Goal: Task Accomplishment & Management: Manage account settings

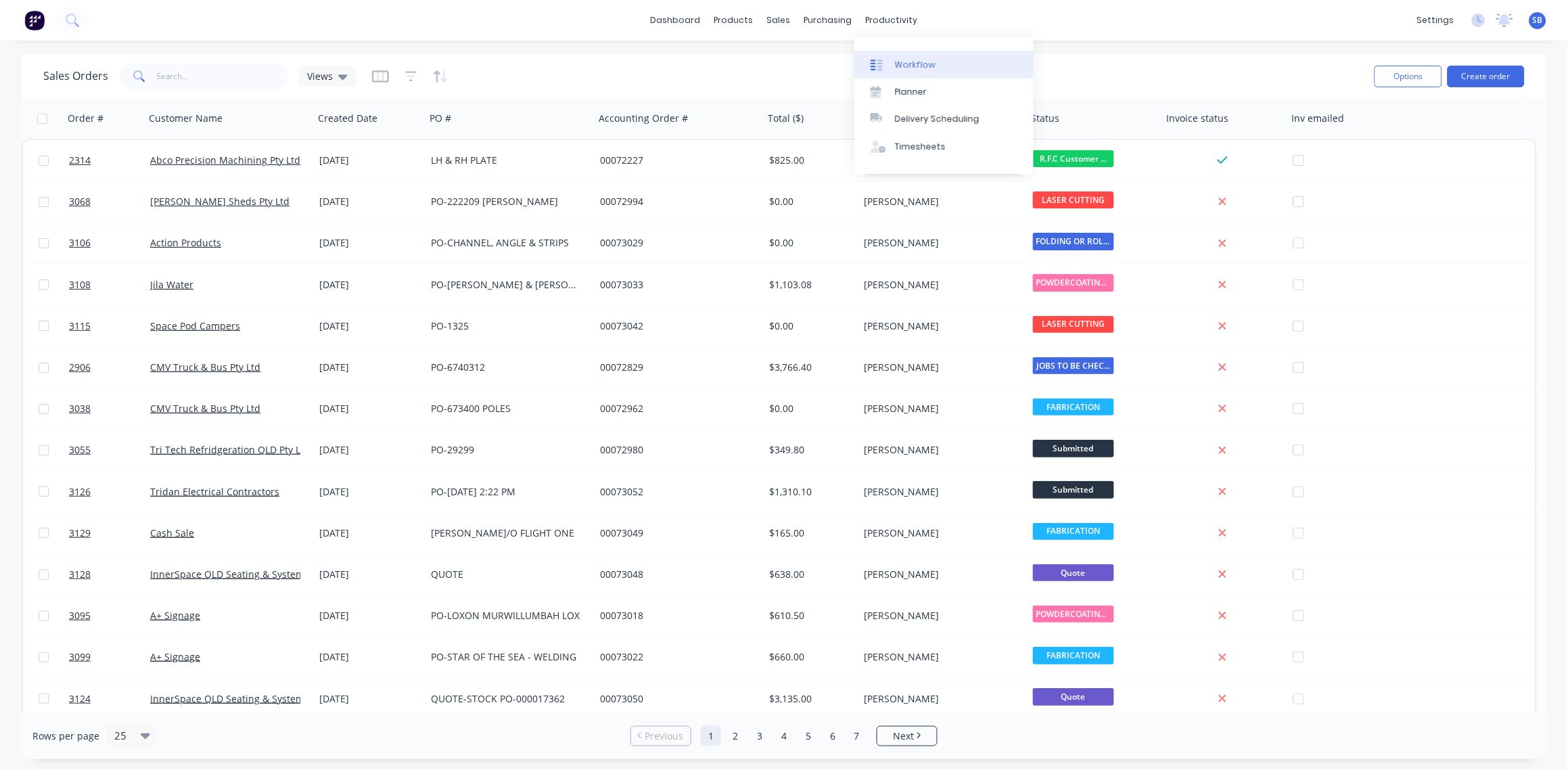
click at [914, 64] on div "Workflow" at bounding box center [915, 64] width 41 height 12
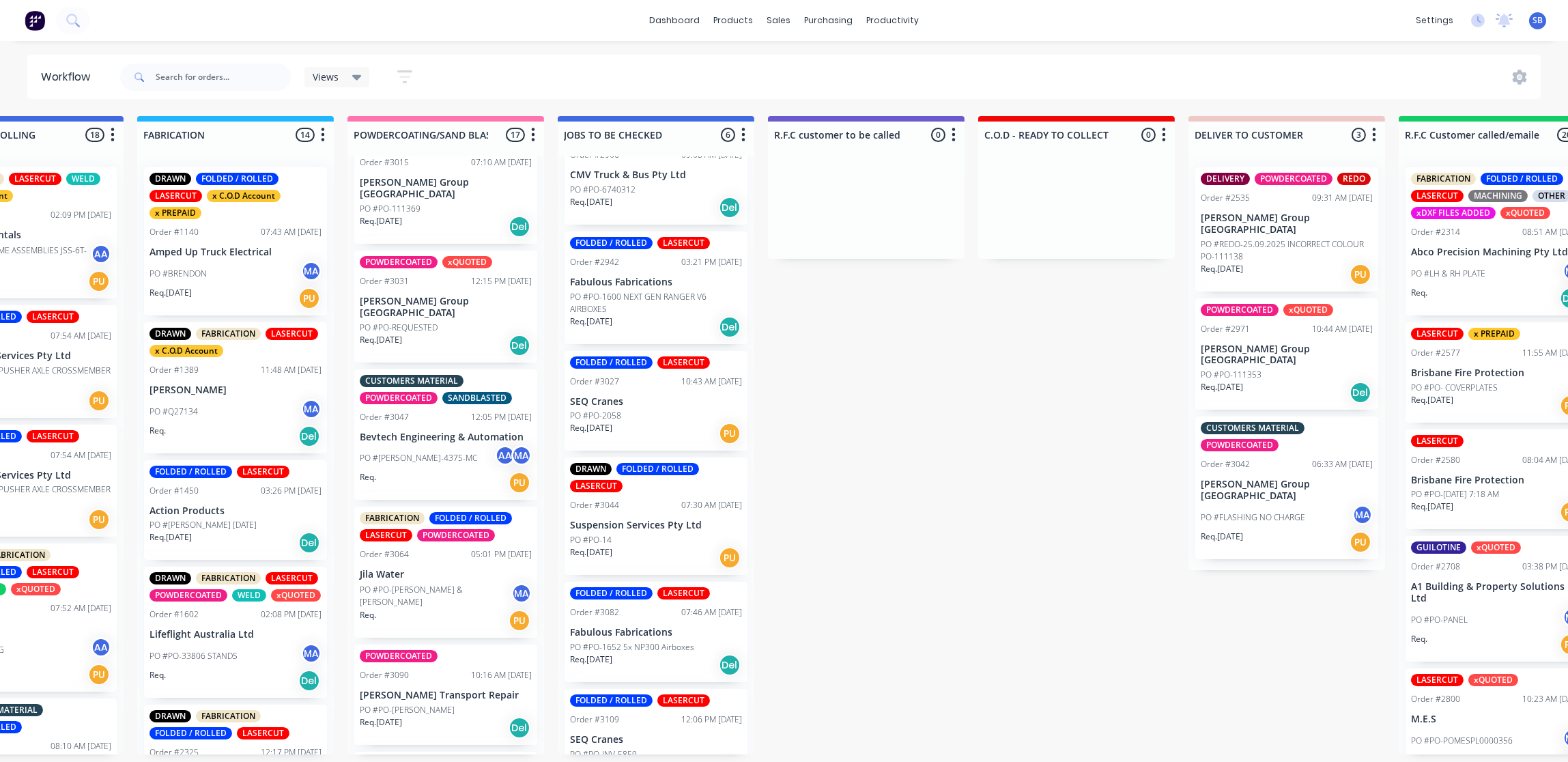
scroll to position [89, 0]
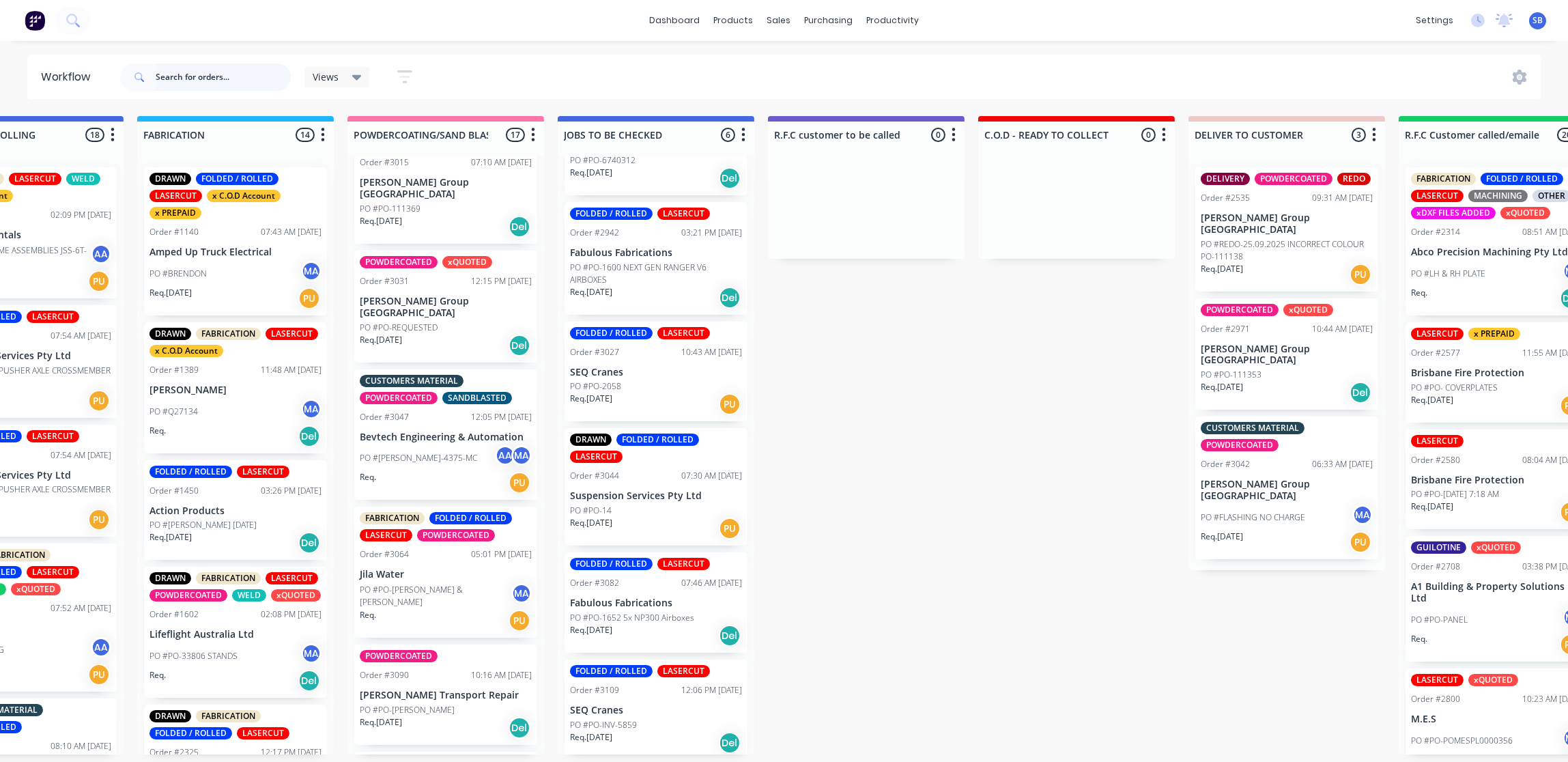
click at [234, 75] on input "text" at bounding box center [223, 77] width 135 height 28
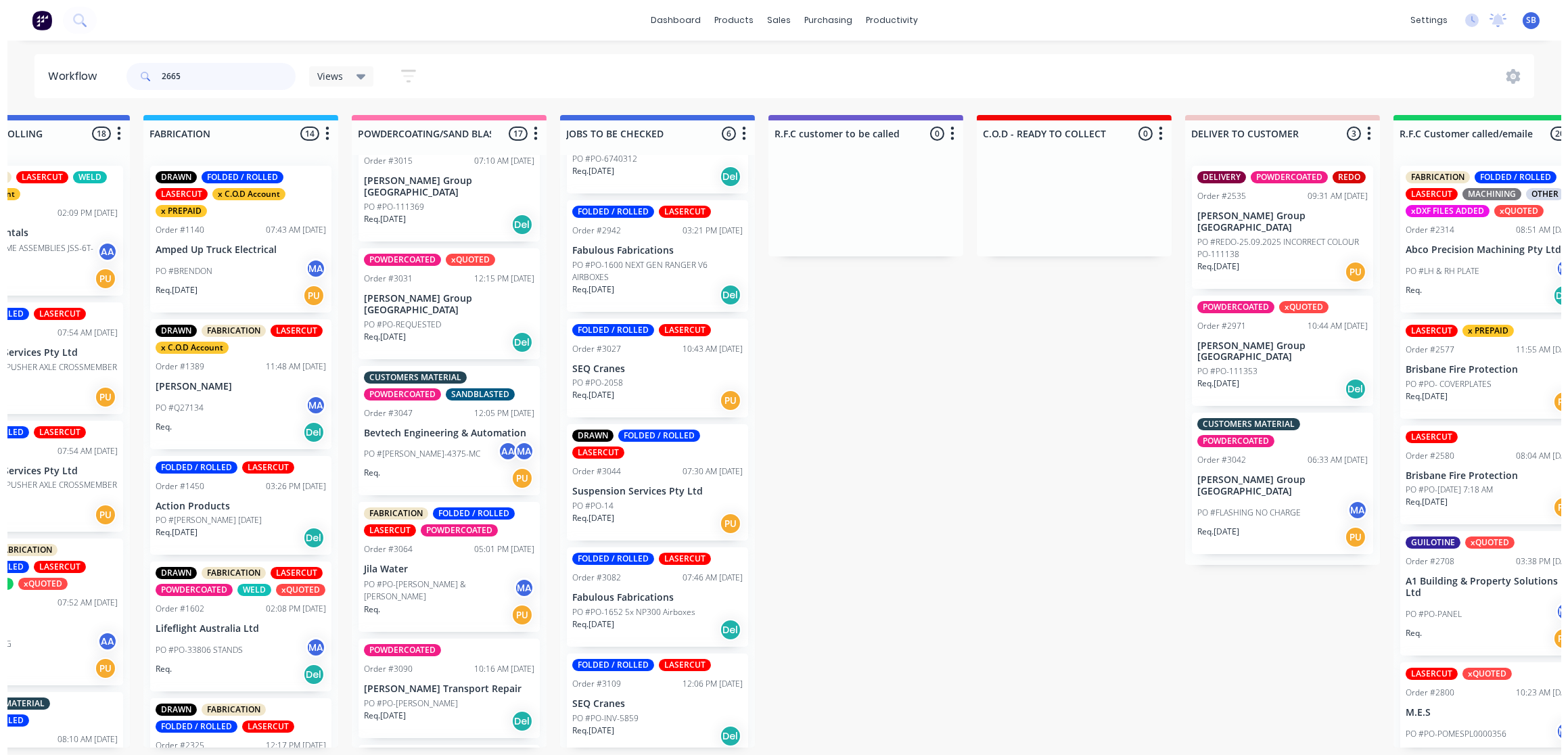
scroll to position [0, 0]
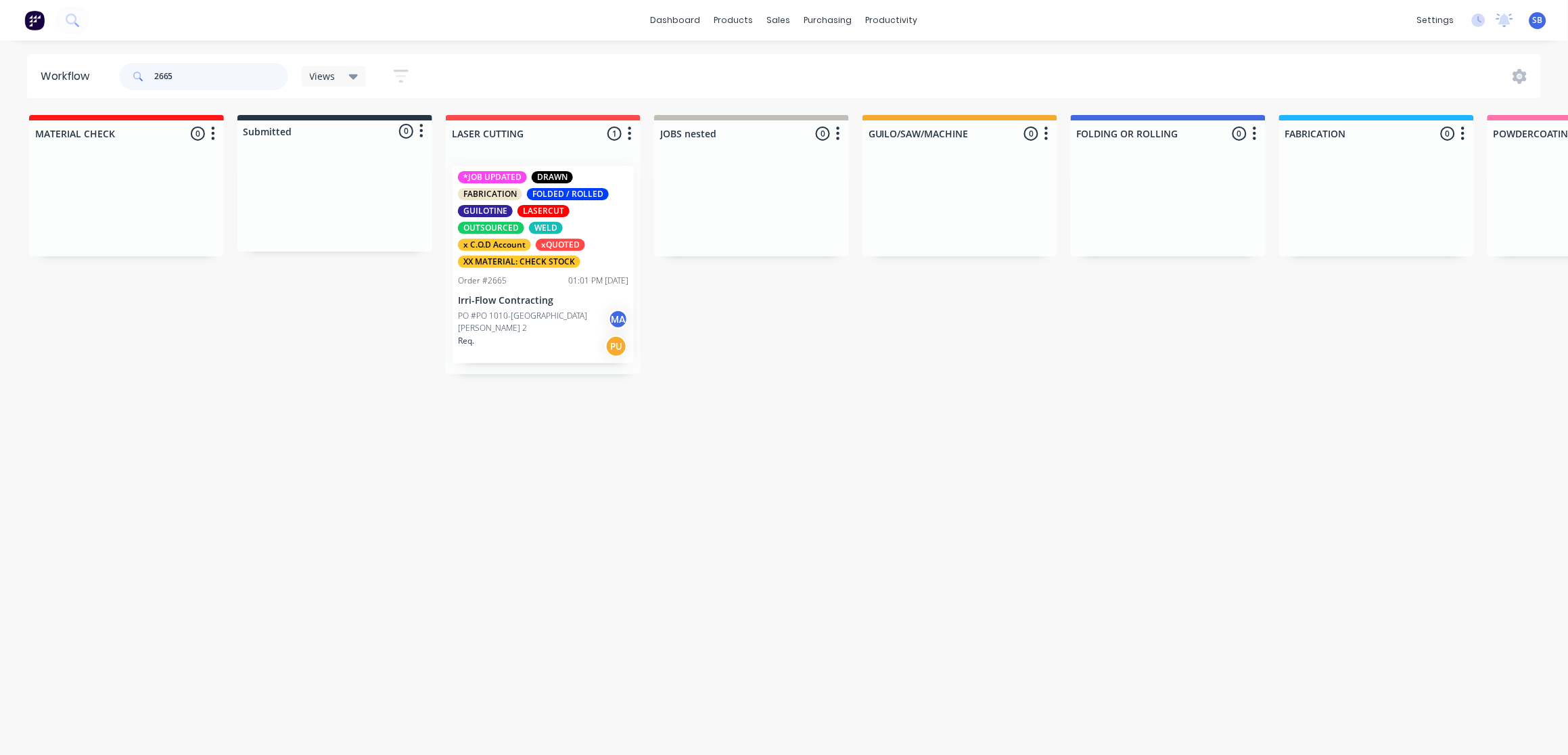
drag, startPoint x: 179, startPoint y: 76, endPoint x: 78, endPoint y: 75, distance: 101.0
click at [83, 77] on header "Workflow 2665 Views Save new view None (Default) edit Show/Hide statuses Show l…" at bounding box center [784, 76] width 1514 height 44
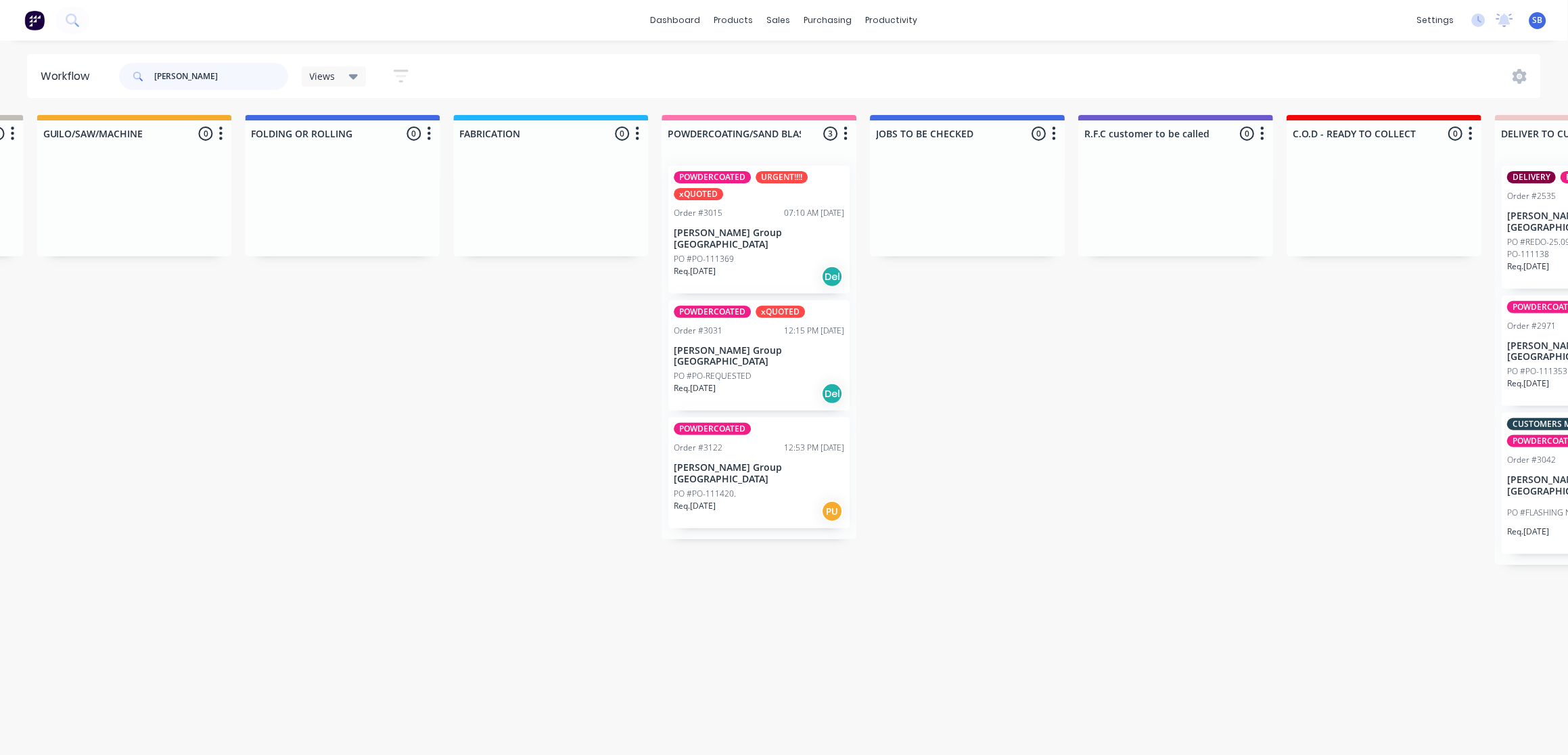
scroll to position [0, 876]
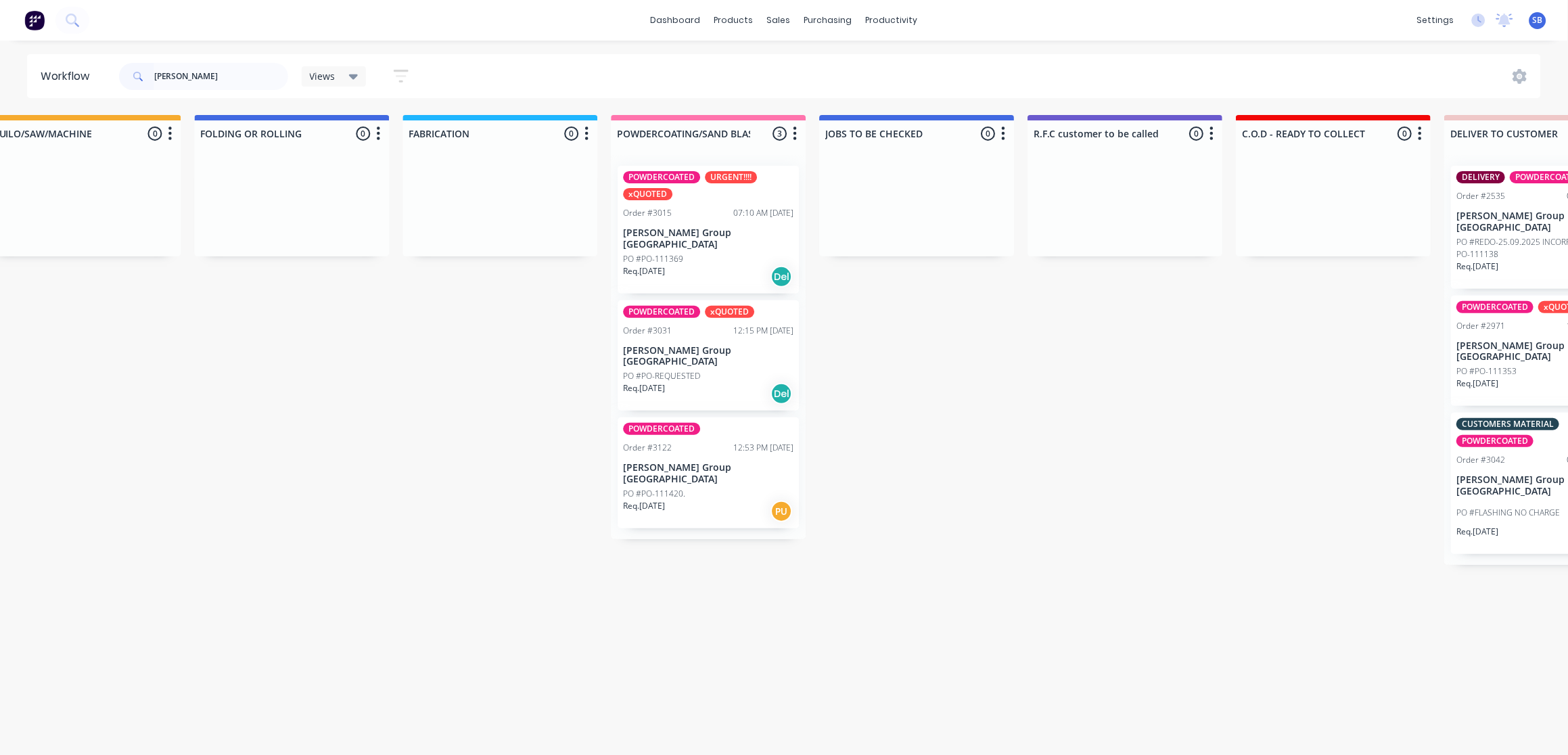
click at [713, 239] on div "POWDERCOATED URGENT!!!! xQUOTED Order #3015 07:10 AM 25/09/25 Bradbury Group Au…" at bounding box center [709, 229] width 182 height 128
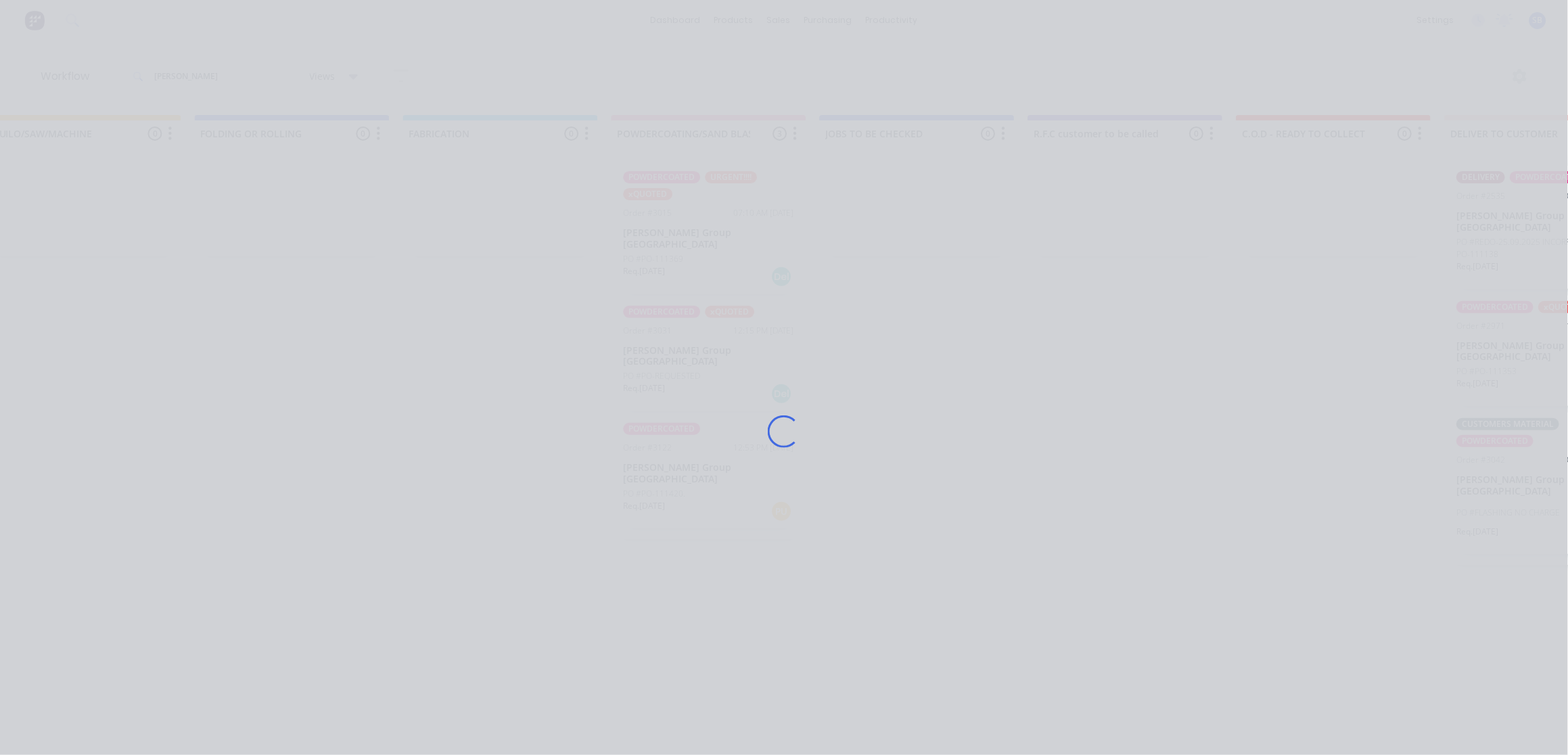
click at [713, 239] on div "Loading..." at bounding box center [783, 431] width 1082 height 755
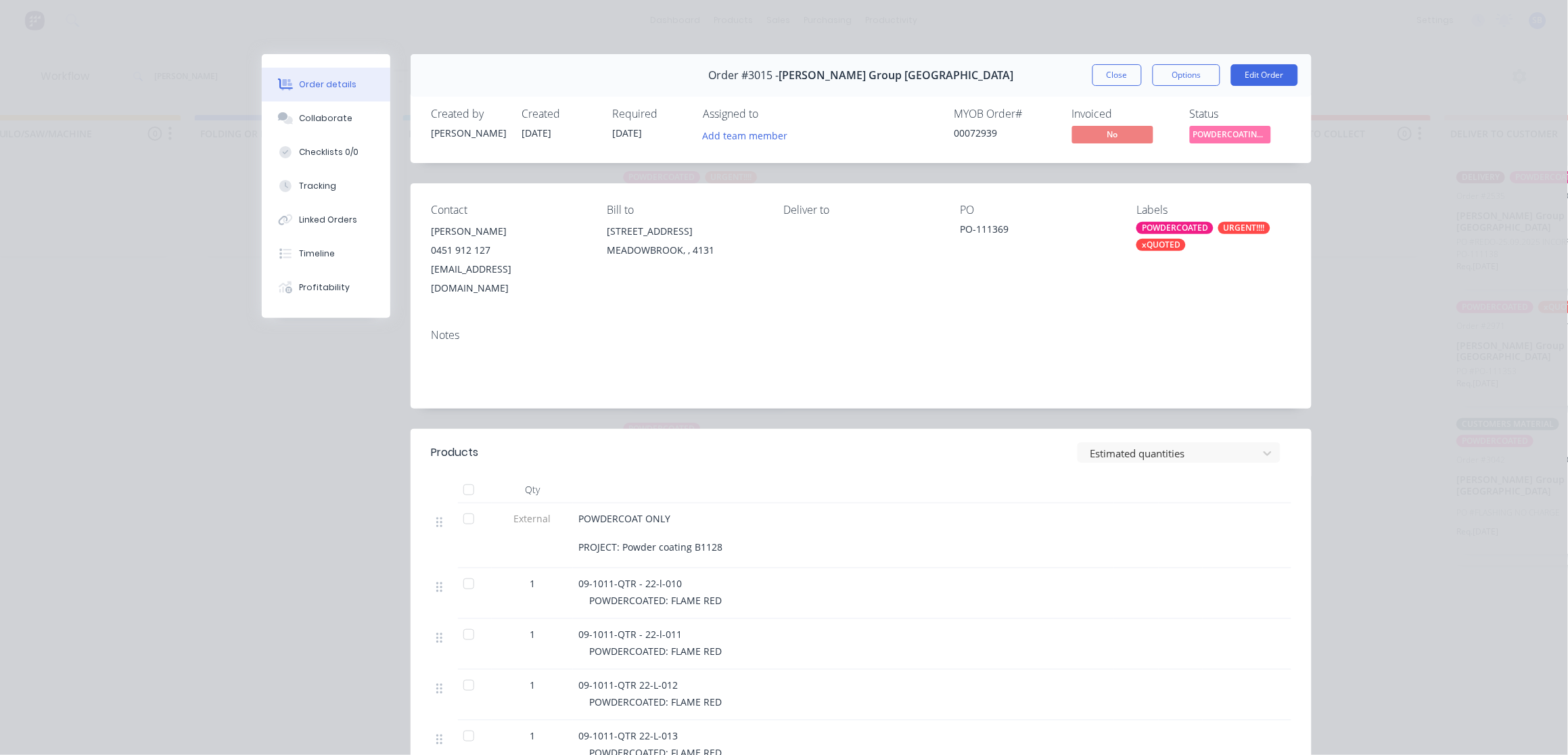
click at [1187, 55] on div "Order #3015 - Bradbury Group Australia Close Options Edit Order" at bounding box center [861, 75] width 901 height 43
click at [1185, 78] on button "Options" at bounding box center [1186, 75] width 67 height 22
click at [1134, 162] on div "Delivery Docket" at bounding box center [1149, 164] width 118 height 19
click at [1134, 162] on div "Standard" at bounding box center [1149, 164] width 118 height 19
click at [1107, 79] on button "Close" at bounding box center [1117, 75] width 49 height 22
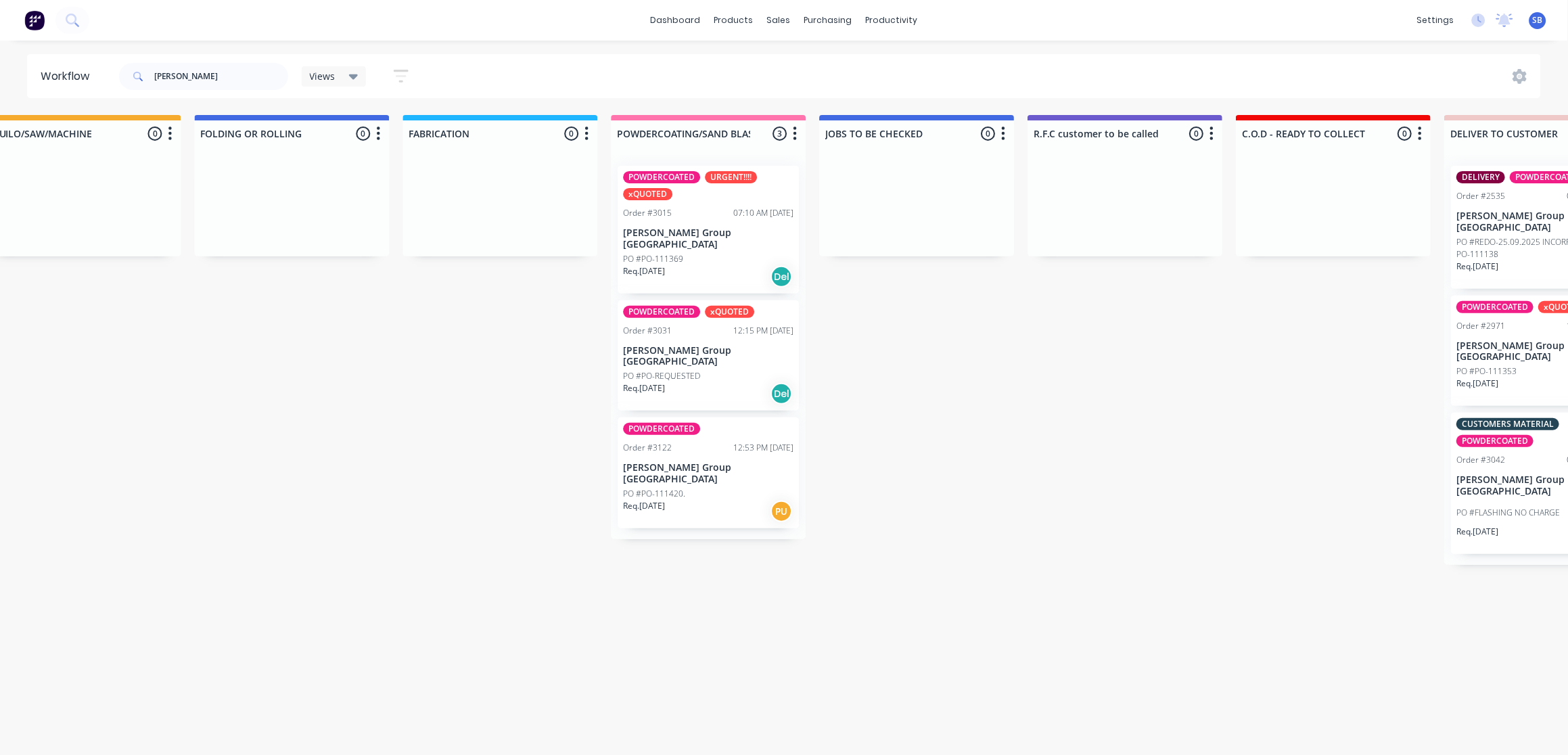
click at [721, 370] on div "PO #PO-REQUESTED" at bounding box center [708, 376] width 170 height 12
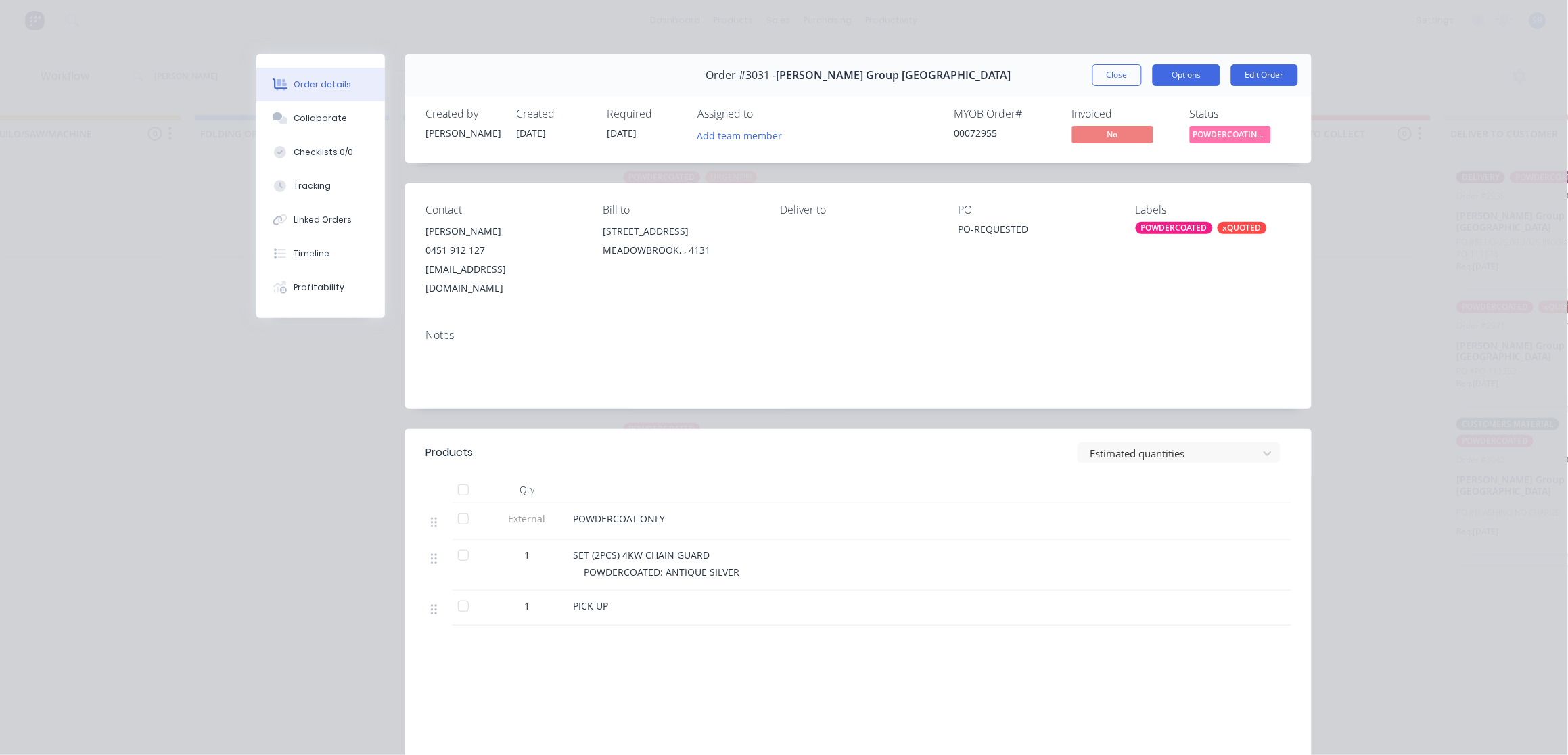
click at [1193, 75] on button "Options" at bounding box center [1186, 75] width 67 height 22
click at [1175, 158] on div "Delivery Docket" at bounding box center [1149, 164] width 118 height 19
click at [1175, 158] on div "Standard" at bounding box center [1149, 164] width 118 height 19
click at [1104, 78] on button "Close" at bounding box center [1117, 75] width 49 height 22
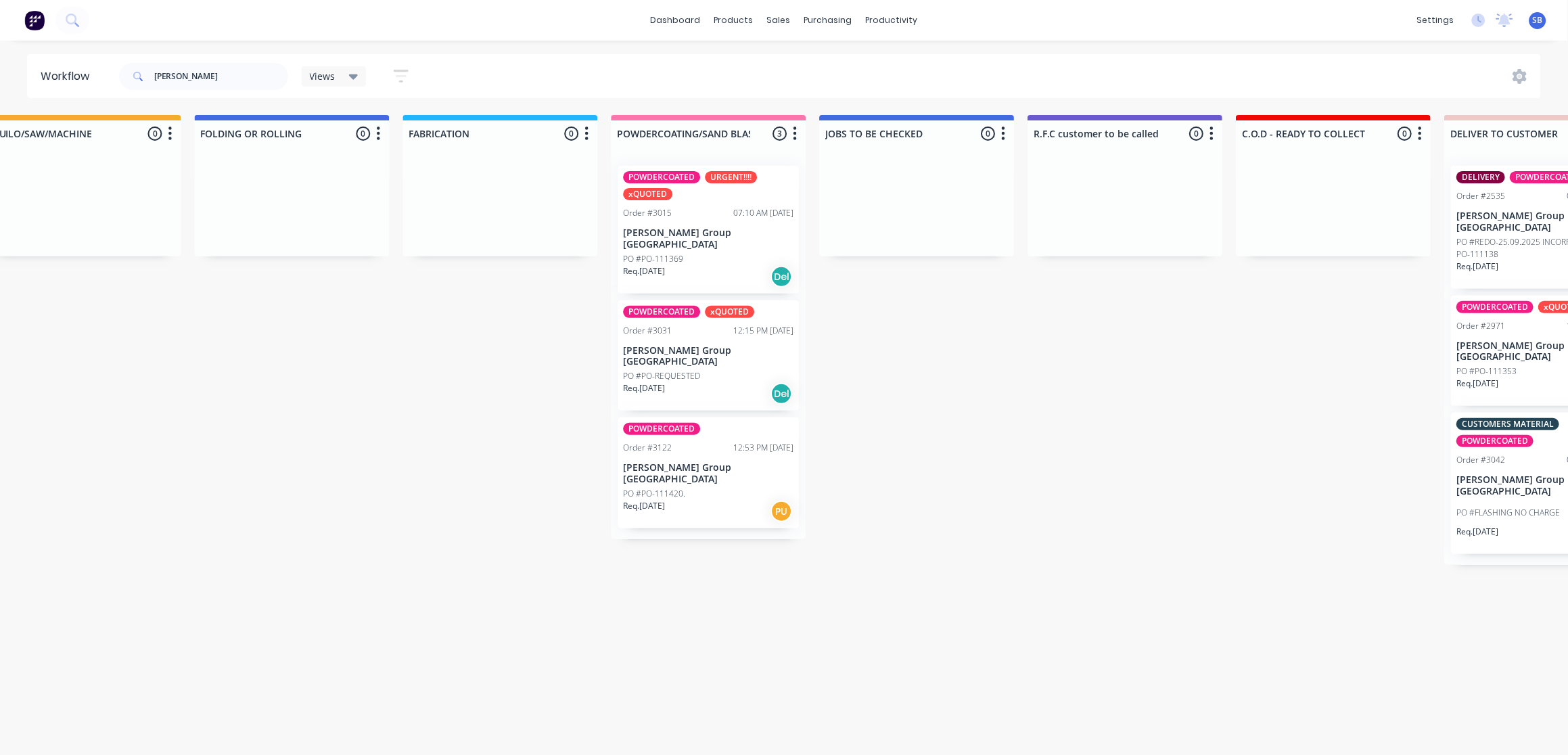
click at [692, 500] on div "Req. 07/10/25 PU" at bounding box center [708, 511] width 170 height 23
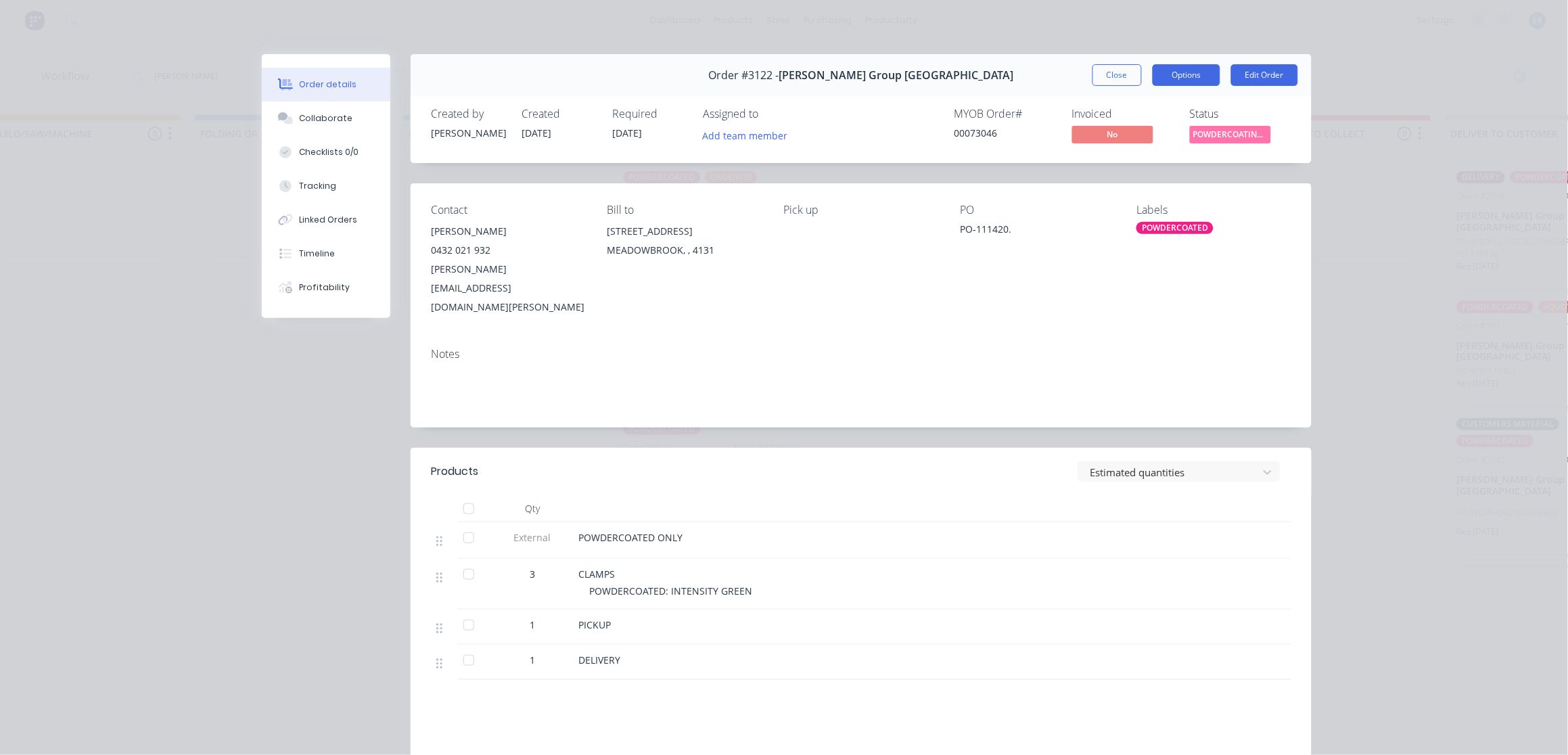
click at [1167, 78] on button "Options" at bounding box center [1186, 75] width 67 height 22
click at [1133, 170] on div "Delivery Docket" at bounding box center [1149, 164] width 118 height 19
click at [1128, 164] on div "Standard" at bounding box center [1149, 164] width 118 height 19
click at [1108, 77] on button "Close" at bounding box center [1117, 75] width 49 height 22
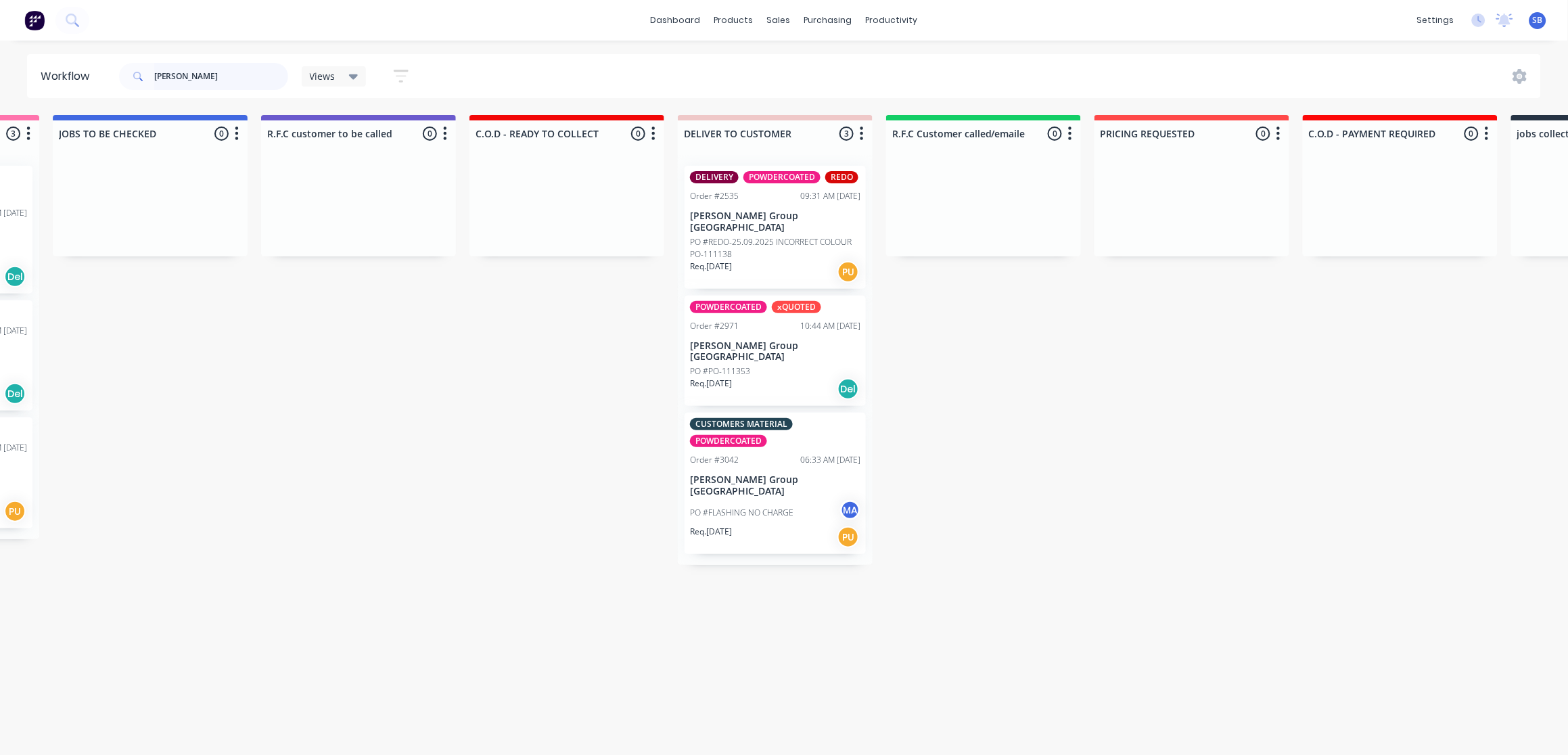
scroll to position [0, 1750]
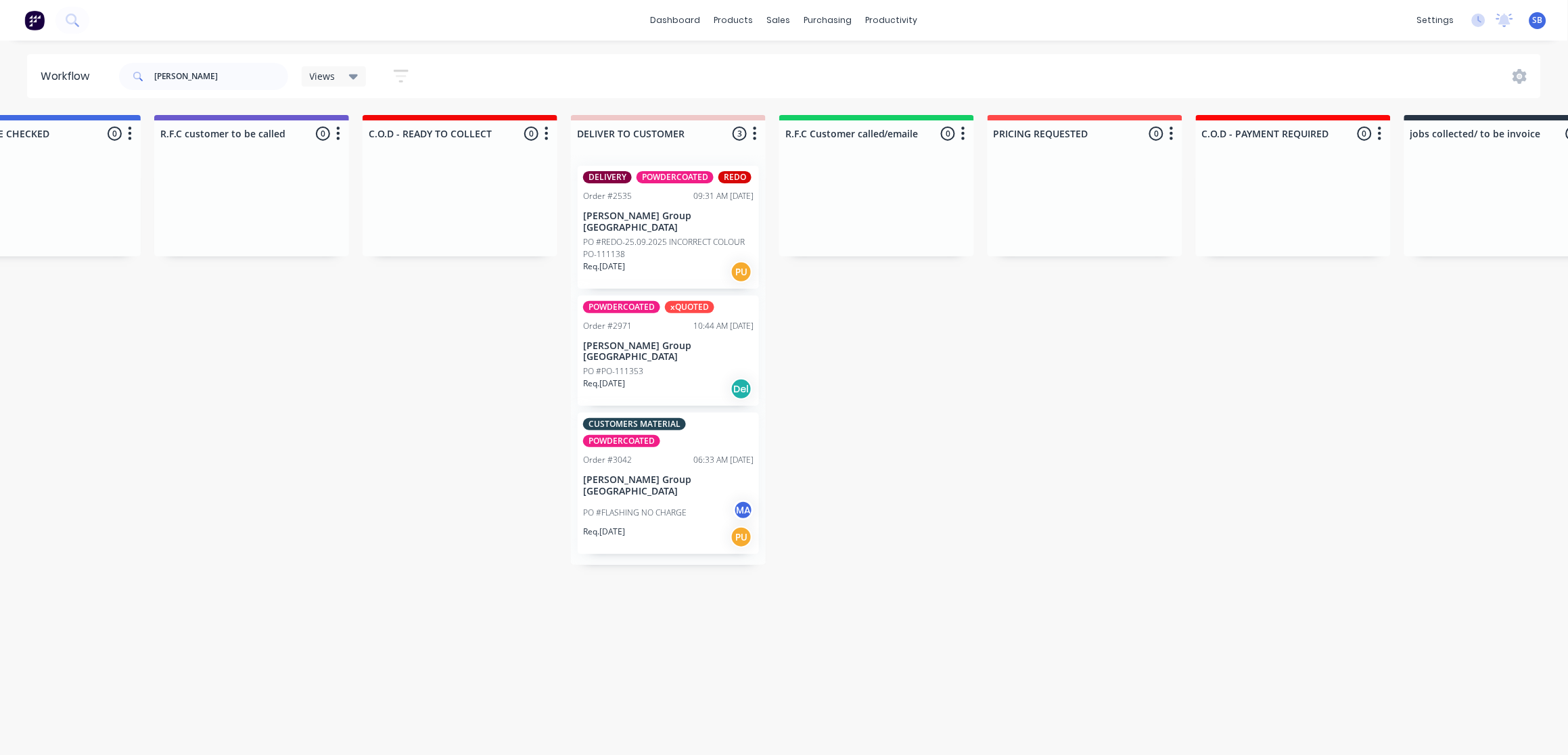
click at [699, 236] on p "PO #REDO-25.09.2025 INCORRECT COLOUR PO-111138" at bounding box center [668, 248] width 170 height 24
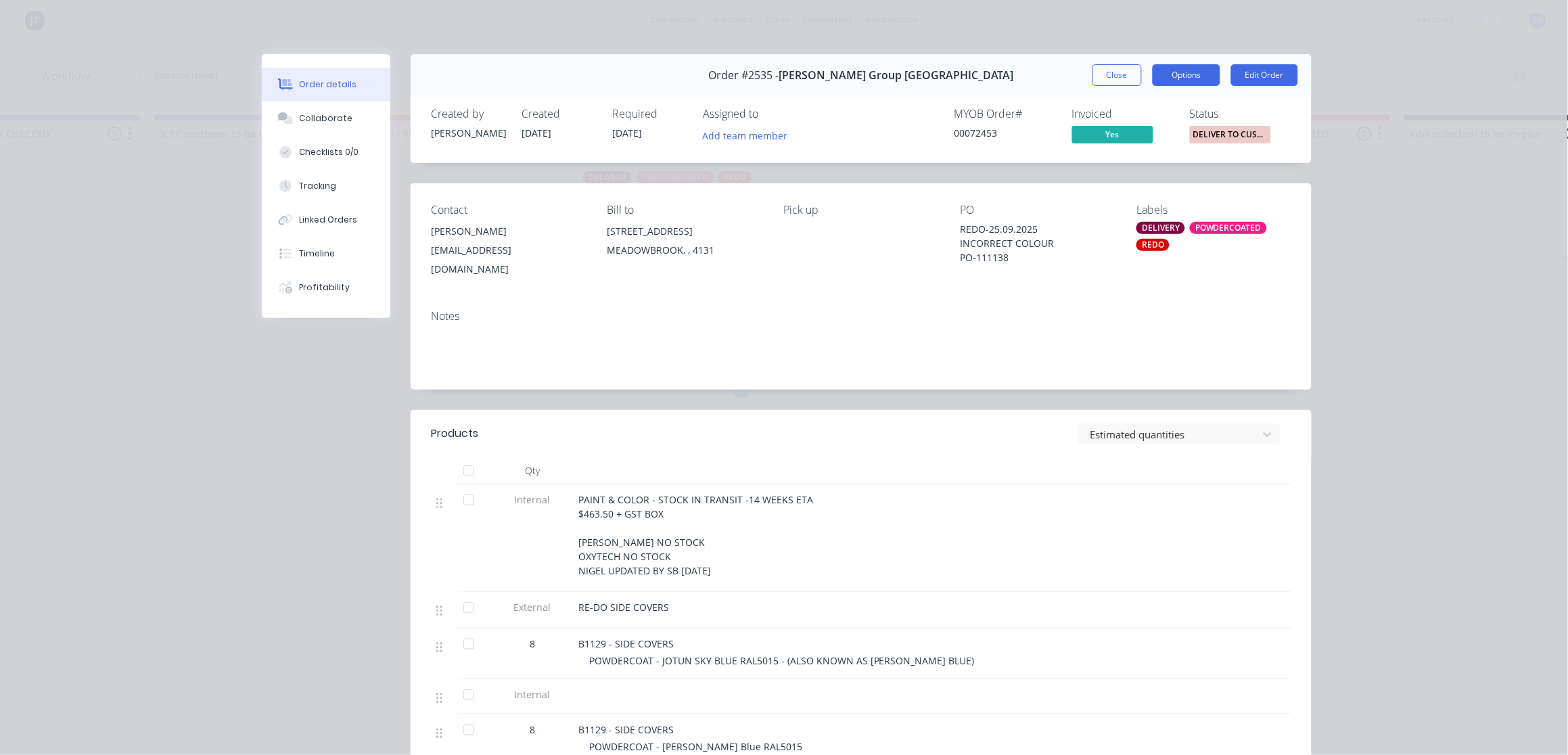
click at [1188, 75] on button "Options" at bounding box center [1186, 75] width 67 height 22
click at [1149, 161] on div "Delivery Docket" at bounding box center [1149, 164] width 118 height 19
click at [1149, 161] on div "Standard" at bounding box center [1149, 164] width 118 height 19
click at [1105, 80] on button "Close" at bounding box center [1117, 75] width 49 height 22
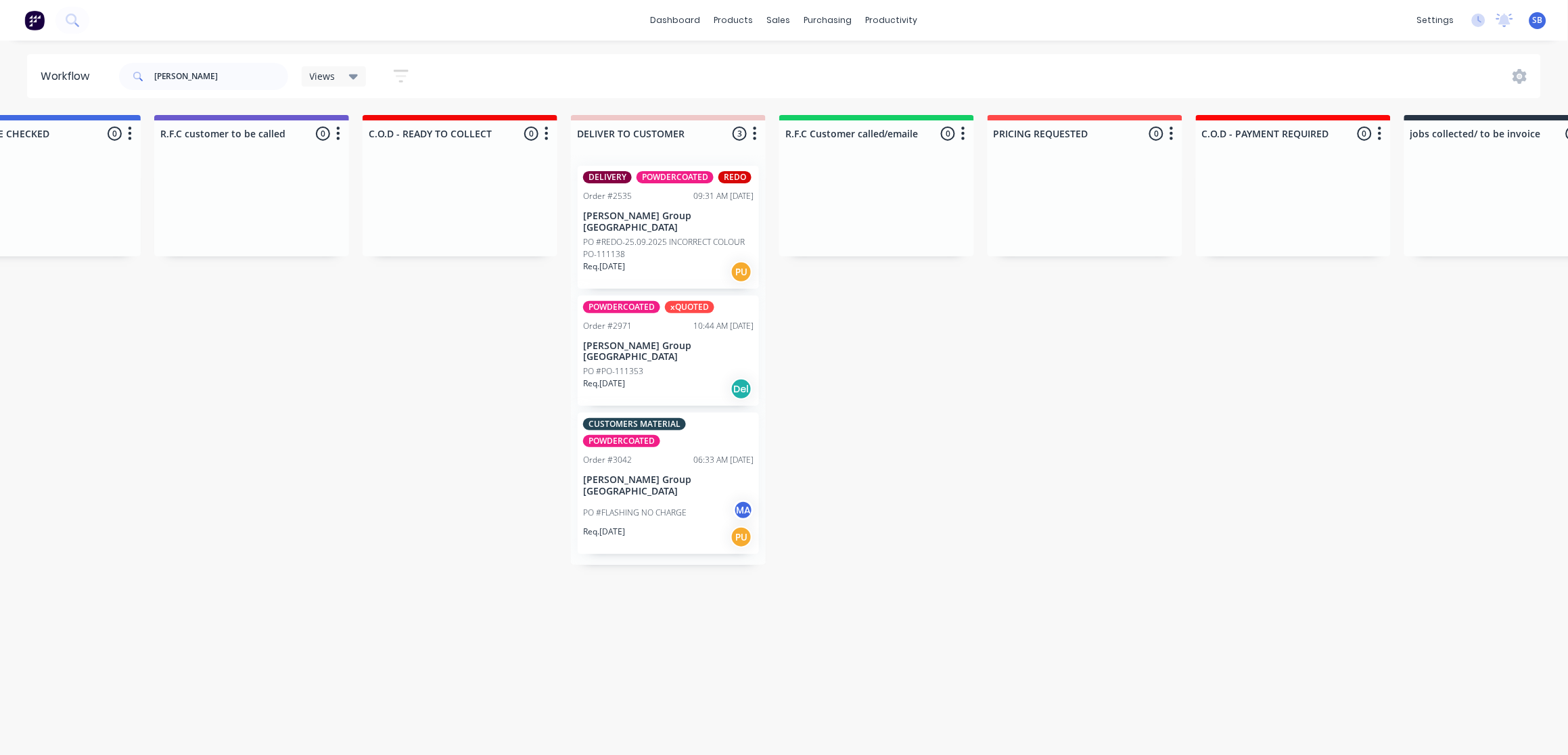
click at [669, 365] on div "PO #PO-111353" at bounding box center [668, 371] width 170 height 12
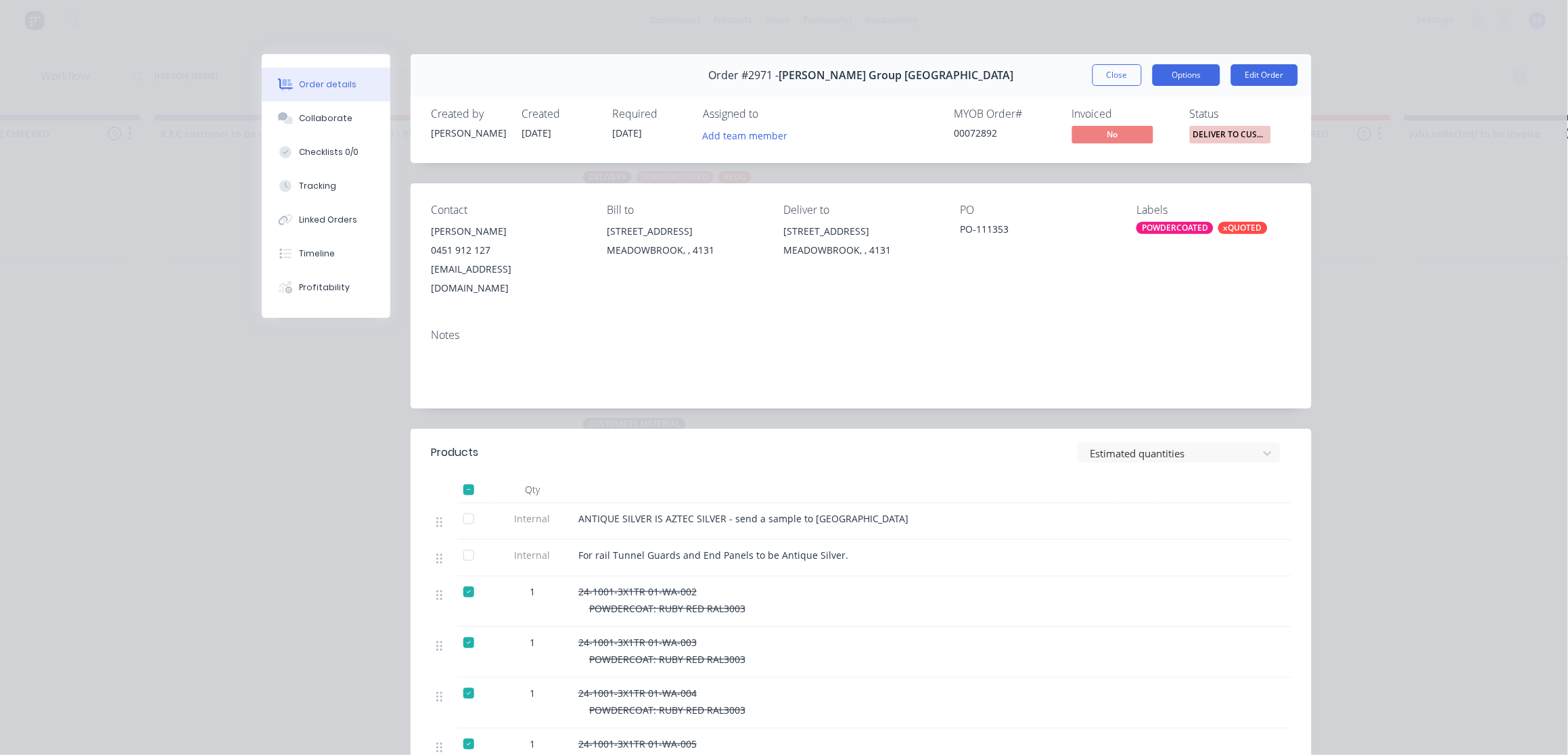
click at [1183, 76] on button "Options" at bounding box center [1186, 75] width 67 height 22
click at [1152, 161] on div "Delivery Docket" at bounding box center [1149, 164] width 118 height 19
click at [1146, 157] on div "Standard" at bounding box center [1149, 164] width 118 height 19
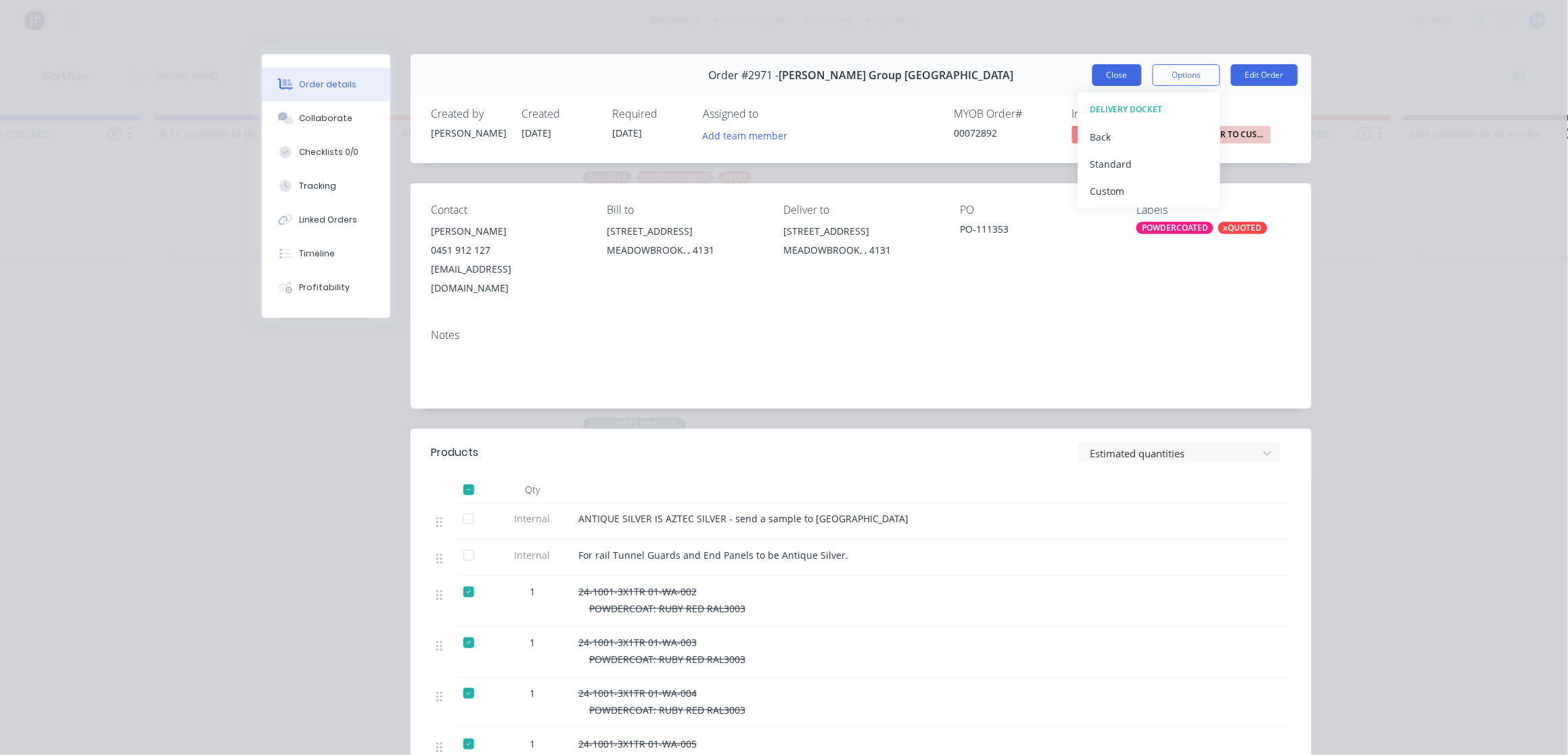
click at [1120, 72] on button "Close" at bounding box center [1117, 75] width 49 height 22
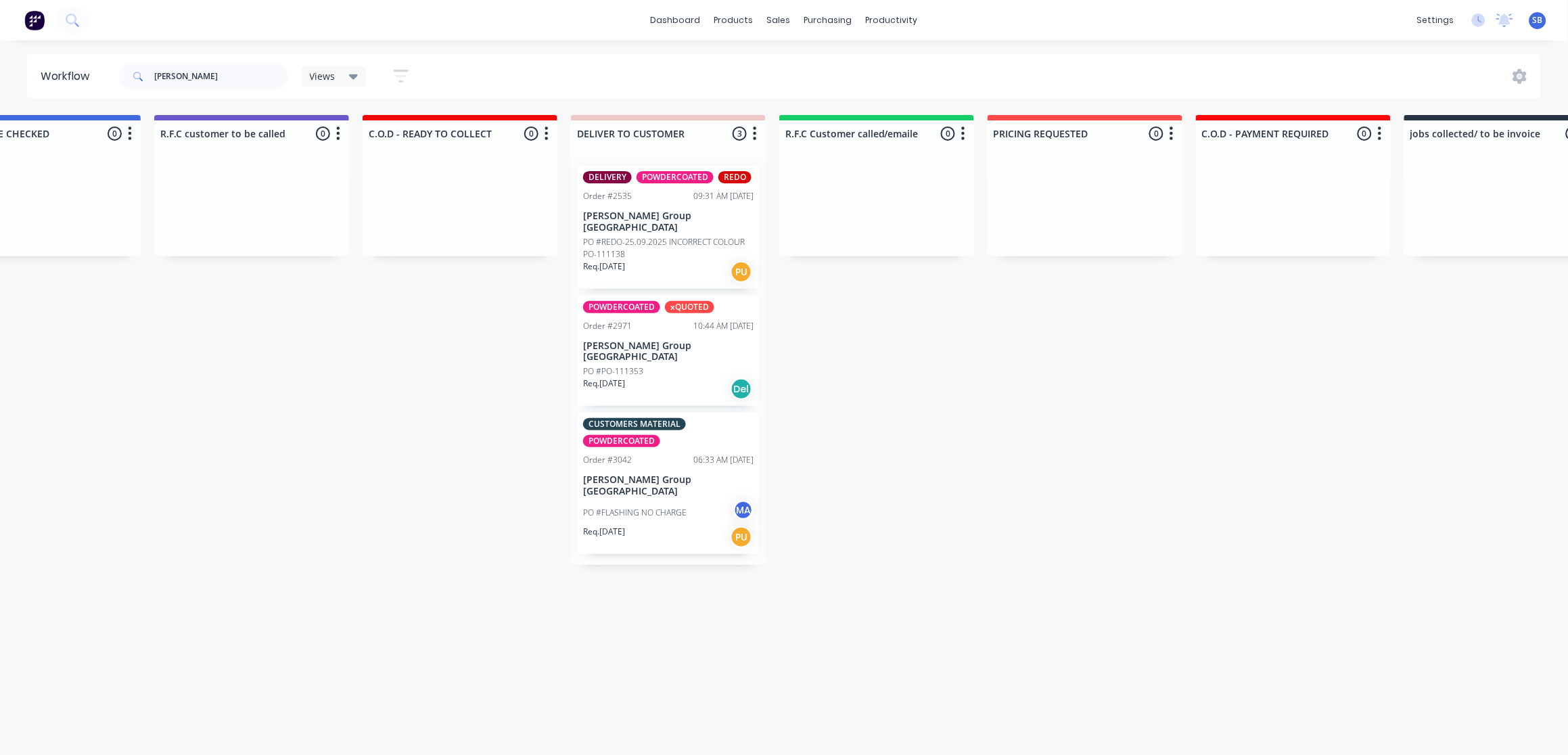
click at [648, 525] on div "Req. 30/09/25 PU" at bounding box center [668, 537] width 170 height 23
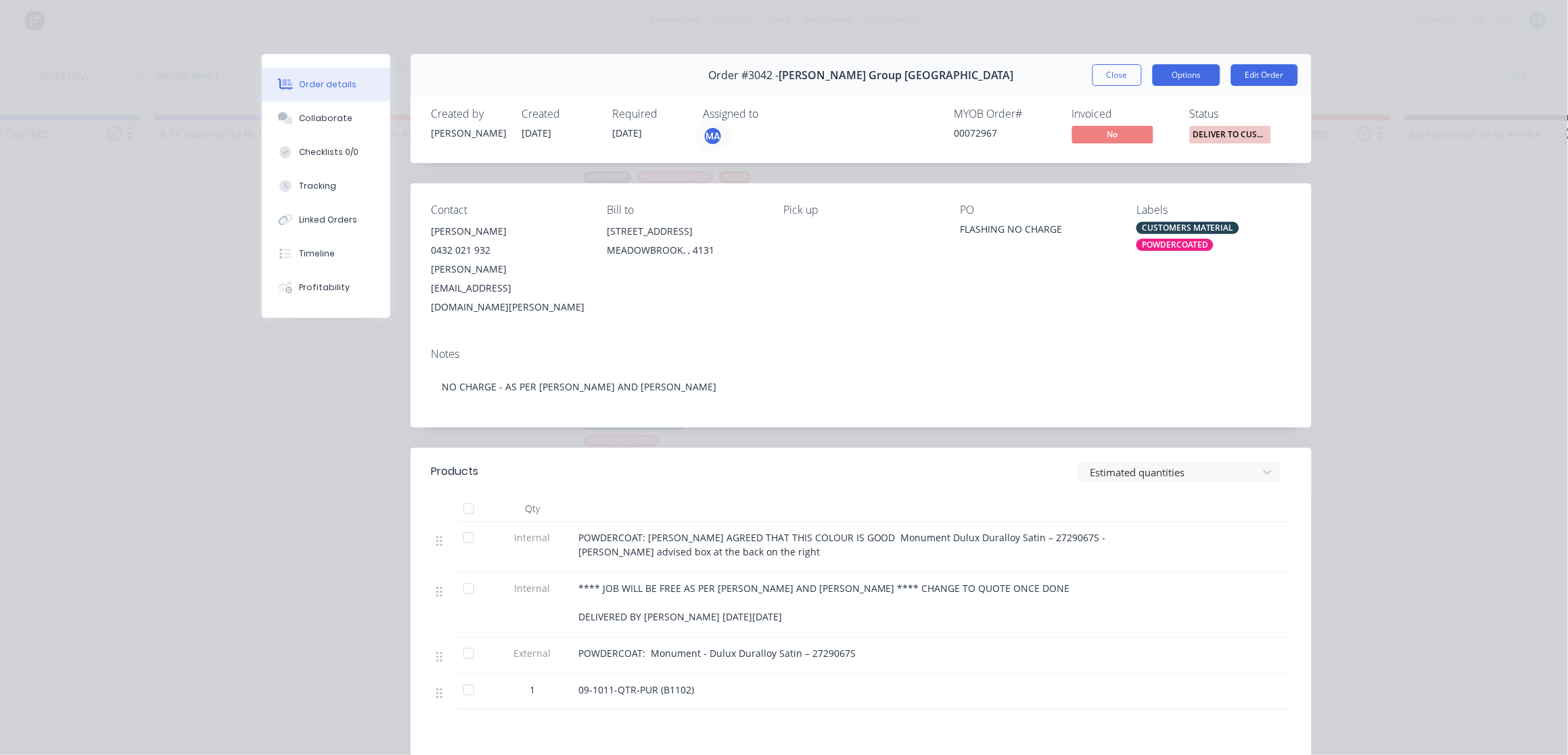
click at [1178, 71] on button "Options" at bounding box center [1186, 75] width 67 height 22
click at [1128, 165] on div "Delivery Docket" at bounding box center [1149, 164] width 118 height 19
click at [1127, 164] on div "Standard" at bounding box center [1149, 164] width 118 height 19
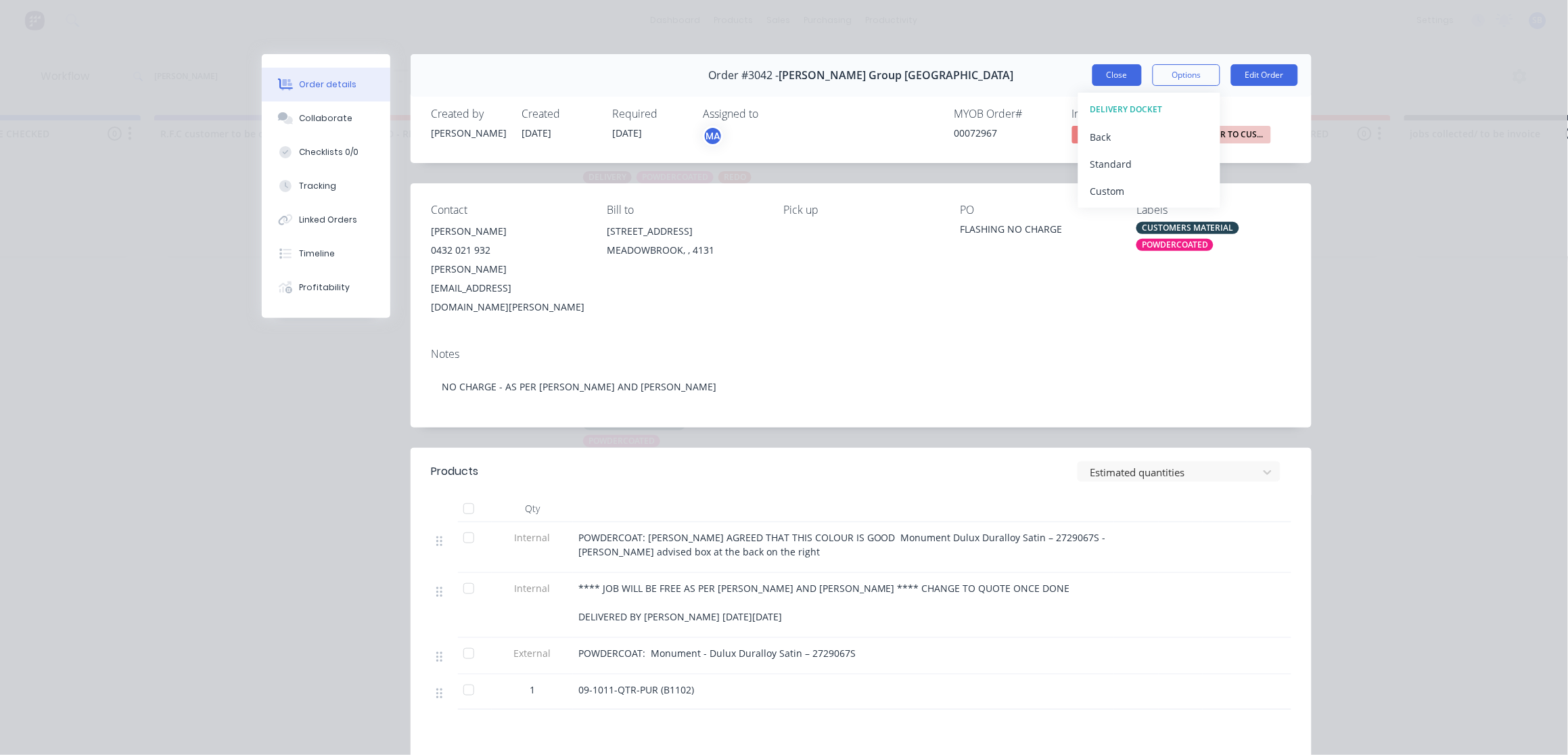
click at [1101, 75] on button "Close" at bounding box center [1117, 75] width 49 height 22
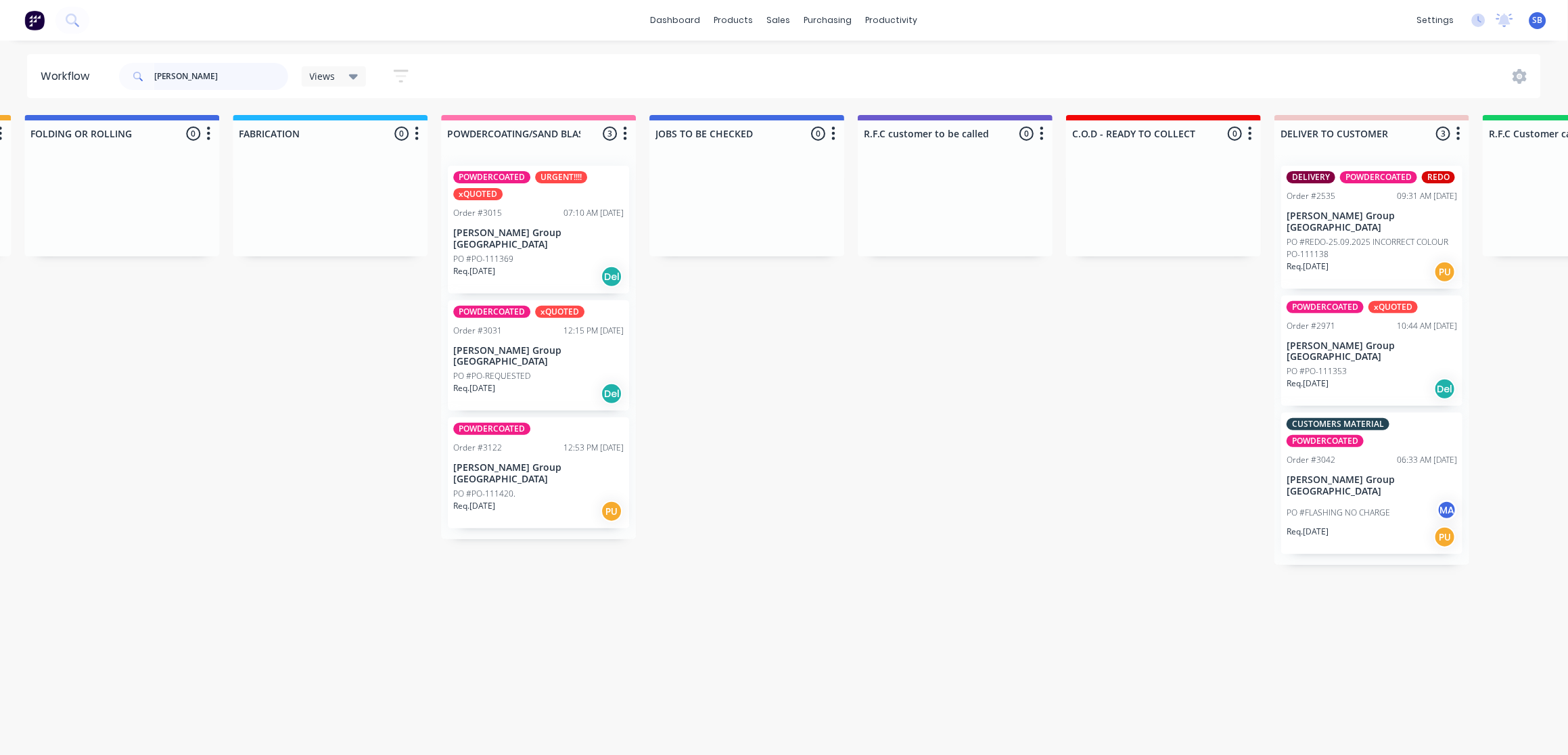
scroll to position [0, 1008]
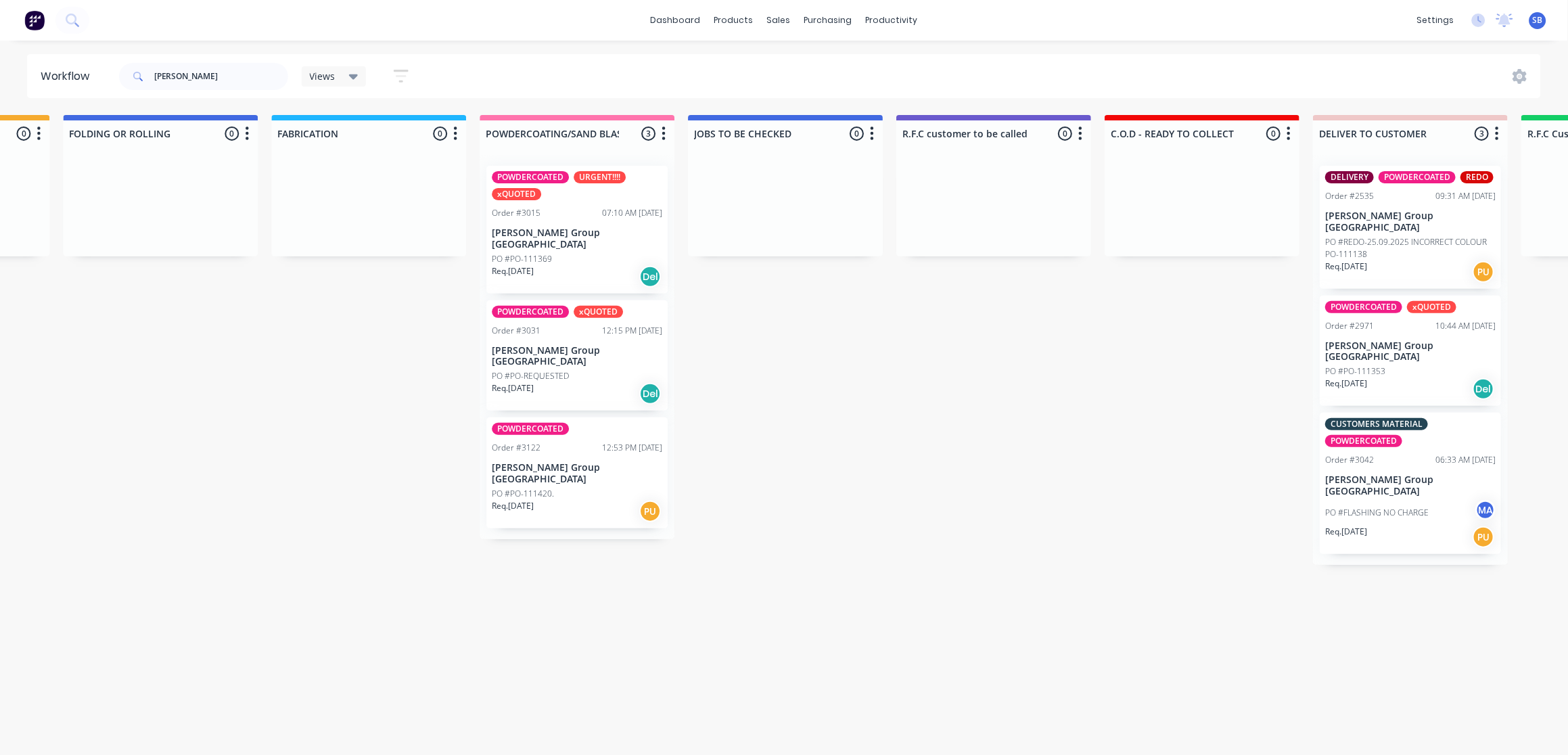
click at [585, 227] on p "[PERSON_NAME] Group [GEOGRAPHIC_DATA]" at bounding box center [577, 239] width 170 height 23
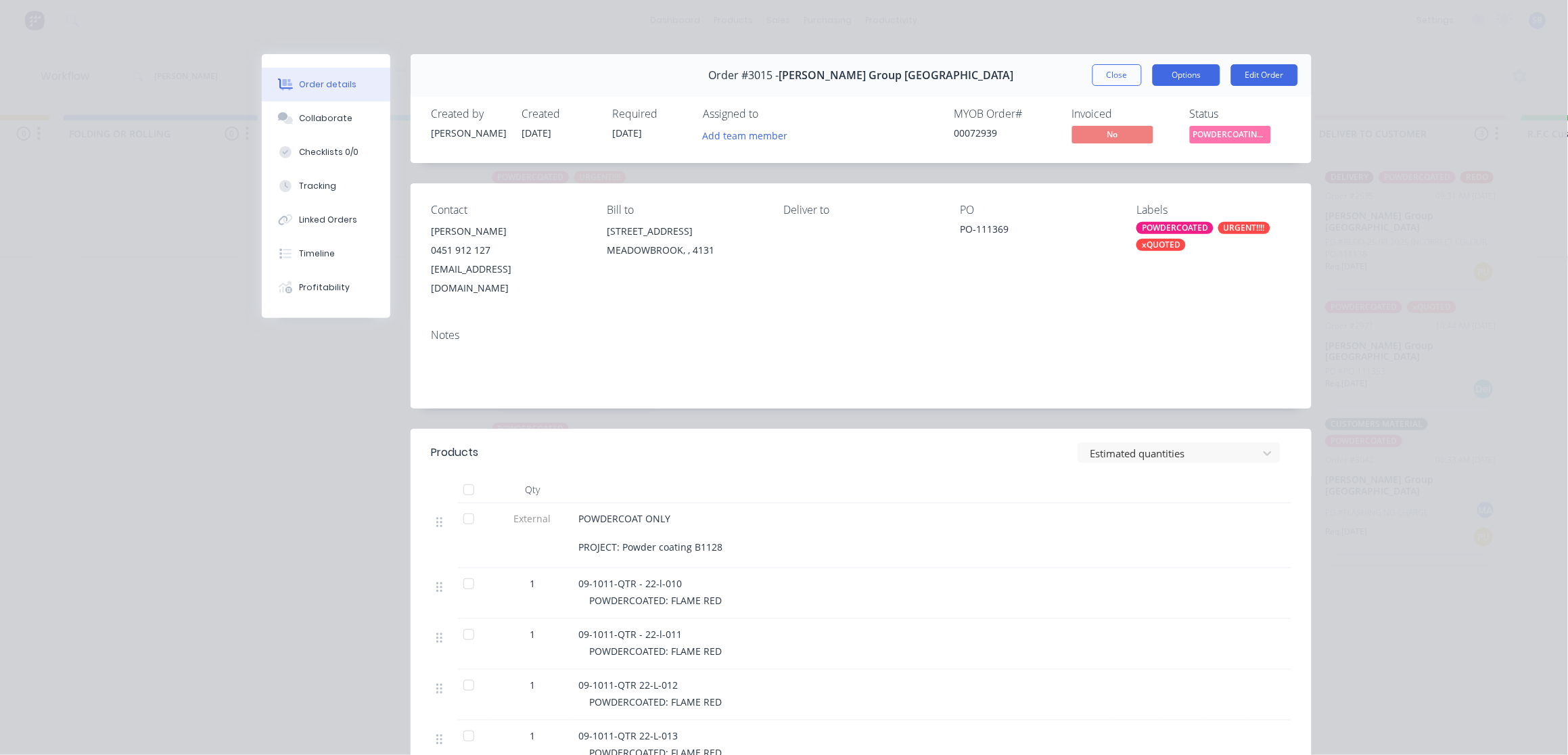
click at [1174, 77] on button "Options" at bounding box center [1186, 75] width 67 height 22
click at [1137, 163] on div "Delivery Docket" at bounding box center [1149, 164] width 118 height 19
click at [1137, 163] on div "Standard" at bounding box center [1149, 164] width 118 height 19
click at [1117, 71] on button "Close" at bounding box center [1117, 75] width 49 height 22
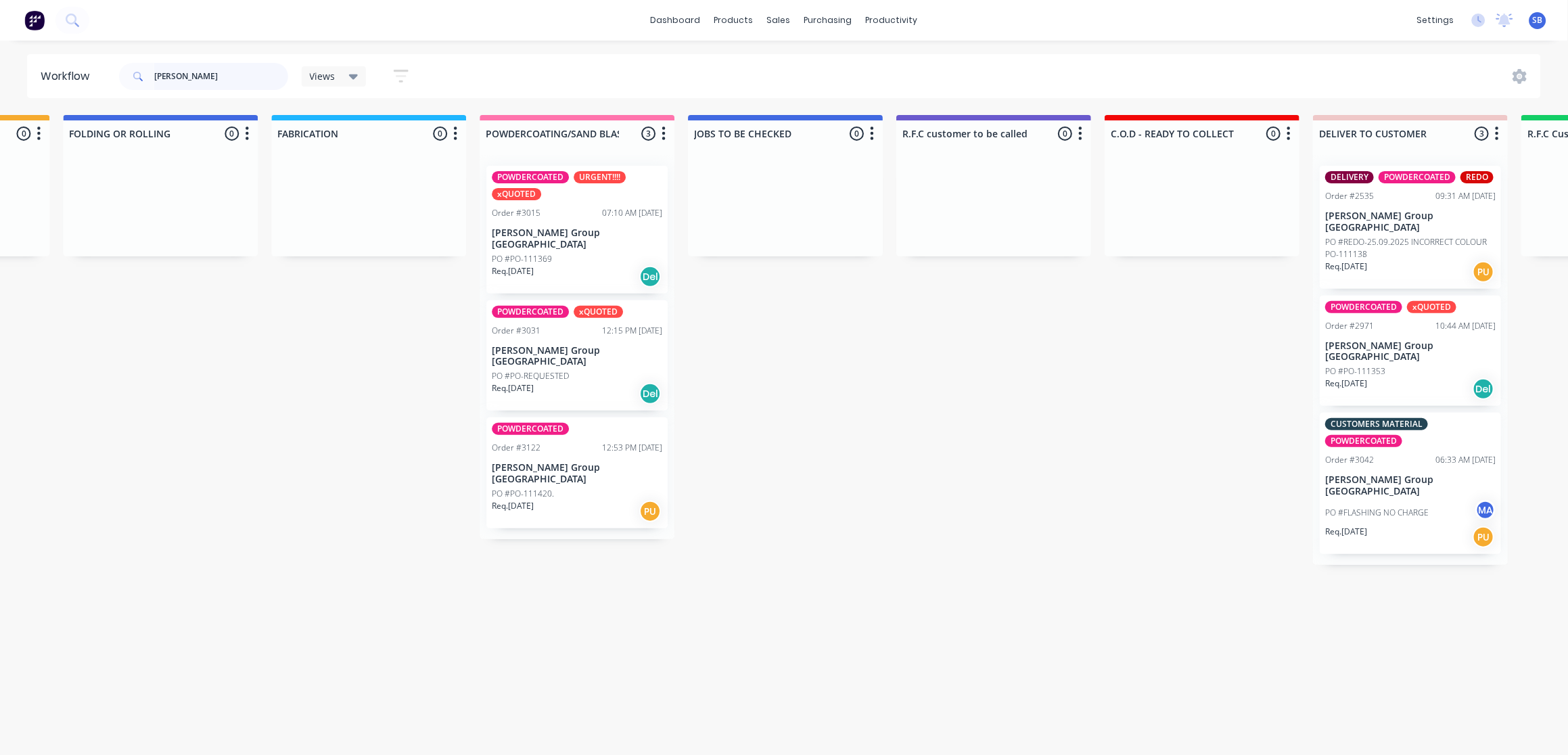
drag, startPoint x: 216, startPoint y: 72, endPoint x: 63, endPoint y: 77, distance: 153.1
click at [63, 77] on header "Workflow brad Views Save new view None (Default) edit Show/Hide statuses Show l…" at bounding box center [784, 76] width 1514 height 44
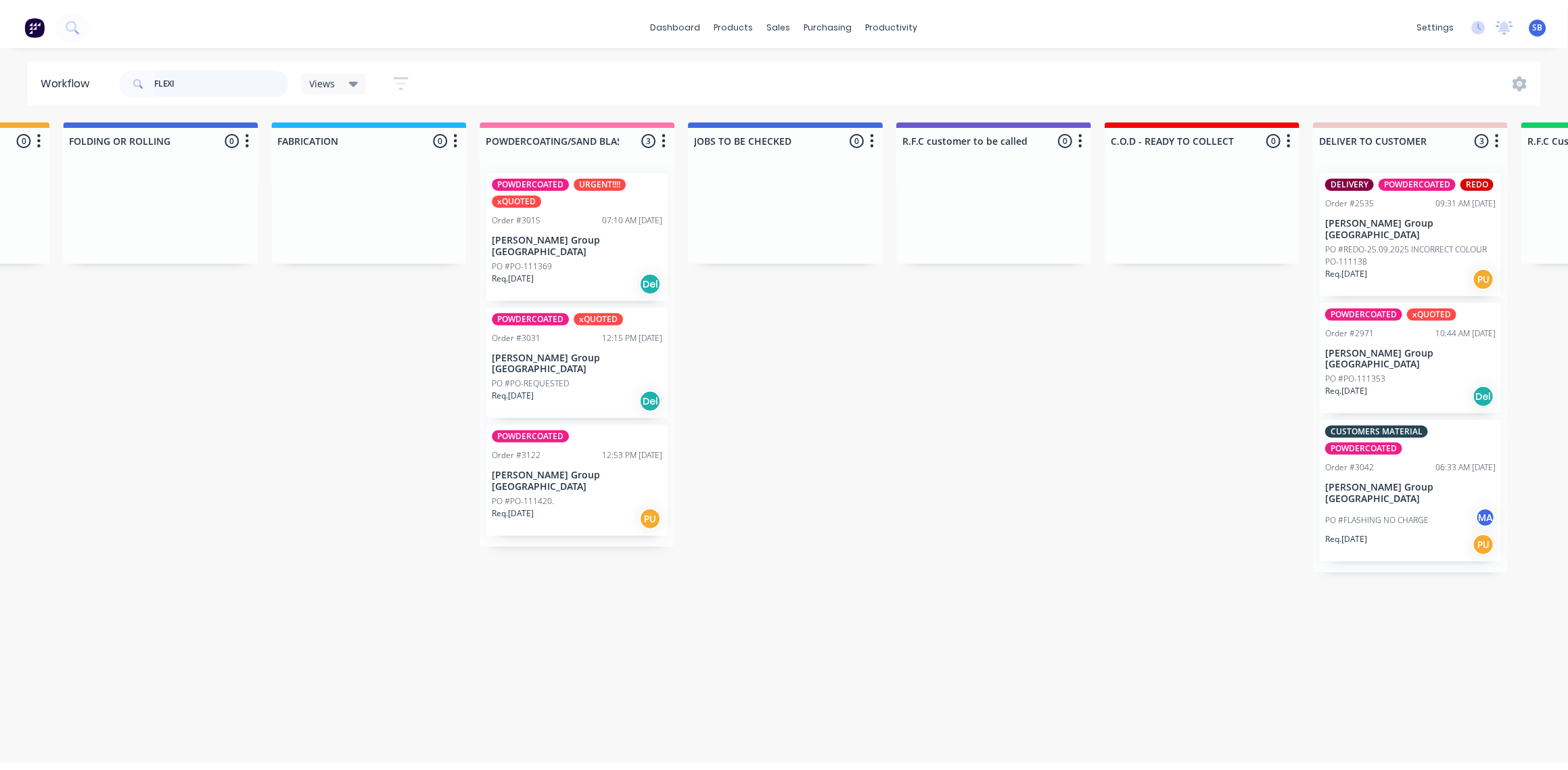
scroll to position [0, 0]
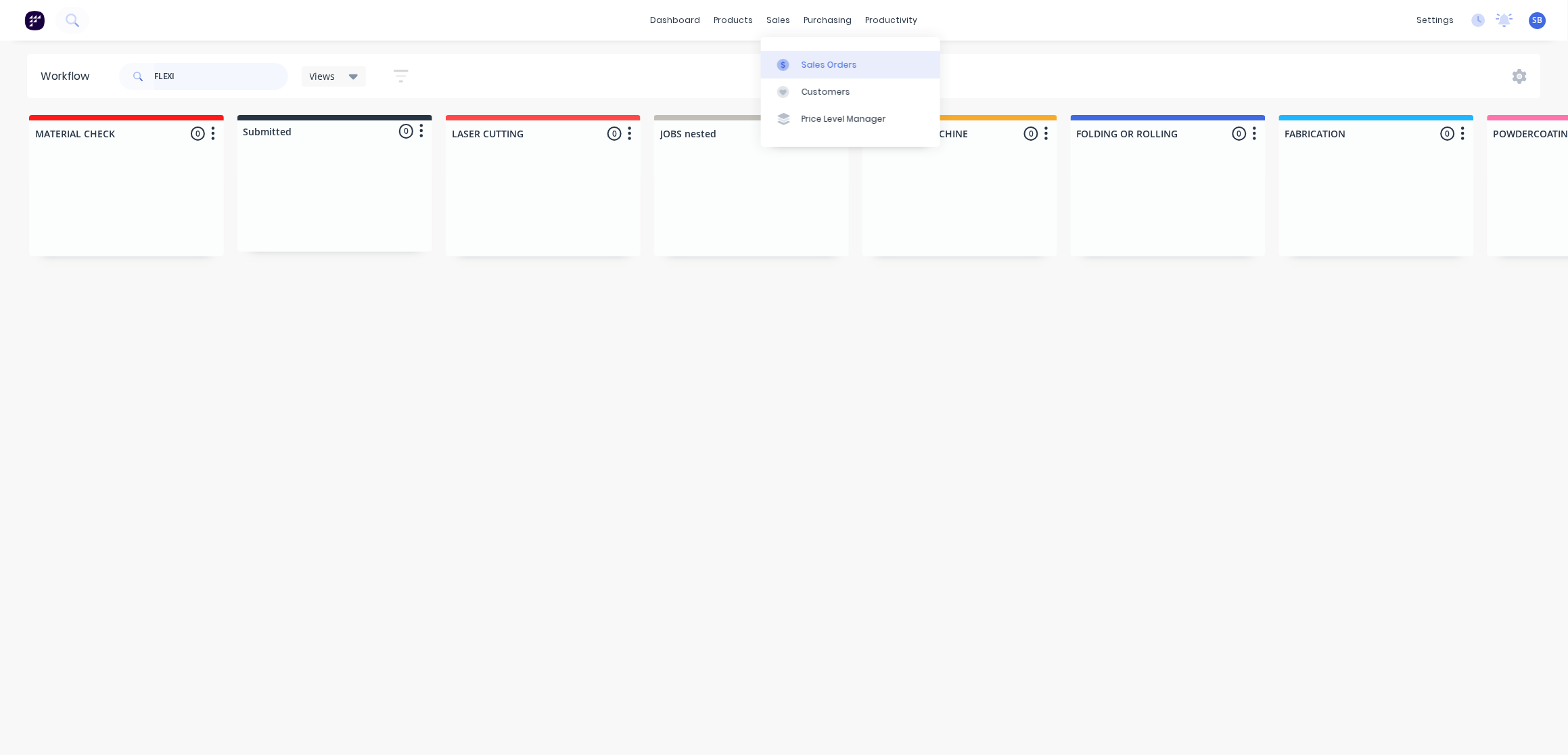
type input "FLEXI"
click at [820, 59] on div "Sales Orders" at bounding box center [829, 64] width 55 height 12
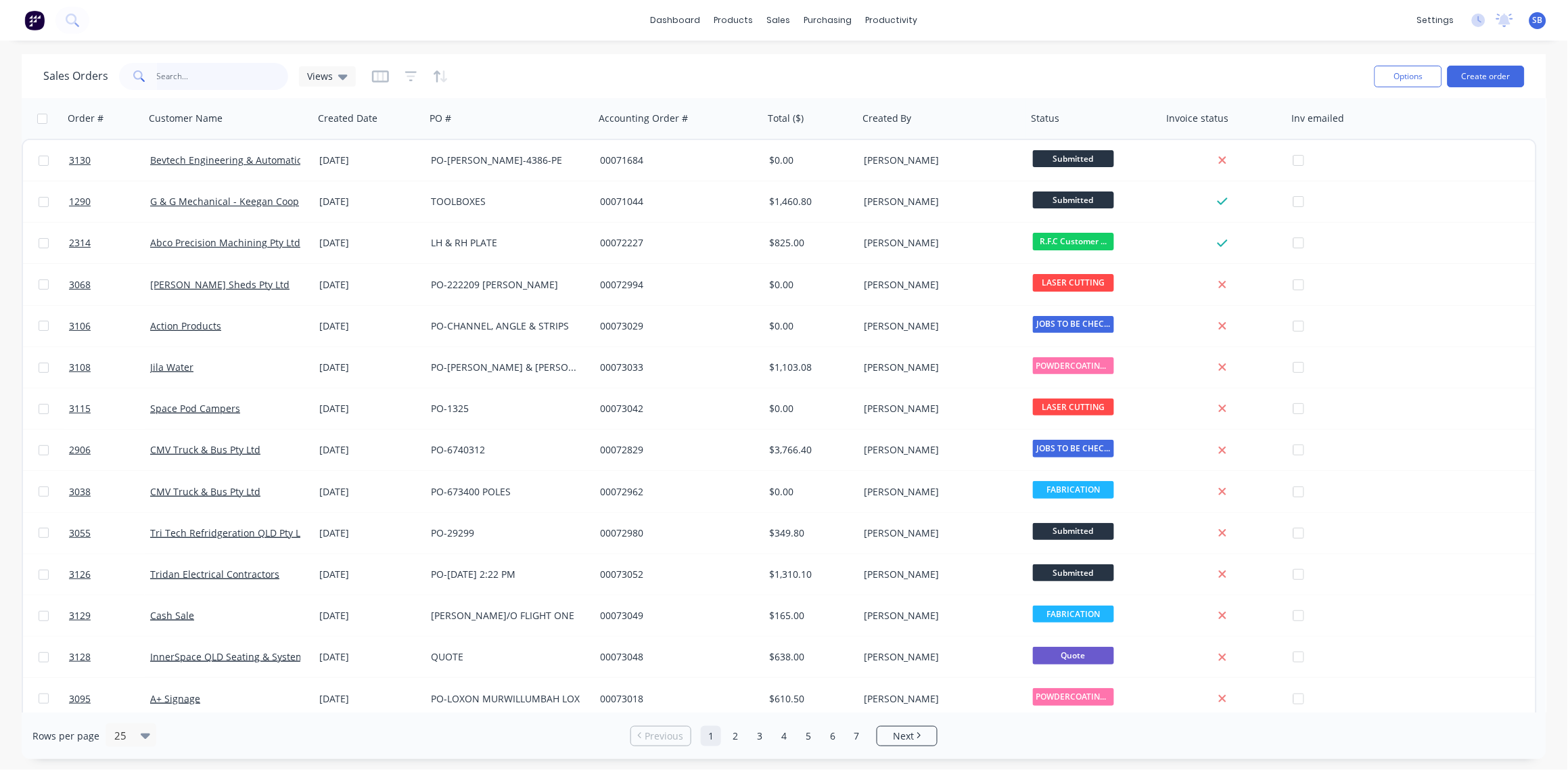
click at [196, 75] on input "text" at bounding box center [223, 76] width 132 height 27
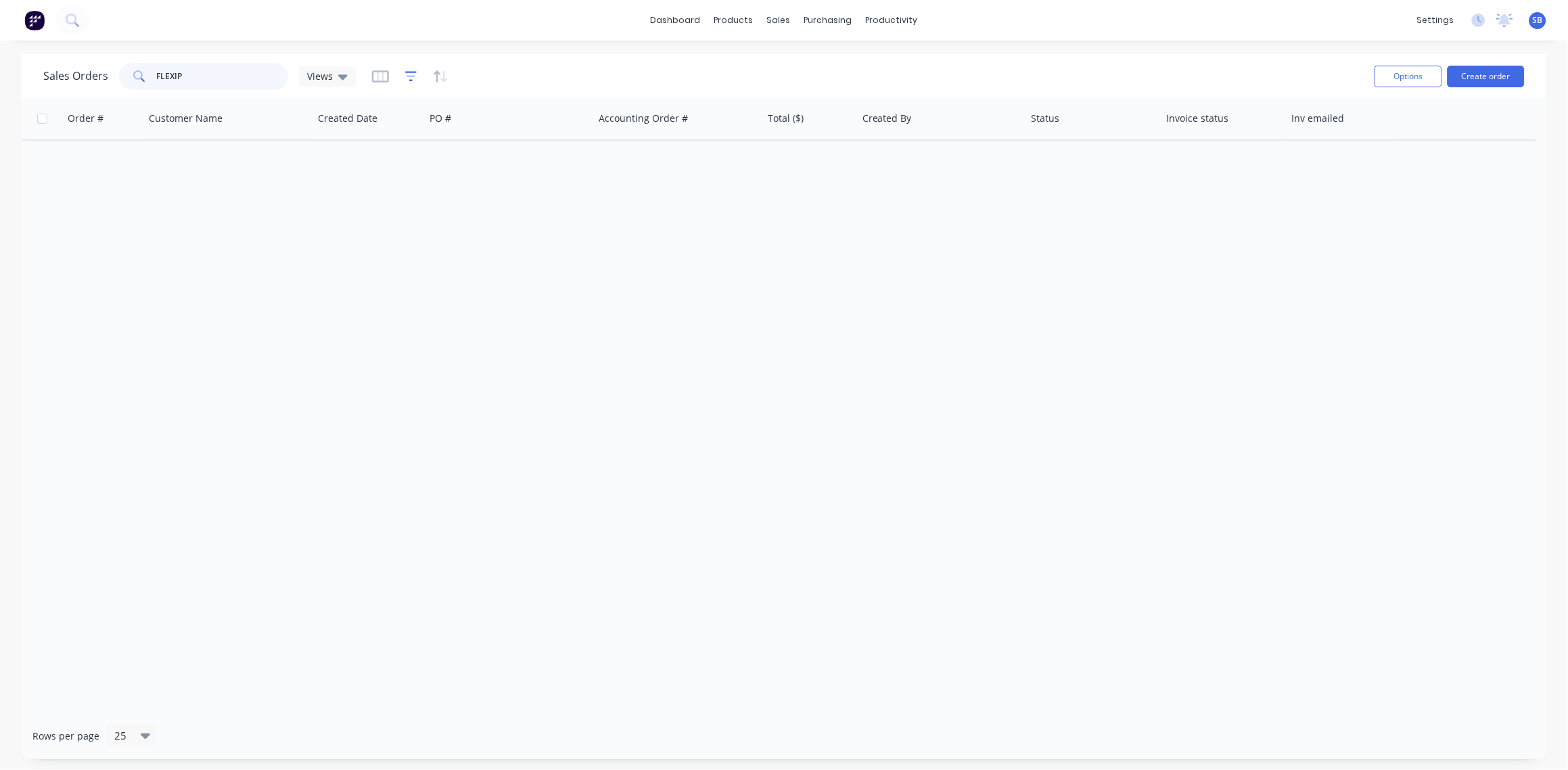
type input "FLEXIP"
click at [408, 75] on icon "button" at bounding box center [410, 76] width 9 height 2
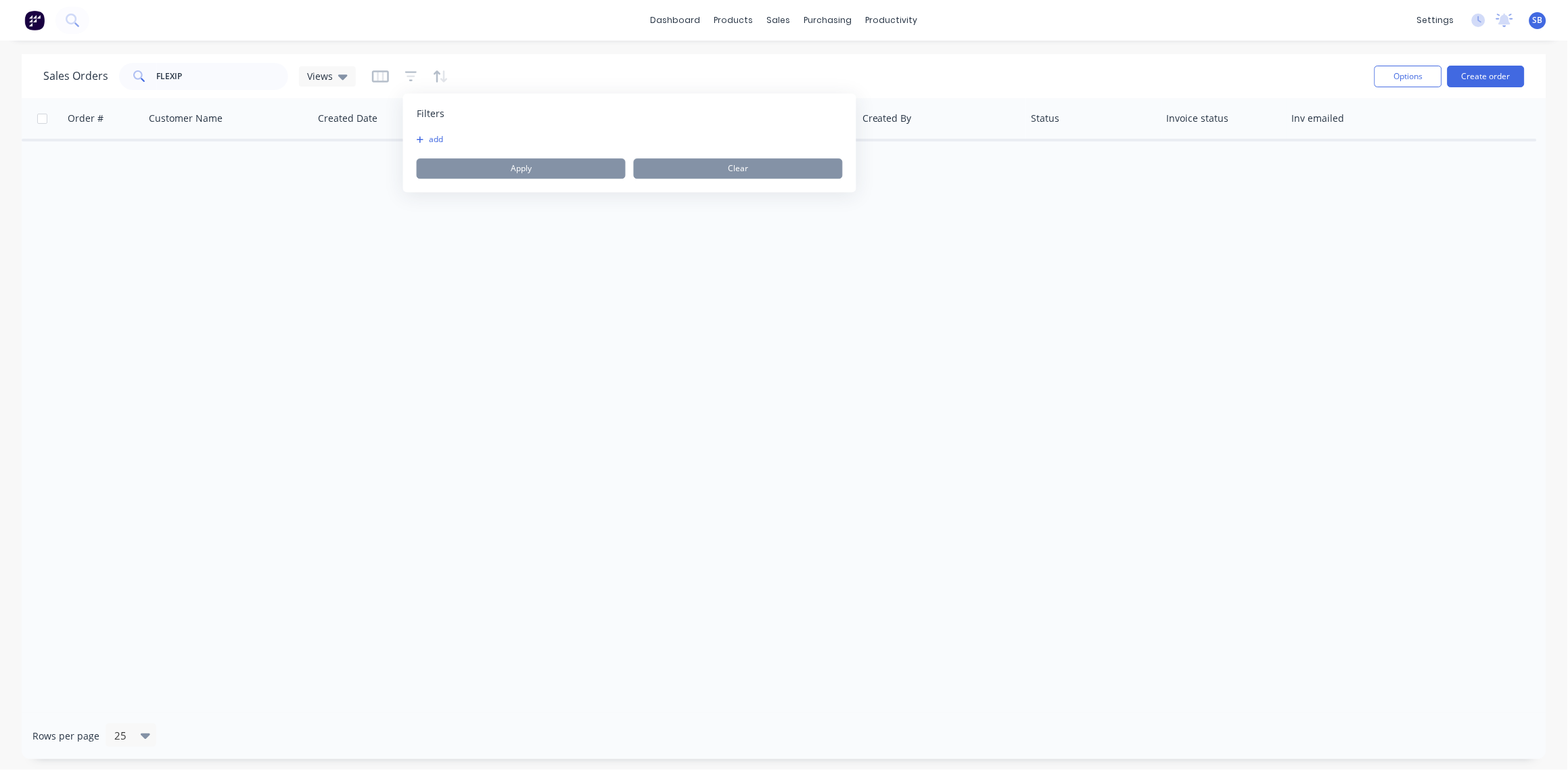
click at [408, 141] on div "Filters add Apply Clear" at bounding box center [630, 142] width 453 height 99
click at [447, 135] on button "add" at bounding box center [434, 139] width 34 height 10
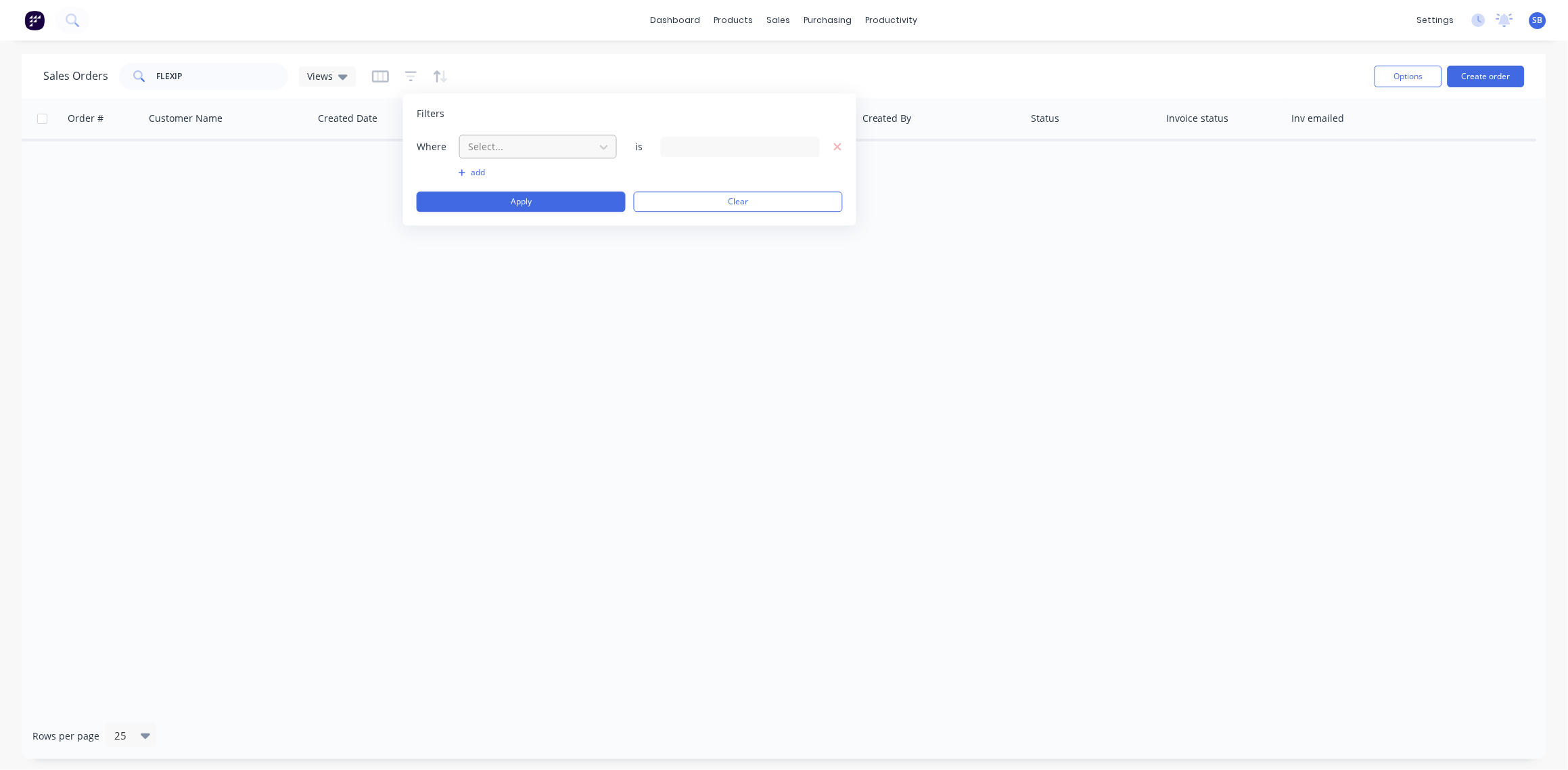
click at [525, 151] on div at bounding box center [527, 146] width 121 height 17
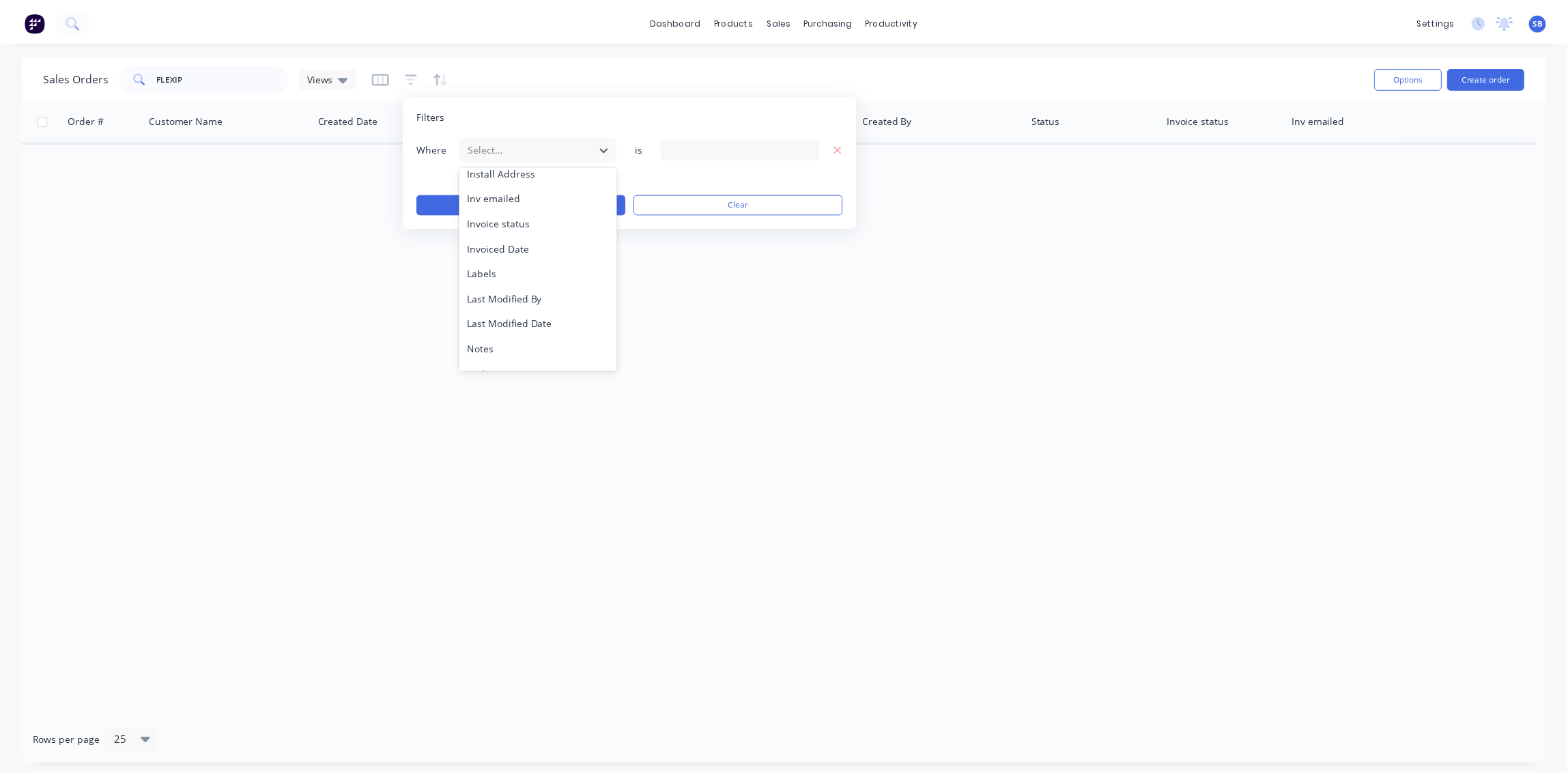
scroll to position [356, 0]
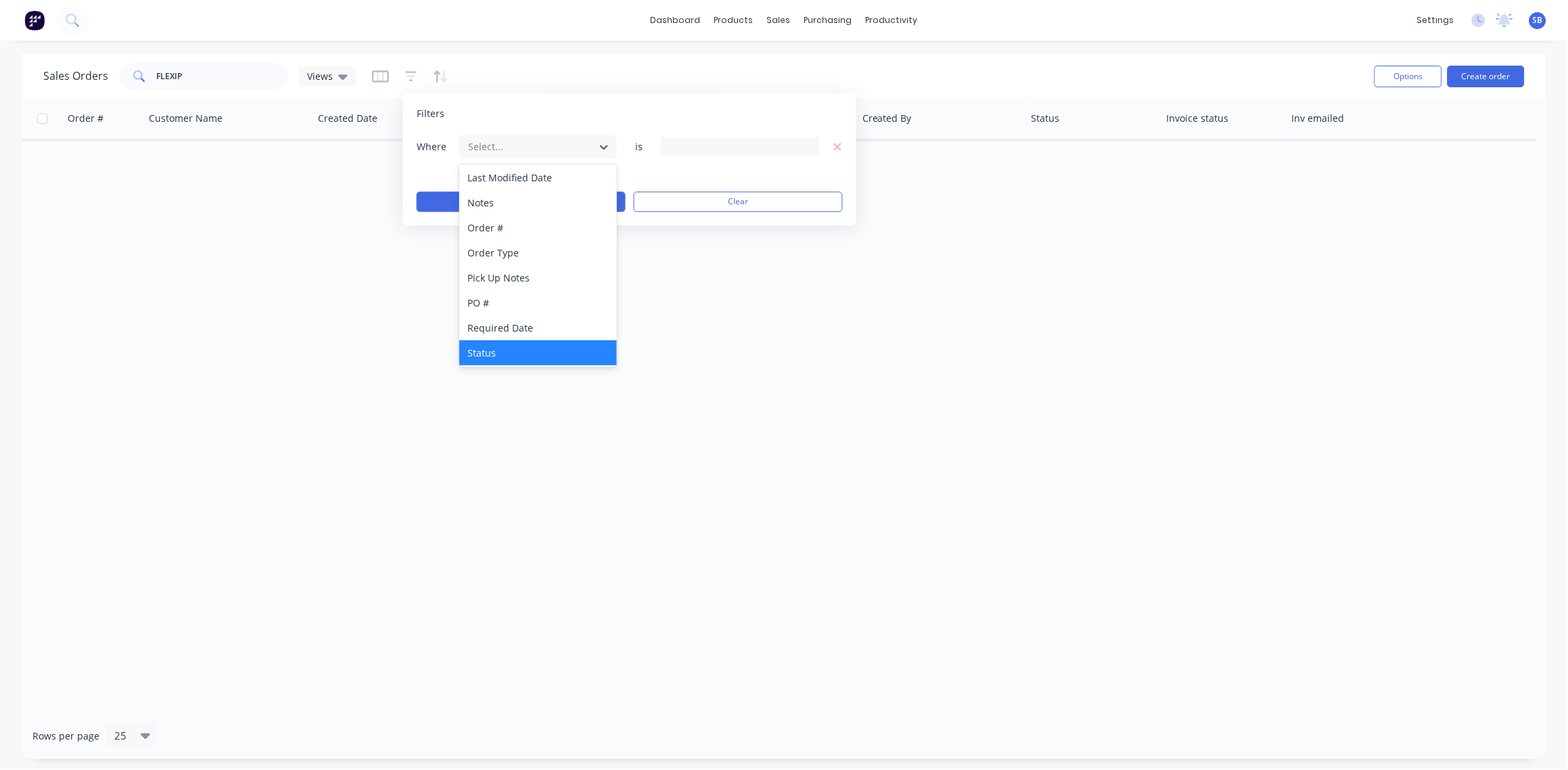
click at [512, 351] on div "Status" at bounding box center [538, 353] width 157 height 25
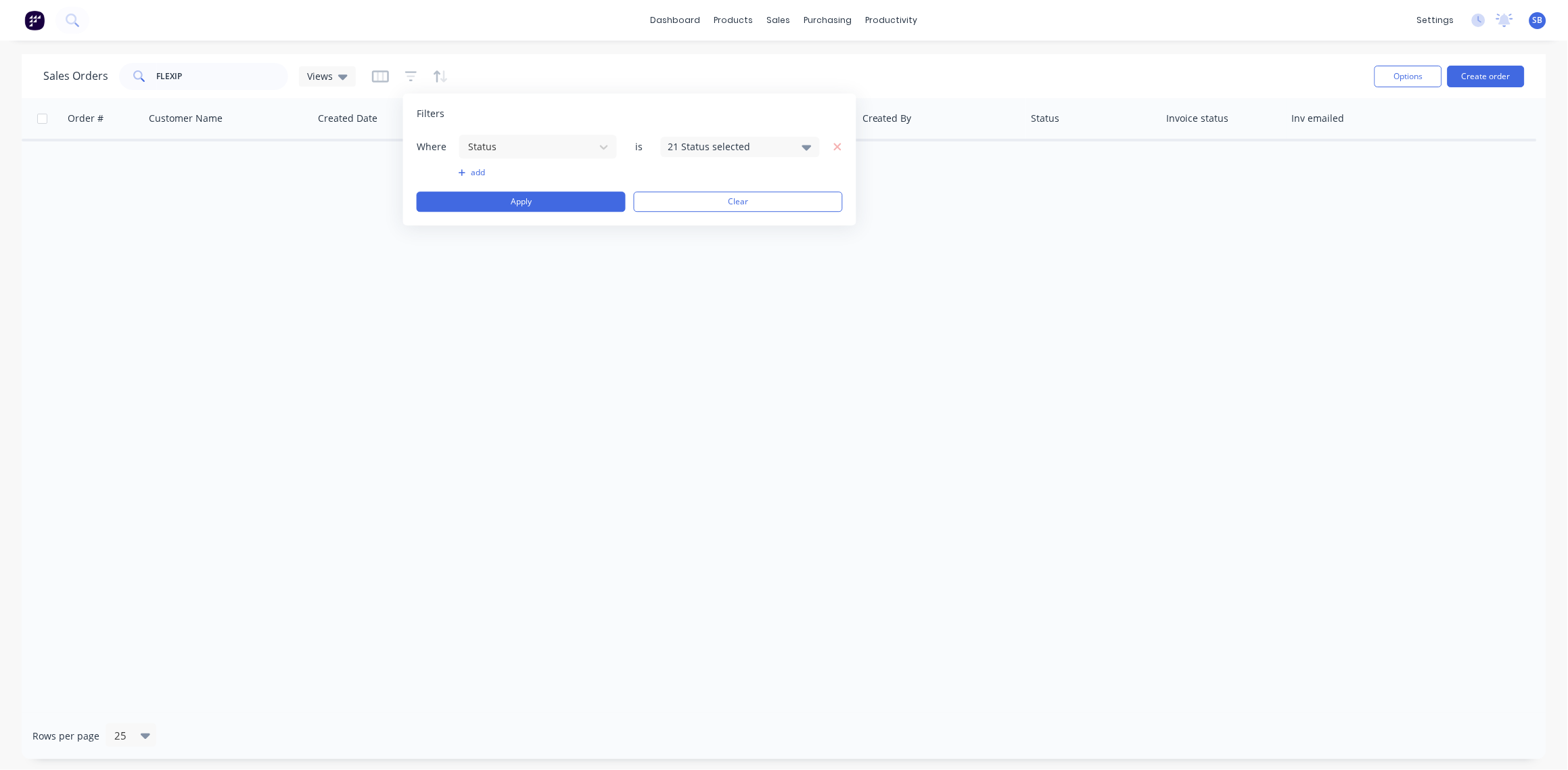
click at [773, 144] on div "21 Status selected" at bounding box center [729, 146] width 122 height 14
click at [683, 221] on div at bounding box center [684, 222] width 27 height 27
click at [428, 356] on div "Order # Customer Name Created Date PO # Accounting Order # Total ($) Created By…" at bounding box center [784, 405] width 1525 height 615
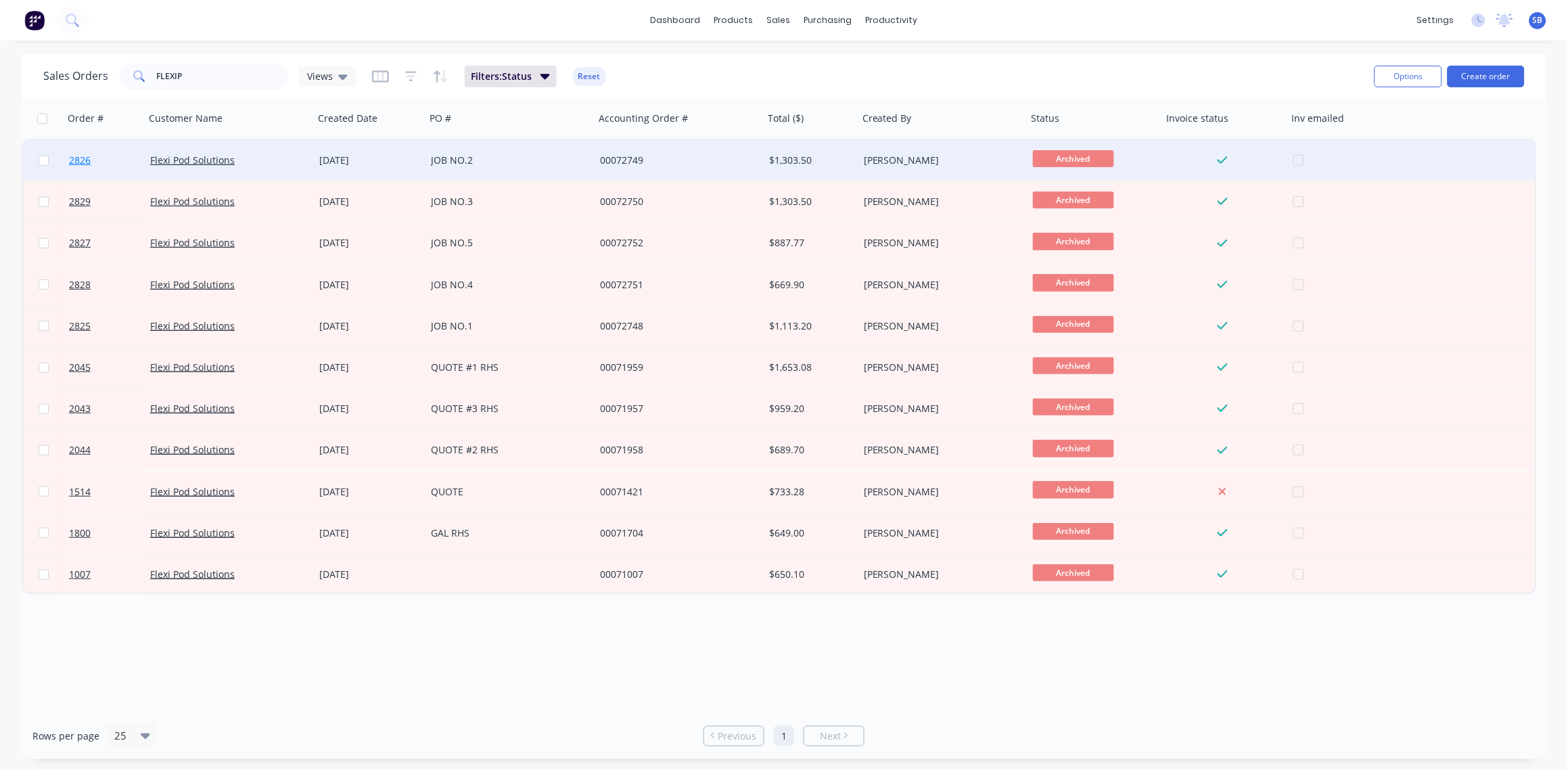
click at [80, 160] on span "2826" at bounding box center [80, 160] width 22 height 14
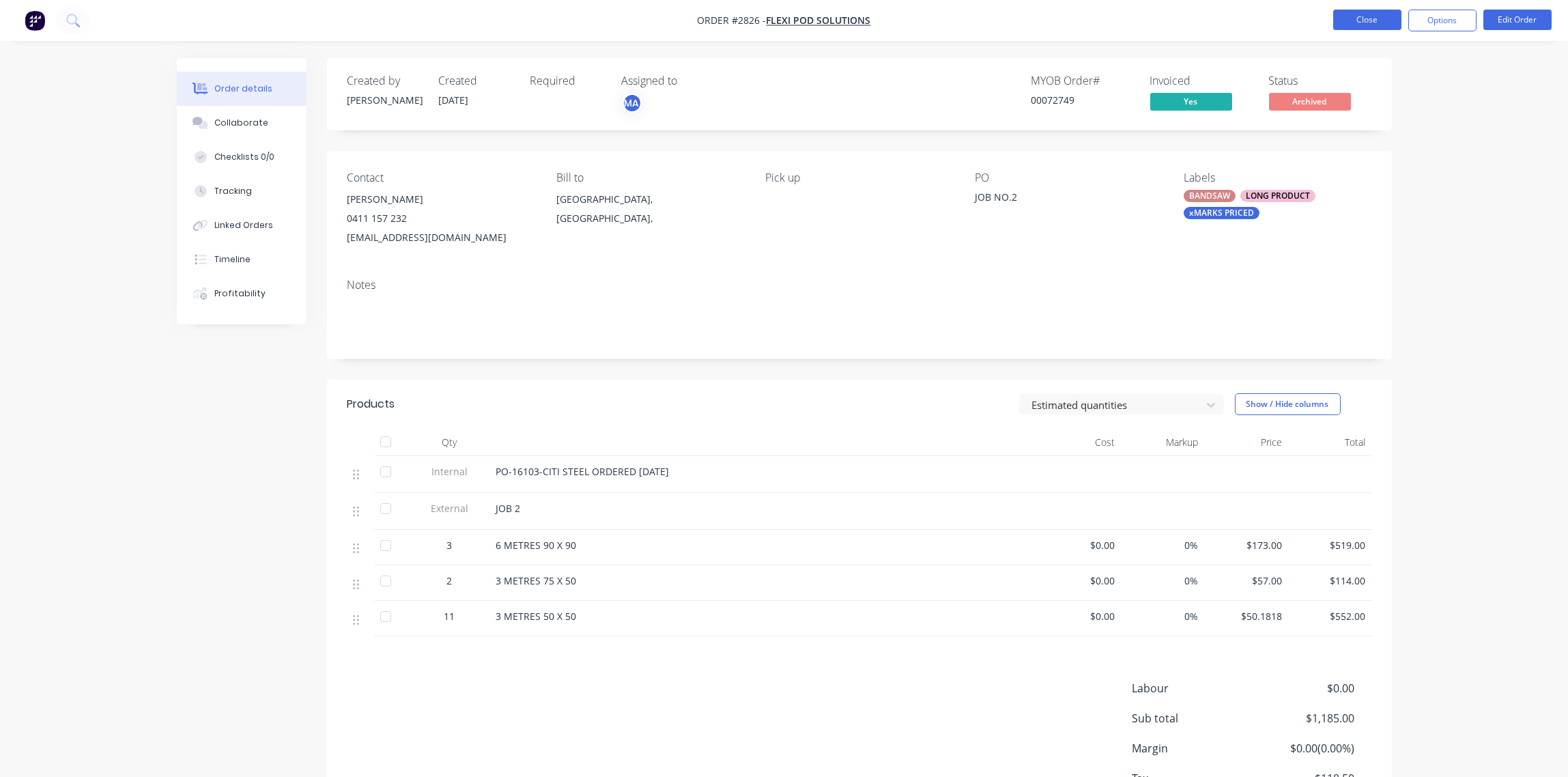
click at [1370, 21] on button "Close" at bounding box center [1367, 19] width 68 height 20
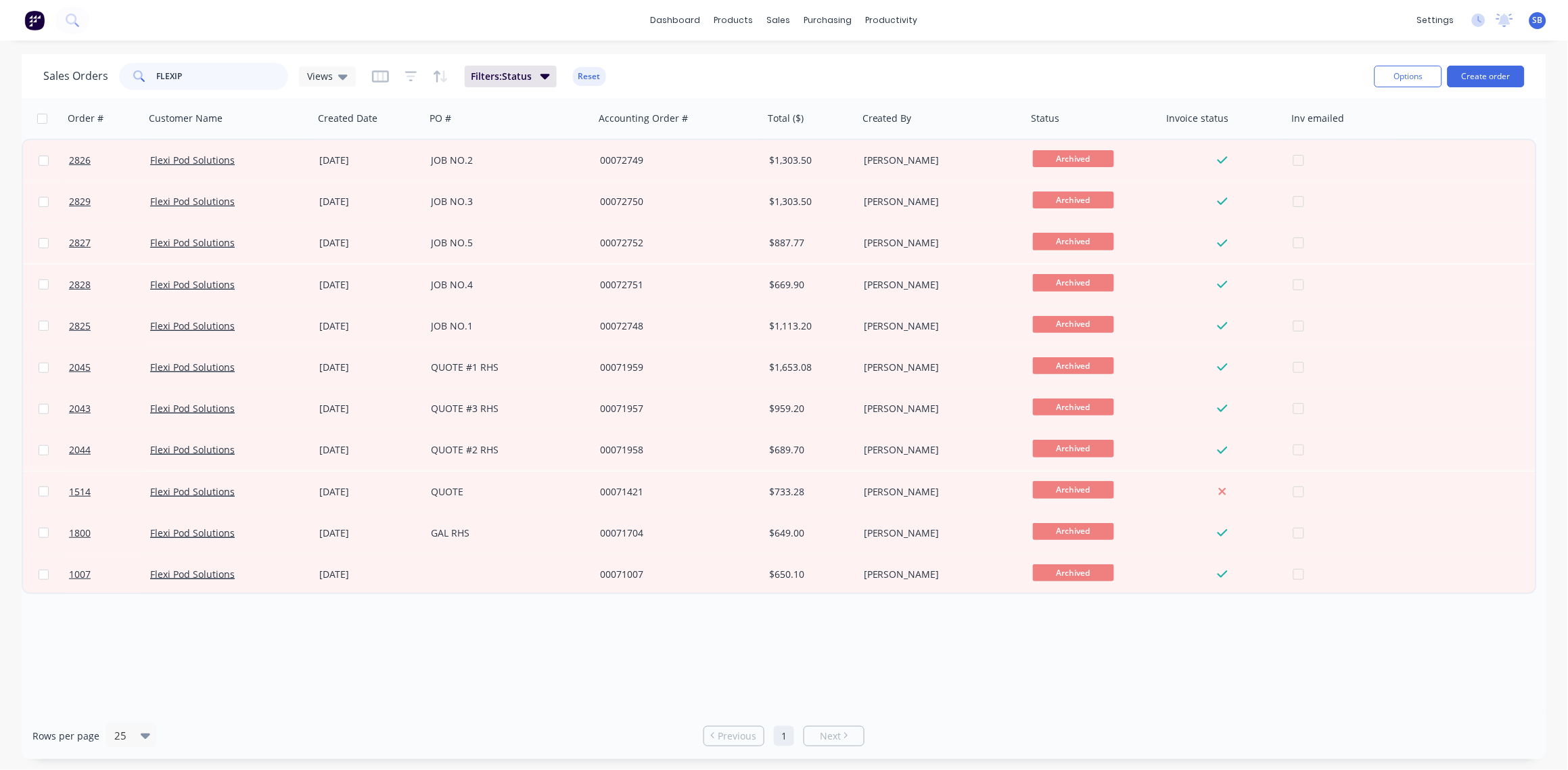
drag, startPoint x: 192, startPoint y: 75, endPoint x: 112, endPoint y: 81, distance: 80.2
click at [112, 80] on div "Sales Orders FLEXIP Views" at bounding box center [199, 76] width 312 height 27
type input "KEEGAN"
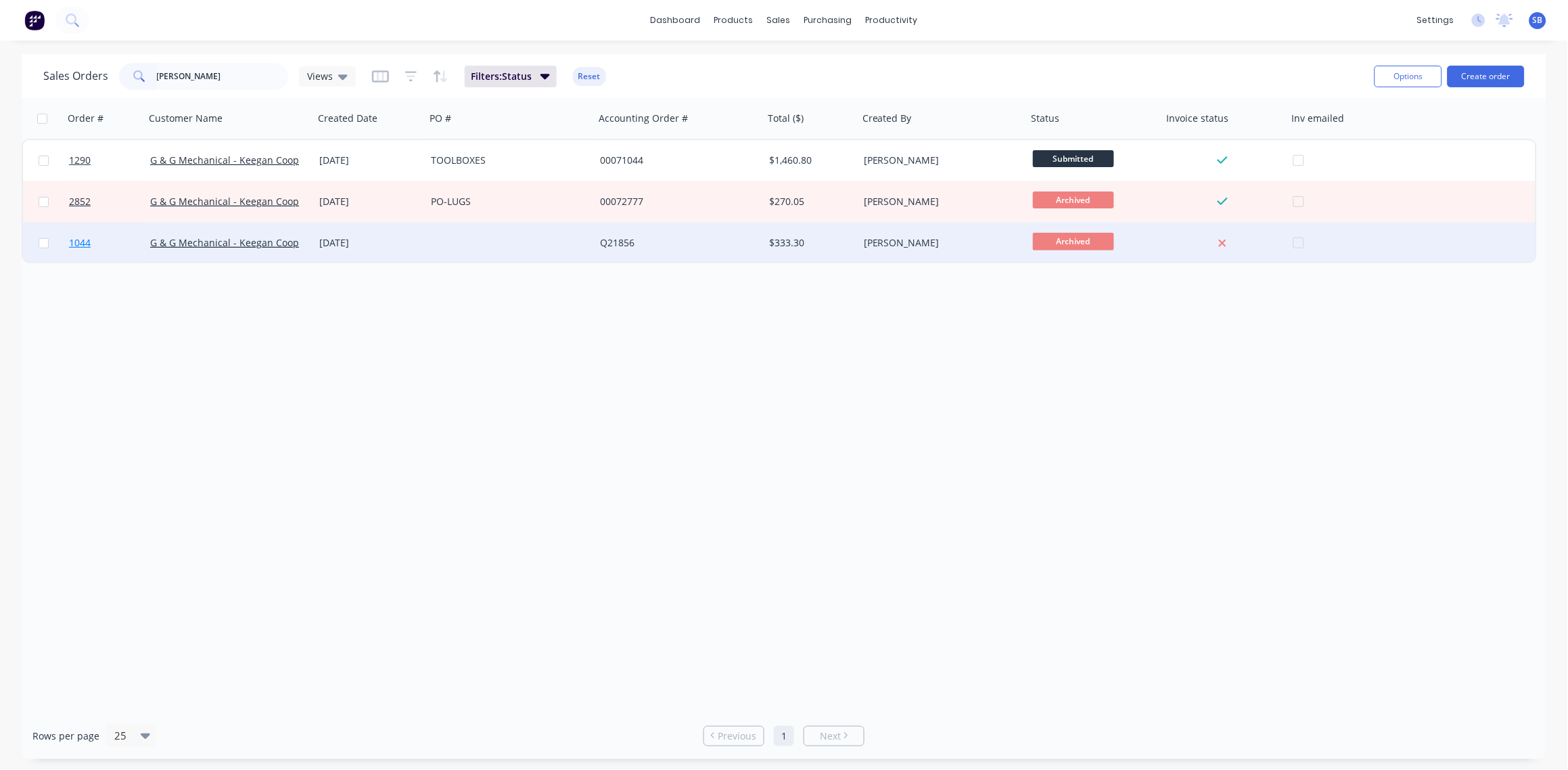
click at [80, 240] on span "1044" at bounding box center [80, 243] width 22 height 14
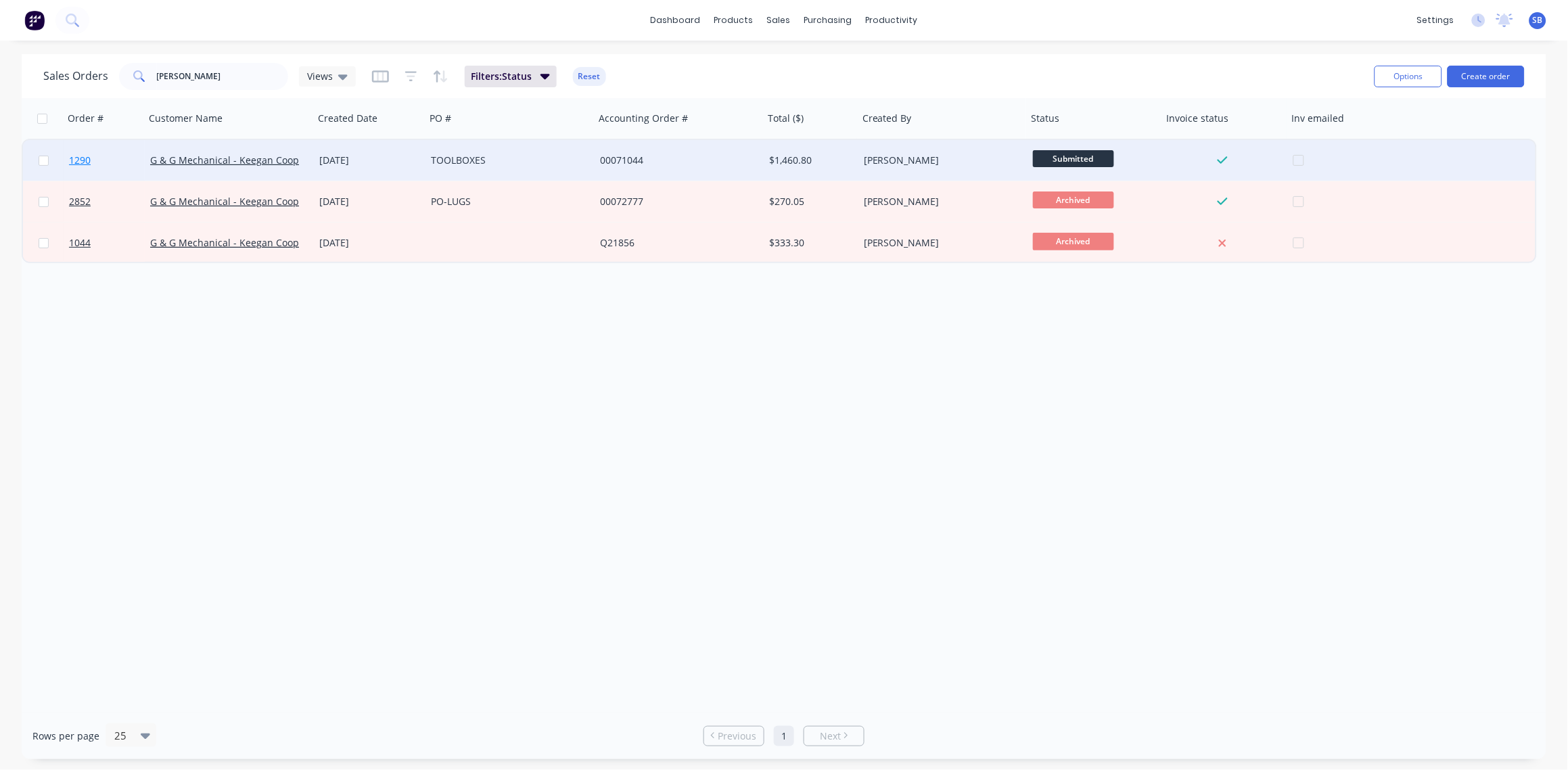
click at [75, 157] on span "1290" at bounding box center [80, 160] width 22 height 14
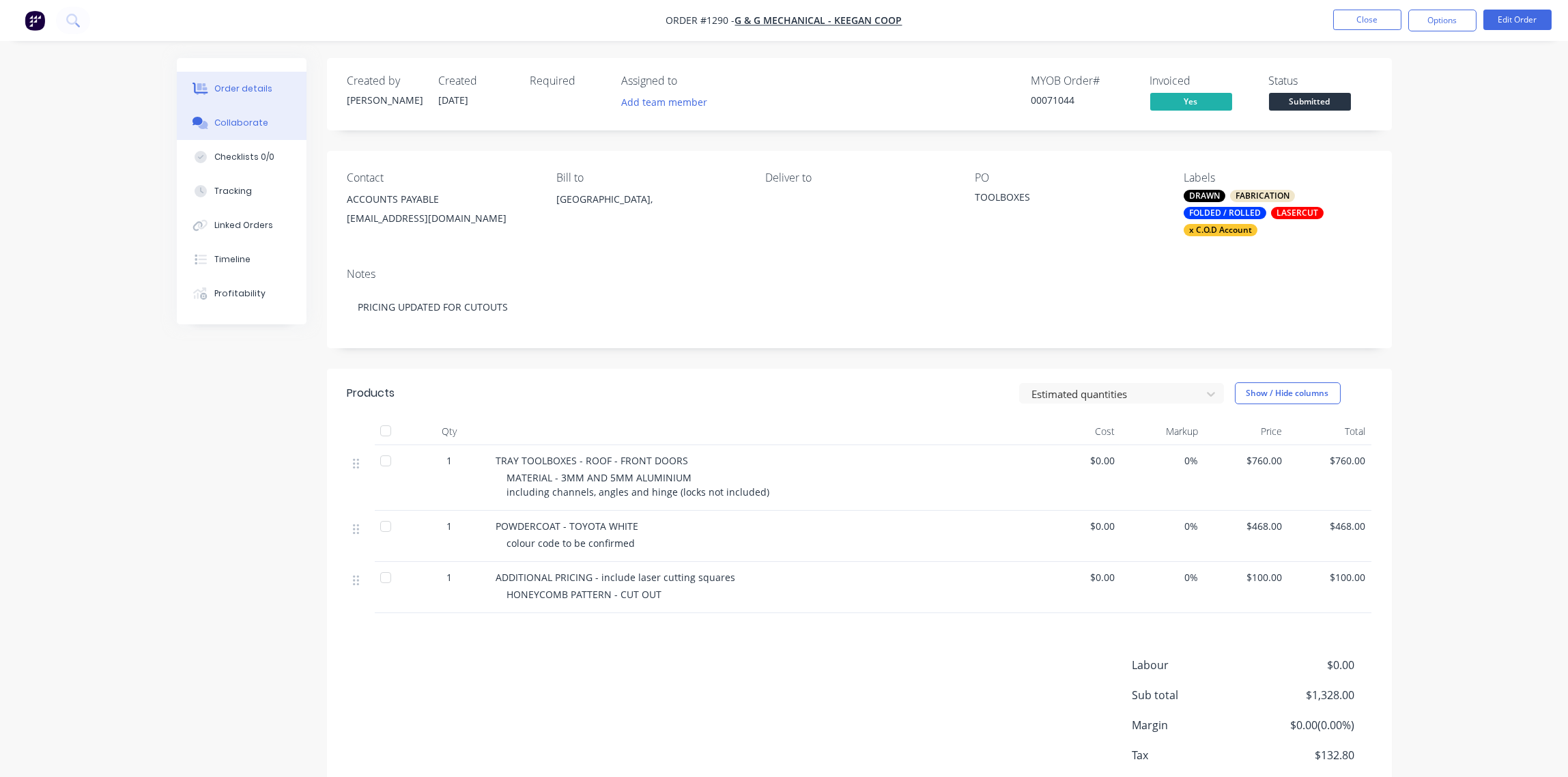
click at [238, 127] on div "Collaborate" at bounding box center [241, 122] width 54 height 12
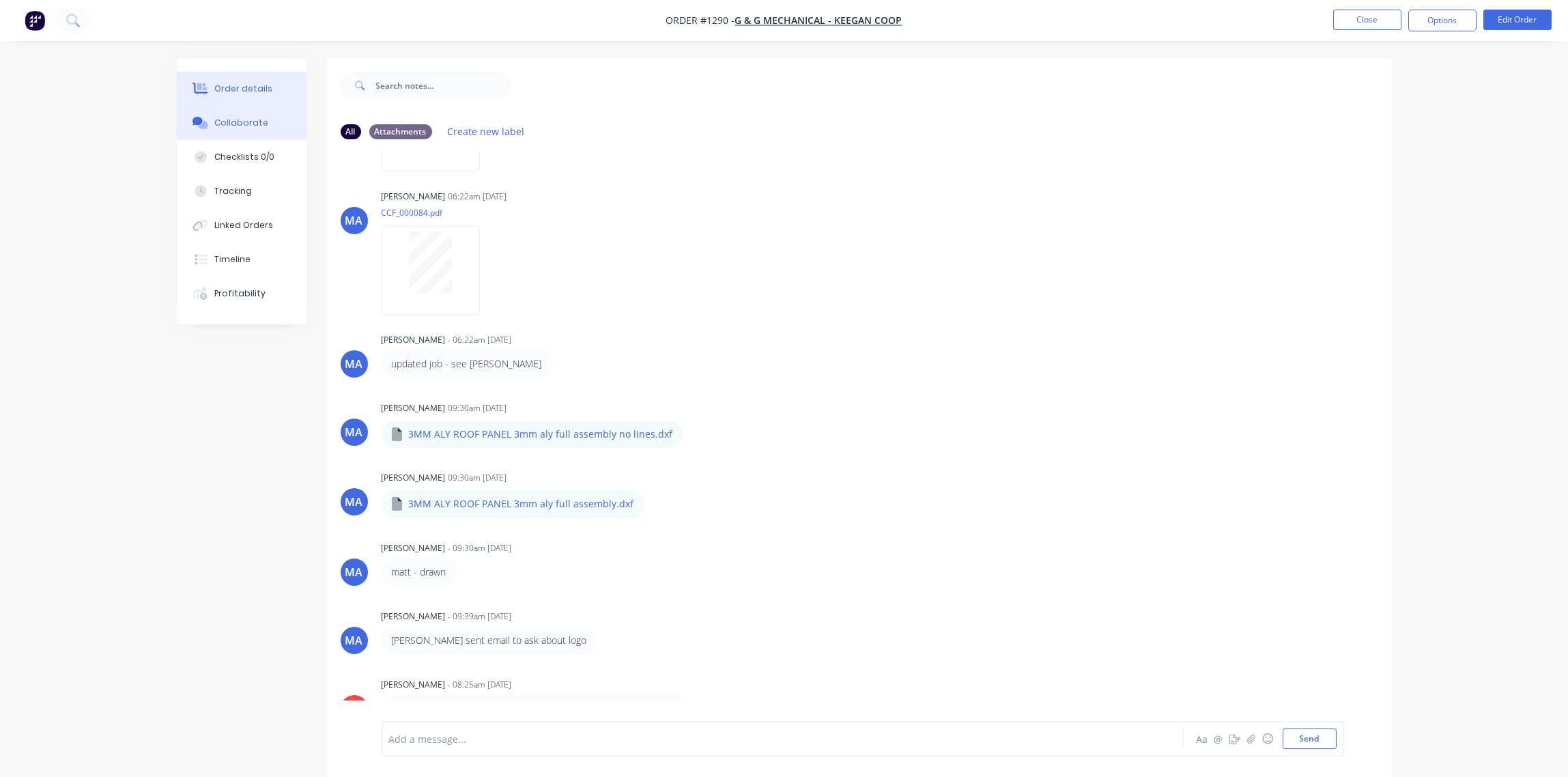
click at [237, 88] on div "Order details" at bounding box center [243, 88] width 58 height 12
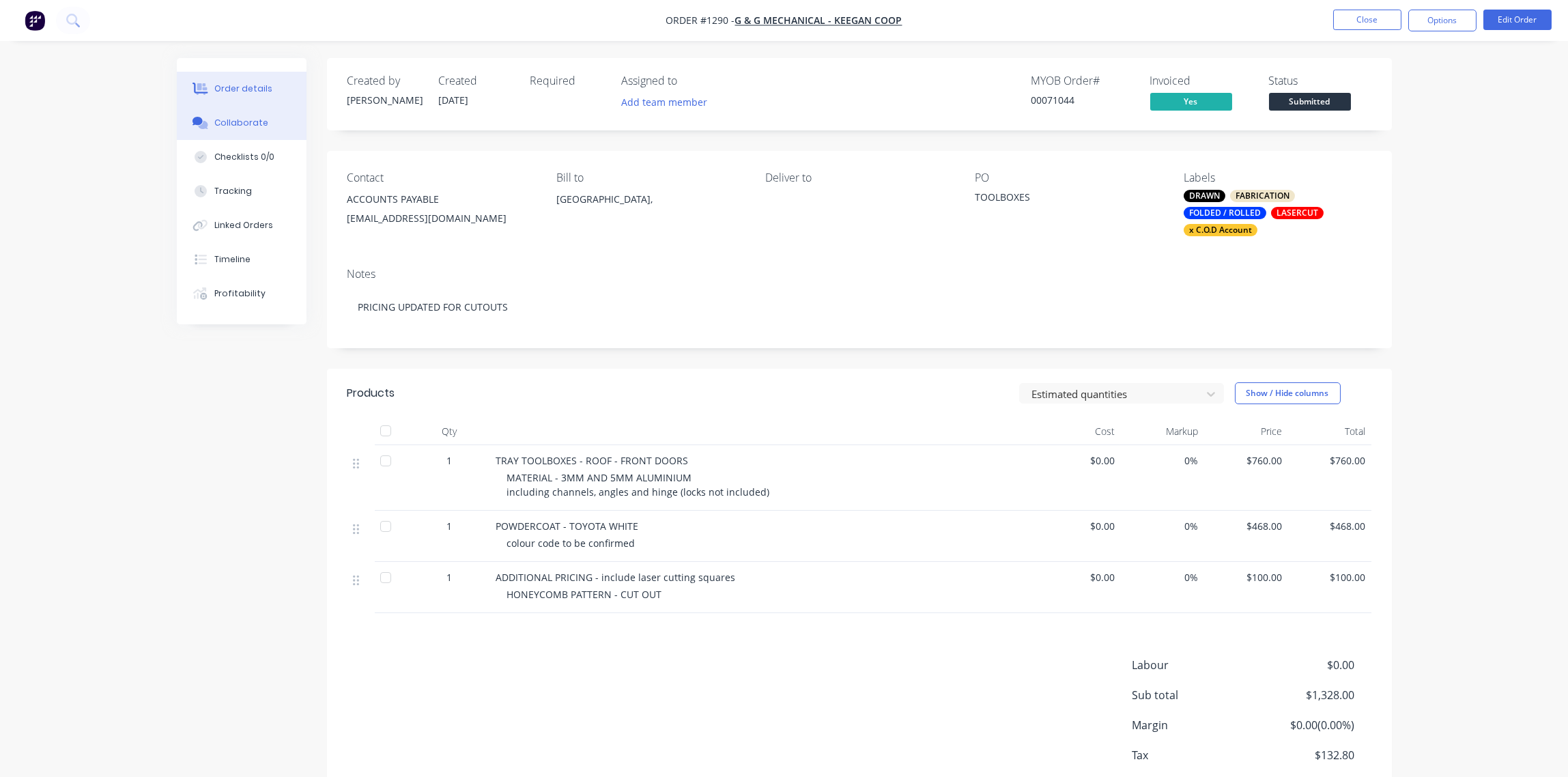
click at [239, 123] on div "Collaborate" at bounding box center [241, 122] width 54 height 12
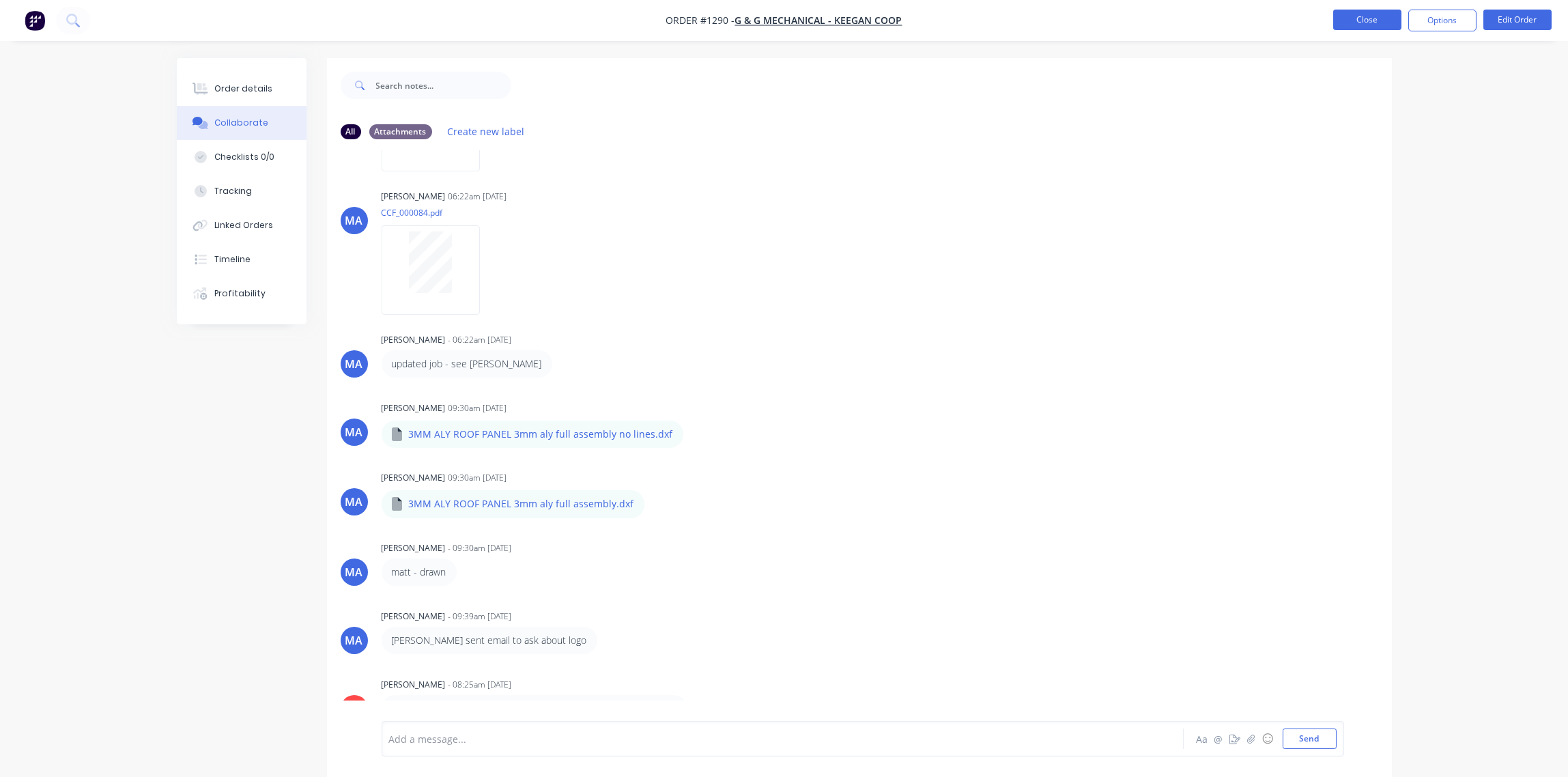
click at [1362, 21] on button "Close" at bounding box center [1367, 19] width 68 height 20
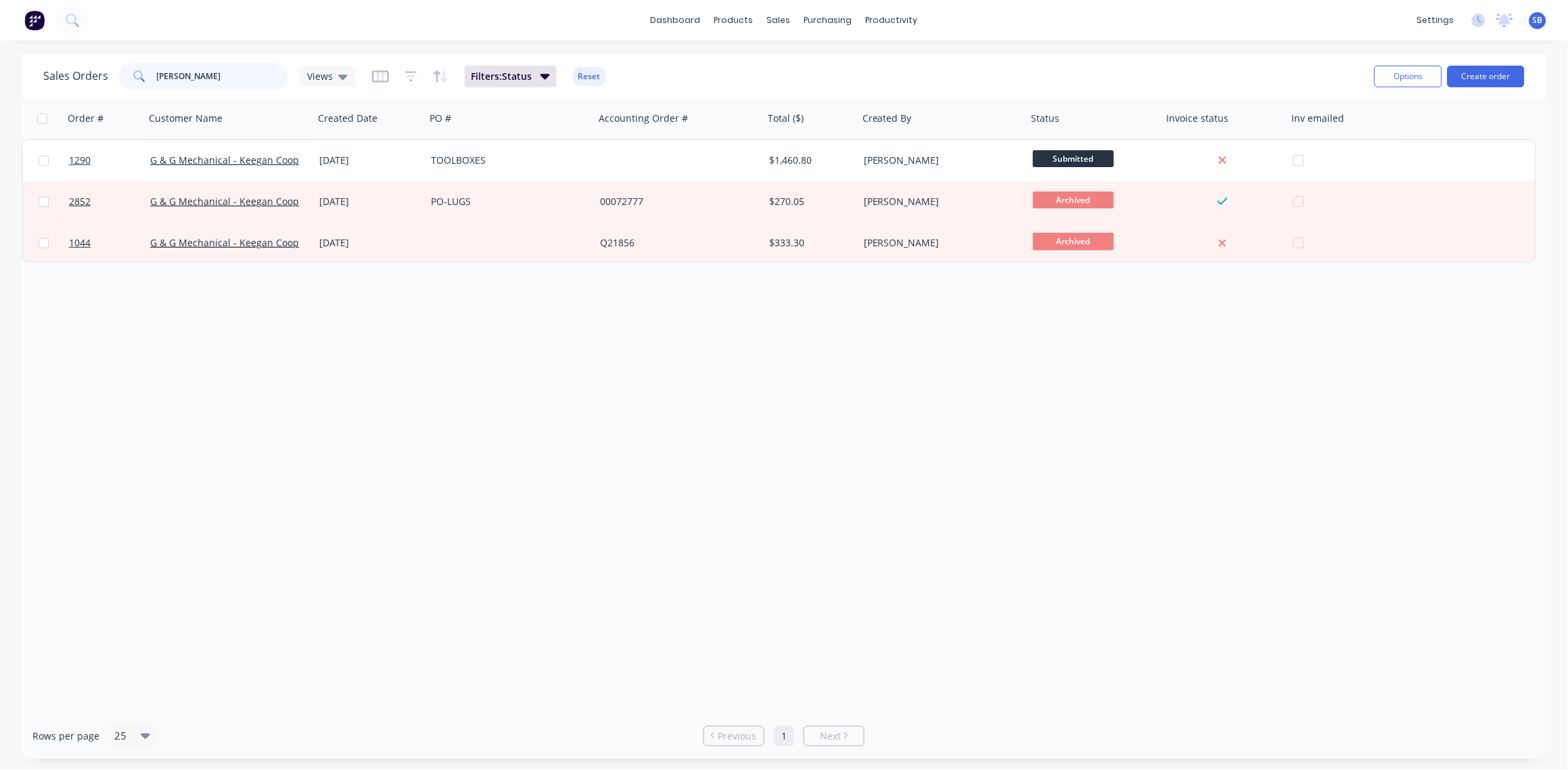
drag, startPoint x: 210, startPoint y: 70, endPoint x: 43, endPoint y: 68, distance: 167.0
click at [49, 75] on div "Sales Orders KEEGAN Views" at bounding box center [199, 76] width 312 height 27
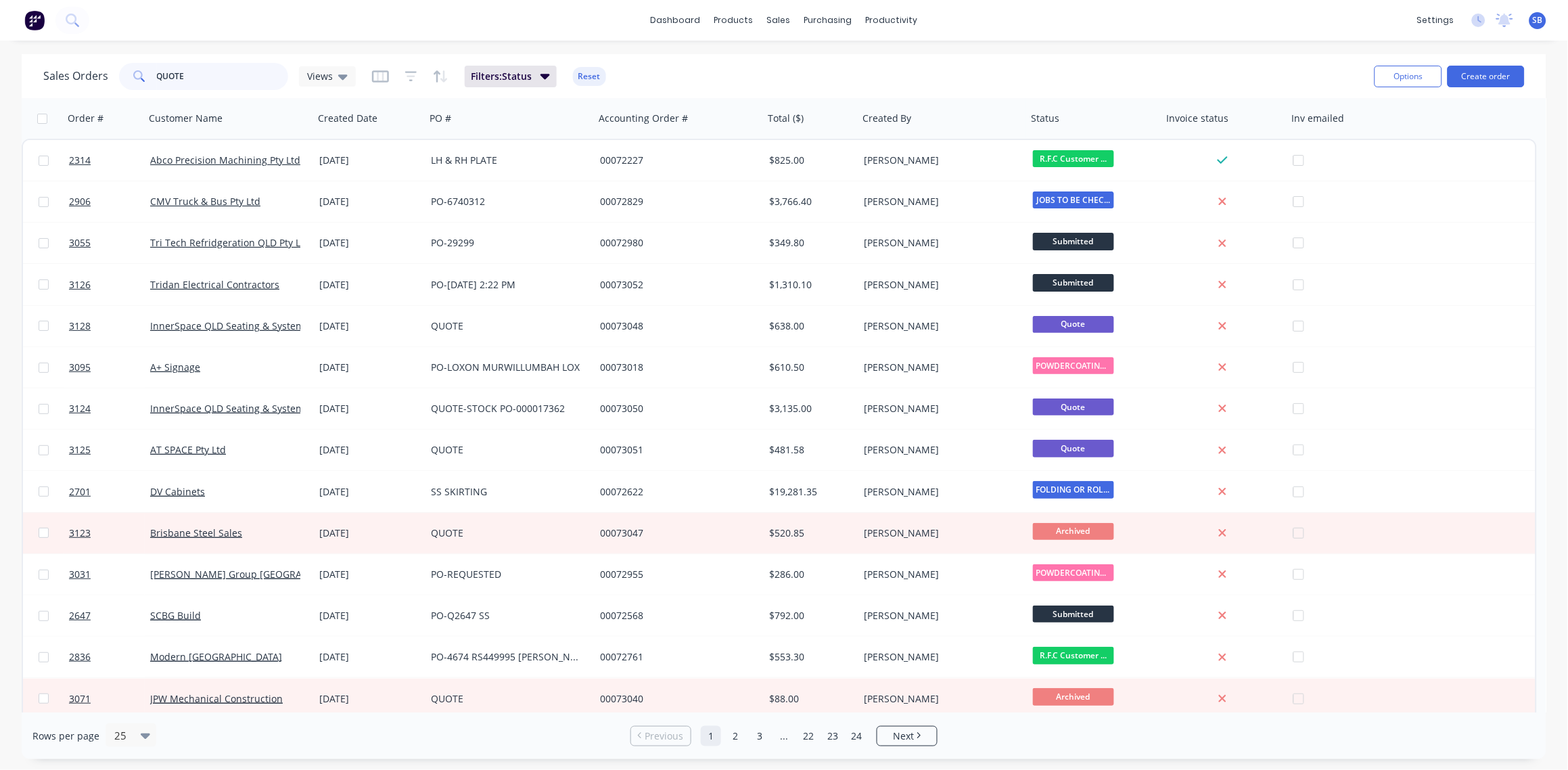
drag, startPoint x: 139, startPoint y: 77, endPoint x: 0, endPoint y: 87, distance: 139.4
click at [0, 88] on html "dashboard products sales purchasing productivity dashboard products Product Cat…" at bounding box center [784, 385] width 1568 height 770
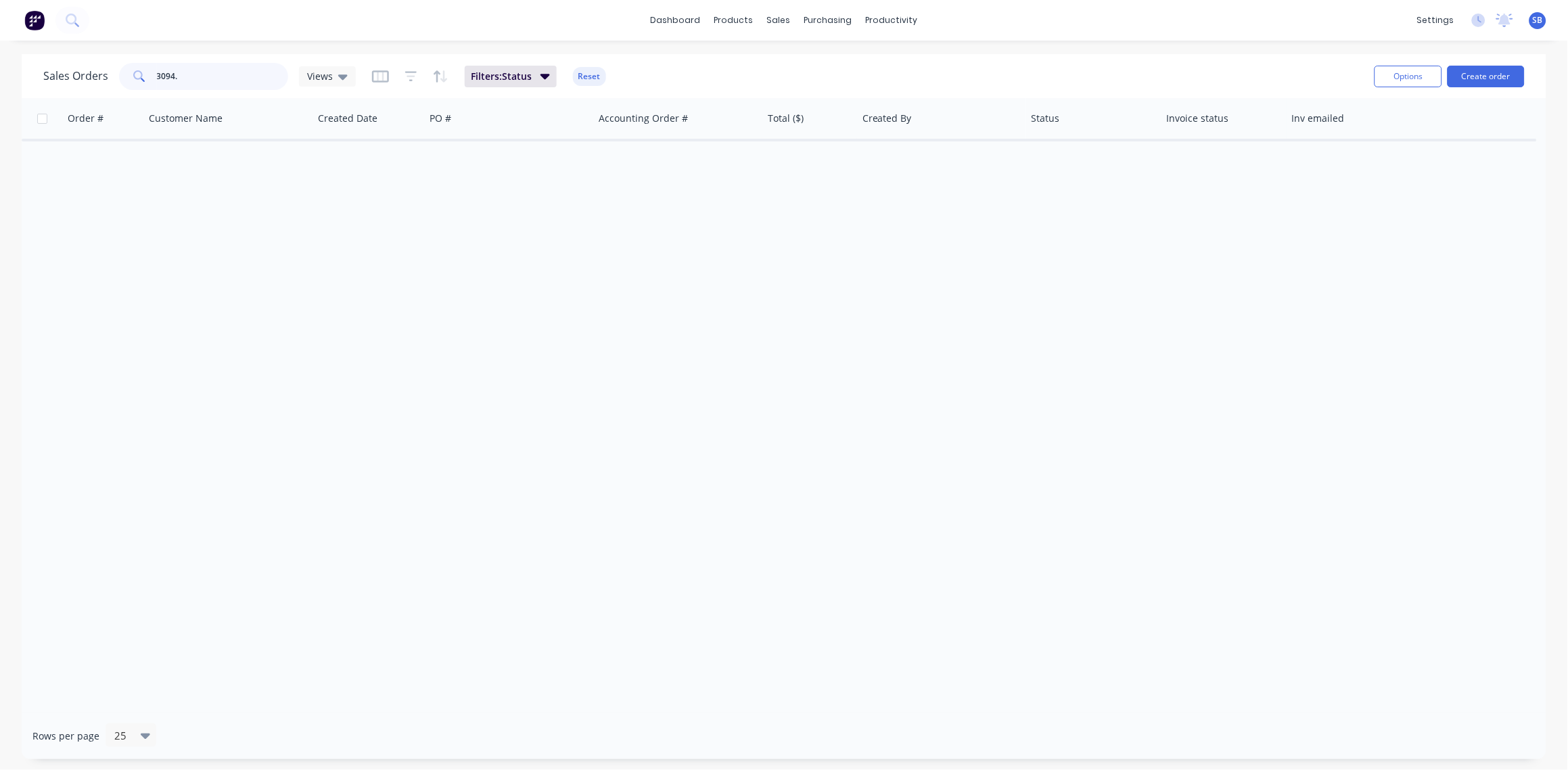
type input "3094"
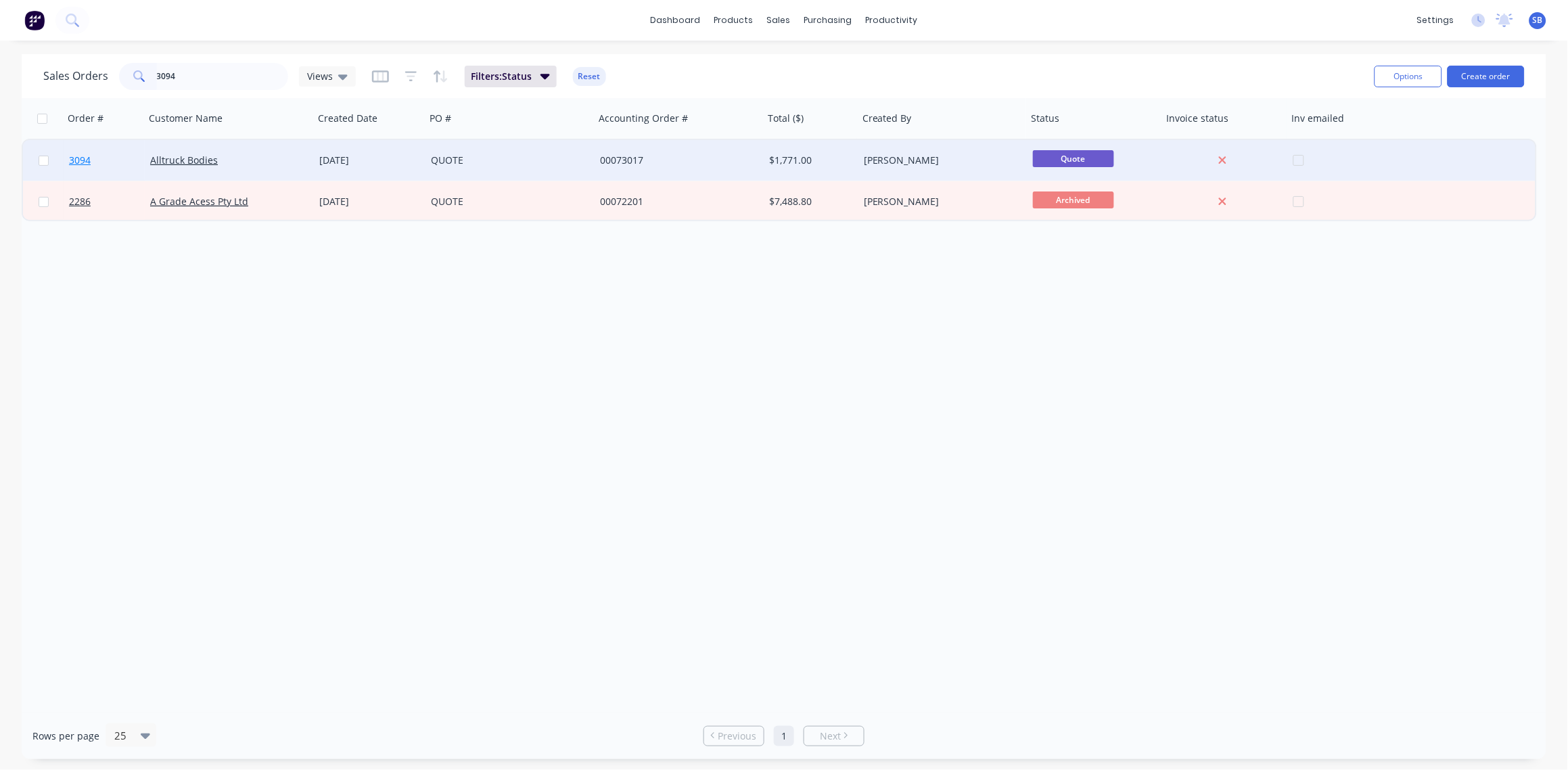
click at [82, 160] on span "3094" at bounding box center [80, 160] width 22 height 14
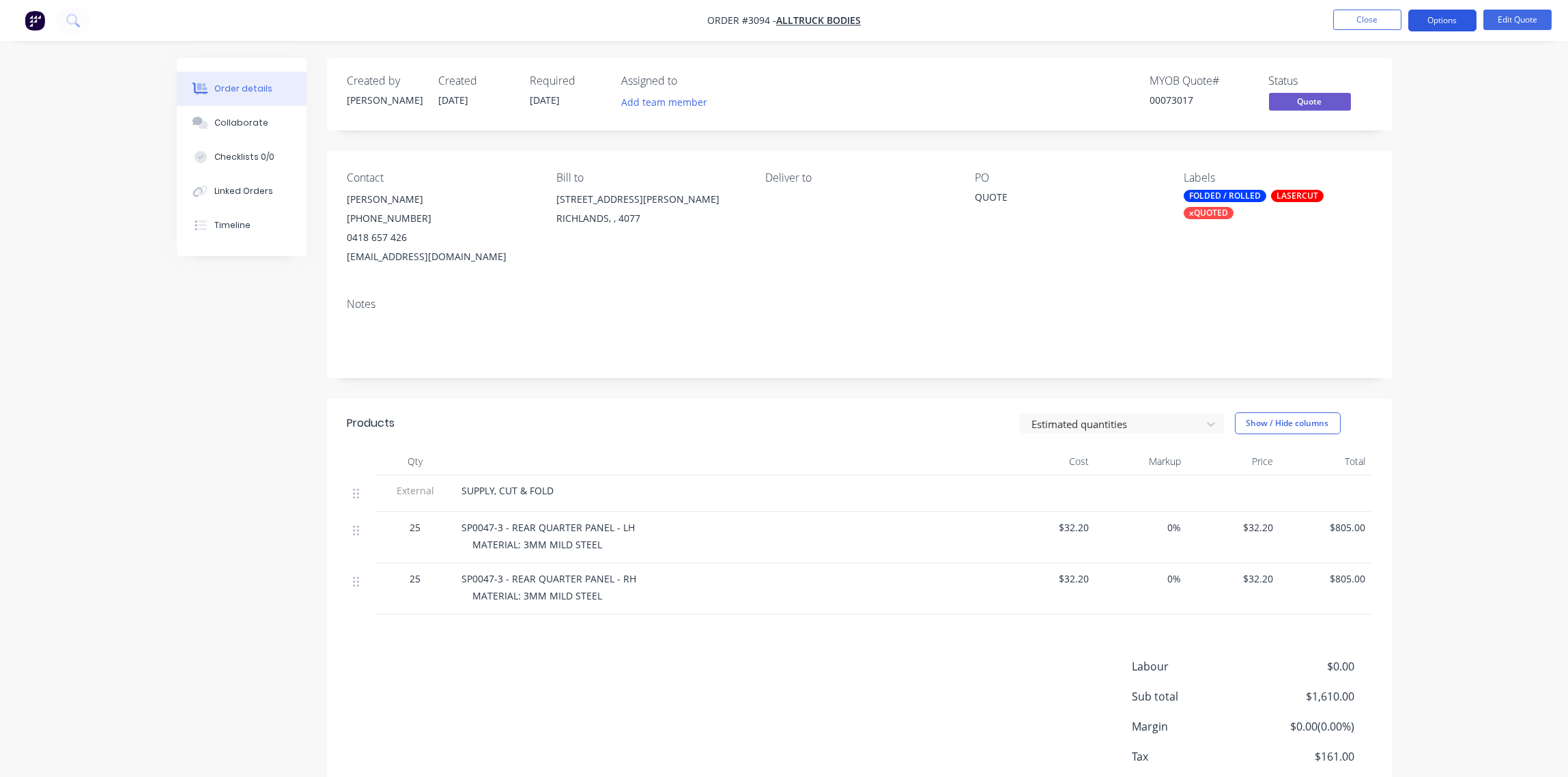
click at [1435, 19] on button "Options" at bounding box center [1442, 20] width 68 height 22
click at [1386, 75] on div "Quote" at bounding box center [1401, 83] width 126 height 19
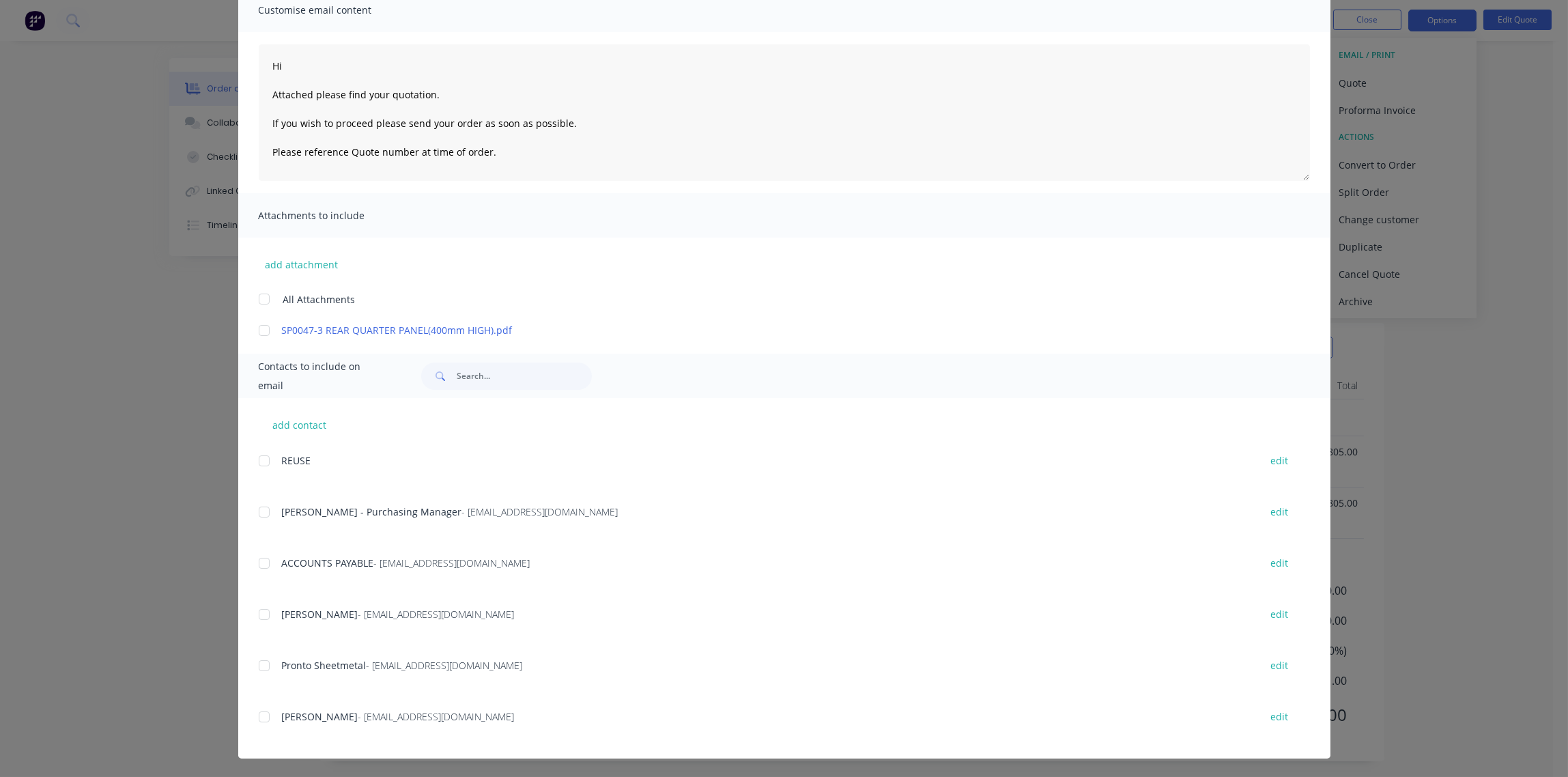
scroll to position [80, 0]
click at [256, 719] on div at bounding box center [264, 717] width 28 height 28
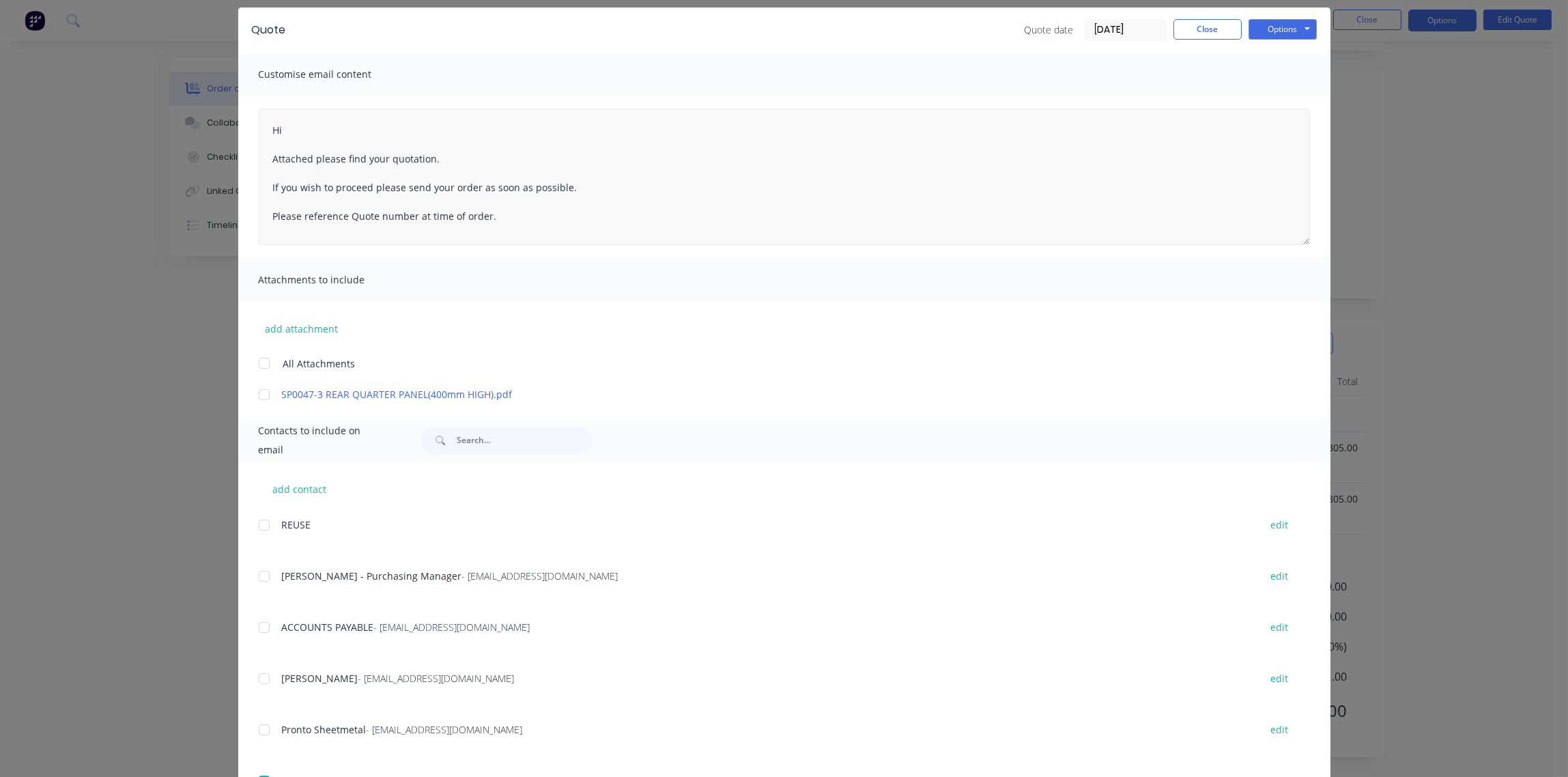
scroll to position [0, 0]
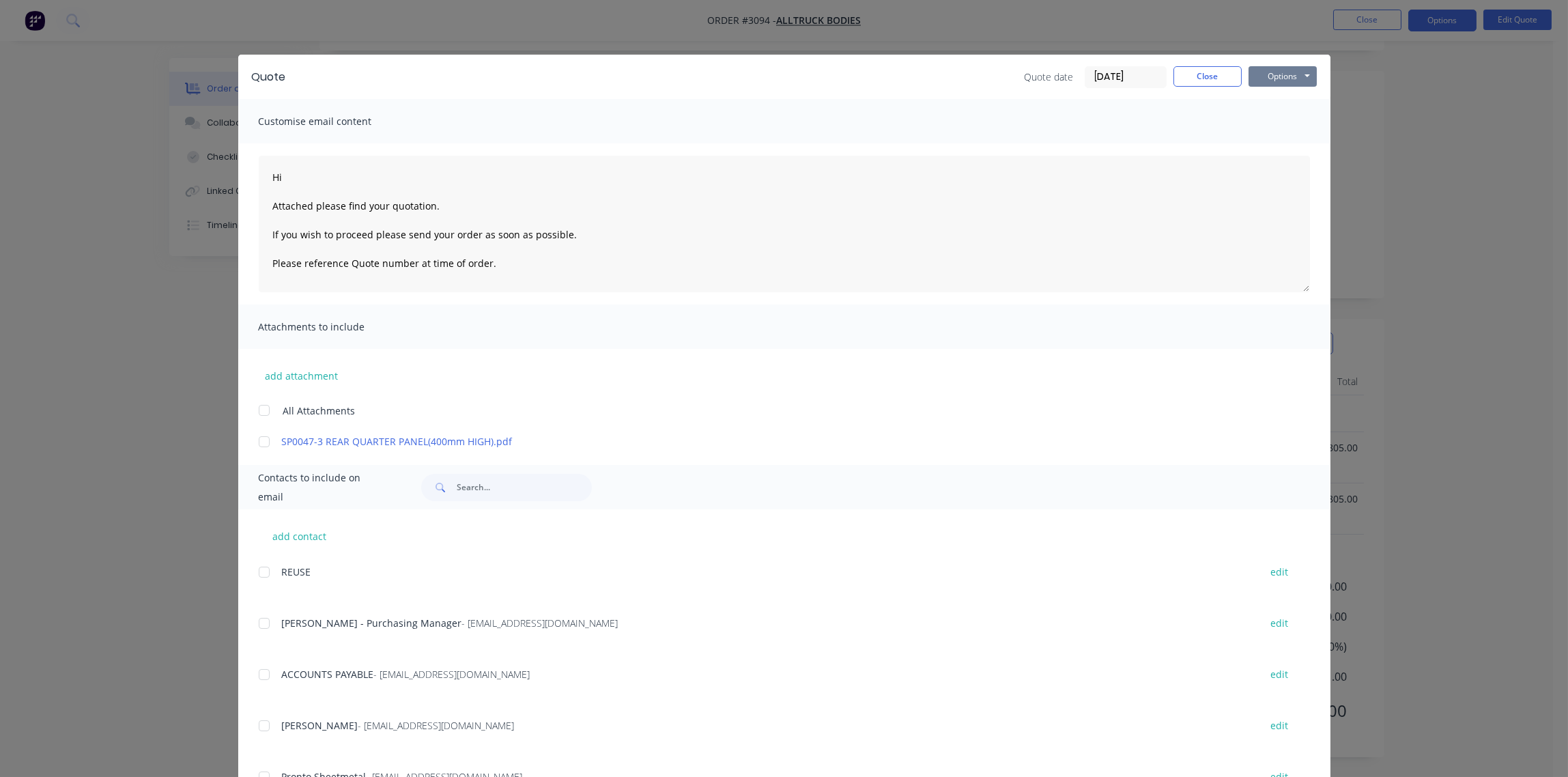
click at [1277, 75] on button "Options" at bounding box center [1283, 76] width 68 height 20
click at [1271, 149] on button "Email" at bounding box center [1292, 146] width 88 height 23
type textarea "Hi Attached please find your quotation. If you wish to proceed please send your…"
click at [1194, 79] on button "Close" at bounding box center [1207, 76] width 68 height 20
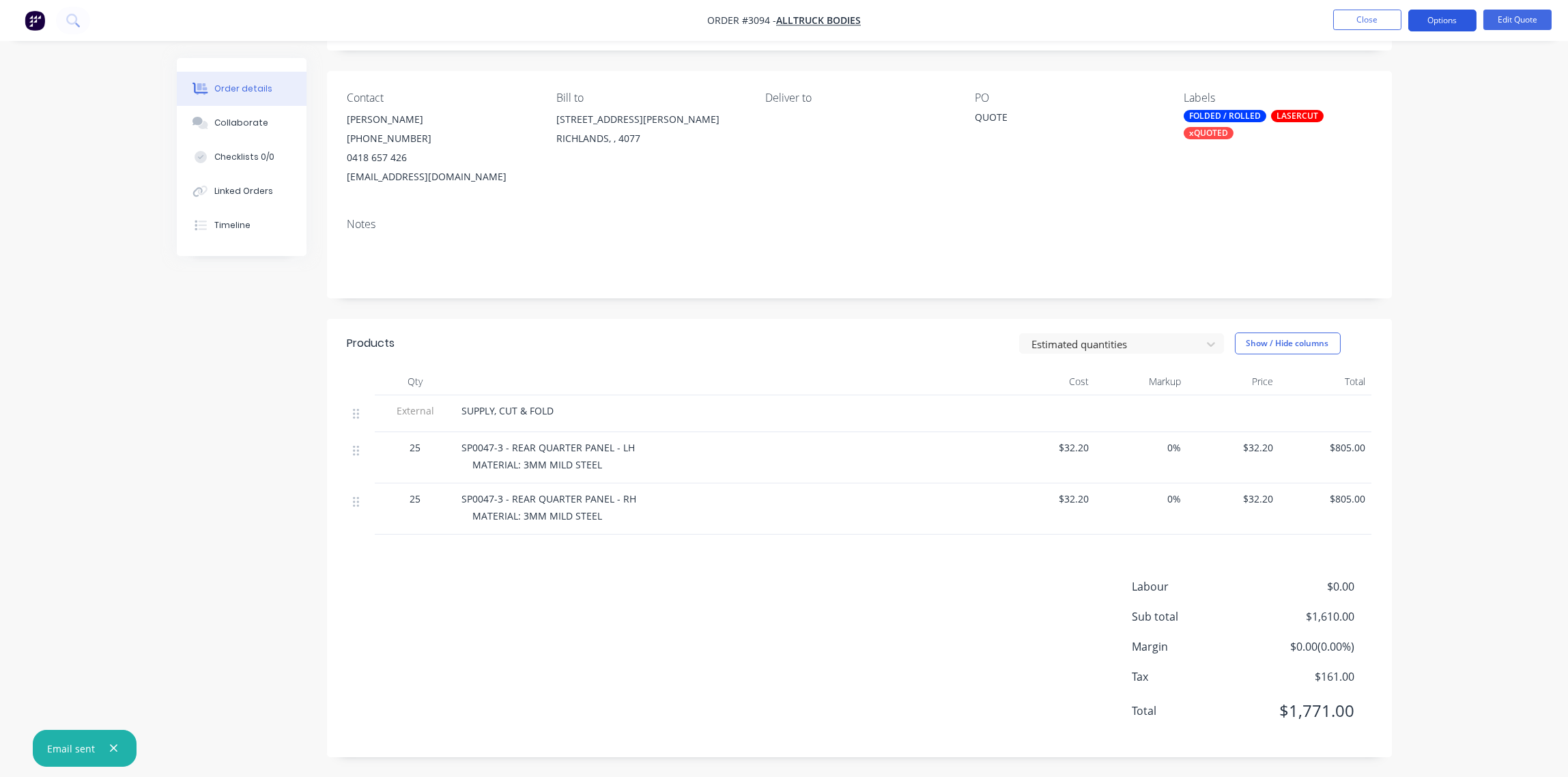
click at [1448, 17] on button "Options" at bounding box center [1442, 20] width 68 height 22
click at [1378, 296] on div "Archive" at bounding box center [1401, 302] width 126 height 19
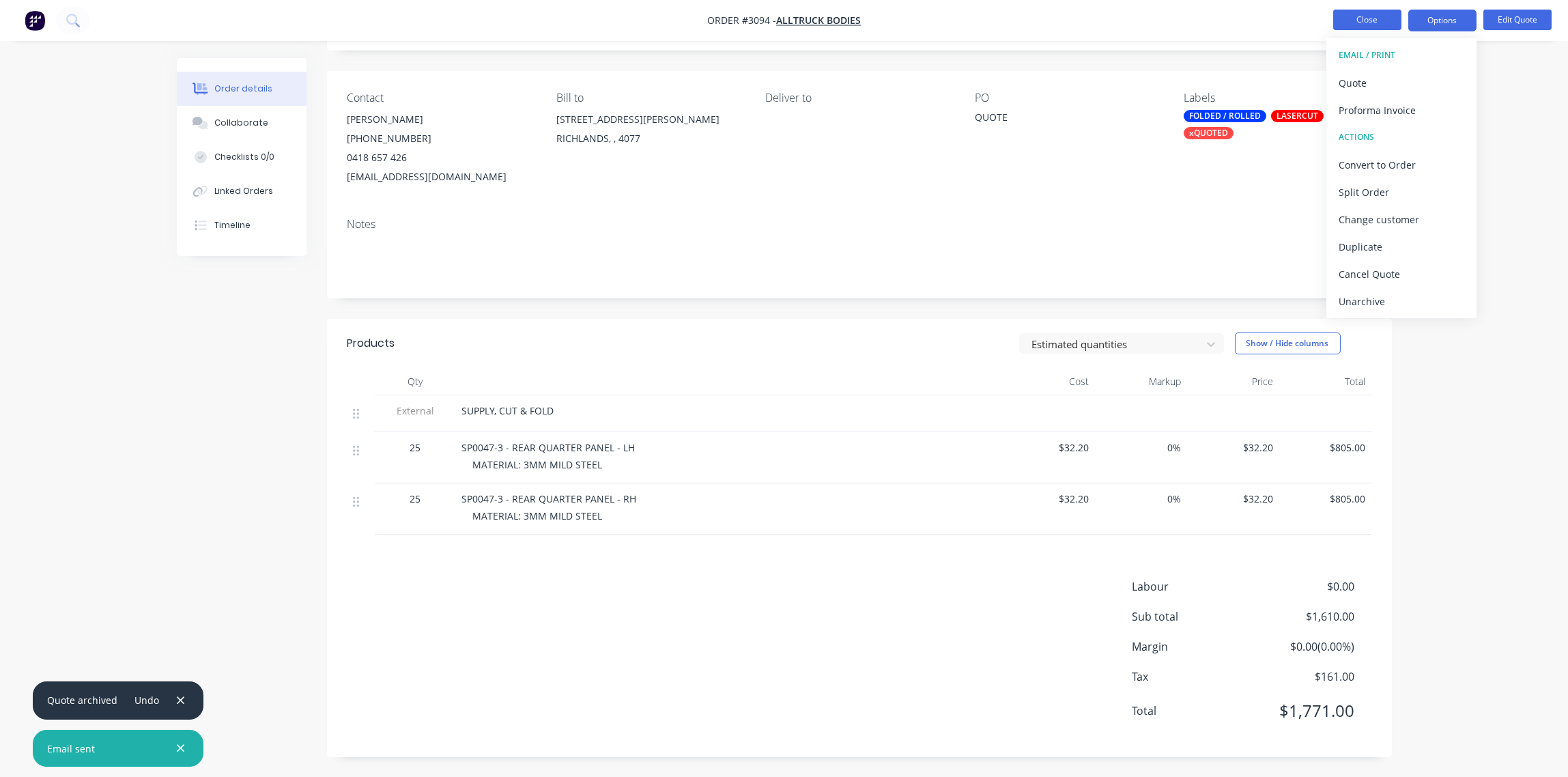
click at [1382, 15] on button "Close" at bounding box center [1367, 19] width 68 height 20
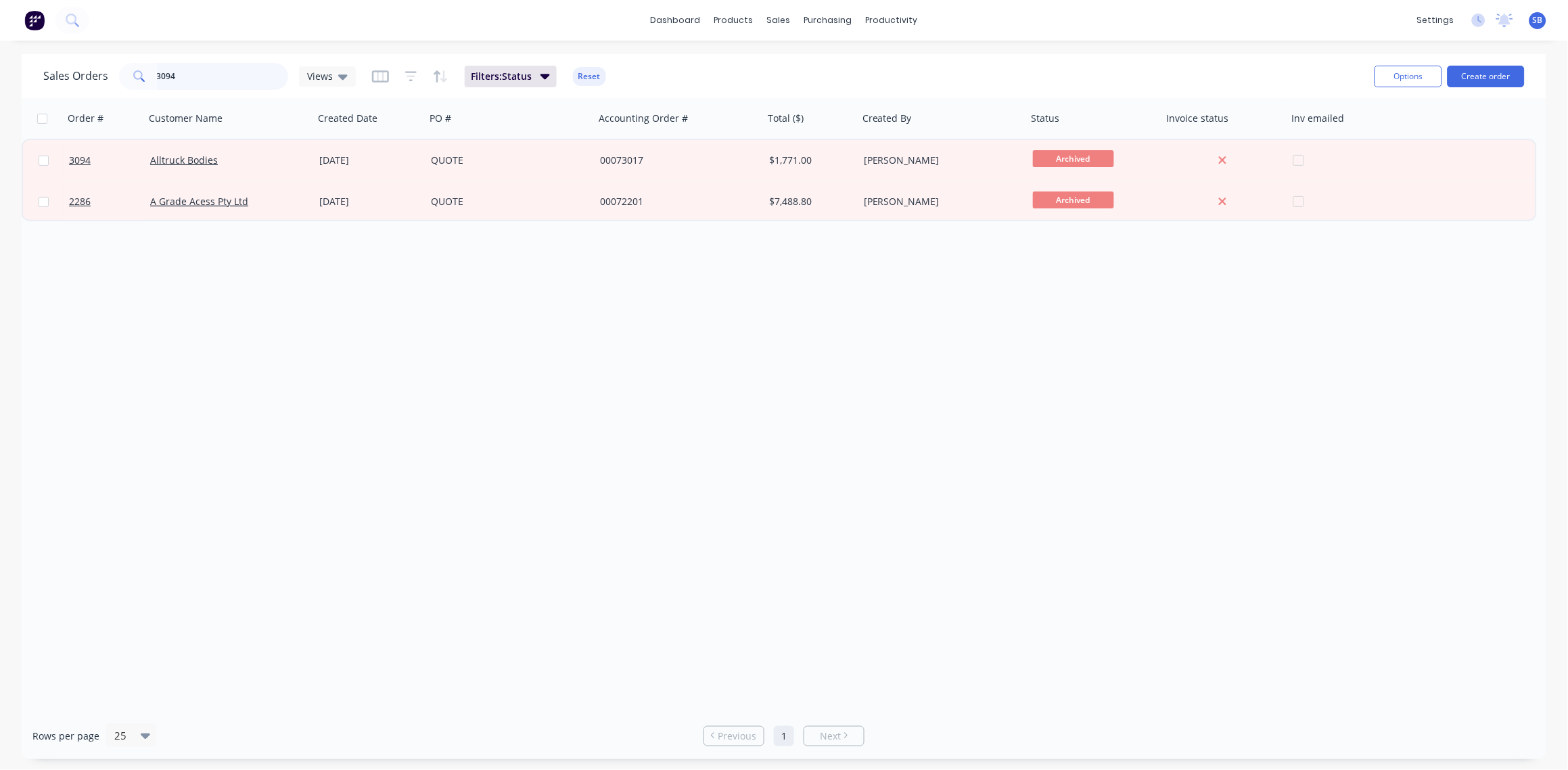
click at [190, 75] on input "3094" at bounding box center [223, 76] width 132 height 27
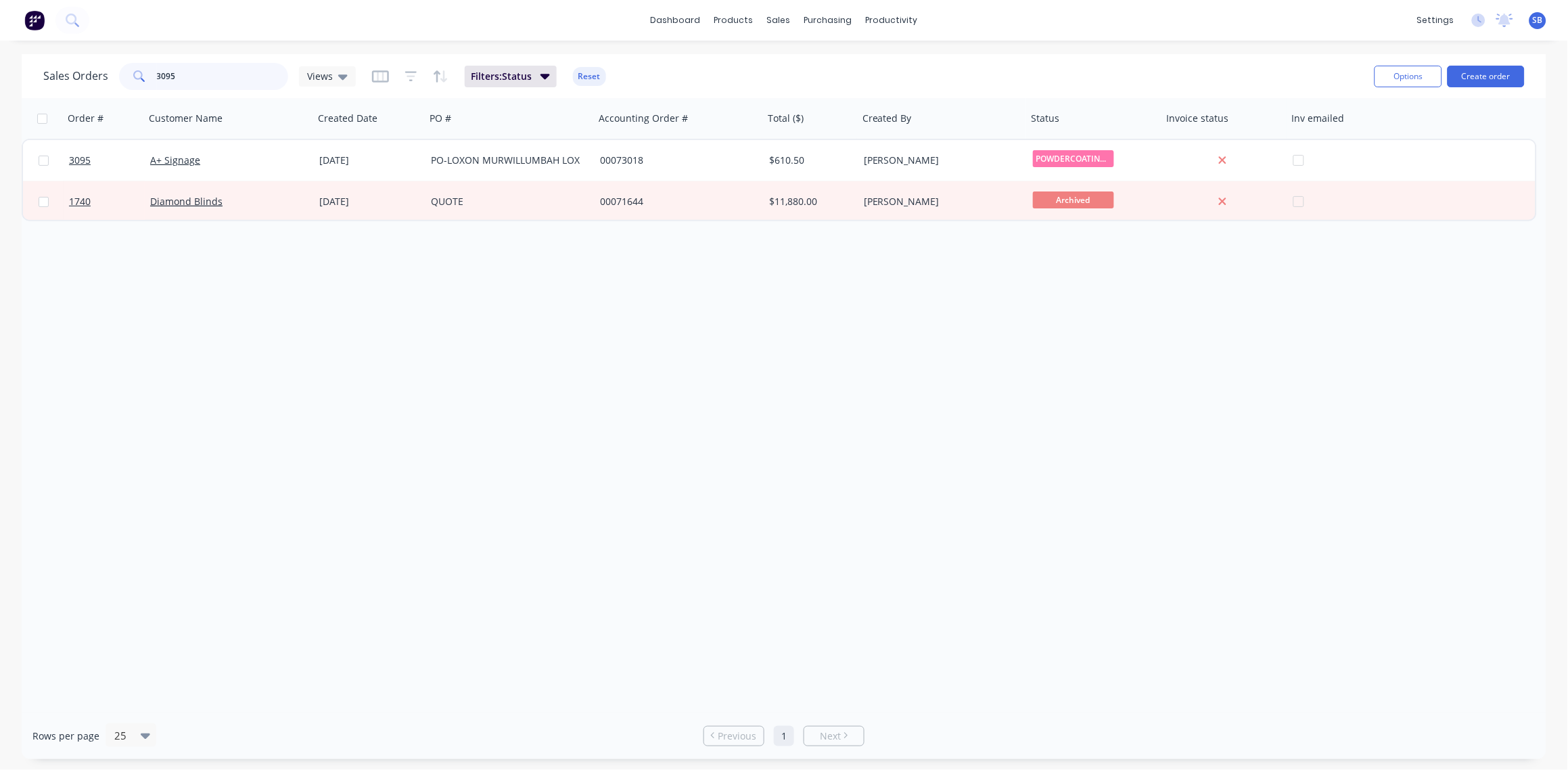
click at [185, 74] on input "3095" at bounding box center [223, 76] width 132 height 27
type input "3096"
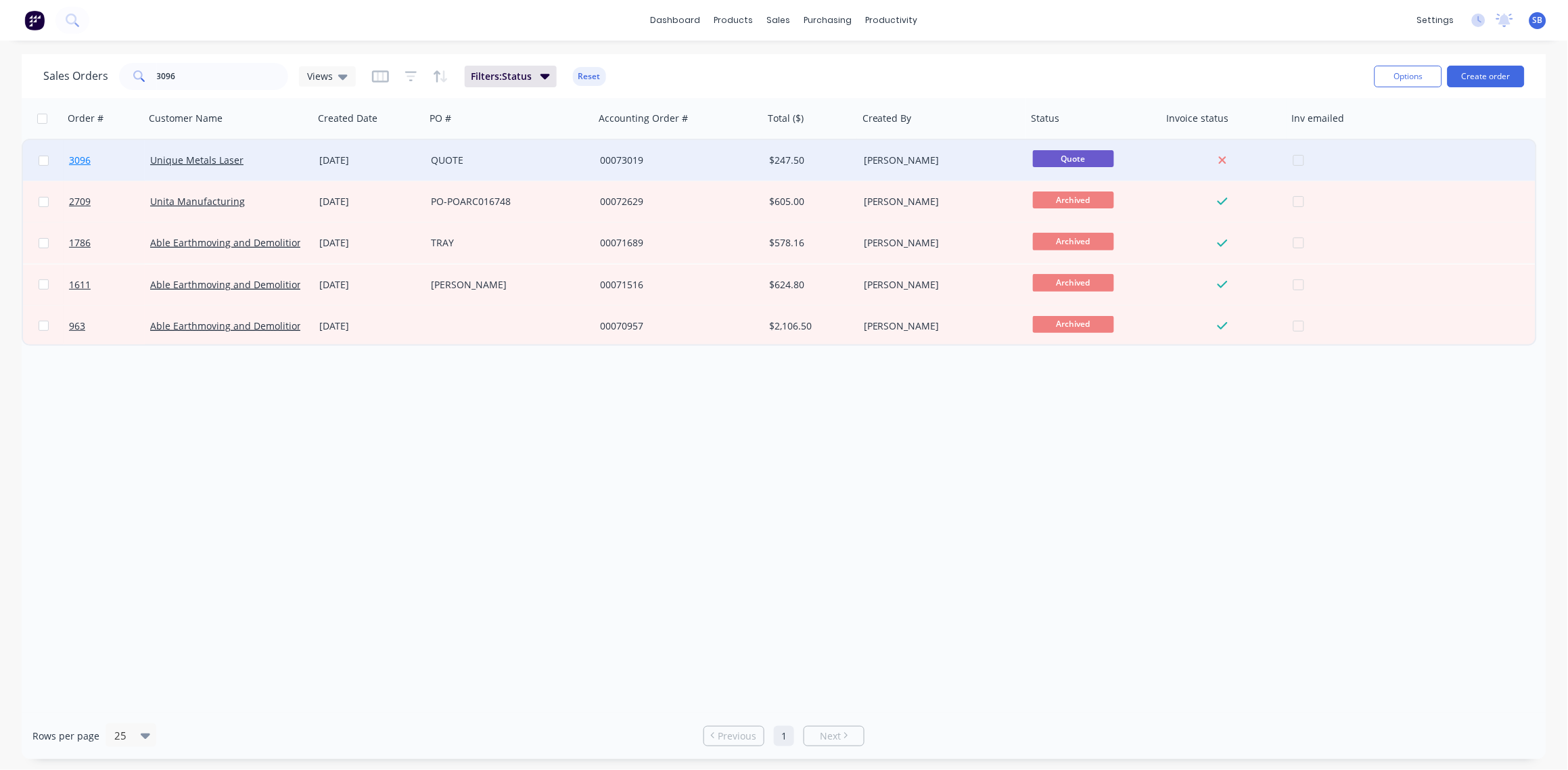
click at [88, 157] on span "3096" at bounding box center [80, 160] width 22 height 14
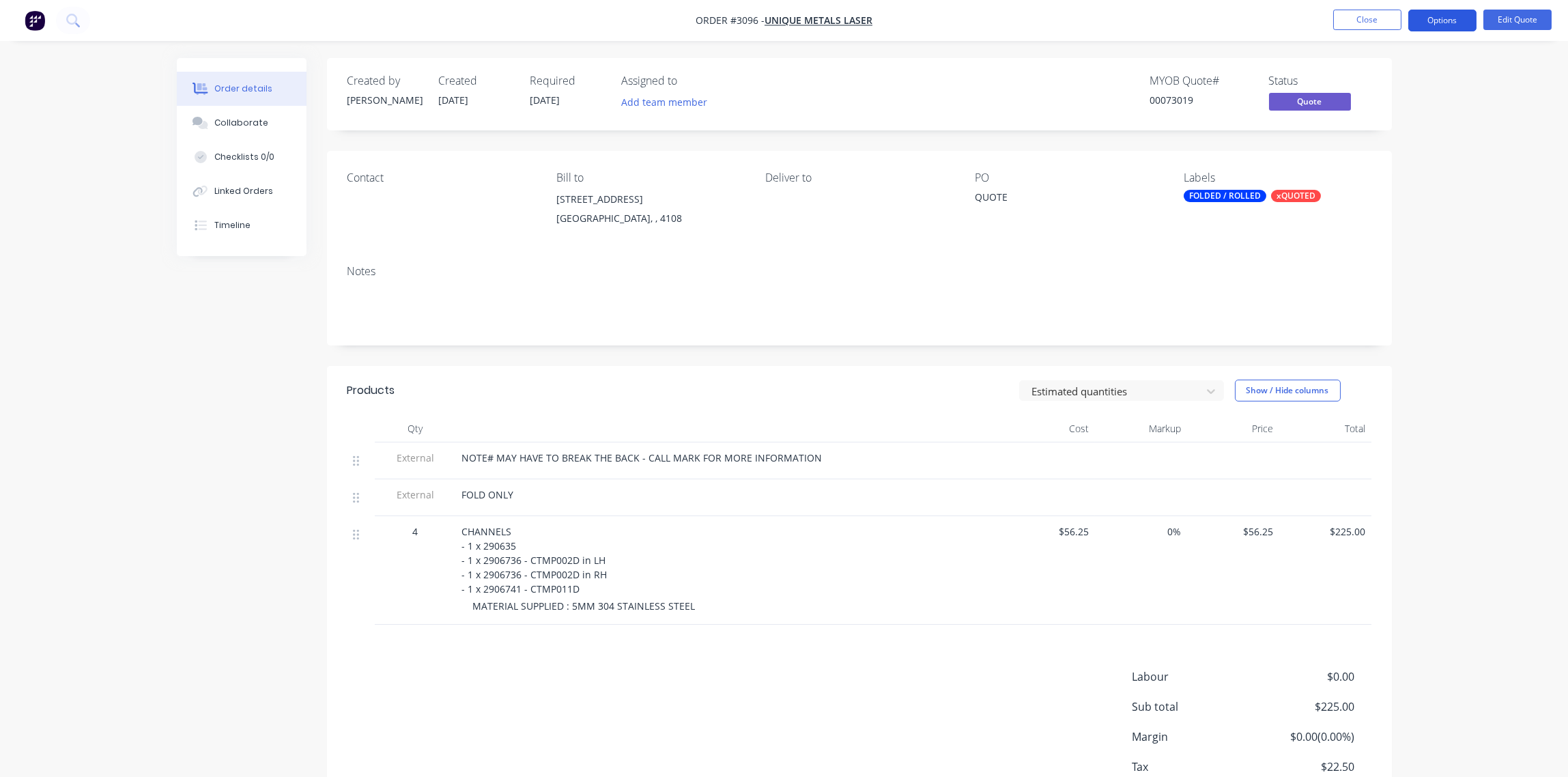
click at [1440, 24] on button "Options" at bounding box center [1442, 20] width 68 height 22
click at [1392, 87] on div "Quote" at bounding box center [1401, 83] width 126 height 19
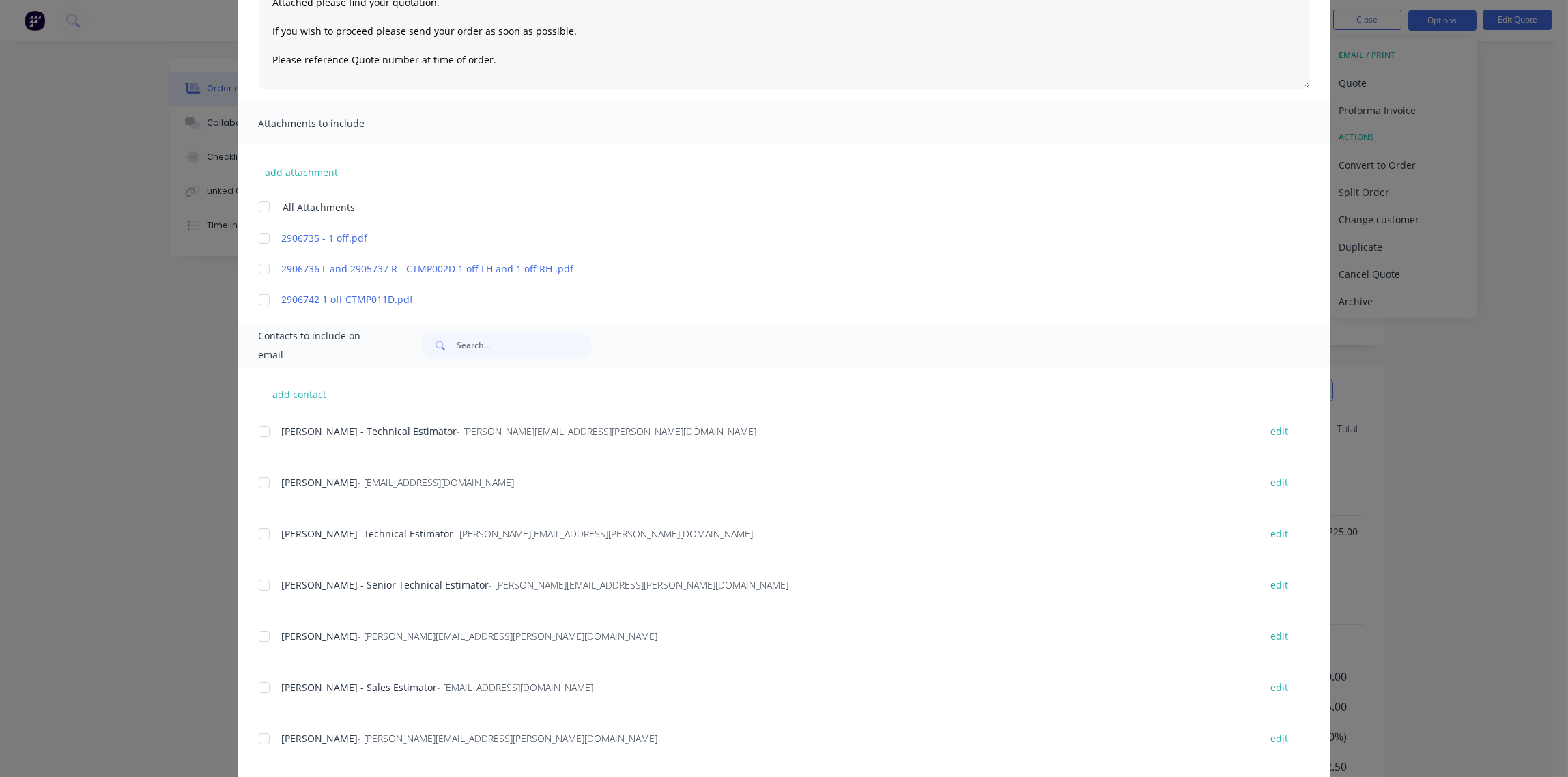
scroll to position [305, 0]
click at [259, 584] on div at bounding box center [264, 586] width 28 height 28
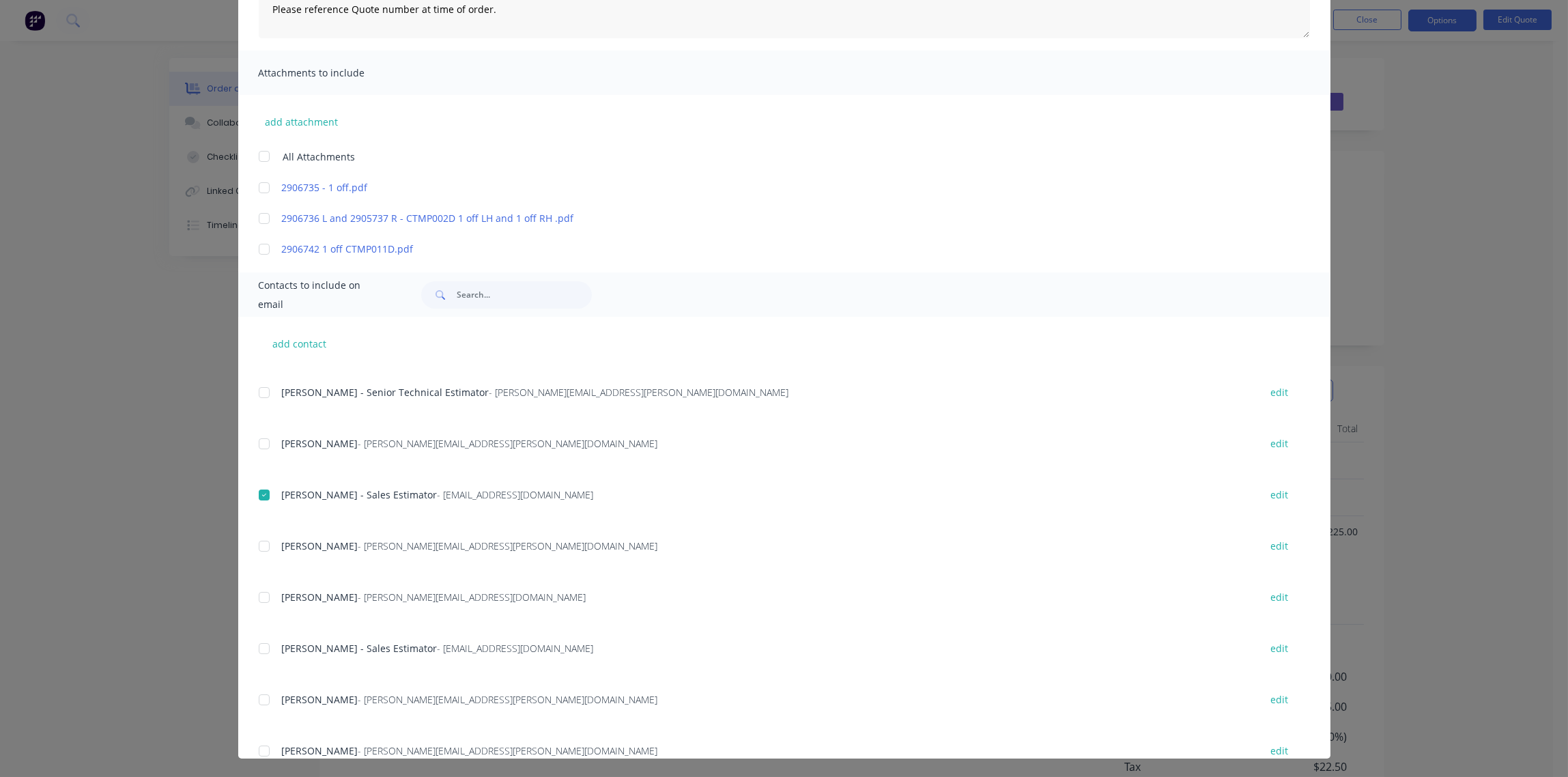
scroll to position [380, 0]
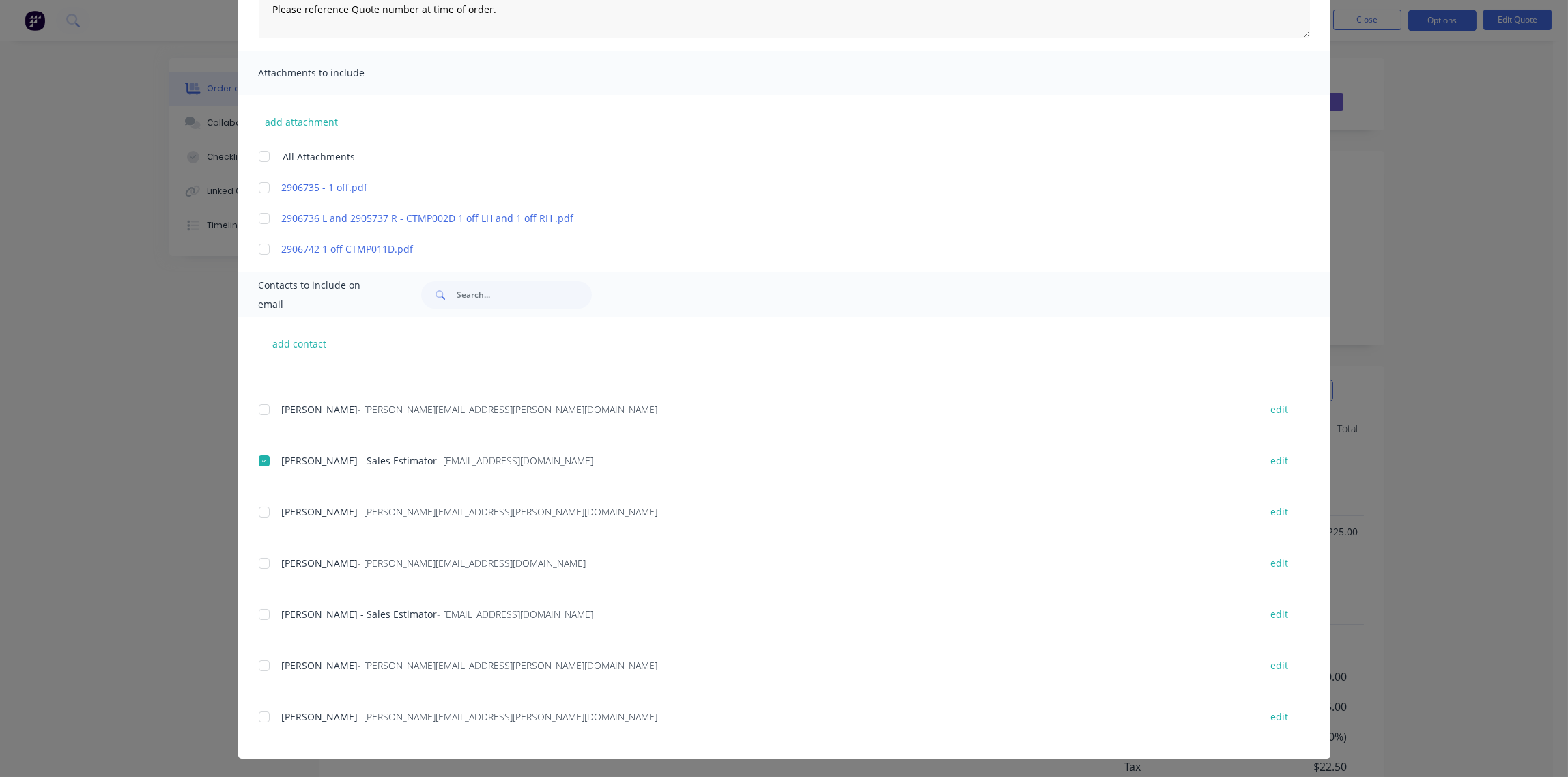
click at [260, 611] on div at bounding box center [264, 615] width 28 height 28
click at [257, 456] on div at bounding box center [264, 461] width 28 height 28
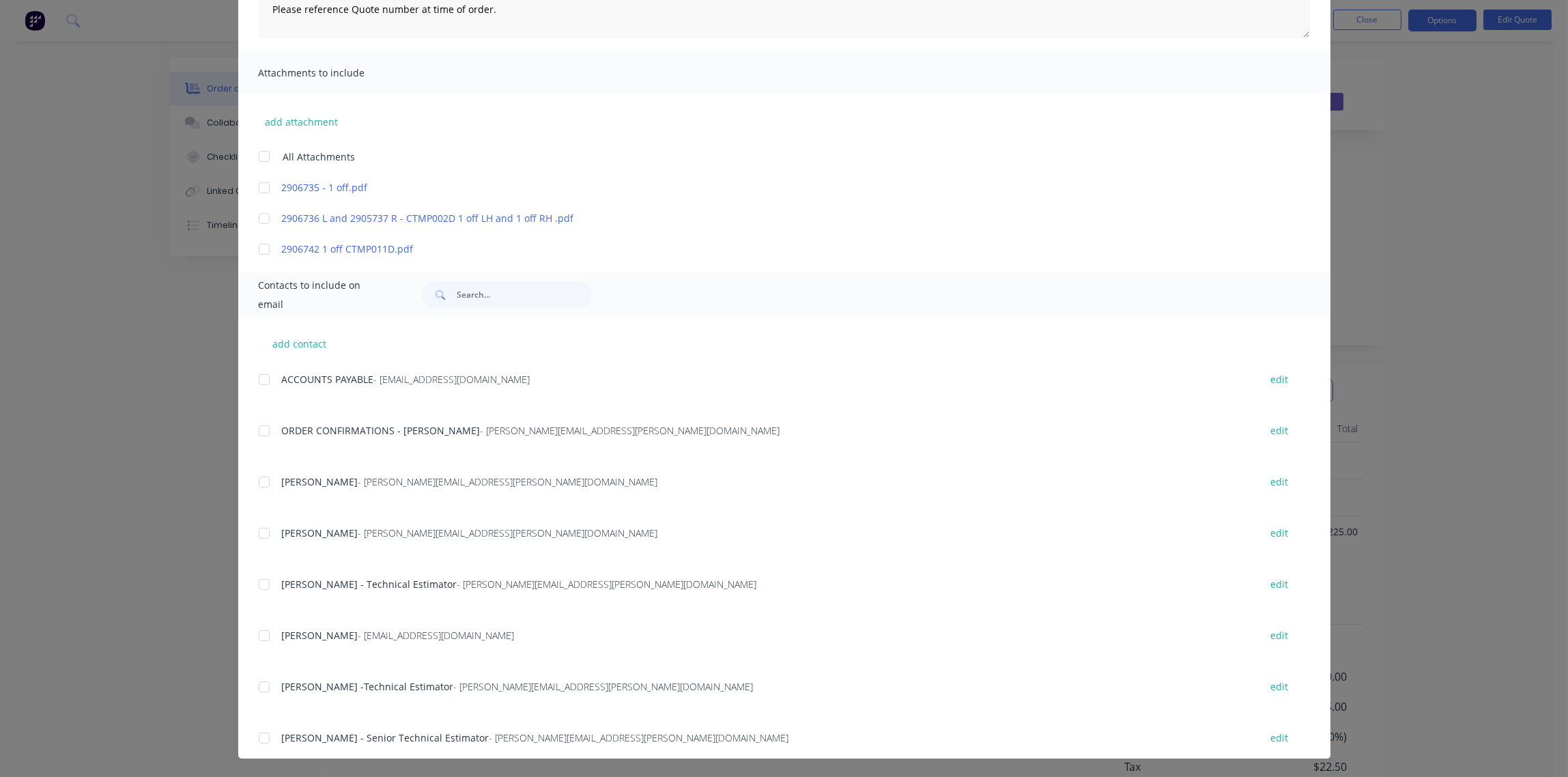
scroll to position [0, 0]
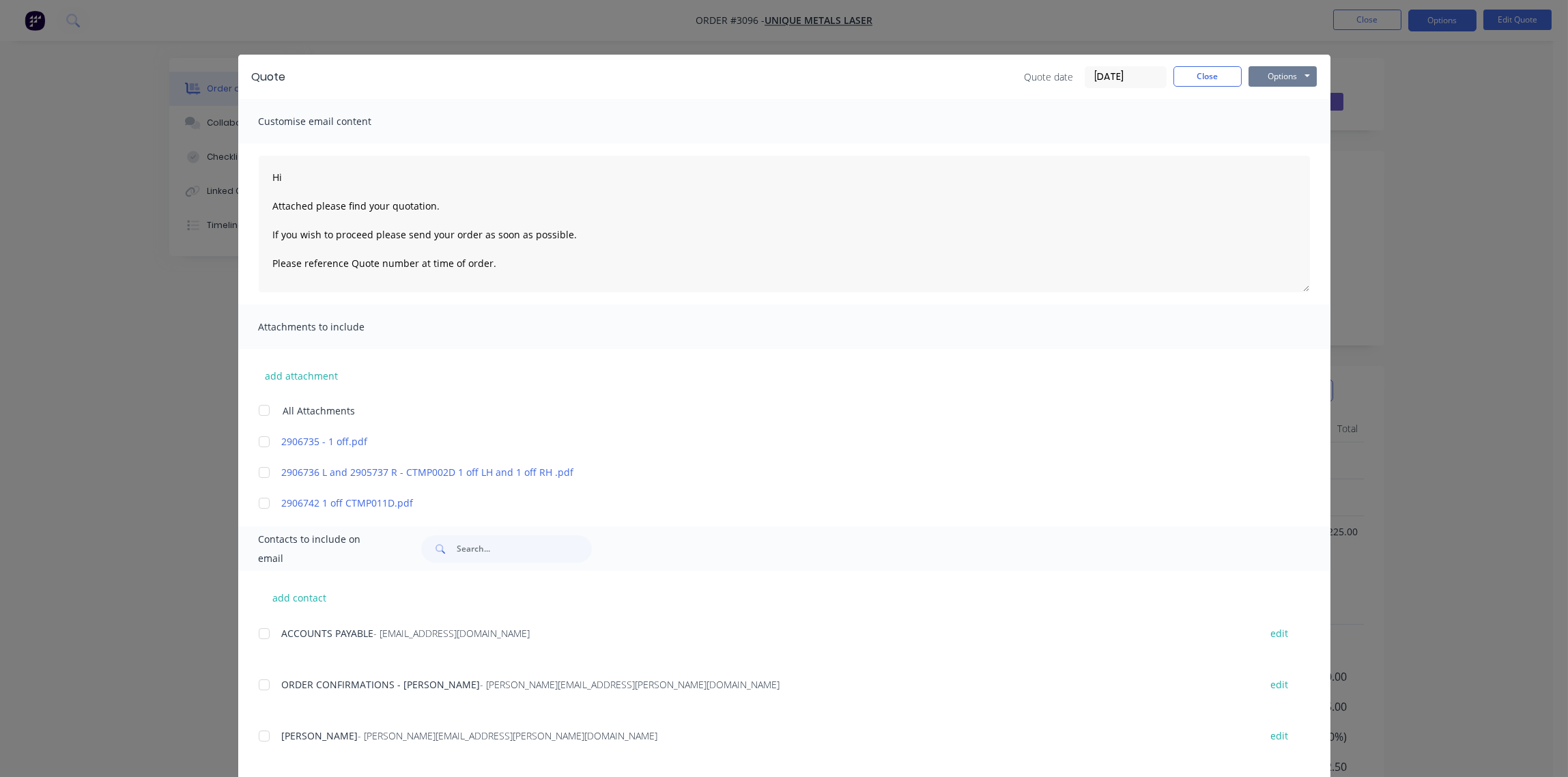
click at [1252, 79] on button "Options" at bounding box center [1283, 76] width 68 height 20
click at [1281, 153] on button "Email" at bounding box center [1292, 146] width 88 height 23
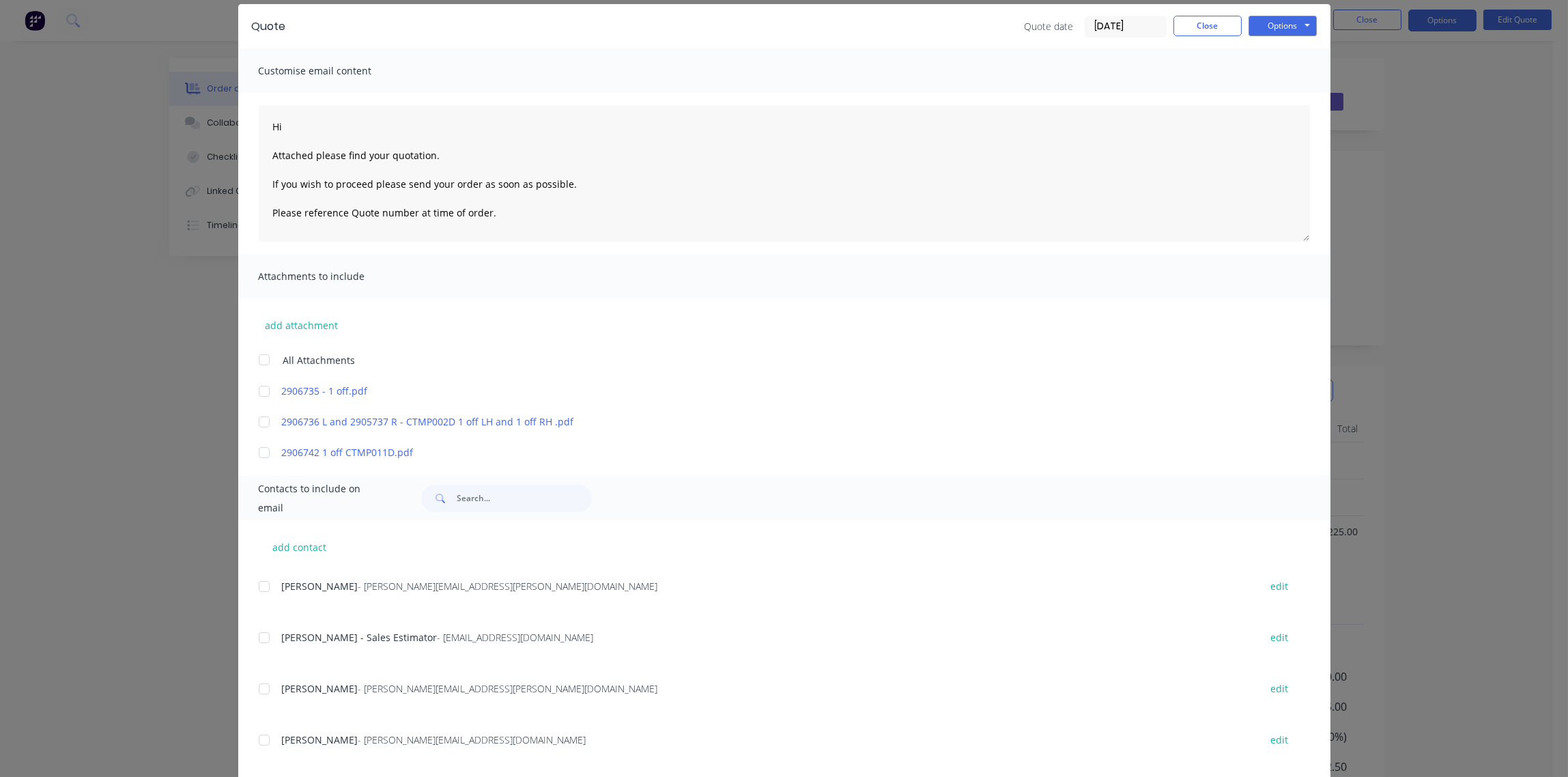
scroll to position [408, 0]
click at [259, 639] on div at bounding box center [264, 637] width 28 height 28
click at [1266, 24] on button "Options" at bounding box center [1283, 25] width 68 height 20
click at [1271, 91] on button "Email" at bounding box center [1292, 96] width 88 height 23
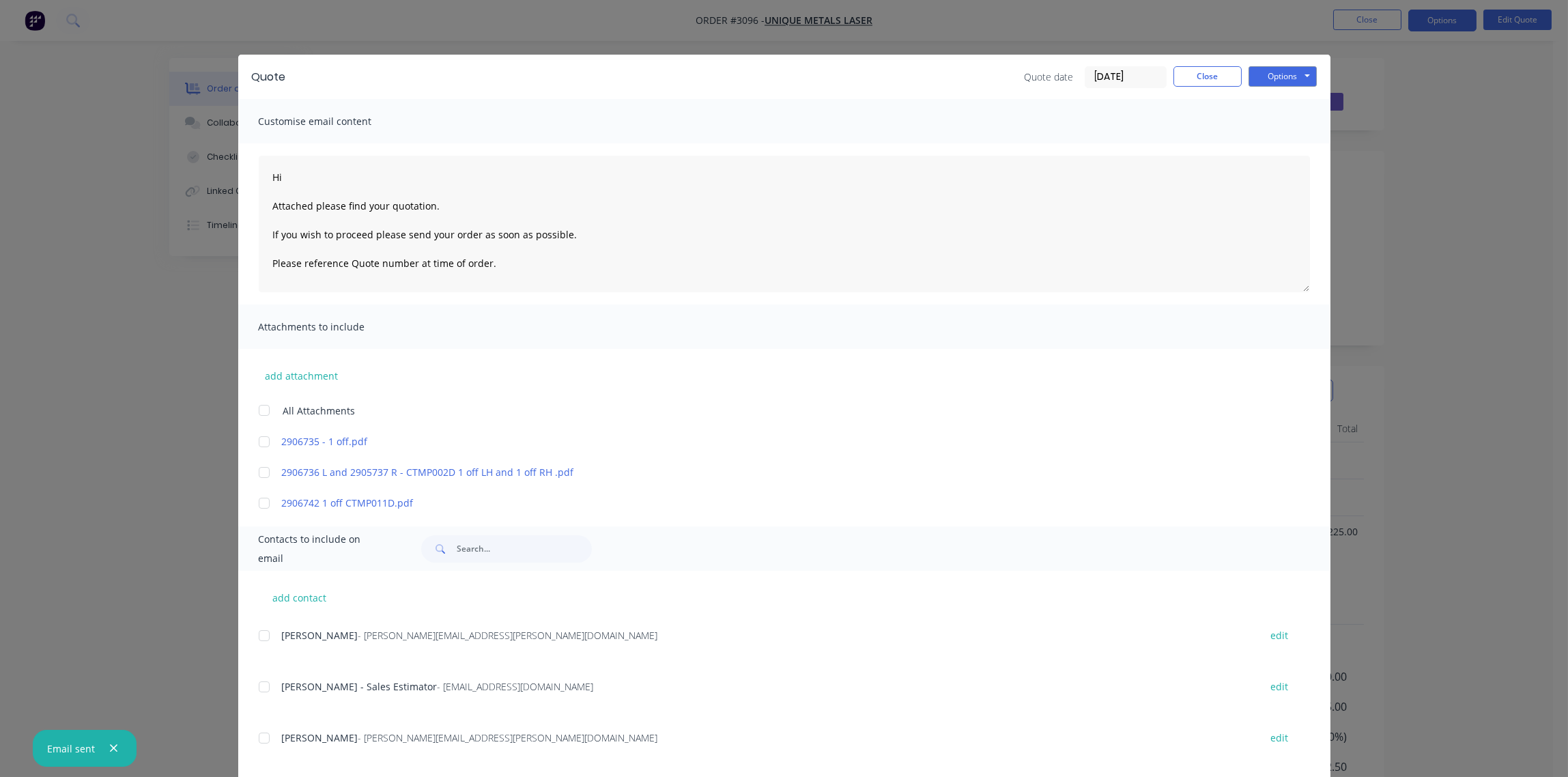
type textarea "Hi Attached please find your quotation. If you wish to proceed please send your…"
click at [1189, 79] on button "Close" at bounding box center [1207, 76] width 68 height 20
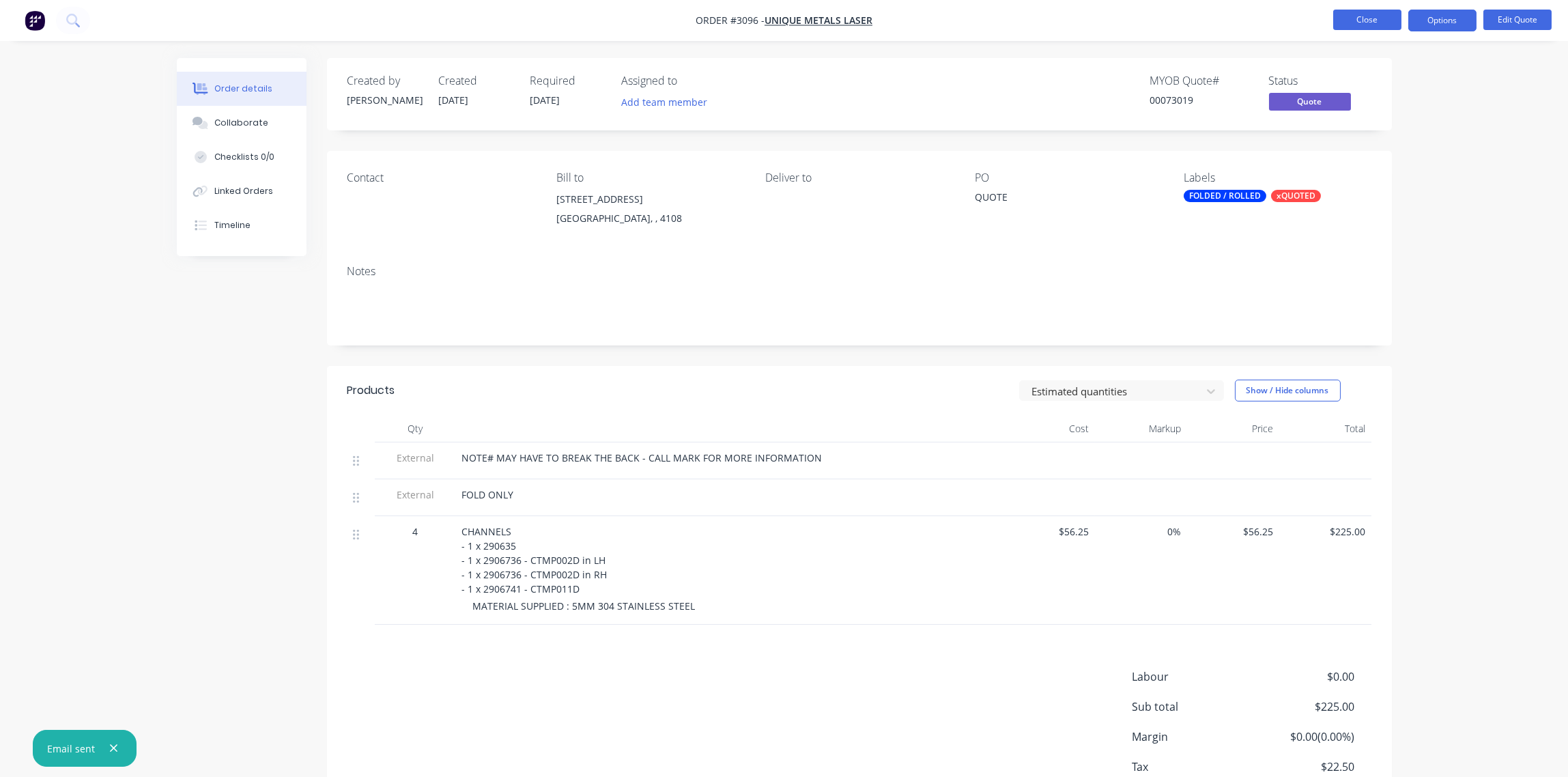
click at [1376, 19] on button "Close" at bounding box center [1367, 19] width 68 height 20
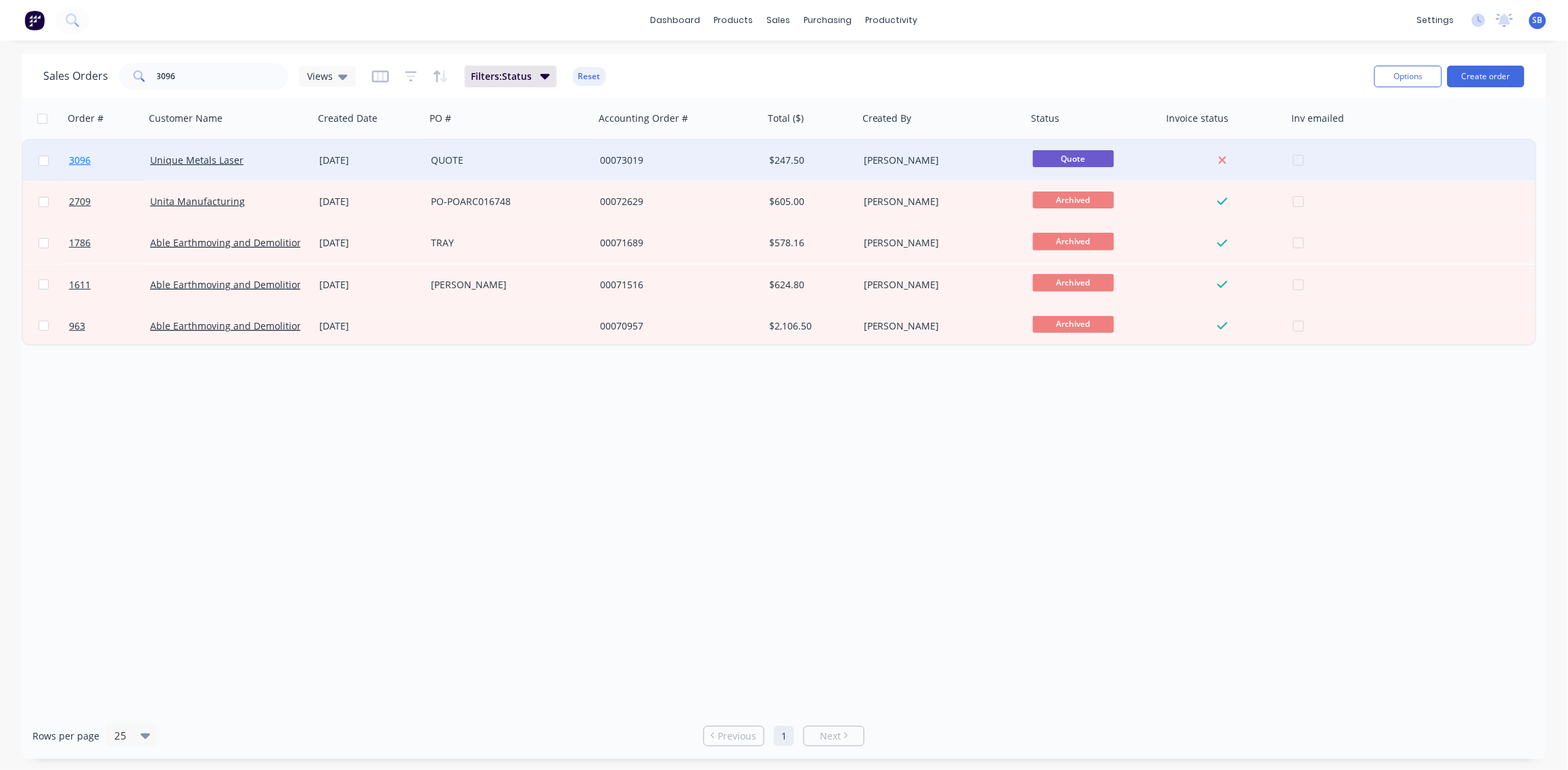
click at [78, 157] on span "3096" at bounding box center [80, 160] width 22 height 14
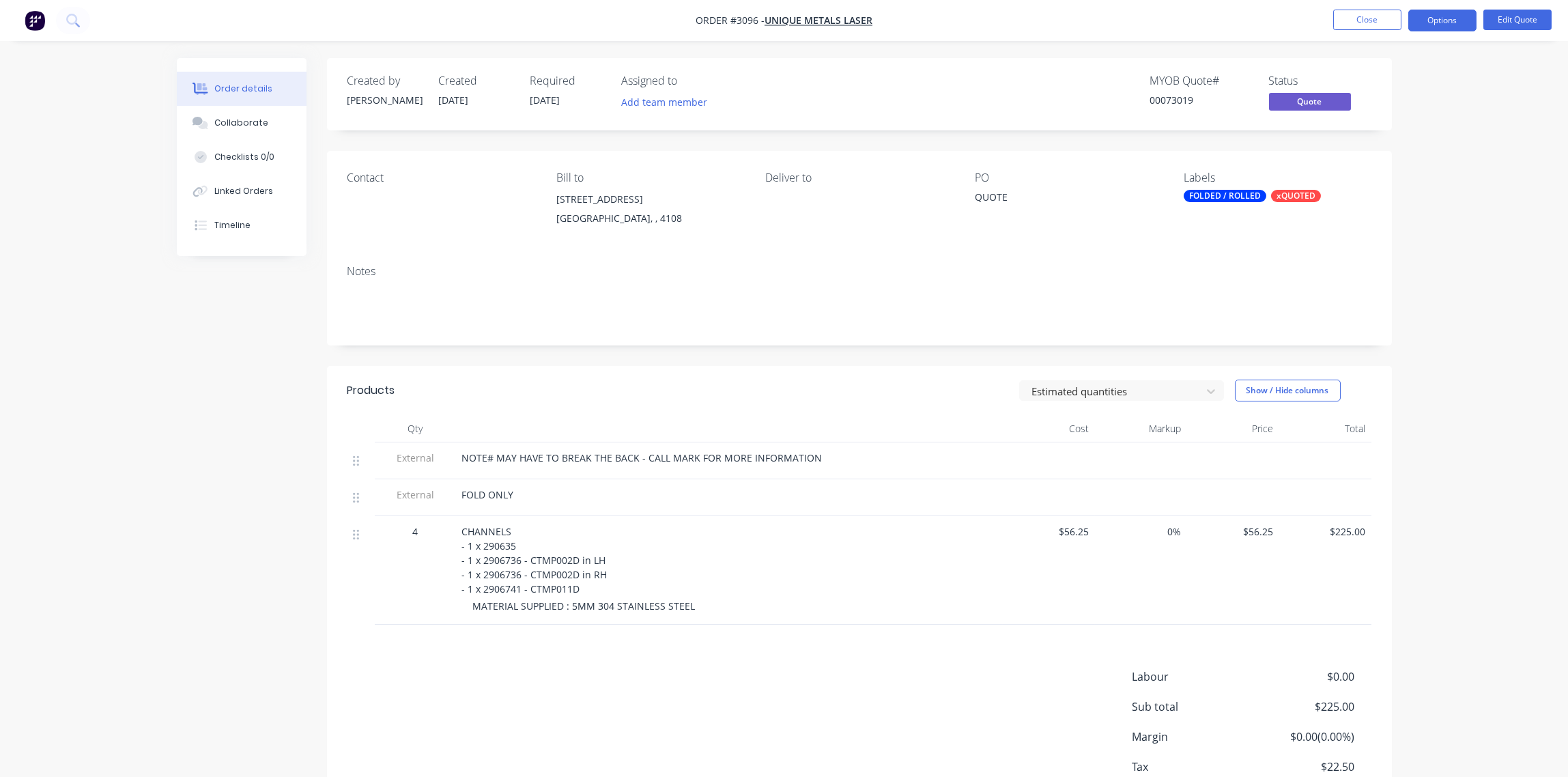
click at [1446, 6] on nav "Order #3096 - Unique Metals Laser Close Options Edit Quote" at bounding box center [784, 20] width 1568 height 41
click at [1446, 16] on button "Options" at bounding box center [1442, 20] width 68 height 22
click at [1365, 300] on div "Archive" at bounding box center [1401, 302] width 126 height 19
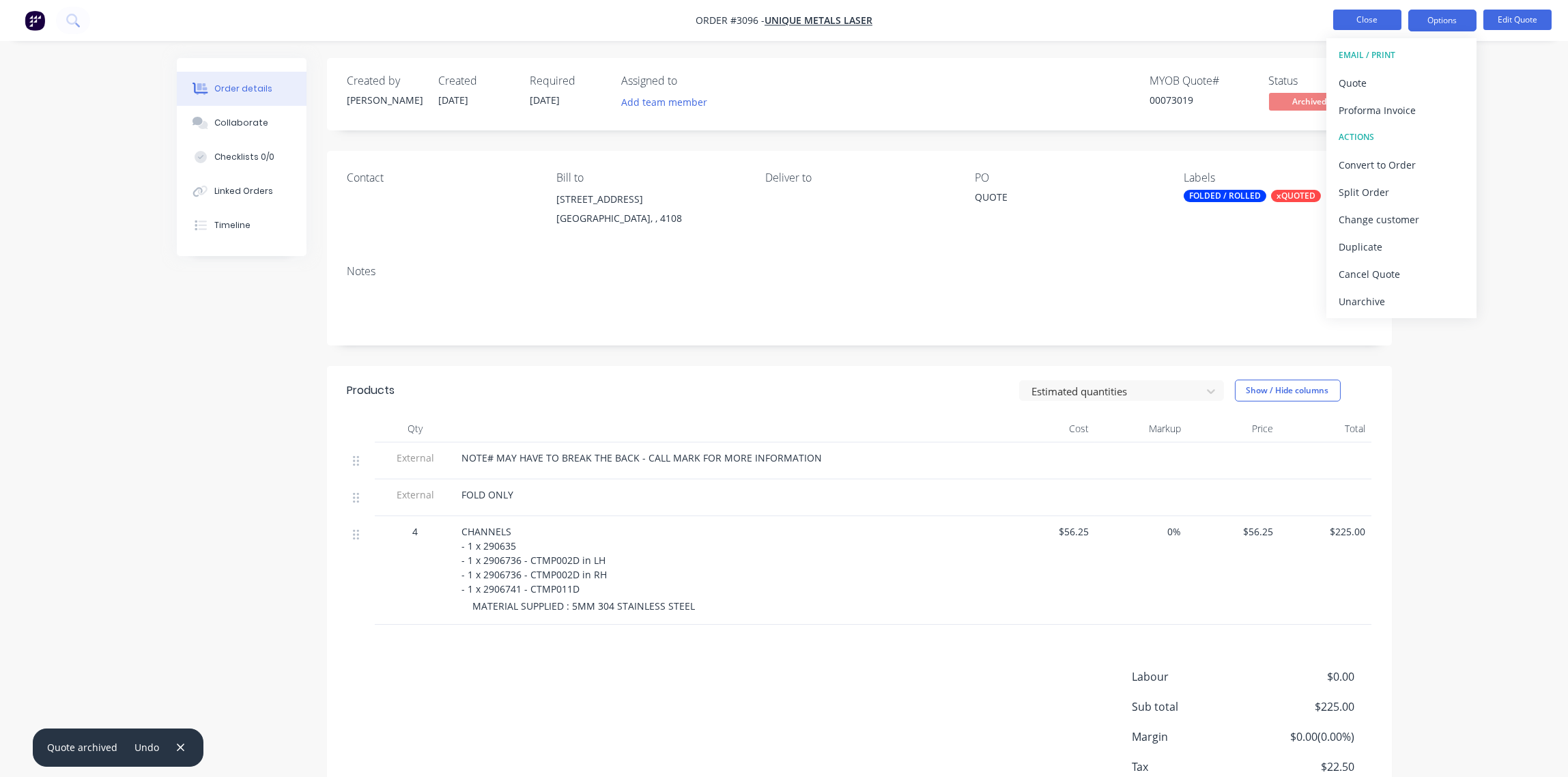
click at [1364, 19] on button "Close" at bounding box center [1367, 19] width 68 height 20
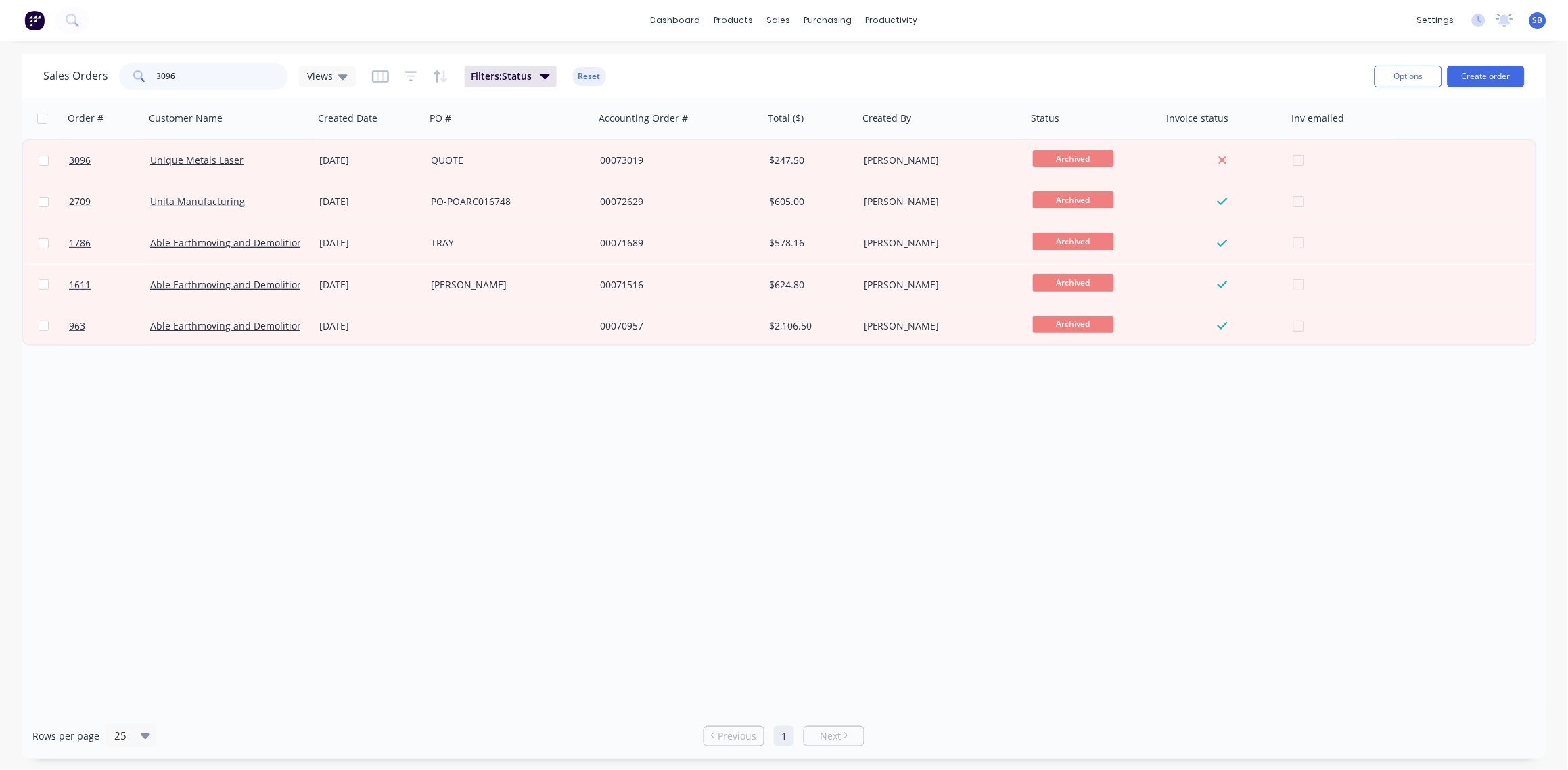
drag, startPoint x: 186, startPoint y: 80, endPoint x: 54, endPoint y: 80, distance: 132.0
click at [54, 80] on div "Sales Orders 3096 Views" at bounding box center [199, 76] width 312 height 27
type input "QUOTE"
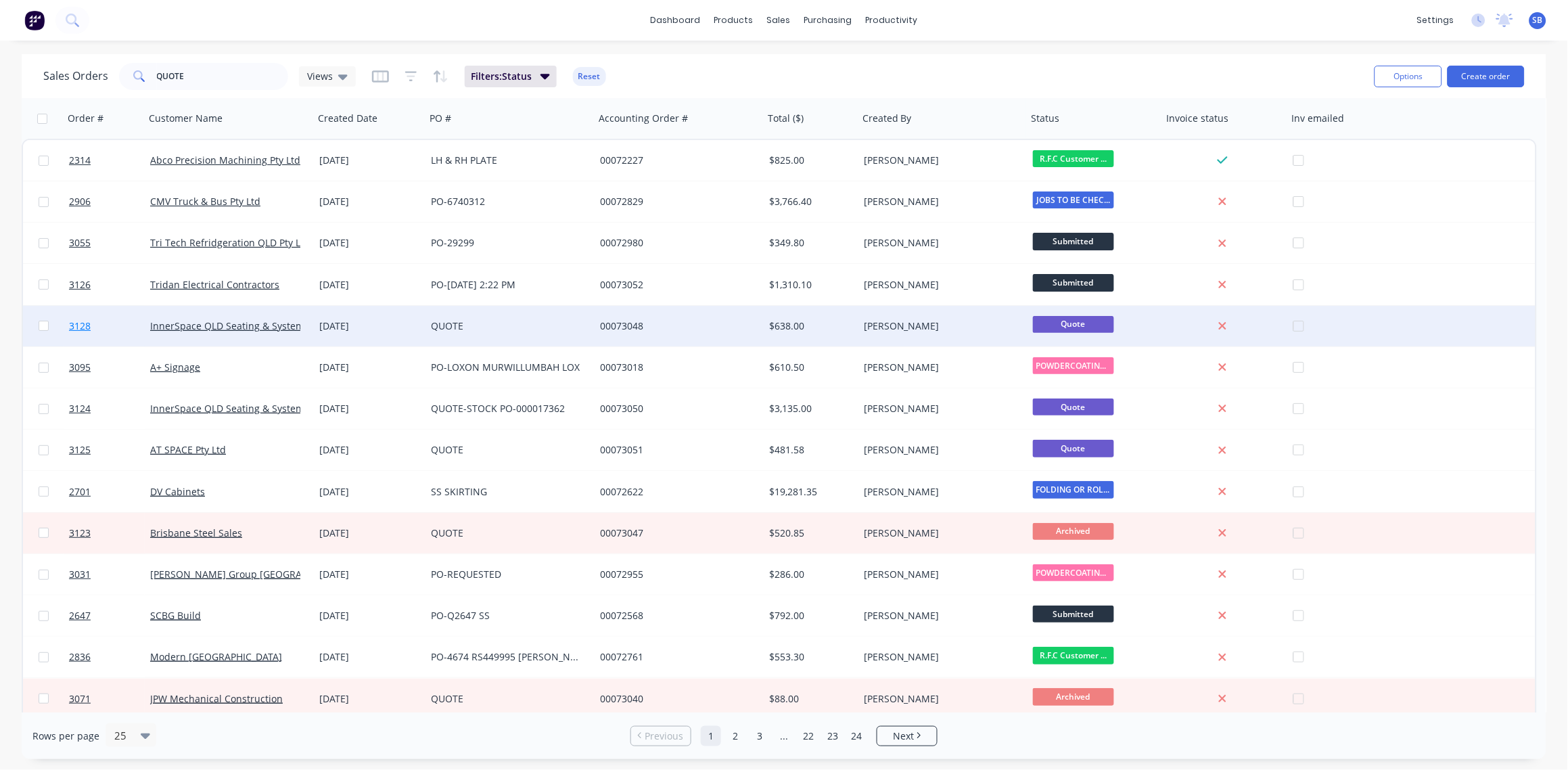
click at [81, 324] on span "3128" at bounding box center [80, 326] width 22 height 14
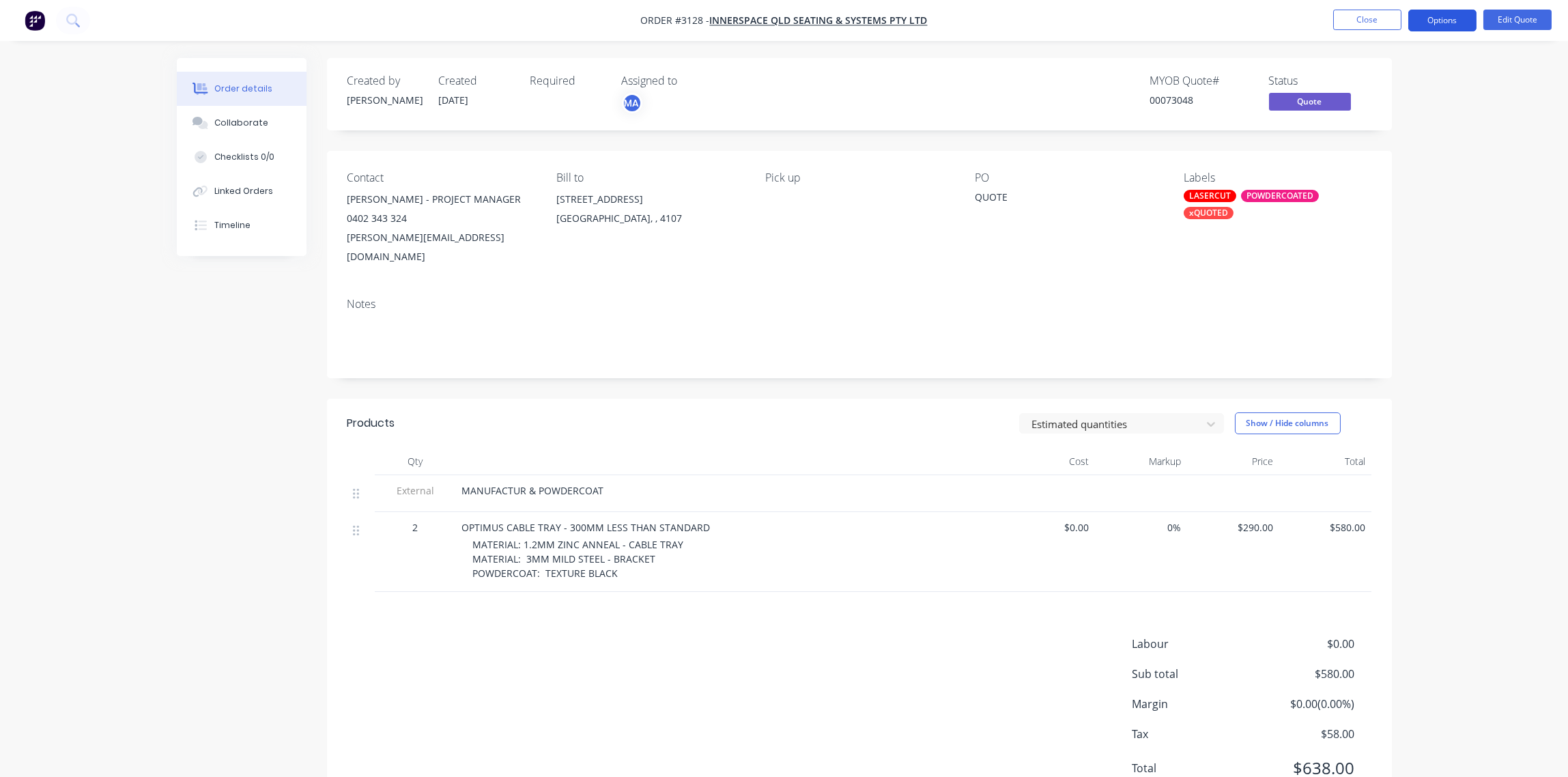
click at [1452, 22] on button "Options" at bounding box center [1442, 20] width 68 height 22
click at [1384, 303] on div "Archive" at bounding box center [1401, 302] width 126 height 19
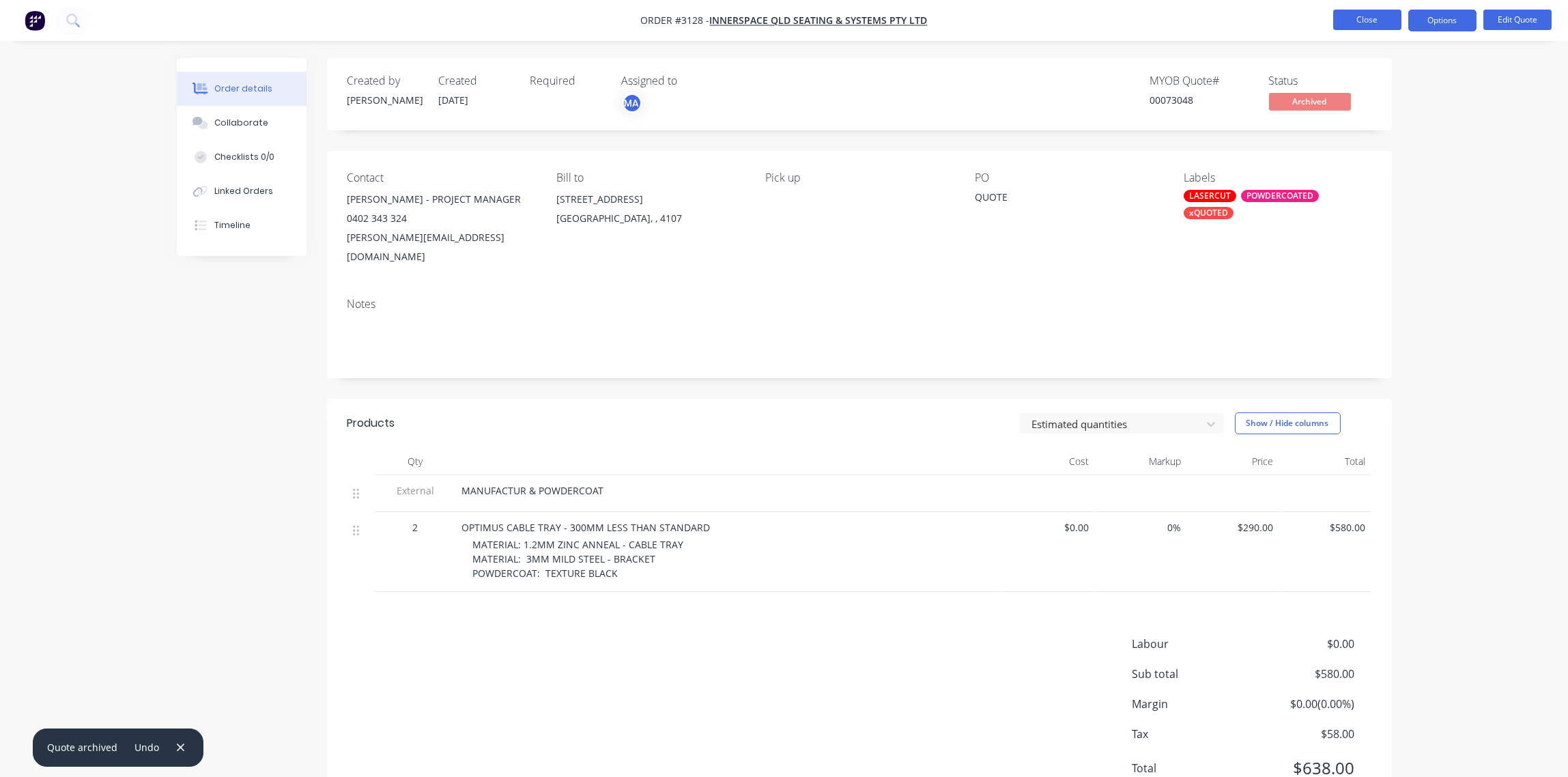
click at [1364, 21] on button "Close" at bounding box center [1367, 19] width 68 height 20
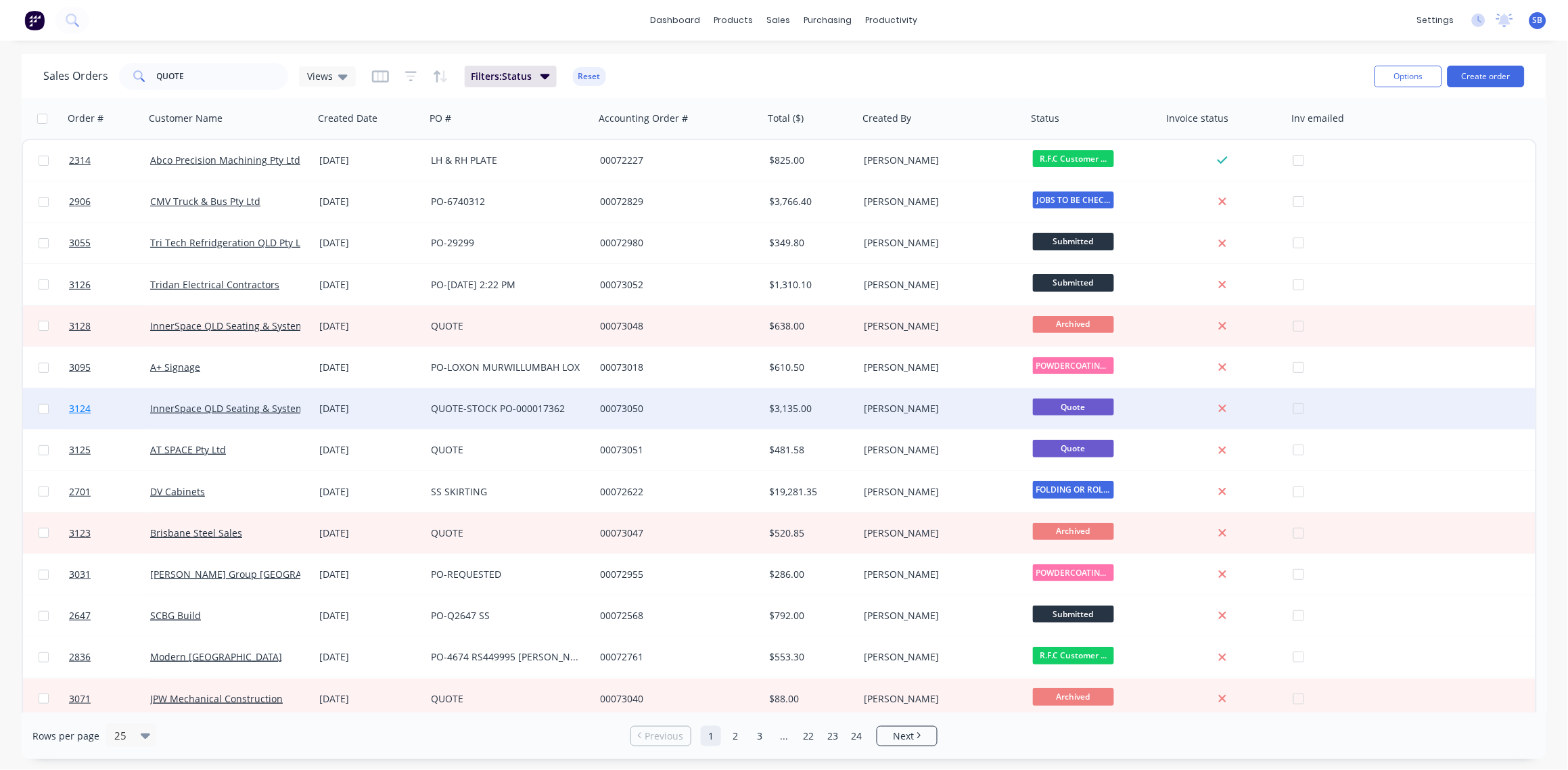
click at [78, 409] on span "3124" at bounding box center [80, 408] width 22 height 14
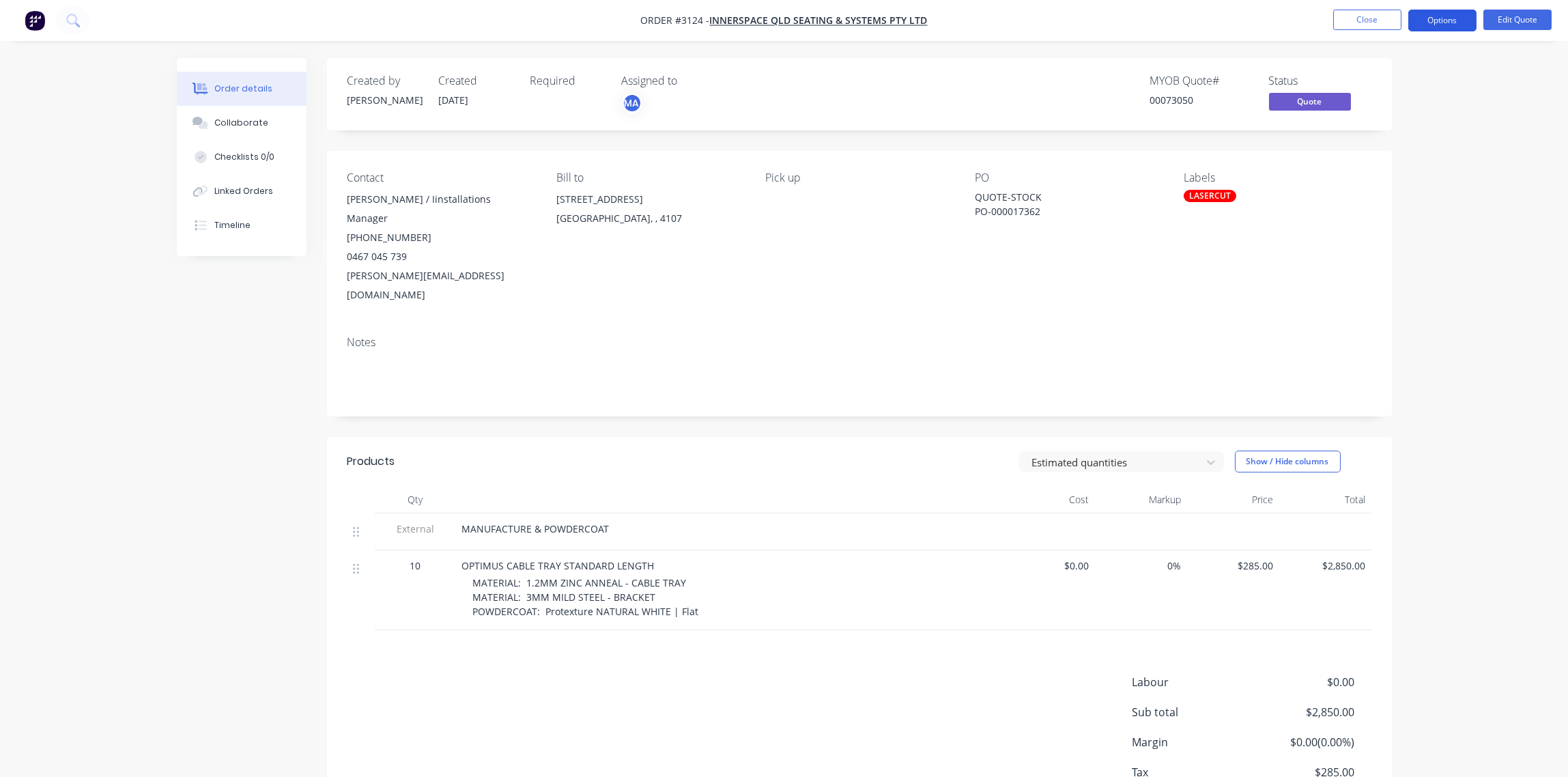
click at [1448, 22] on button "Options" at bounding box center [1442, 20] width 68 height 22
click at [1383, 298] on div "Archive" at bounding box center [1401, 302] width 126 height 19
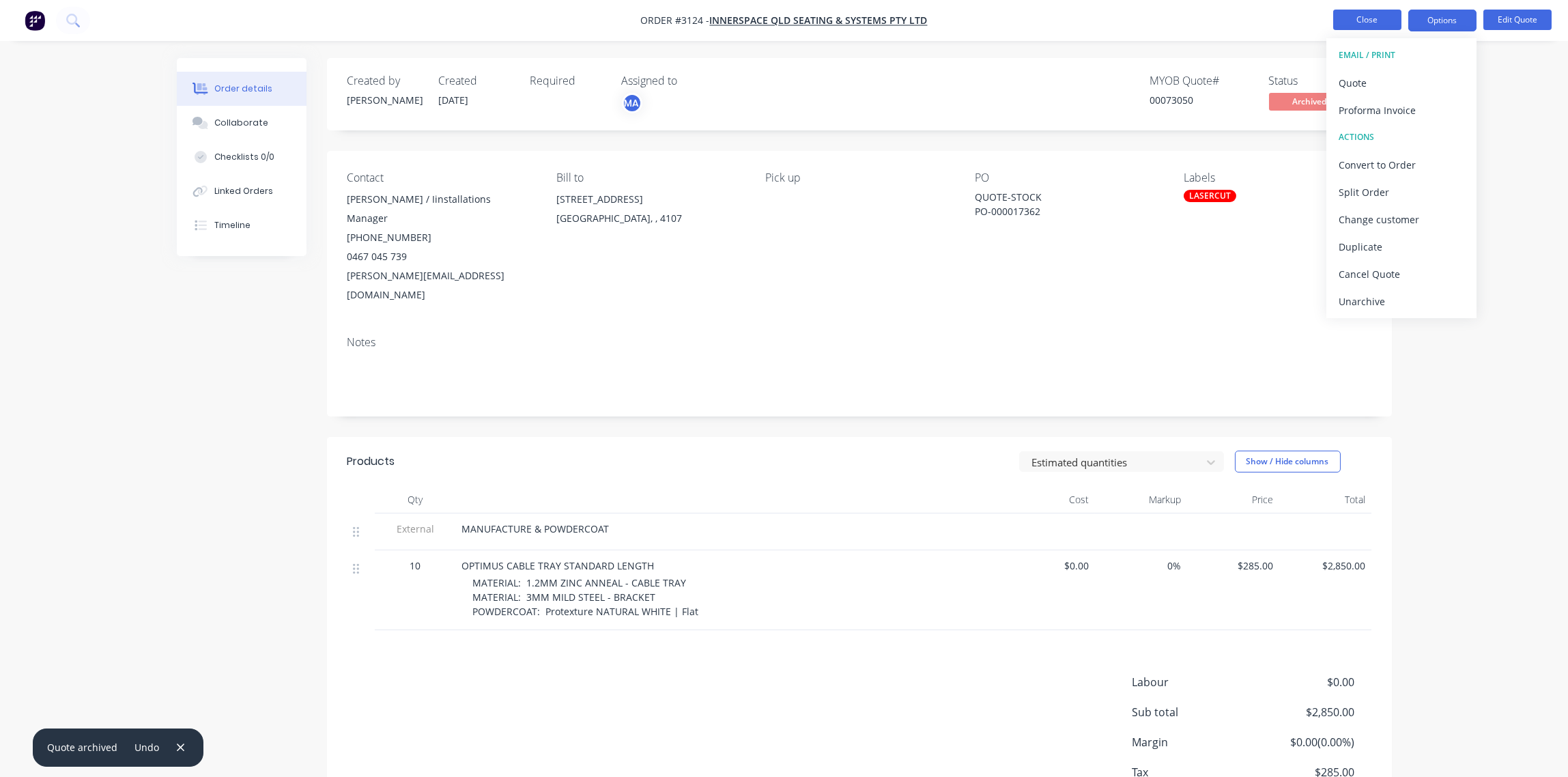
click at [1366, 22] on button "Close" at bounding box center [1367, 19] width 68 height 20
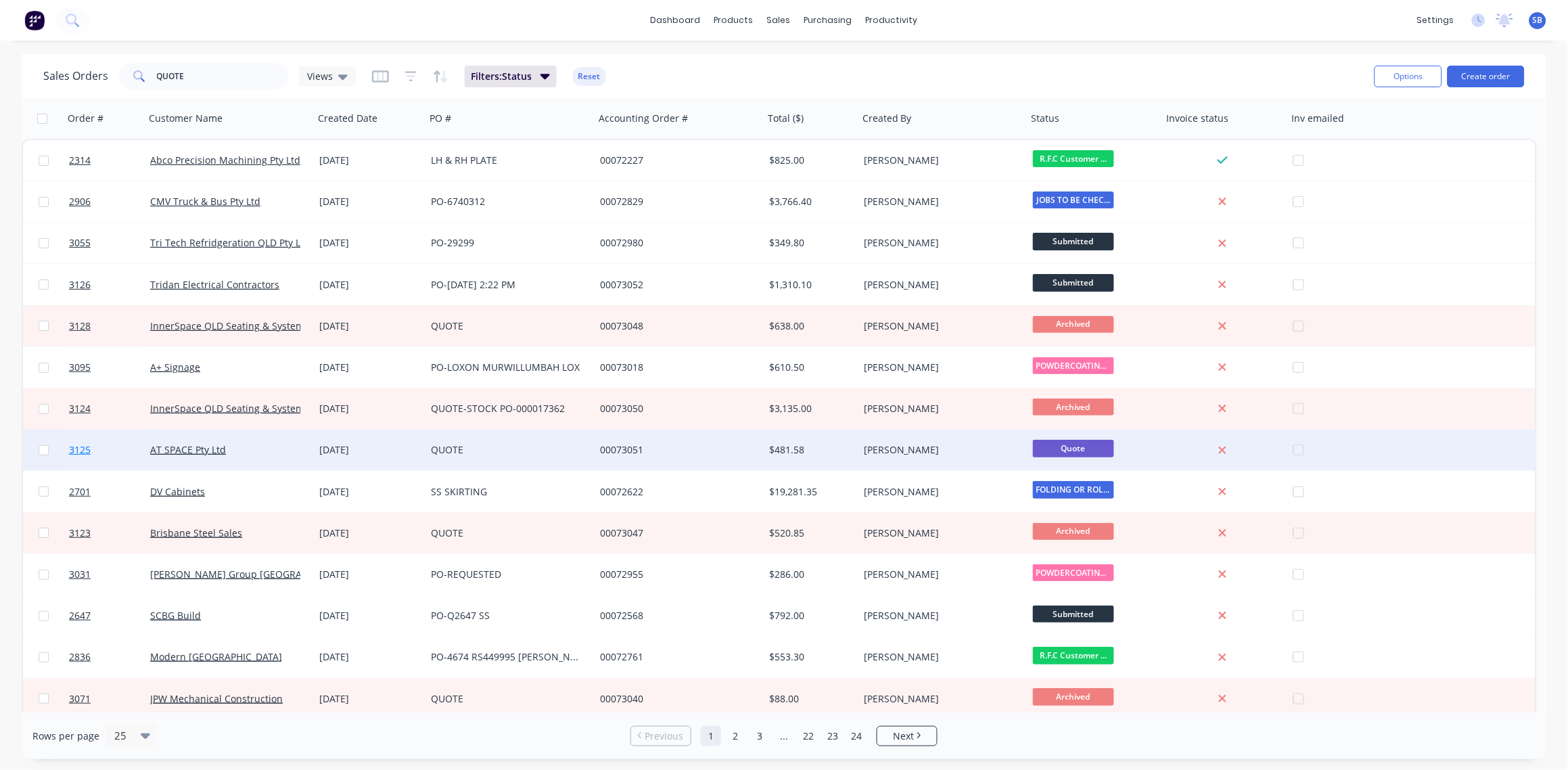
click at [73, 452] on span "3125" at bounding box center [80, 450] width 22 height 14
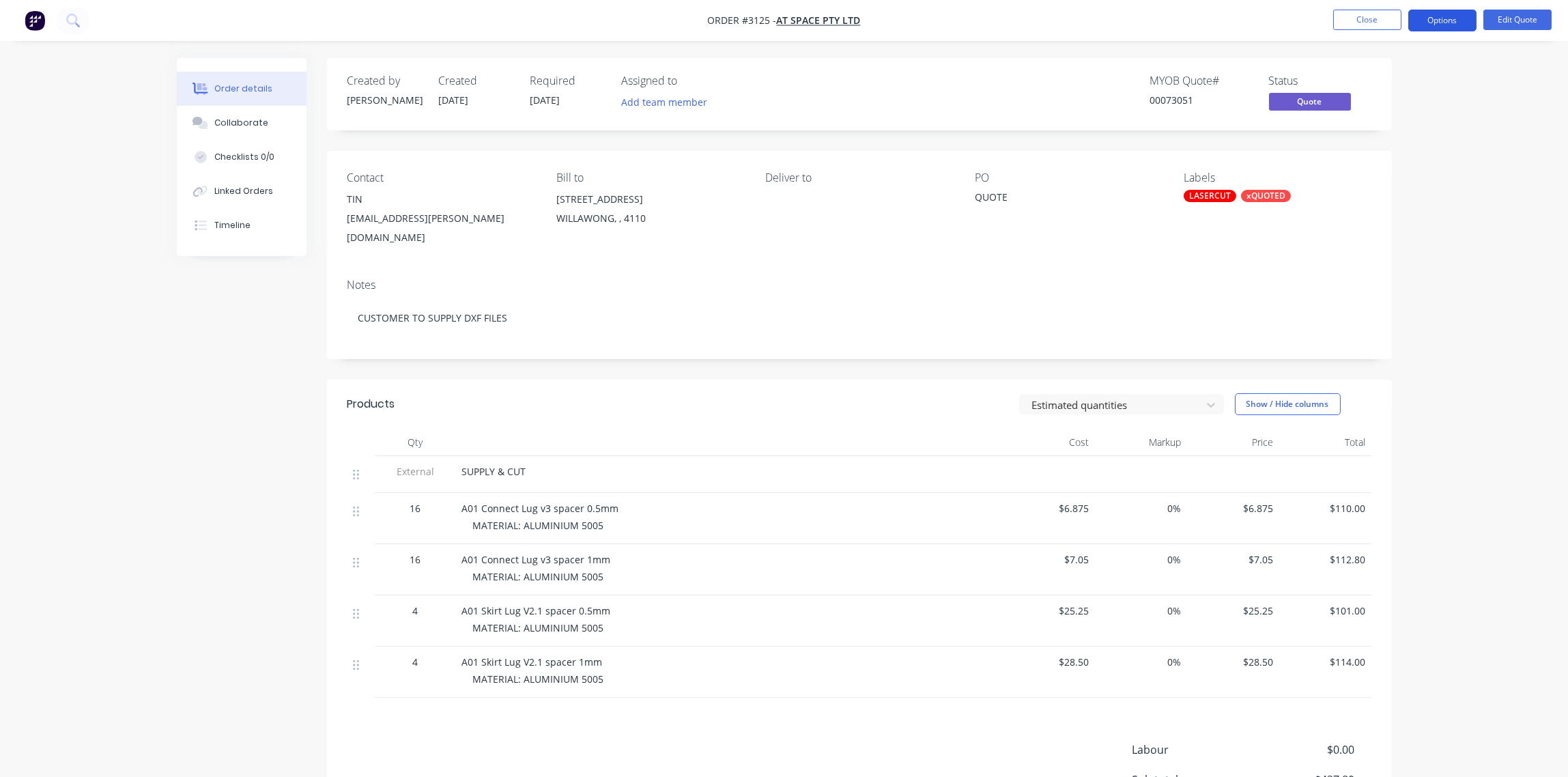
click at [1450, 23] on button "Options" at bounding box center [1442, 20] width 68 height 22
click at [1364, 293] on div "Archive" at bounding box center [1401, 302] width 126 height 19
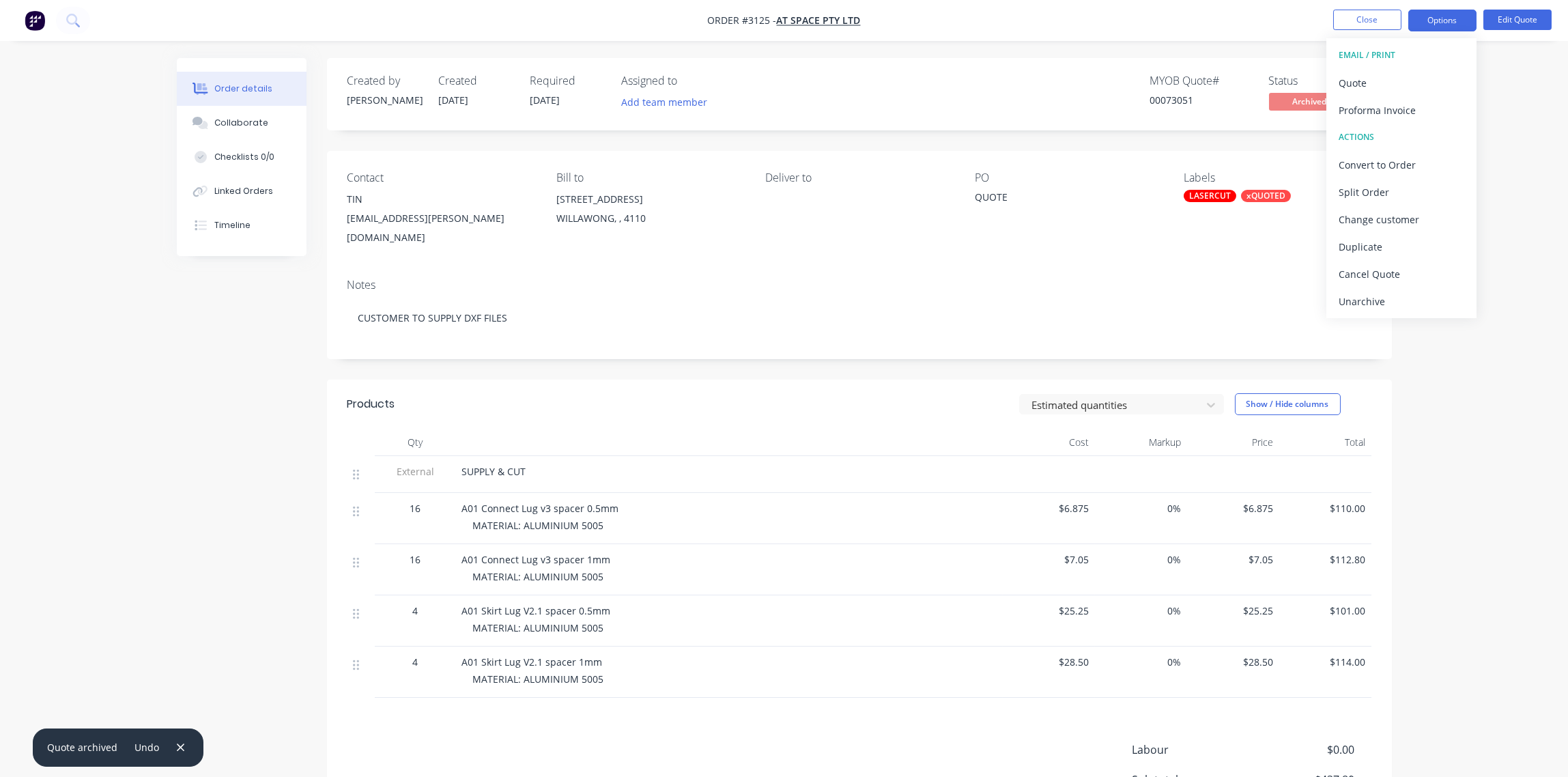
click at [1501, 164] on div "Order details Collaborate Checklists 0/0 Linked Orders Timeline Order details C…" at bounding box center [784, 470] width 1568 height 941
click at [1369, 28] on button "Close" at bounding box center [1367, 19] width 68 height 20
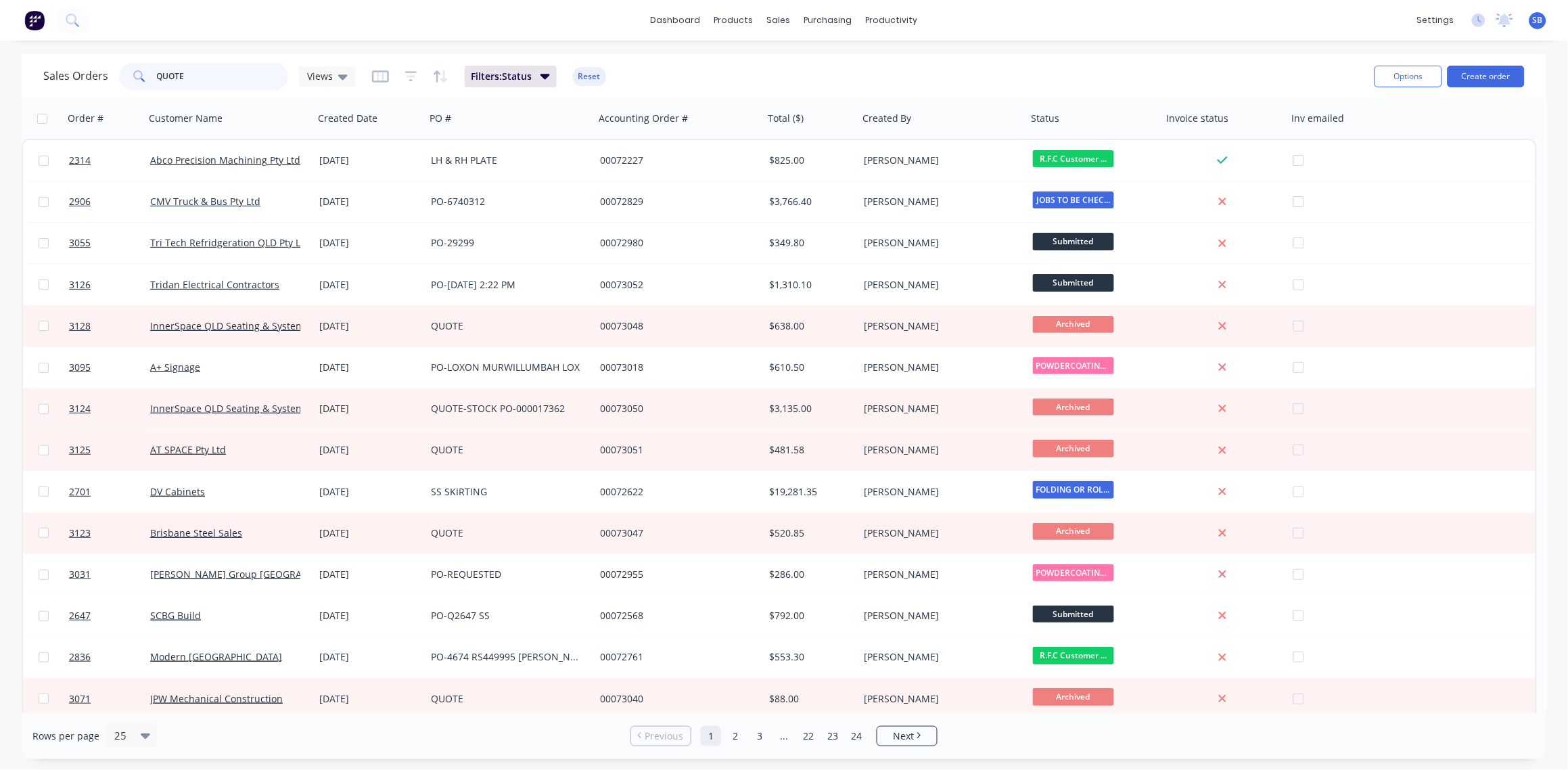
drag, startPoint x: 202, startPoint y: 80, endPoint x: -4, endPoint y: 82, distance: 206.0
click at [0, 82] on html "dashboard products sales purchasing productivity dashboard products Product Cat…" at bounding box center [784, 385] width 1568 height 770
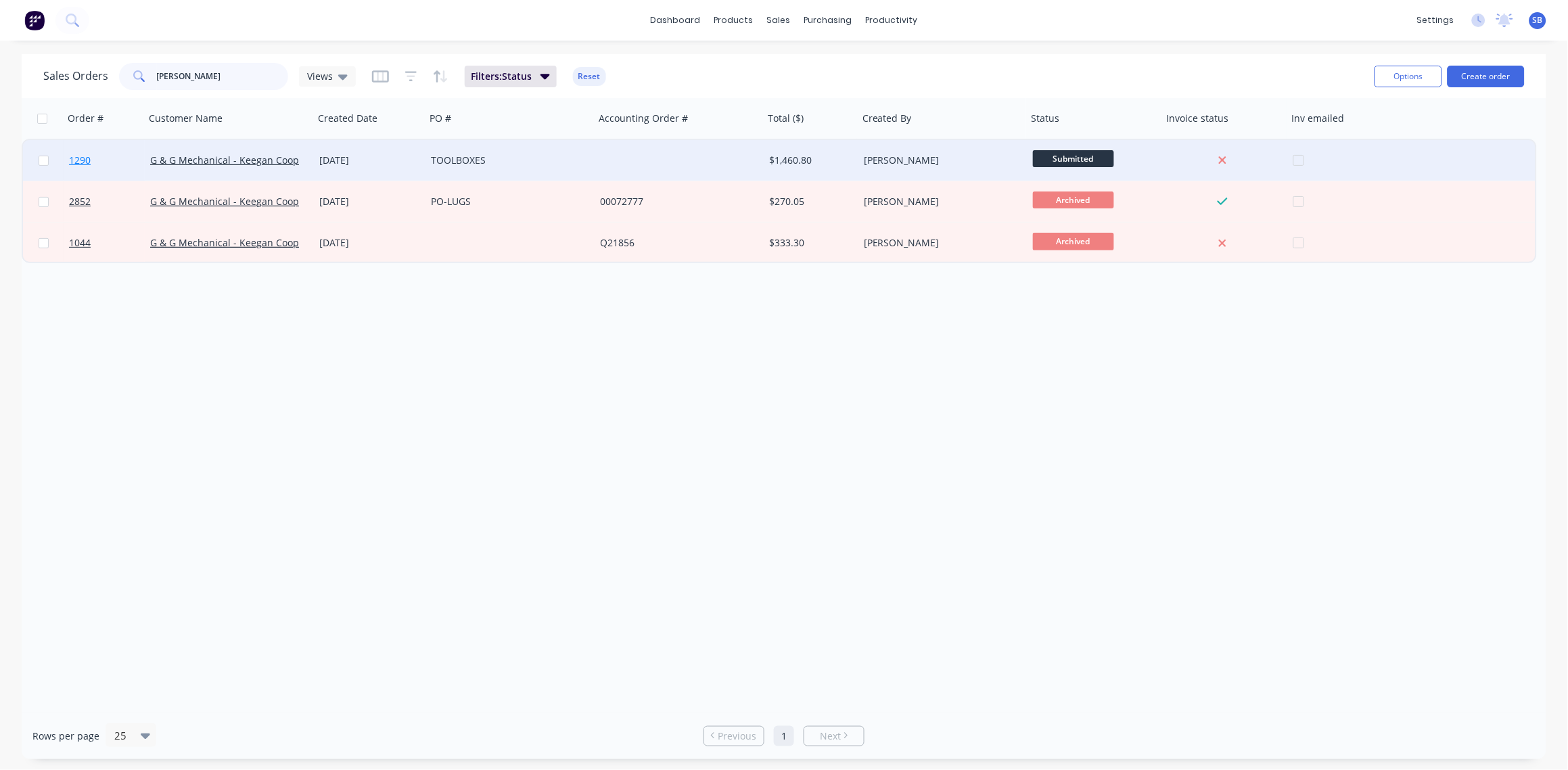
type input "[PERSON_NAME]"
click at [84, 160] on span "1290" at bounding box center [80, 160] width 22 height 14
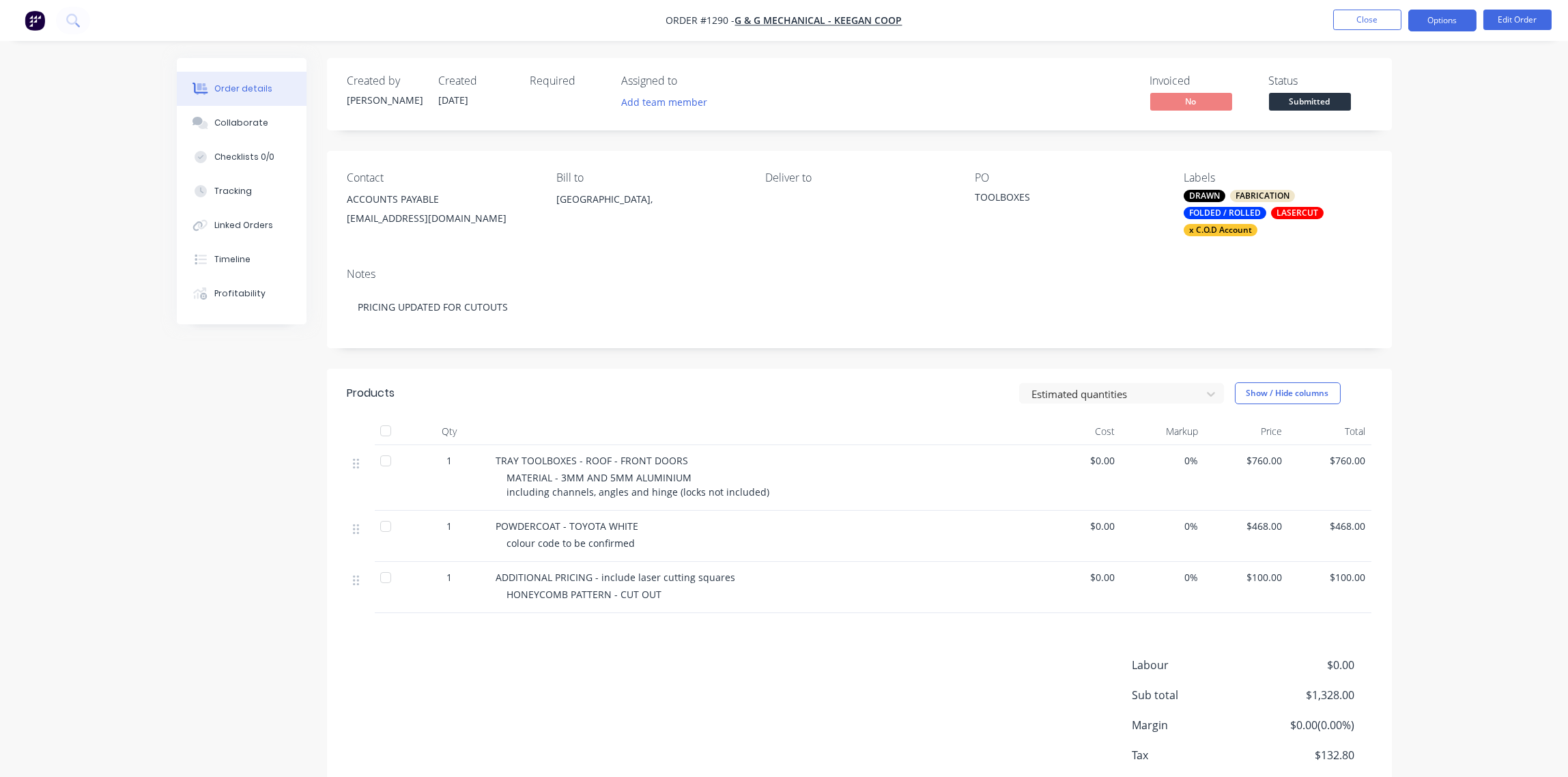
click at [1446, 21] on button "Options" at bounding box center [1442, 20] width 68 height 22
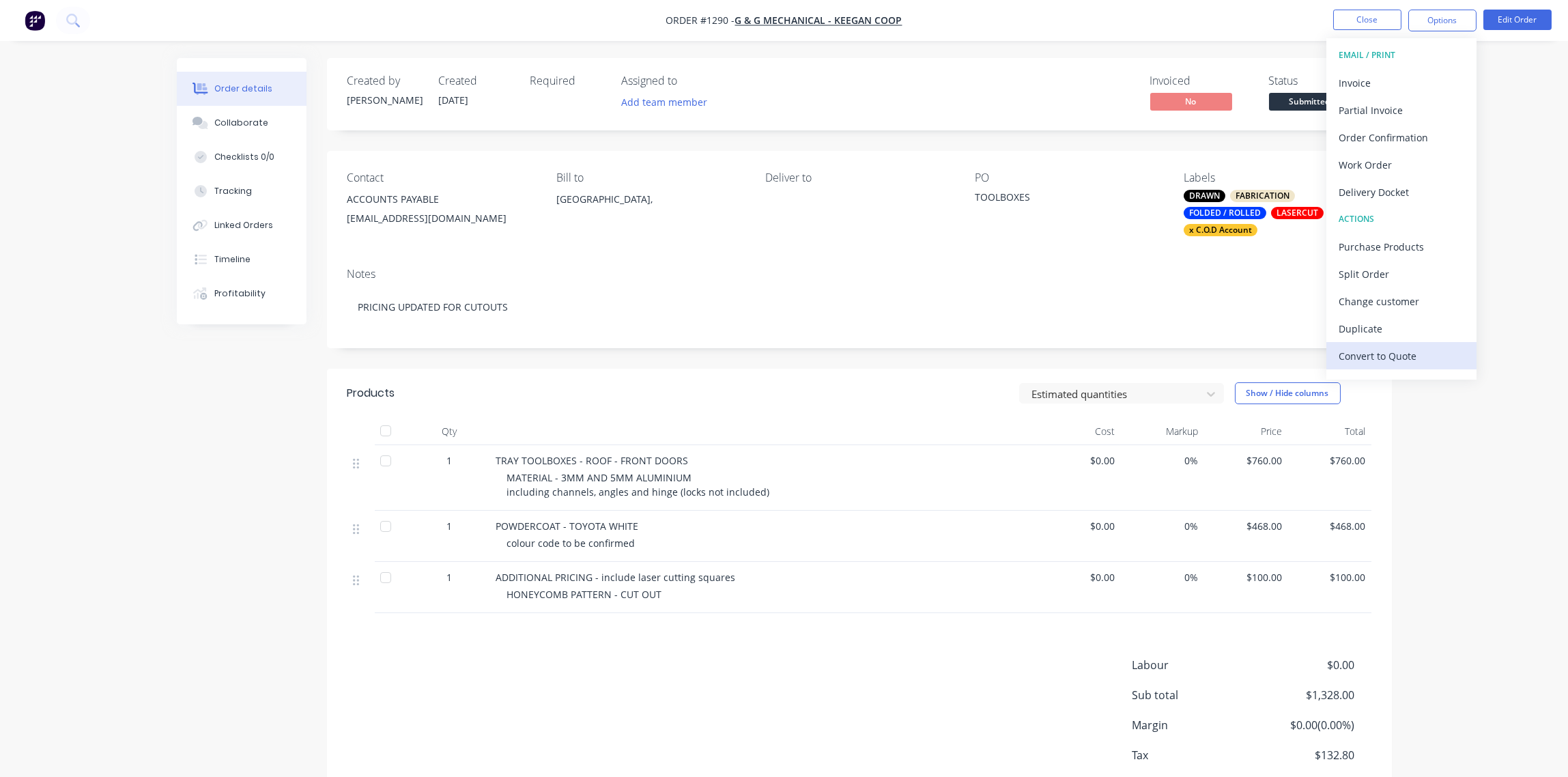
click at [1403, 359] on div "Convert to Quote" at bounding box center [1401, 356] width 126 height 19
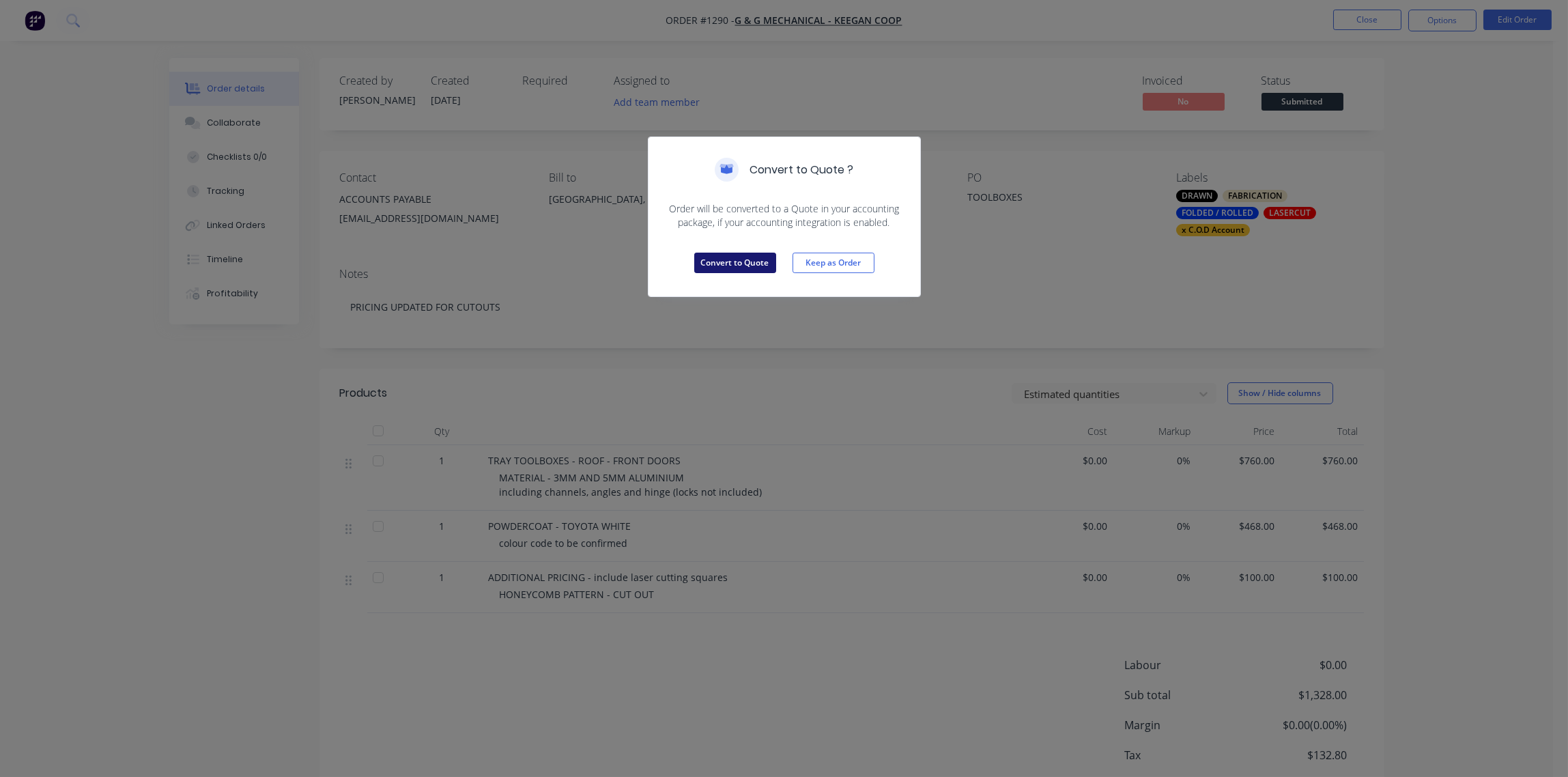
click at [735, 261] on button "Convert to Quote" at bounding box center [735, 263] width 82 height 20
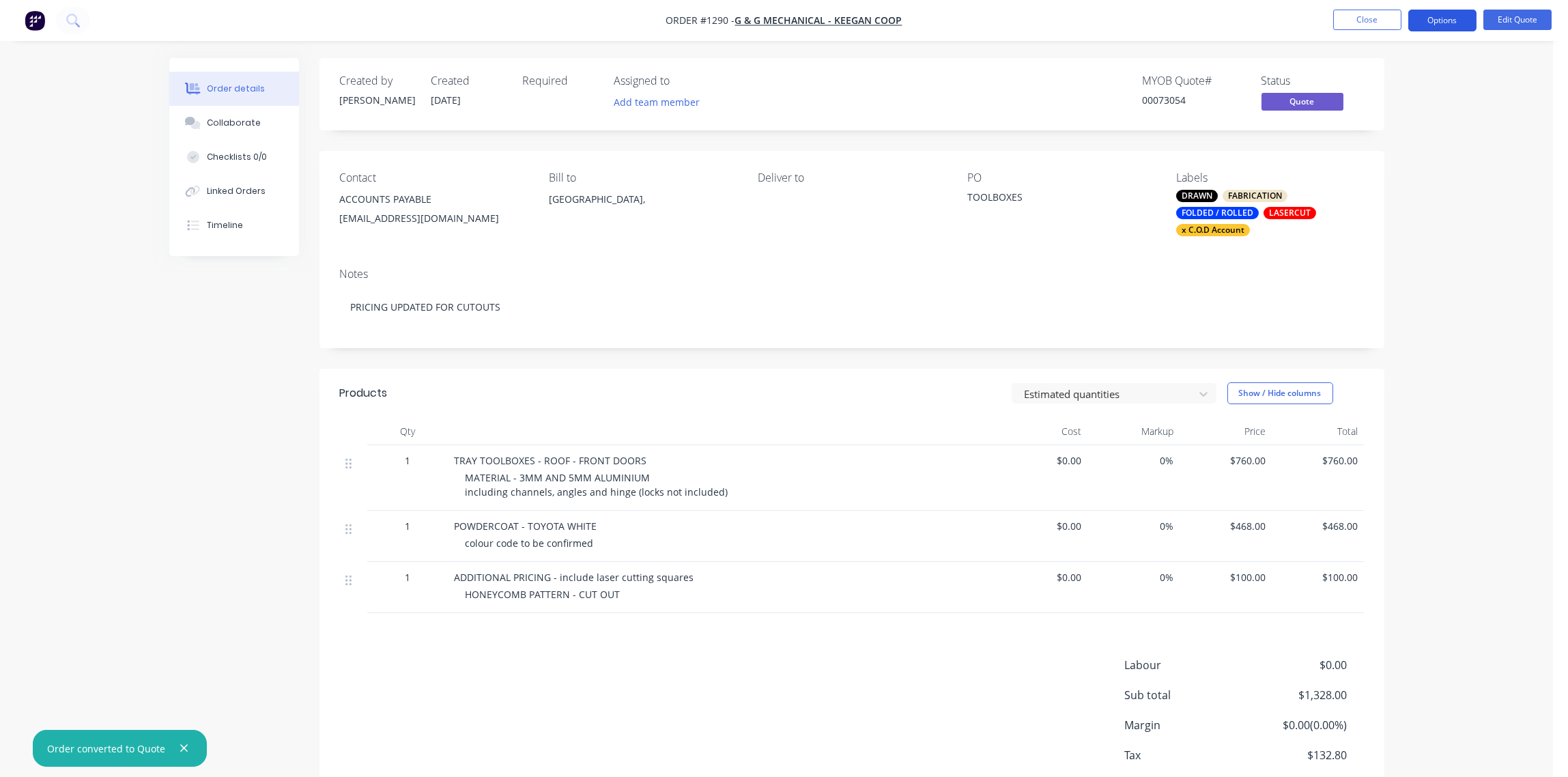
click at [1437, 24] on button "Options" at bounding box center [1442, 20] width 68 height 22
click at [1380, 305] on div "Archive" at bounding box center [1401, 302] width 126 height 19
drag, startPoint x: 862, startPoint y: 62, endPoint x: 903, endPoint y: 72, distance: 42.2
click at [862, 62] on div "Created by Sandra Created 18/07/25 Required Assigned to Add team member MYOB Qu…" at bounding box center [852, 94] width 1065 height 72
click at [1442, 24] on button "Options" at bounding box center [1442, 20] width 68 height 22
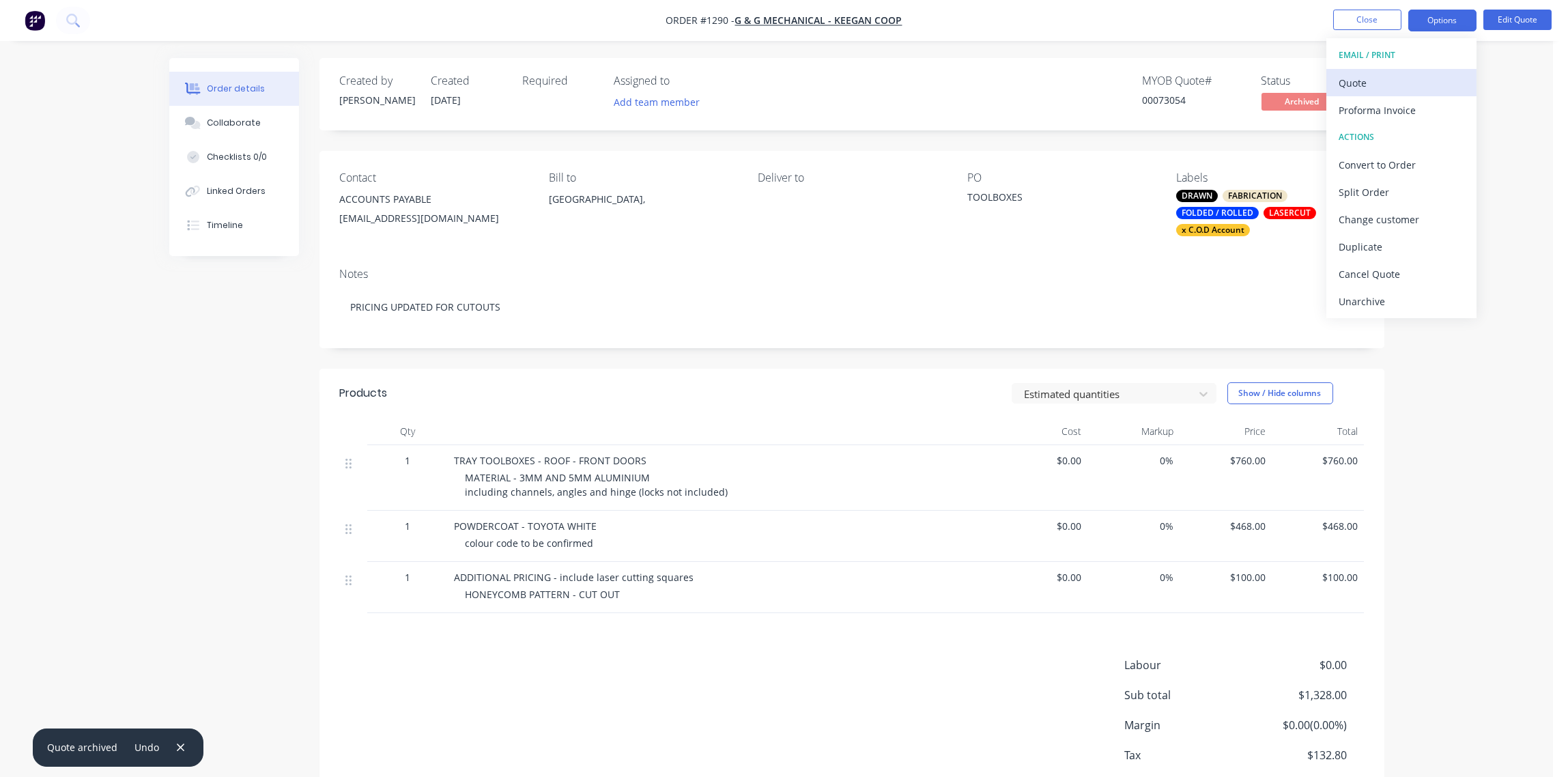
click at [1402, 75] on div "Quote" at bounding box center [1401, 83] width 126 height 19
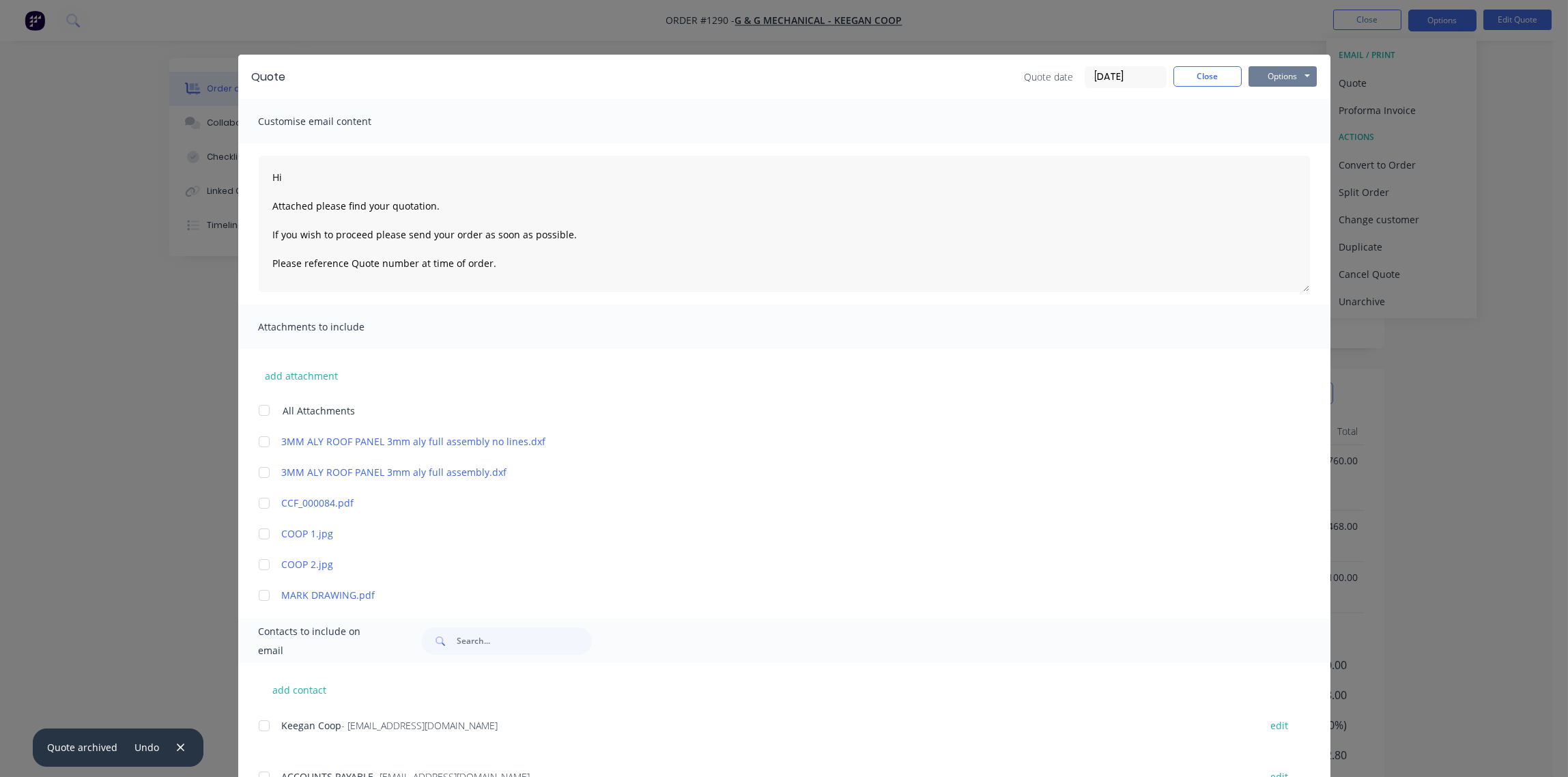
click at [1267, 79] on button "Options" at bounding box center [1283, 76] width 68 height 20
click at [1270, 118] on button "Print" at bounding box center [1292, 123] width 88 height 23
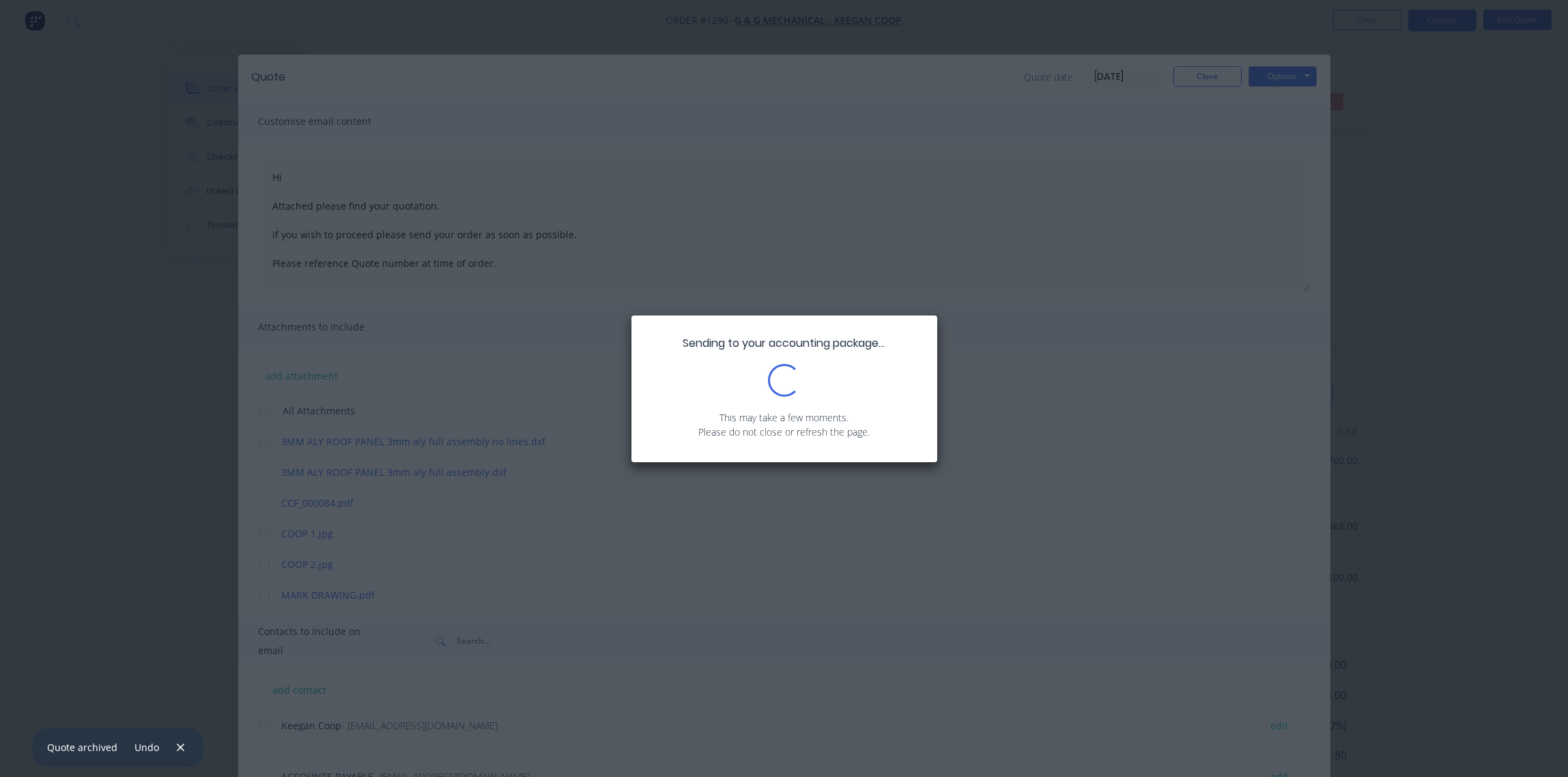
click at [1087, 283] on div "Sending to your accounting package... Loading... This may take a few moments. P…" at bounding box center [784, 388] width 1568 height 777
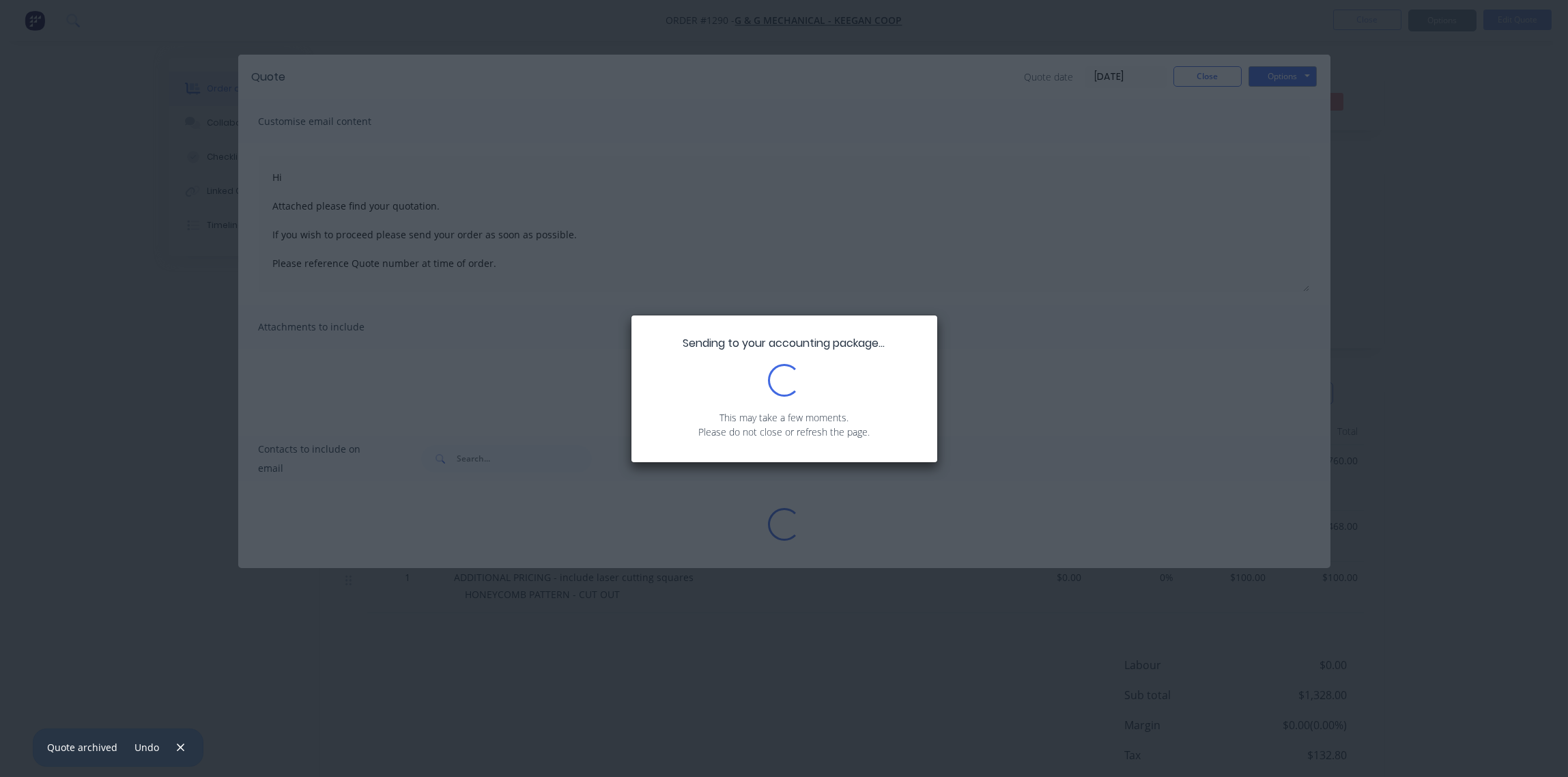
type textarea "Hi Attached please find your quotation. If you wish to proceed please send your…"
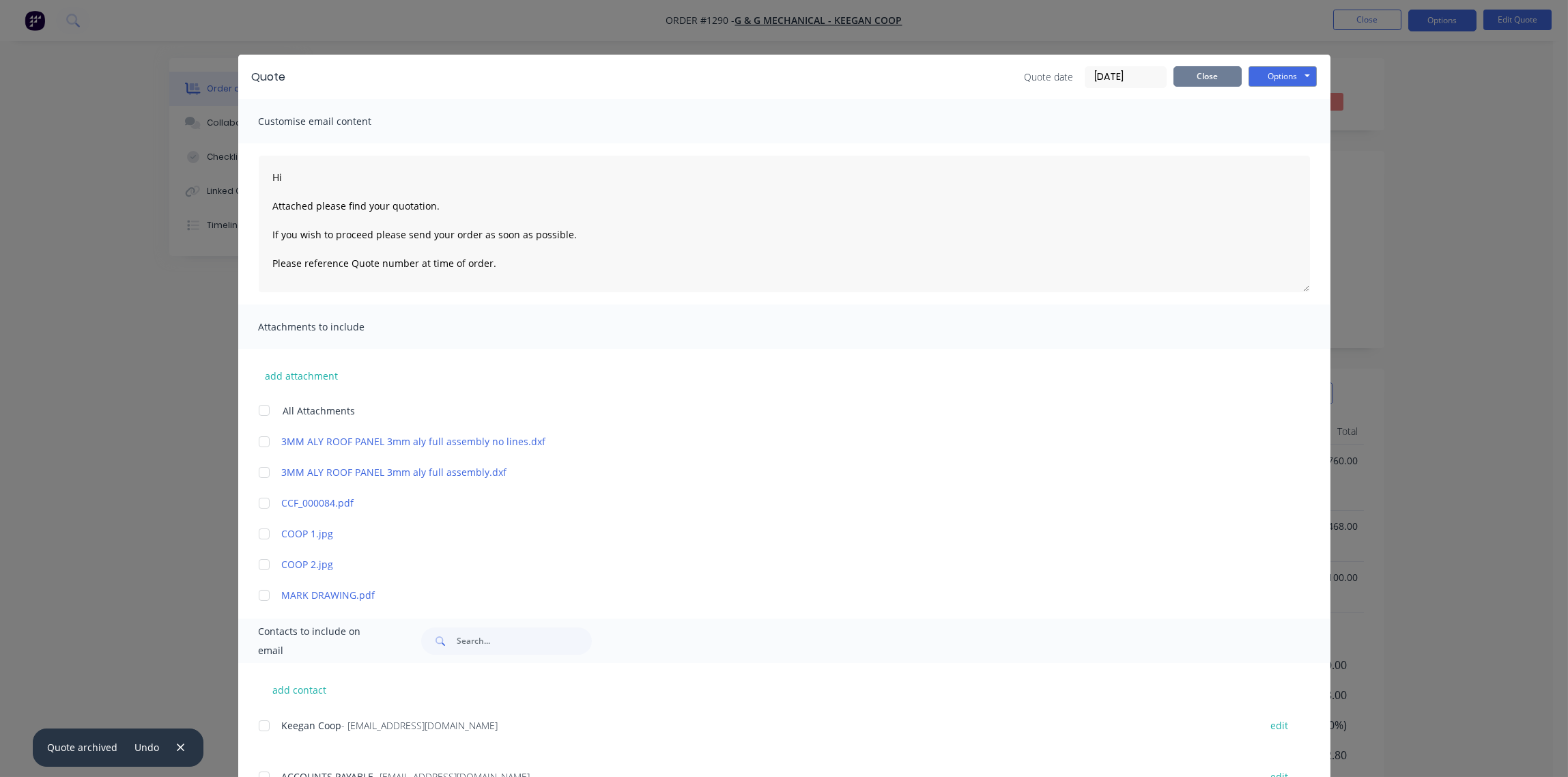
click at [1193, 75] on button "Close" at bounding box center [1207, 76] width 68 height 20
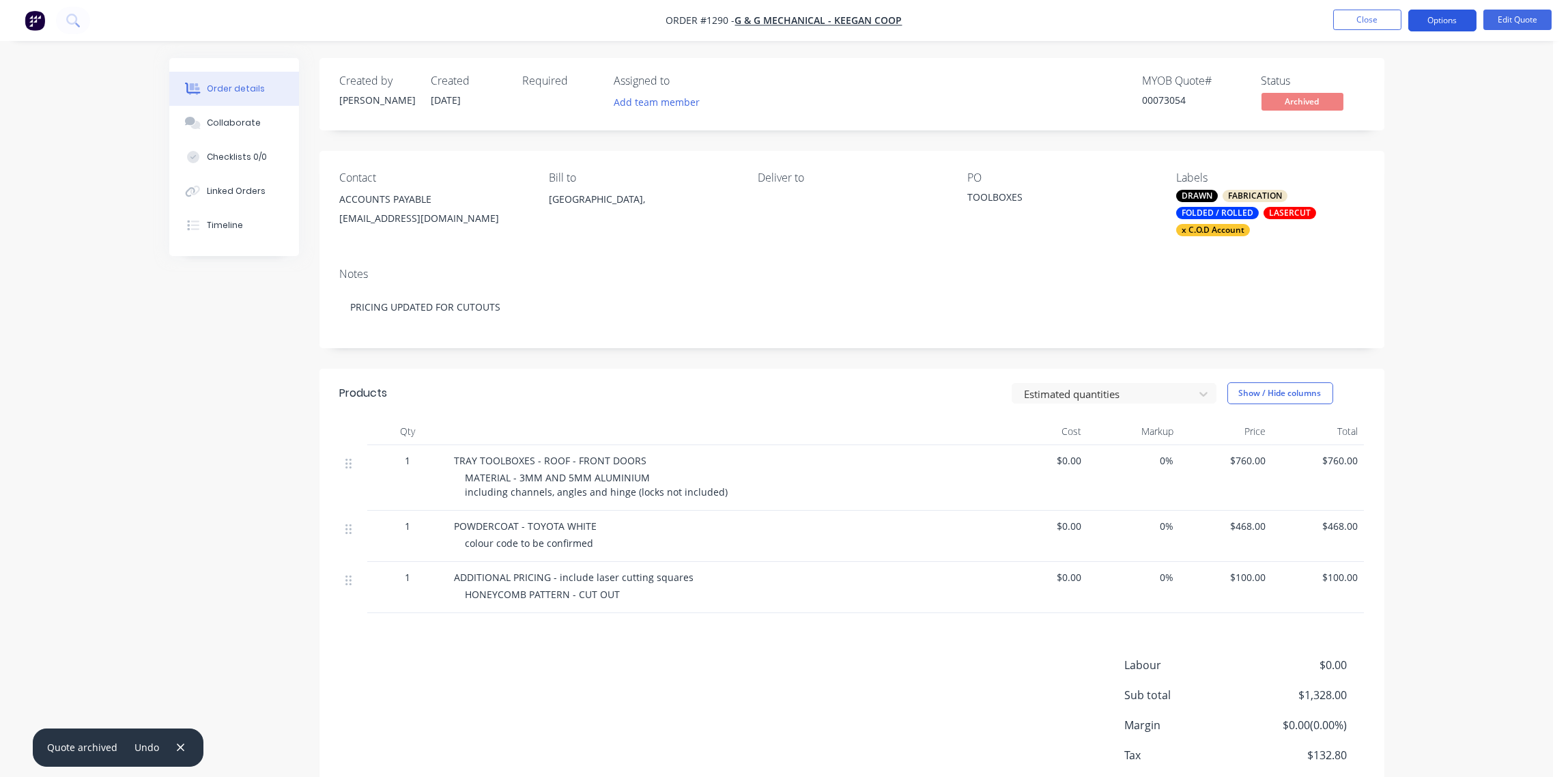
click at [1446, 17] on button "Options" at bounding box center [1442, 20] width 68 height 22
click at [1398, 80] on div "Quote" at bounding box center [1401, 83] width 126 height 19
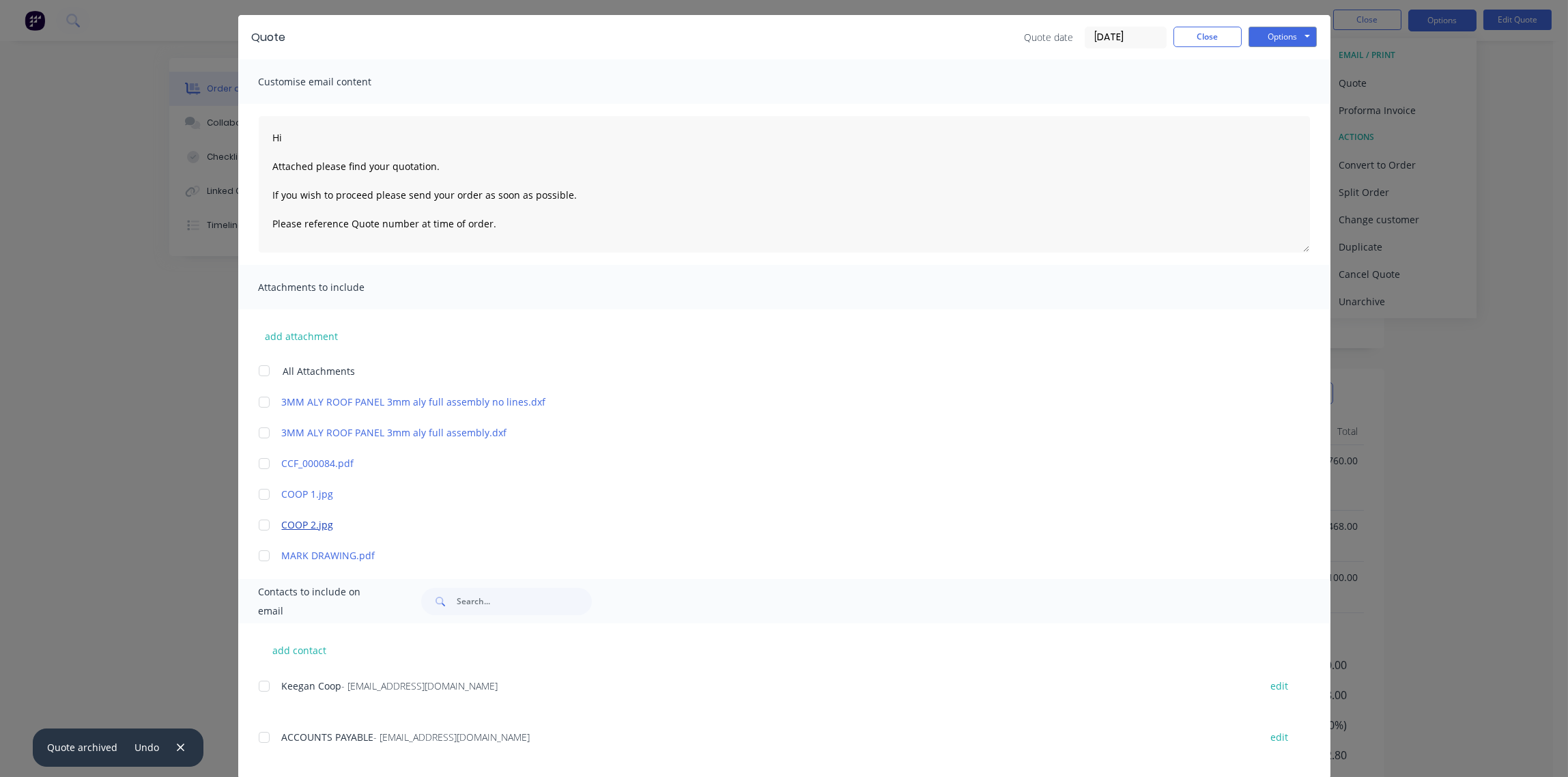
scroll to position [60, 0]
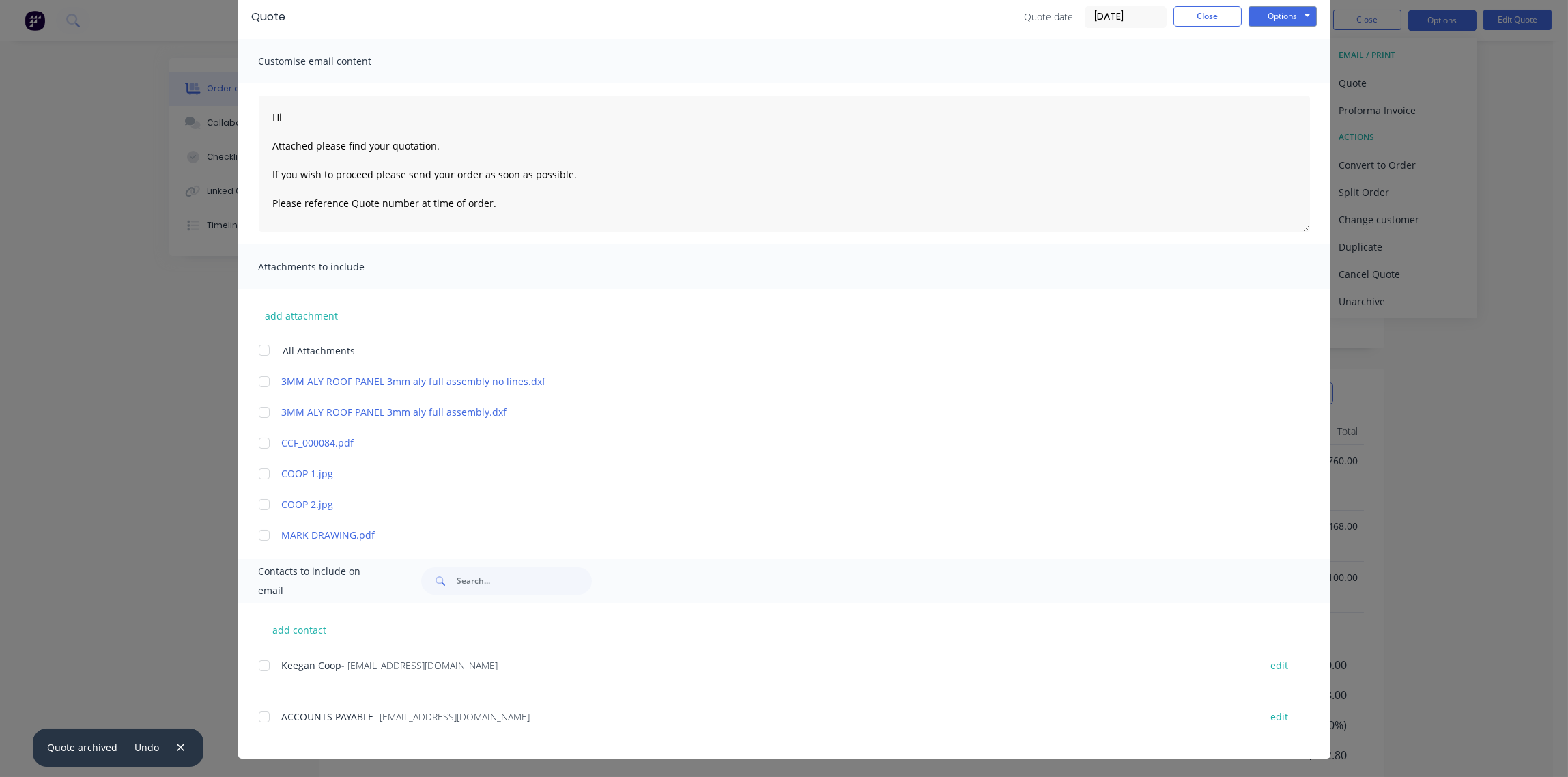
click at [253, 667] on div at bounding box center [264, 666] width 28 height 28
click at [257, 715] on div at bounding box center [264, 717] width 28 height 28
click at [1271, 15] on button "Options" at bounding box center [1283, 16] width 68 height 20
click at [1283, 84] on button "Email" at bounding box center [1292, 86] width 88 height 23
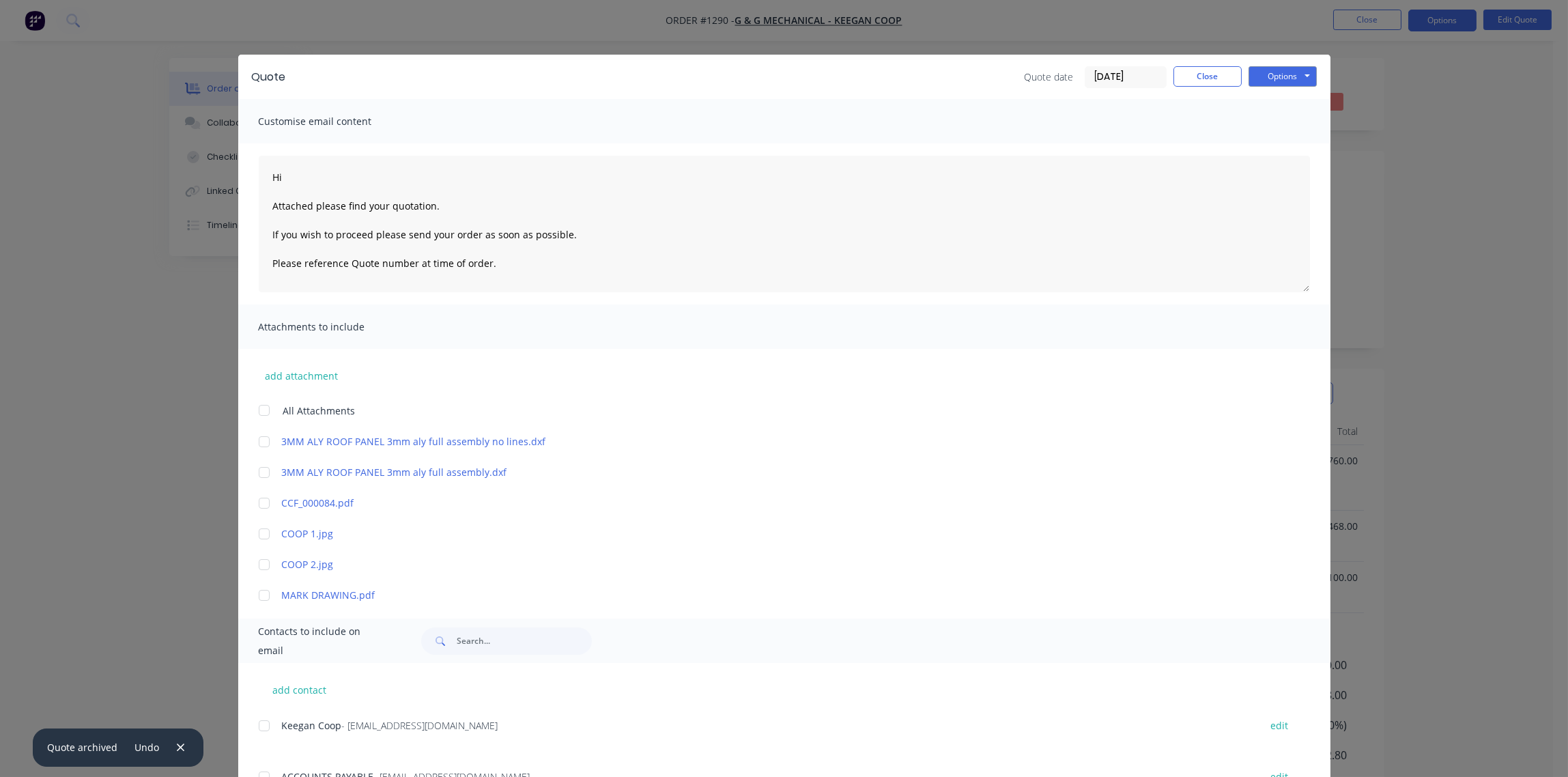
type textarea "Hi Attached please find your quotation. If you wish to proceed please send your…"
click at [1200, 75] on button "Close" at bounding box center [1207, 76] width 68 height 20
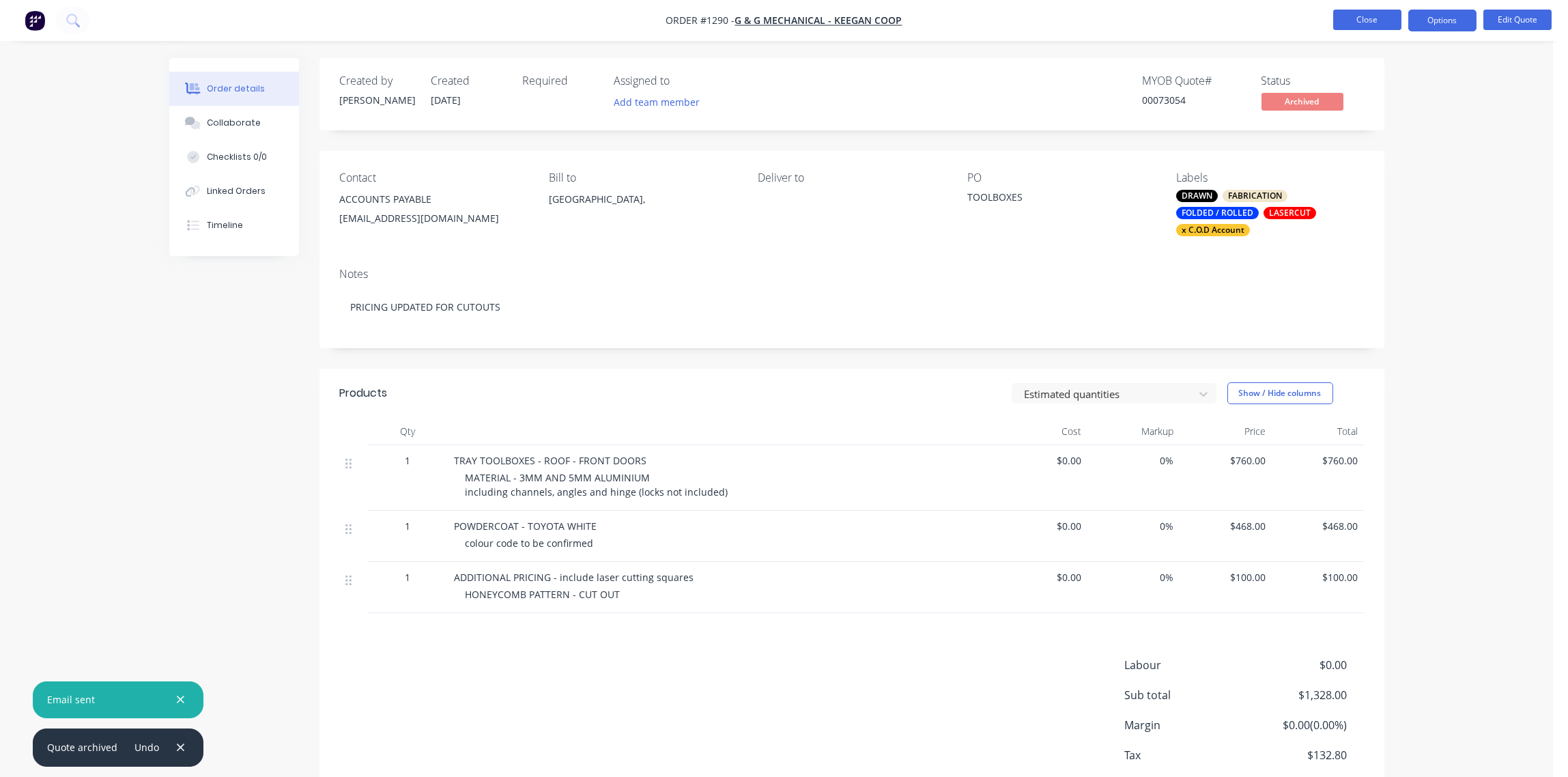
click at [1363, 18] on button "Close" at bounding box center [1367, 19] width 68 height 20
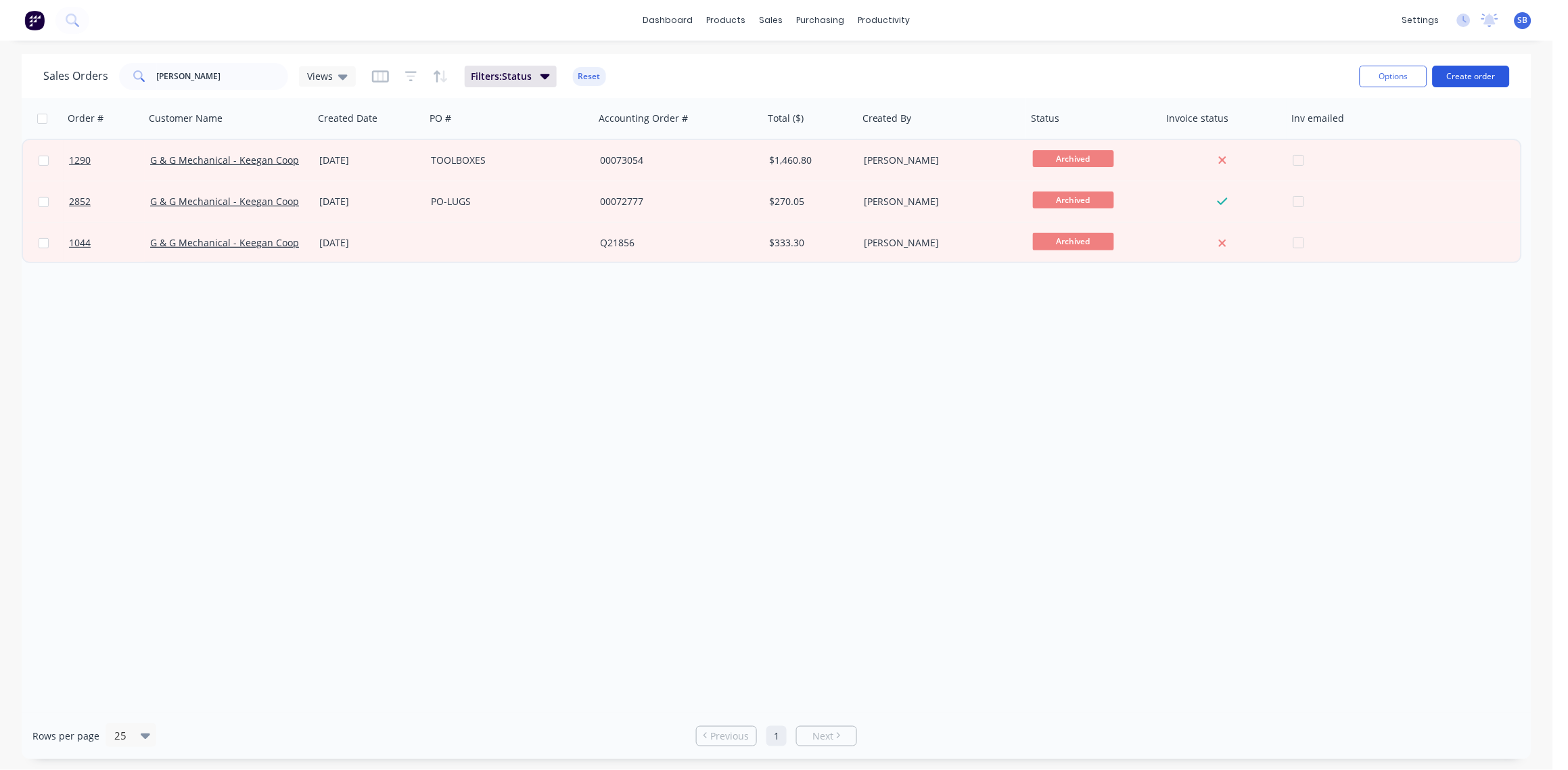
click at [1470, 71] on button "Create order" at bounding box center [1471, 76] width 77 height 22
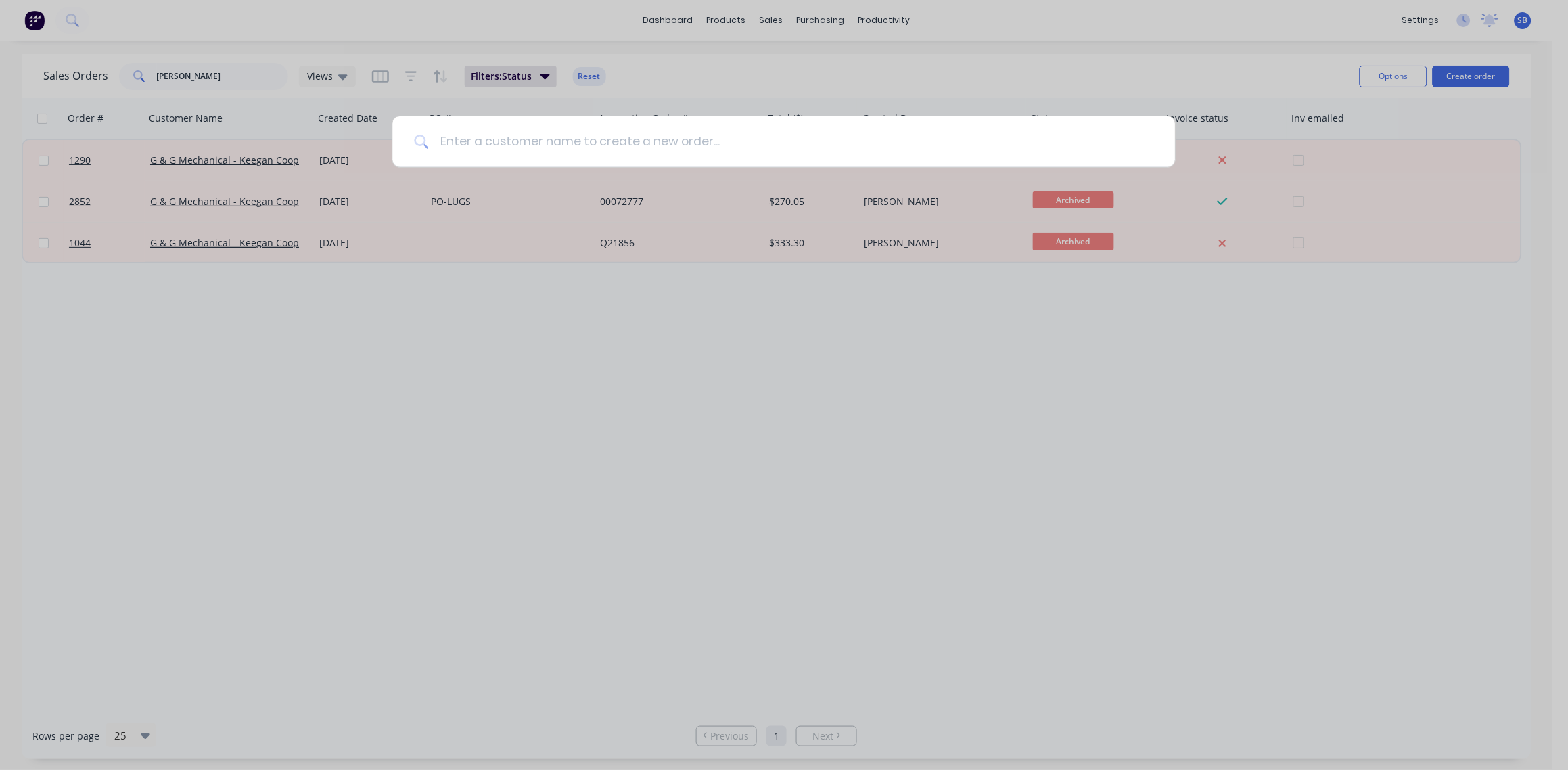
click at [663, 141] on input at bounding box center [791, 141] width 725 height 51
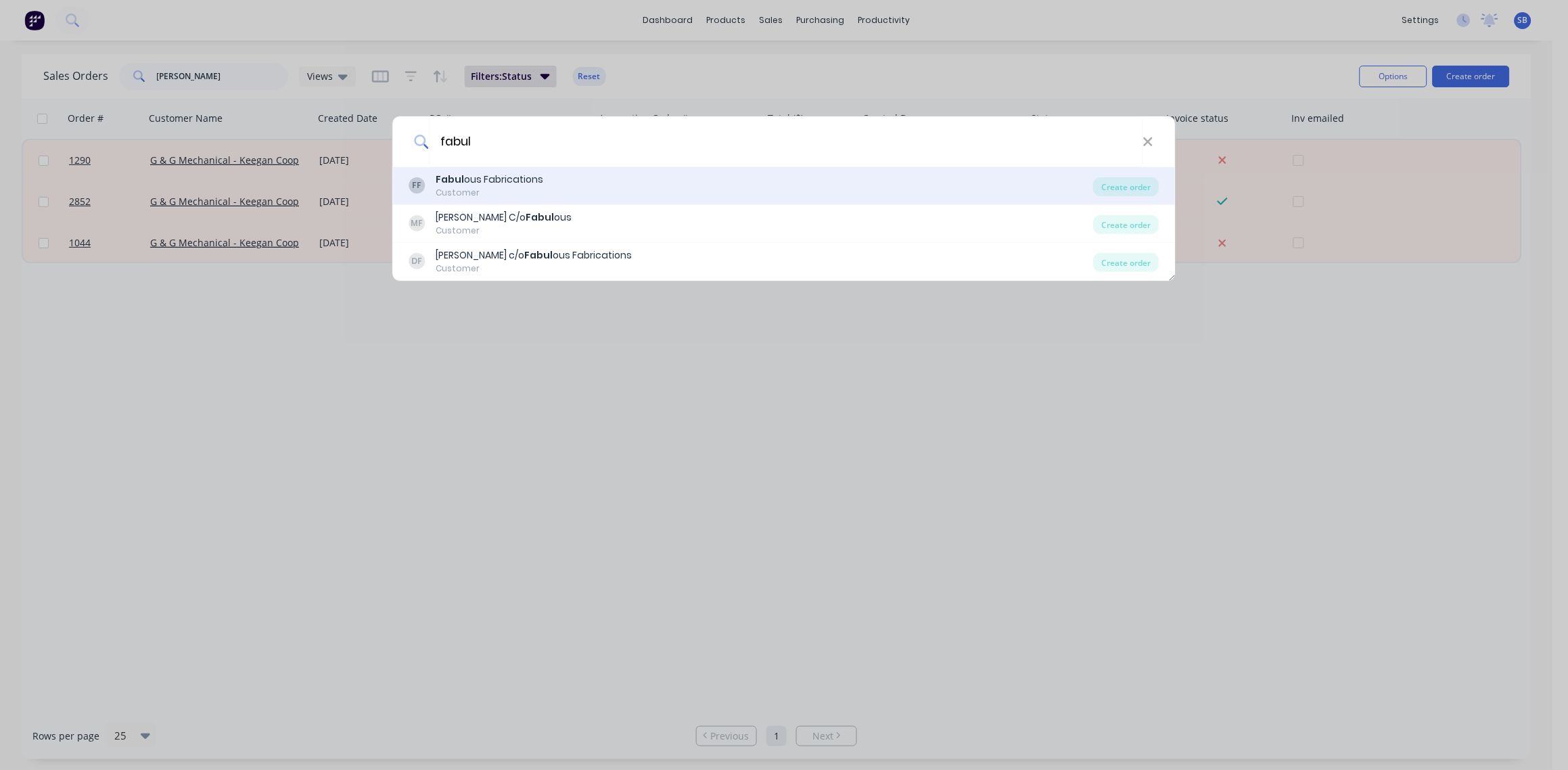
type input "fabul"
click at [509, 182] on div "Fabul ous Fabrications" at bounding box center [490, 180] width 108 height 14
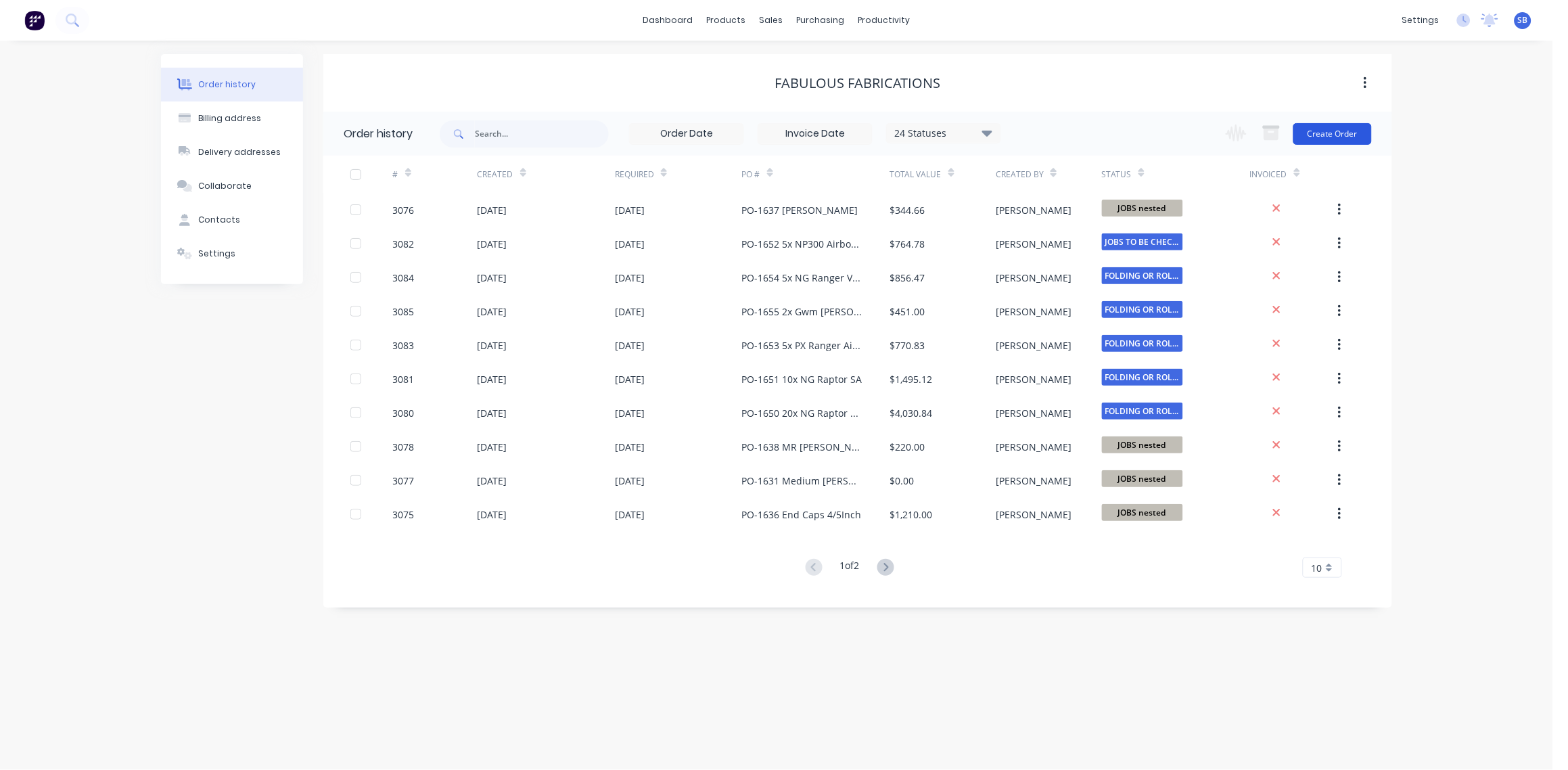
click at [1335, 133] on button "Create Order" at bounding box center [1333, 133] width 79 height 22
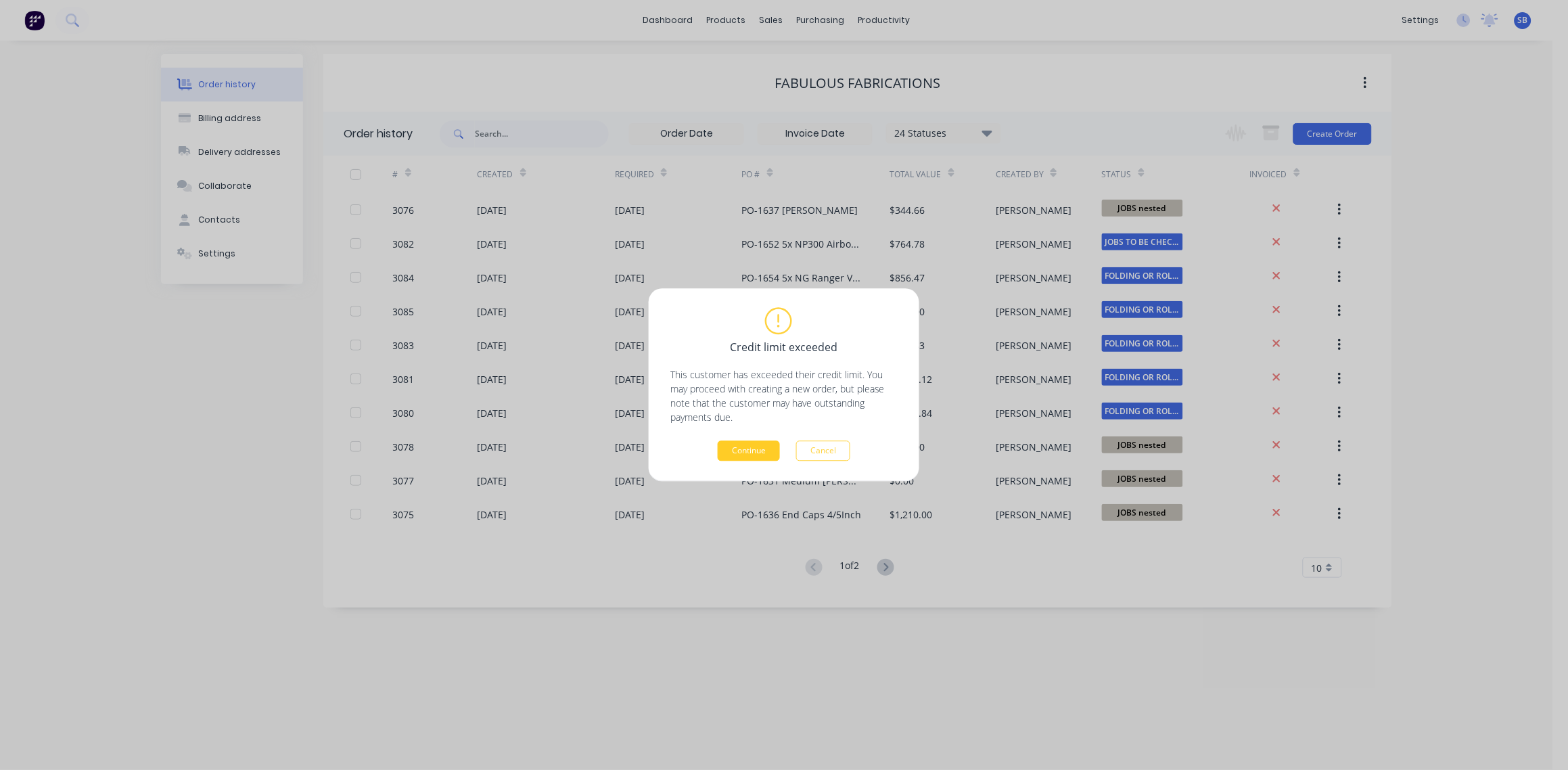
click at [731, 452] on button "Continue" at bounding box center [748, 451] width 62 height 20
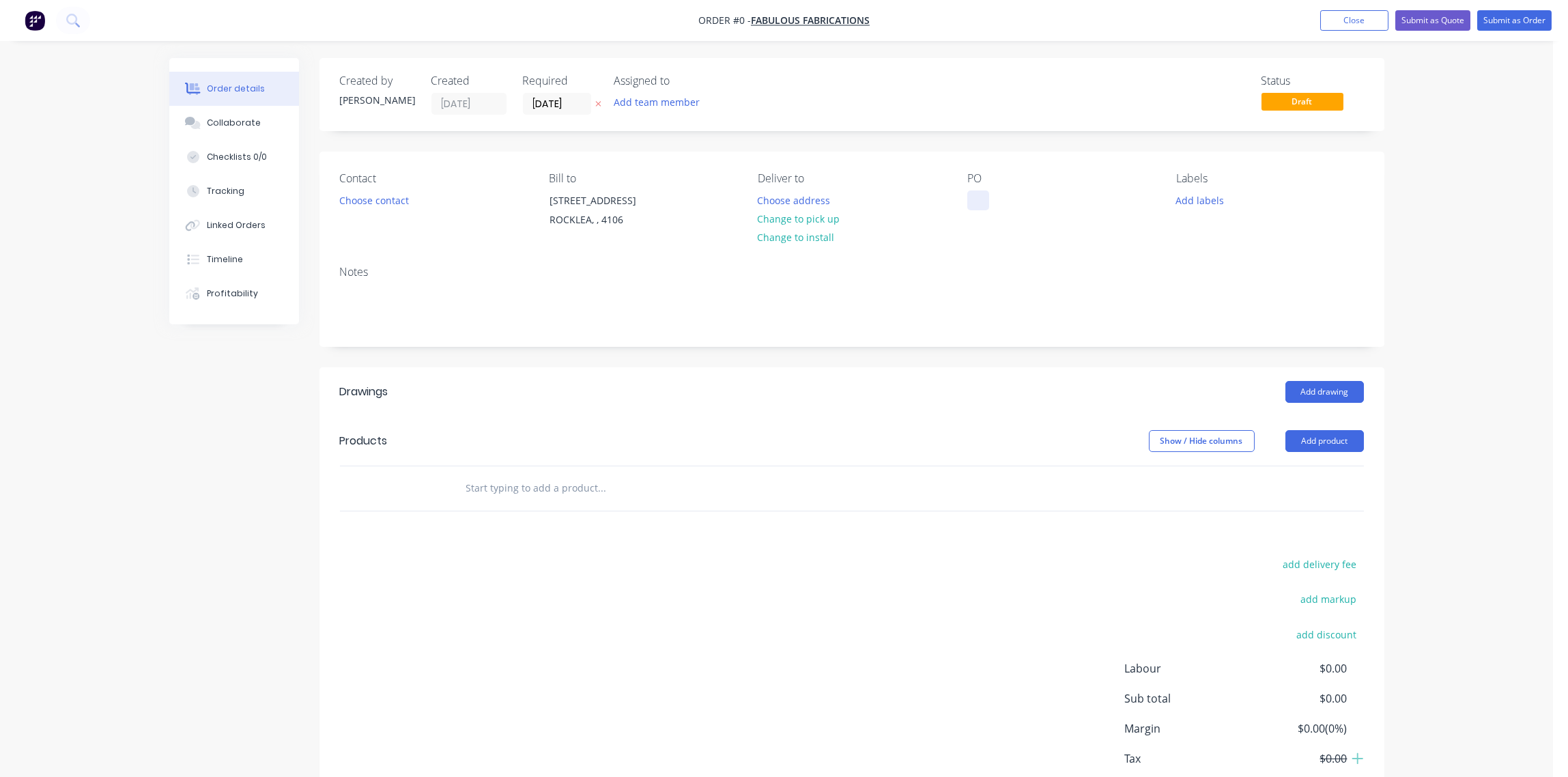
click at [983, 201] on div at bounding box center [978, 200] width 22 height 19
drag, startPoint x: 1042, startPoint y: 216, endPoint x: 825, endPoint y: 212, distance: 217.0
click at [832, 218] on div "Contact Choose contact Bill to Unit 9/115 Dollis Street ROCKLEA, , 4106 Deliver…" at bounding box center [852, 203] width 1065 height 103
drag, startPoint x: 990, startPoint y: 200, endPoint x: 933, endPoint y: 202, distance: 57.0
click at [955, 203] on div "Contact Choose contact Bill to Unit 9/115 Dollis Street ROCKLEA, , 4106 Deliver…" at bounding box center [852, 203] width 1065 height 103
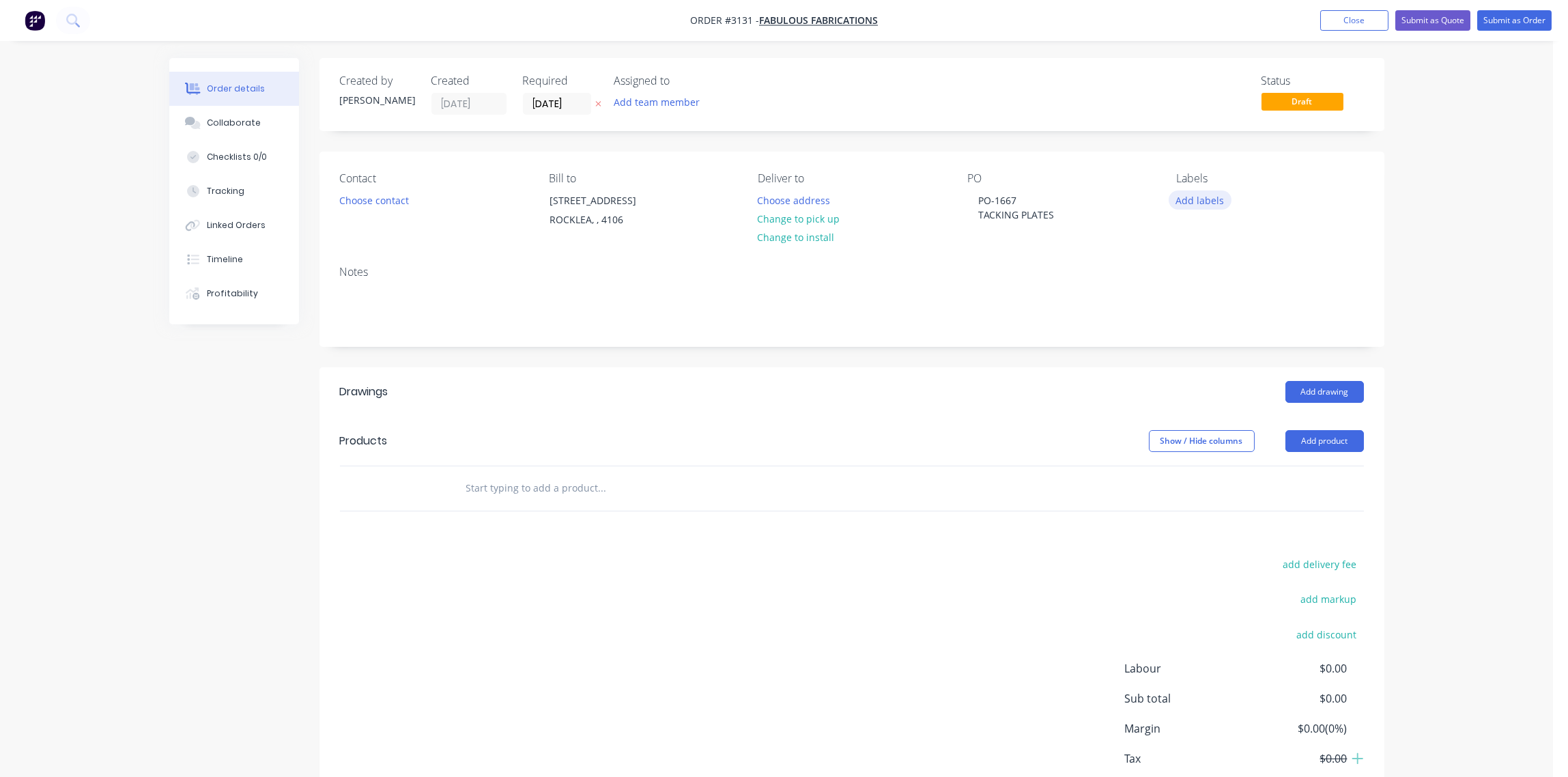
click at [1204, 204] on button "Add labels" at bounding box center [1200, 200] width 62 height 19
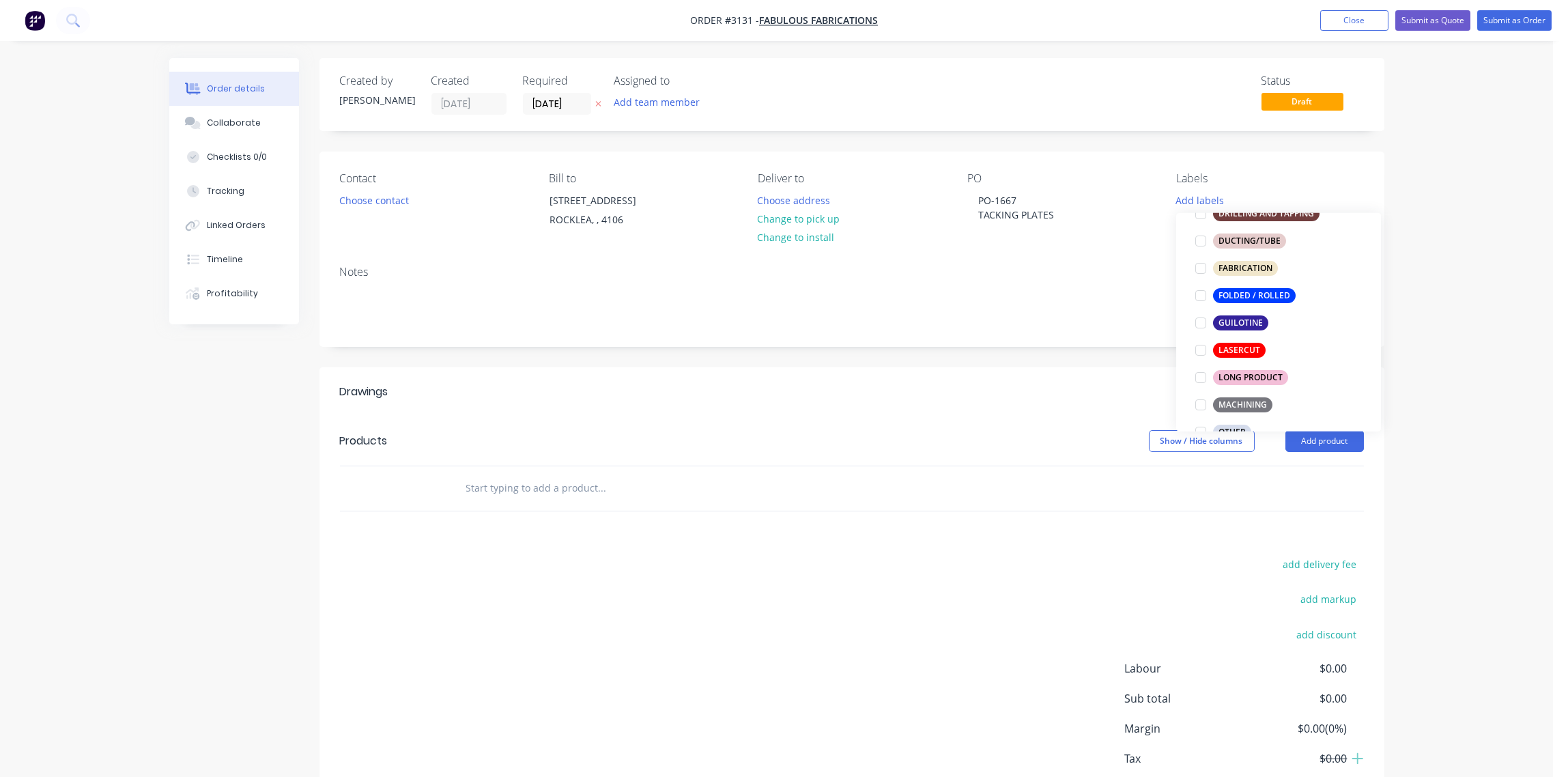
scroll to position [305, 0]
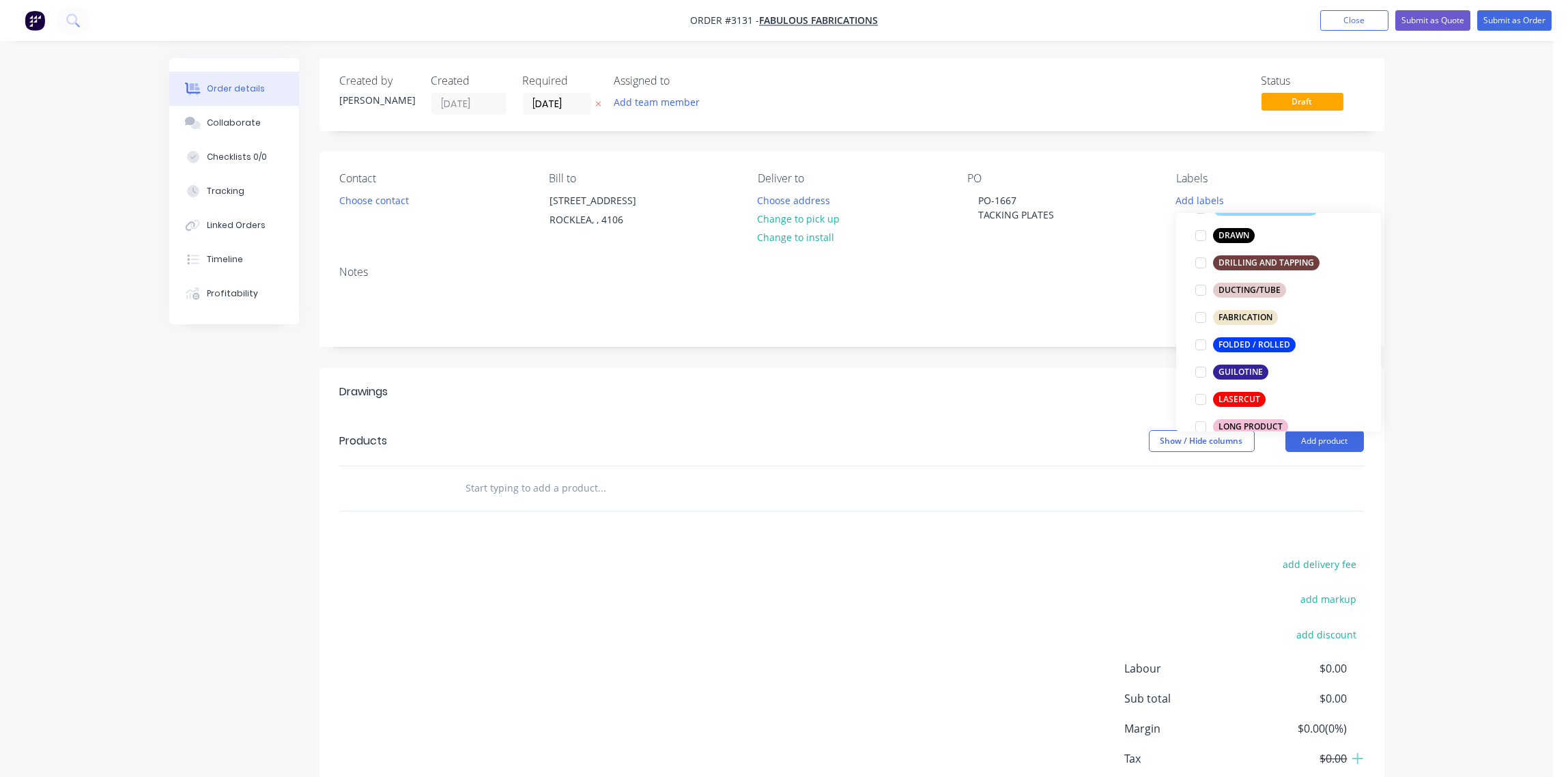
click at [1202, 395] on div at bounding box center [1201, 400] width 28 height 28
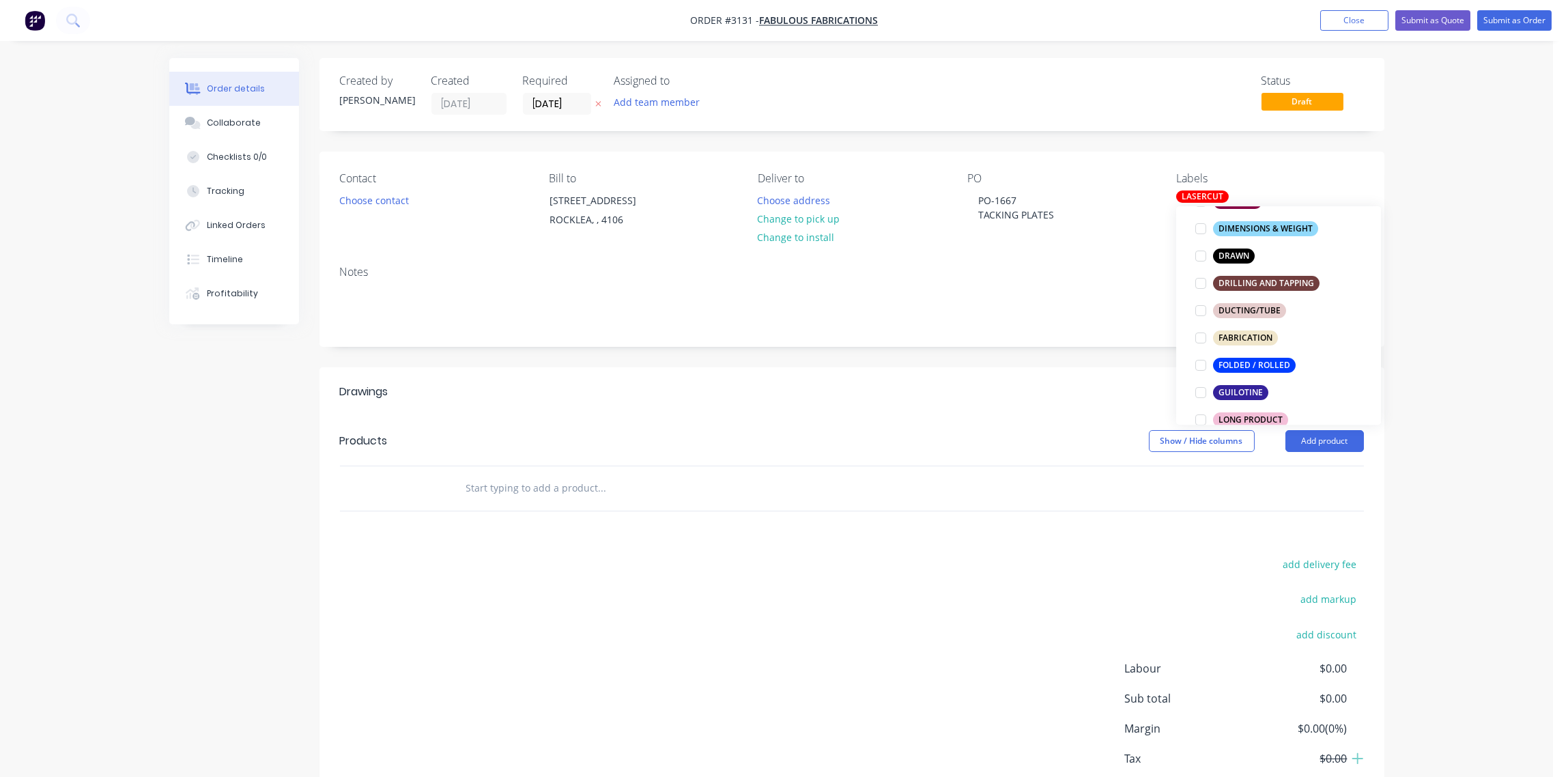
scroll to position [0, 0]
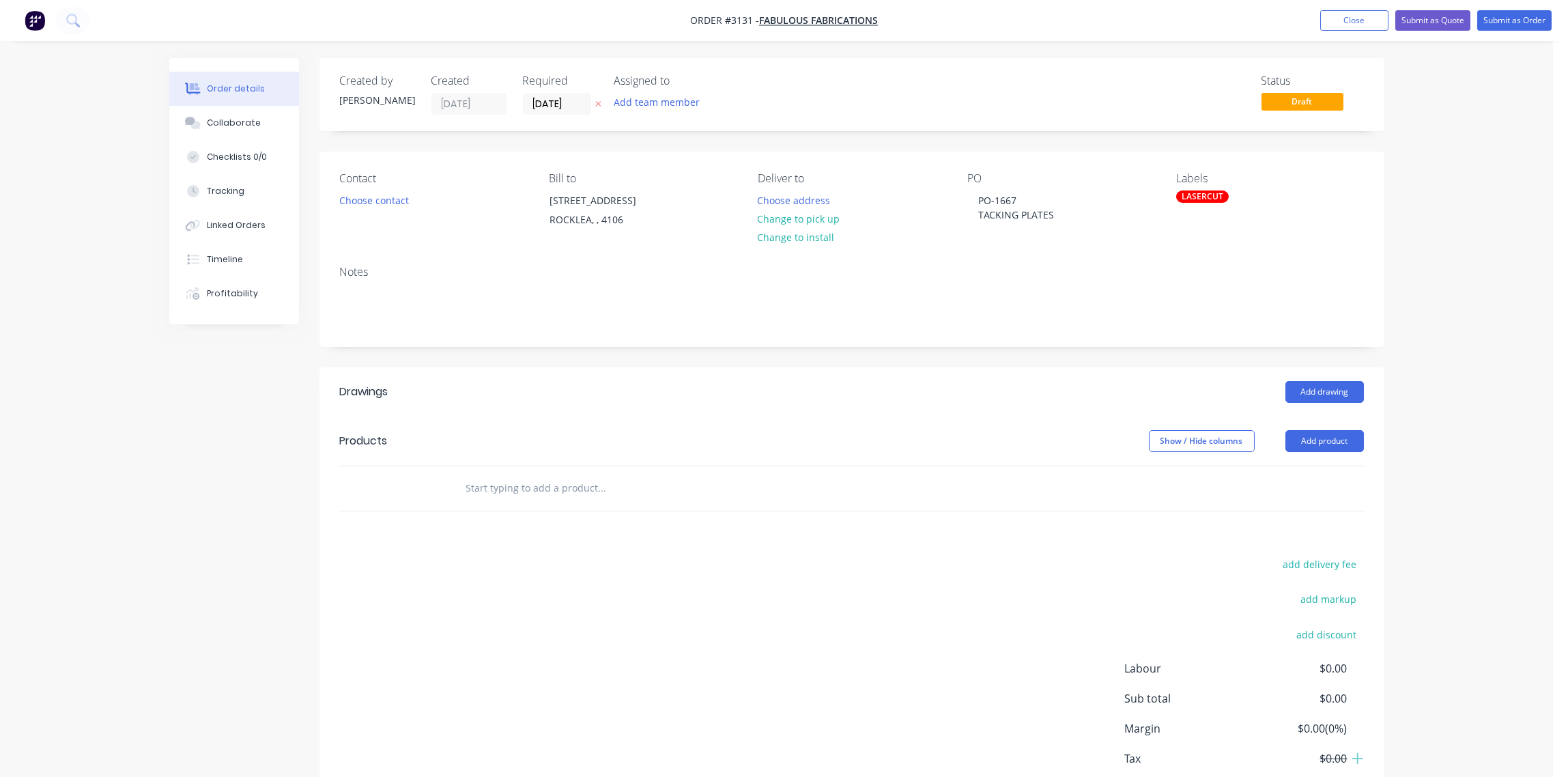
click at [592, 482] on input "text" at bounding box center [602, 488] width 273 height 28
click at [1329, 444] on button "Add product" at bounding box center [1325, 440] width 79 height 22
click at [1283, 663] on div "Notes (External)" at bounding box center [1300, 667] width 105 height 19
click at [502, 509] on div at bounding box center [503, 511] width 98 height 19
paste div
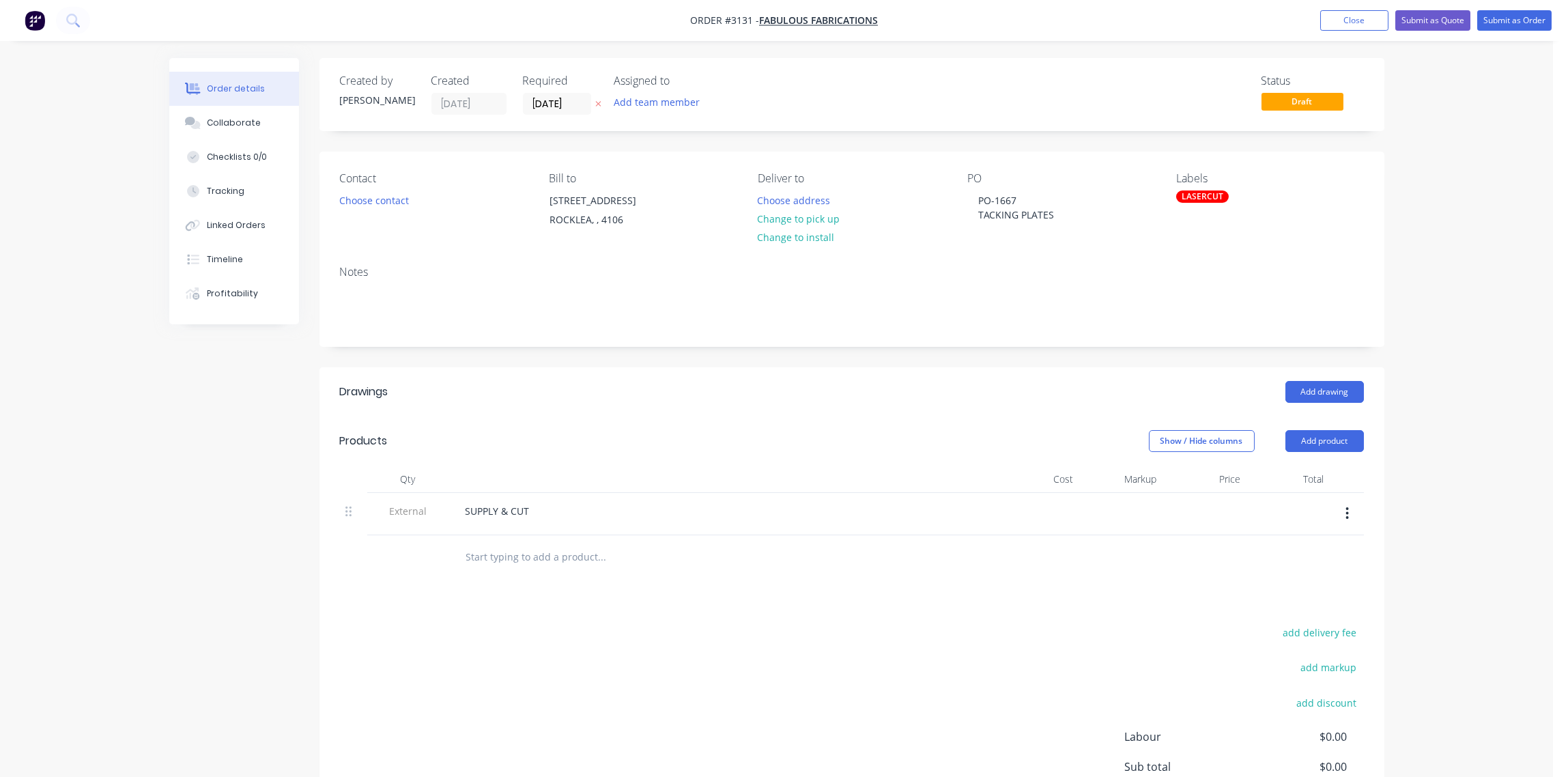
click at [505, 556] on input "text" at bounding box center [602, 557] width 273 height 28
paste input "NG Raptor Airbox Tacking Plate Material: 8mm Mild Steel Writing on file to be e…"
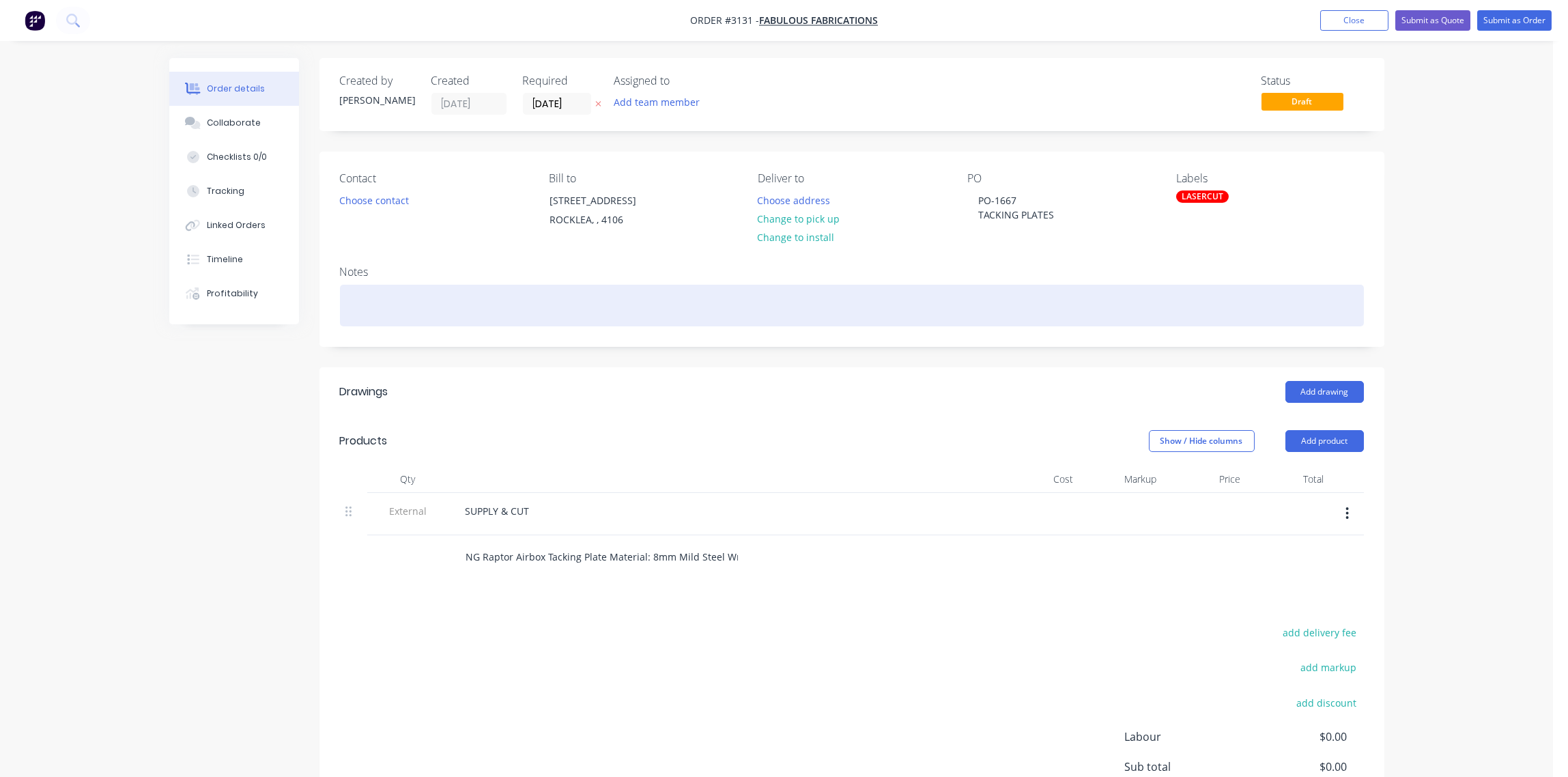
scroll to position [0, 289]
type input "NG Raptor Airbox Tacking Plate Material: 8mm Mild Steel Writing on file to be e…"
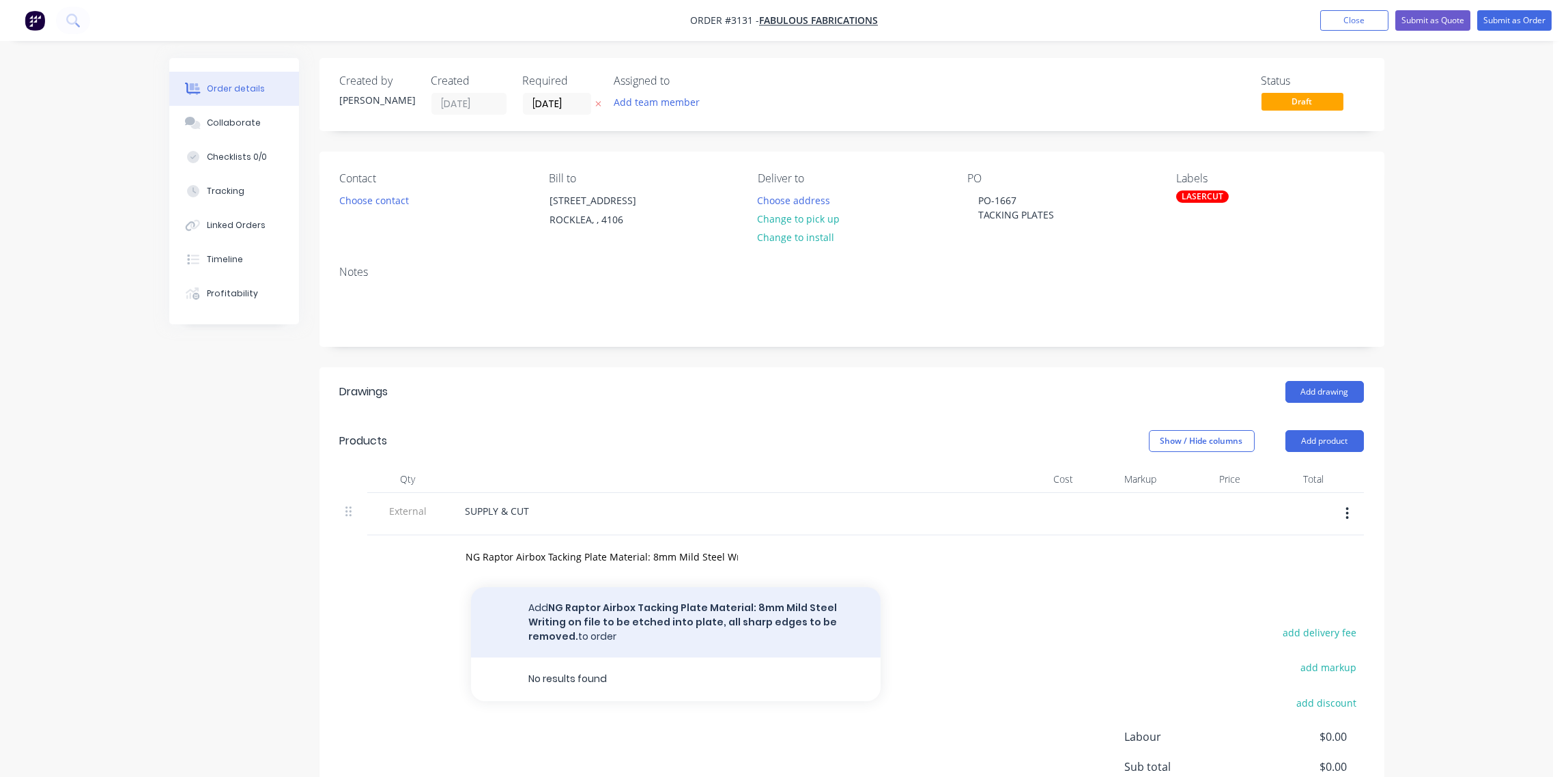
click at [590, 618] on button "Add NG Raptor Airbox Tacking Plate Material: 8mm Mild Steel Writing on file to …" at bounding box center [675, 622] width 409 height 71
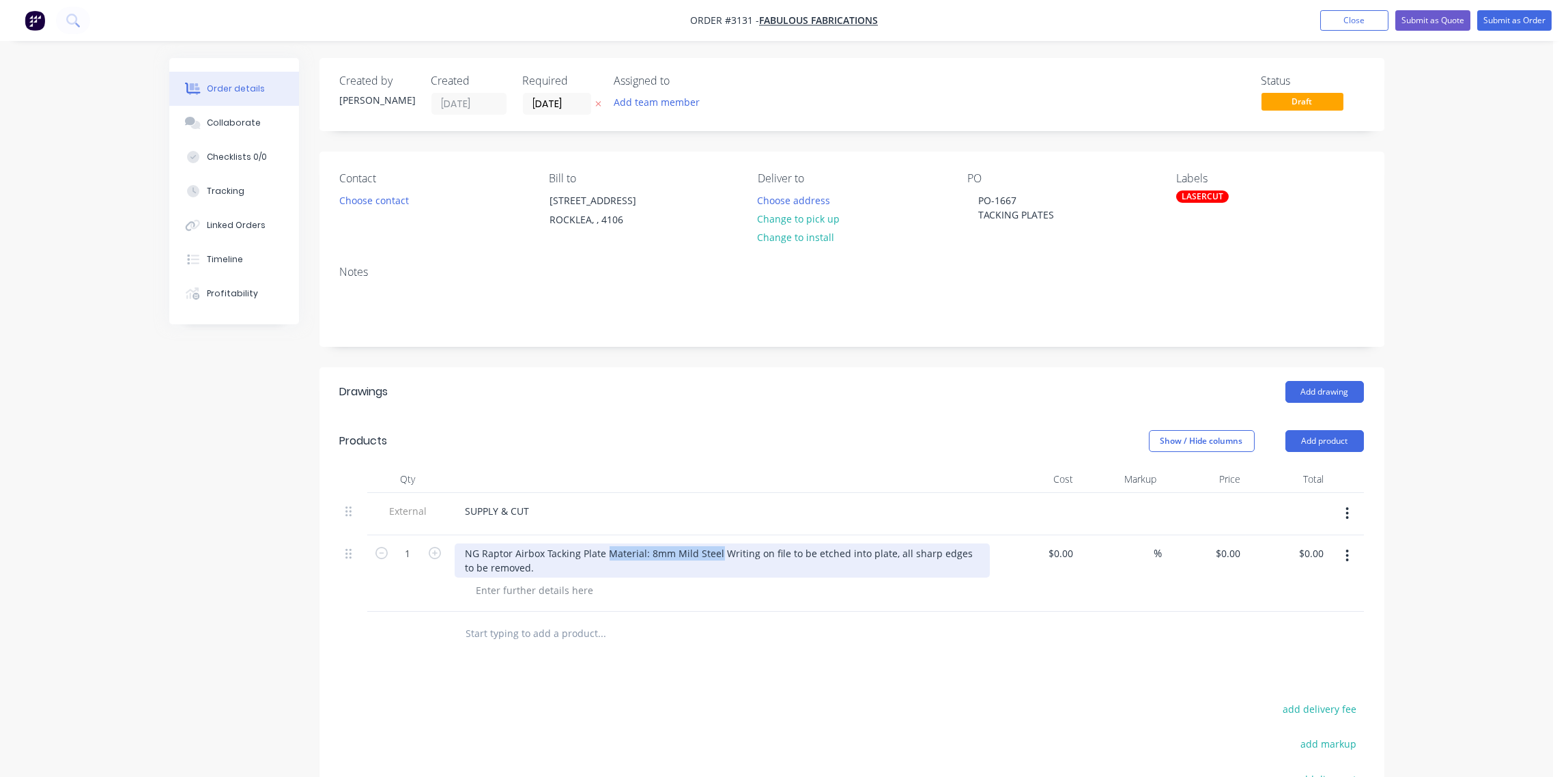
drag, startPoint x: 716, startPoint y: 555, endPoint x: 606, endPoint y: 555, distance: 110.0
click at [606, 555] on div "NG Raptor Airbox Tacking Plate Material: 8mm Mild Steel Writing on file to be e…" at bounding box center [722, 560] width 535 height 34
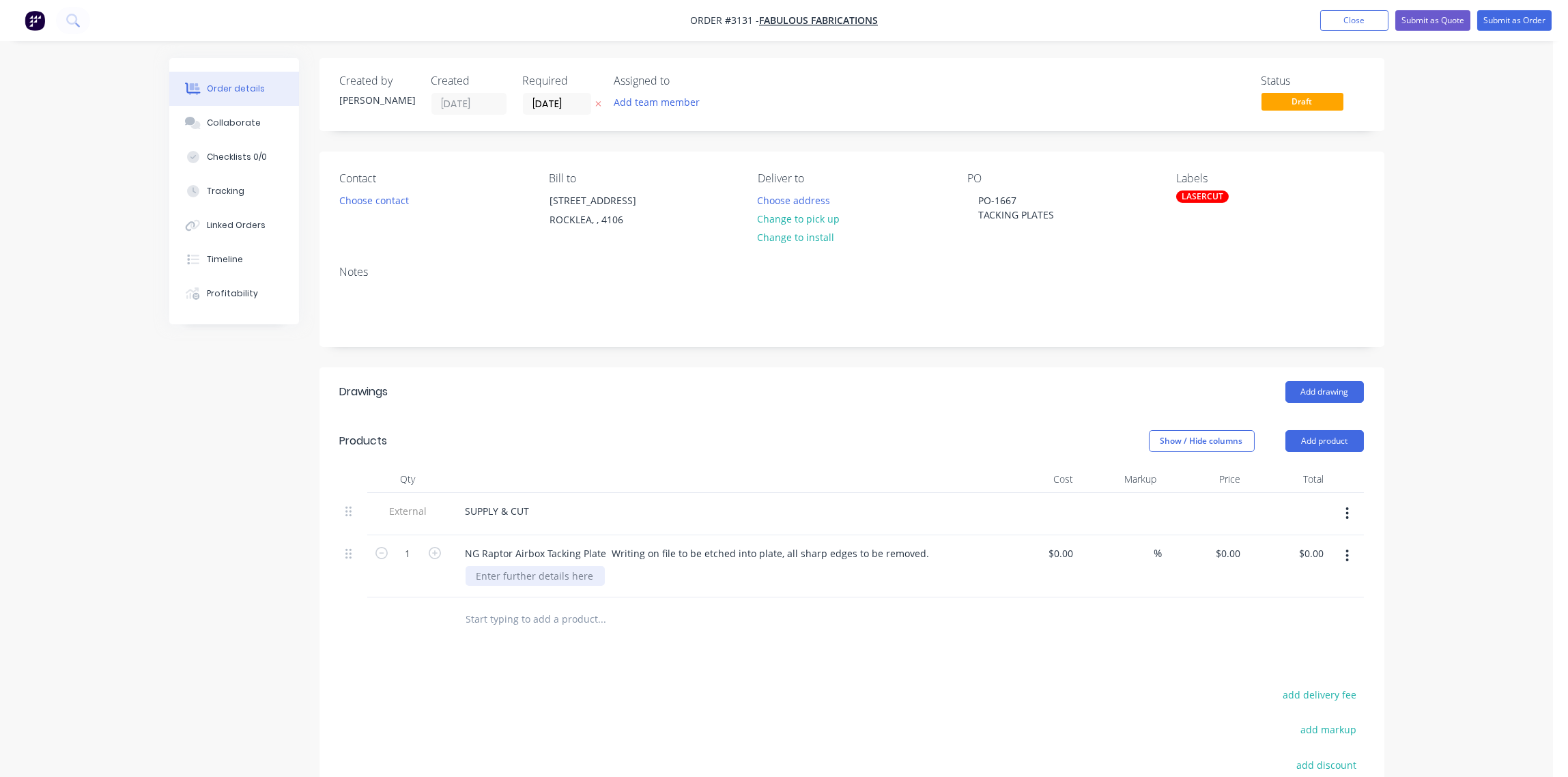
click at [512, 577] on div at bounding box center [535, 576] width 139 height 19
type input "$0.00"
click at [487, 575] on div at bounding box center [535, 576] width 139 height 19
paste div
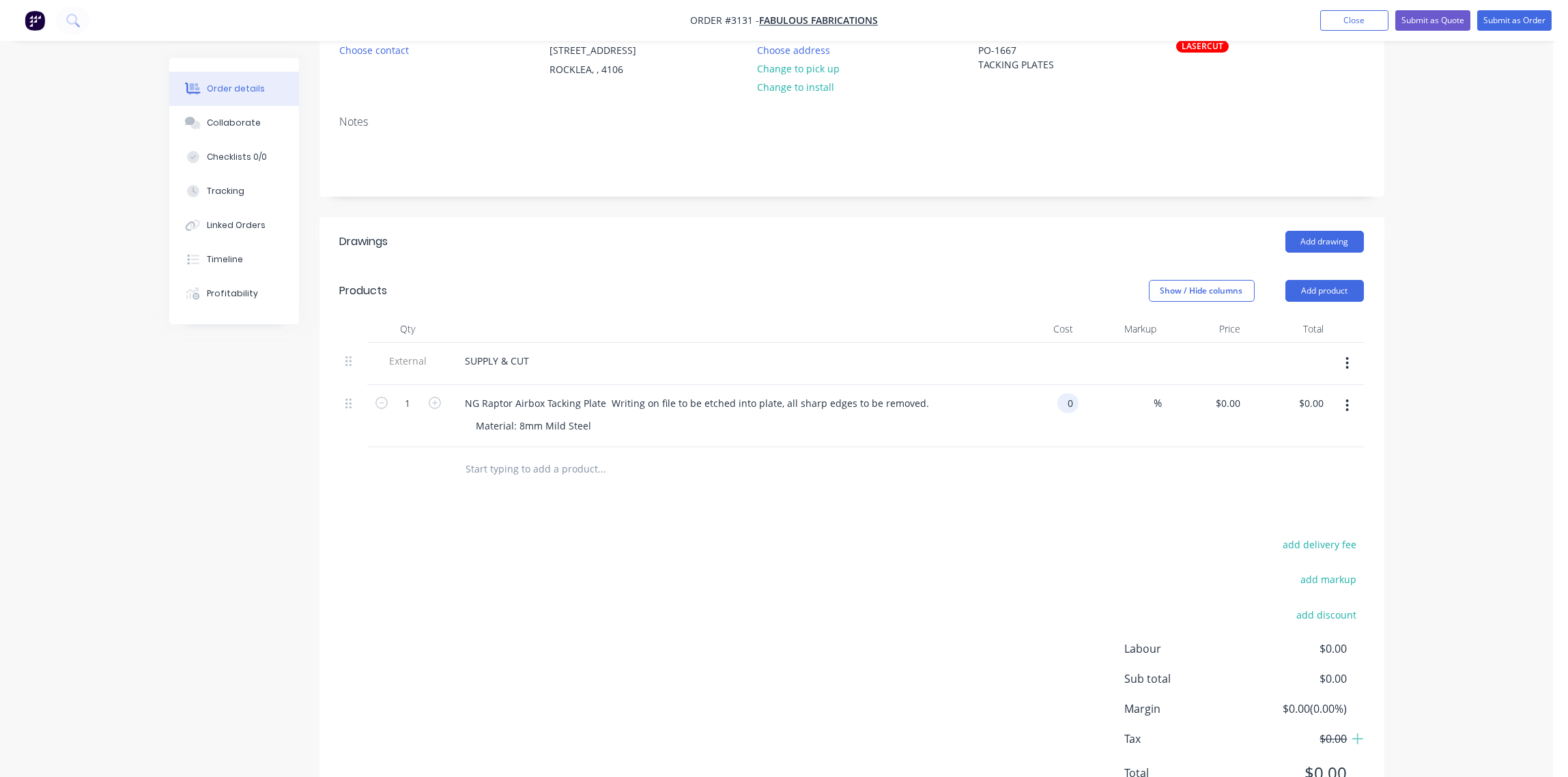
scroll to position [204, 0]
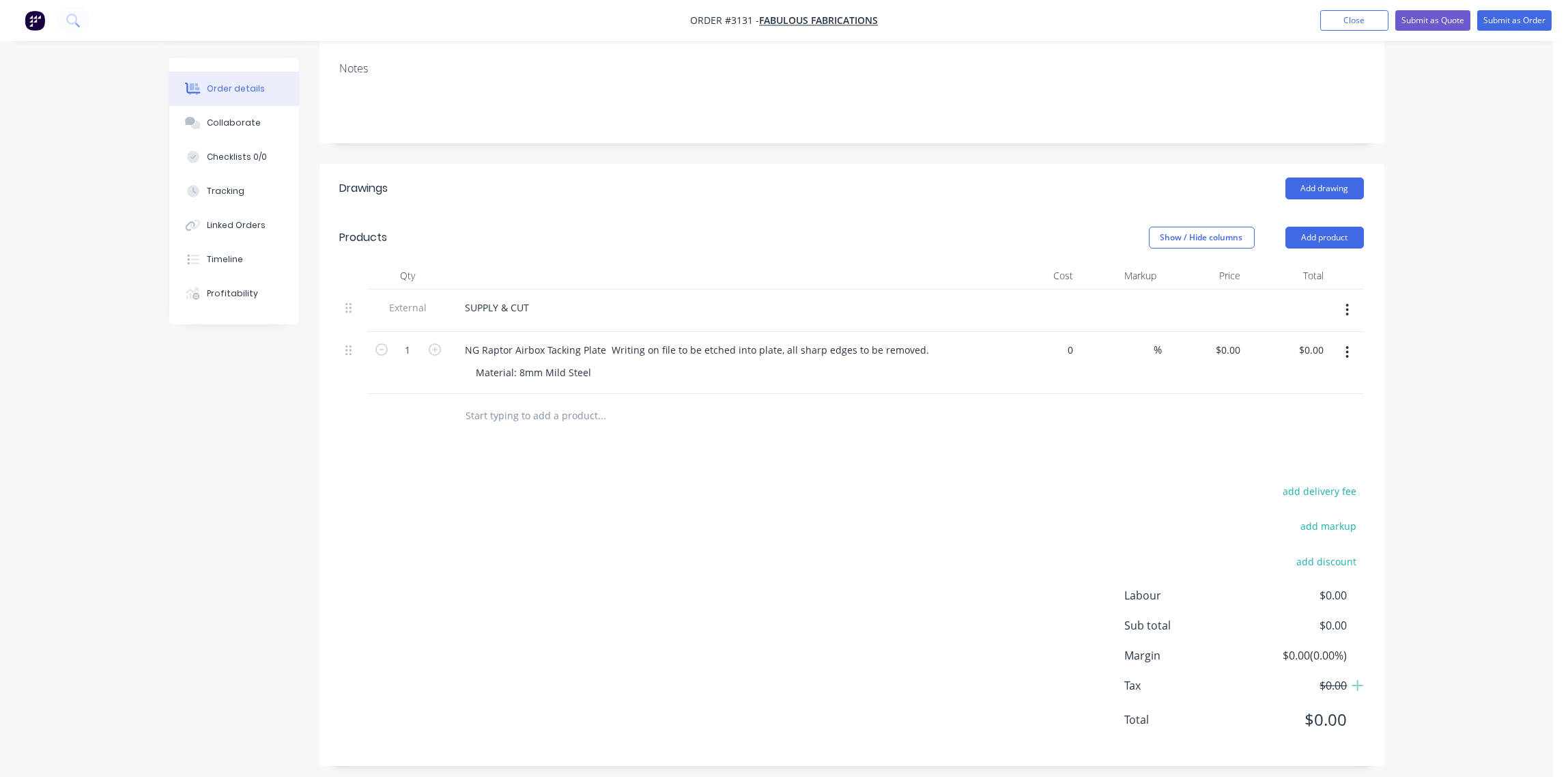
type input "$0.00"
click at [525, 413] on input "text" at bounding box center [602, 416] width 273 height 28
paste input "Ng Ranger Airbox Tacking Plate Material: 8mm Mild Steel Writing on file to be e…"
type input "Ng Ranger Airbox Tacking Plate Material: 8mm Mild Steel Writing on file to be e…"
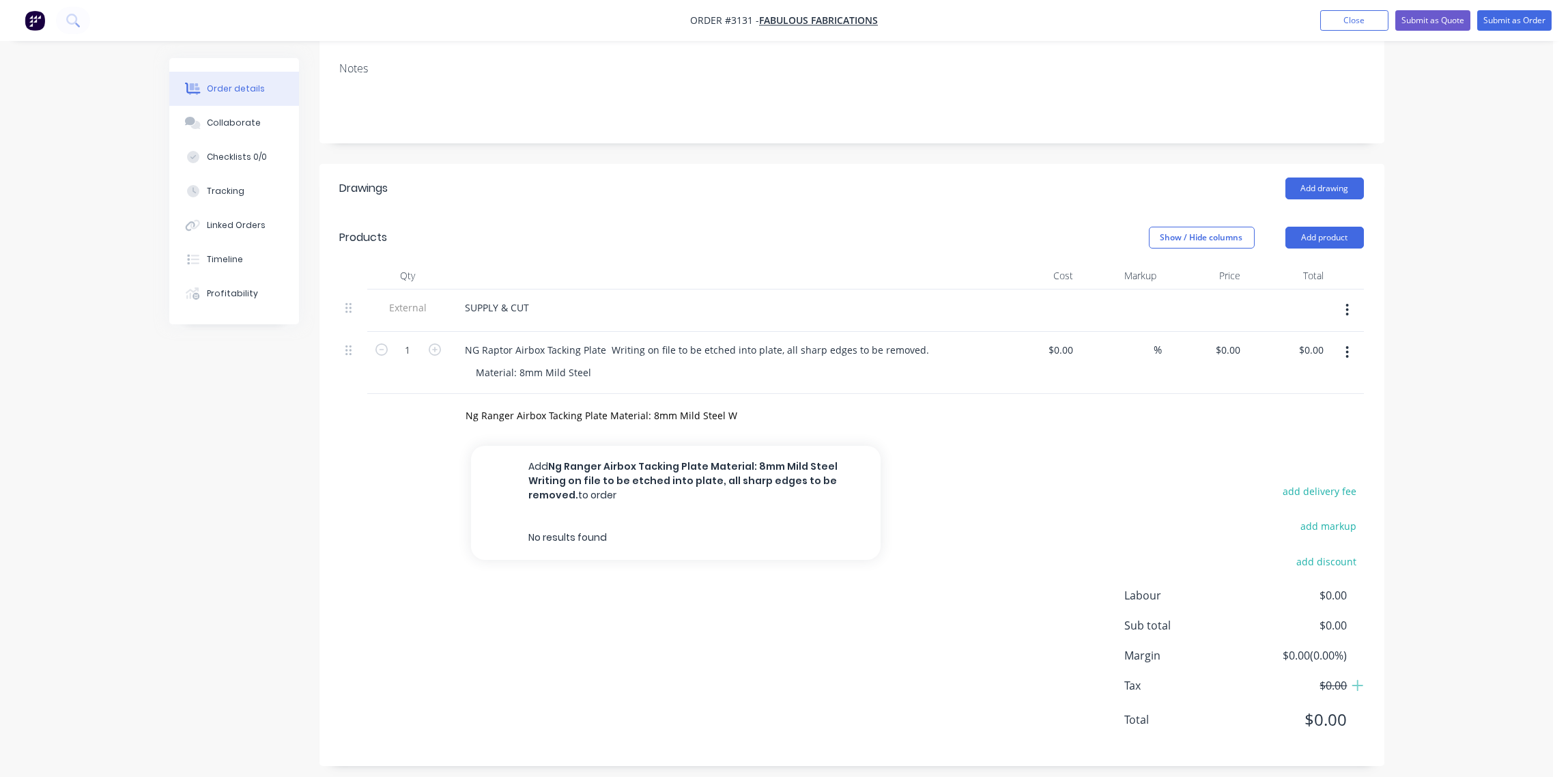
scroll to position [0, 0]
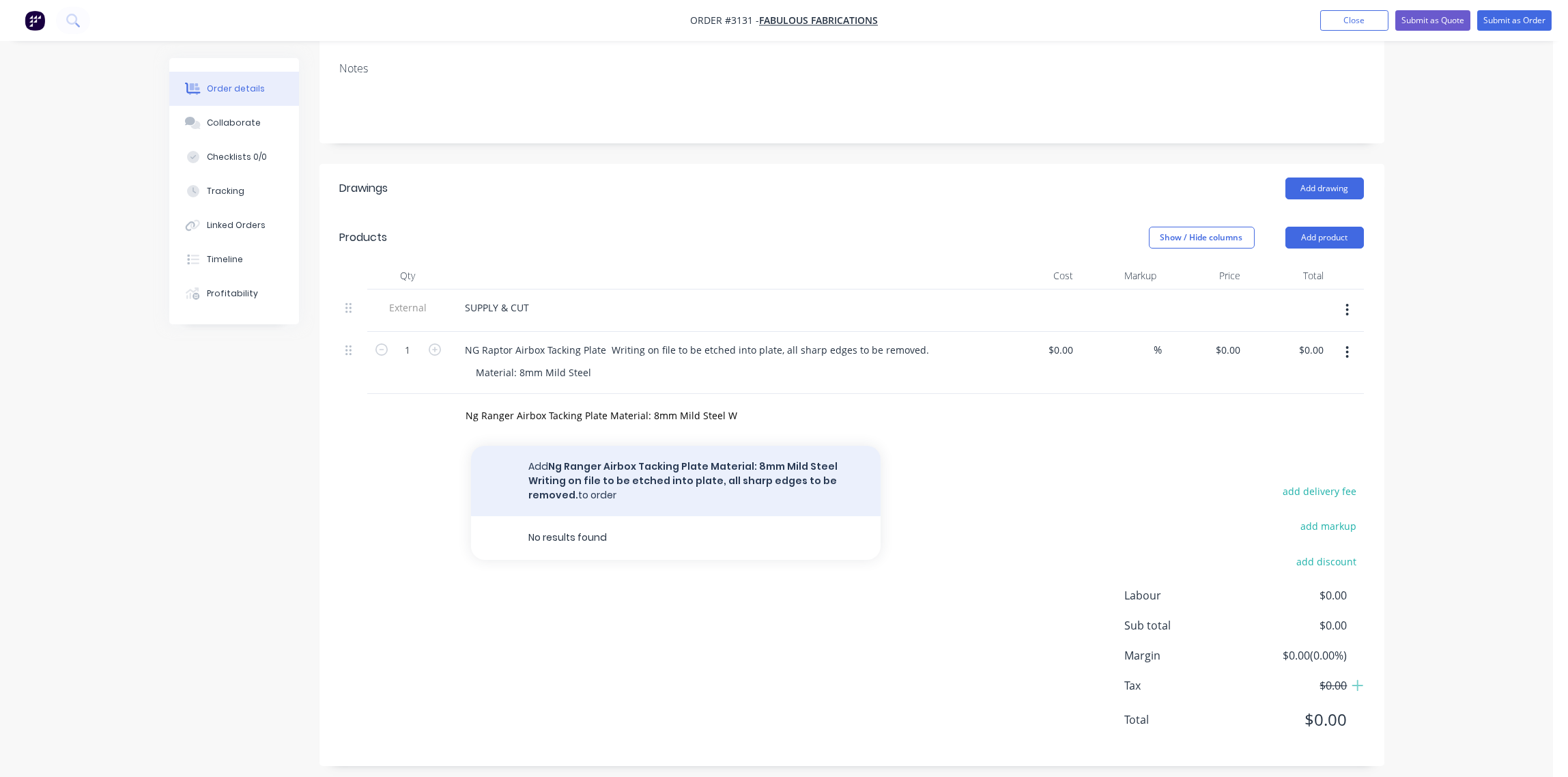
click at [656, 462] on button "Add Ng Ranger Airbox Tacking Plate Material: 8mm Mild Steel Writing on file to …" at bounding box center [675, 481] width 409 height 71
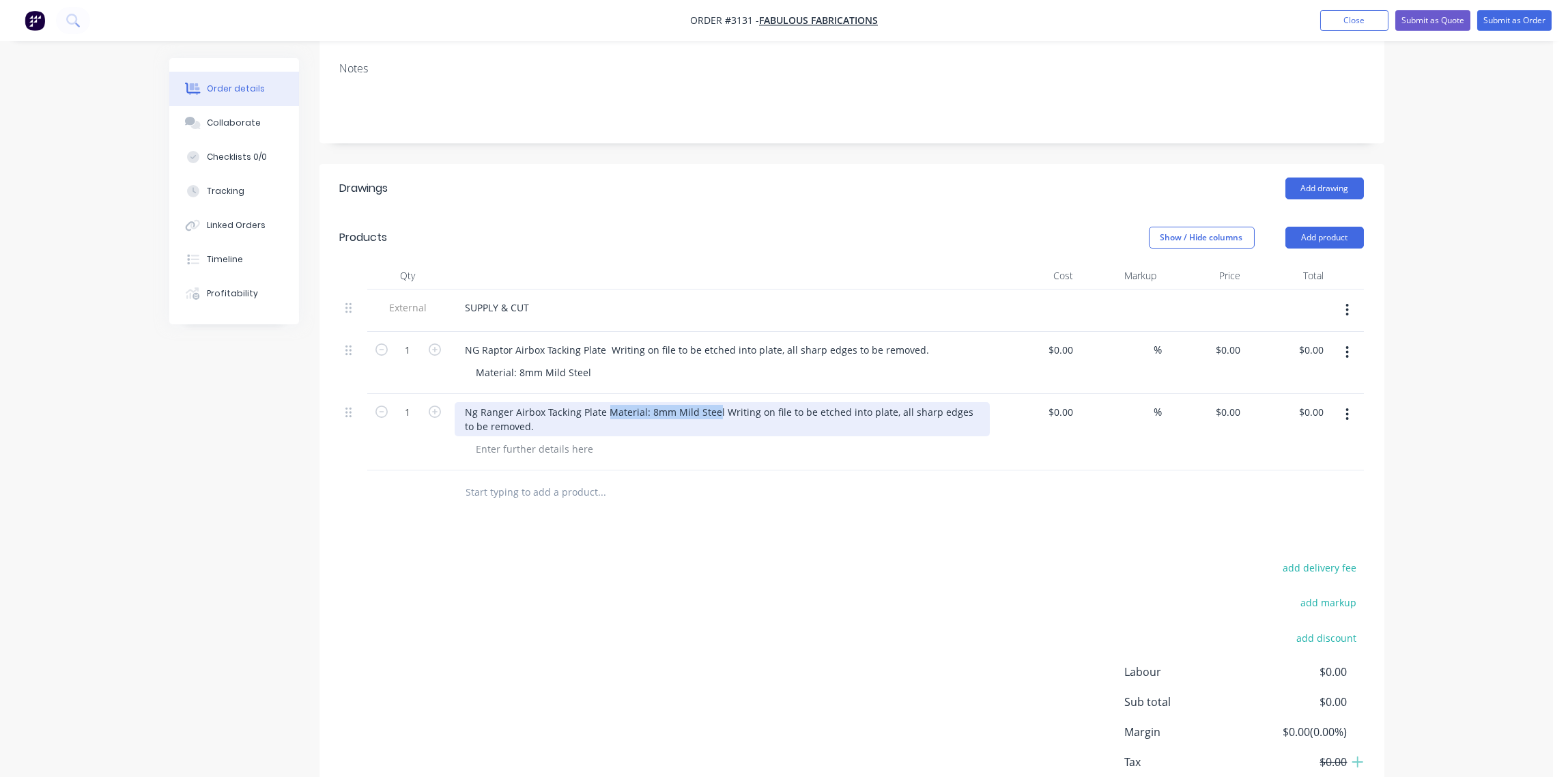
drag, startPoint x: 715, startPoint y: 412, endPoint x: 608, endPoint y: 416, distance: 107.1
click at [608, 416] on div "Ng Ranger Airbox Tacking Plate Material: 8mm Mild Steel Writing on file to be e…" at bounding box center [722, 419] width 535 height 34
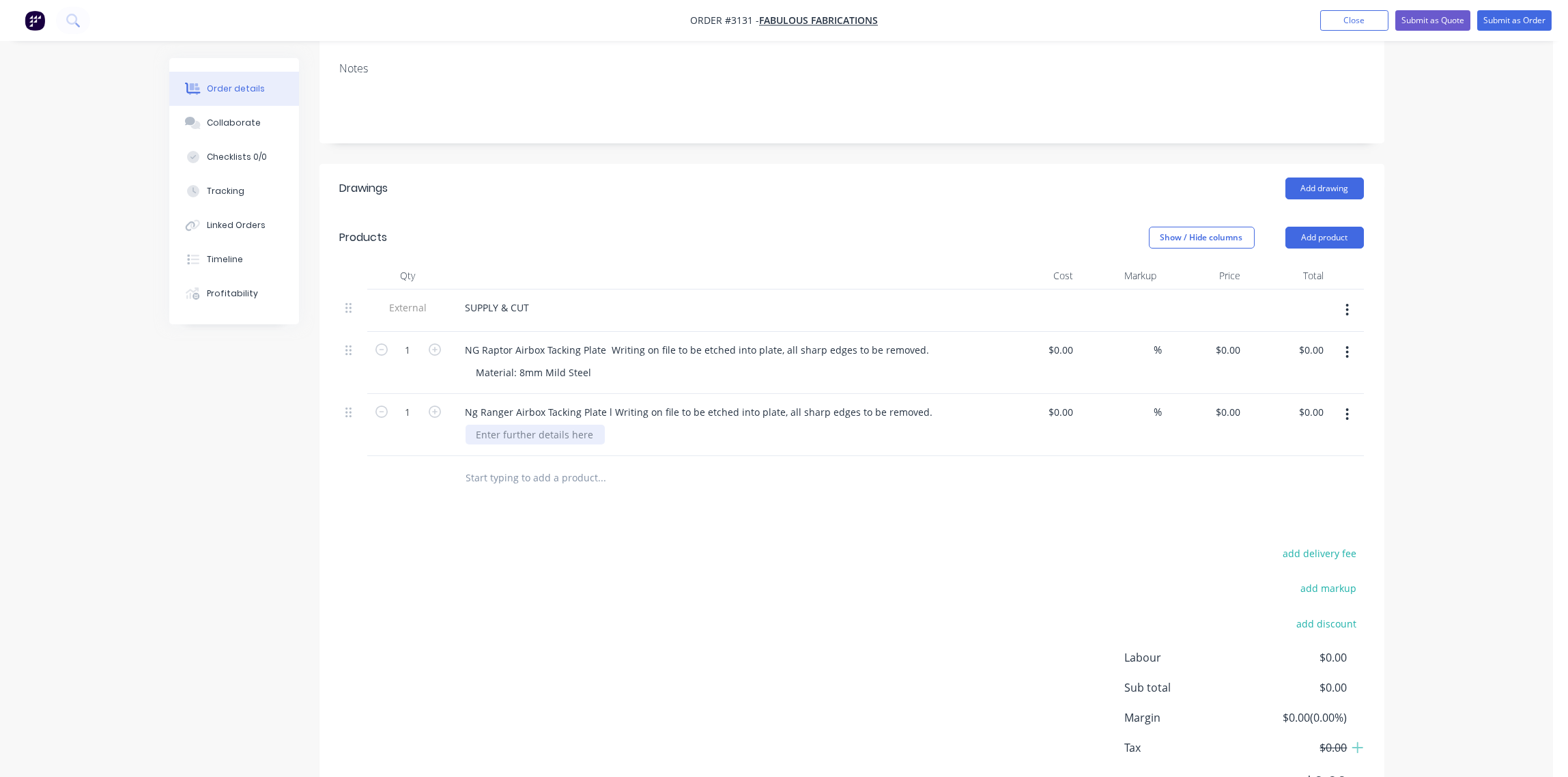
click at [508, 435] on div at bounding box center [535, 435] width 139 height 19
type input "$0.00"
click at [475, 434] on div at bounding box center [535, 435] width 139 height 19
click at [478, 431] on div at bounding box center [535, 435] width 139 height 19
paste div
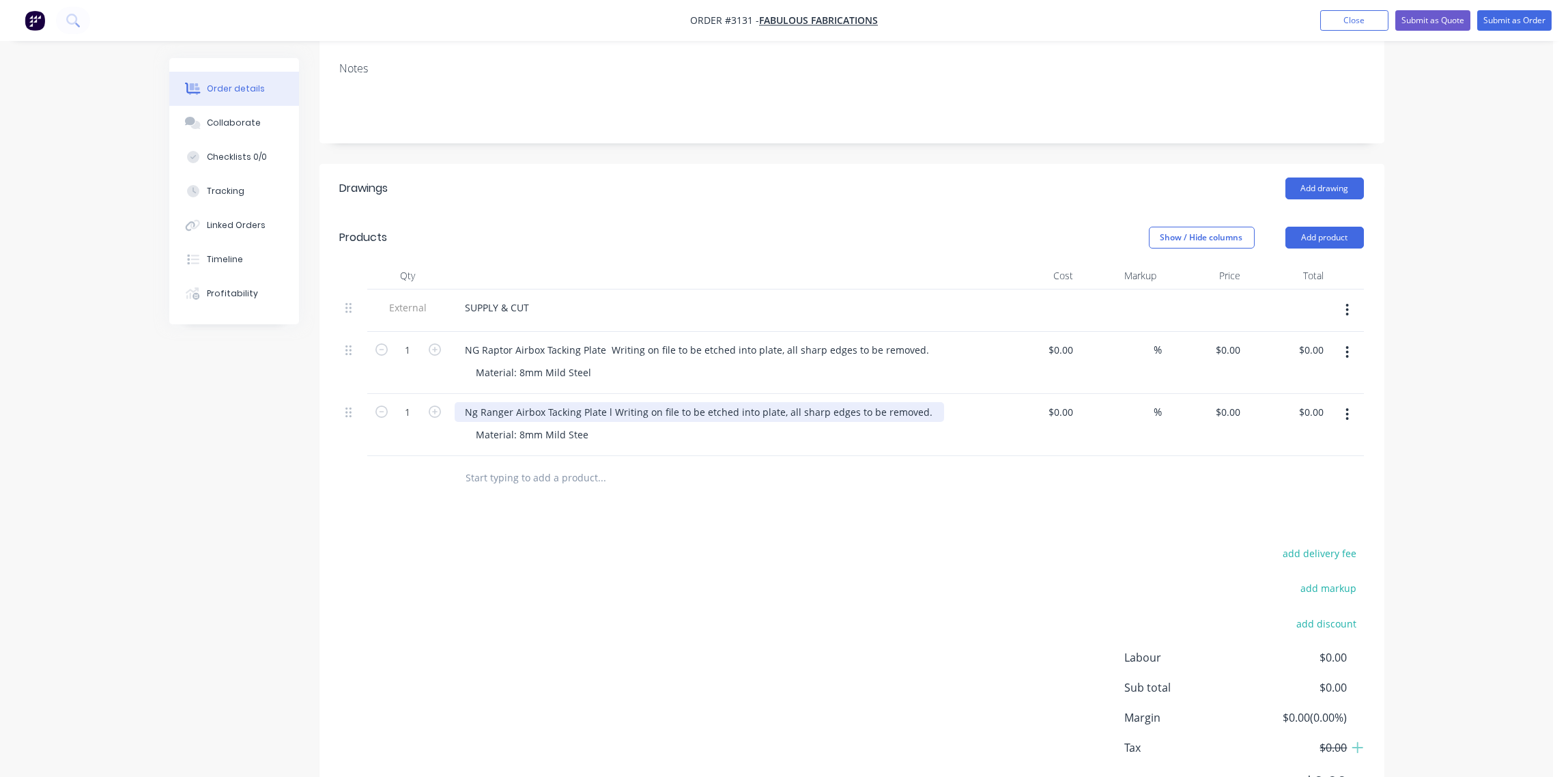
click at [607, 413] on div "Ng Ranger Airbox Tacking Plate l Writing on file to be etched into plate, all s…" at bounding box center [700, 412] width 490 height 19
click at [606, 348] on div "NG Raptor Airbox Tacking Plate Writing on file to be etched into plate, all sha…" at bounding box center [698, 350] width 486 height 19
click at [672, 497] on div at bounding box center [695, 478] width 491 height 45
click at [663, 552] on div "add delivery fee add markup add discount Labour $0.00 Sub total $0.00 Margin $0…" at bounding box center [851, 676] width 1024 height 264
click at [589, 432] on div "Material: 8mm Mild Stee" at bounding box center [533, 435] width 135 height 19
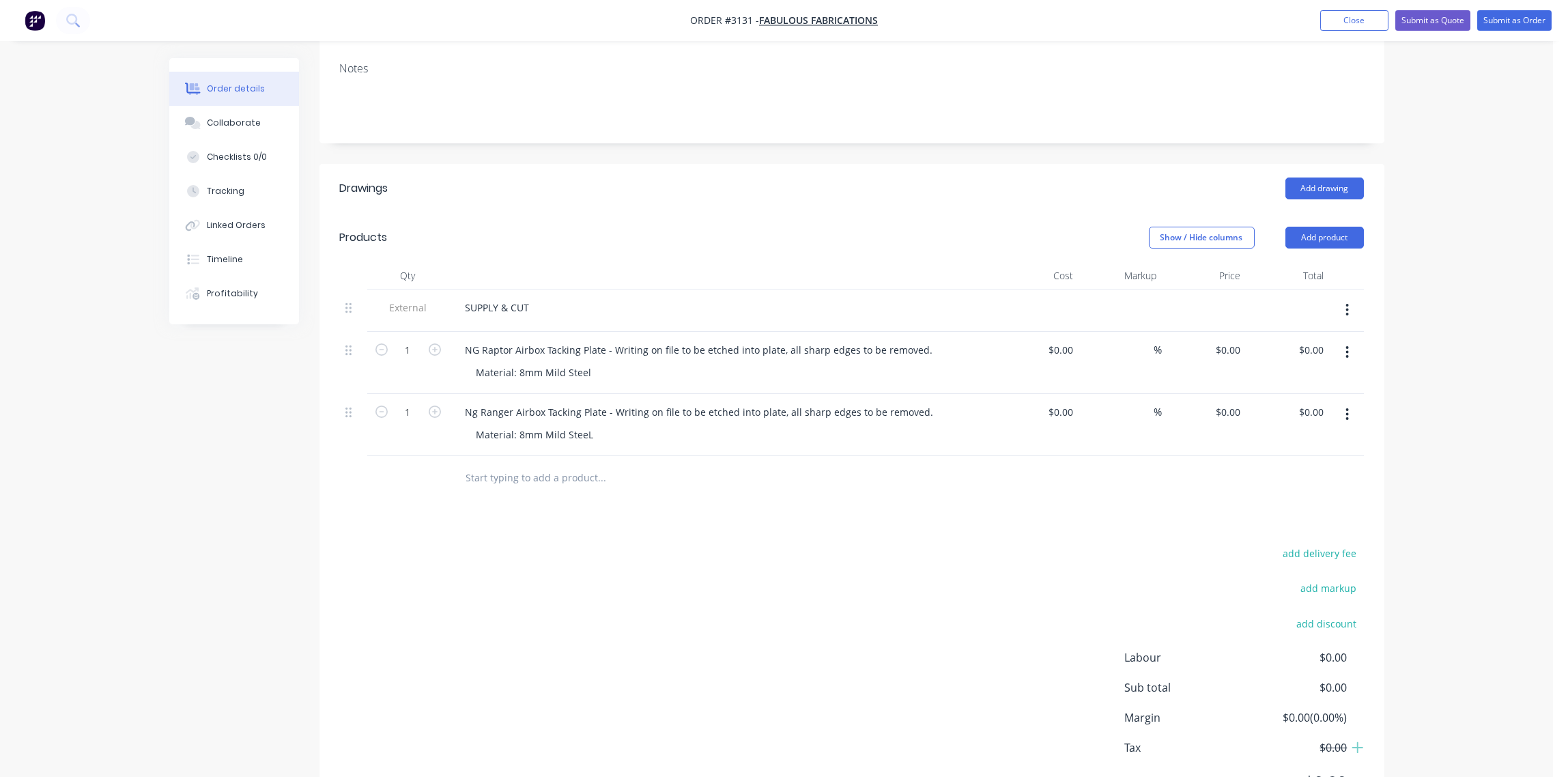
click at [516, 482] on input "text" at bounding box center [602, 479] width 273 height 28
paste input "20BTDM Airbox Tacking Plate Material: 8mm Mild Steel Writing on file to be etch…"
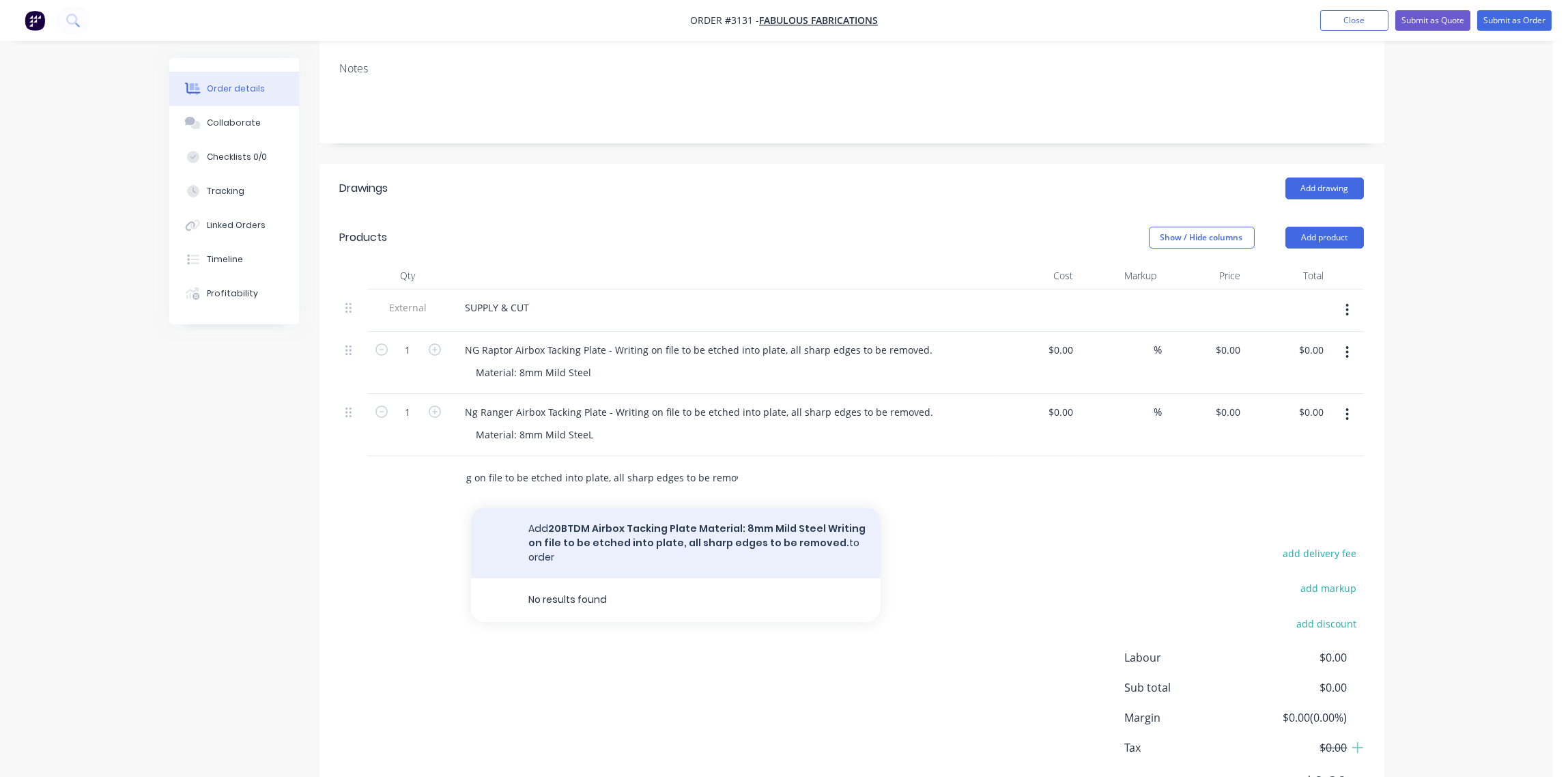
type input "20BTDM Airbox Tacking Plate Material: 8mm Mild Steel Writing on file to be etch…"
click at [598, 526] on button "Add 20BTDM Airbox Tacking Plate Material: 8mm Mild Steel Writing on file to be …" at bounding box center [675, 543] width 409 height 71
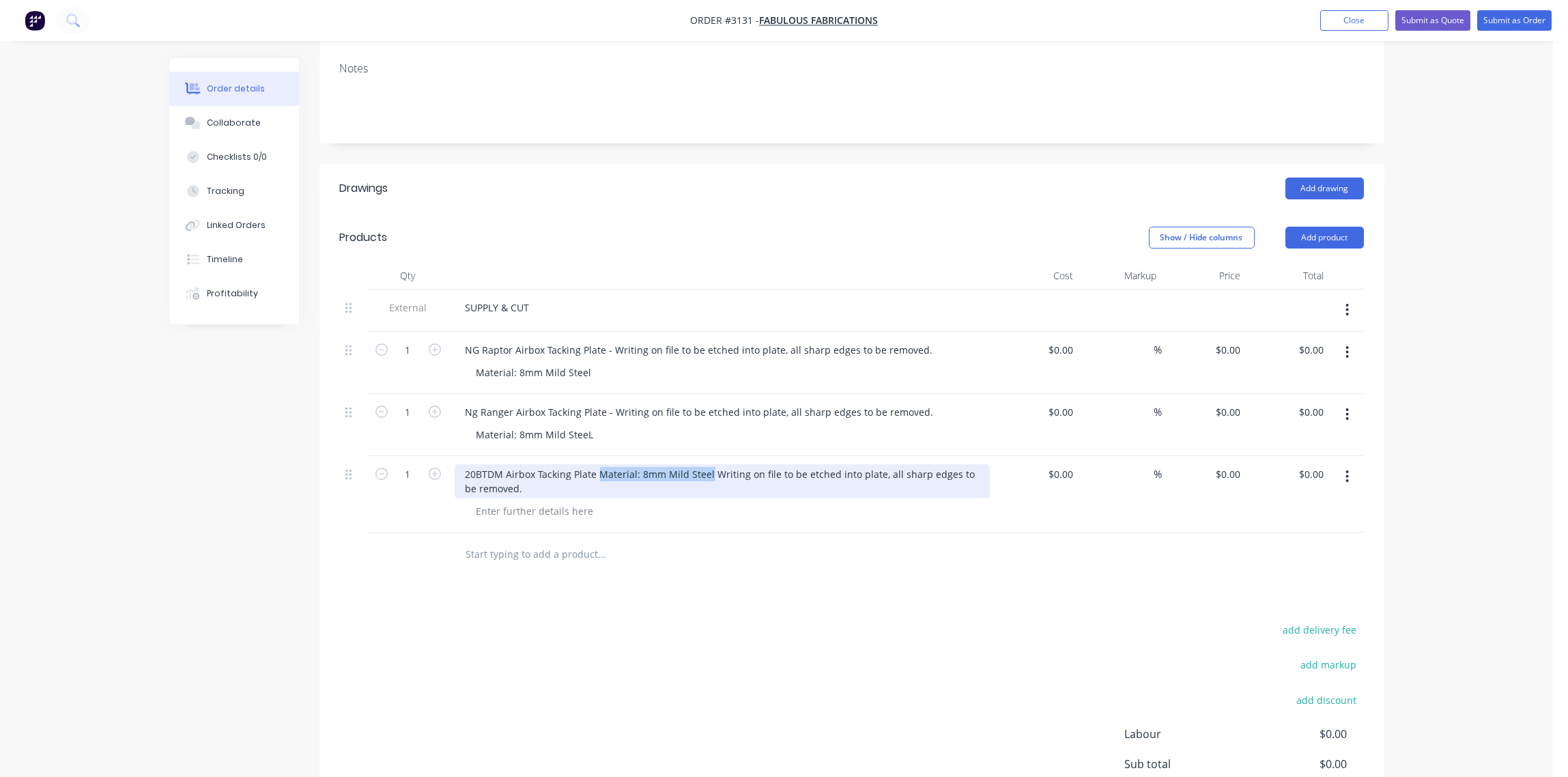
drag, startPoint x: 595, startPoint y: 473, endPoint x: 707, endPoint y: 474, distance: 112.0
click at [707, 474] on div "20BTDM Airbox Tacking Plate Material: 8mm Mild Steel Writing on file to be etch…" at bounding box center [722, 482] width 535 height 34
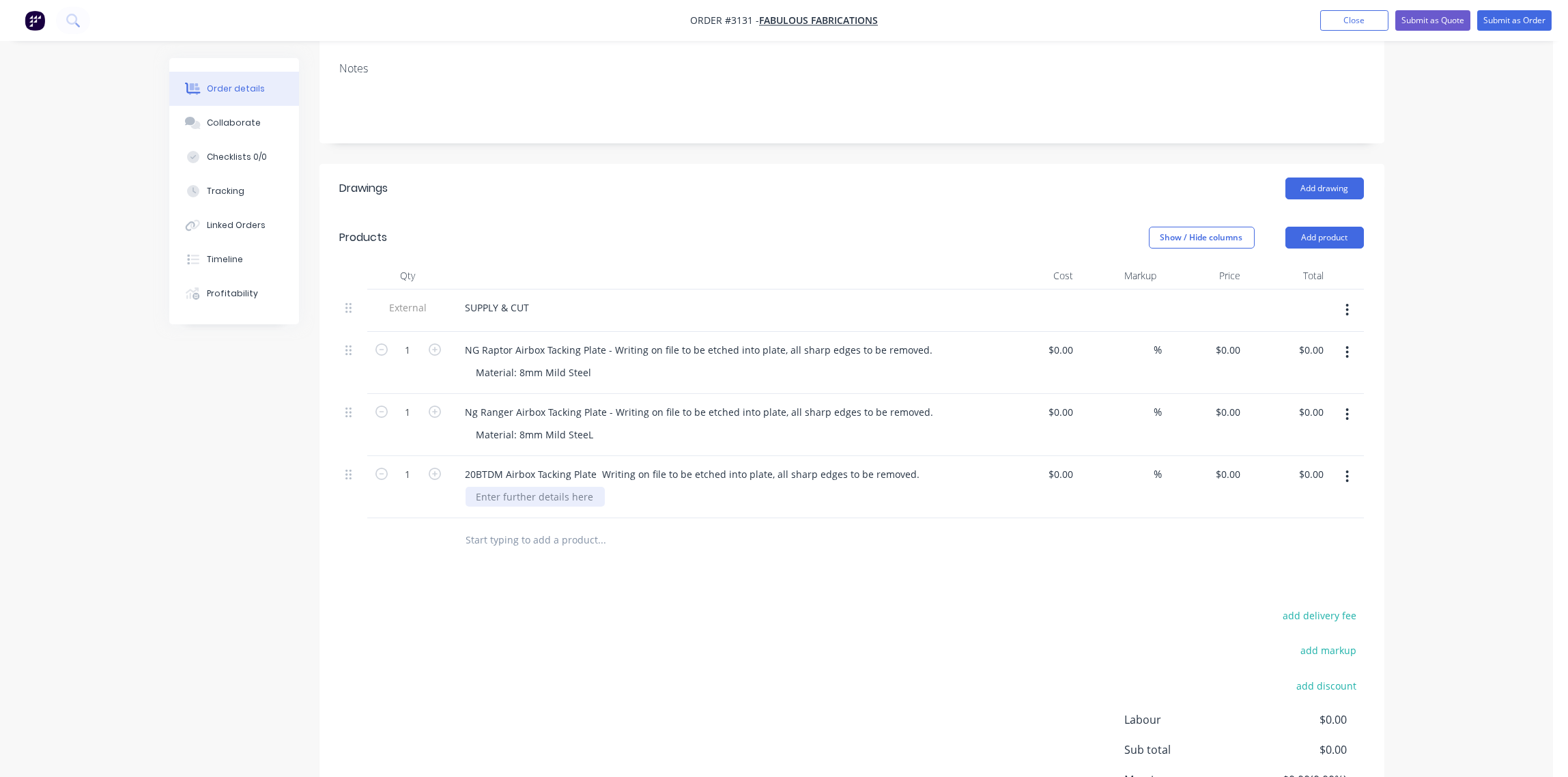
click at [495, 500] on div at bounding box center [535, 496] width 139 height 19
paste div
click at [596, 474] on div "20BTDM Airbox Tacking Plate Writing on file to be etched into plate, all sharp …" at bounding box center [693, 474] width 477 height 19
click at [658, 565] on div "Drawings Add drawing Products Show / Hide columns Add product Qty Cost Markup P…" at bounding box center [852, 527] width 1065 height 727
click at [205, 118] on button "Collaborate" at bounding box center [234, 123] width 130 height 34
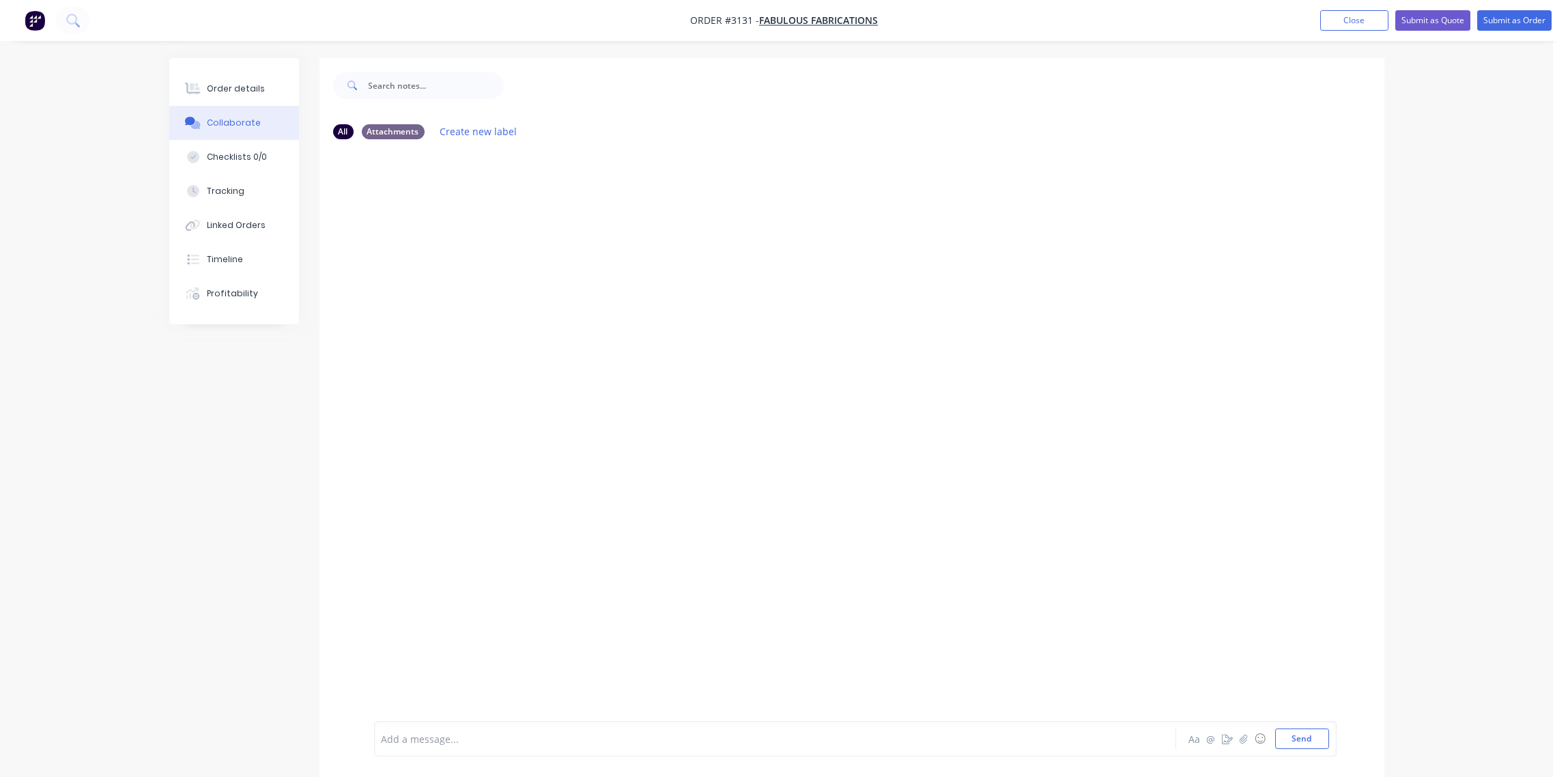
click at [451, 738] on div at bounding box center [738, 740] width 710 height 15
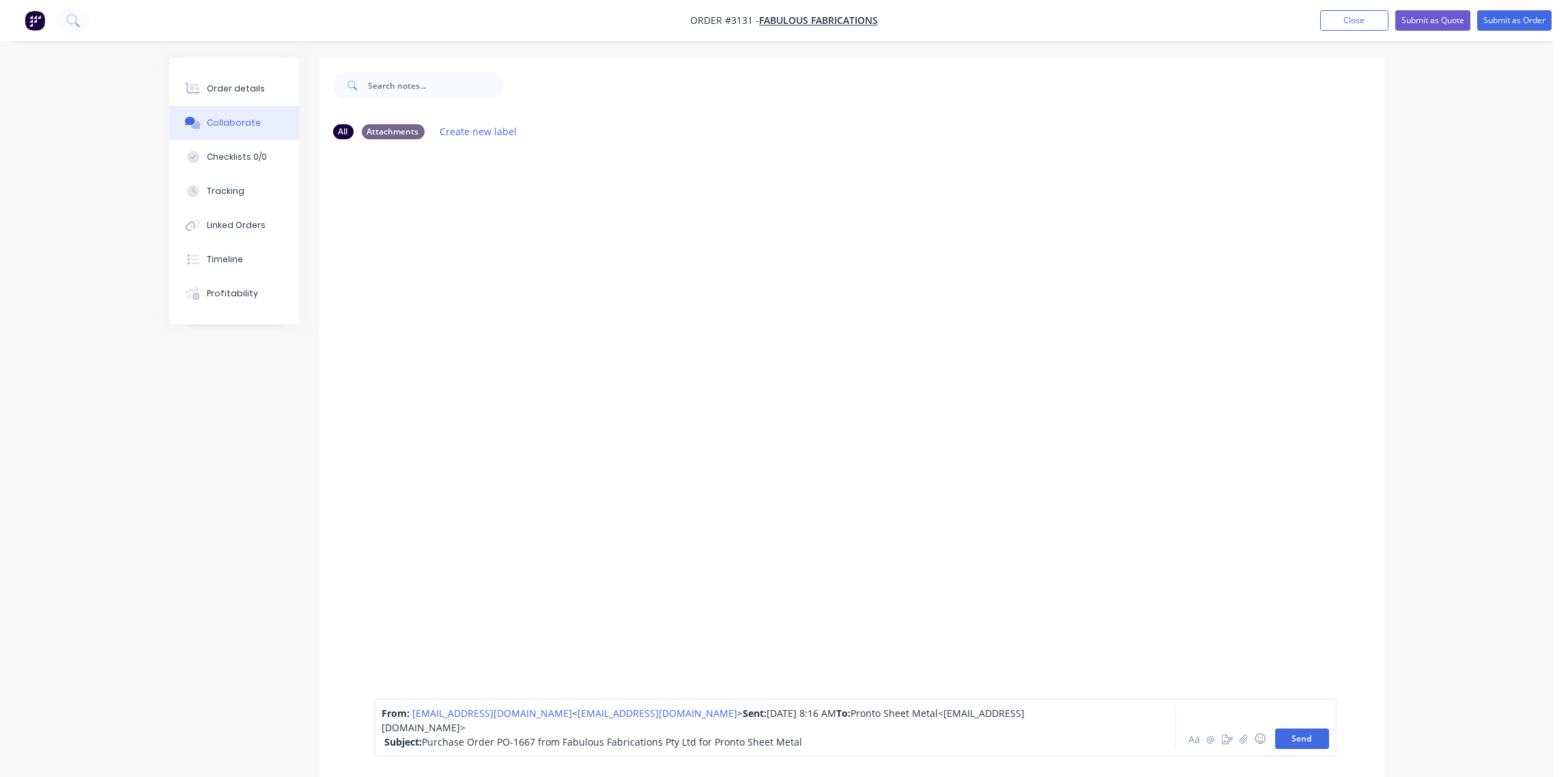
click at [1279, 736] on button "Send" at bounding box center [1302, 738] width 54 height 20
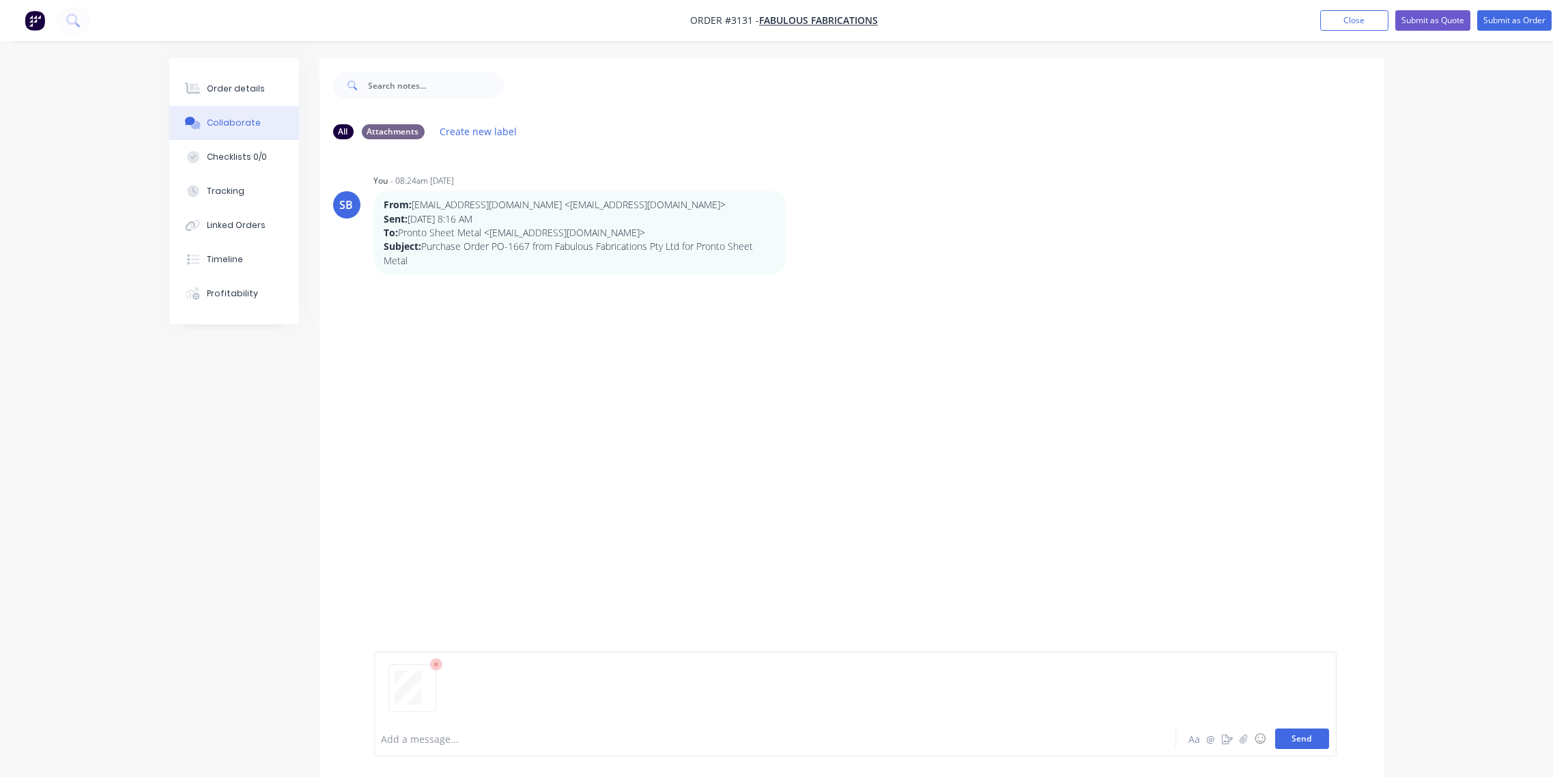
click at [1311, 737] on button "Send" at bounding box center [1302, 738] width 54 height 20
click at [432, 732] on div at bounding box center [738, 740] width 710 height 15
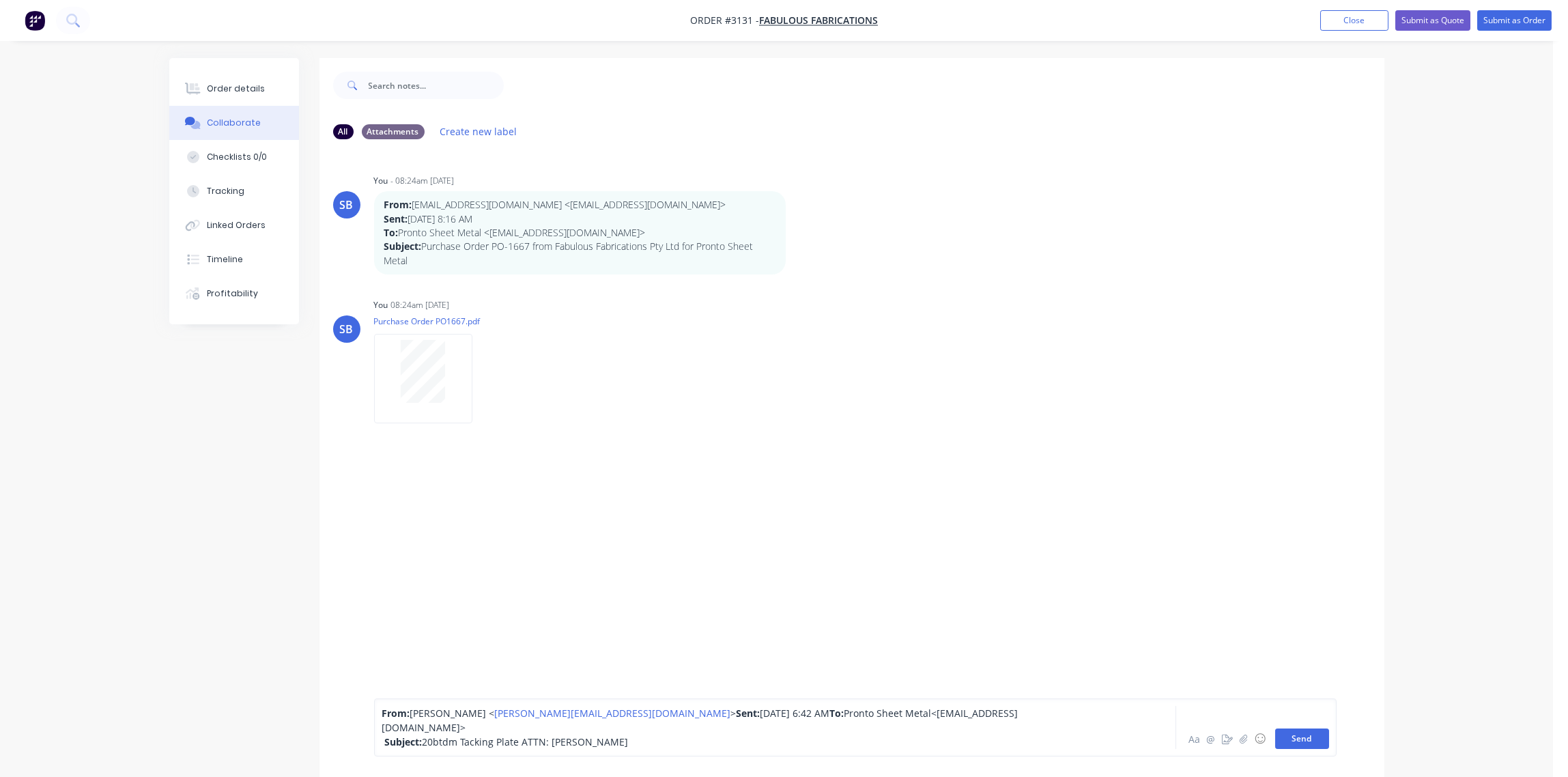
click at [1305, 740] on button "Send" at bounding box center [1302, 738] width 54 height 20
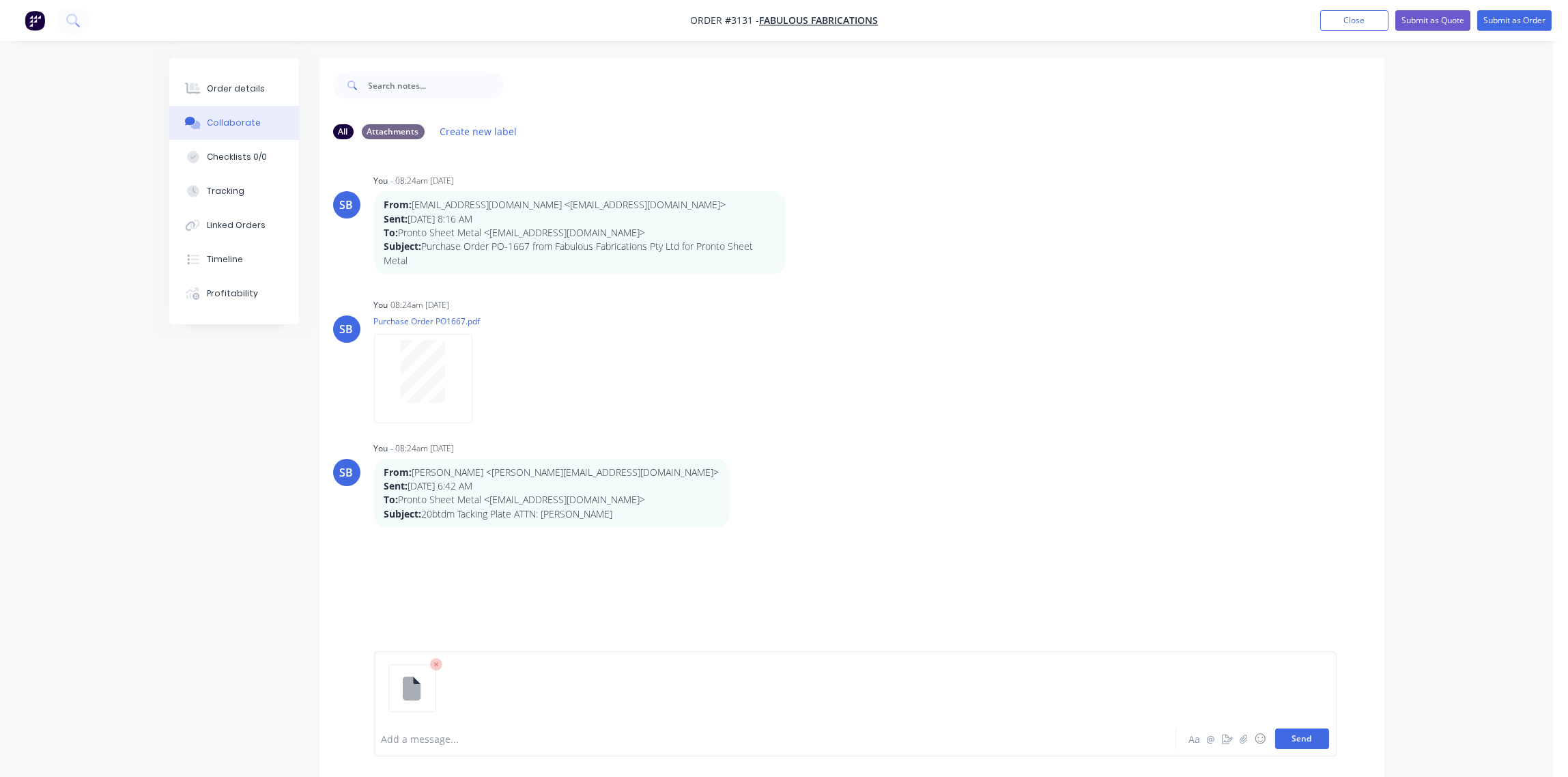
click at [1309, 732] on button "Send" at bounding box center [1302, 738] width 54 height 20
click at [422, 725] on div "Add a message... Aa @ ☺ Send" at bounding box center [855, 739] width 962 height 36
drag, startPoint x: 420, startPoint y: 724, endPoint x: 386, endPoint y: 732, distance: 34.9
click at [386, 732] on div "Add a message..." at bounding box center [737, 738] width 711 height 20
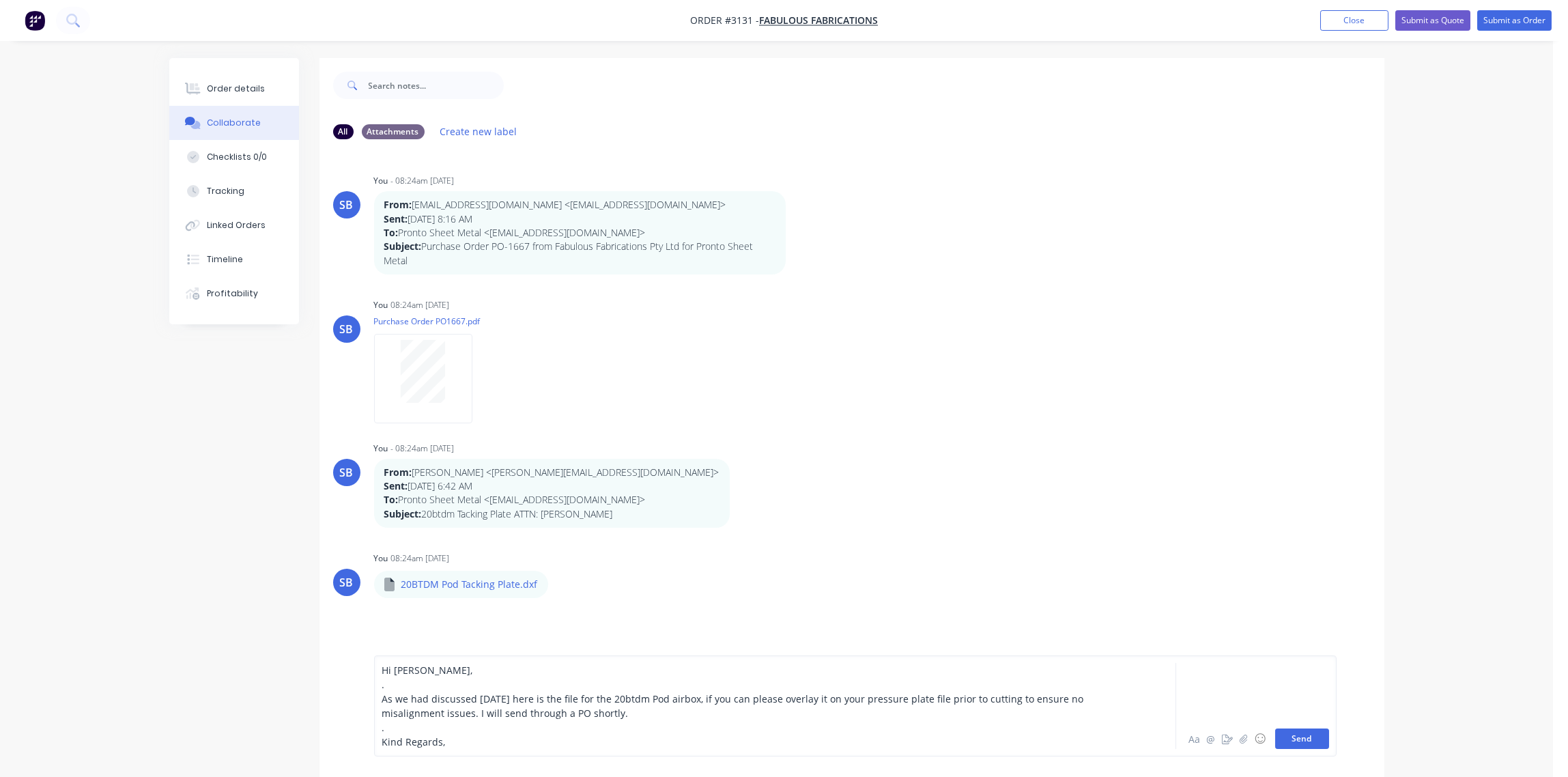
click at [1314, 736] on button "Send" at bounding box center [1302, 738] width 54 height 20
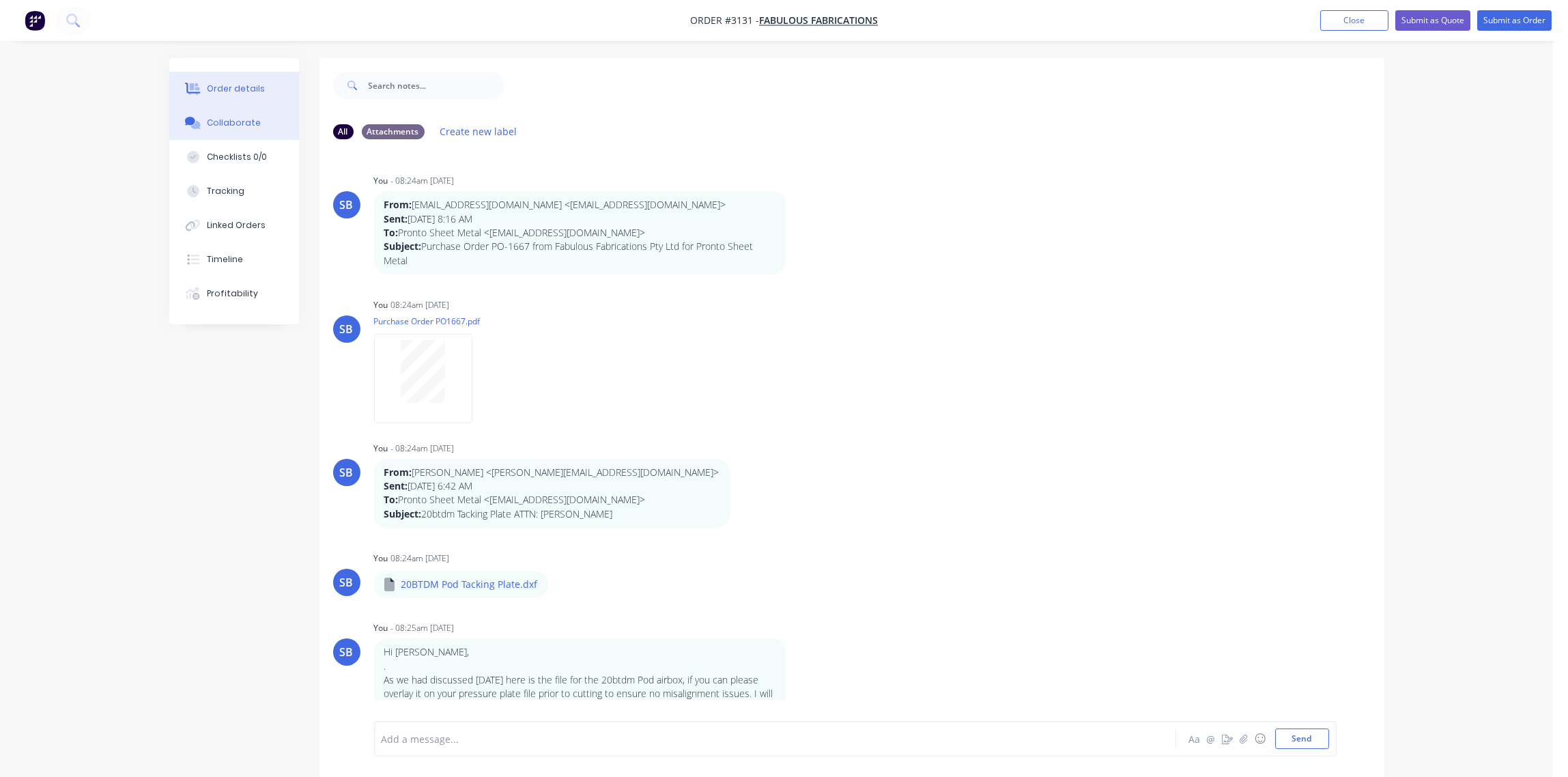
click at [210, 88] on div "Order details" at bounding box center [236, 88] width 58 height 12
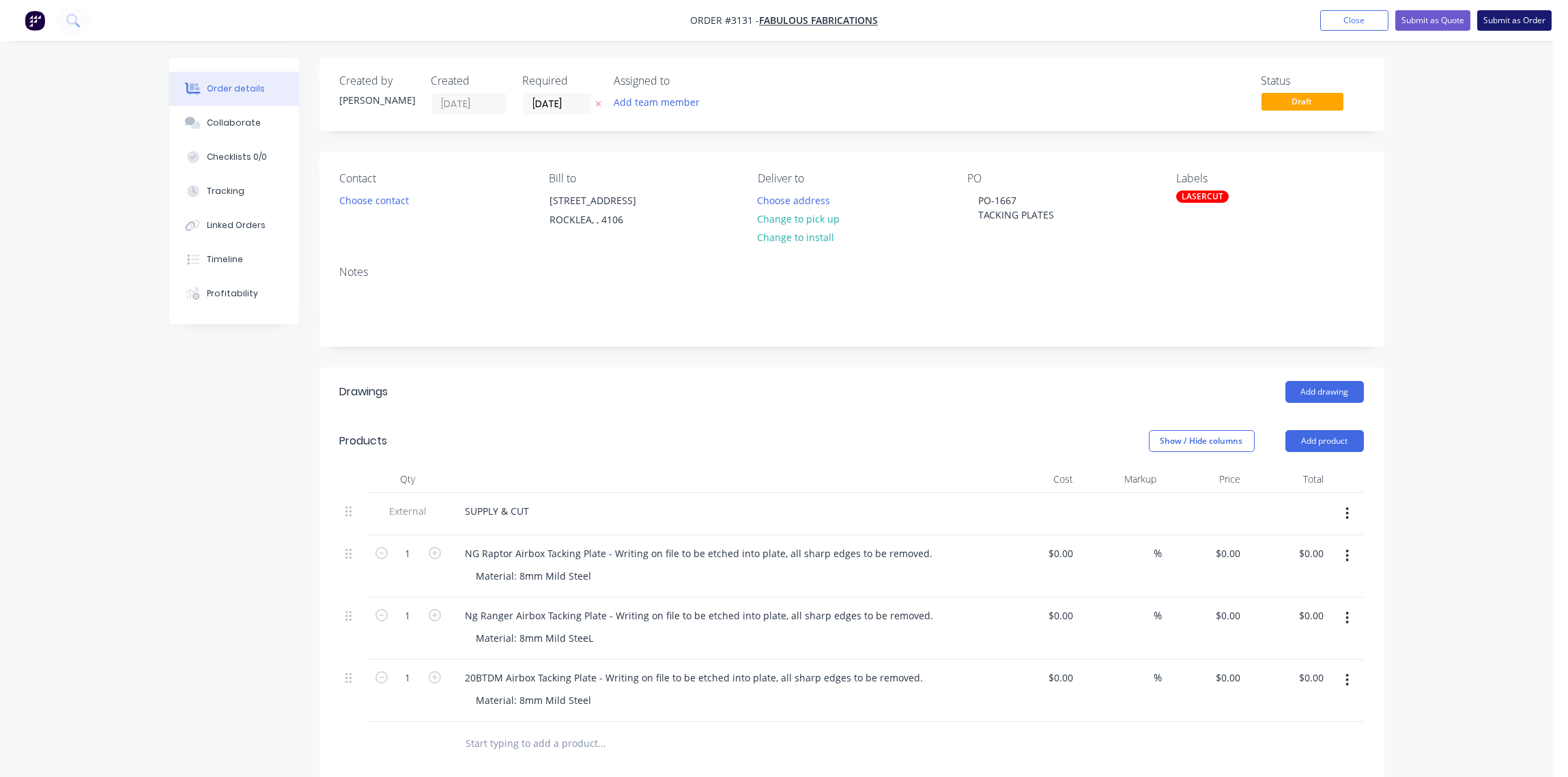
click at [1525, 21] on button "Submit as Order" at bounding box center [1514, 20] width 75 height 20
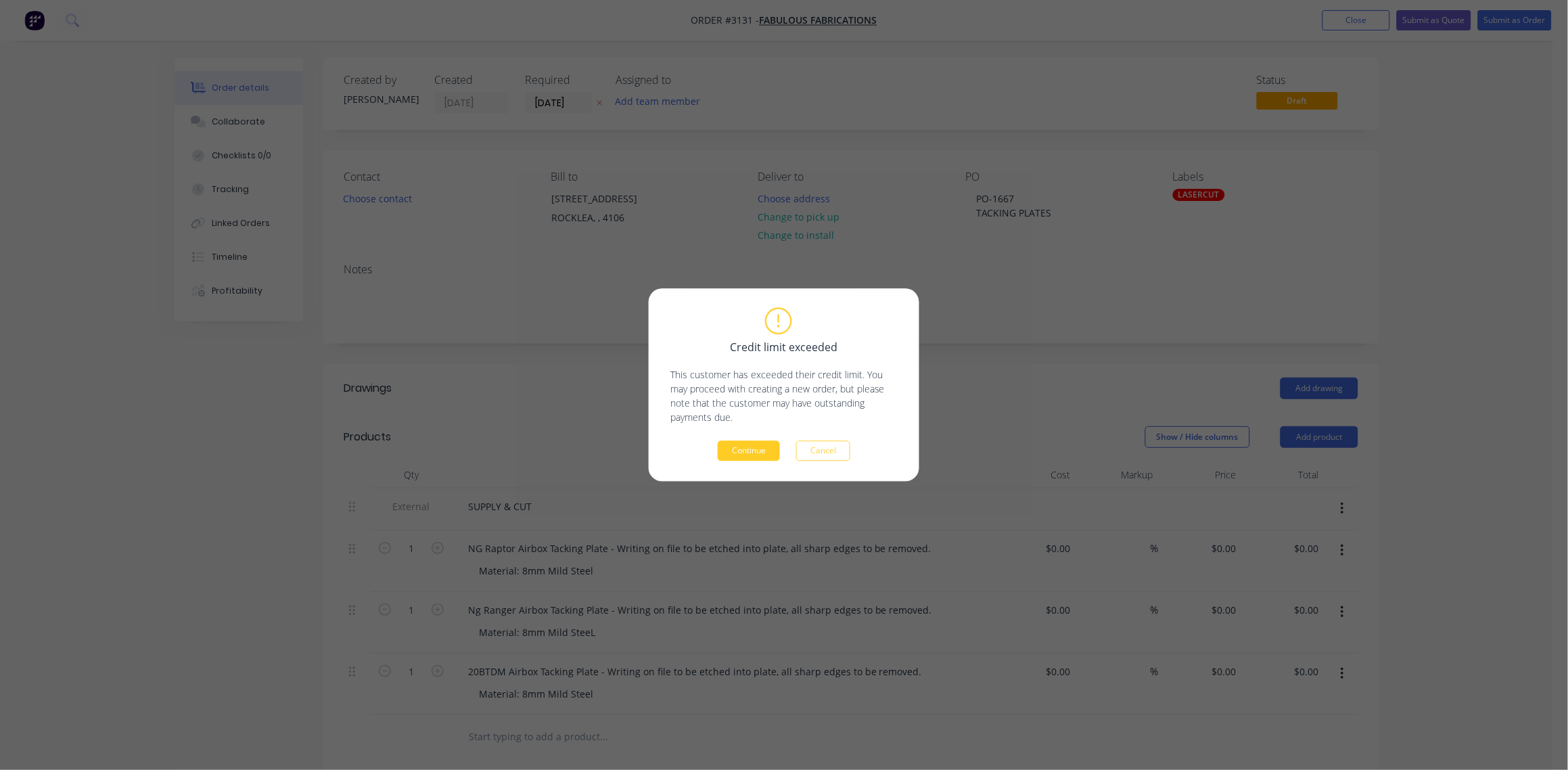
click at [746, 454] on button "Continue" at bounding box center [748, 451] width 62 height 20
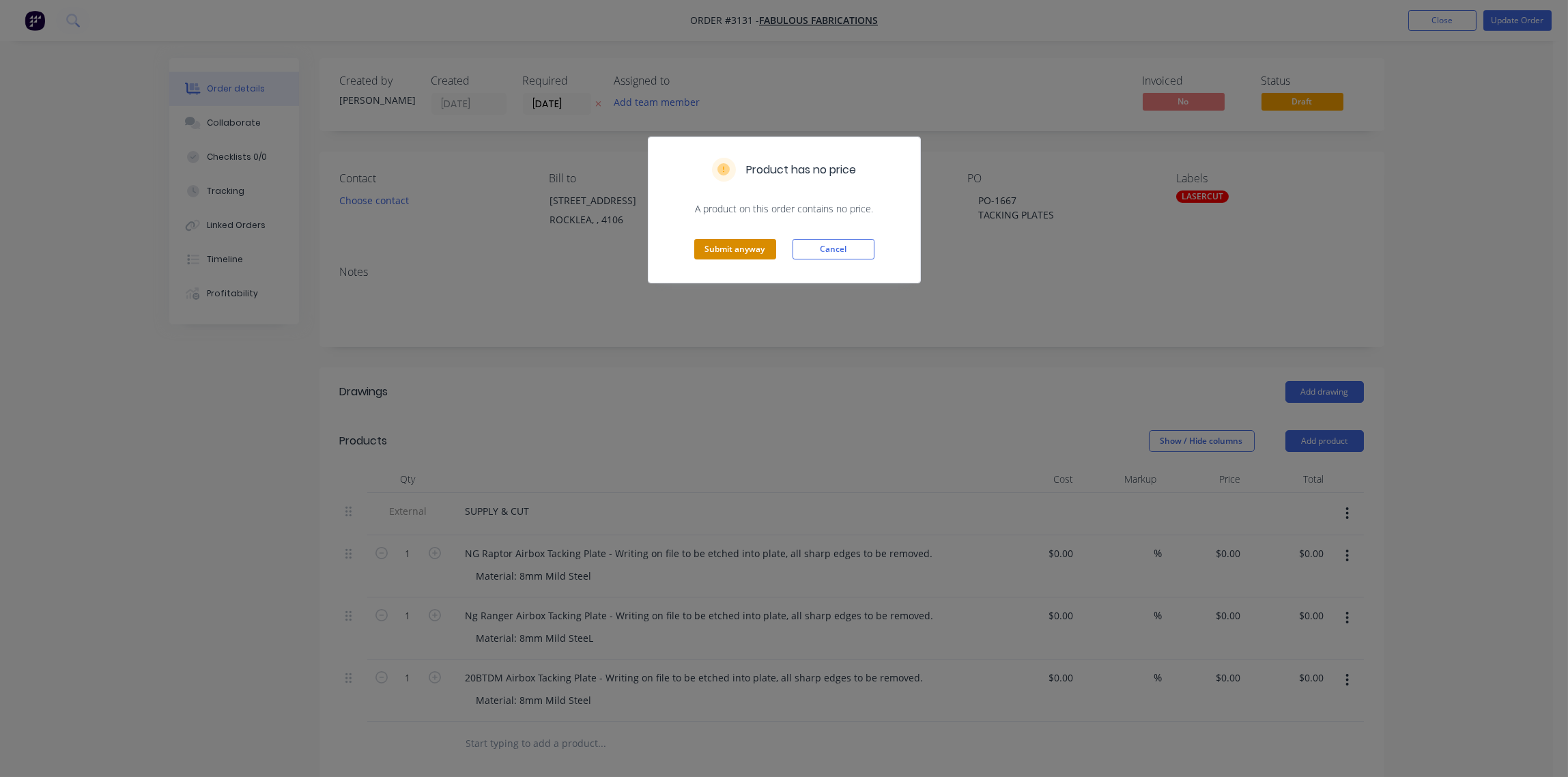
click at [745, 247] on button "Submit anyway" at bounding box center [735, 249] width 82 height 20
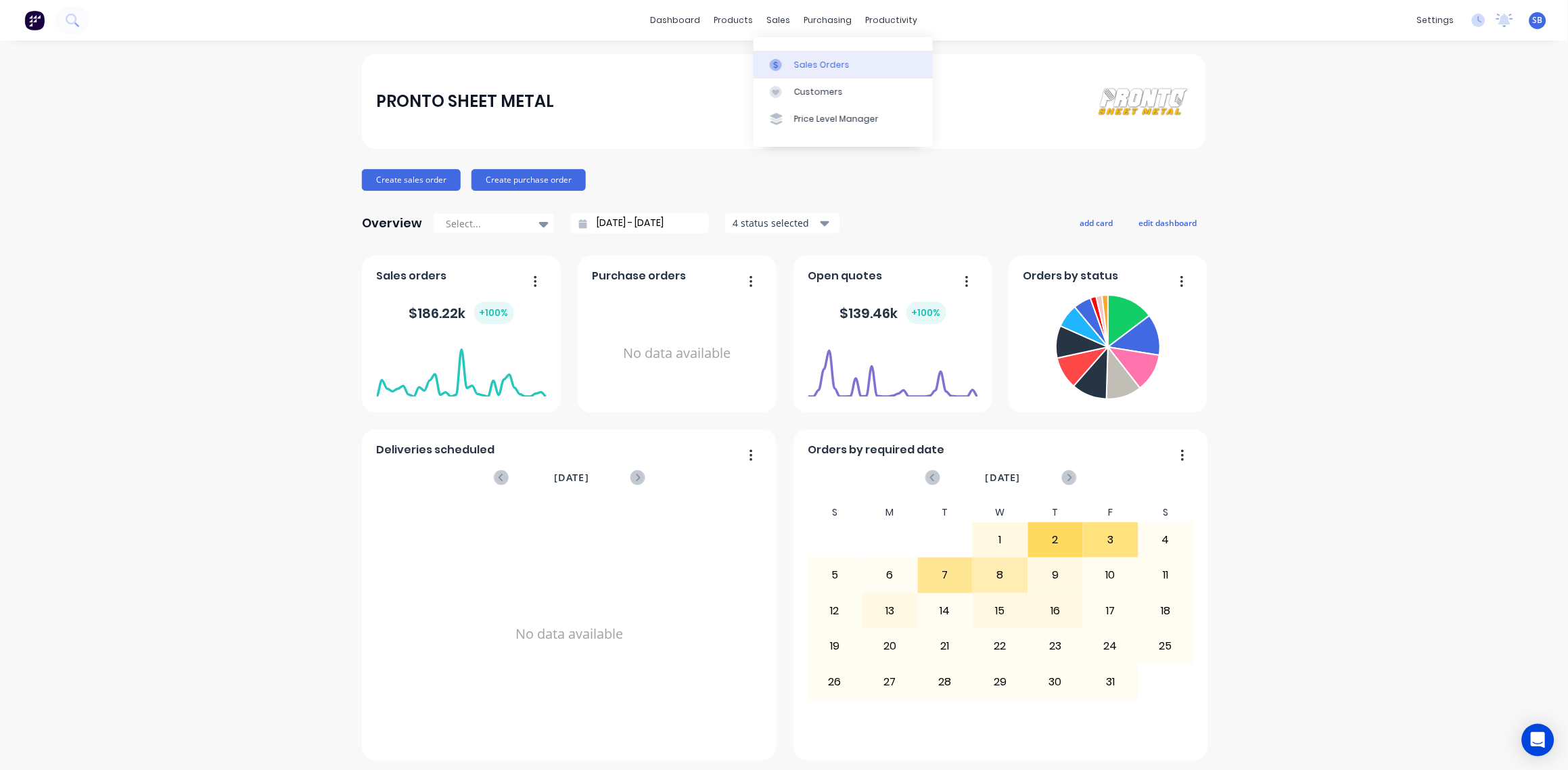
click at [798, 68] on div "Sales Orders" at bounding box center [822, 64] width 55 height 12
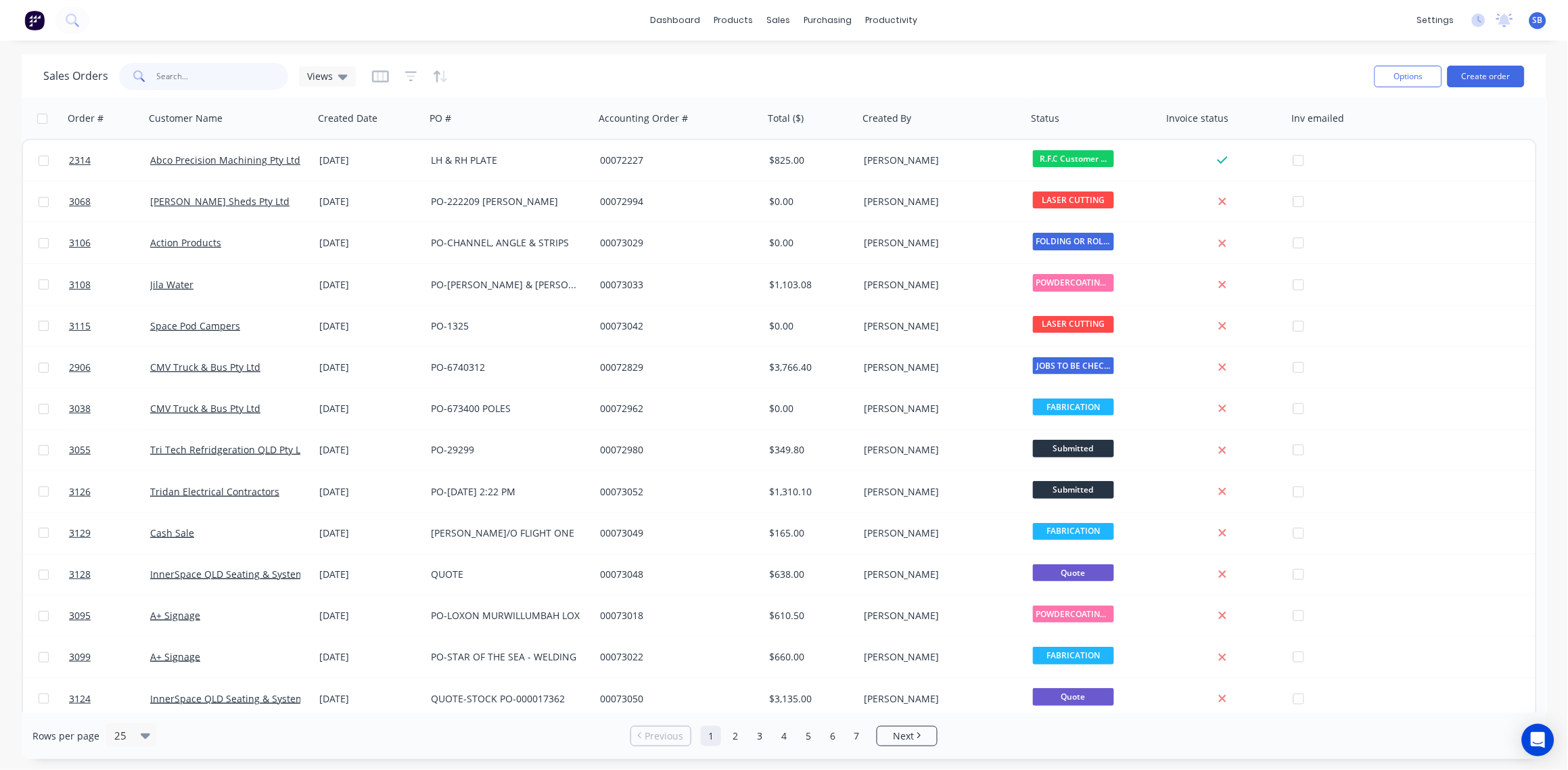
click at [221, 81] on input "text" at bounding box center [223, 76] width 132 height 27
type input "keece"
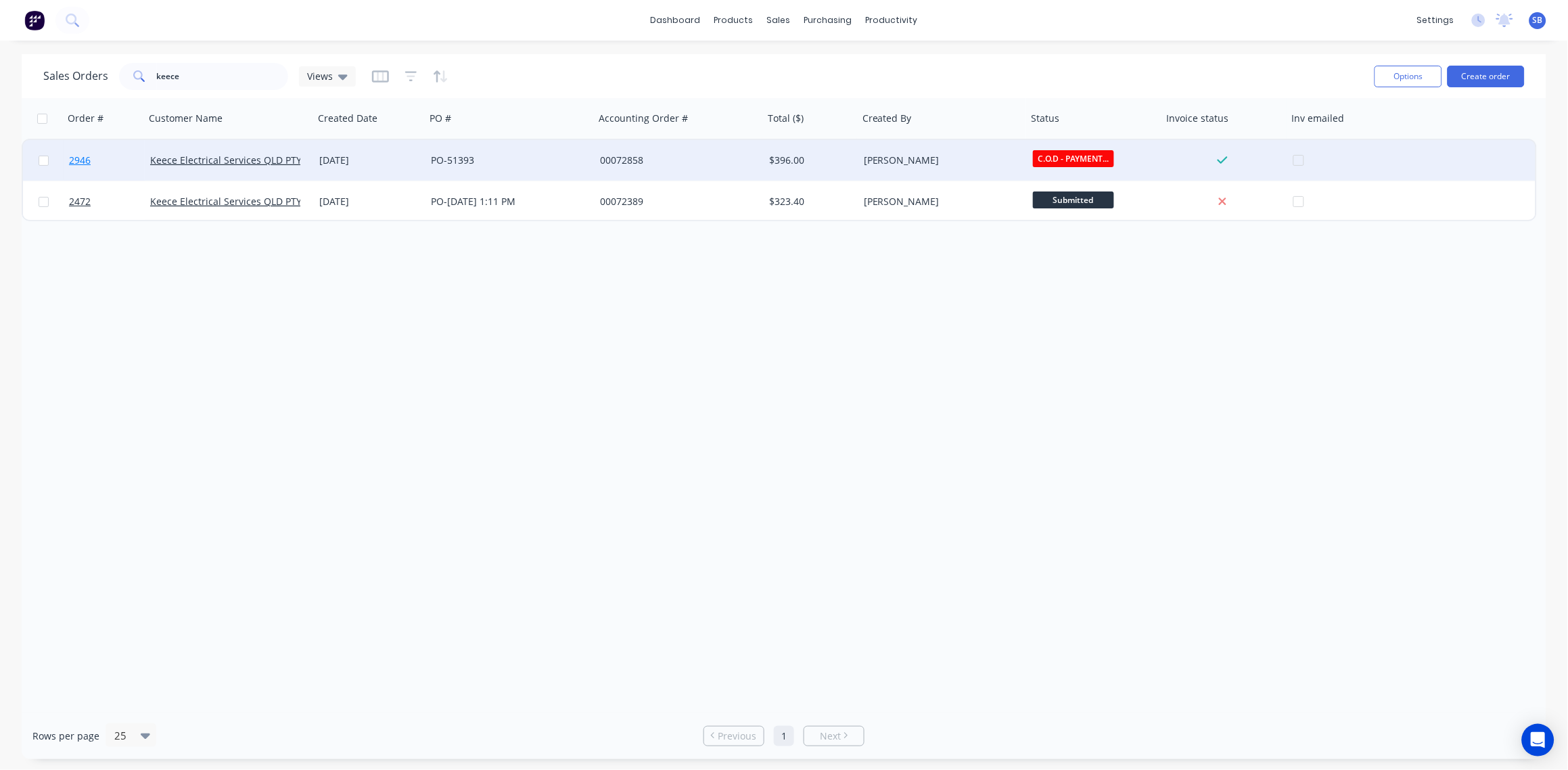
click at [83, 159] on span "2946" at bounding box center [80, 160] width 22 height 14
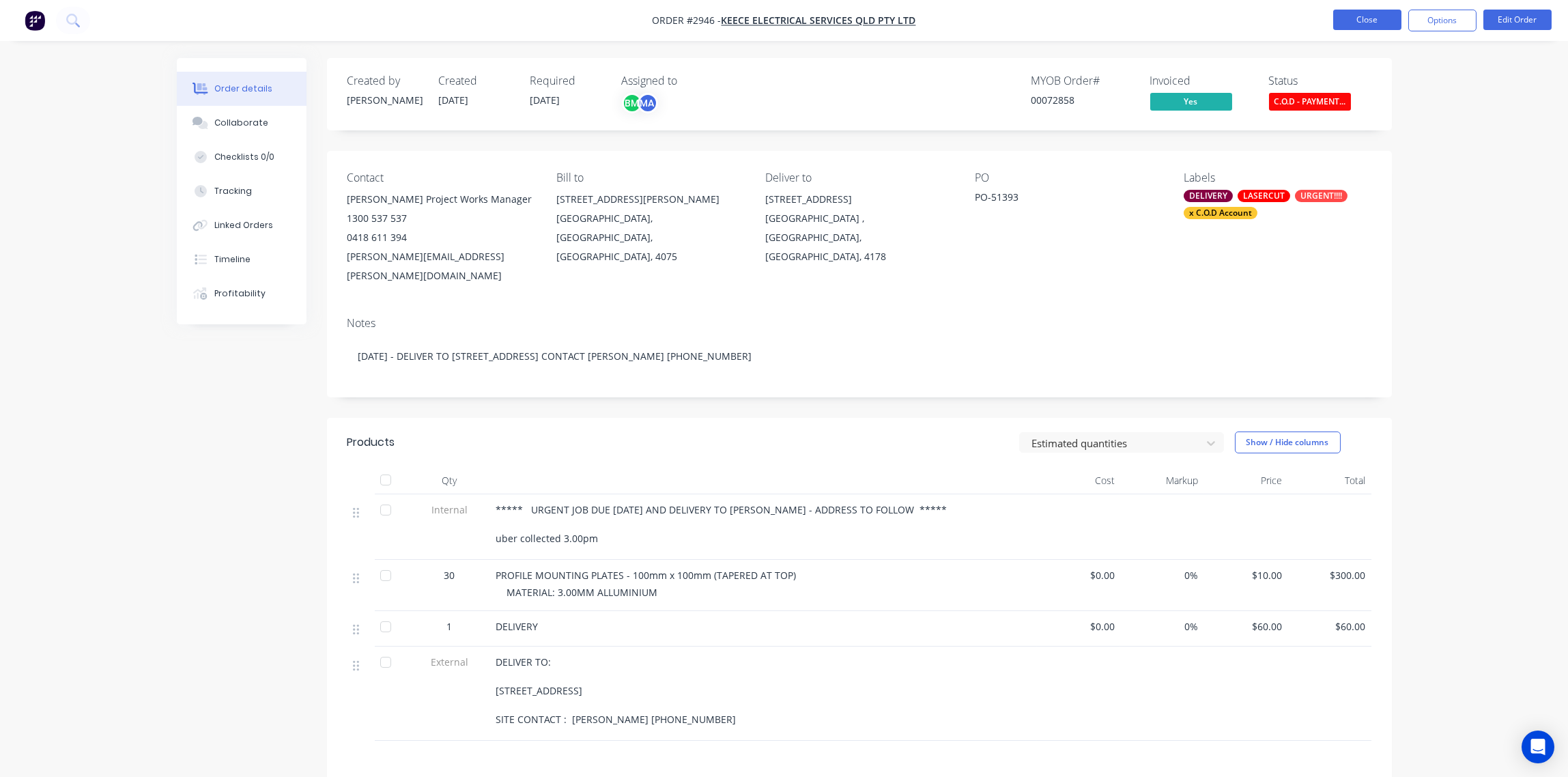
click at [1368, 21] on button "Close" at bounding box center [1367, 19] width 68 height 20
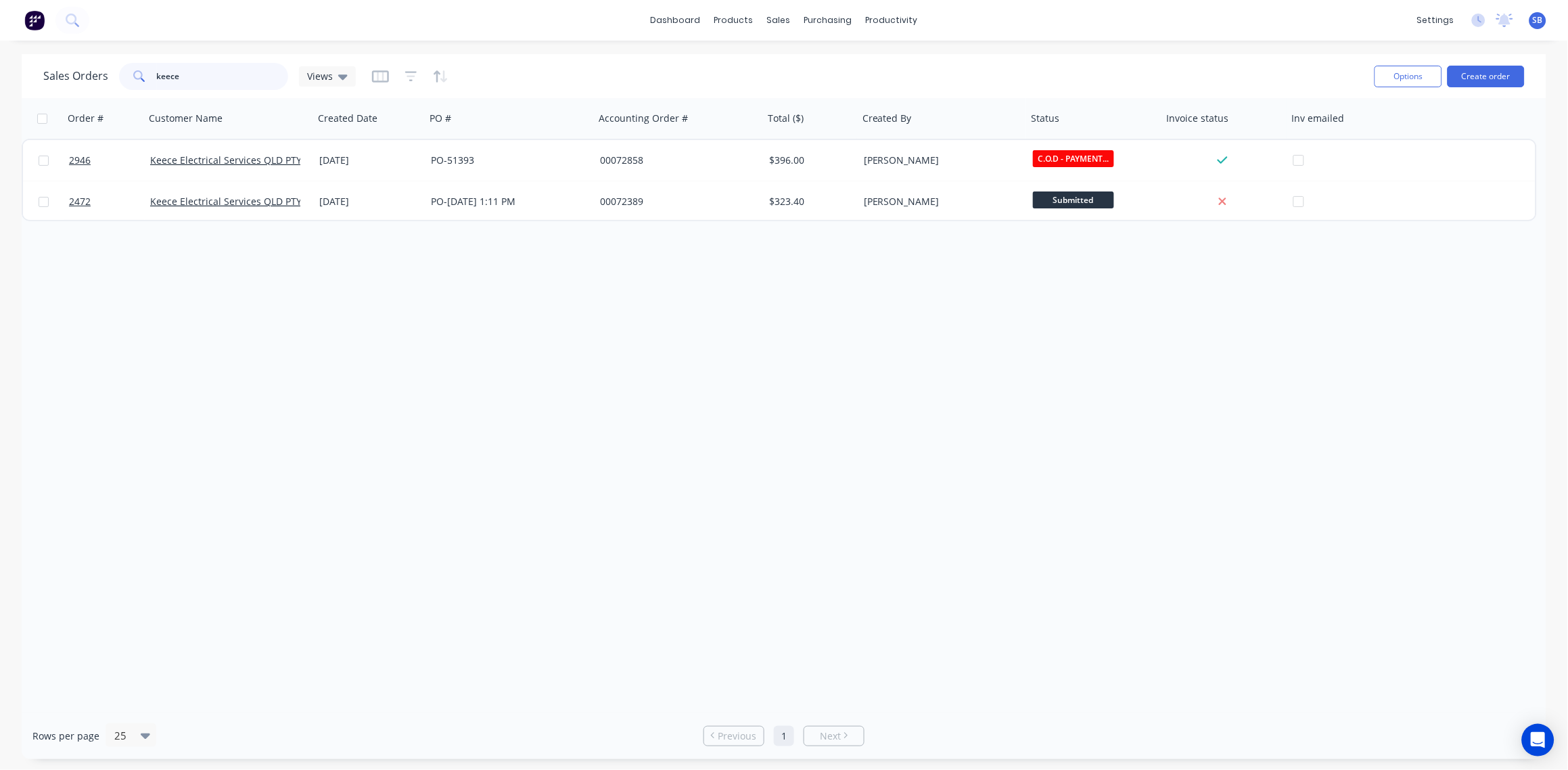
drag, startPoint x: 195, startPoint y: 81, endPoint x: 75, endPoint y: 90, distance: 120.3
click at [75, 90] on div "Sales Orders keece Views" at bounding box center [704, 76] width 1321 height 33
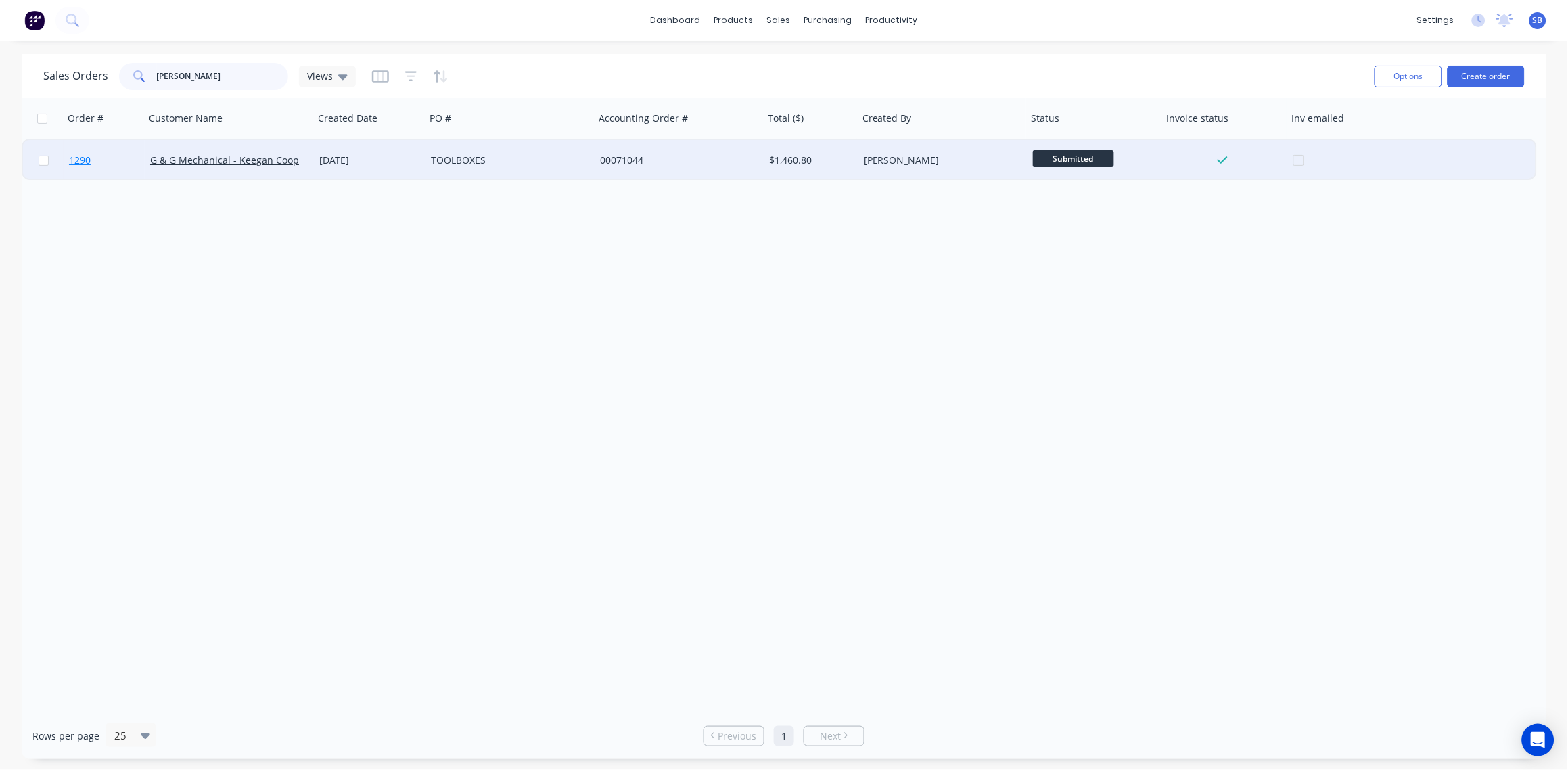
type input "[PERSON_NAME]"
click at [81, 163] on span "1290" at bounding box center [80, 160] width 22 height 14
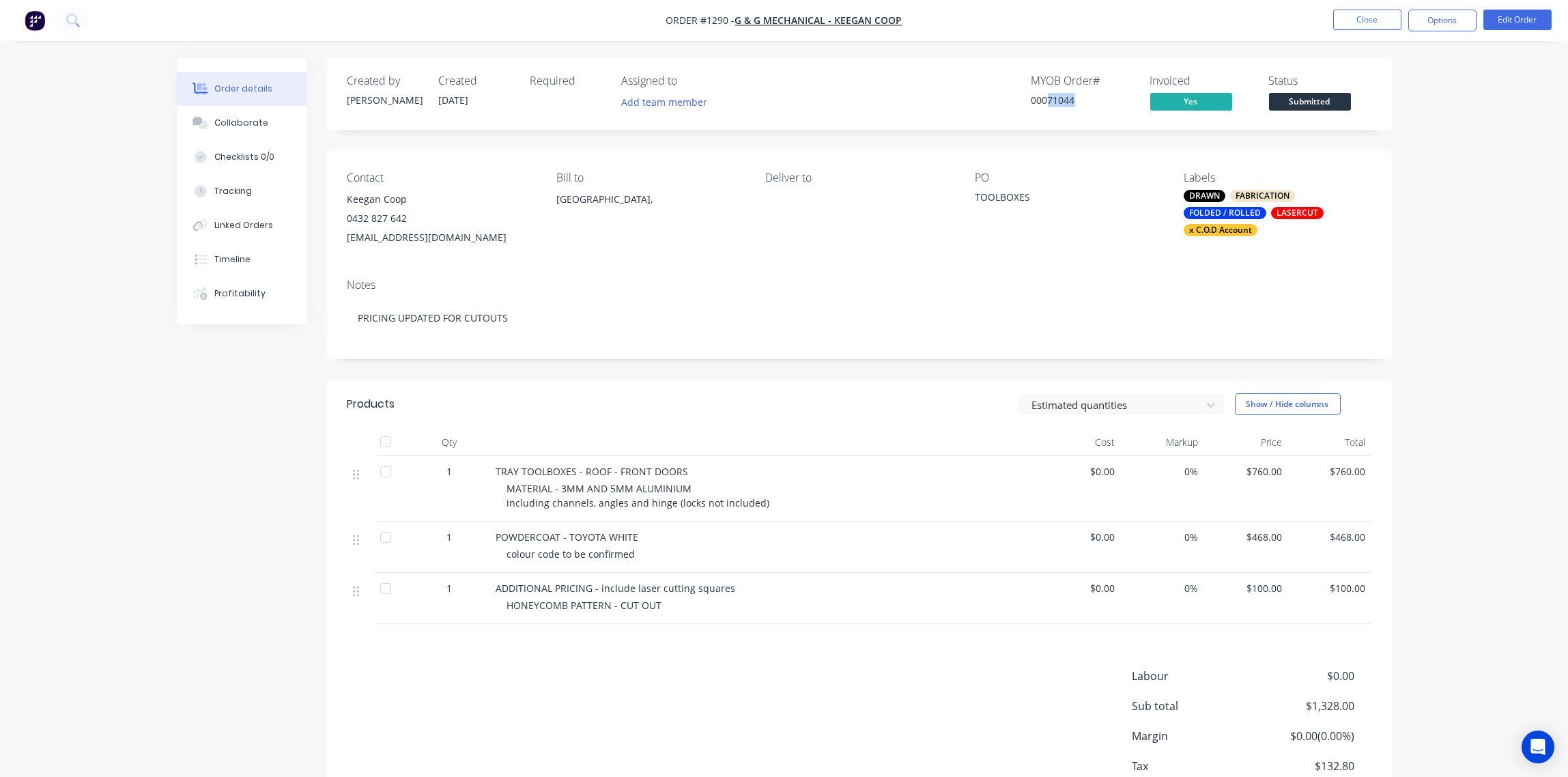
drag, startPoint x: 1079, startPoint y: 102, endPoint x: 1048, endPoint y: 102, distance: 31.0
click at [1048, 102] on div "00071044" at bounding box center [1082, 101] width 102 height 15
drag, startPoint x: 1048, startPoint y: 102, endPoint x: 1058, endPoint y: 103, distance: 10.0
copy div "71044"
click at [380, 216] on div "0432 827 642" at bounding box center [441, 219] width 187 height 19
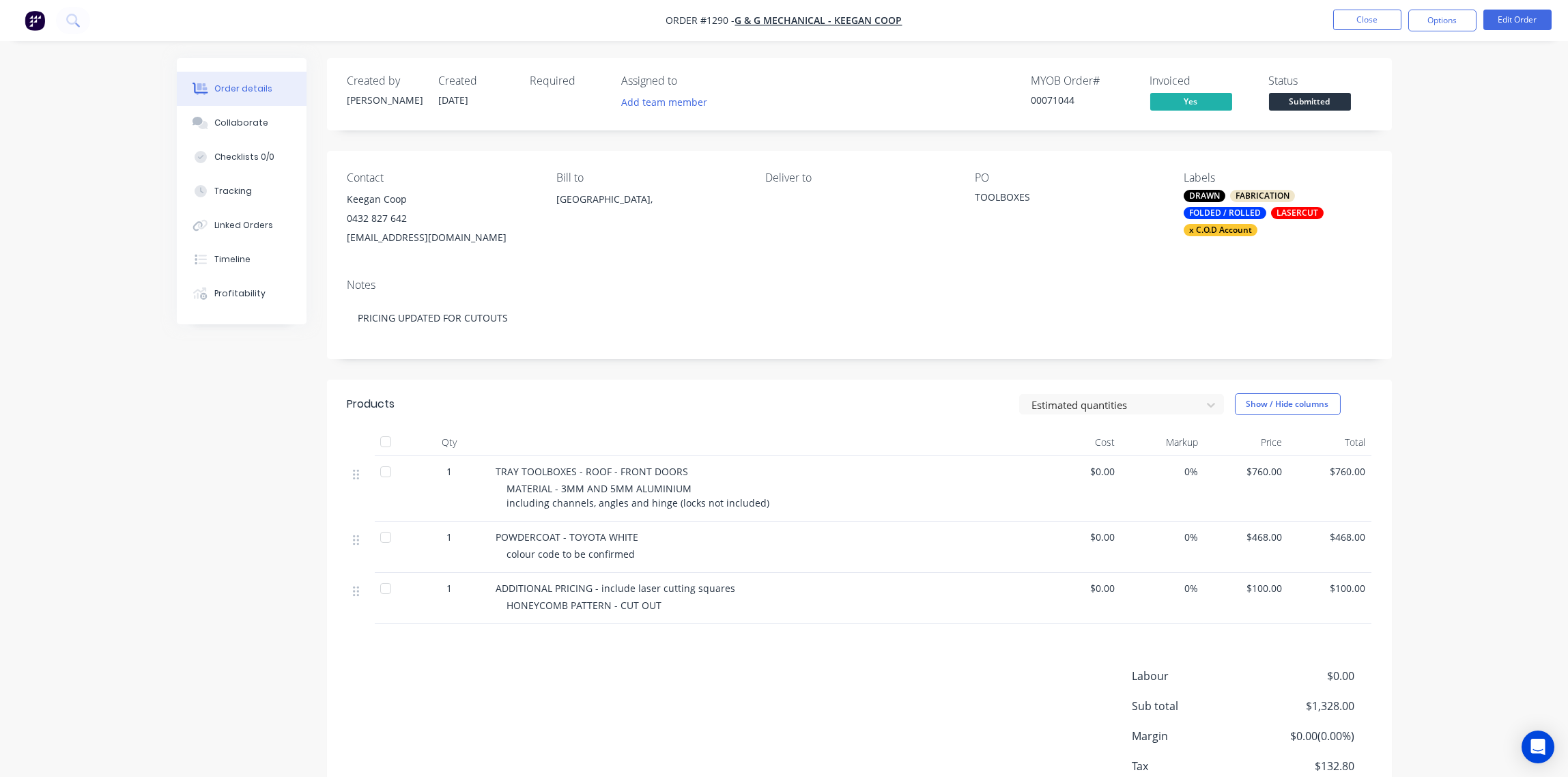
click at [377, 212] on div "0432 827 642" at bounding box center [441, 219] width 187 height 19
click at [1510, 18] on button "Edit Order" at bounding box center [1518, 19] width 68 height 20
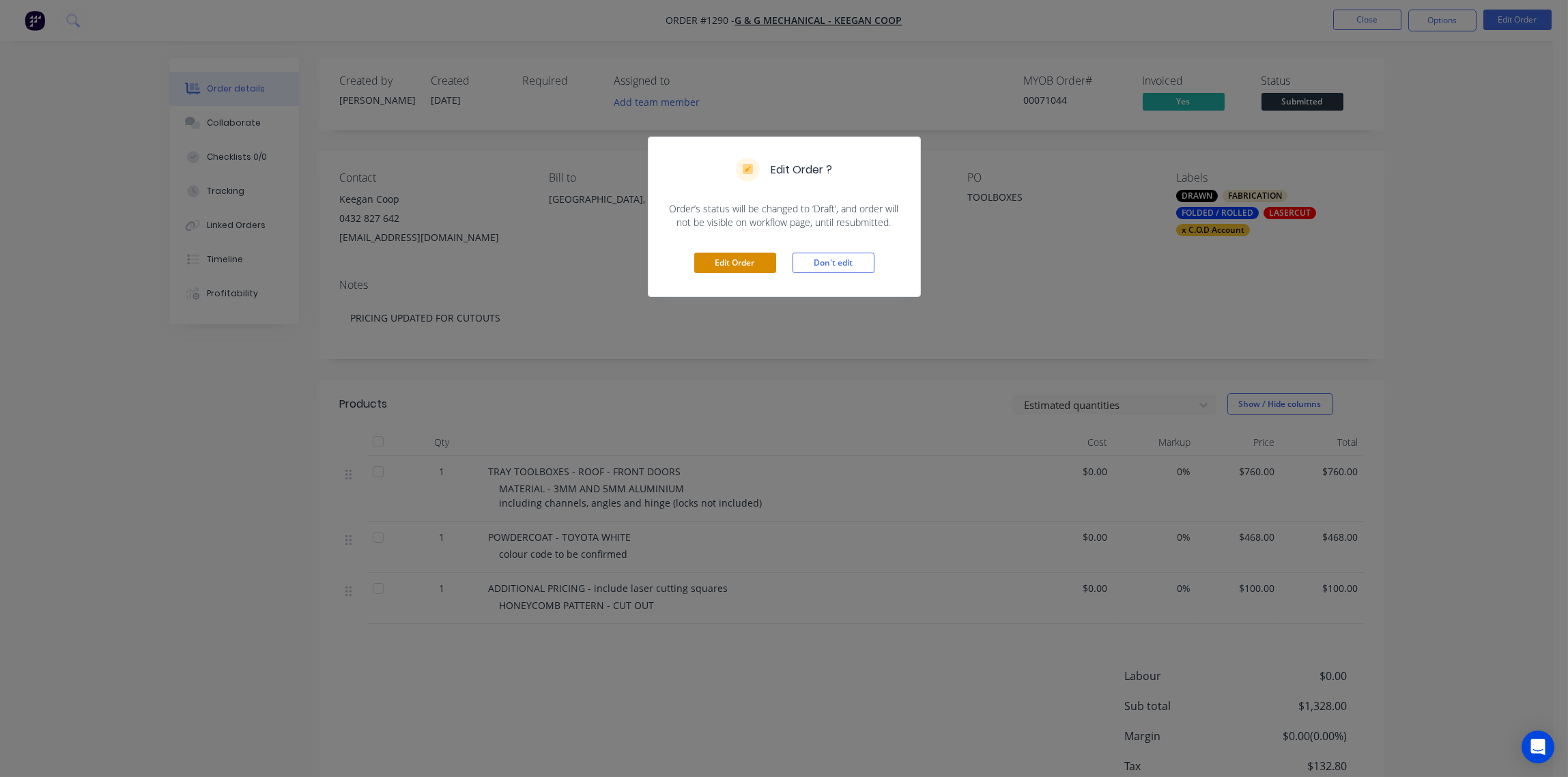
click at [737, 259] on button "Edit Order" at bounding box center [735, 263] width 82 height 20
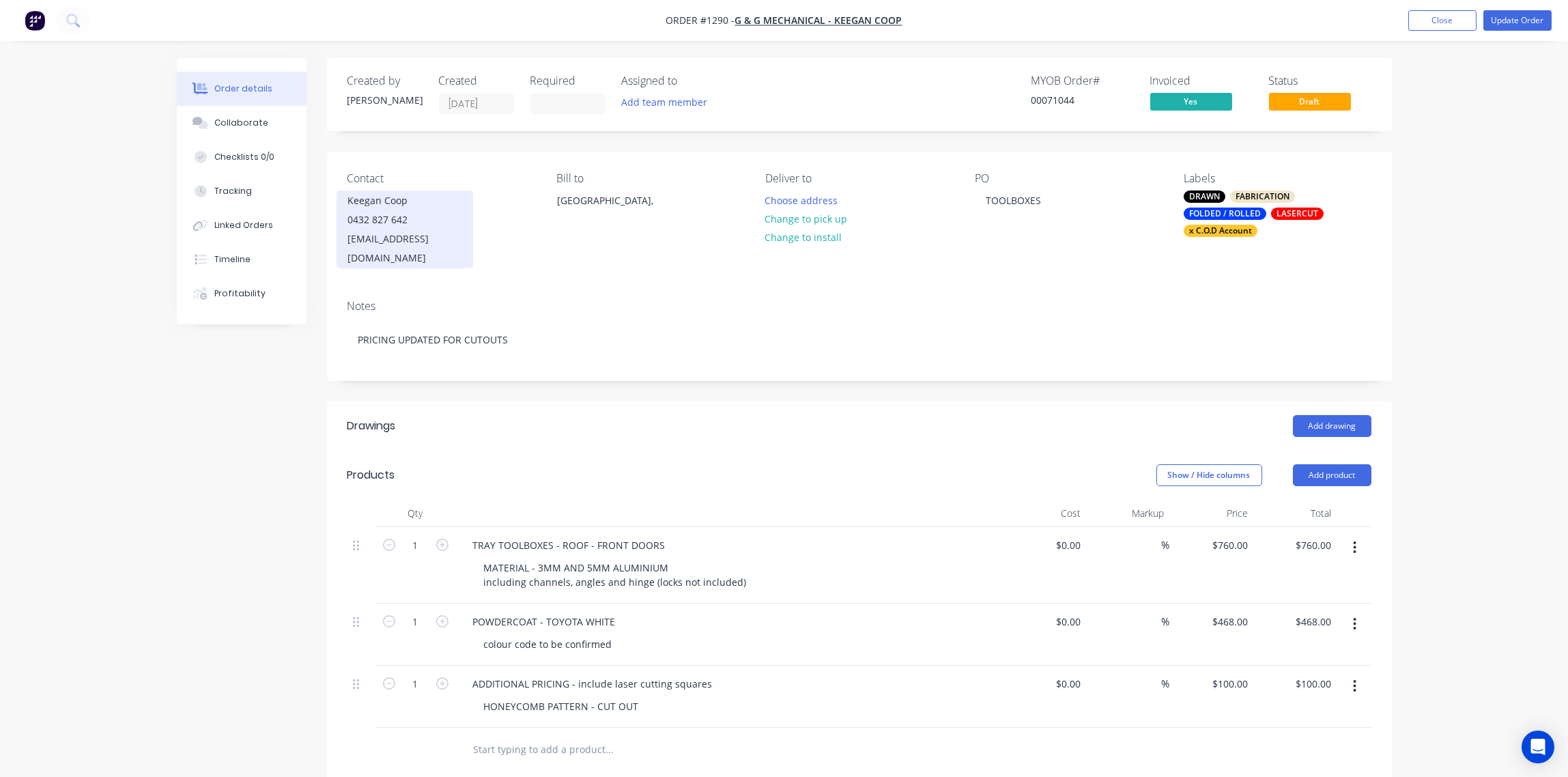
click at [381, 232] on div "coopkeegan@gmail.com" at bounding box center [405, 248] width 114 height 38
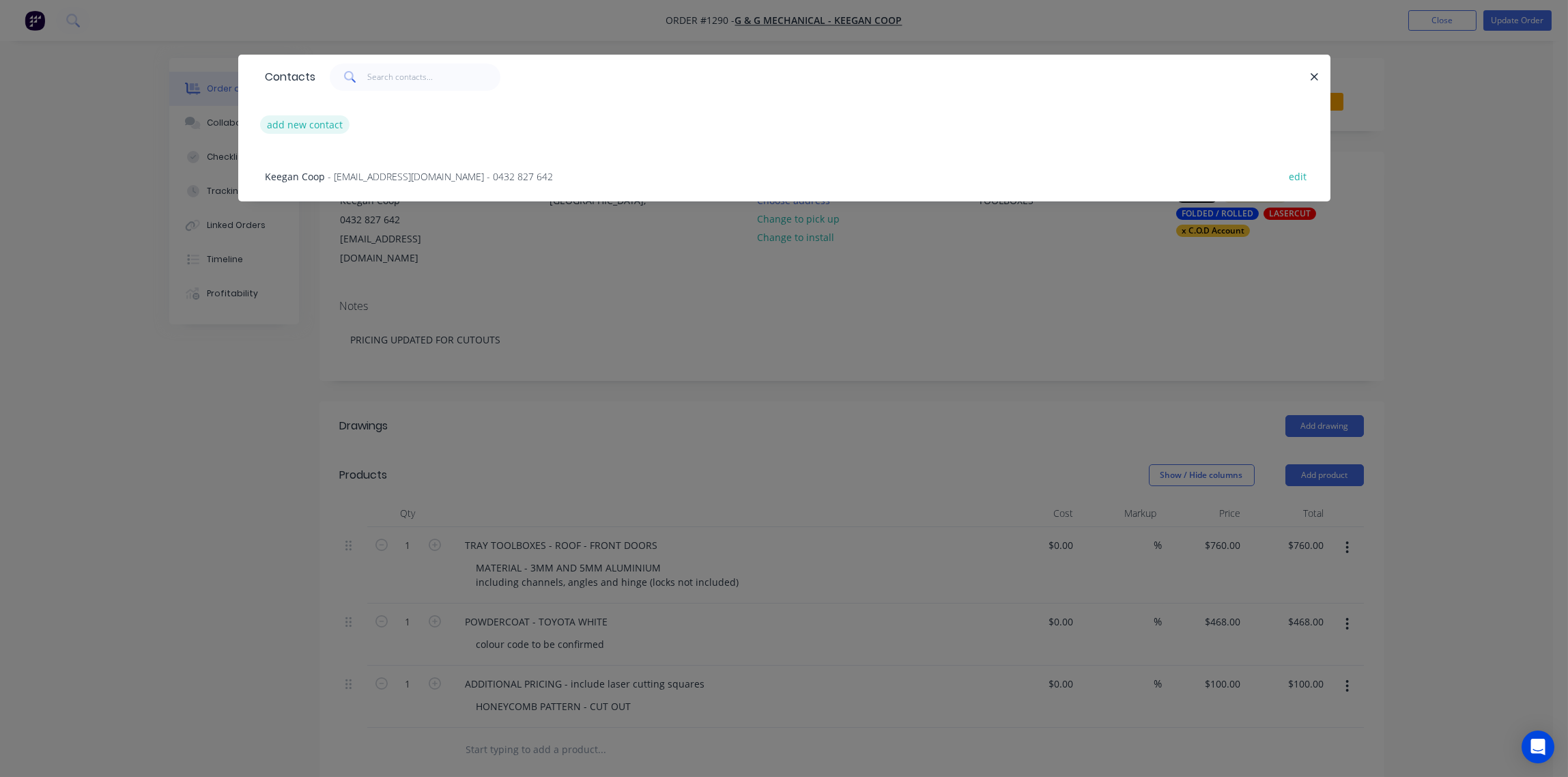
click at [304, 126] on button "add new contact" at bounding box center [305, 124] width 90 height 19
select select "AU"
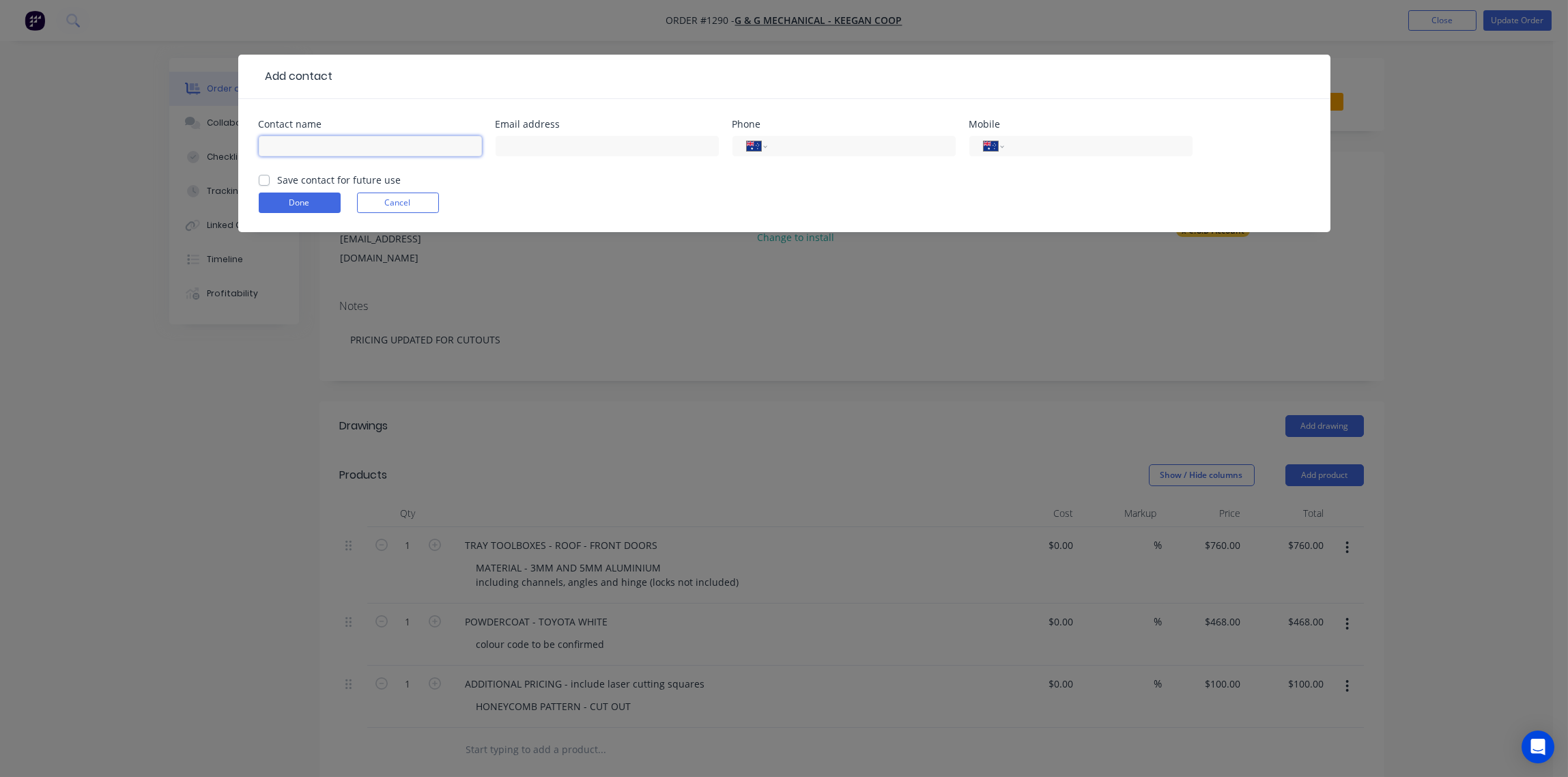
click at [323, 152] on input "text" at bounding box center [370, 146] width 223 height 20
drag, startPoint x: 402, startPoint y: 152, endPoint x: 357, endPoint y: 149, distance: 45.1
click at [357, 149] on input "ACCOUNTS PAYABLE - Louise" at bounding box center [370, 146] width 223 height 20
type input "ACCOUNTS PAYABLE"
click at [575, 143] on input "text" at bounding box center [606, 146] width 223 height 20
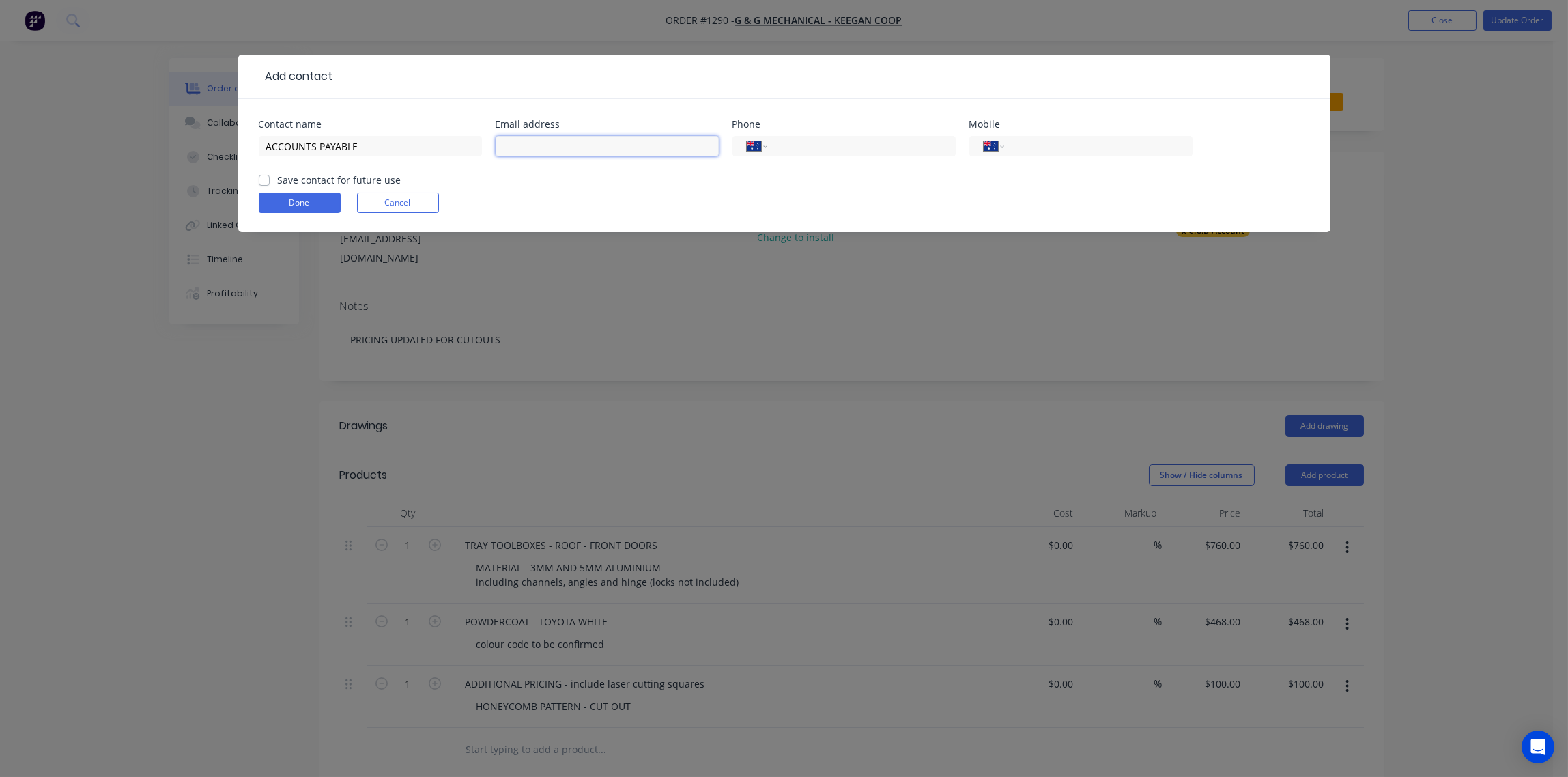
paste input "admin@gngmechanical.com.au"
type input "admin@gngmechanical.com.au"
click at [278, 178] on label "Save contact for future use" at bounding box center [340, 180] width 123 height 15
click at [264, 178] on input "Save contact for future use" at bounding box center [263, 179] width 11 height 13
checkbox input "true"
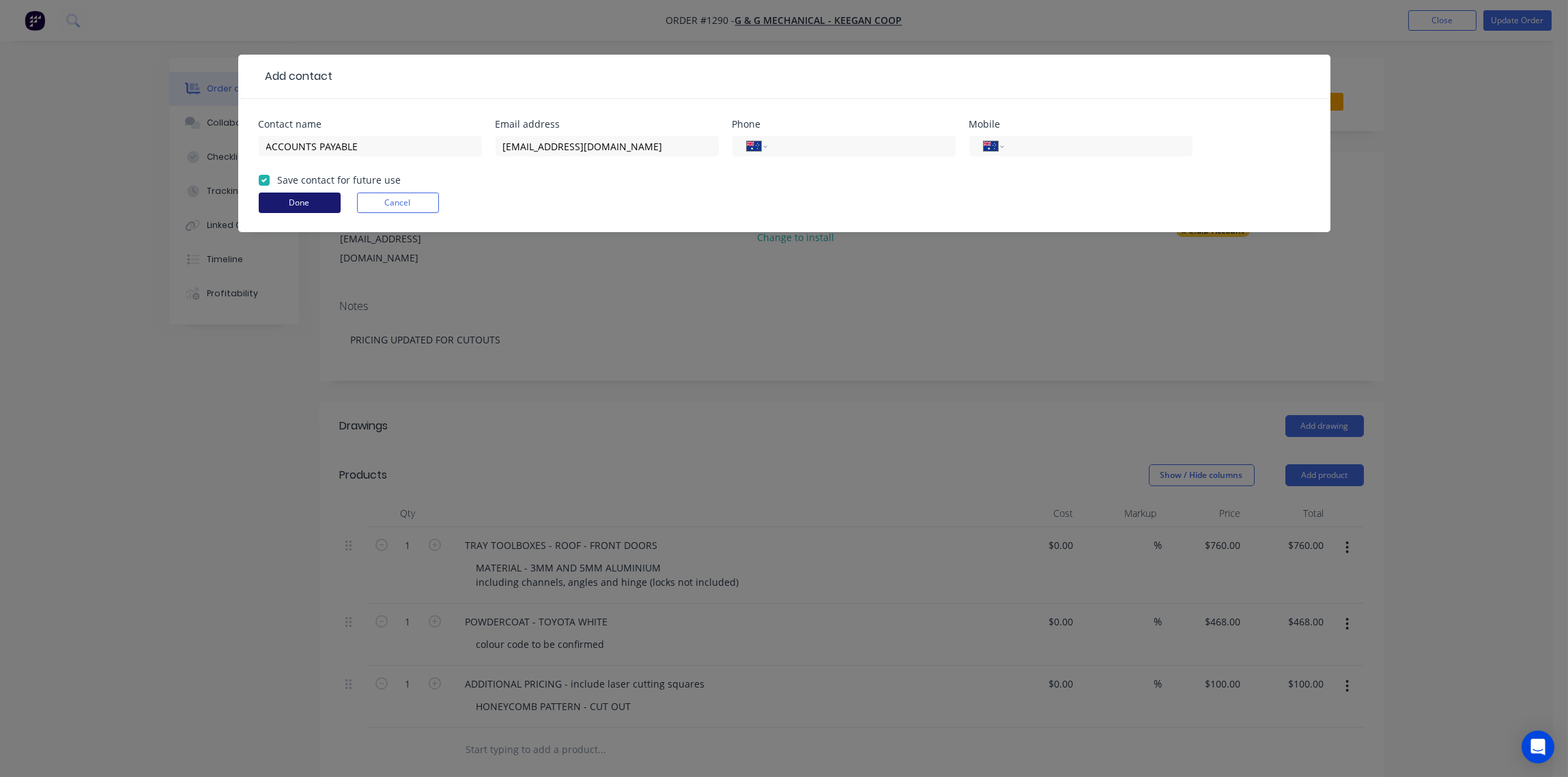
click at [281, 200] on button "Done" at bounding box center [299, 202] width 82 height 20
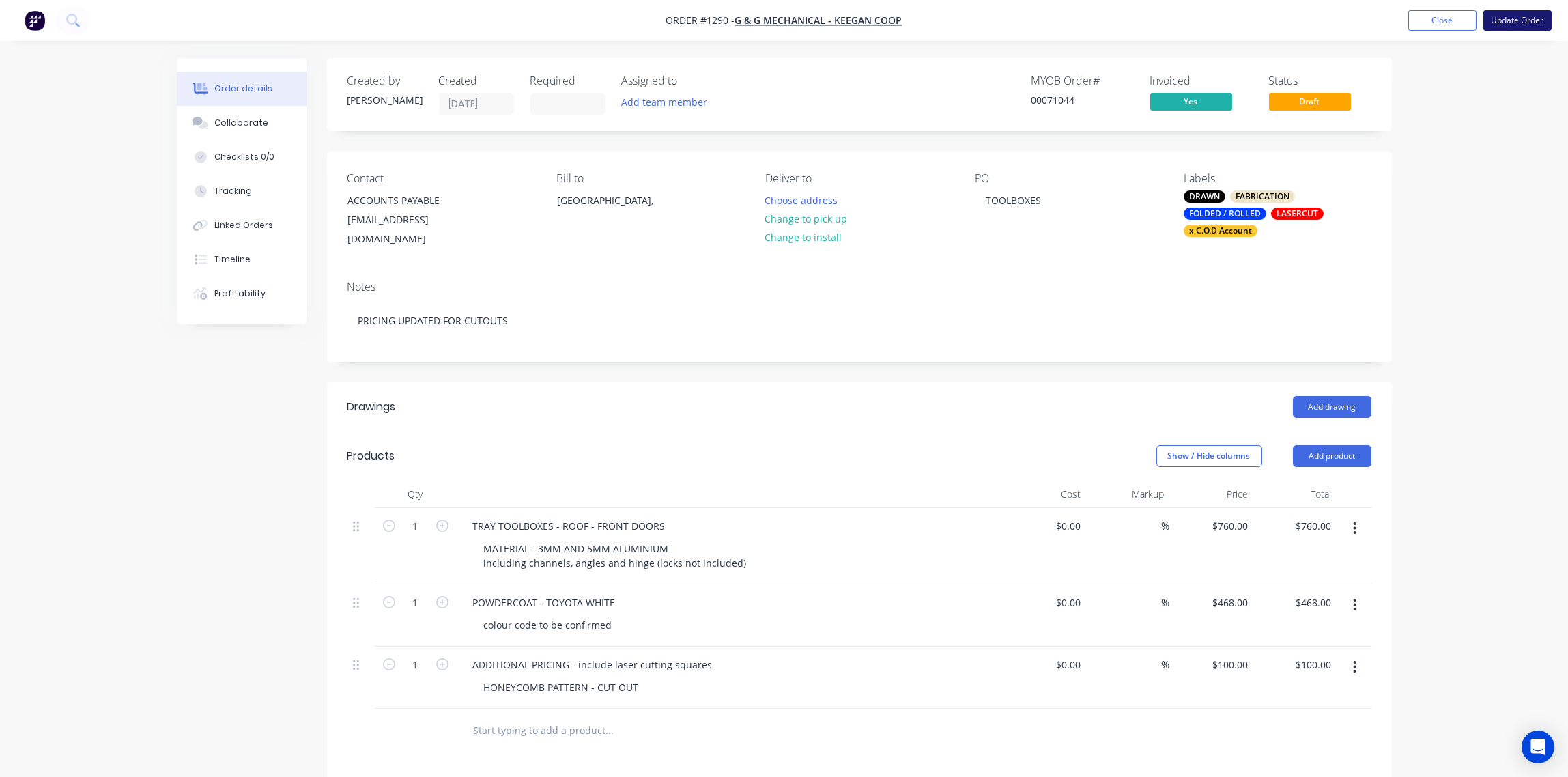
click at [1523, 23] on button "Update Order" at bounding box center [1518, 20] width 68 height 20
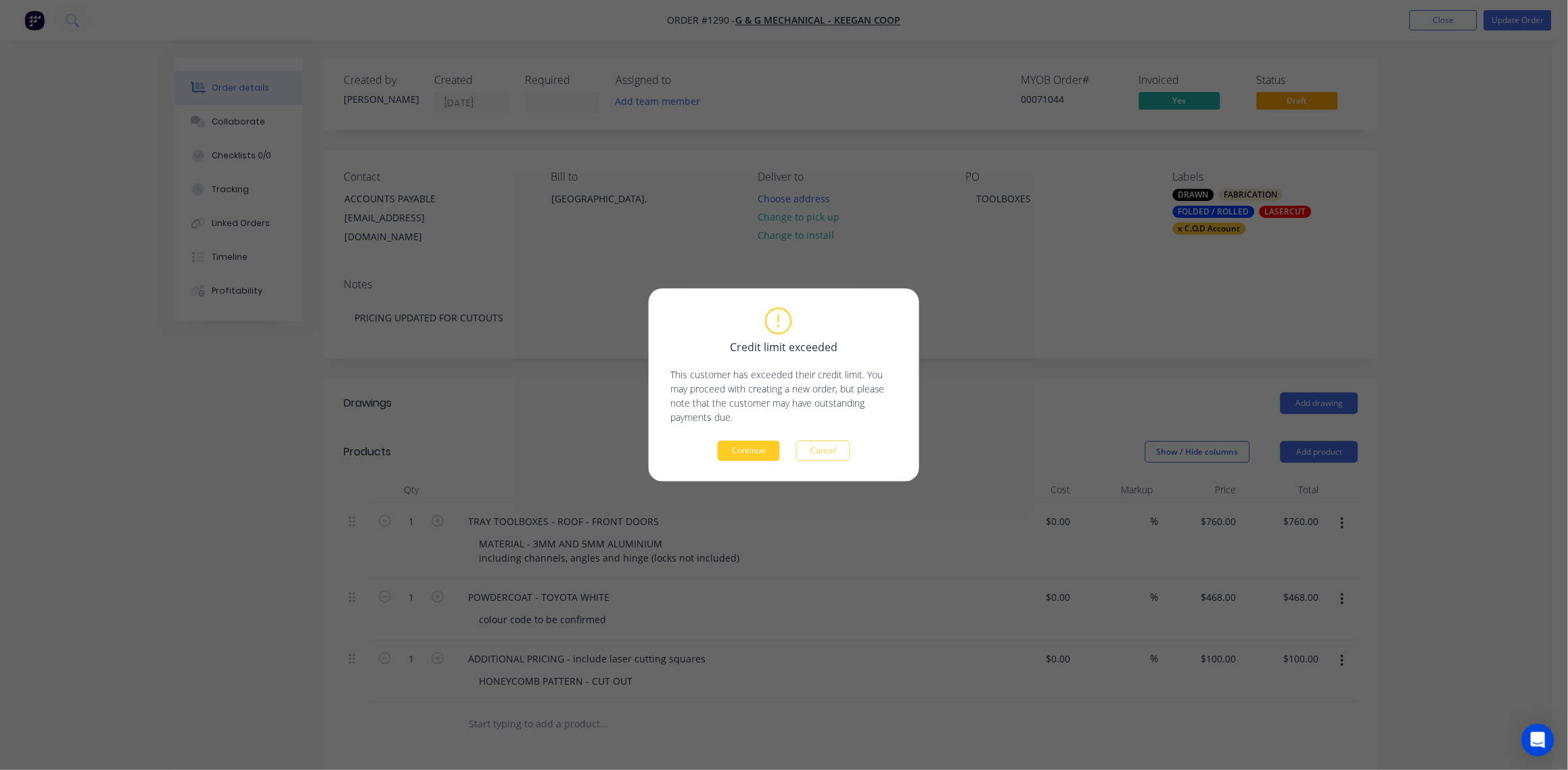
click at [758, 452] on button "Continue" at bounding box center [748, 451] width 62 height 20
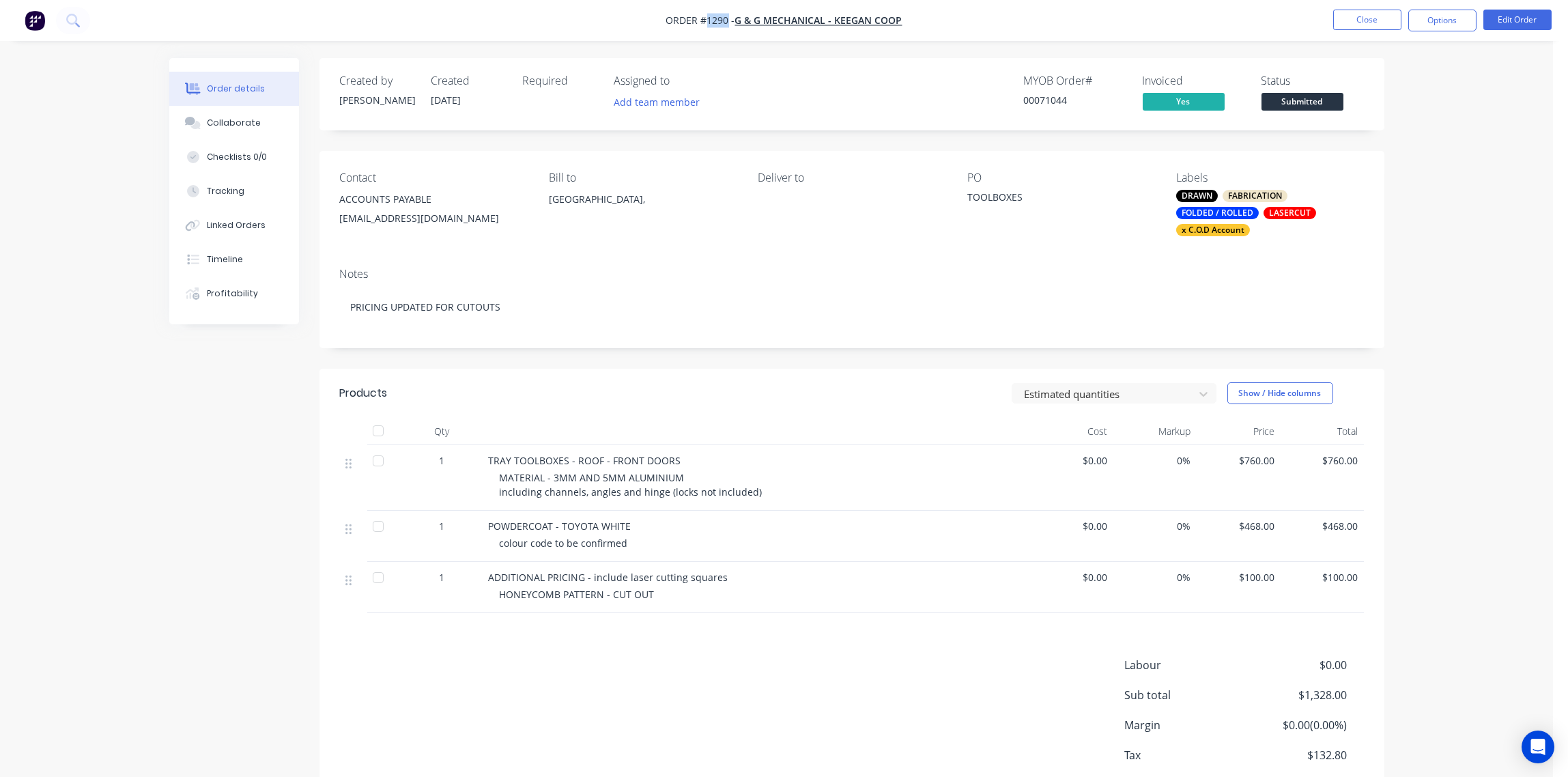
drag, startPoint x: 727, startPoint y: 19, endPoint x: 707, endPoint y: 23, distance: 20.4
click at [707, 23] on span "Order #1290 -" at bounding box center [700, 21] width 69 height 13
copy span "1290"
click at [1446, 16] on button "Options" at bounding box center [1442, 20] width 68 height 22
copy span "1290"
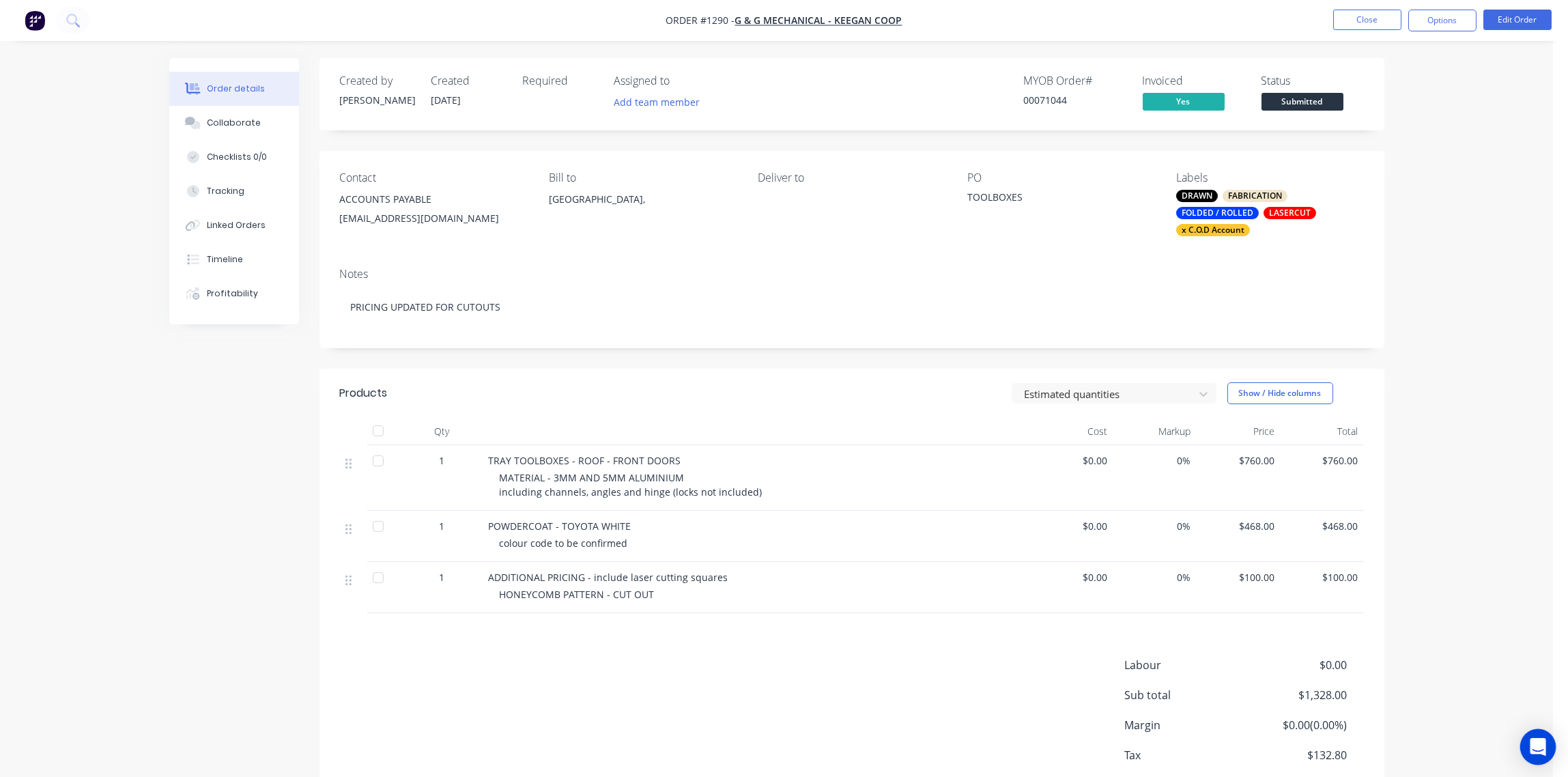
click at [1549, 741] on div "Open Intercom Messenger" at bounding box center [1538, 747] width 36 height 36
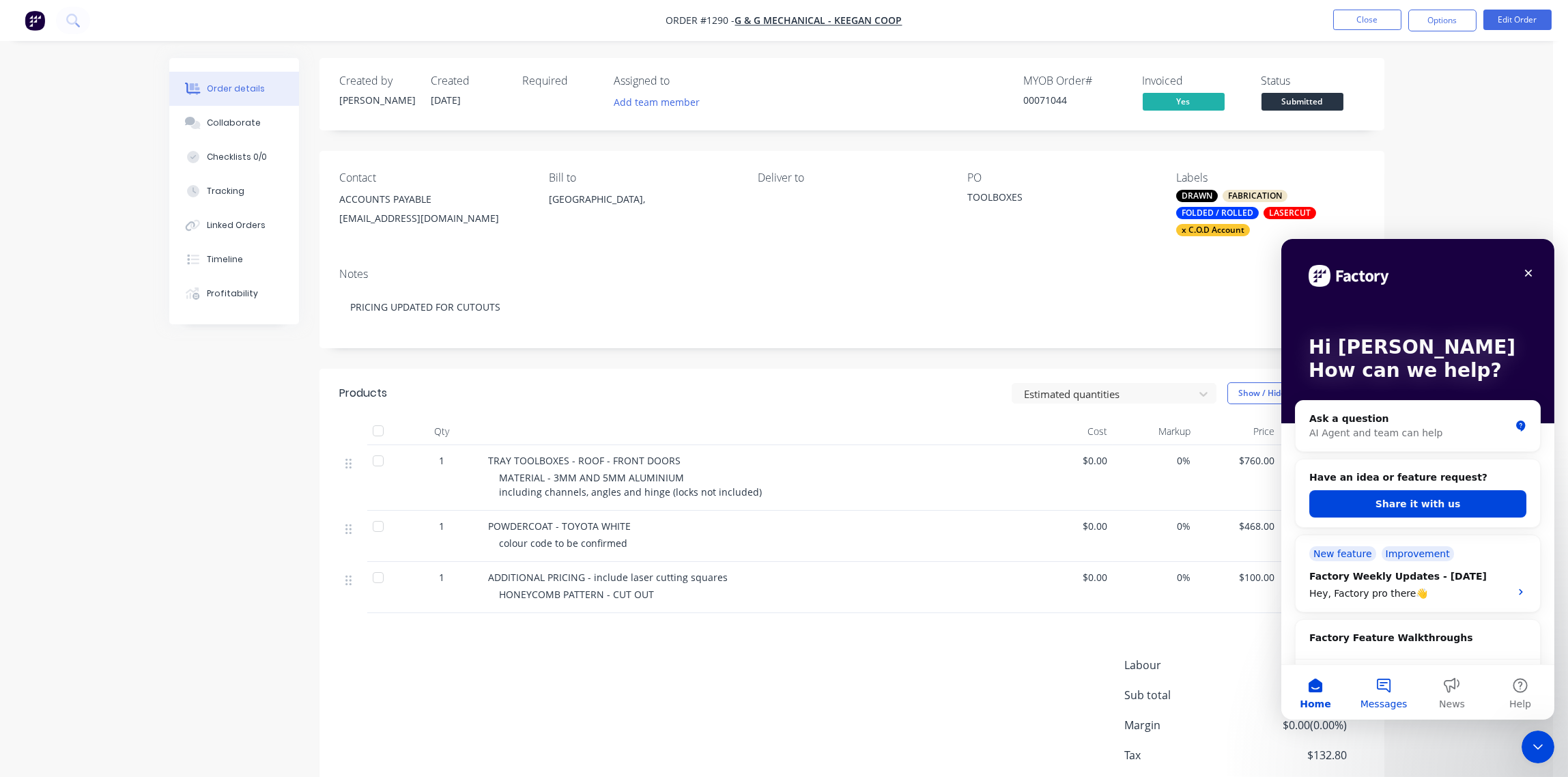
click at [1374, 693] on button "Messages" at bounding box center [1383, 692] width 68 height 54
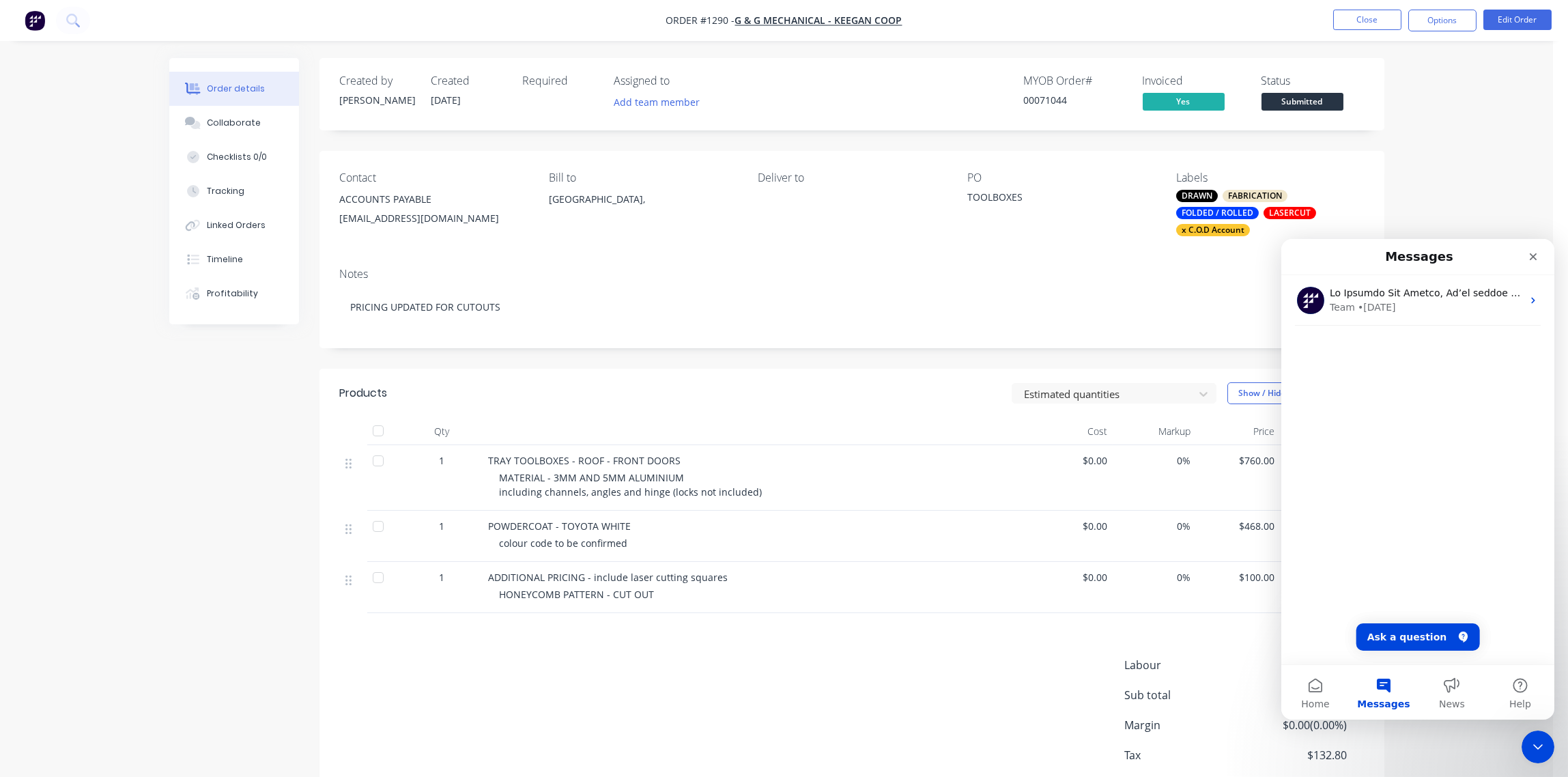
click at [1330, 634] on div "Team • 6d ago" at bounding box center [1417, 470] width 273 height 389
click at [1407, 394] on div "Team • 6d ago" at bounding box center [1417, 470] width 273 height 389
click at [1372, 694] on button "Messages" at bounding box center [1383, 692] width 68 height 54
click at [1384, 681] on button "Messages" at bounding box center [1383, 692] width 68 height 54
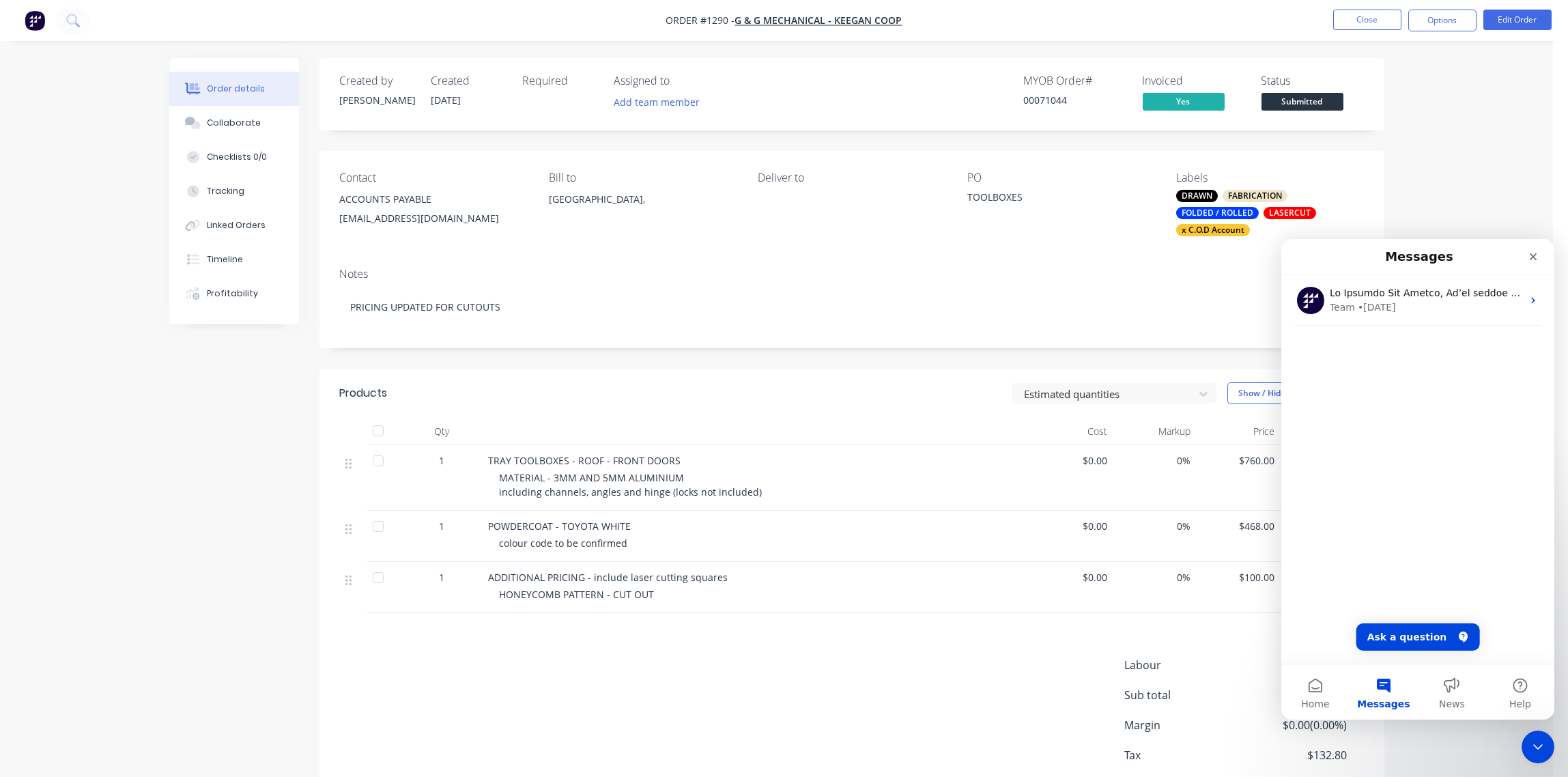
click at [1420, 374] on div "Team • 6d ago" at bounding box center [1417, 328] width 273 height 105
click at [1457, 635] on icon "Ask a question" at bounding box center [1462, 637] width 11 height 11
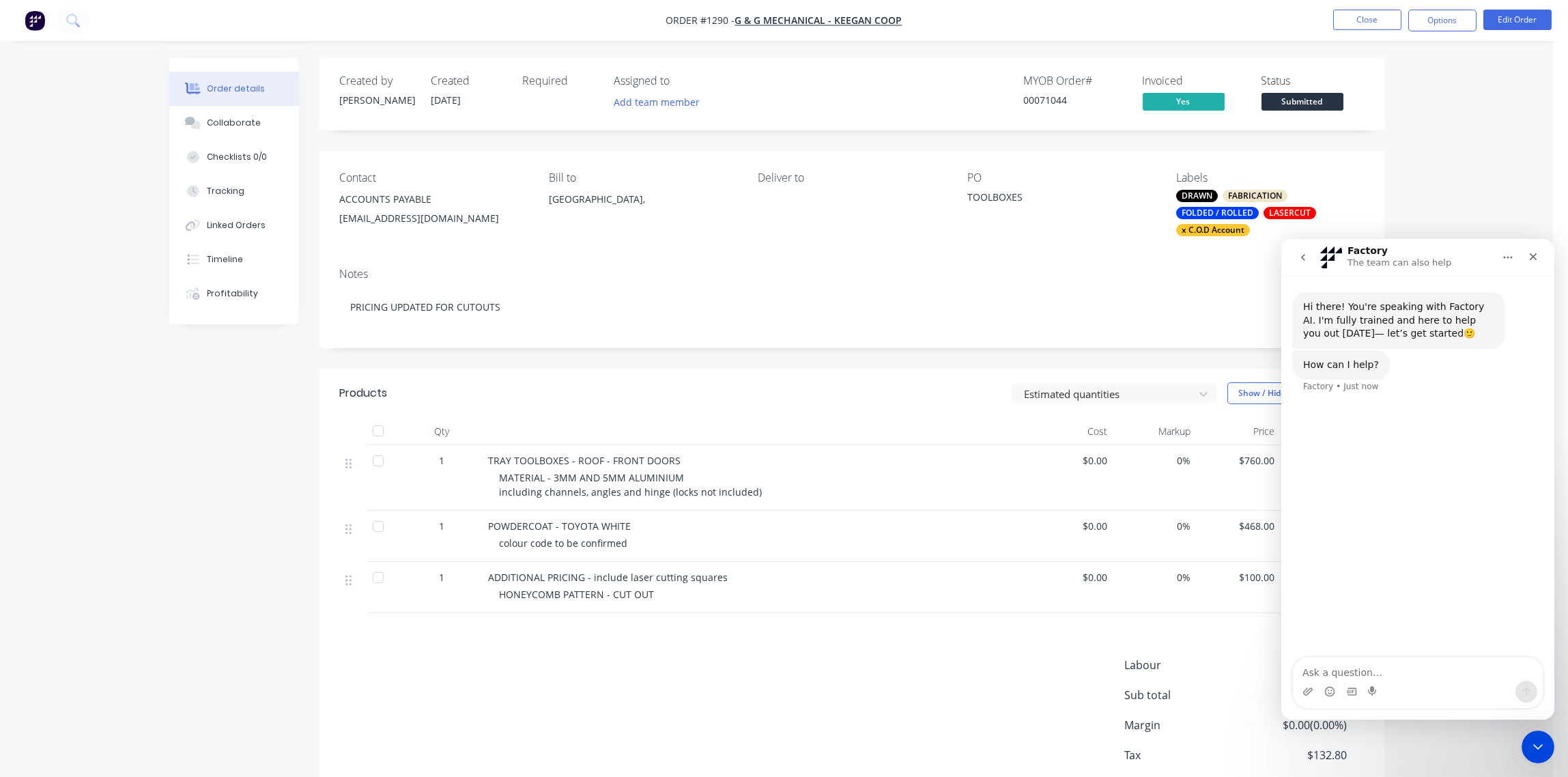
click at [1362, 668] on textarea "Ask a question…" at bounding box center [1417, 669] width 250 height 24
type textarea "hi can you please convert order 1290 to a quote it was invoiced by mistake. I h…"
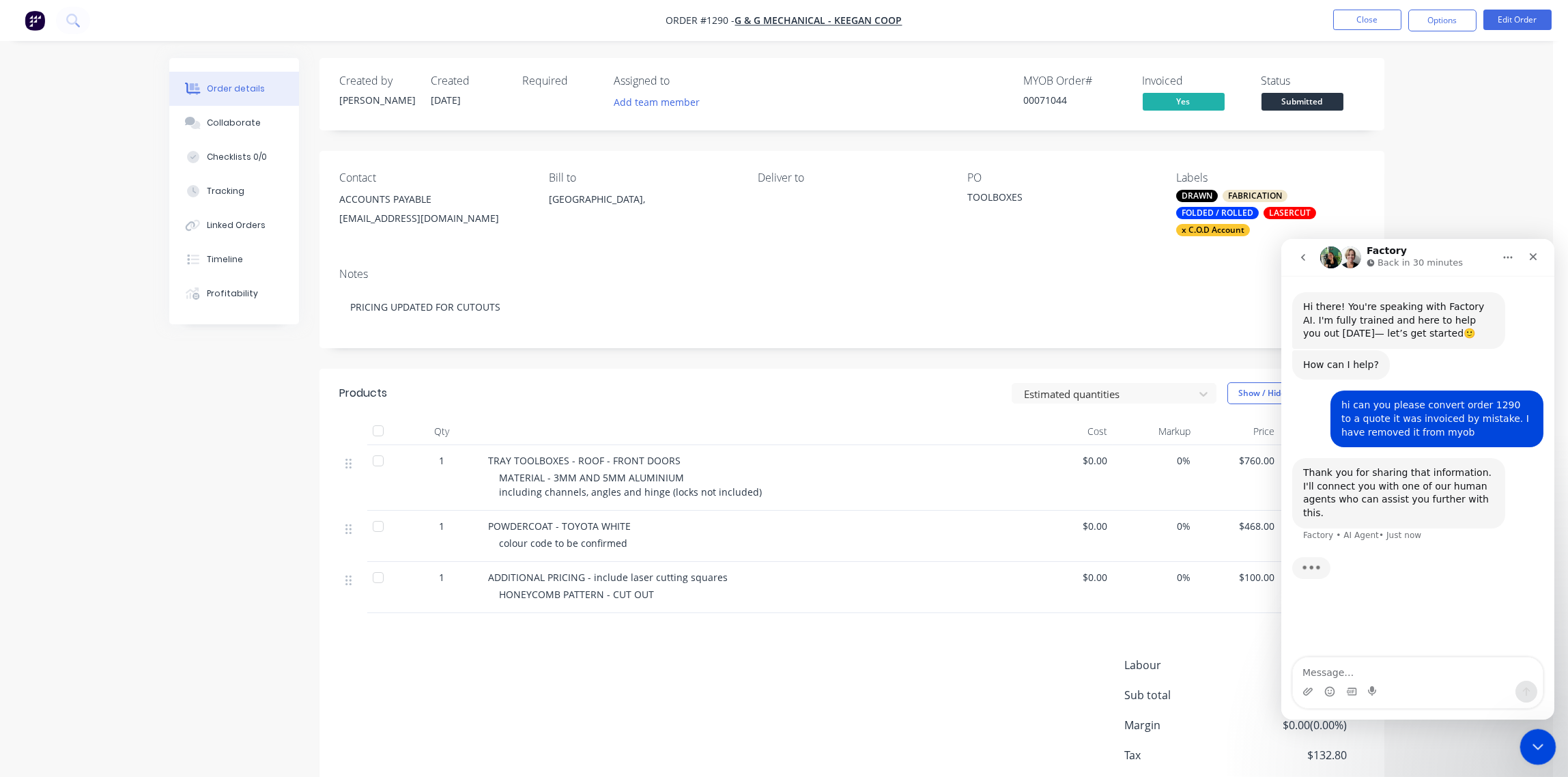
click at [1544, 749] on div "Close Intercom Messenger" at bounding box center [1536, 745] width 32 height 32
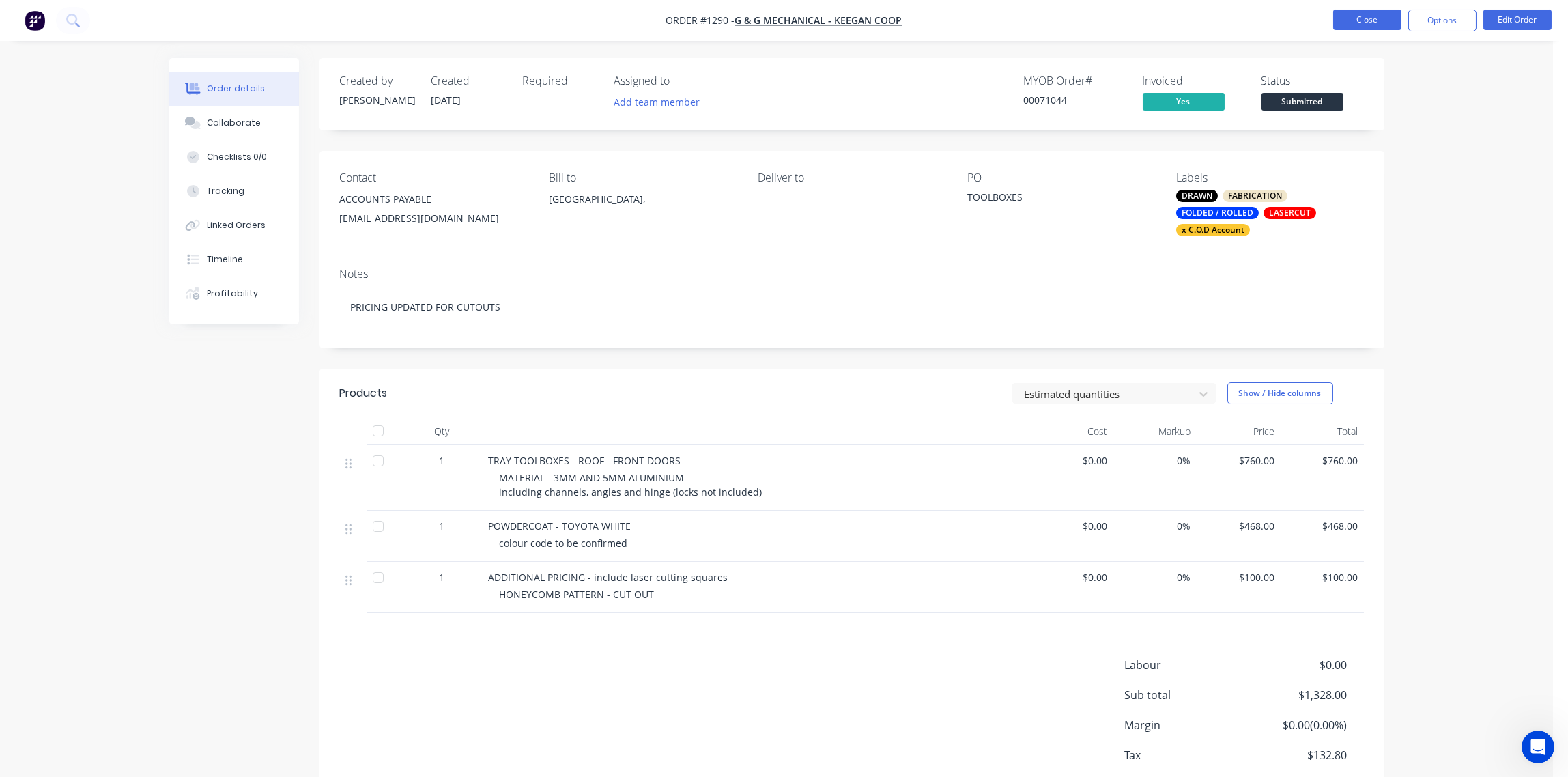
click at [1376, 17] on button "Close" at bounding box center [1367, 19] width 68 height 20
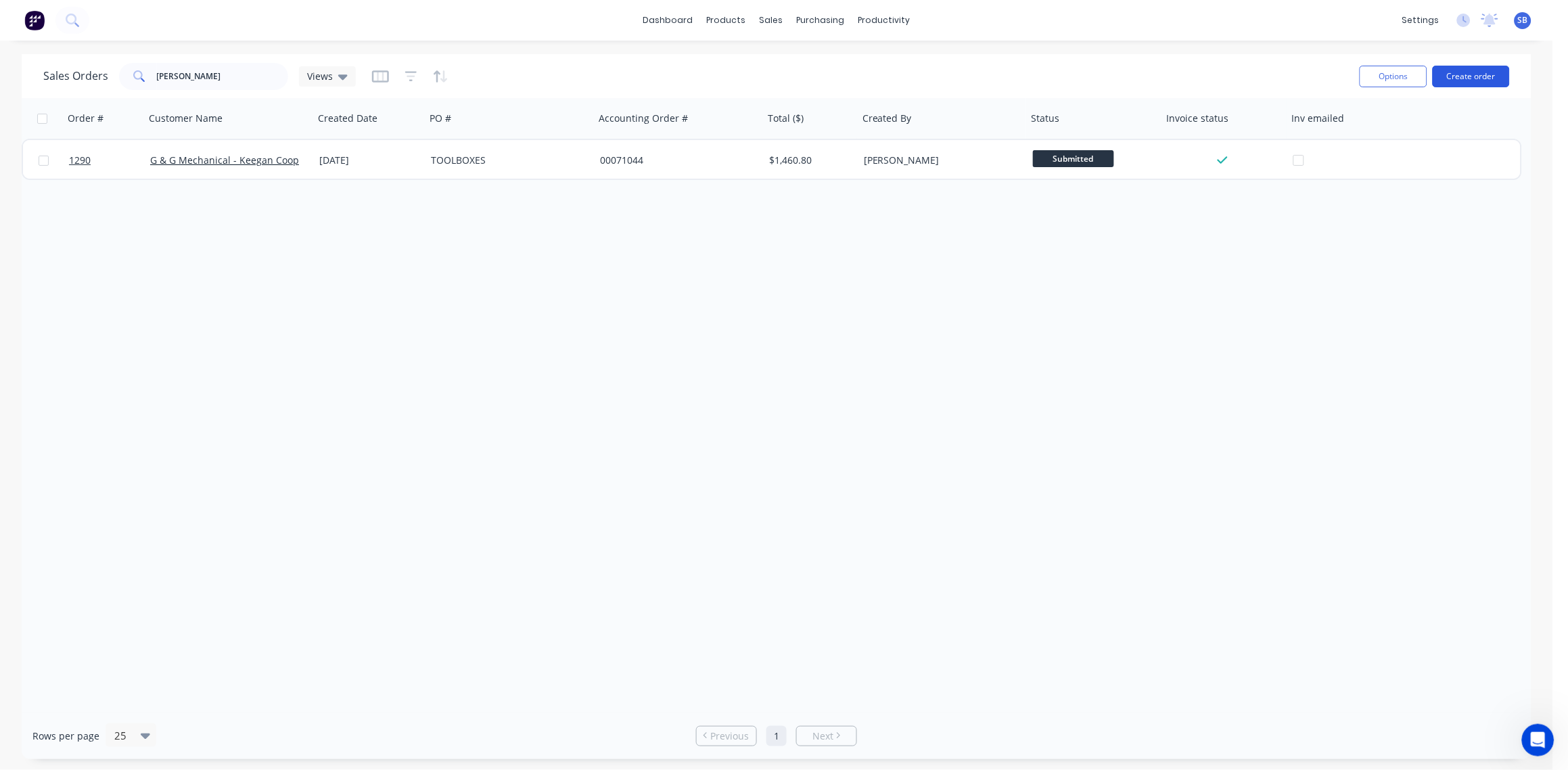
click at [1479, 79] on button "Create order" at bounding box center [1471, 76] width 77 height 22
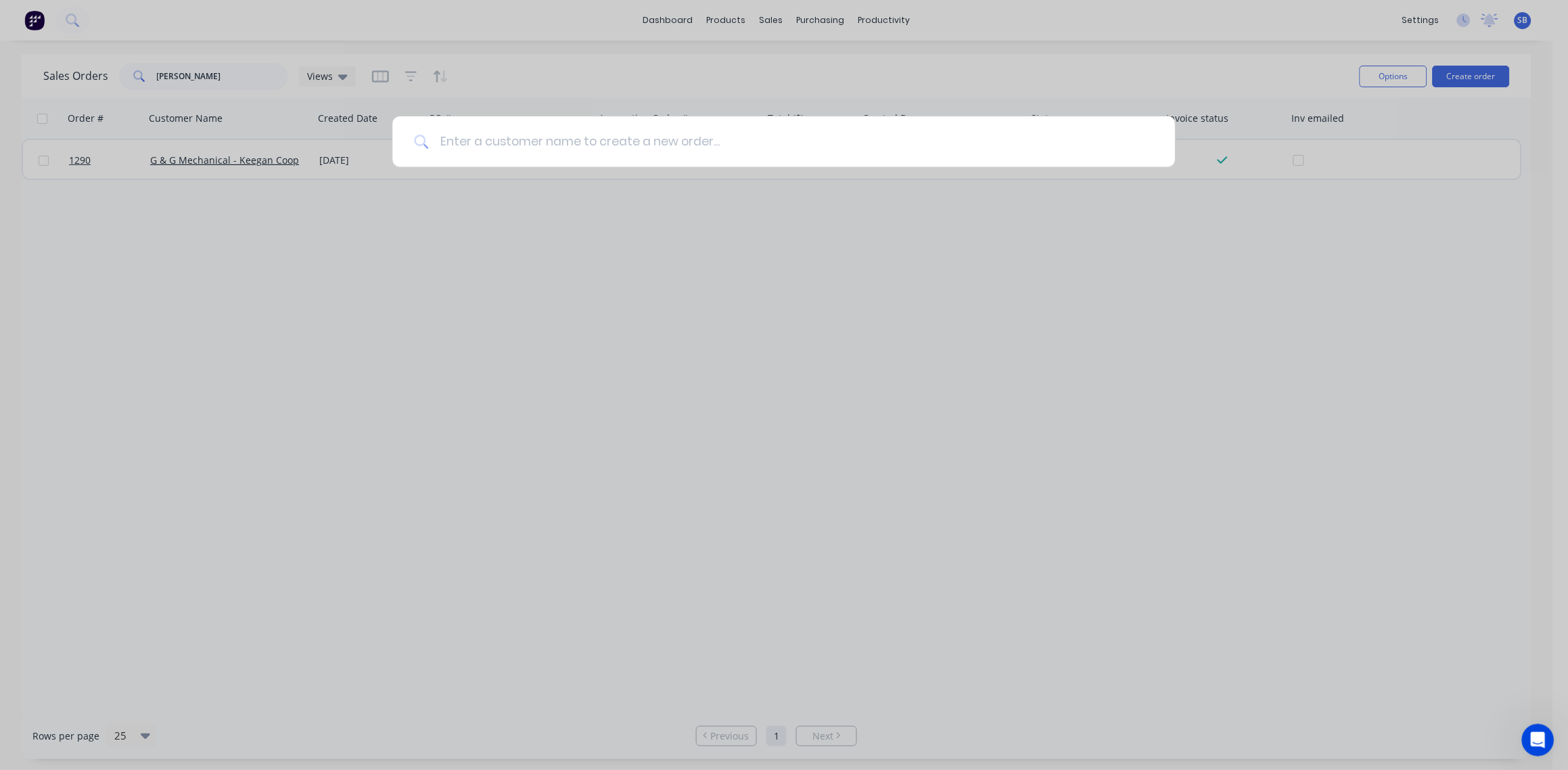
click at [533, 131] on input at bounding box center [791, 141] width 725 height 51
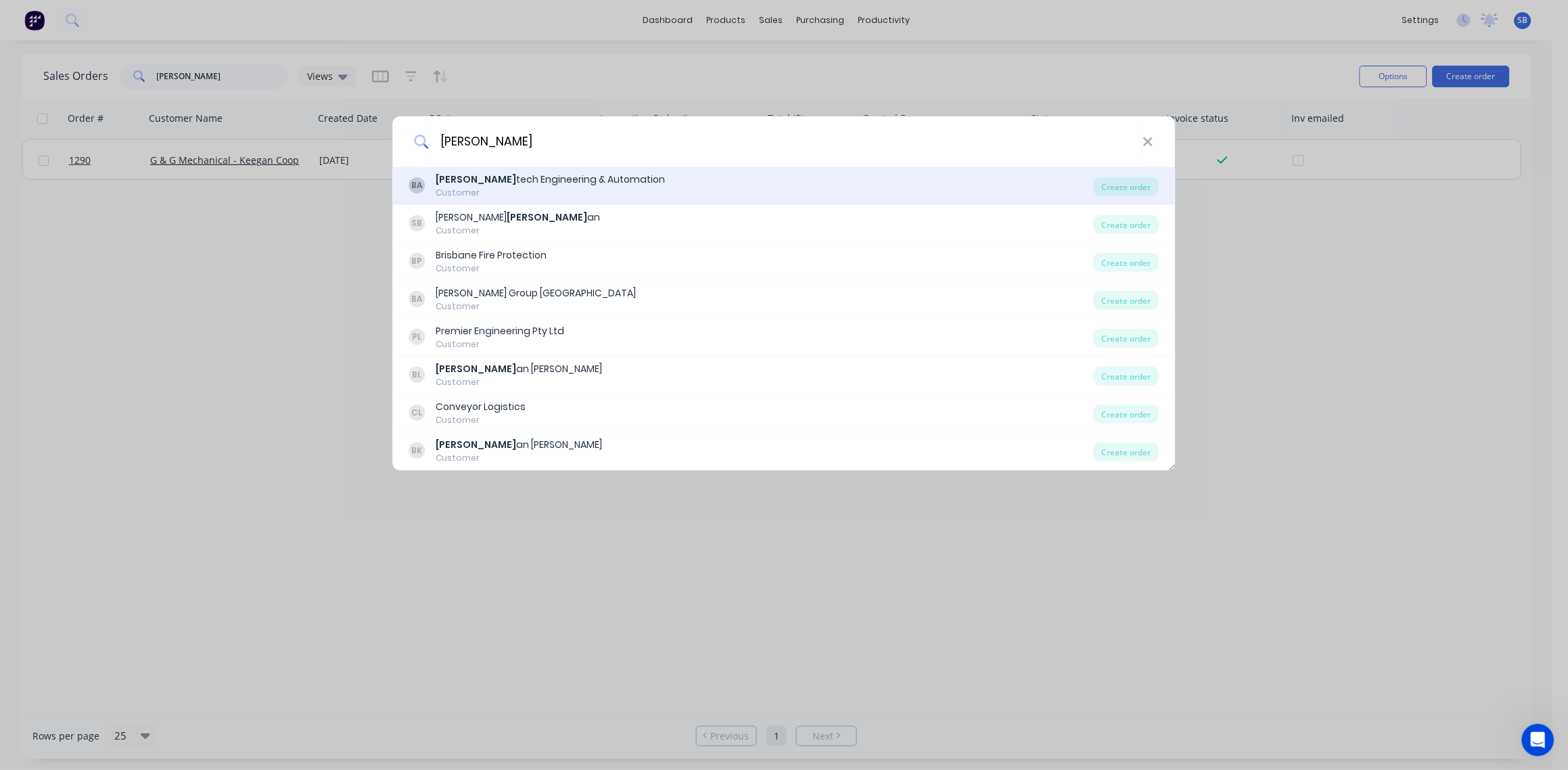
type input "bev"
click at [528, 175] on div "Bev tech Engineering & Automation" at bounding box center [550, 180] width 229 height 14
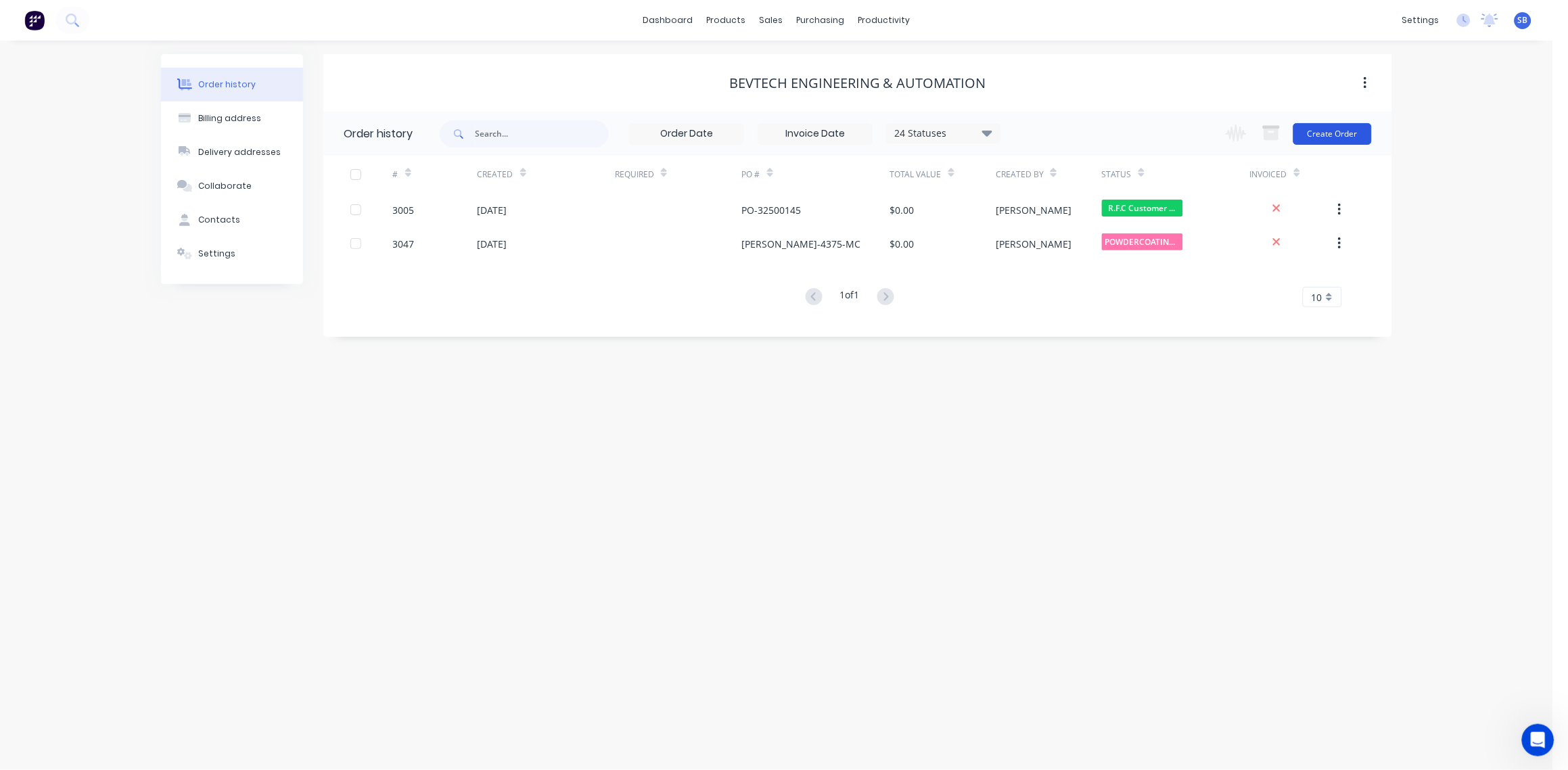
click at [1352, 135] on button "Create Order" at bounding box center [1333, 133] width 79 height 22
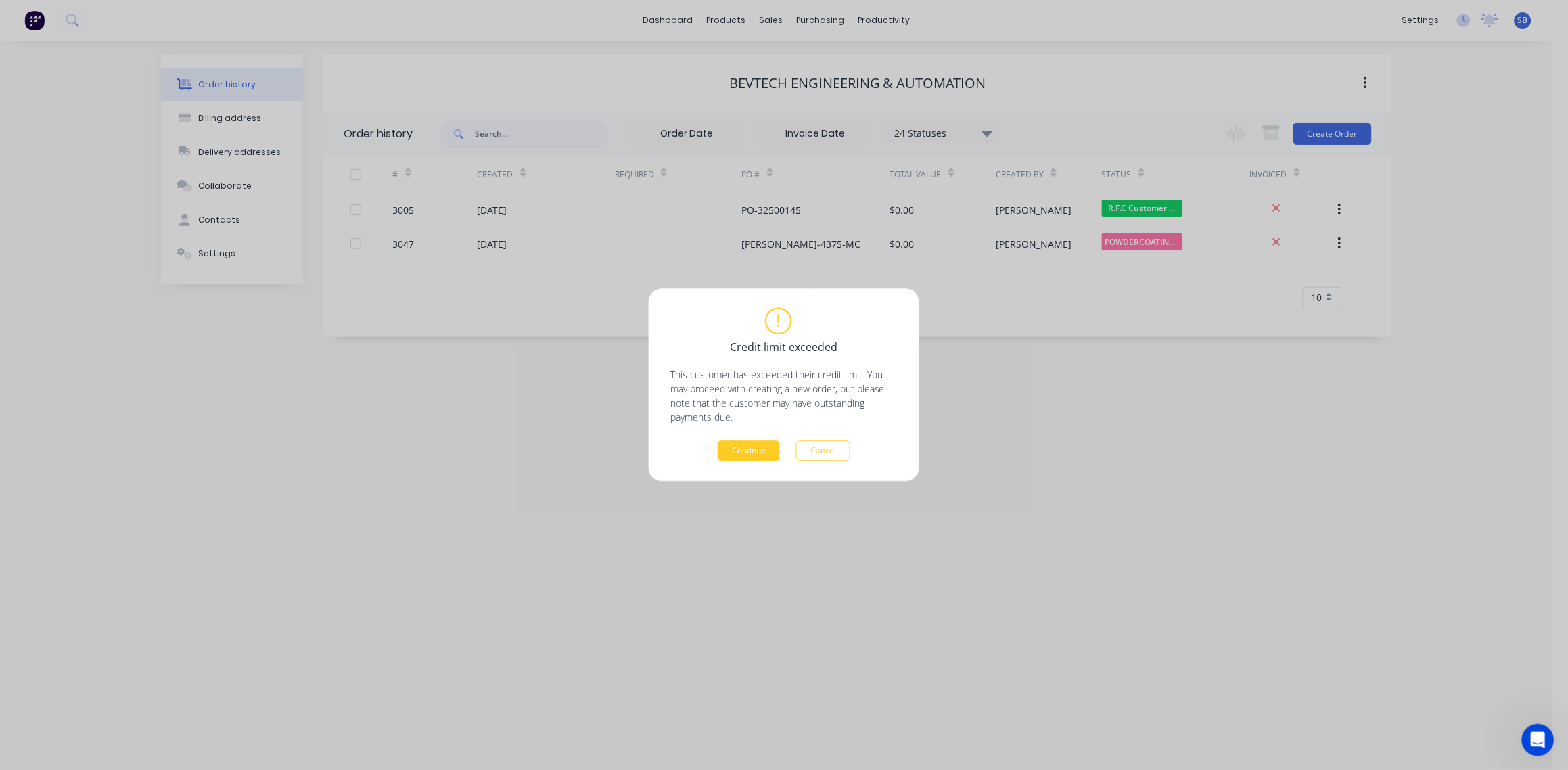
click at [753, 452] on button "Continue" at bounding box center [748, 451] width 62 height 20
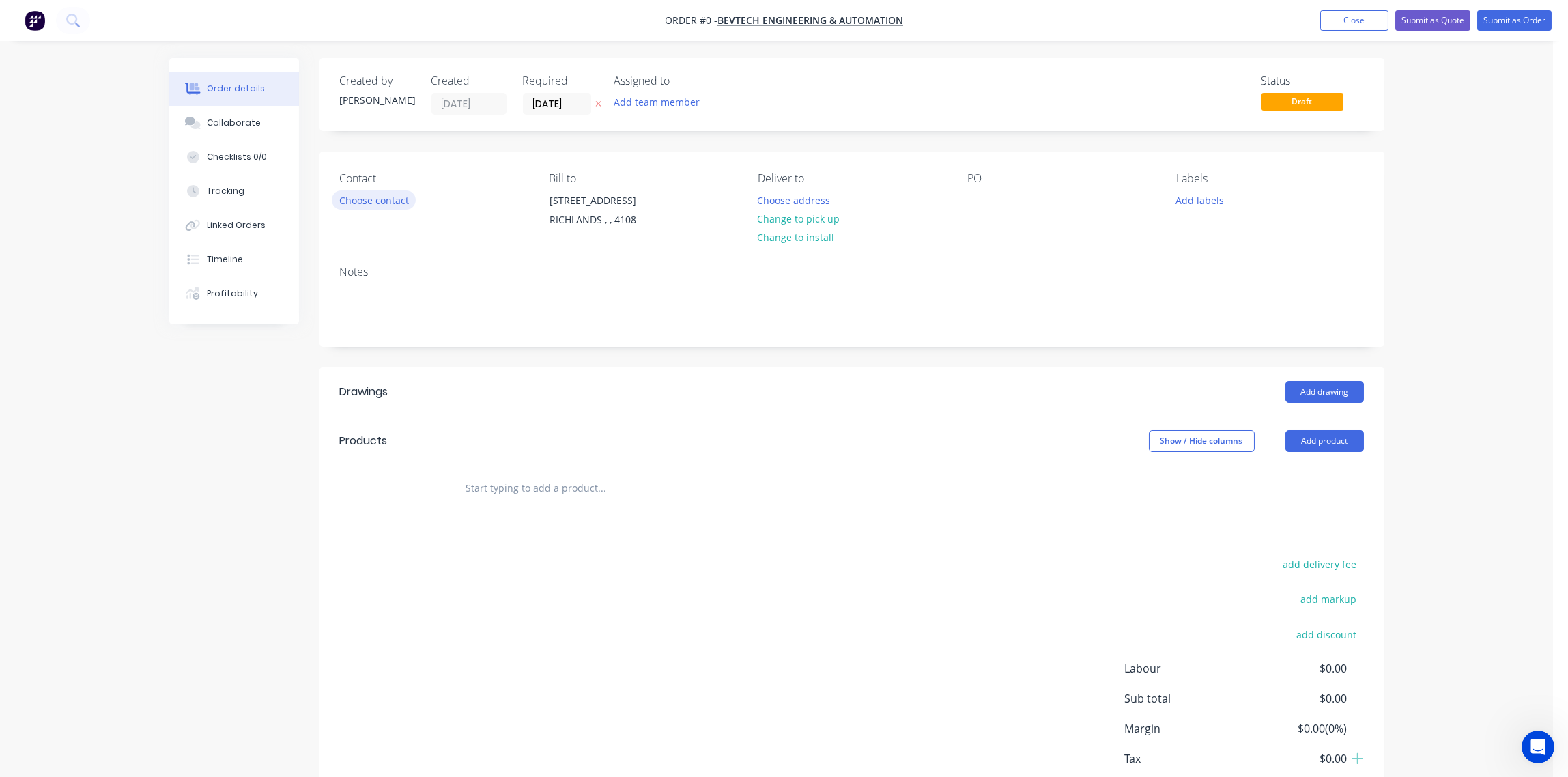
click at [396, 199] on button "Choose contact" at bounding box center [374, 200] width 84 height 19
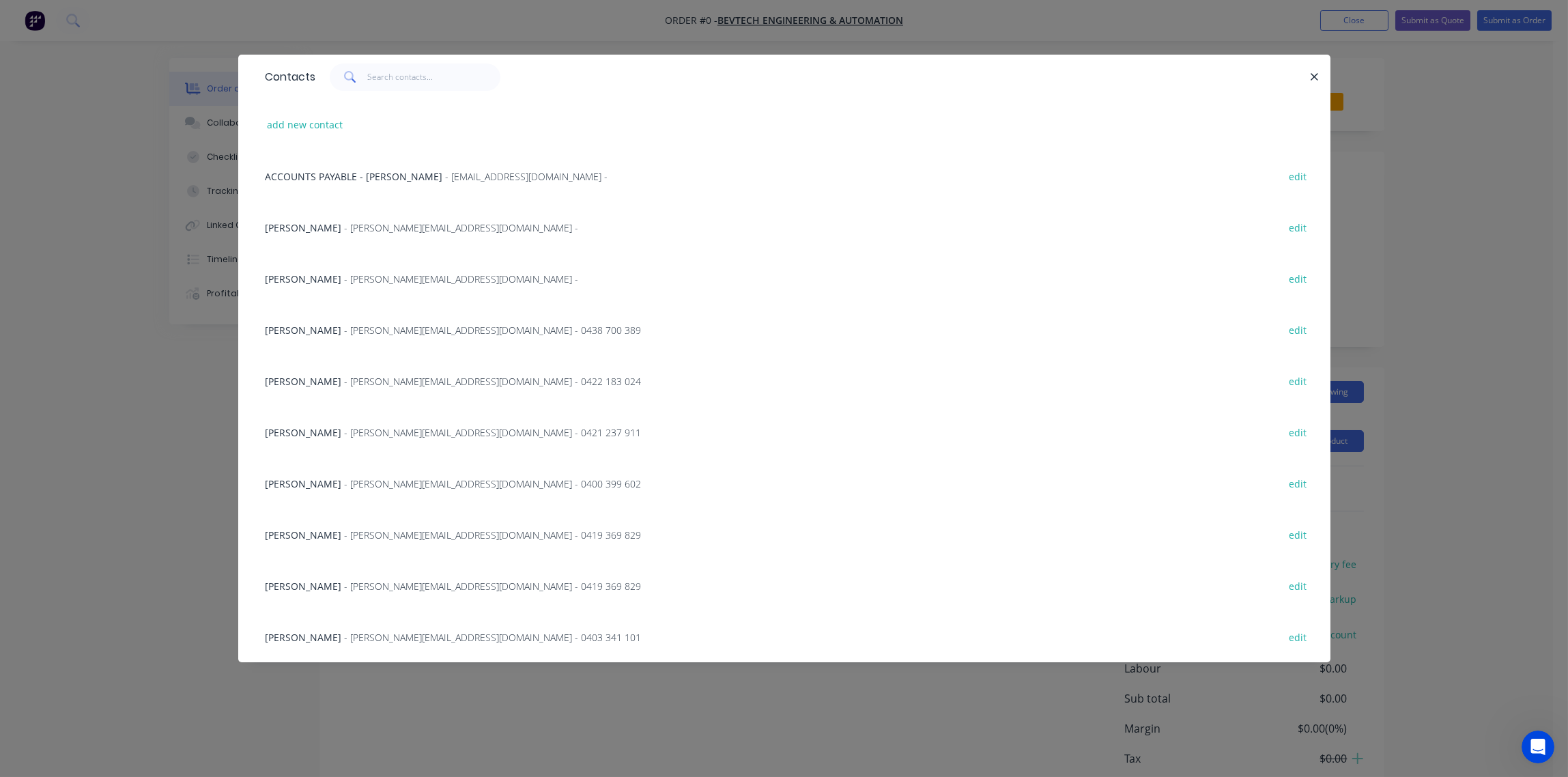
click at [352, 328] on span "- paul@bevtech.com.au - 0438 700 389" at bounding box center [493, 330] width 297 height 13
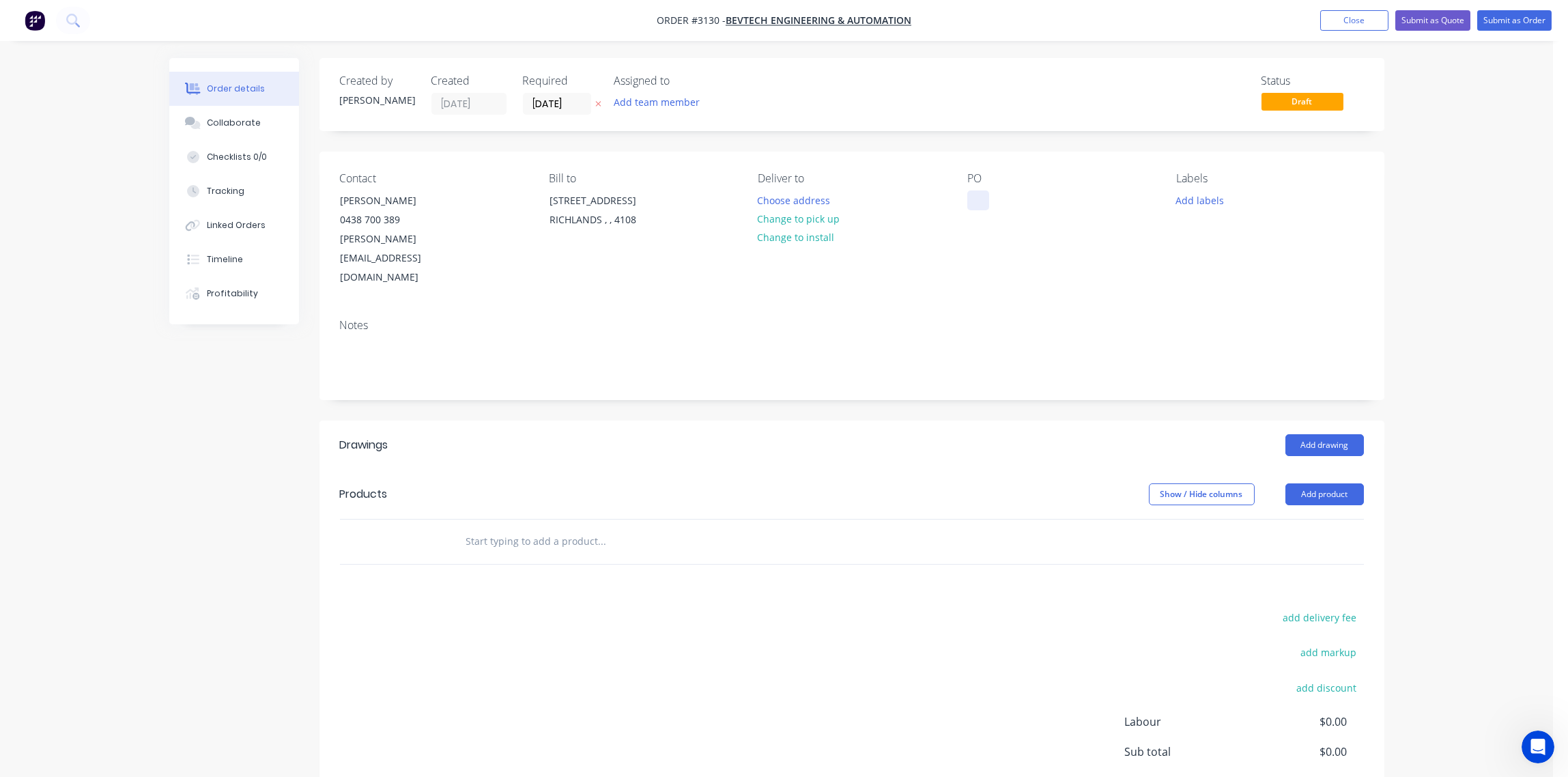
click at [976, 205] on div at bounding box center [978, 200] width 22 height 19
click at [993, 205] on div "PO-" at bounding box center [986, 200] width 38 height 19
click at [1329, 483] on button "Add product" at bounding box center [1325, 494] width 79 height 22
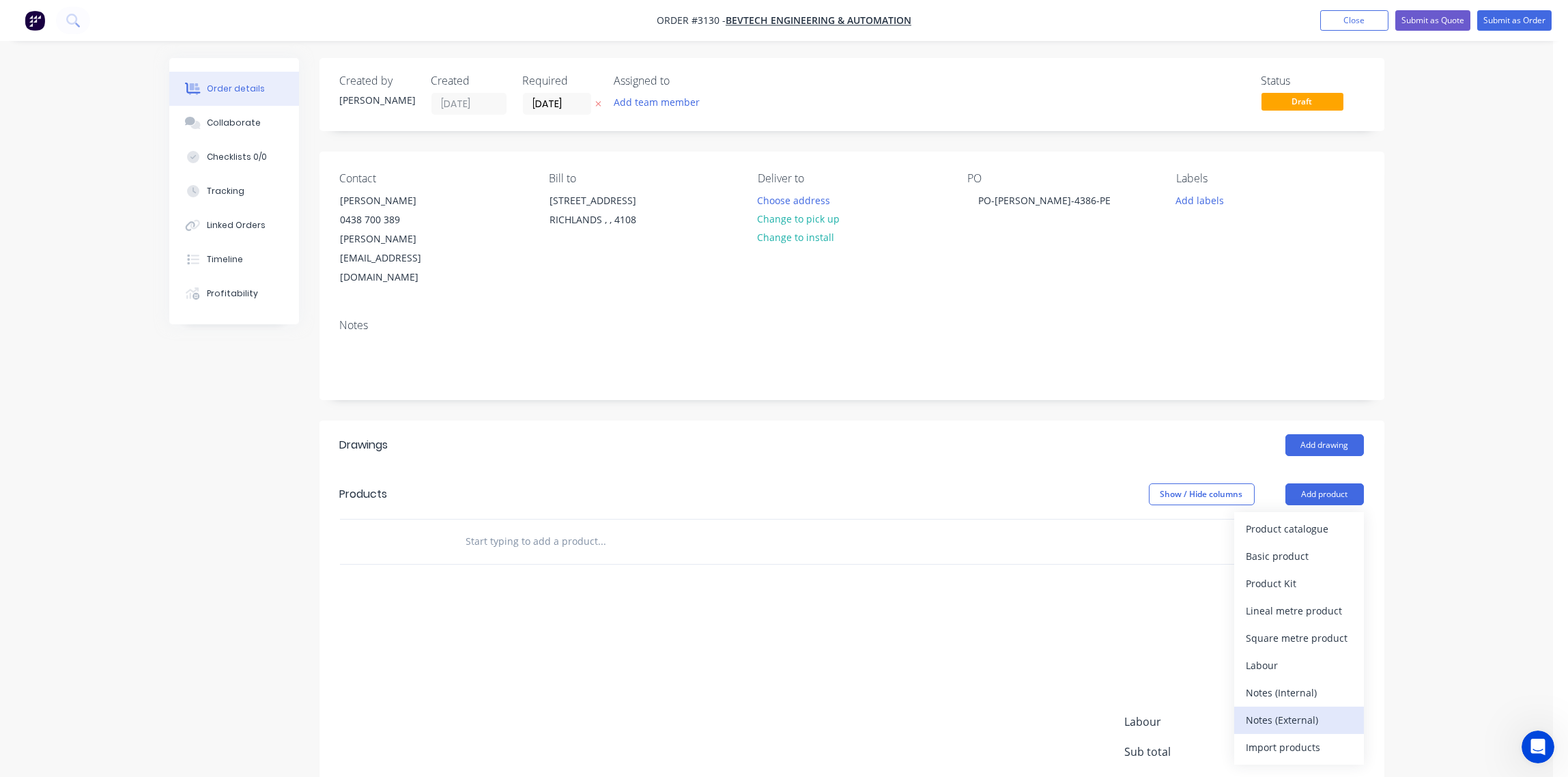
click at [1278, 710] on div "Notes (External)" at bounding box center [1300, 720] width 105 height 19
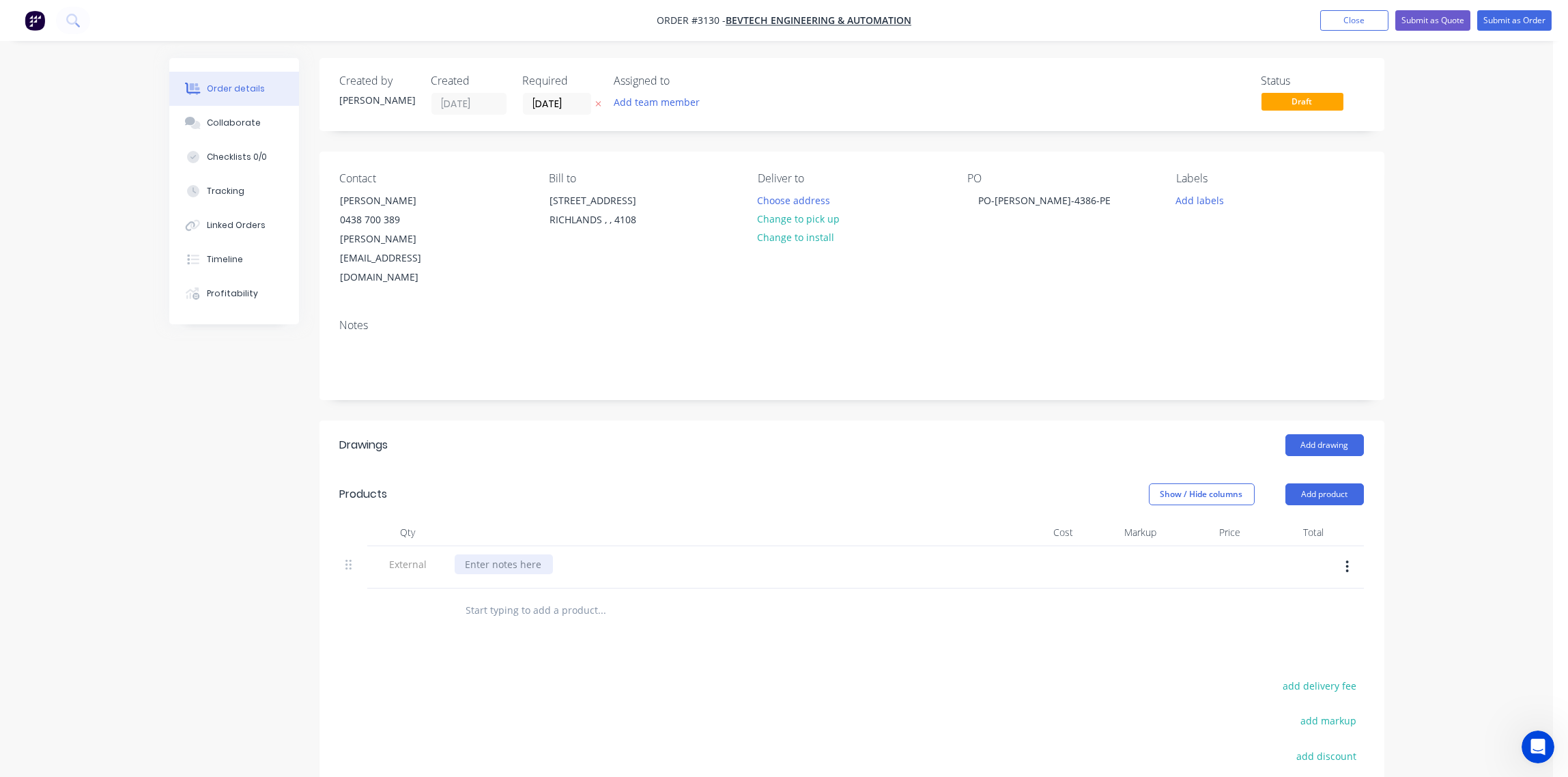
click at [507, 555] on div at bounding box center [503, 565] width 98 height 19
paste div
click at [497, 597] on input "text" at bounding box center [602, 611] width 273 height 28
click at [533, 597] on input "text" at bounding box center [602, 611] width 273 height 28
paste input "STEP TREAD"
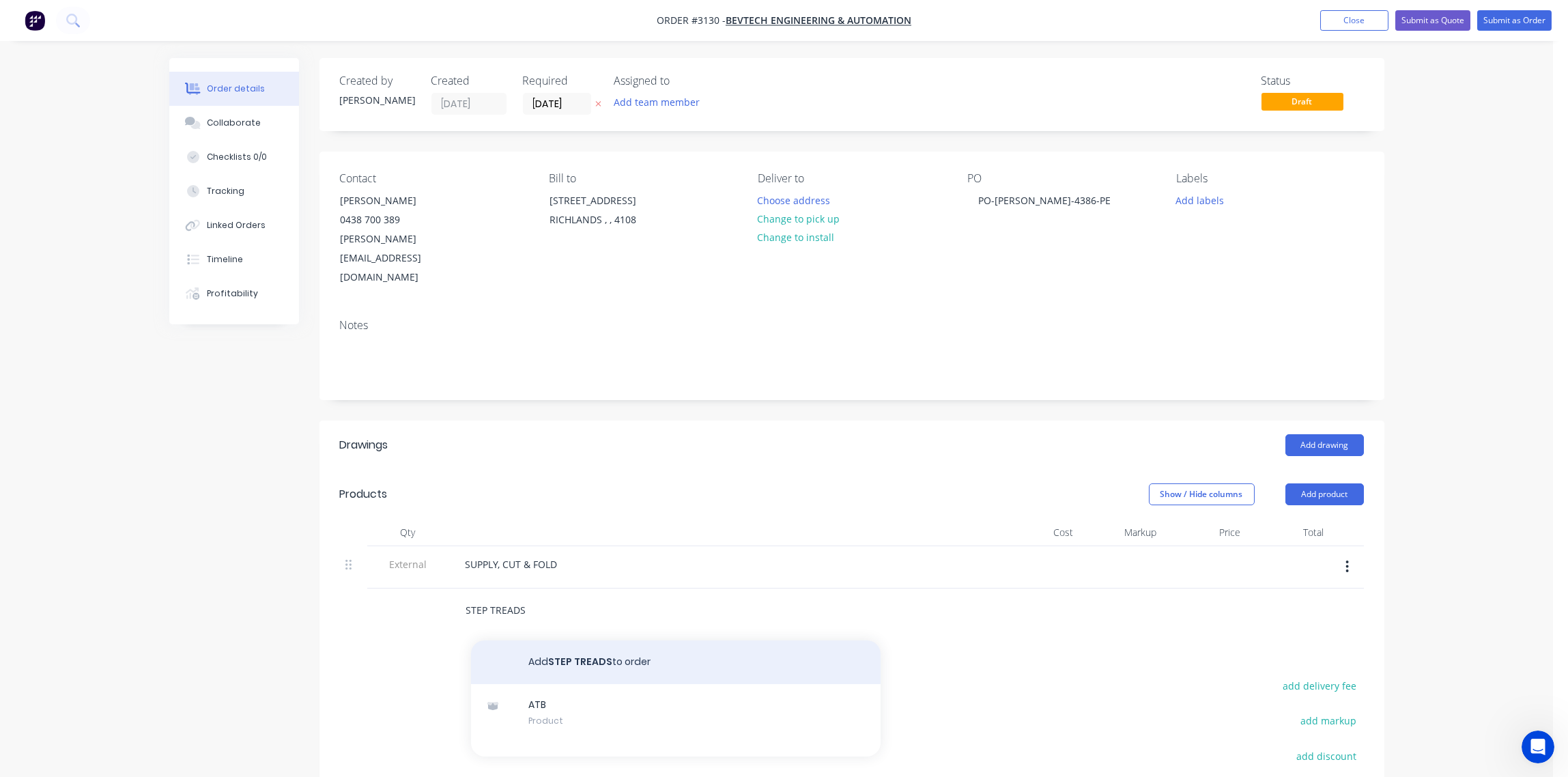
type input "STEP TREADS"
click at [583, 641] on button "Add STEP TREADS to order" at bounding box center [675, 663] width 409 height 44
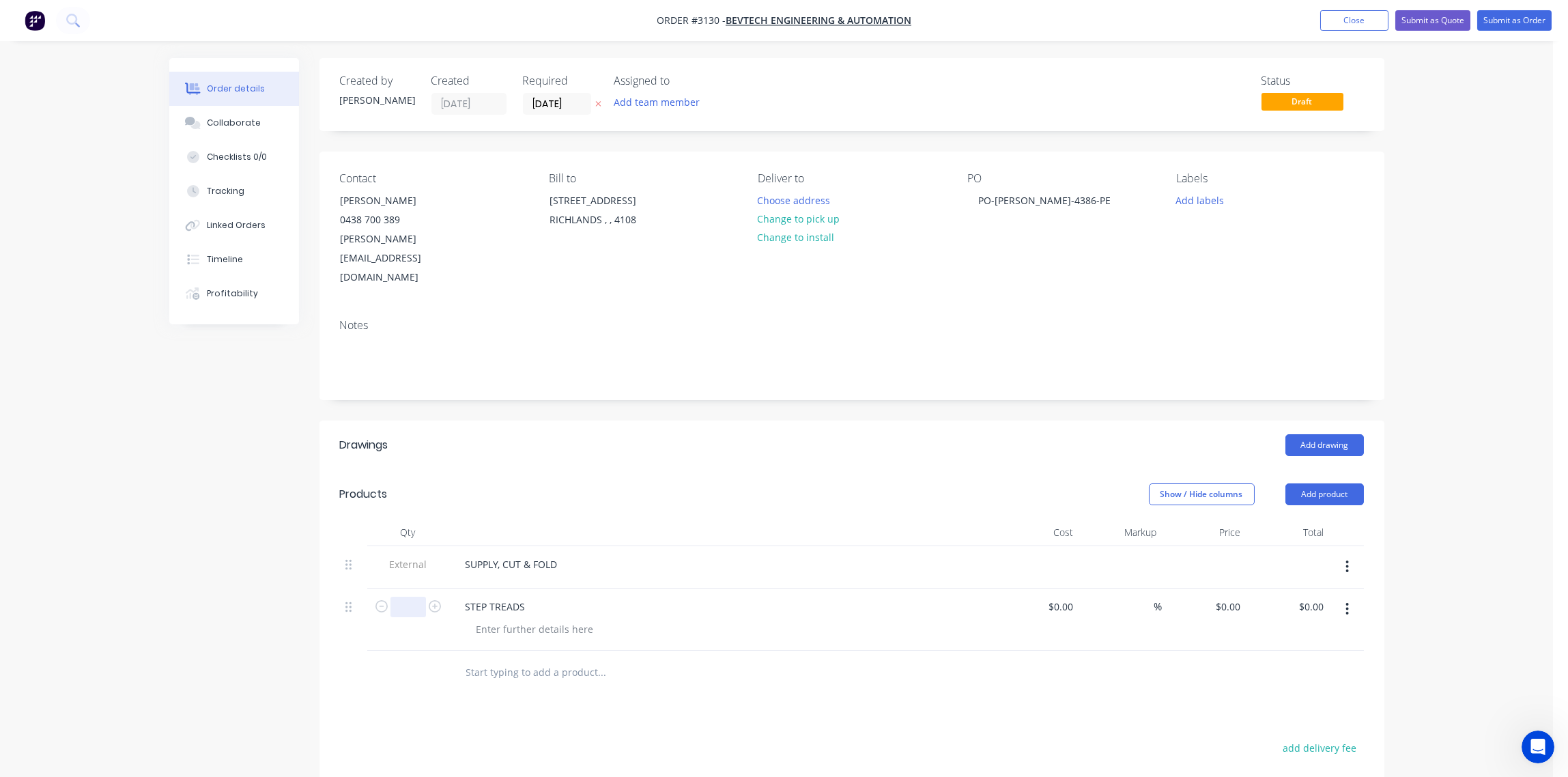
click at [412, 597] on input "text" at bounding box center [409, 607] width 36 height 20
type input "36"
click at [582, 681] on div "Drawings Add drawing Products Show / Hide columns Add product Qty Cost Markup P…" at bounding box center [852, 722] width 1065 height 603
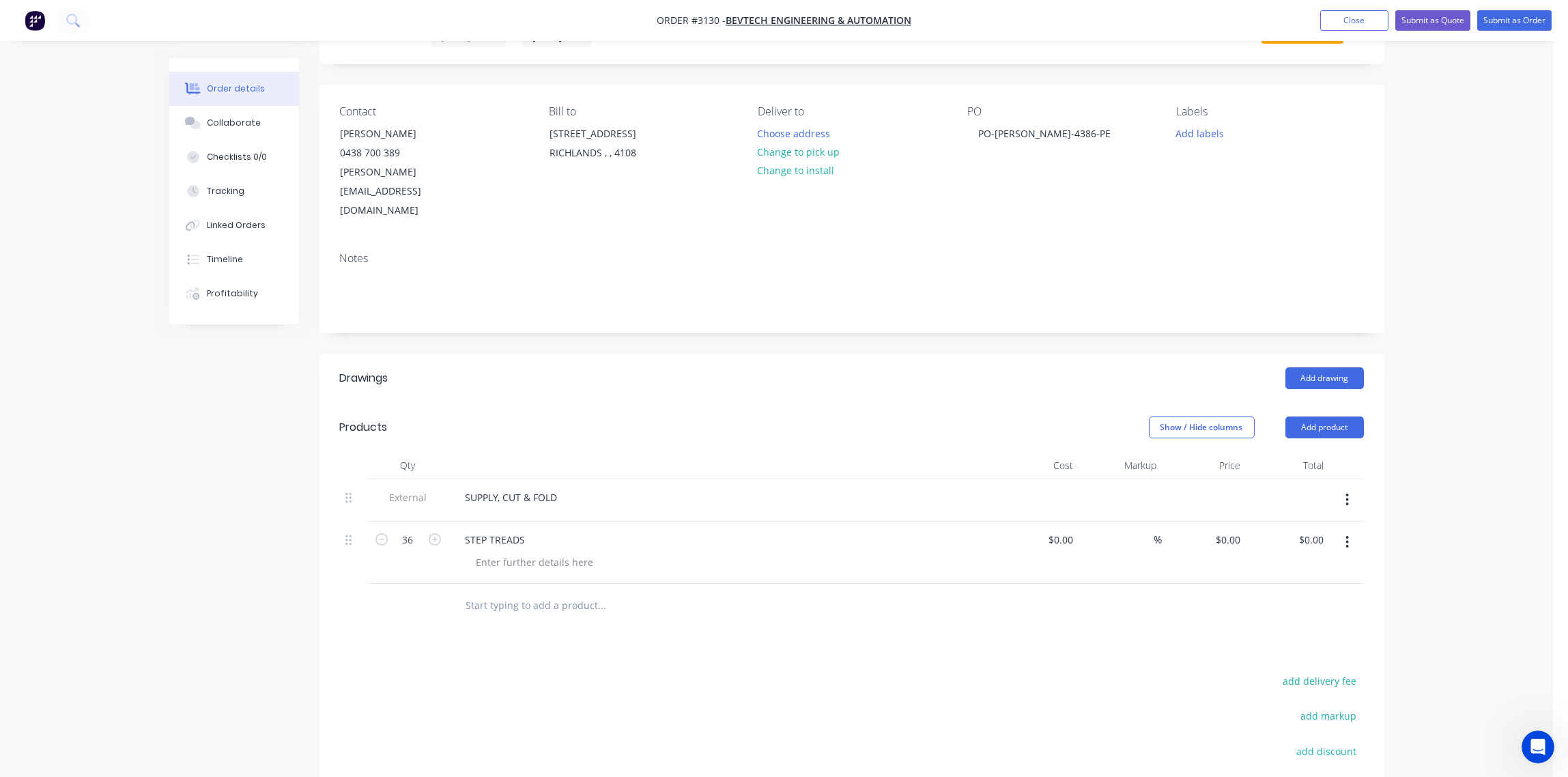
scroll to position [101, 0]
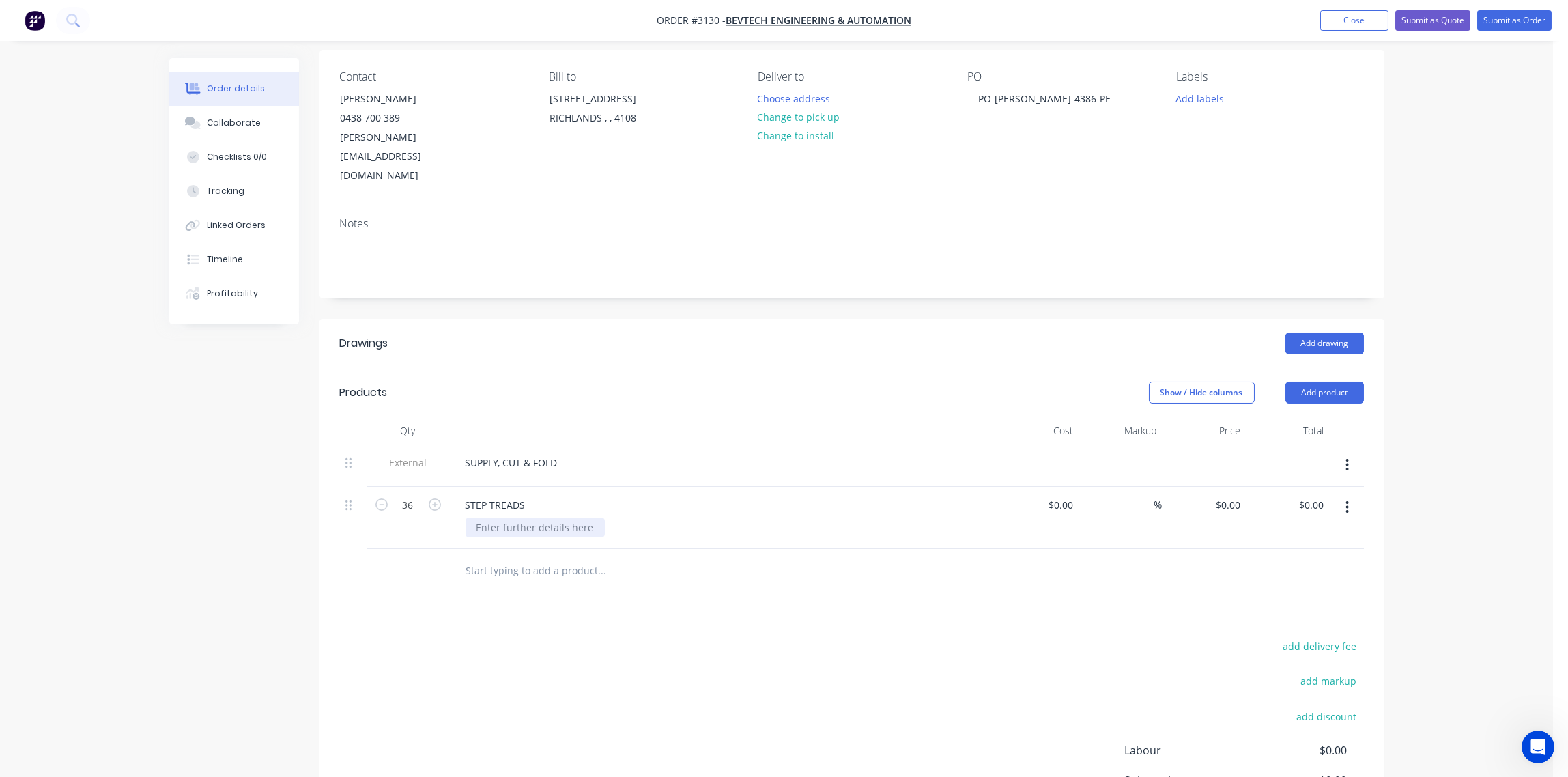
click at [512, 517] on div at bounding box center [535, 527] width 139 height 19
paste div
click at [739, 517] on div "Material: 6mm Mild Steel tread plate" at bounding box center [727, 527] width 525 height 19
click at [582, 637] on div "add delivery fee add markup add discount Labour $0.00 Sub total $0.00 Margin $0…" at bounding box center [851, 769] width 1024 height 264
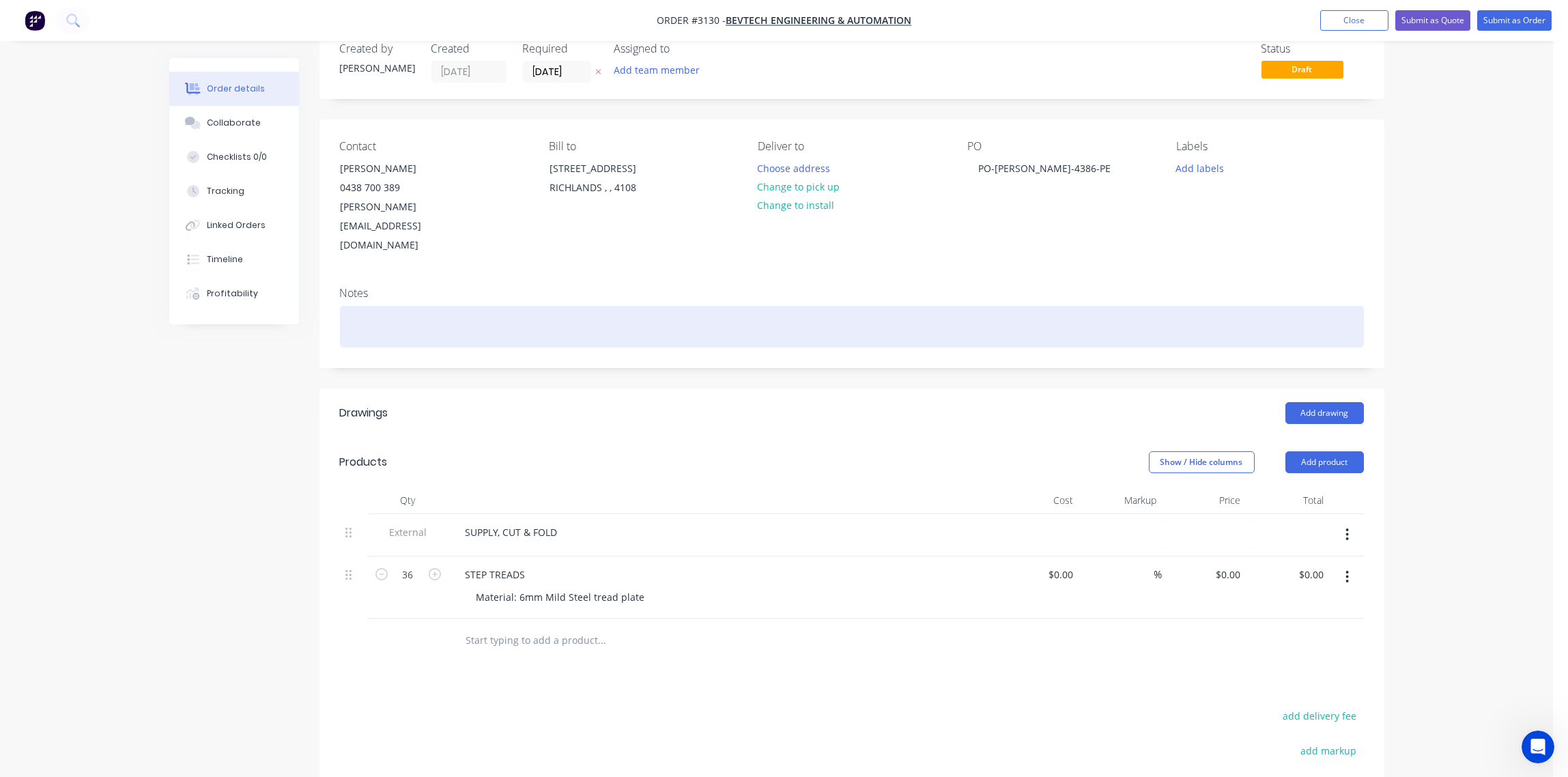
scroll to position [0, 0]
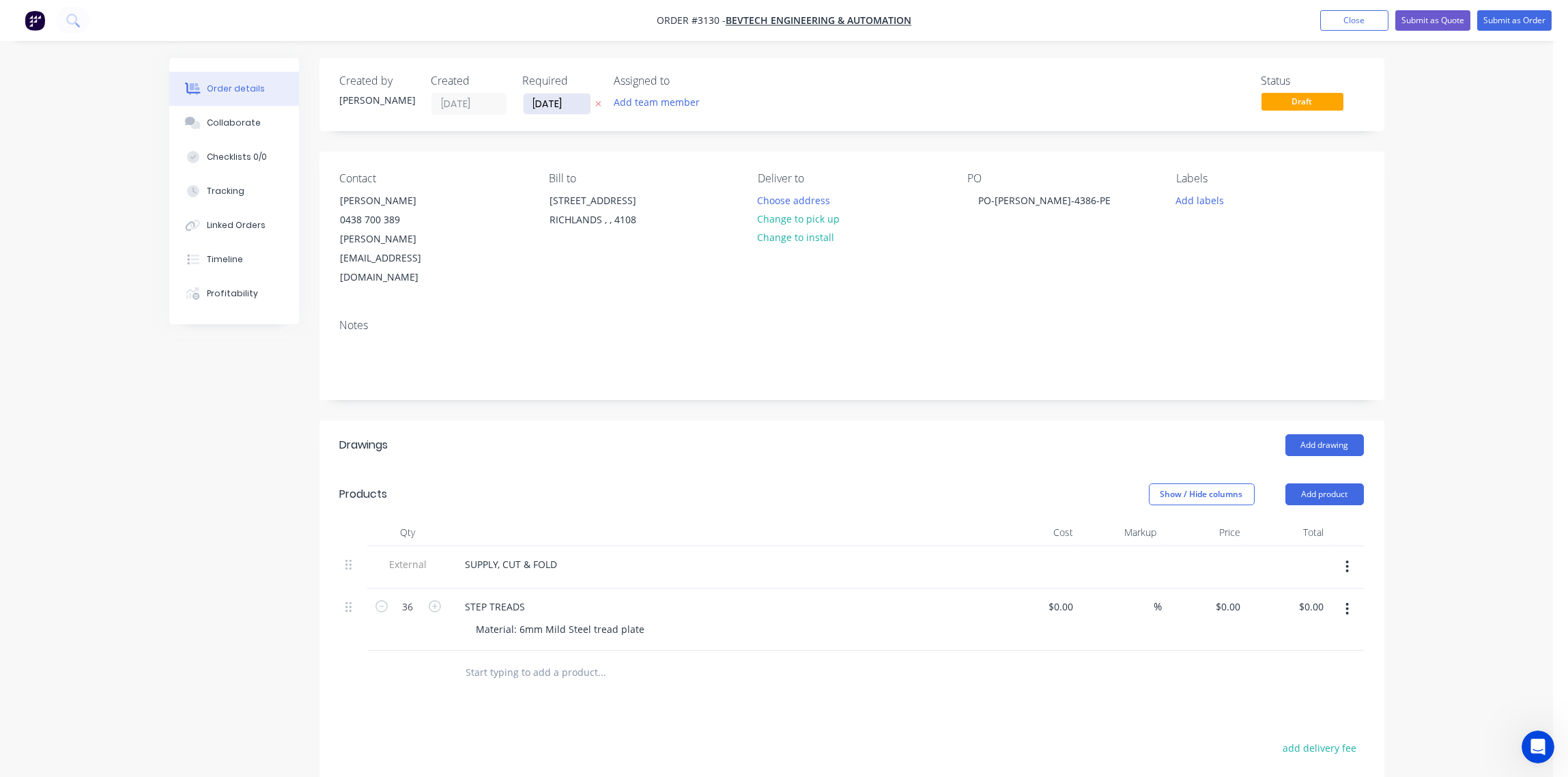
click at [582, 96] on input "[DATE]" at bounding box center [557, 103] width 67 height 20
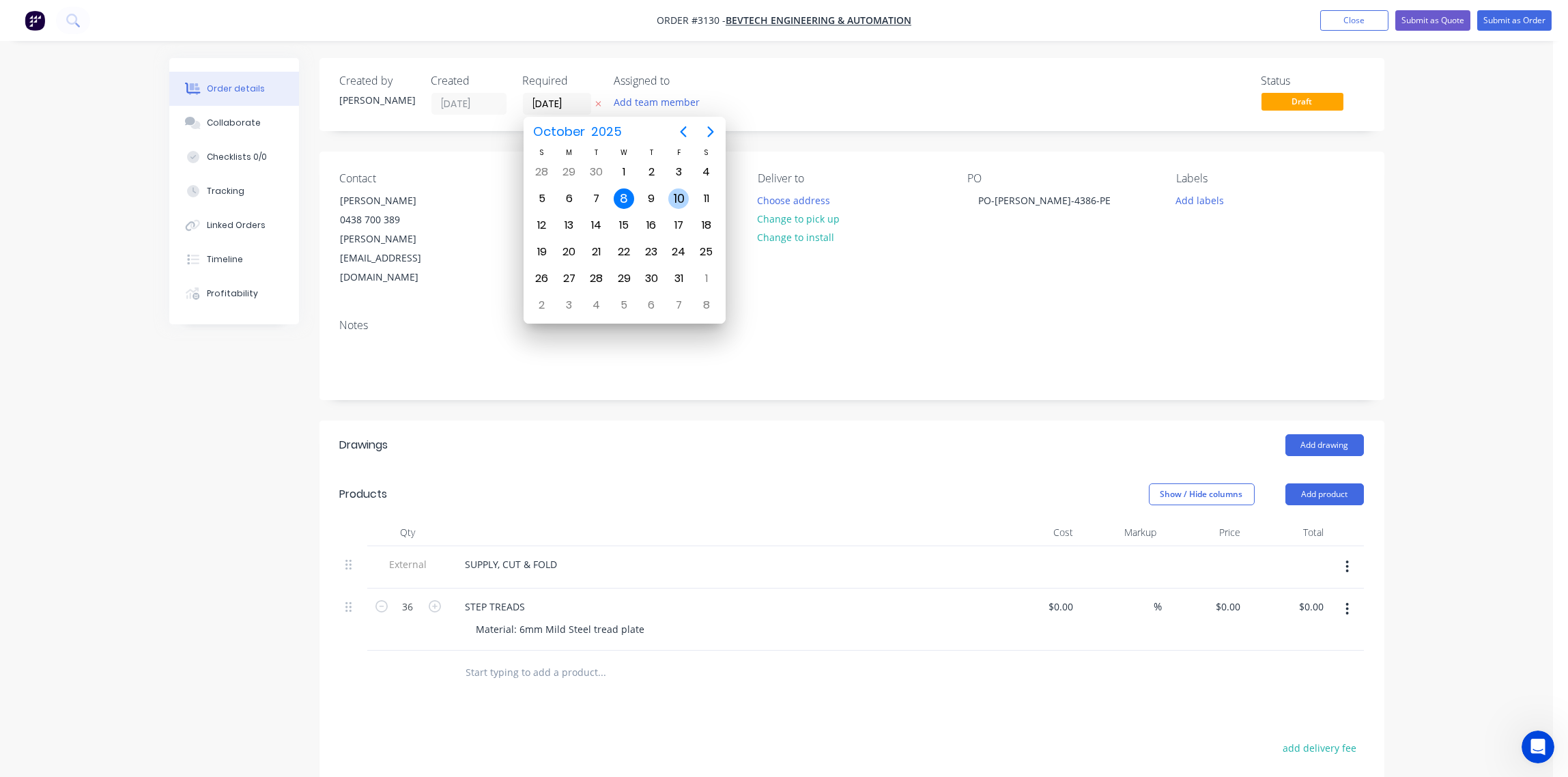
click at [682, 195] on div "10" at bounding box center [678, 198] width 20 height 20
type input "[DATE]"
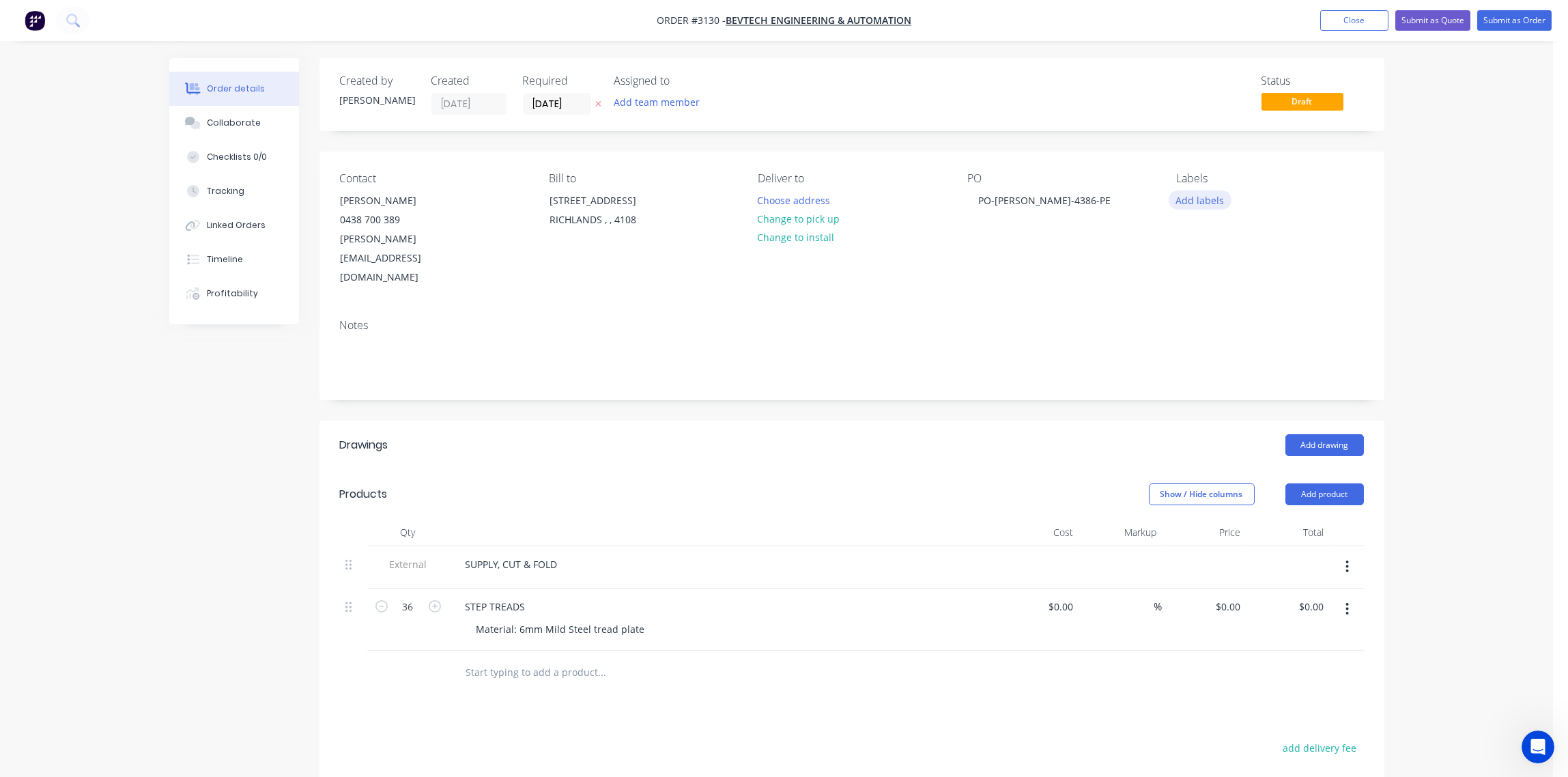
click at [1201, 200] on button "Add labels" at bounding box center [1200, 200] width 62 height 19
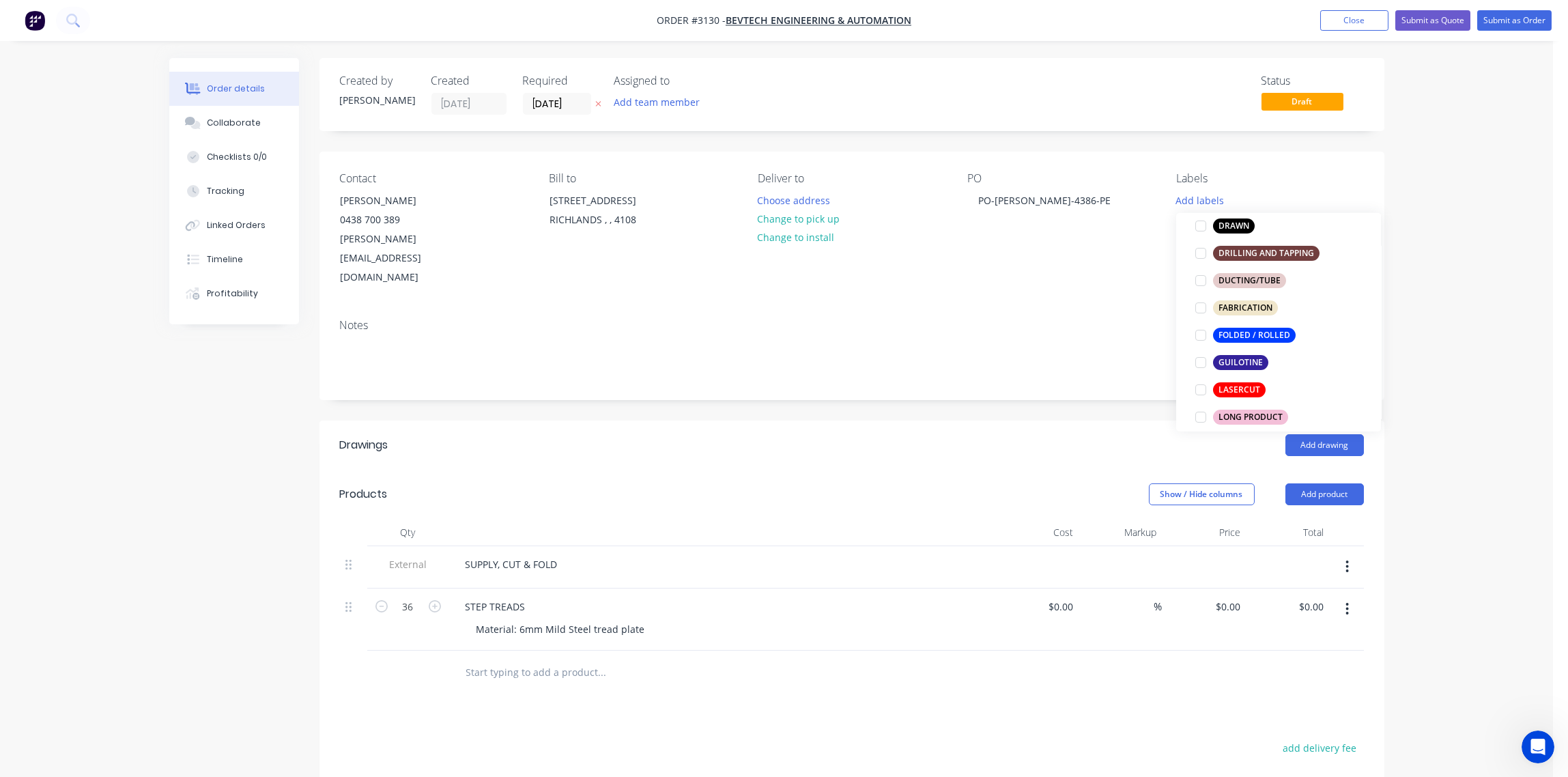
scroll to position [305, 0]
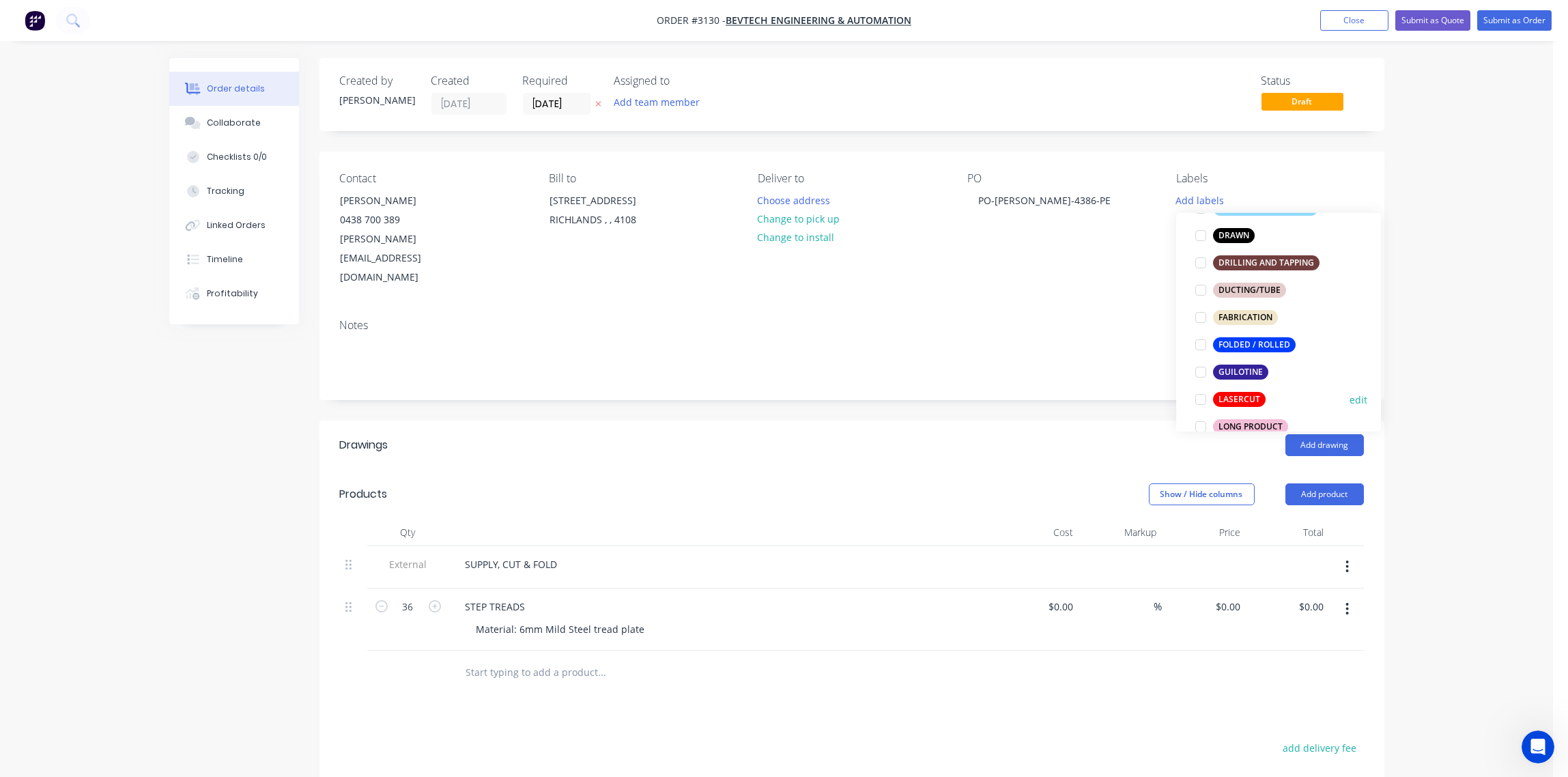
click at [1202, 398] on div at bounding box center [1201, 400] width 28 height 28
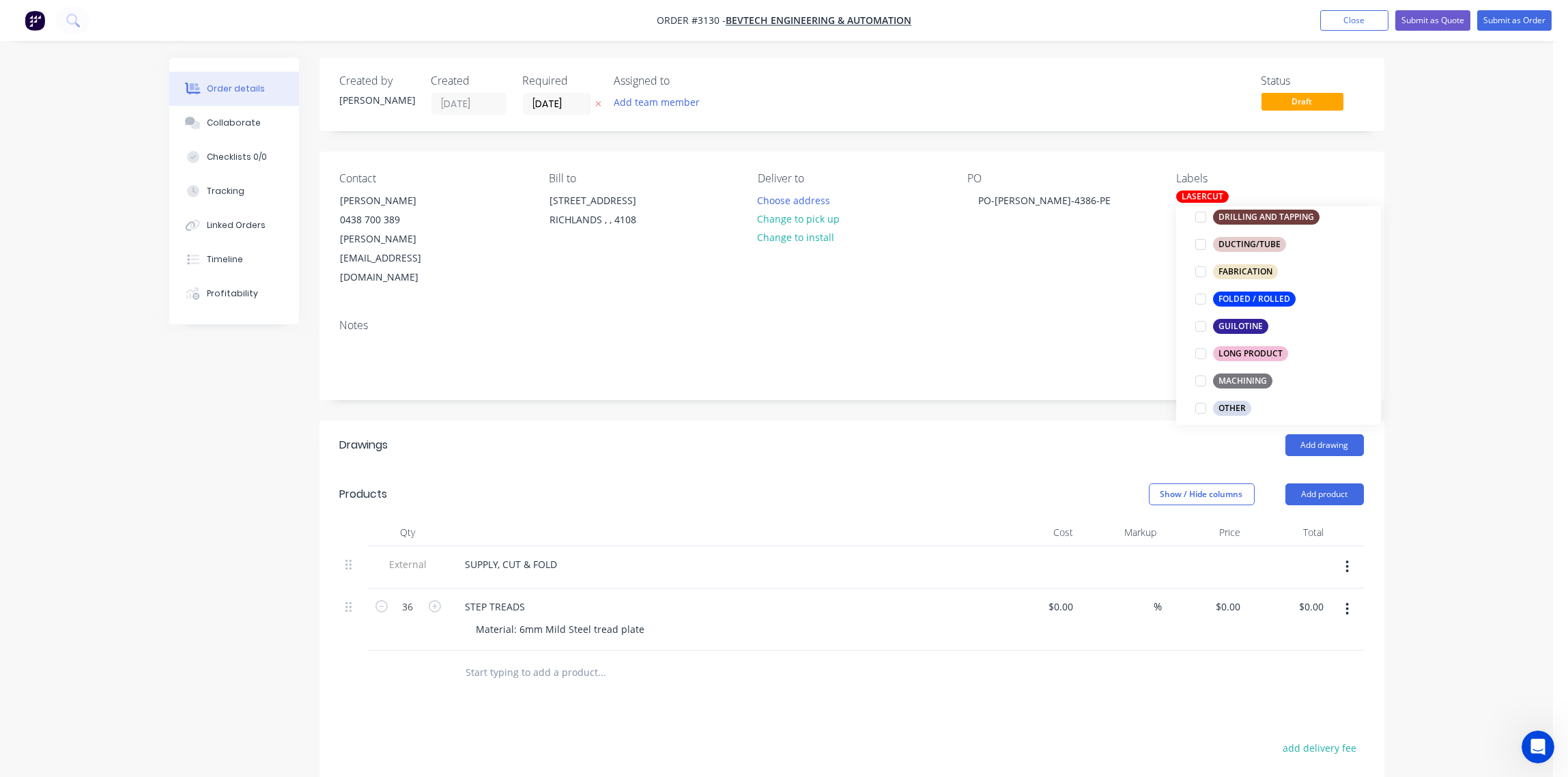
scroll to position [408, 0]
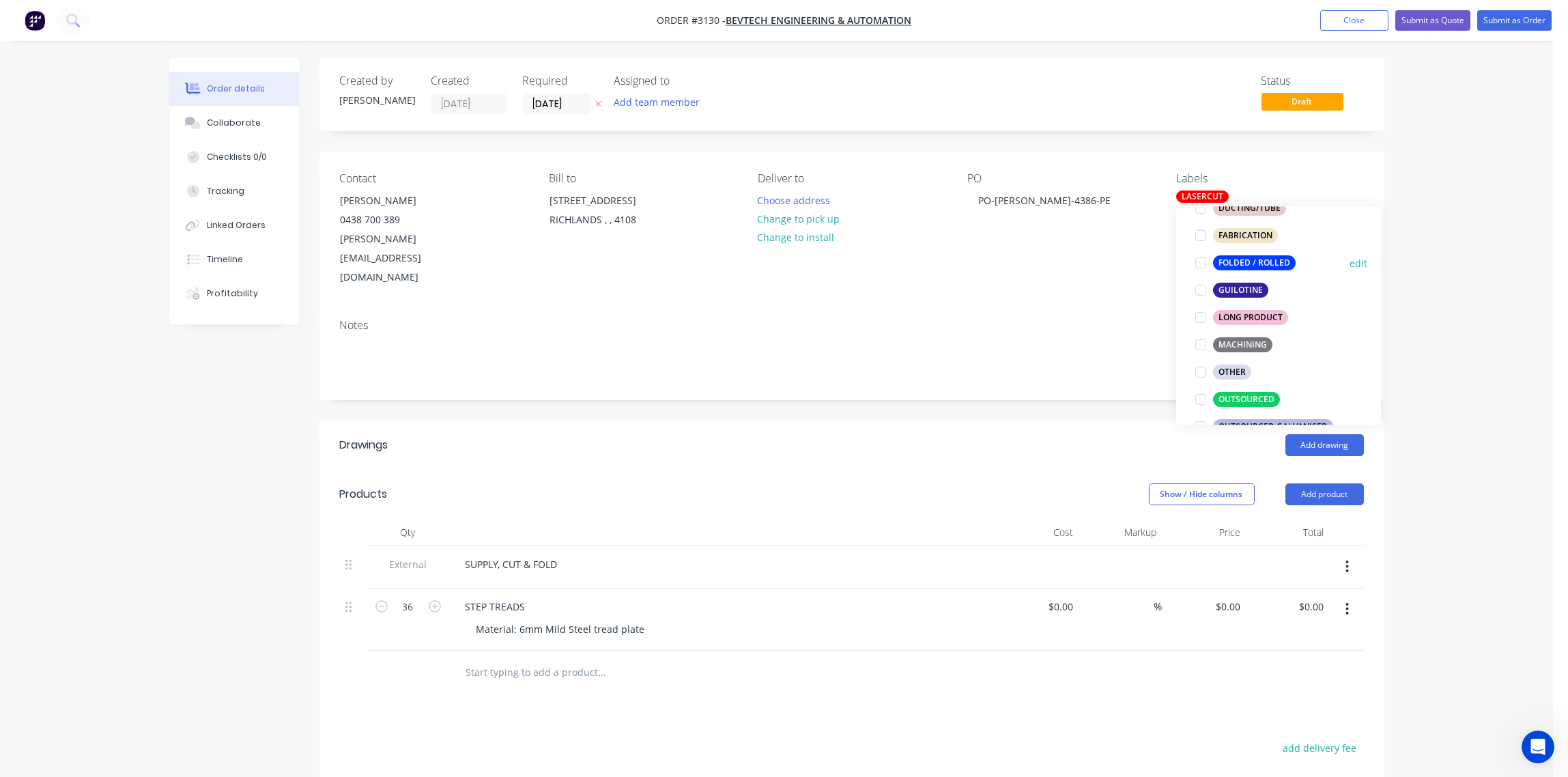
click at [1206, 263] on div at bounding box center [1201, 263] width 28 height 28
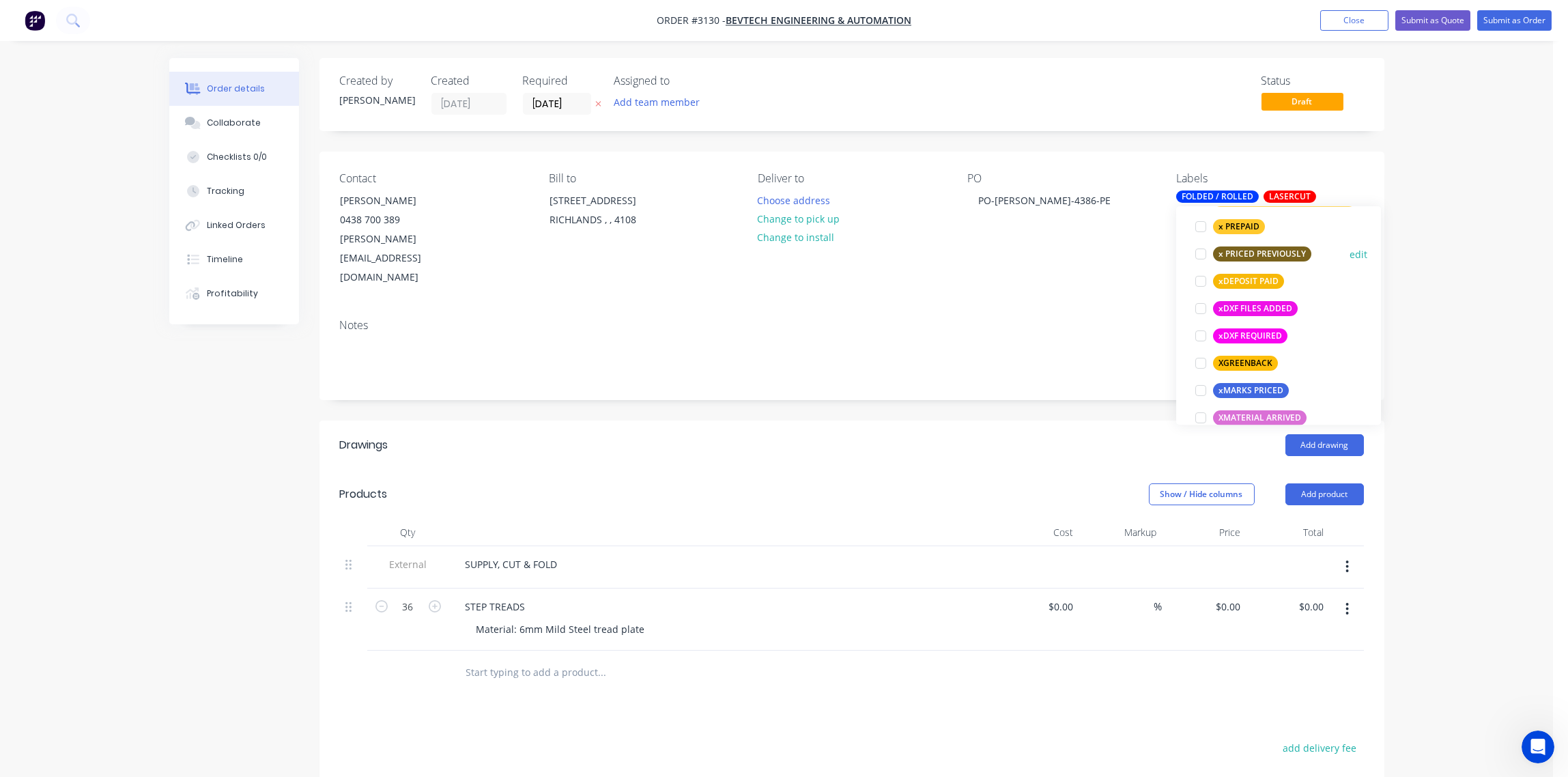
scroll to position [970, 0]
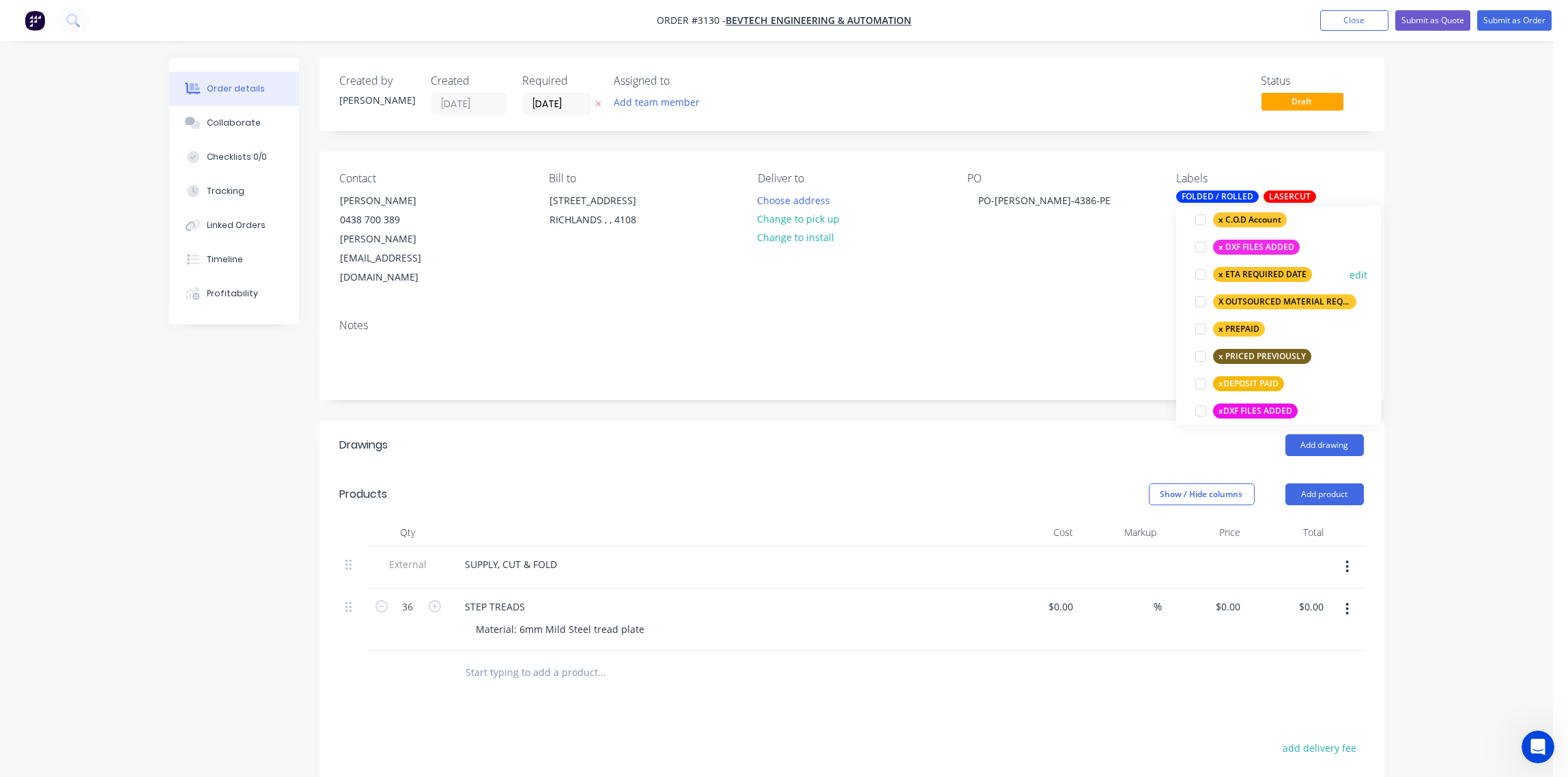
click at [1197, 273] on div at bounding box center [1201, 275] width 28 height 28
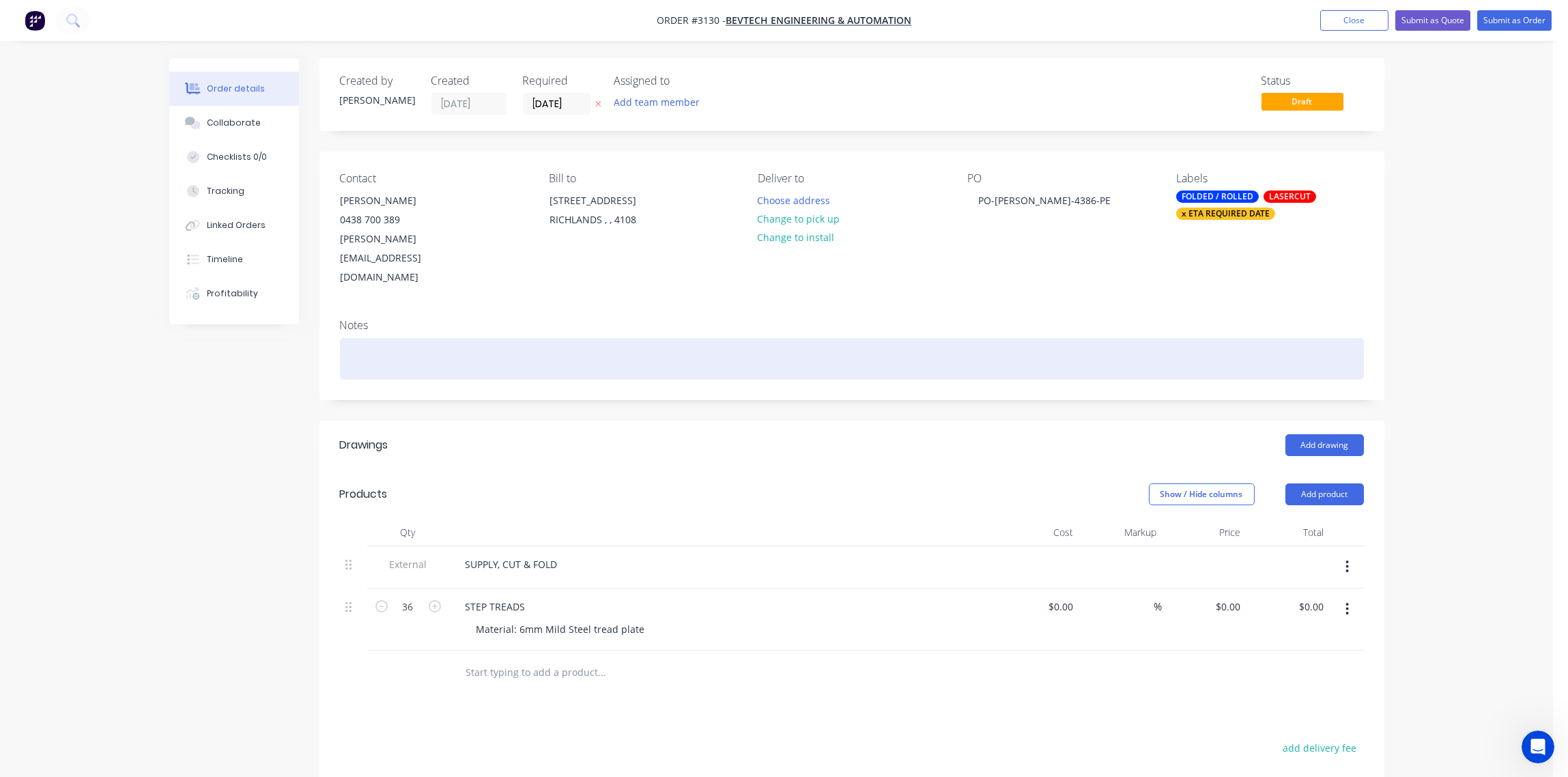
click at [893, 338] on div at bounding box center [851, 358] width 1024 height 41
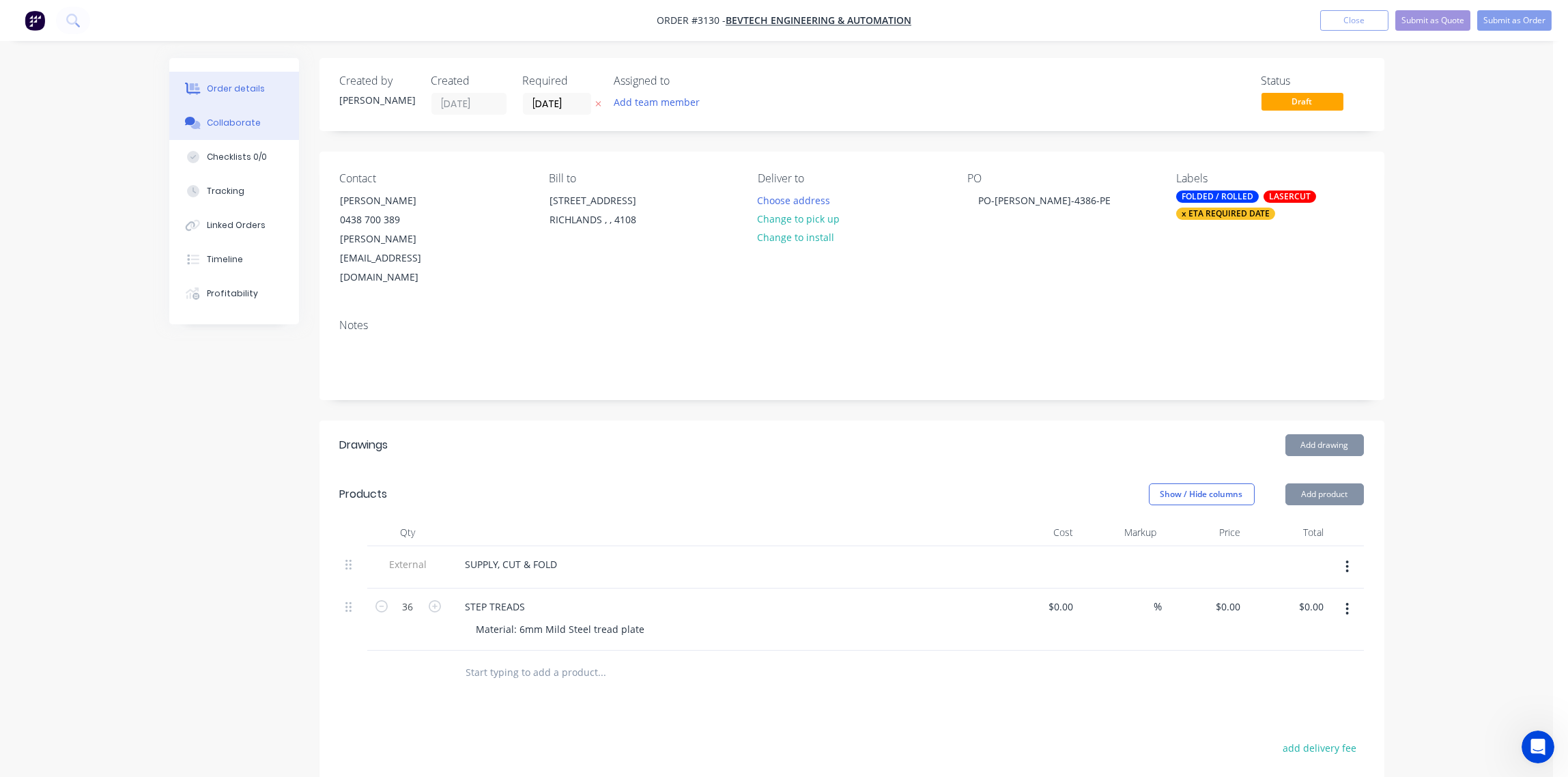
click at [246, 122] on div "Collaborate" at bounding box center [233, 122] width 54 height 12
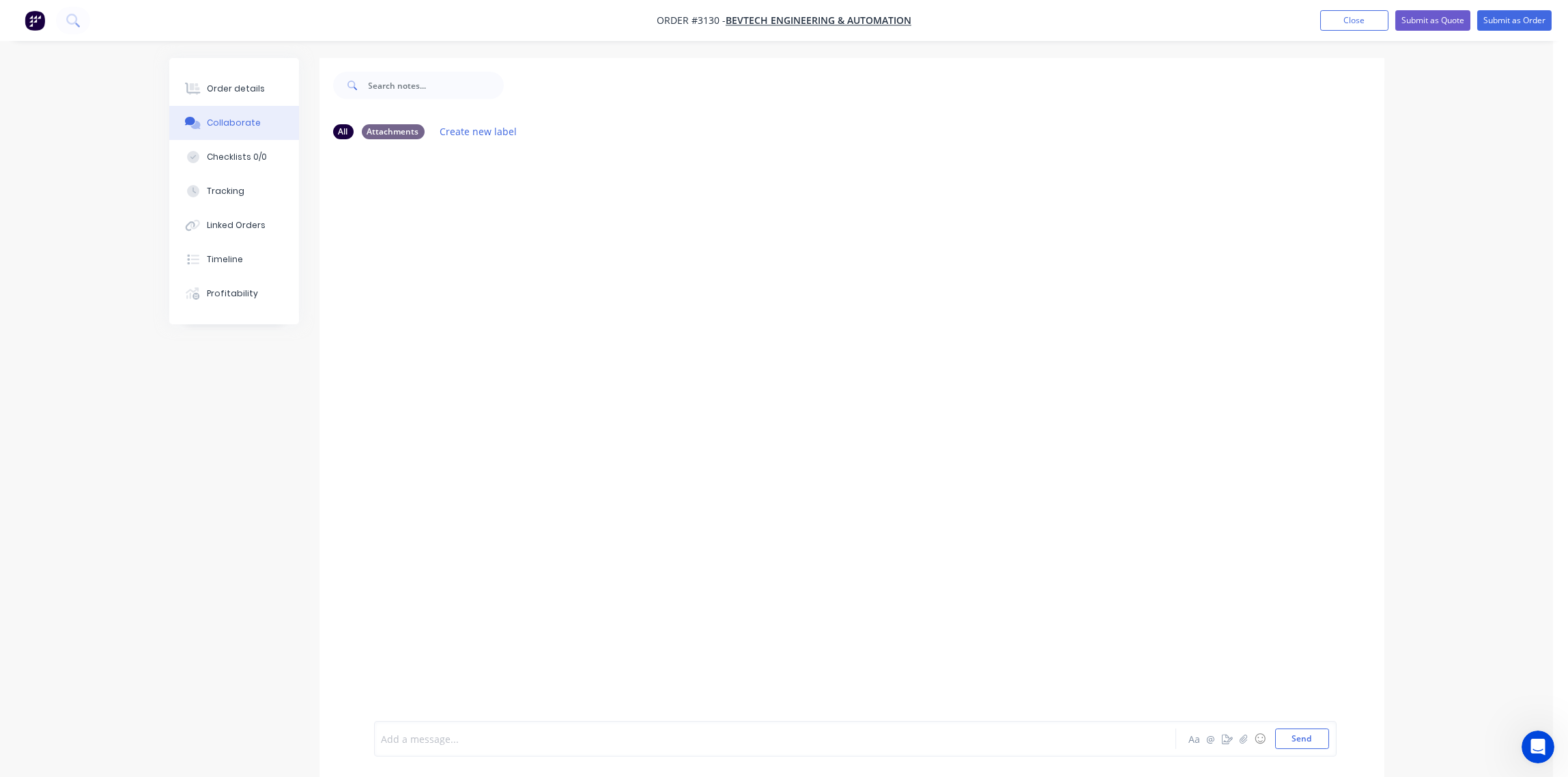
click at [473, 732] on div at bounding box center [738, 740] width 710 height 15
drag, startPoint x: 471, startPoint y: 728, endPoint x: 404, endPoint y: 736, distance: 67.5
click at [404, 736] on div at bounding box center [738, 740] width 710 height 15
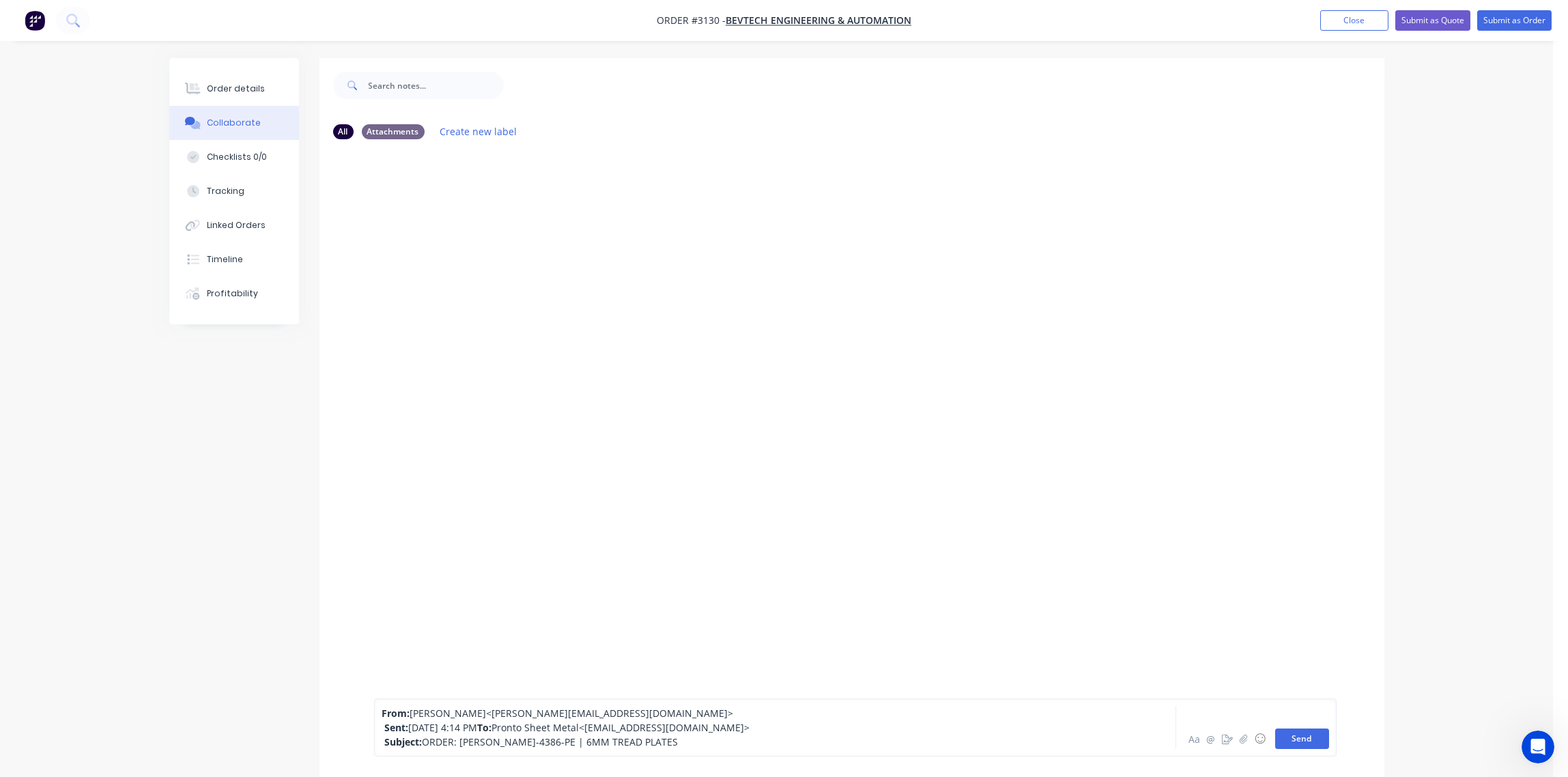
click at [1305, 736] on button "Send" at bounding box center [1302, 738] width 54 height 20
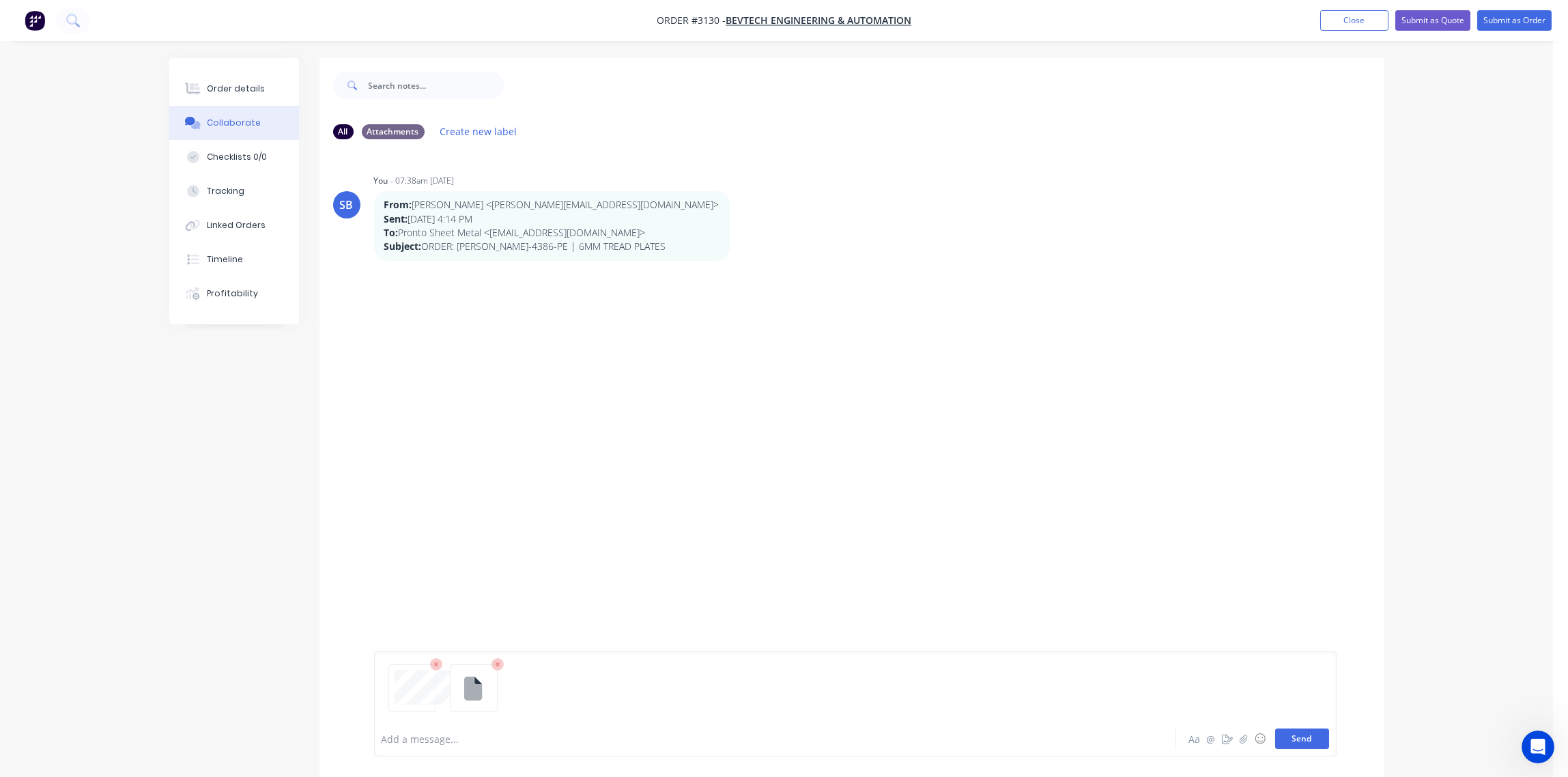
click at [1309, 736] on button "Send" at bounding box center [1302, 738] width 54 height 20
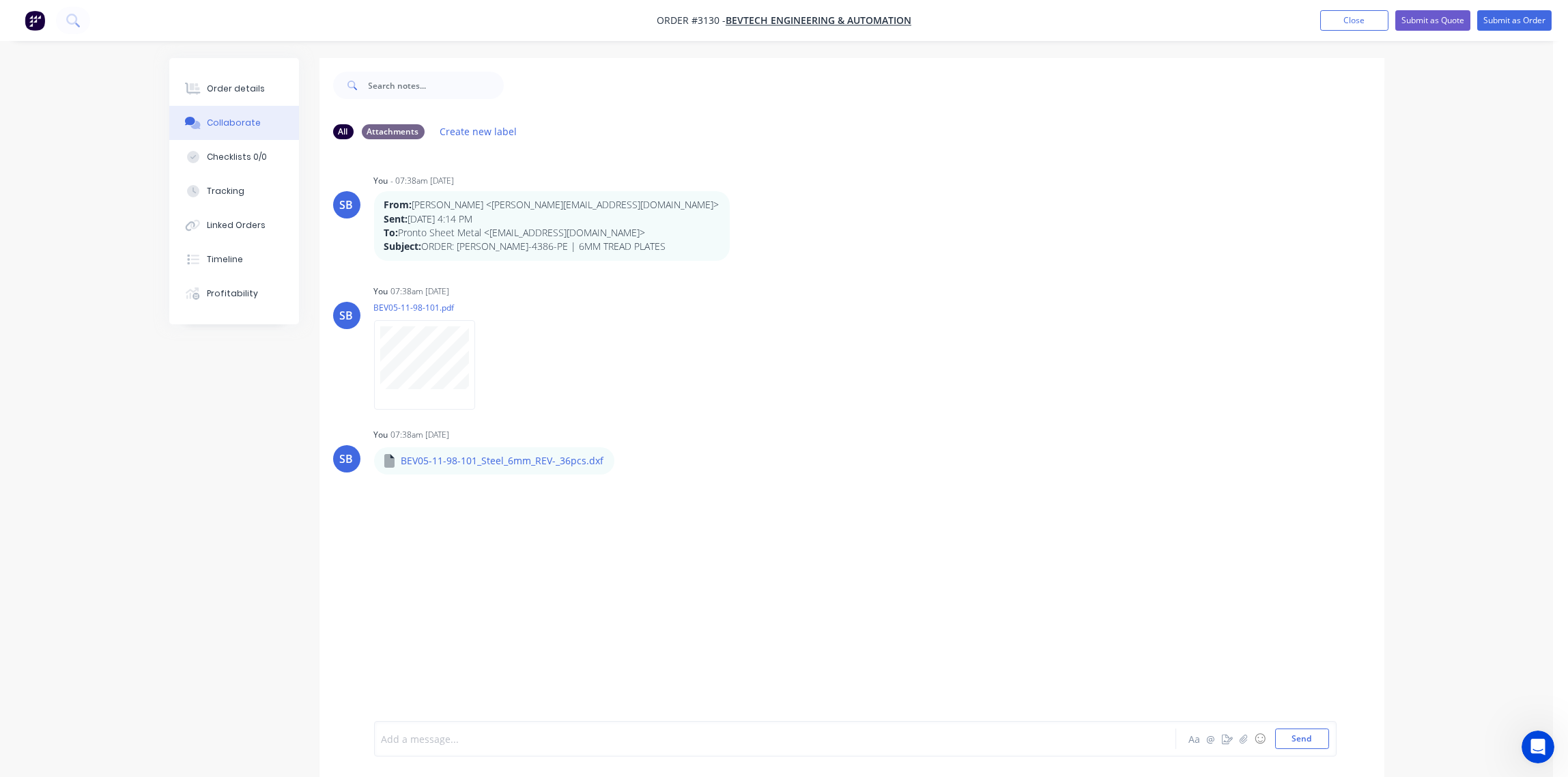
click at [422, 737] on div at bounding box center [738, 740] width 710 height 15
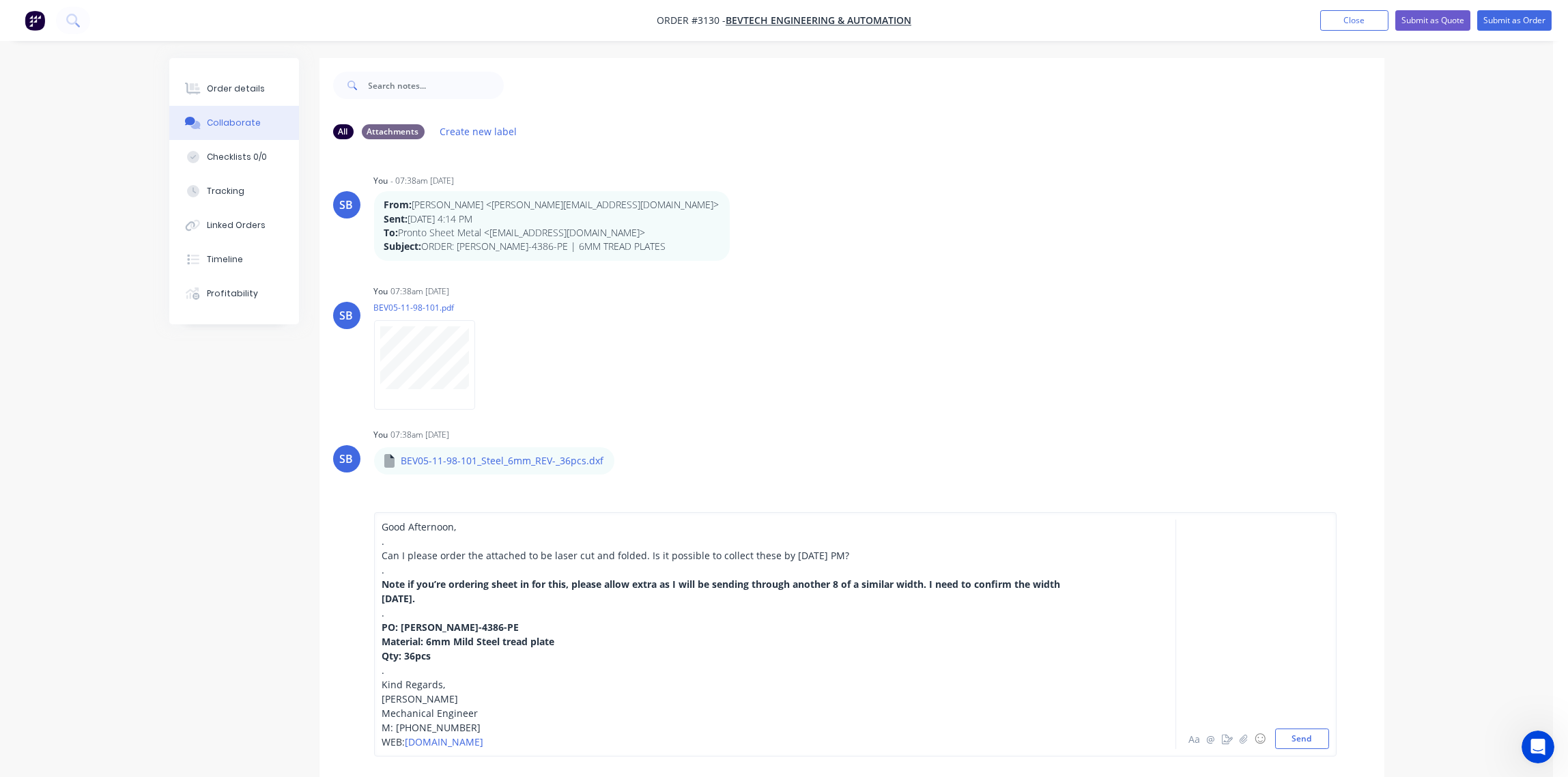
drag, startPoint x: 383, startPoint y: 577, endPoint x: 449, endPoint y: 597, distance: 69.0
click at [449, 597] on div "Note if you’re ordering sheet in for this, please allow extra as I will be send…" at bounding box center [738, 591] width 710 height 28
drag, startPoint x: 443, startPoint y: 603, endPoint x: 370, endPoint y: 583, distance: 75.7
click at [370, 583] on div "Good Afternoon, . Can I please order the attached to be laser cut and folded. I…" at bounding box center [852, 634] width 1065 height 285
copy span "Note if you’re ordering sheet in for this, please allow extra as I will be send…"
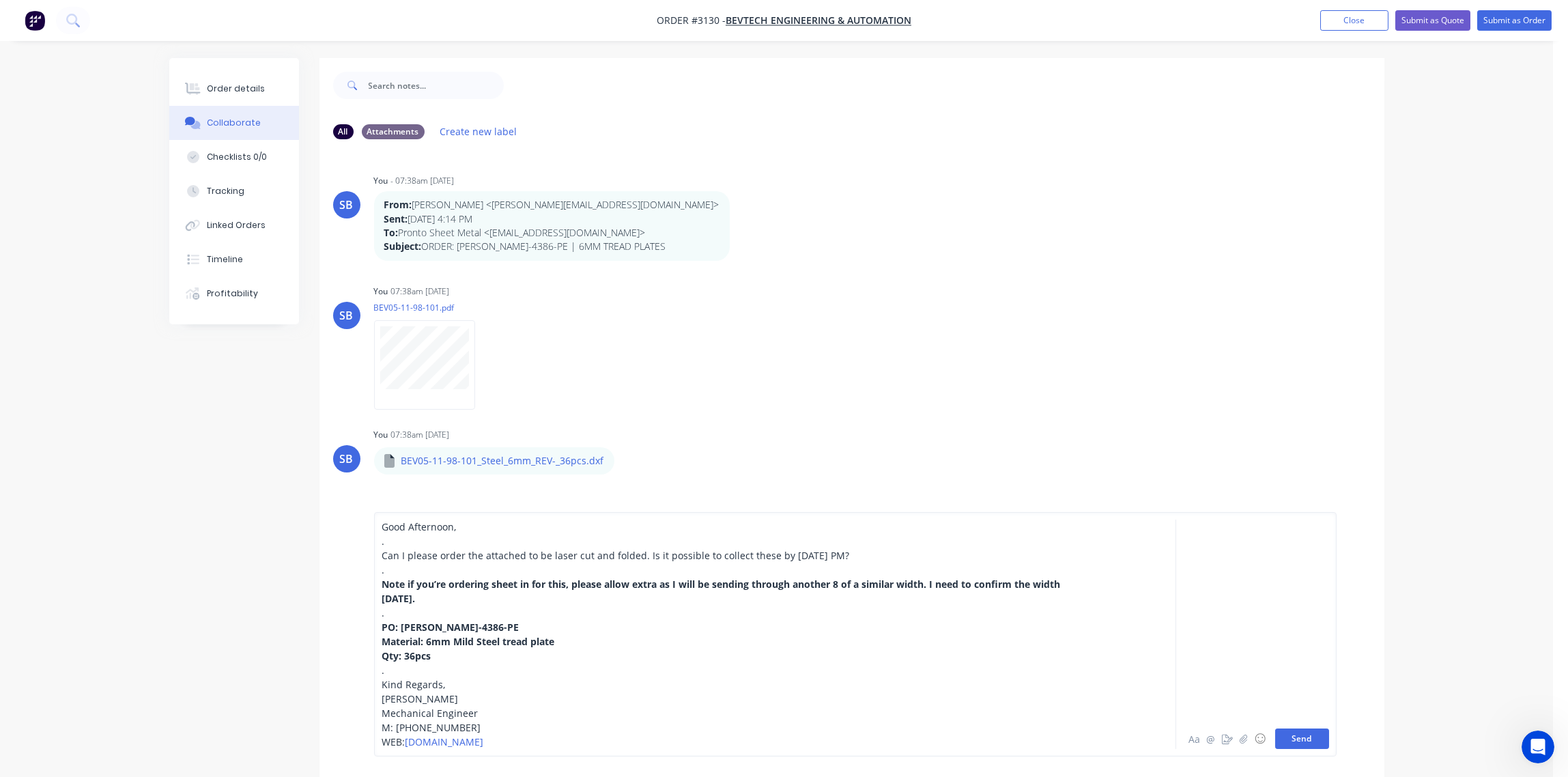
click at [1308, 741] on button "Send" at bounding box center [1302, 738] width 54 height 20
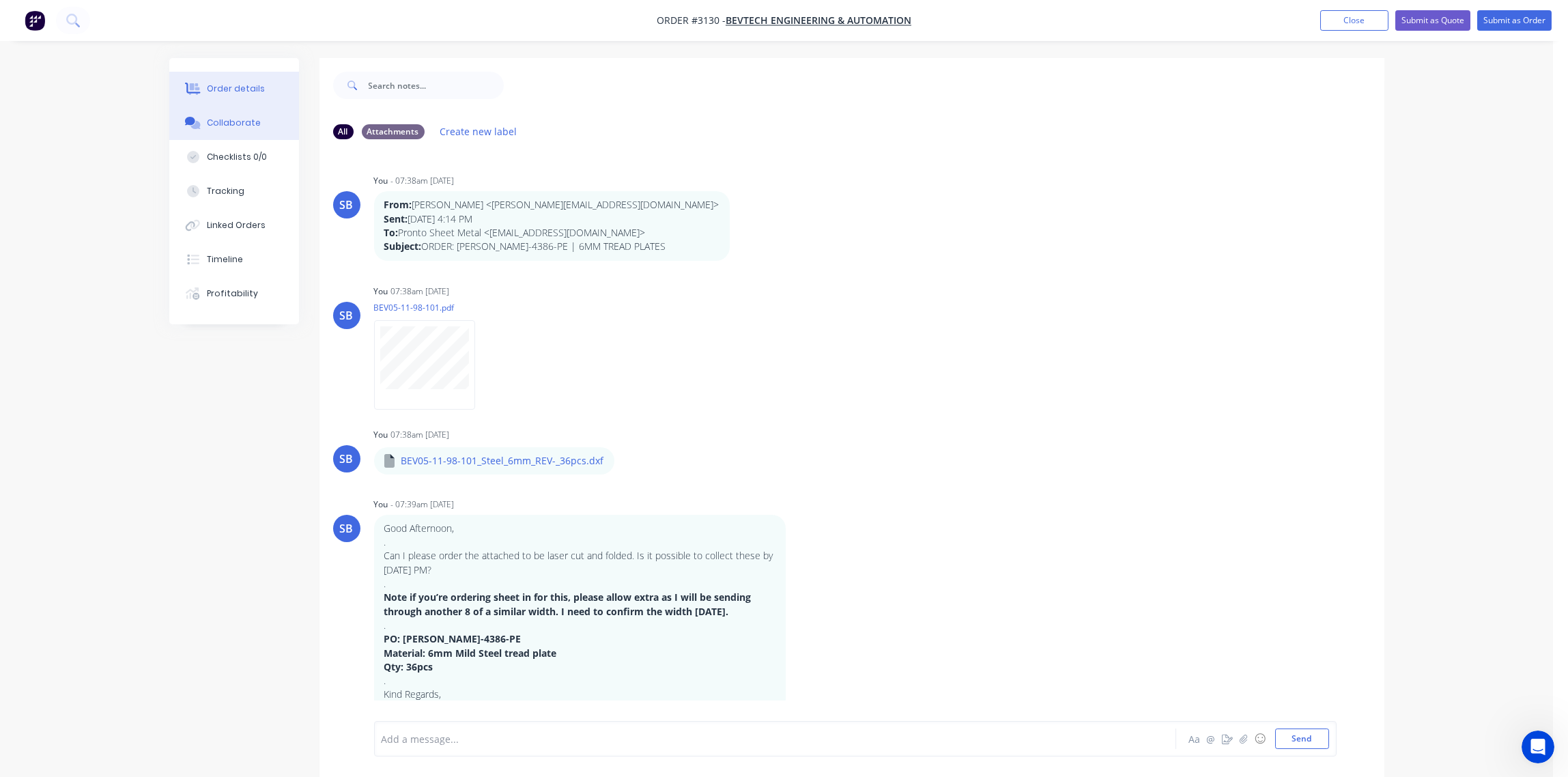
click at [221, 89] on div "Order details" at bounding box center [236, 88] width 58 height 12
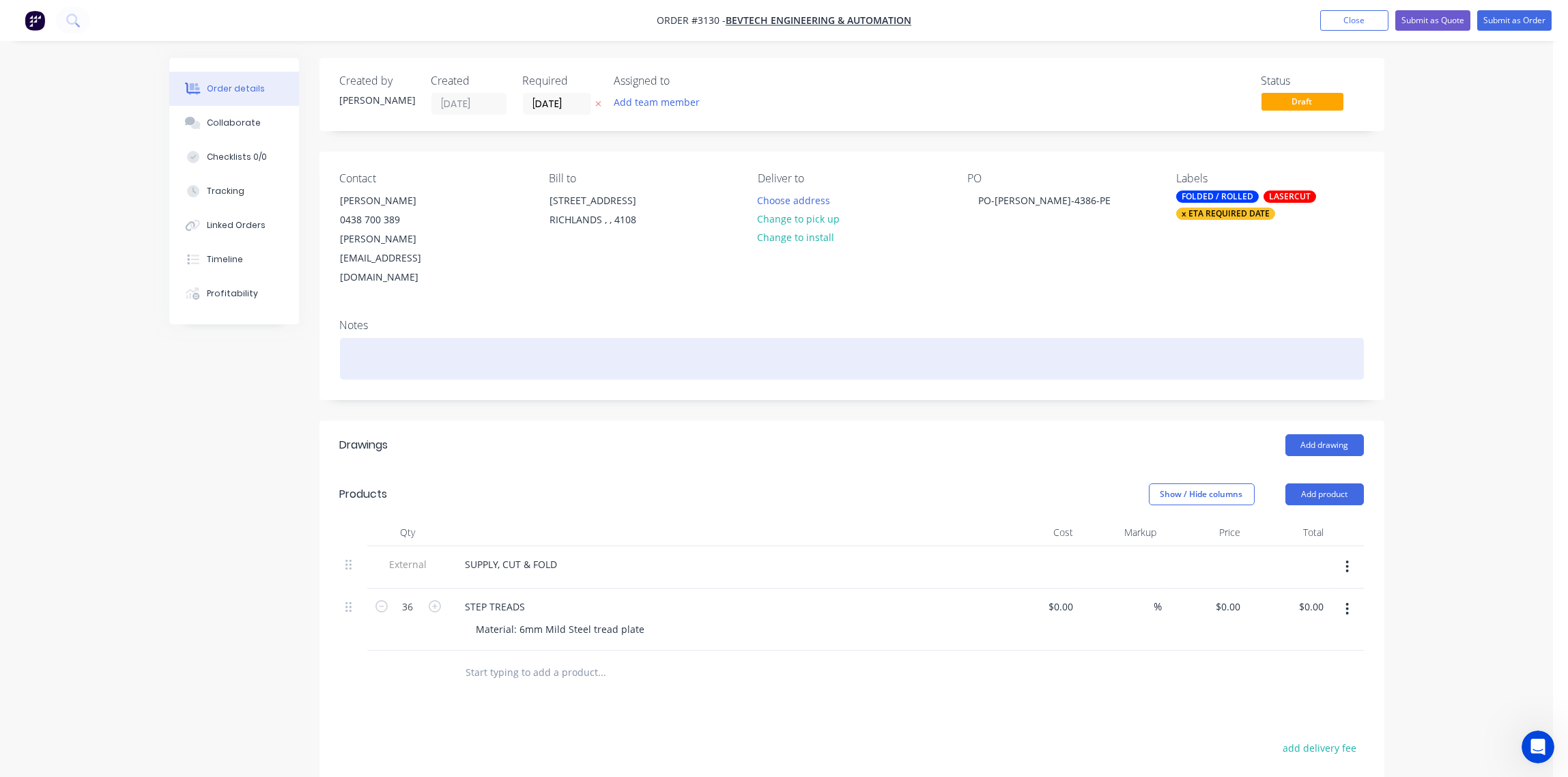
click at [529, 338] on div at bounding box center [851, 358] width 1024 height 41
paste div
click at [371, 338] on div "Note if you’re ordering sheet in for this, please allow extra as I will be send…" at bounding box center [851, 358] width 1024 height 41
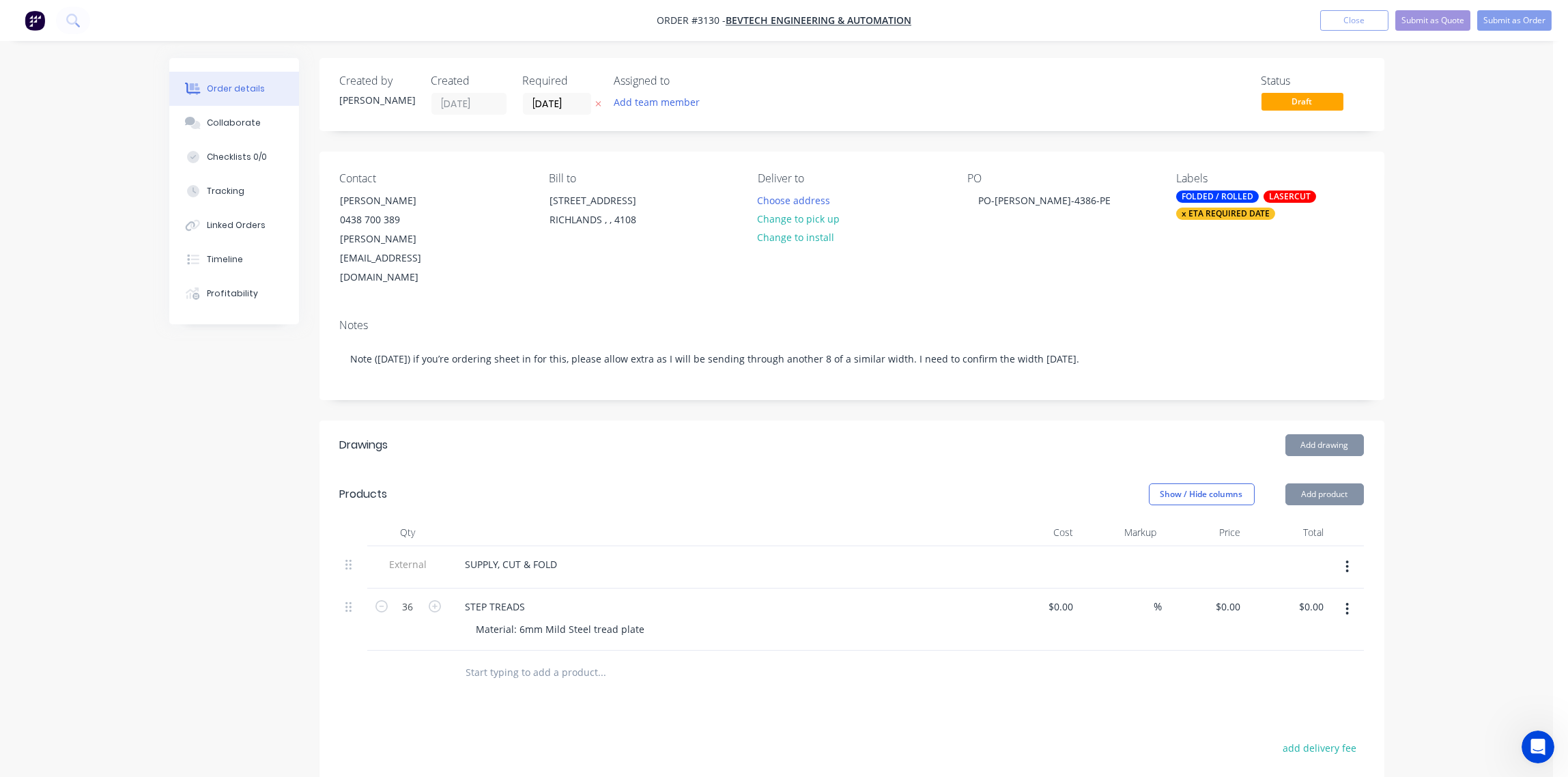
click at [464, 378] on div "Created by Sandra Created 08/10/25 Required 10/10/25 Assigned to Add team membe…" at bounding box center [852, 541] width 1065 height 965
click at [1511, 23] on button "Submit as Order" at bounding box center [1514, 20] width 75 height 20
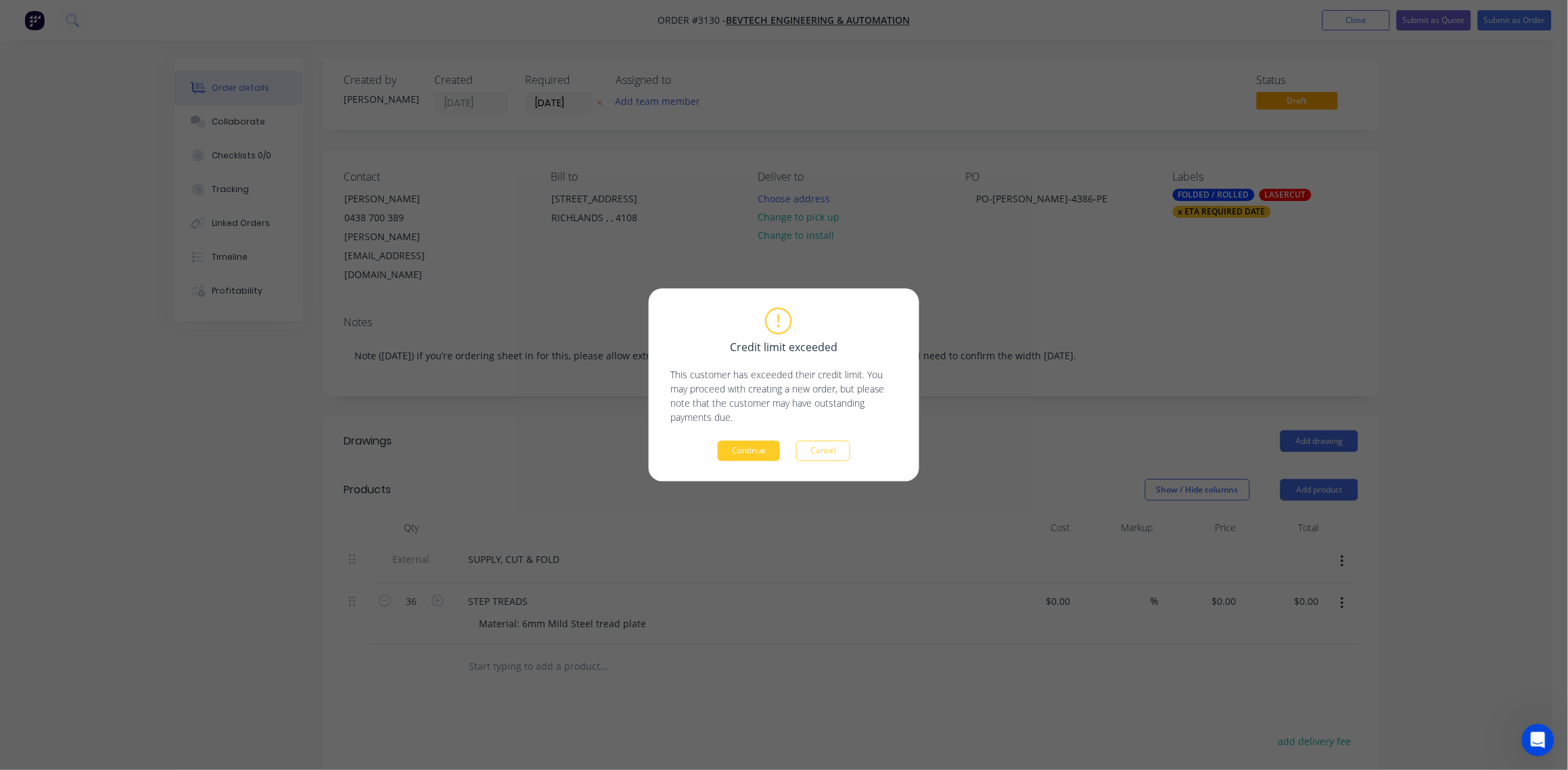
click at [754, 453] on button "Continue" at bounding box center [748, 451] width 62 height 20
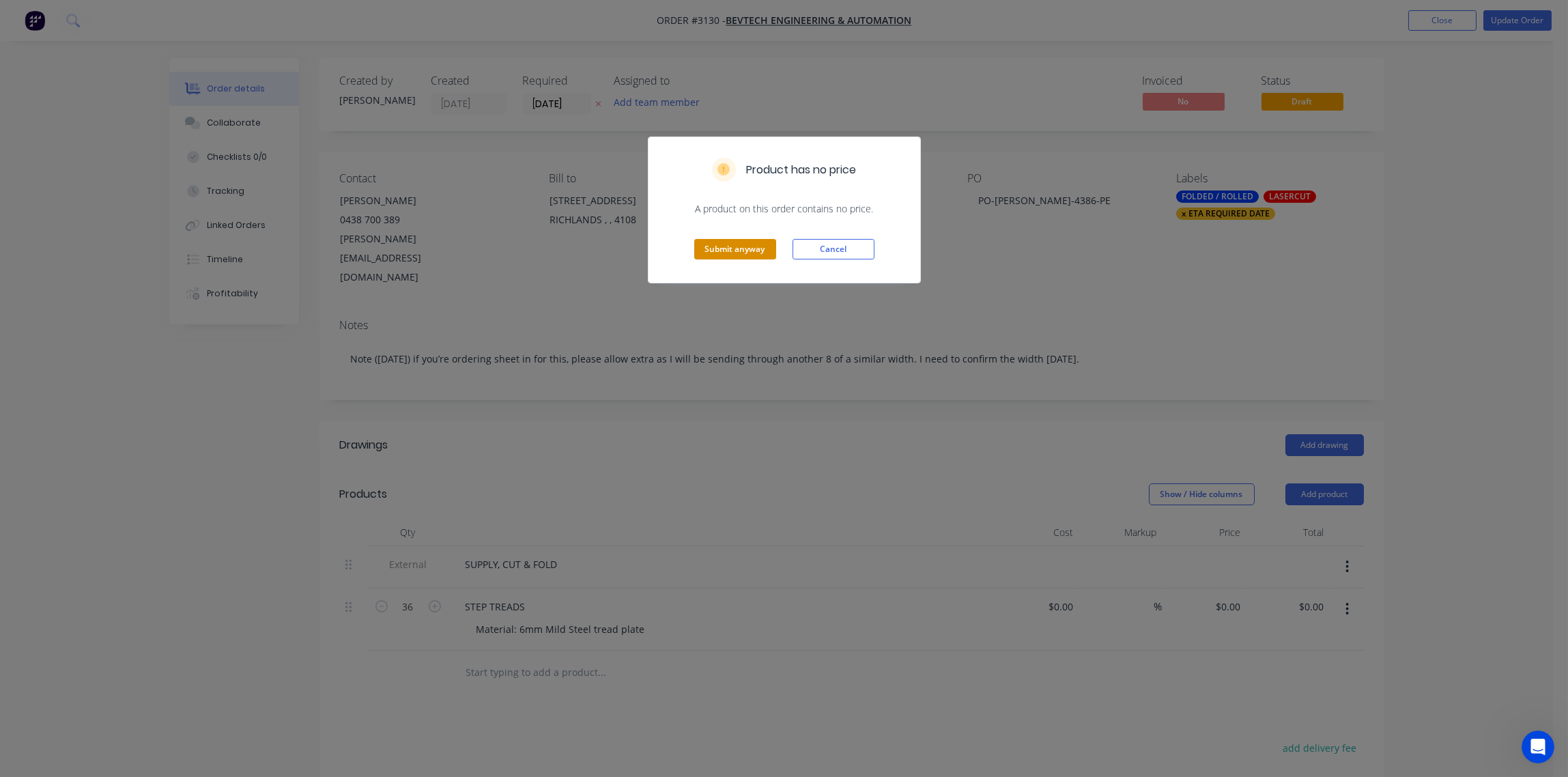
click at [732, 247] on button "Submit anyway" at bounding box center [735, 249] width 82 height 20
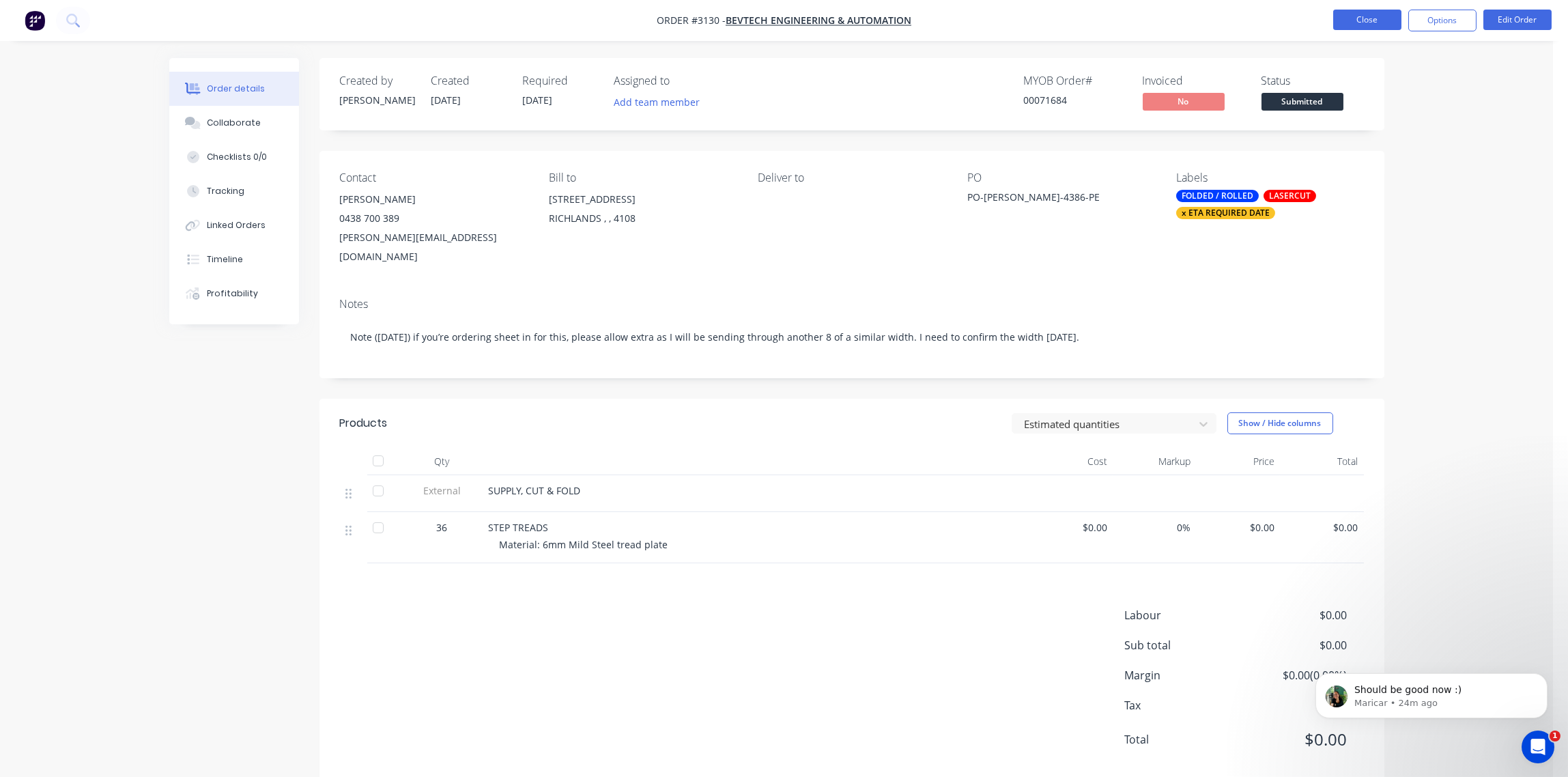
click at [1367, 17] on button "Close" at bounding box center [1367, 19] width 68 height 20
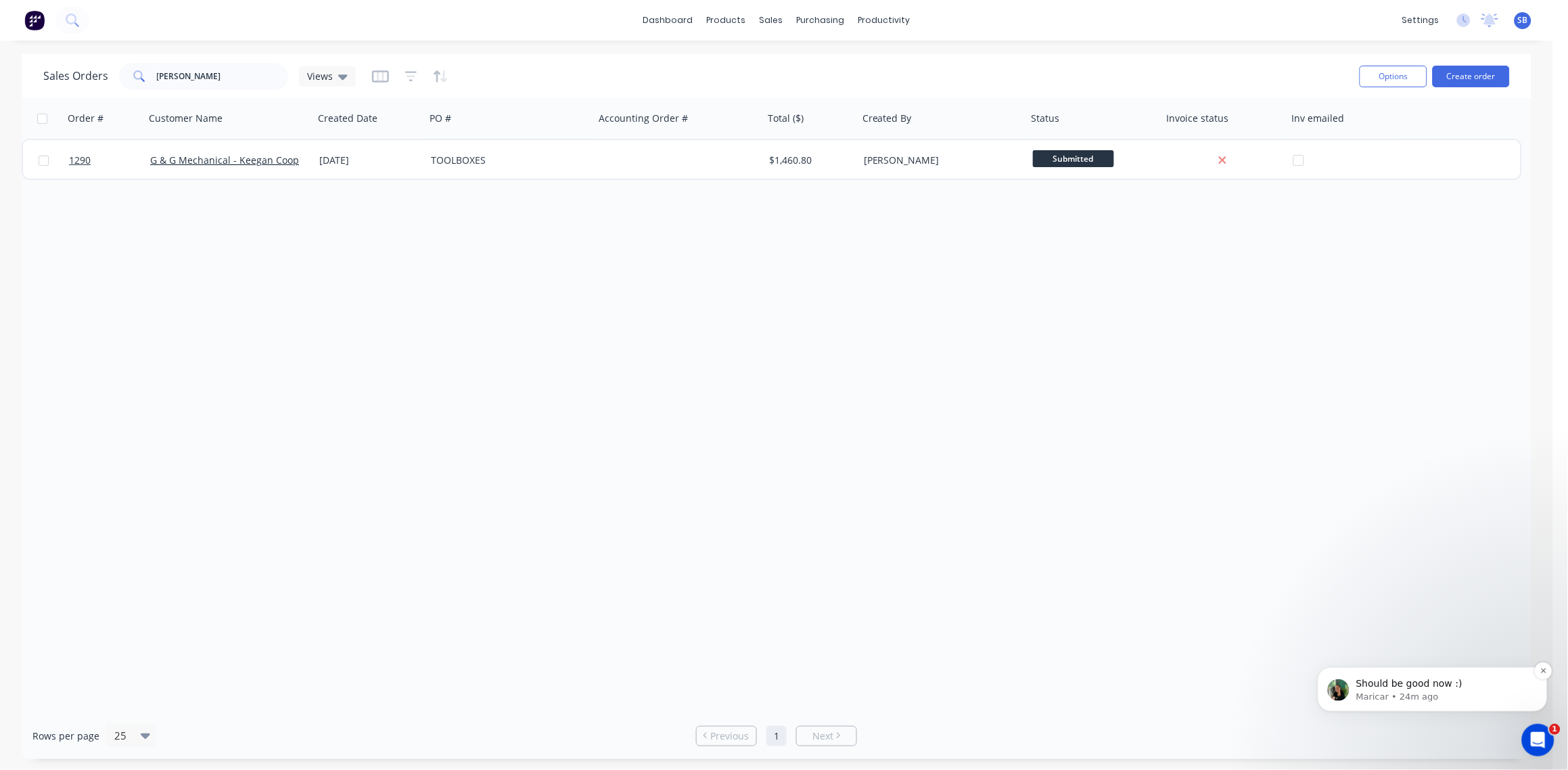
click at [1378, 693] on p "Maricar • 24m ago" at bounding box center [1442, 696] width 174 height 12
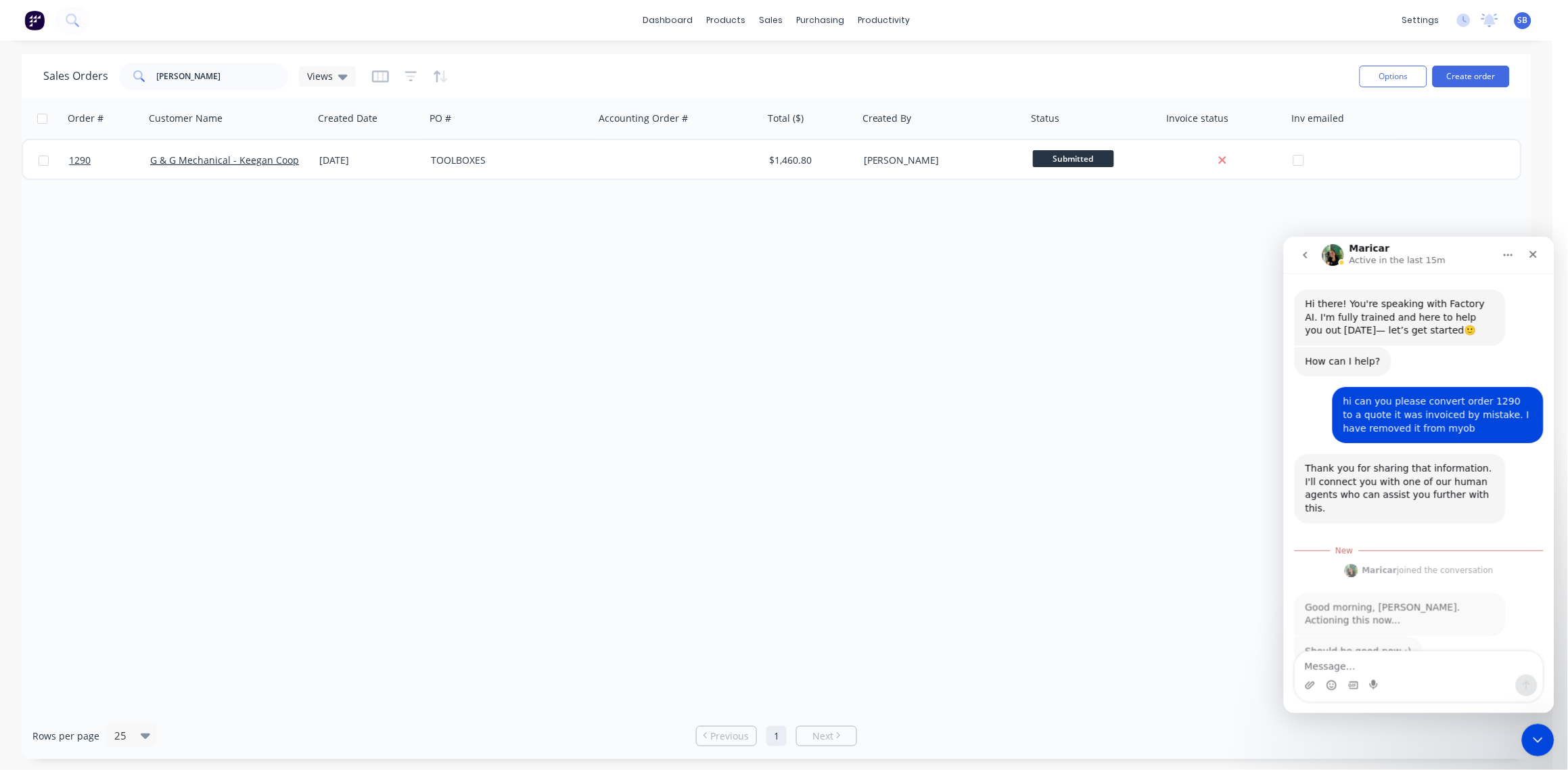
scroll to position [10, 0]
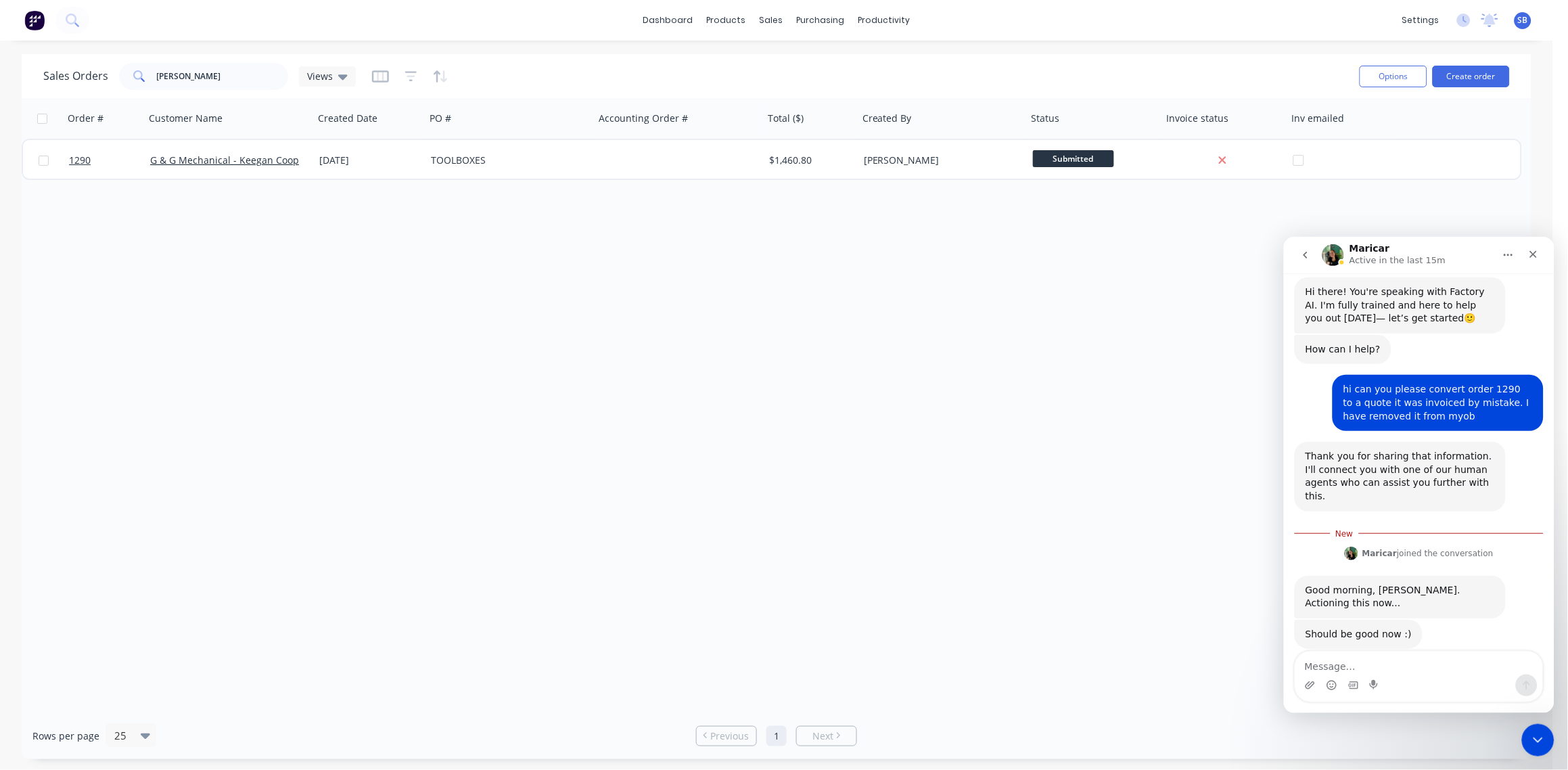
click at [1376, 665] on textarea "Message…" at bounding box center [1419, 662] width 247 height 23
type textarea "thank you"
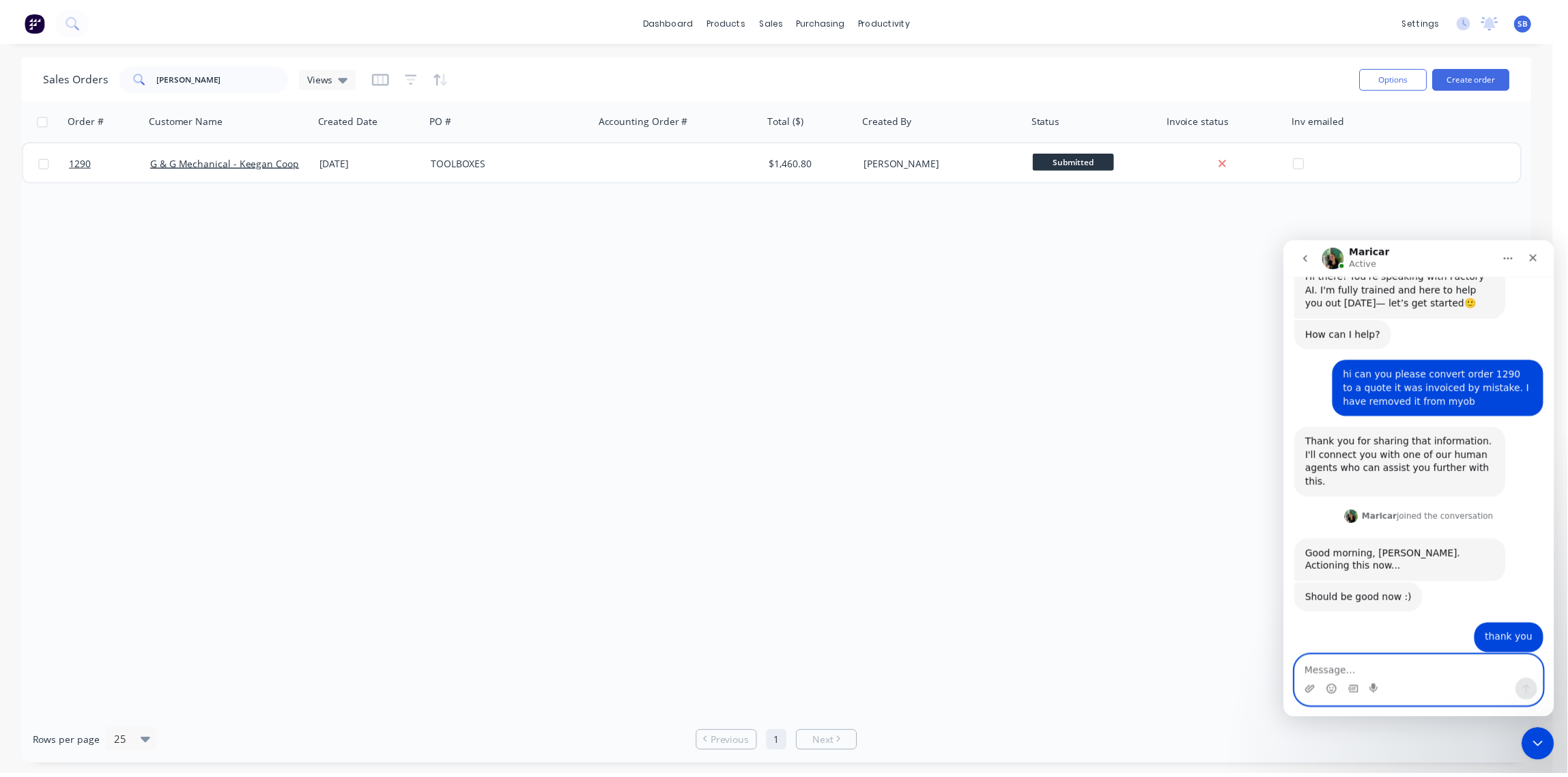
scroll to position [71, 0]
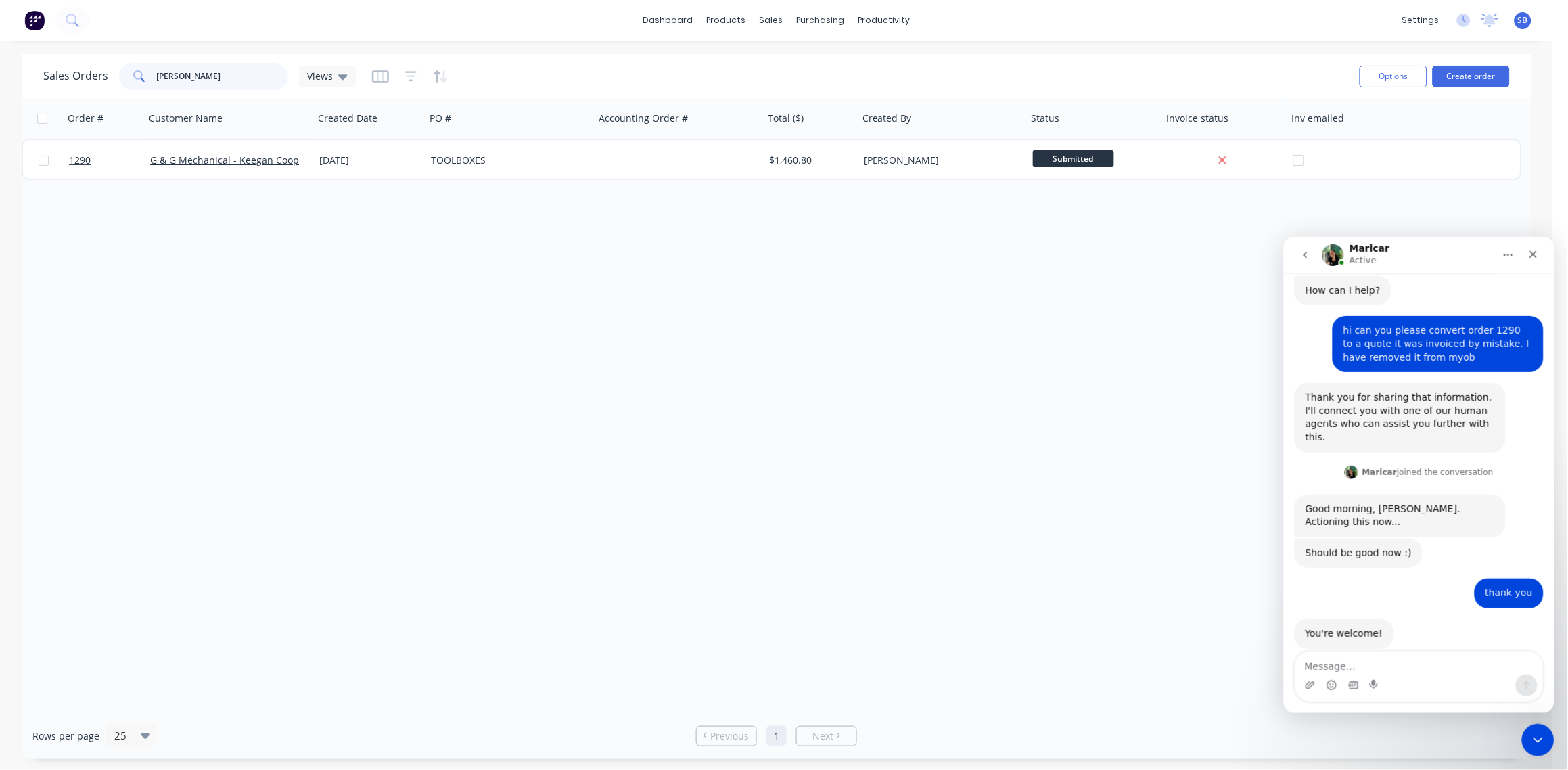
drag, startPoint x: 220, startPoint y: 76, endPoint x: -4, endPoint y: 103, distance: 225.6
click at [0, 103] on html "dashboard products sales purchasing productivity dashboard products Product Cat…" at bounding box center [784, 385] width 1568 height 770
type input "2976"
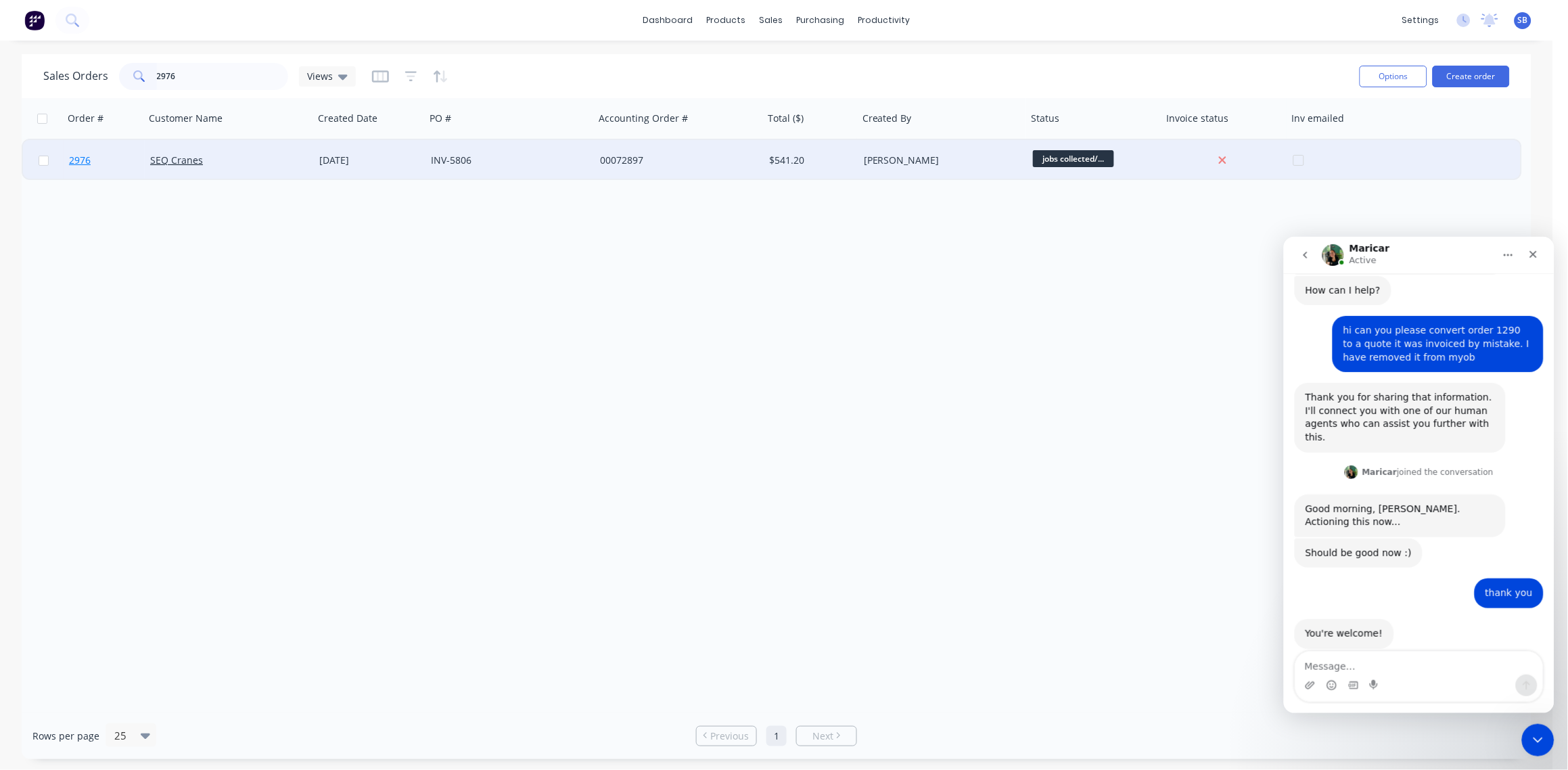
click at [84, 157] on span "2976" at bounding box center [80, 160] width 22 height 14
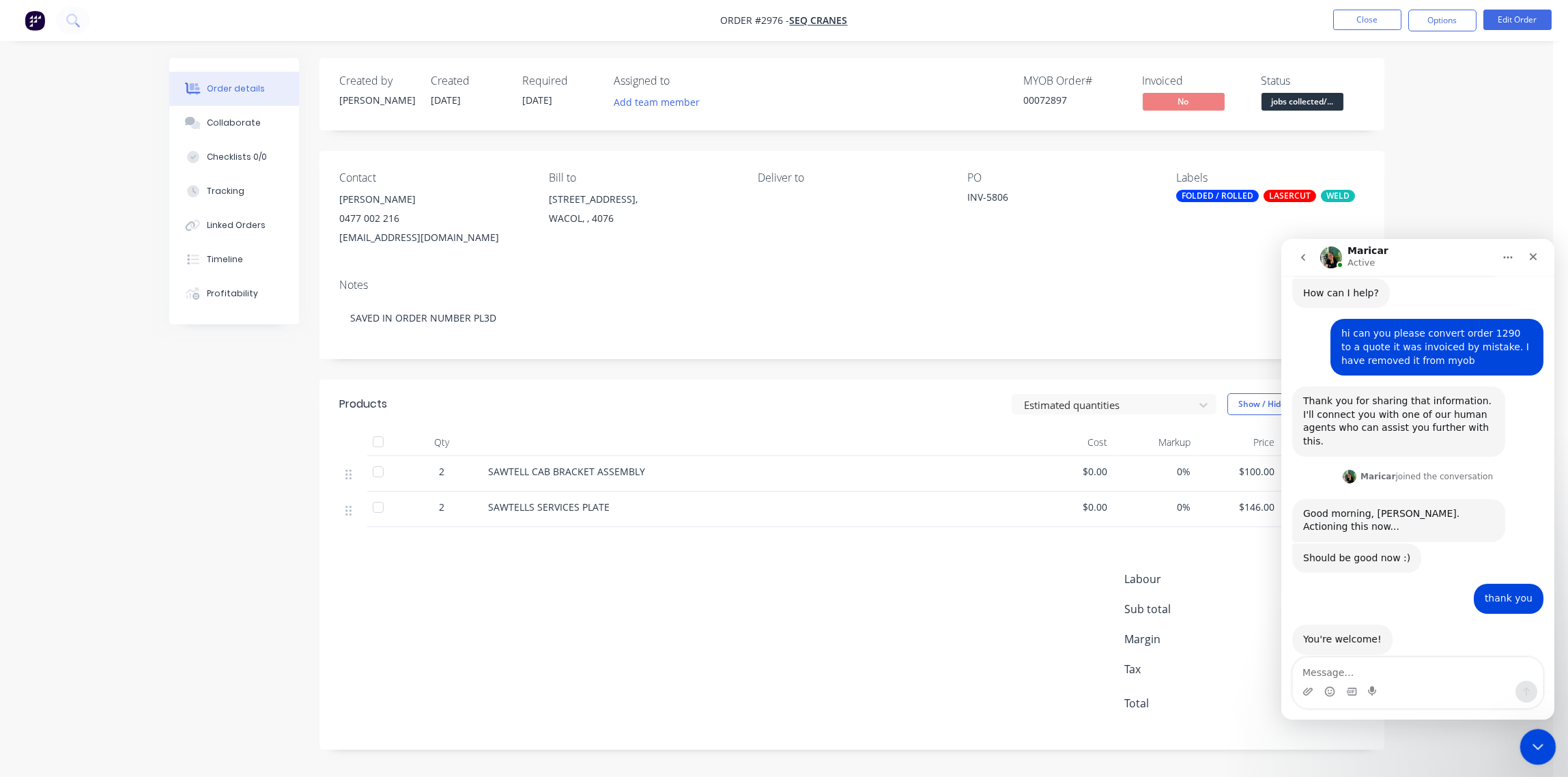
click at [1532, 743] on icon "Close Intercom Messenger" at bounding box center [1536, 745] width 10 height 6
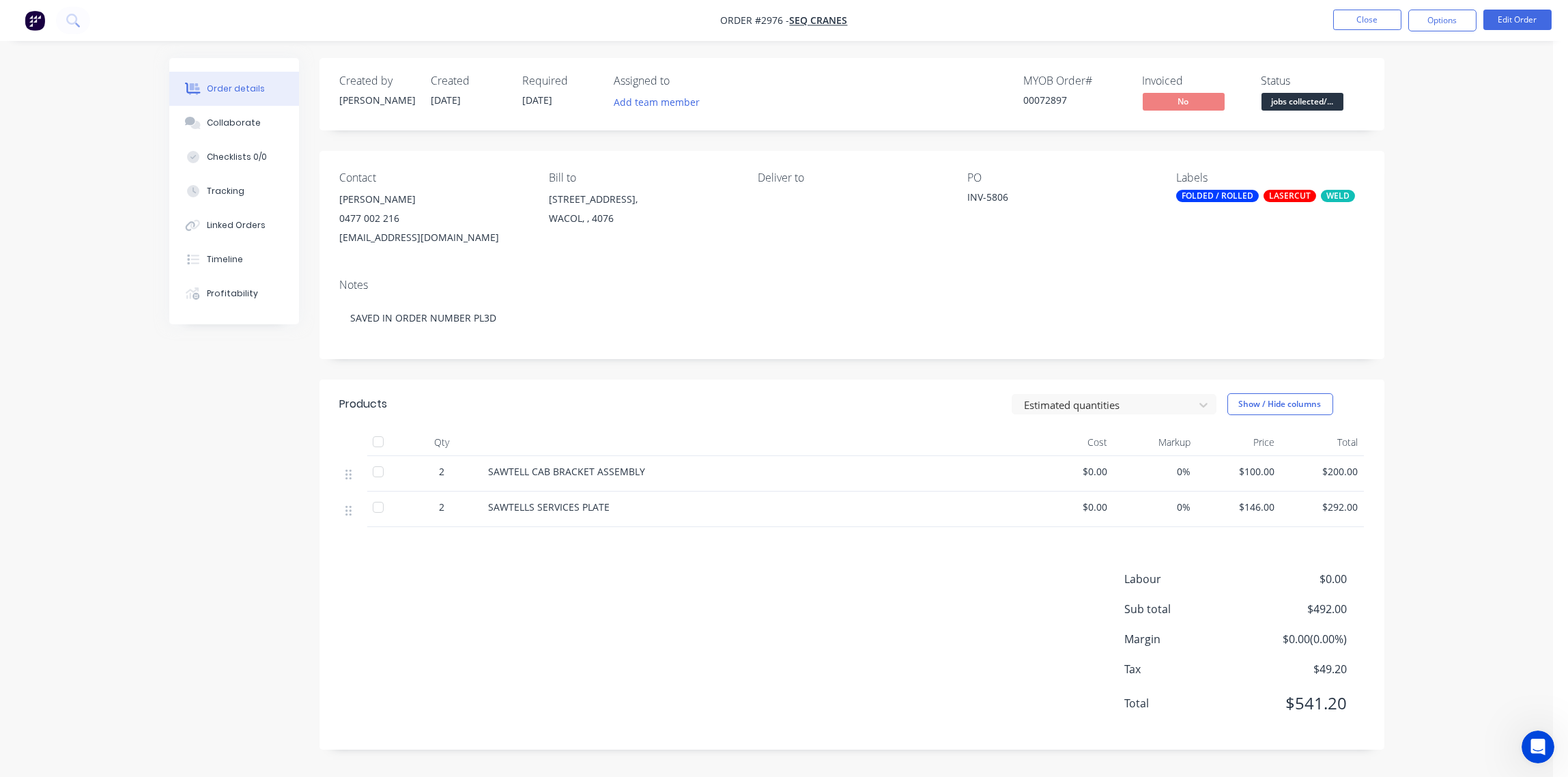
click at [1278, 197] on div "LASERCUT" at bounding box center [1290, 195] width 53 height 12
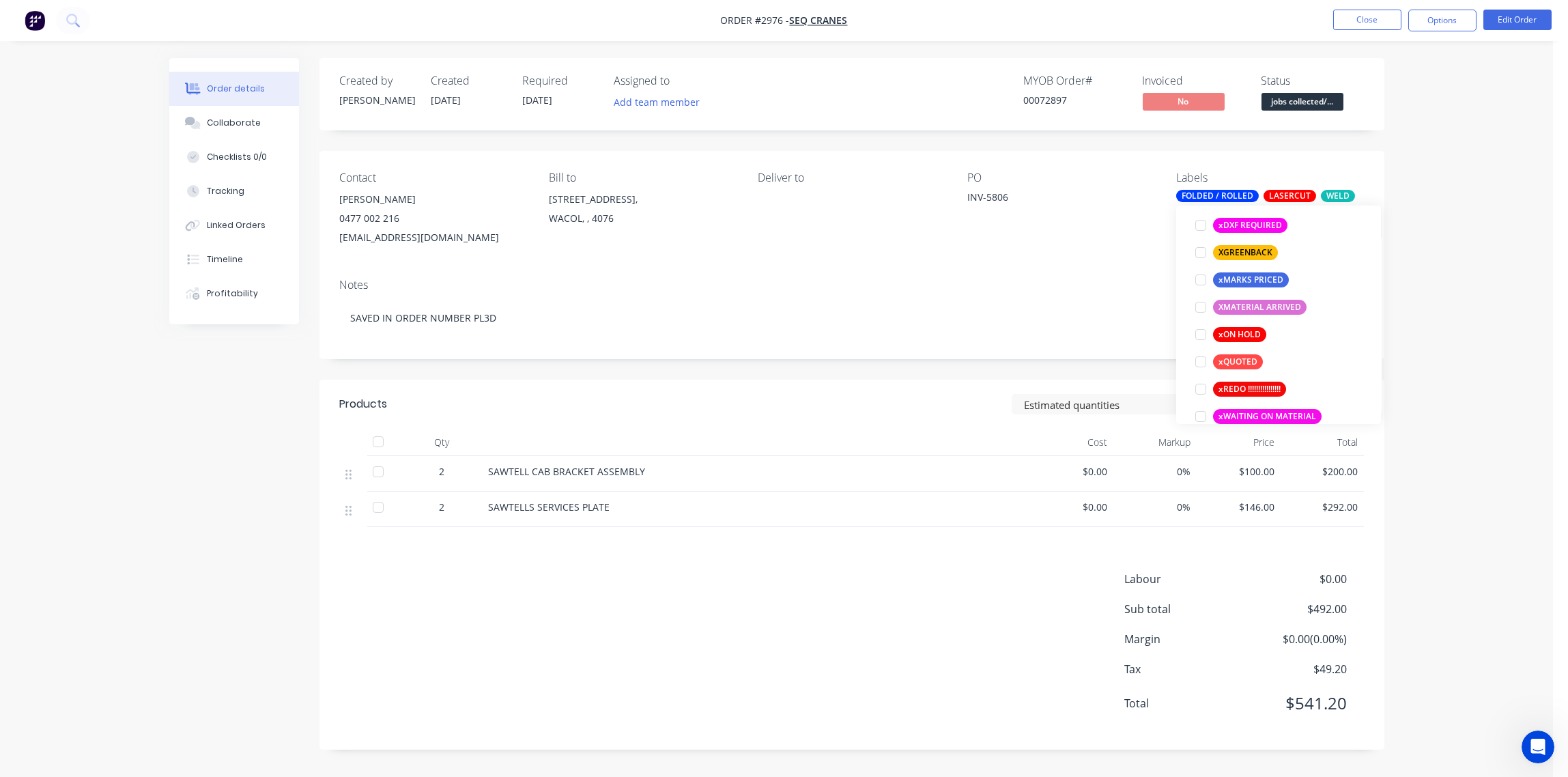
scroll to position [1229, 0]
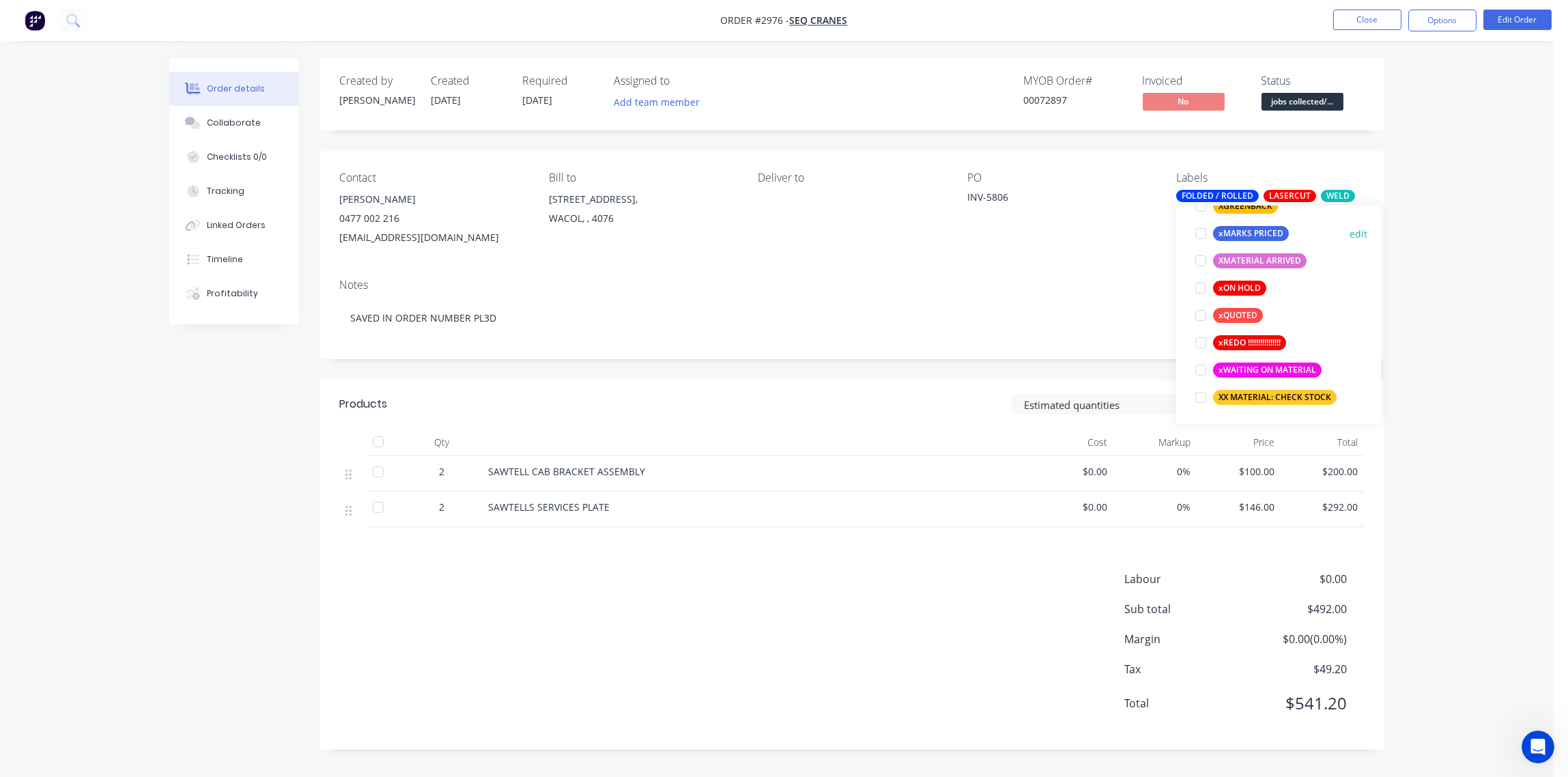
click at [1198, 234] on div at bounding box center [1201, 234] width 28 height 28
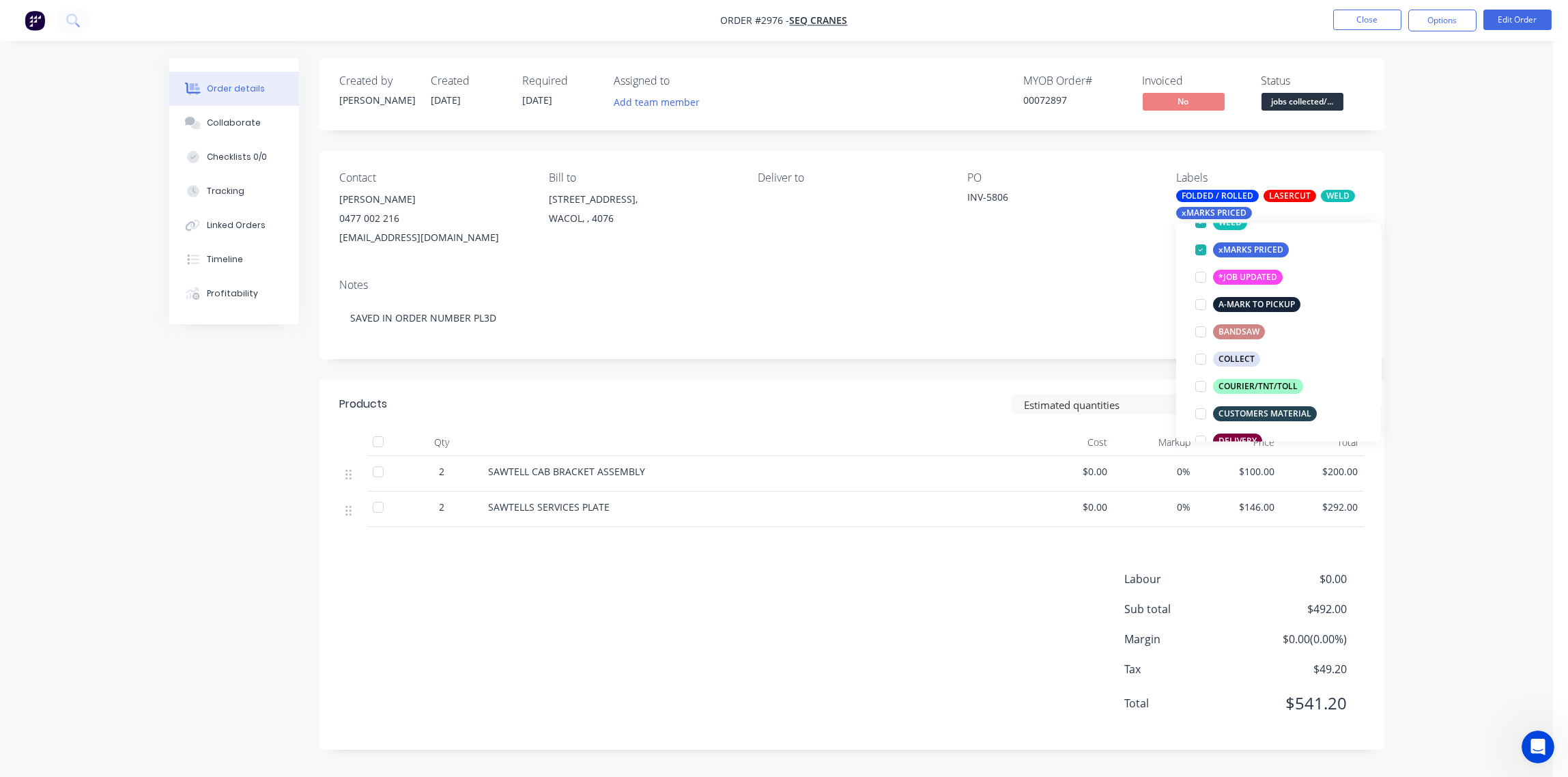
click at [1131, 265] on div "Contact [PERSON_NAME] [PHONE_NUMBER] [EMAIL_ADDRESS][DOMAIN_NAME] Bill to [STRE…" at bounding box center [852, 209] width 1065 height 117
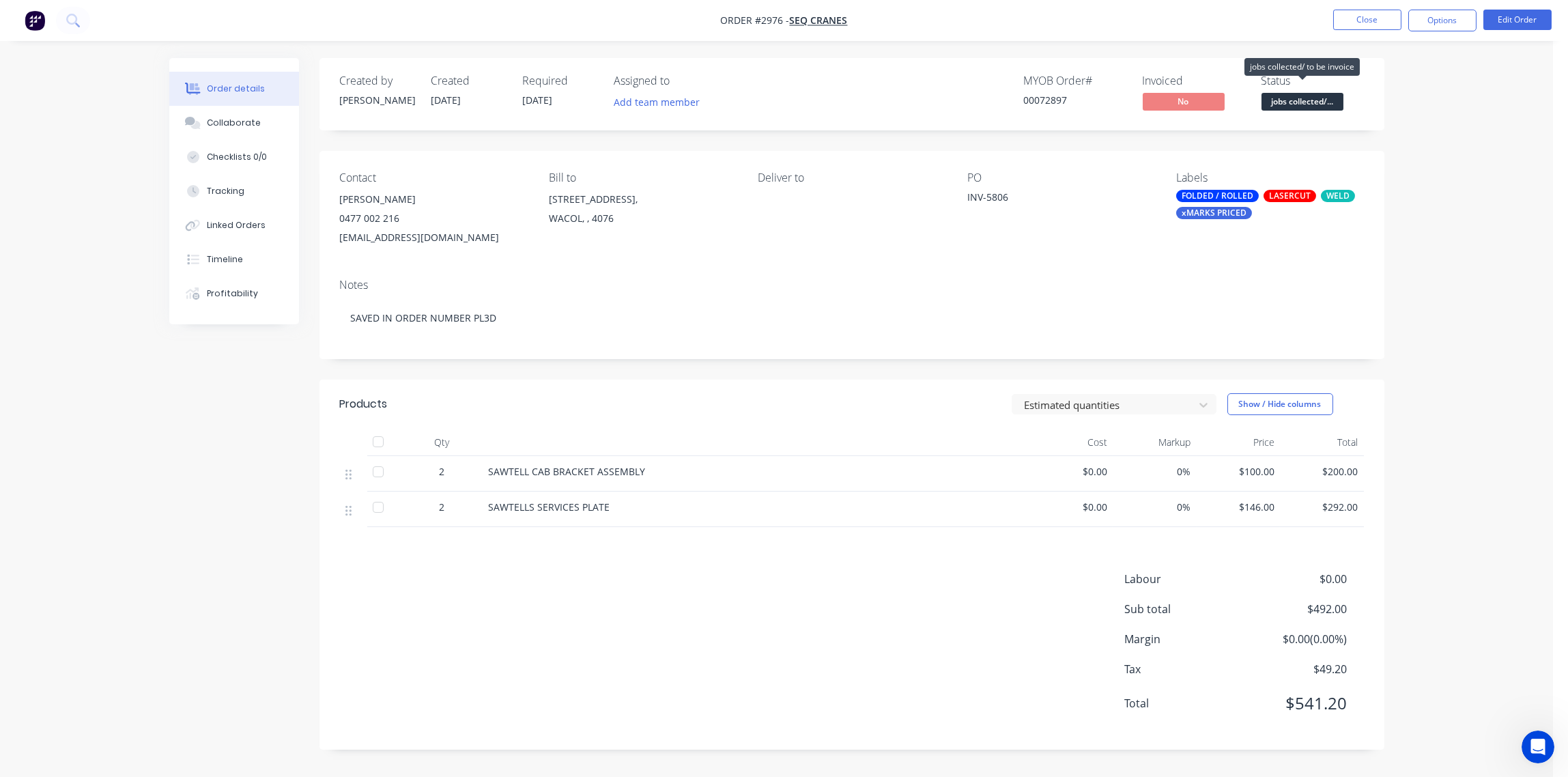
click at [1307, 102] on span "jobs collected/..." at bounding box center [1302, 101] width 82 height 17
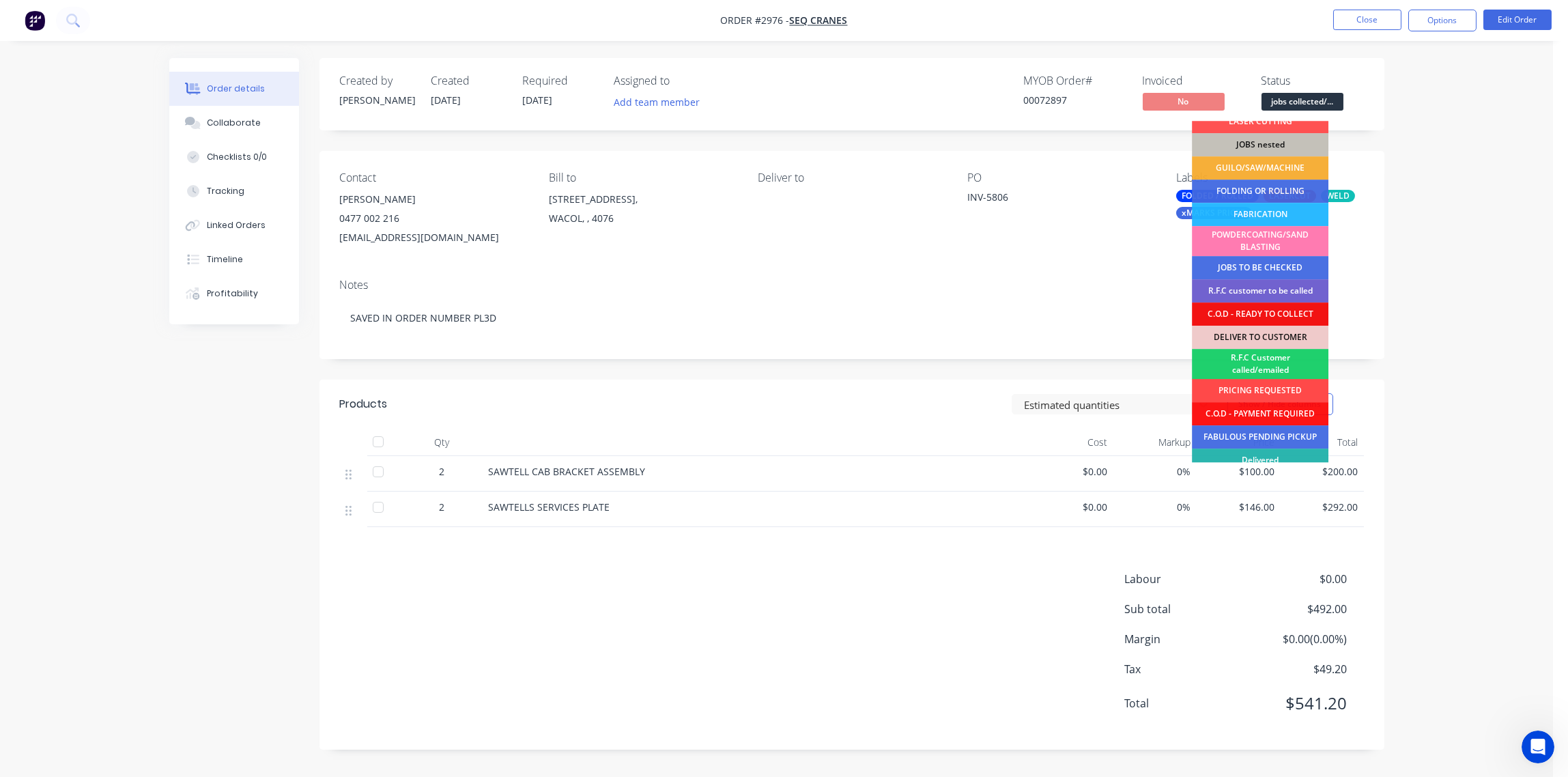
scroll to position [90, 0]
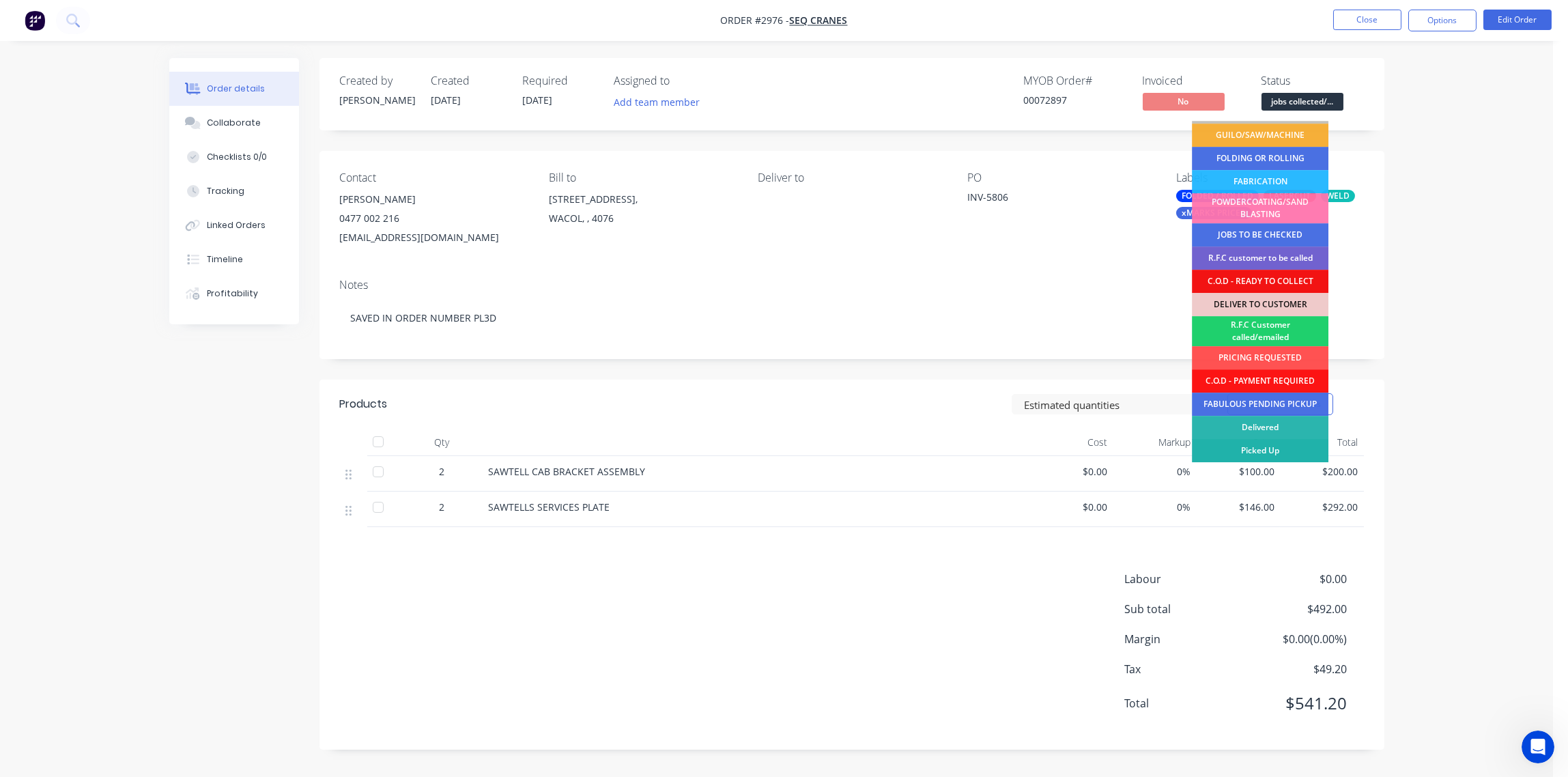
click at [1258, 452] on div "Picked Up" at bounding box center [1260, 450] width 136 height 24
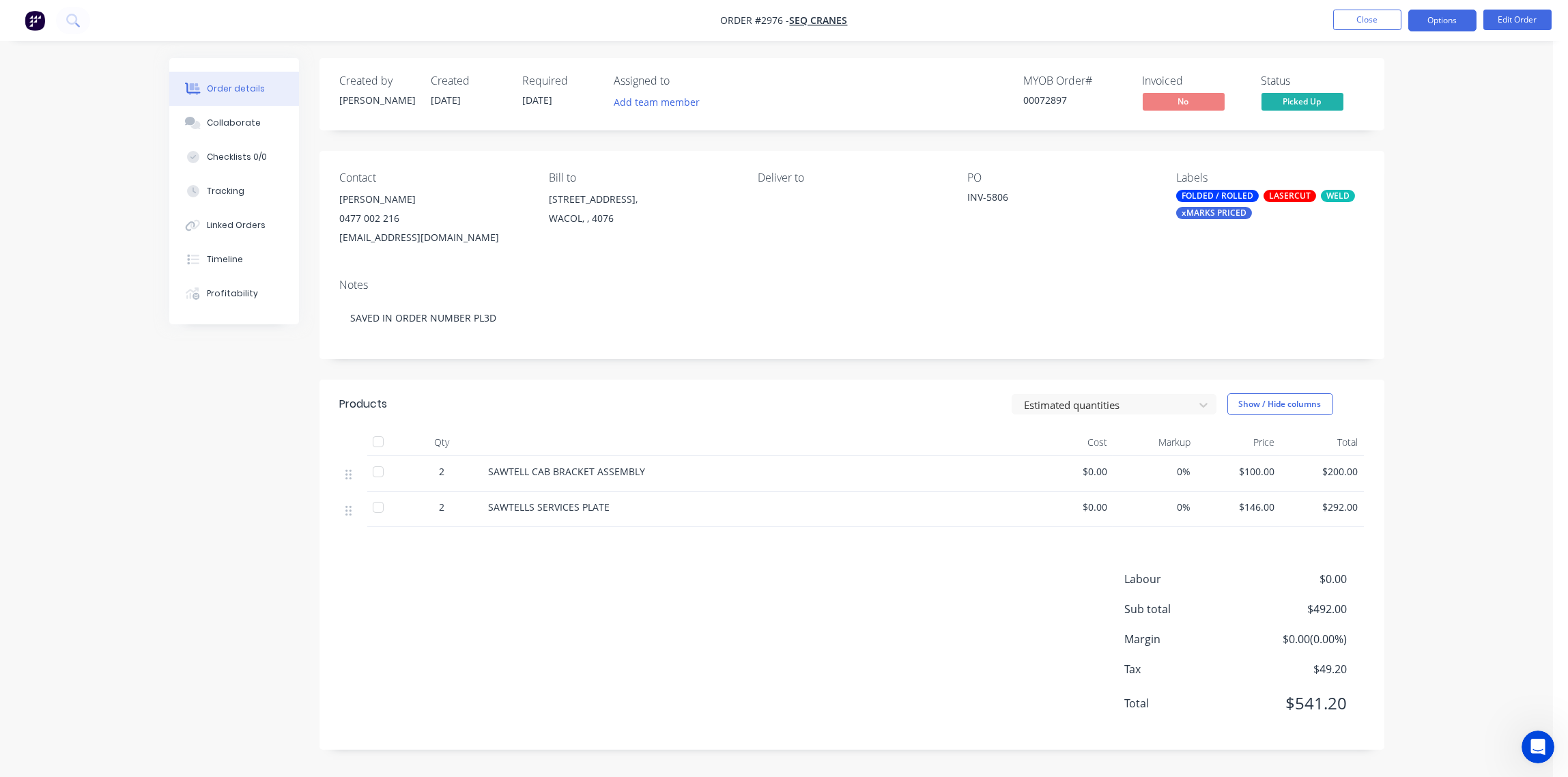
click at [1433, 22] on button "Options" at bounding box center [1442, 20] width 68 height 22
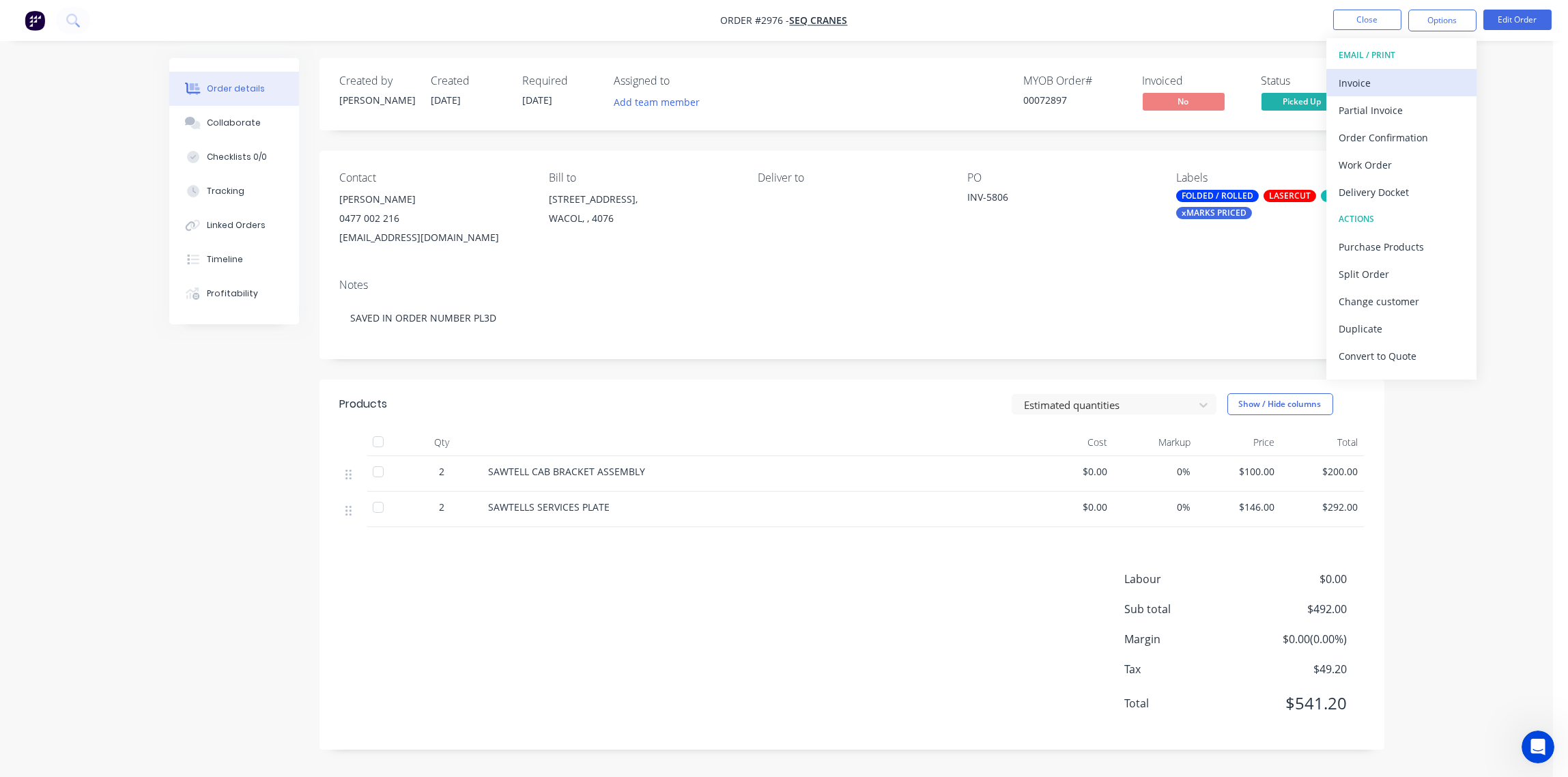
click at [1352, 82] on div "Invoice" at bounding box center [1401, 83] width 126 height 19
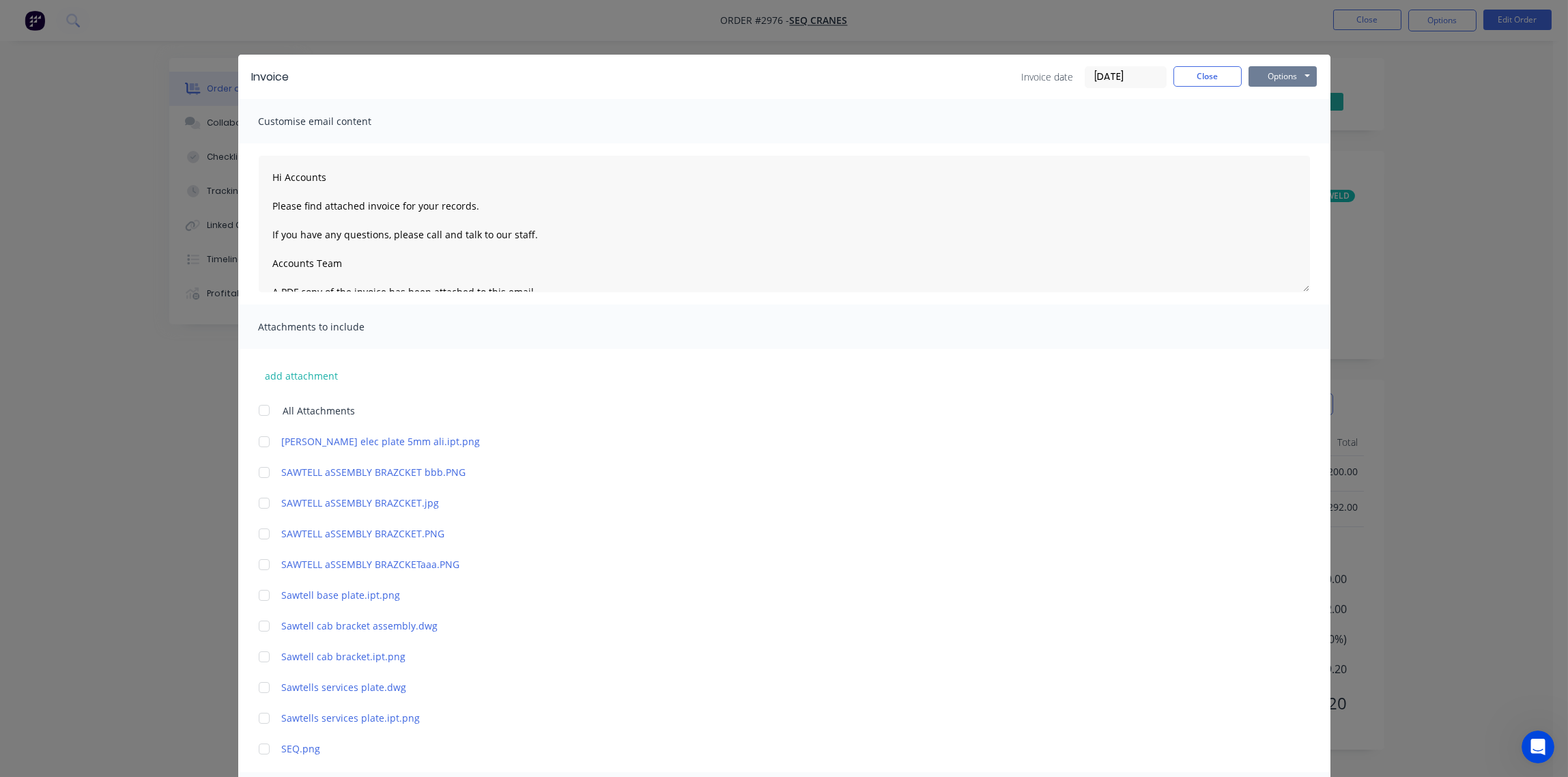
drag, startPoint x: 1270, startPoint y: 75, endPoint x: 1268, endPoint y: 84, distance: 9.2
click at [1270, 76] on button "Options" at bounding box center [1283, 76] width 68 height 20
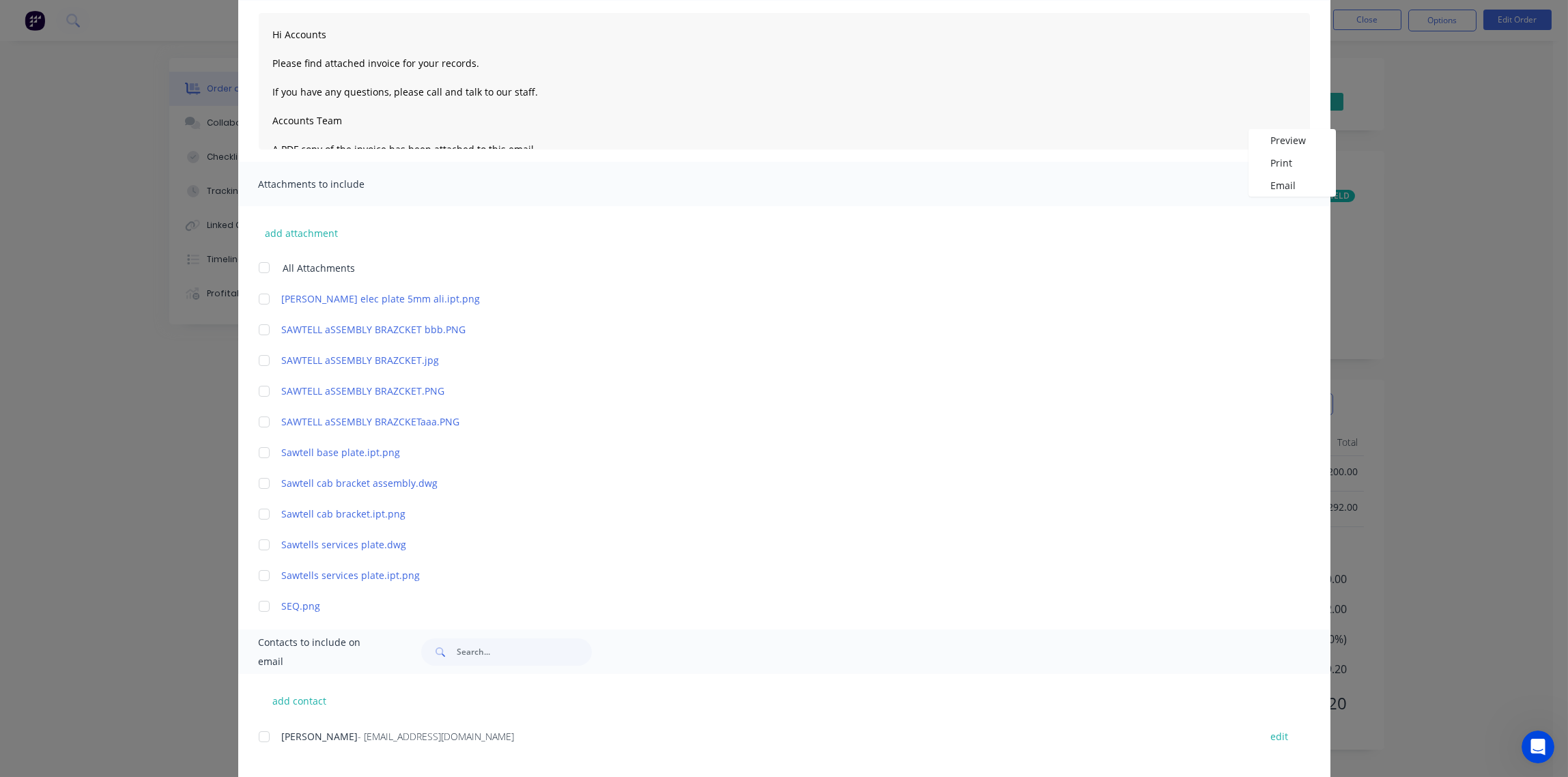
scroll to position [265, 0]
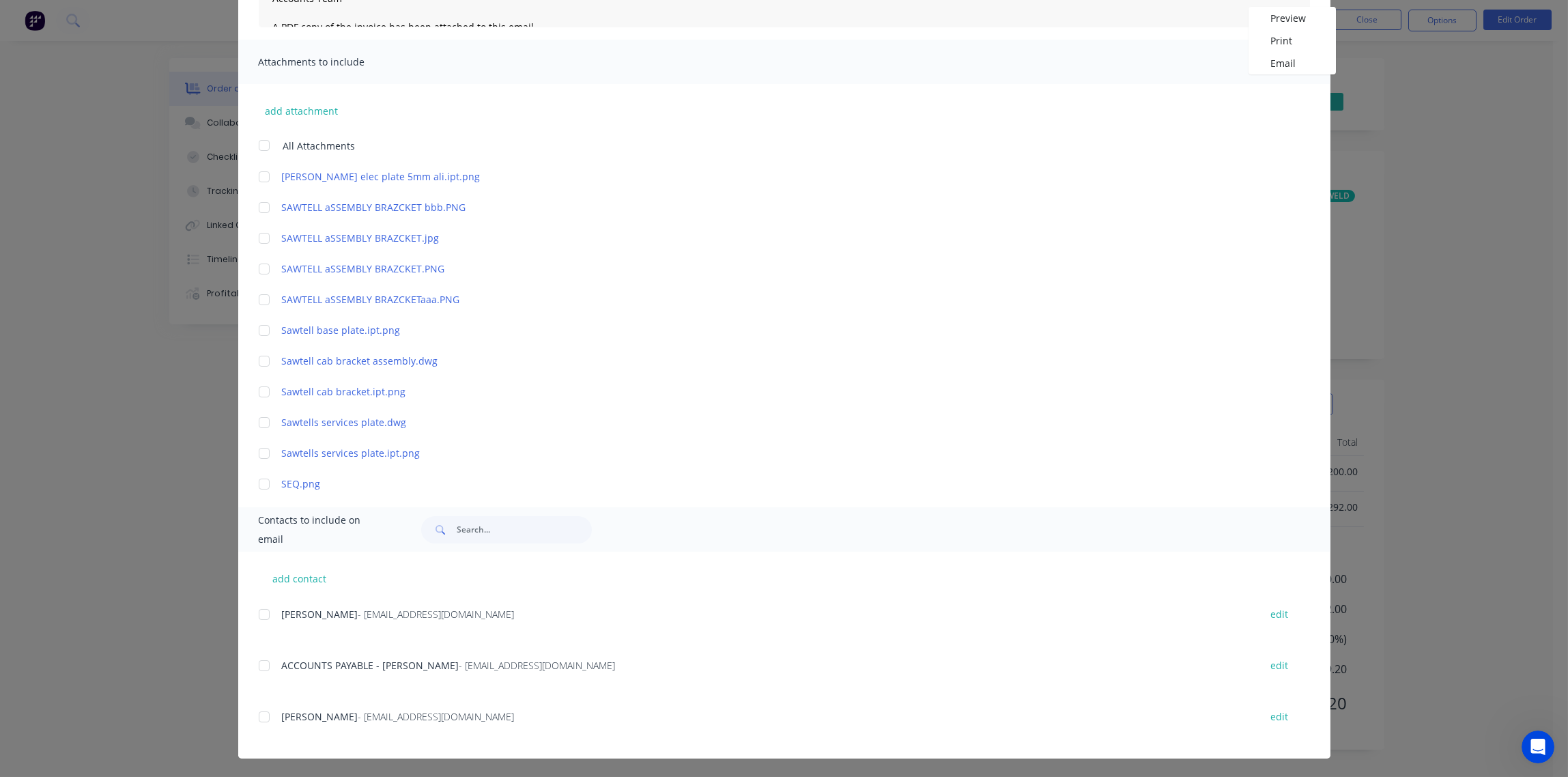
click at [258, 615] on div at bounding box center [264, 615] width 28 height 28
click at [261, 663] on div at bounding box center [264, 666] width 28 height 28
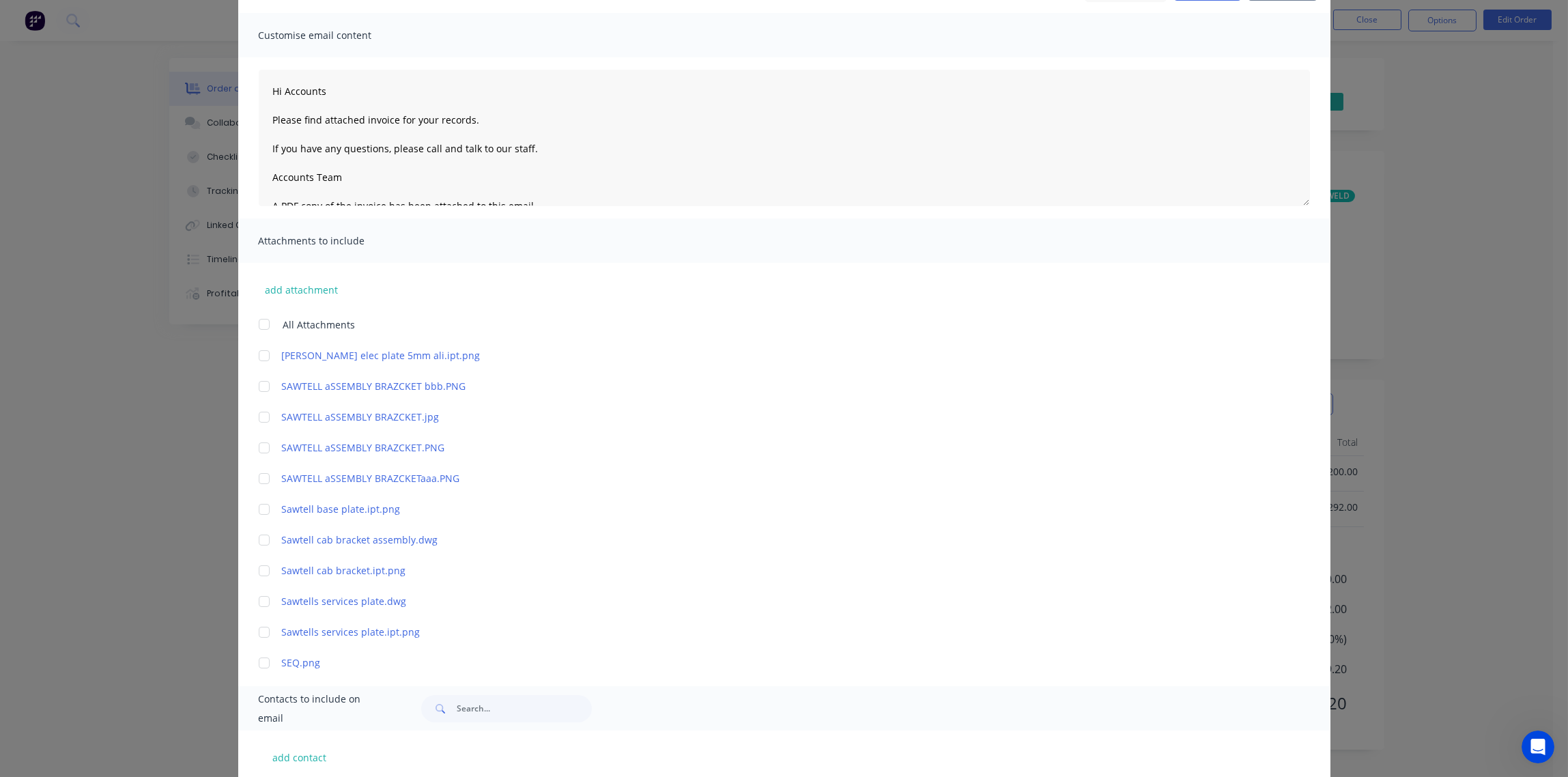
scroll to position [0, 0]
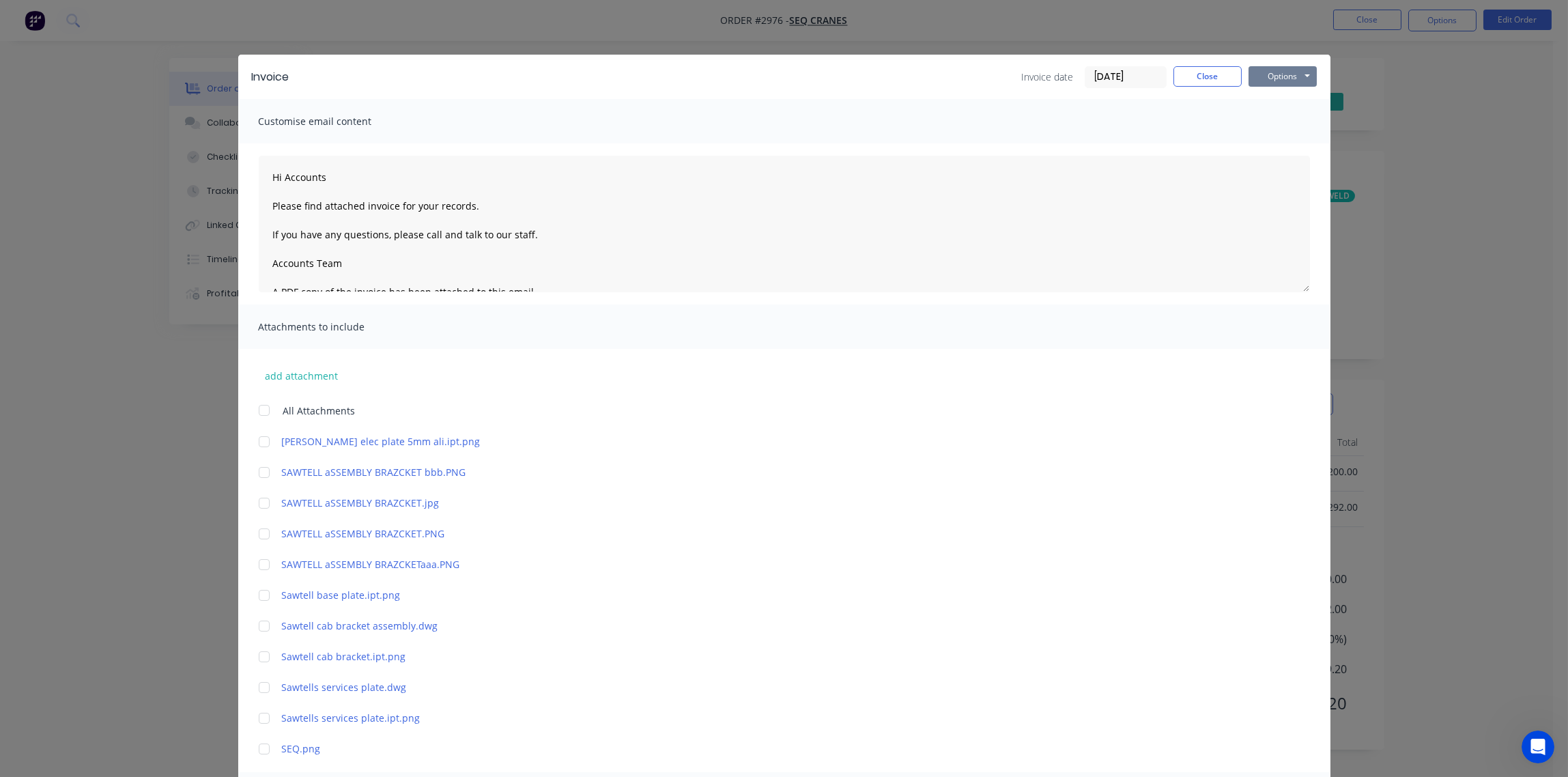
click at [1272, 76] on button "Options" at bounding box center [1283, 76] width 68 height 20
click at [1277, 152] on button "Email" at bounding box center [1292, 146] width 88 height 23
type textarea "Hi Accounts Please find attached invoice for your records. If you have any ques…"
click at [1197, 79] on button "Close" at bounding box center [1207, 76] width 68 height 20
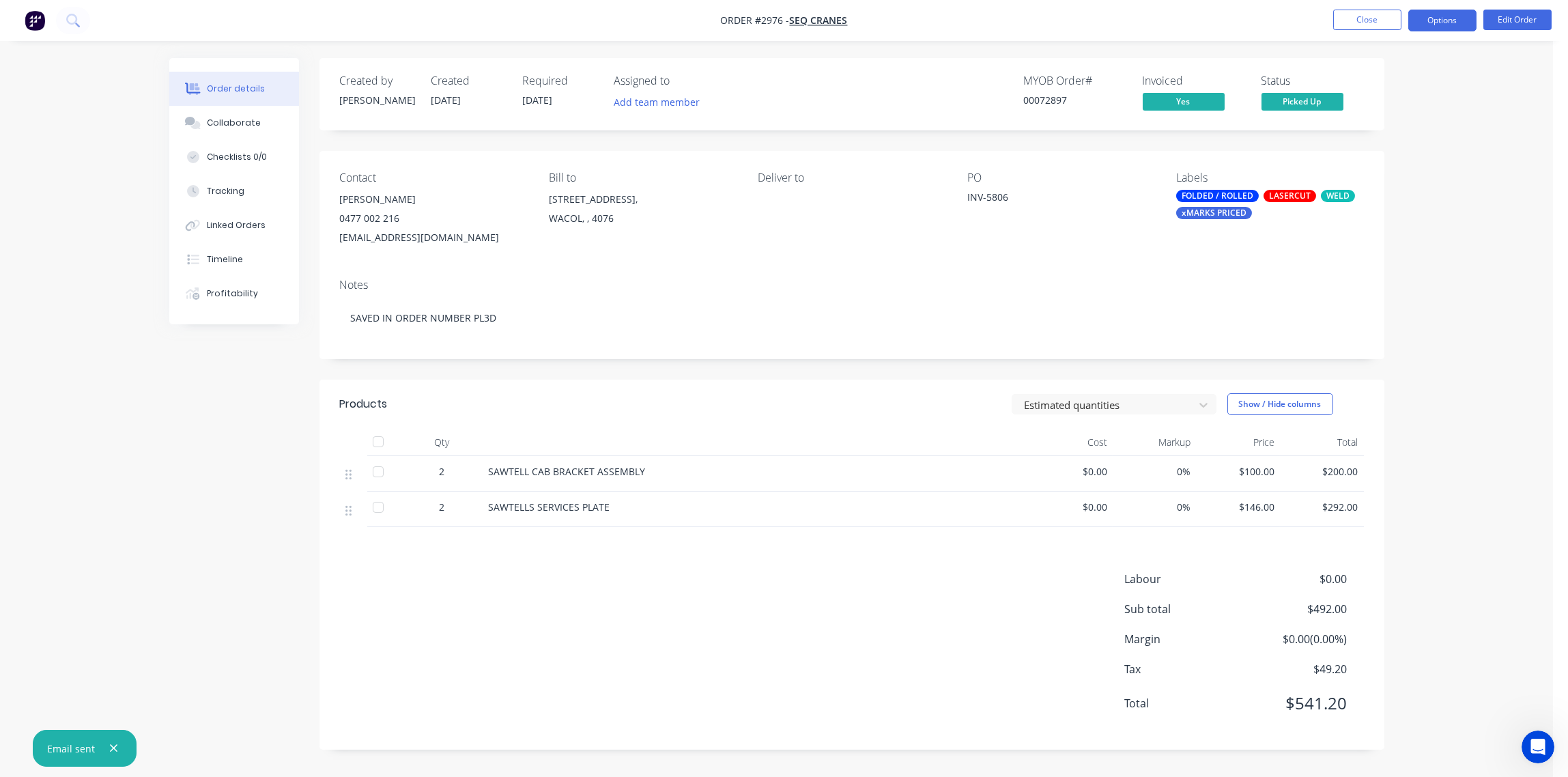
click at [1451, 23] on button "Options" at bounding box center [1442, 20] width 68 height 22
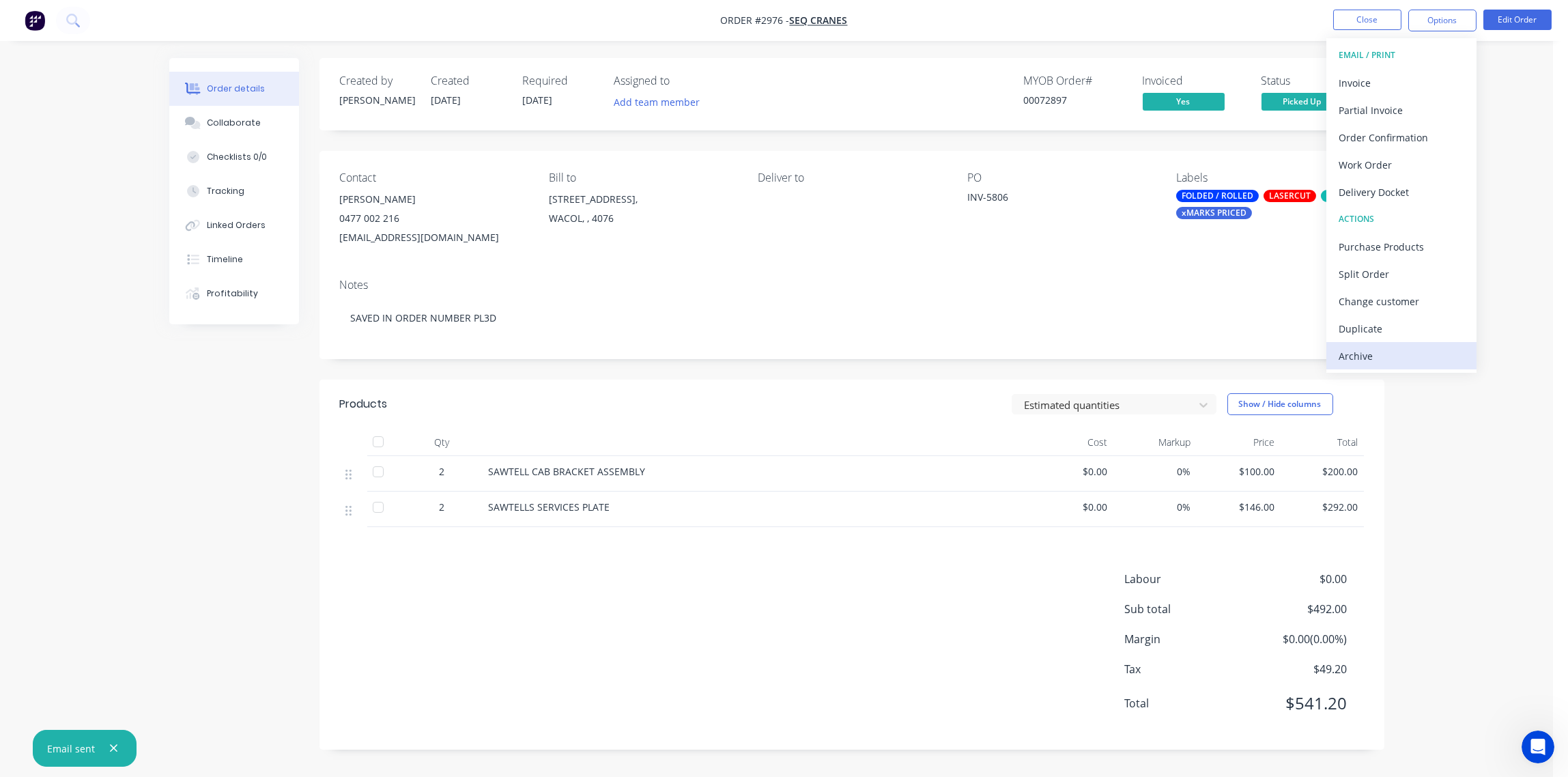
click at [1375, 357] on div "Archive" at bounding box center [1401, 356] width 126 height 19
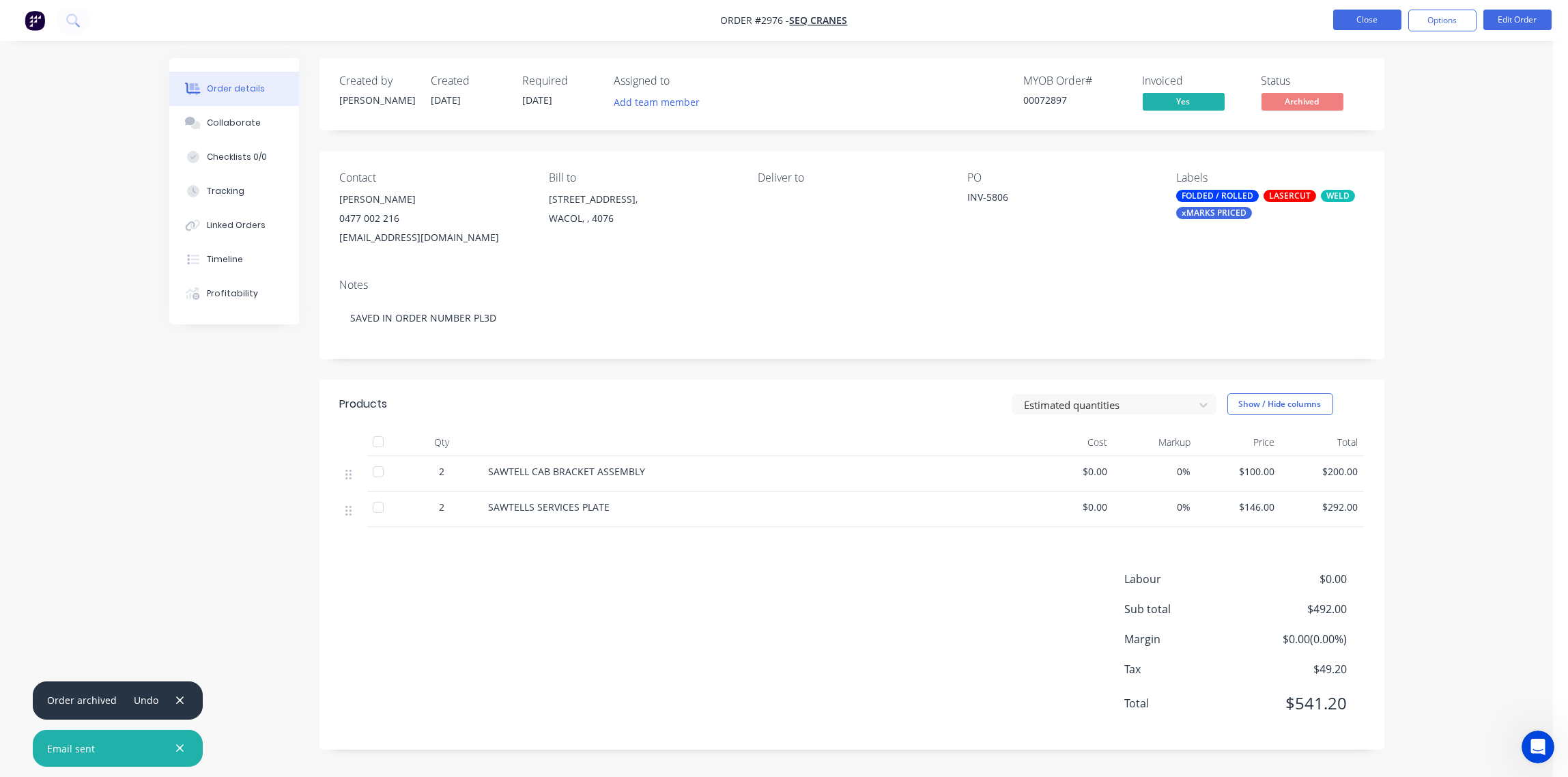
click at [1363, 19] on button "Close" at bounding box center [1367, 19] width 68 height 20
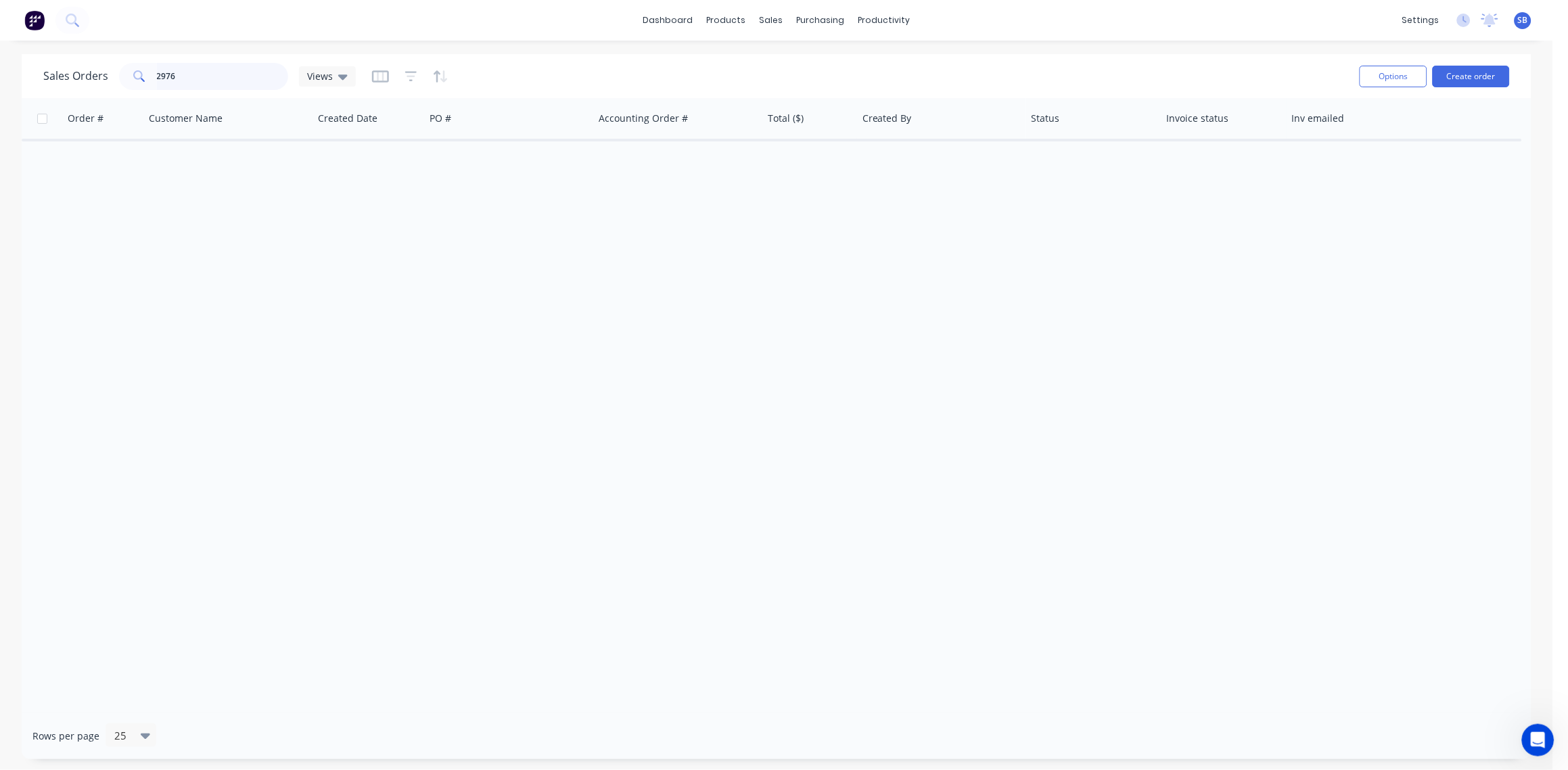
click at [196, 71] on input "2976" at bounding box center [223, 76] width 132 height 27
type input "2978"
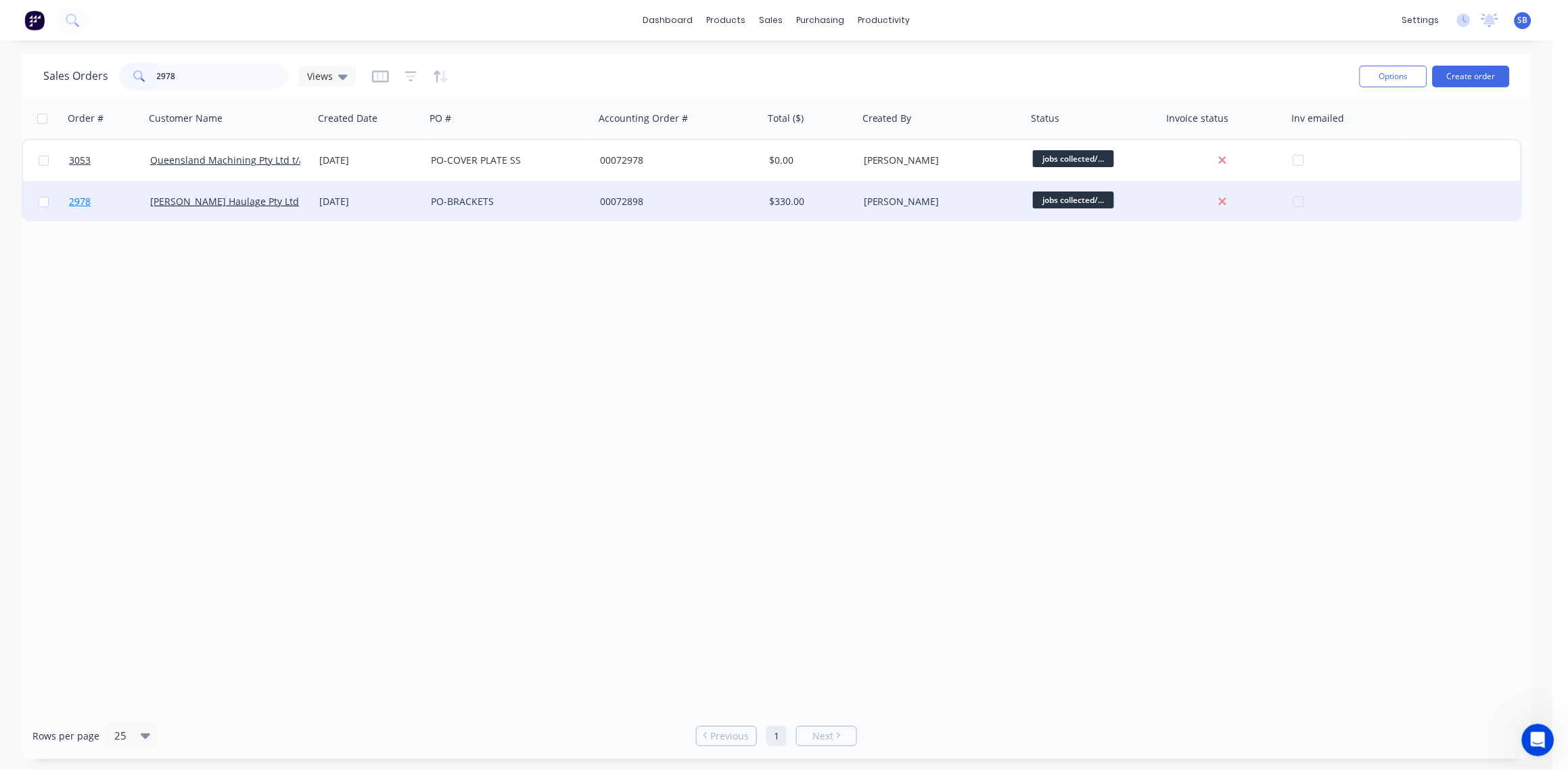
click at [71, 203] on span "2978" at bounding box center [80, 202] width 22 height 14
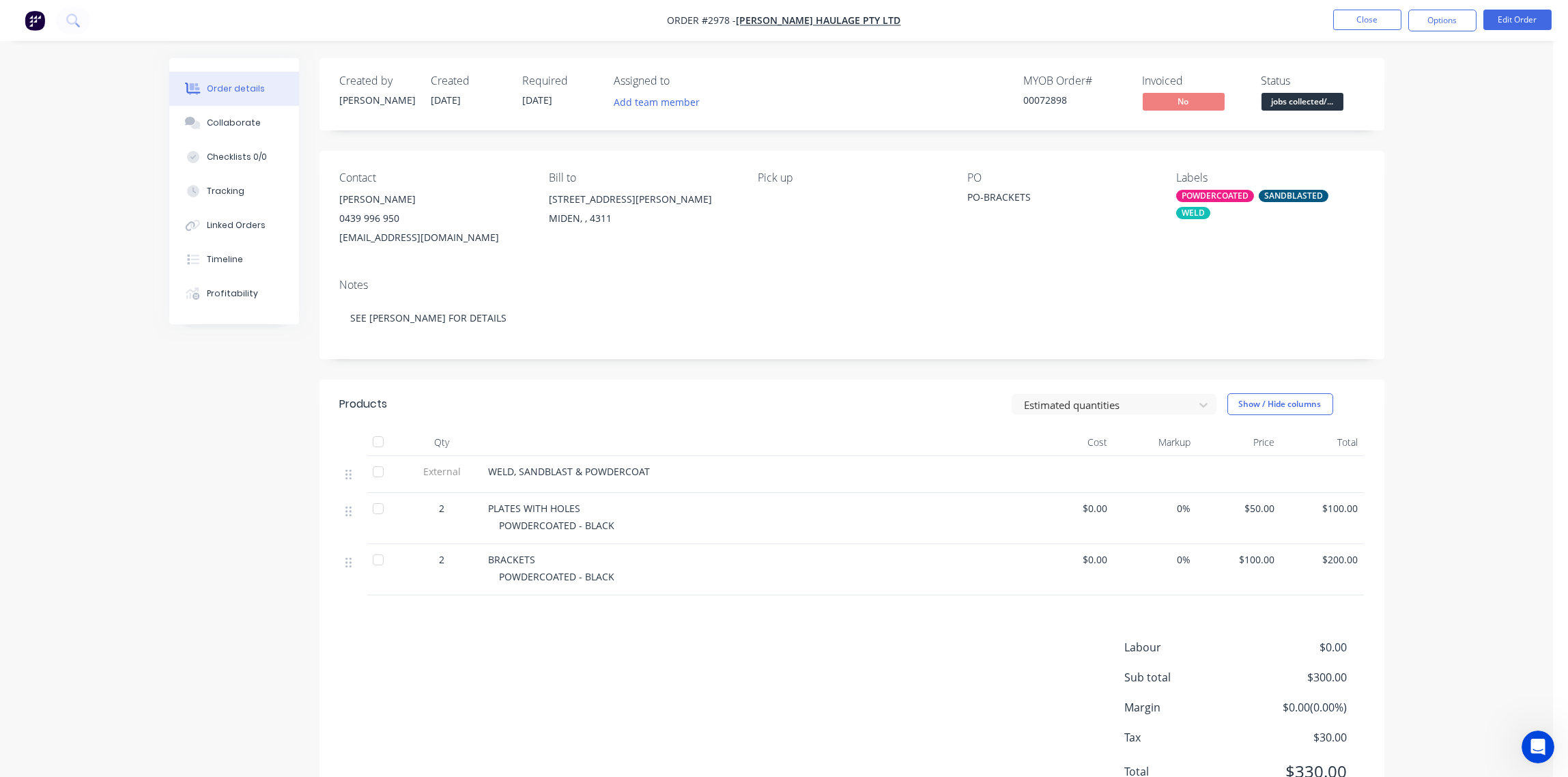
click at [1230, 191] on div "POWDERCOATED" at bounding box center [1215, 195] width 78 height 12
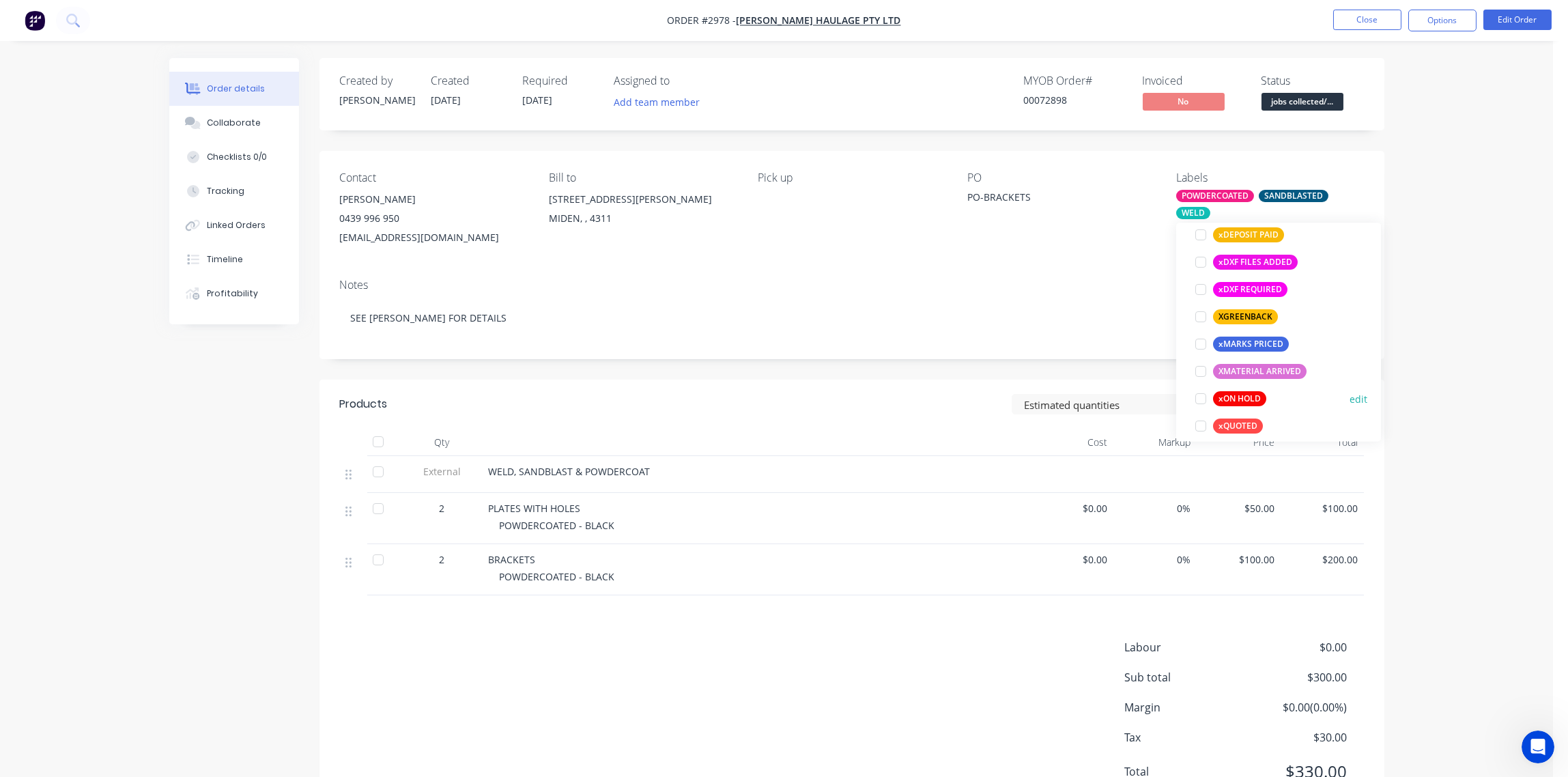
scroll to position [1229, 0]
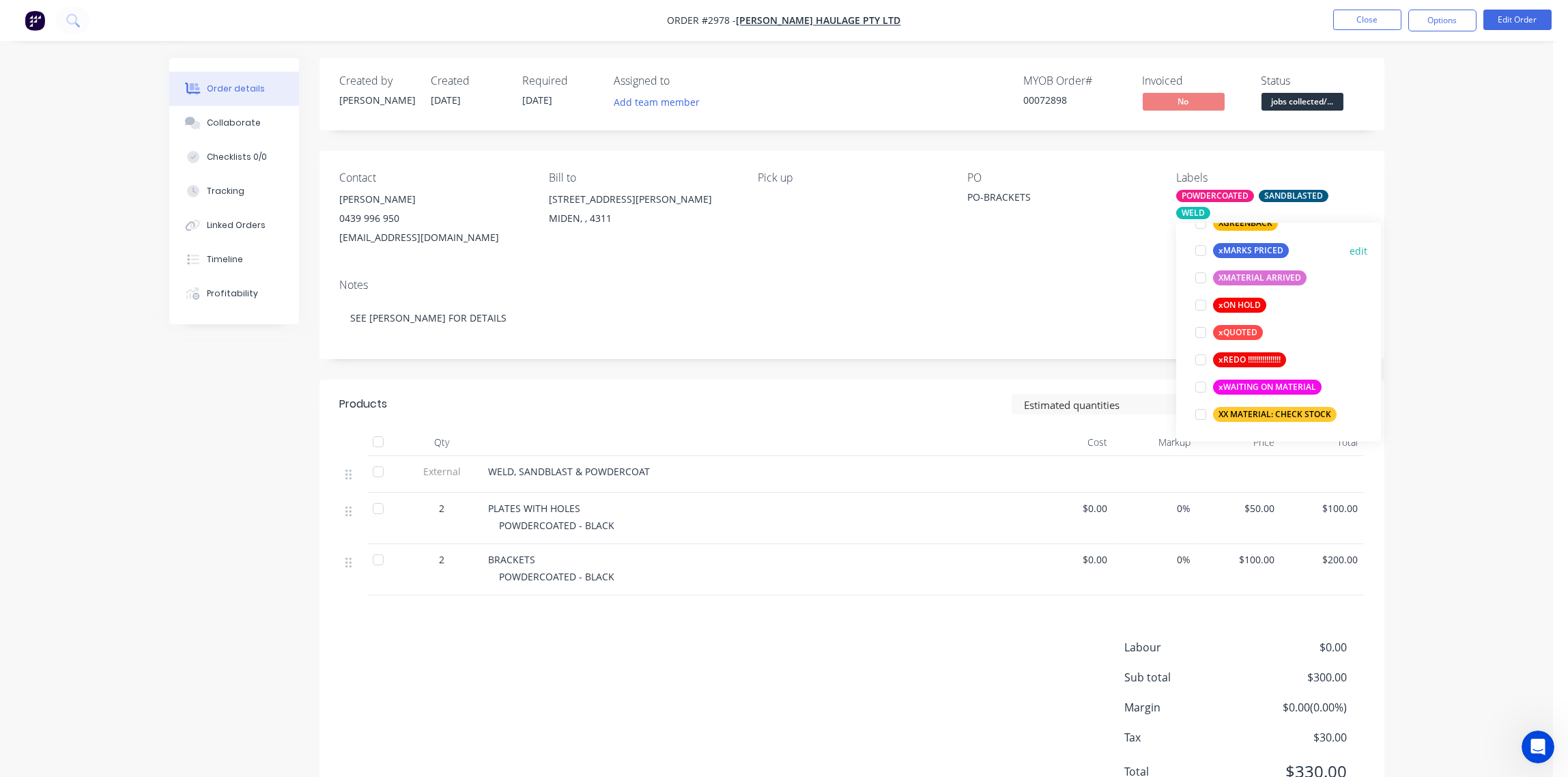
click at [1198, 249] on div at bounding box center [1201, 251] width 28 height 28
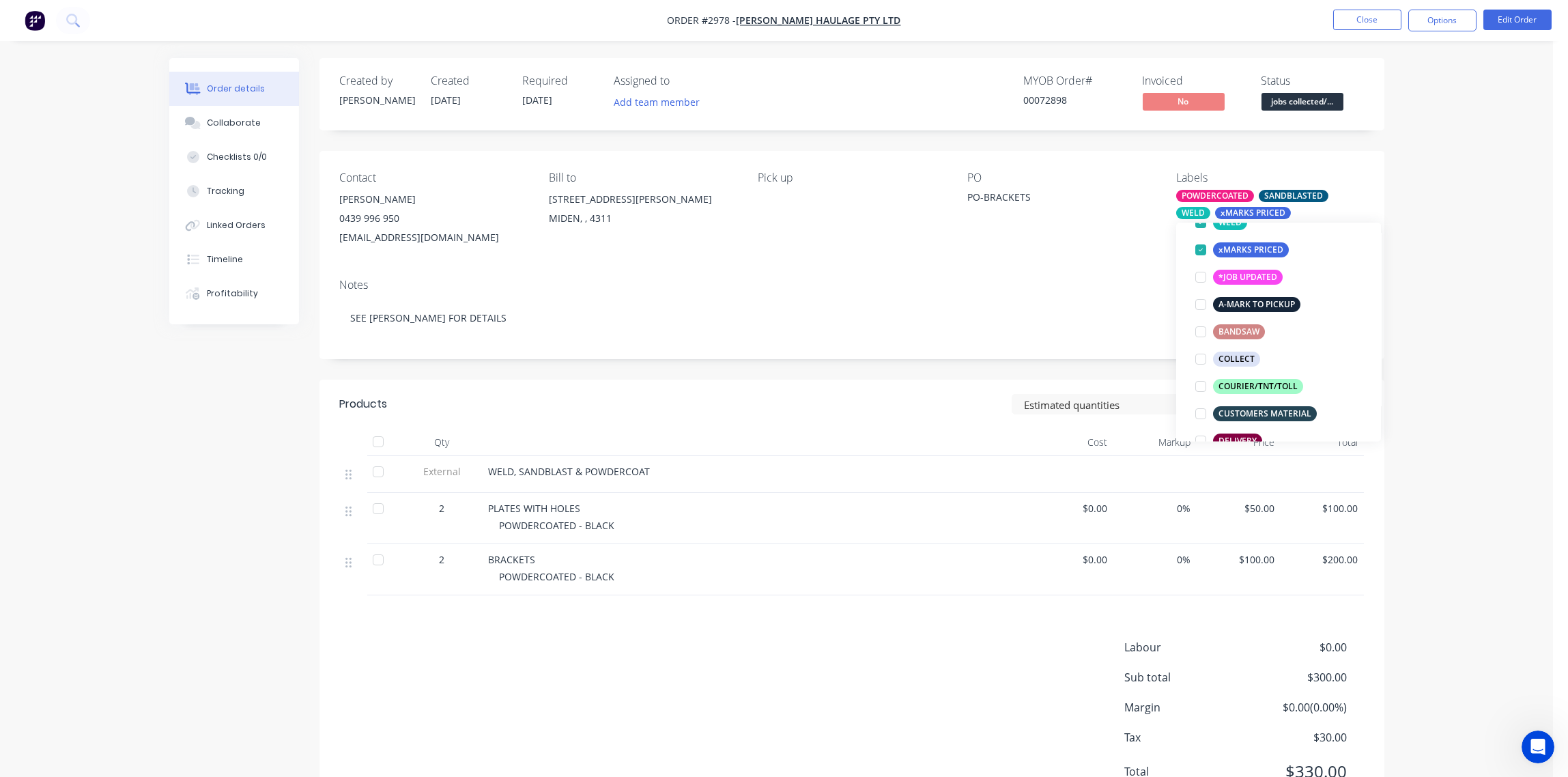
click at [1047, 281] on div "Notes" at bounding box center [851, 285] width 1024 height 13
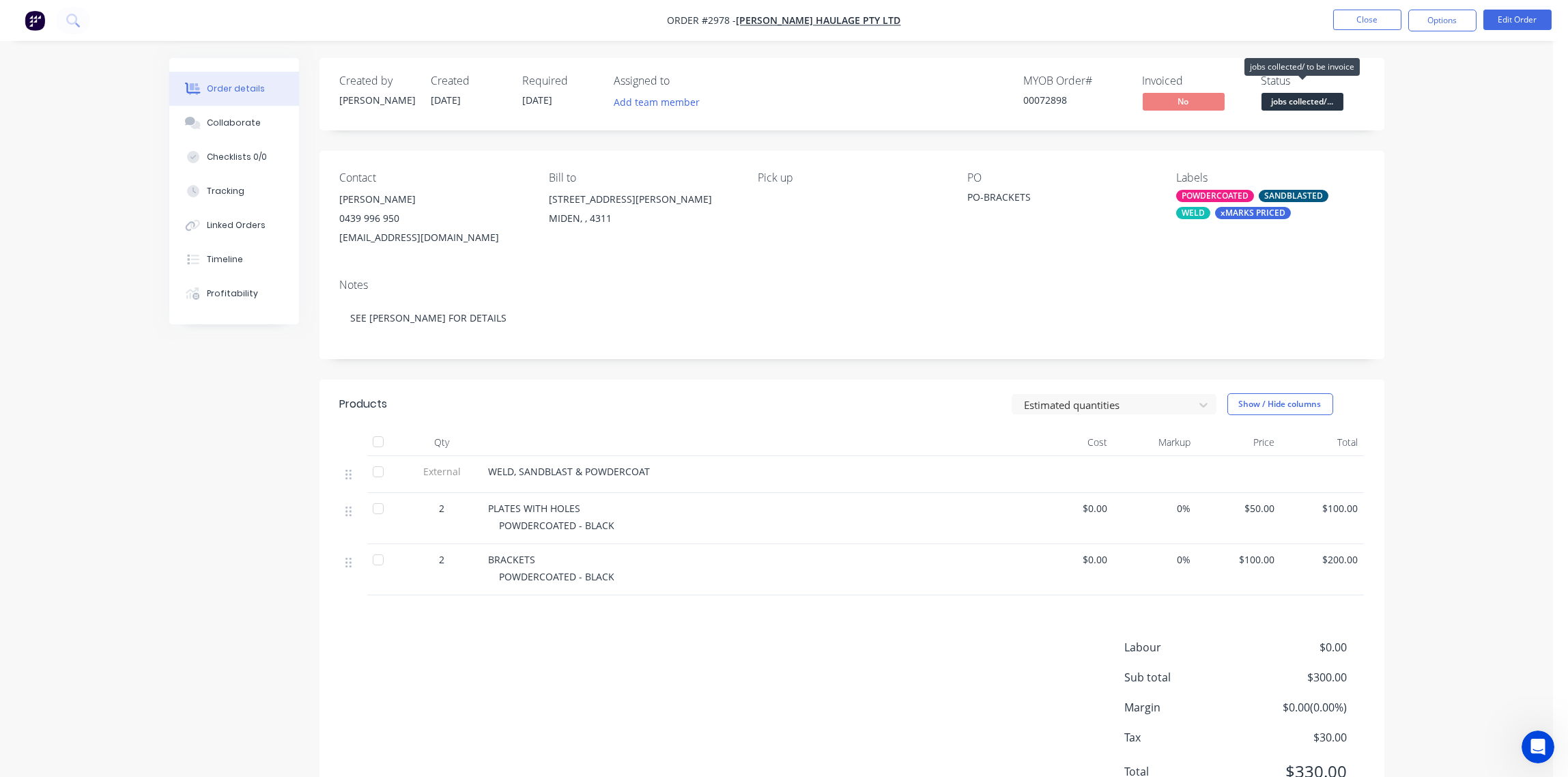
click at [1287, 102] on span "jobs collected/..." at bounding box center [1302, 101] width 82 height 17
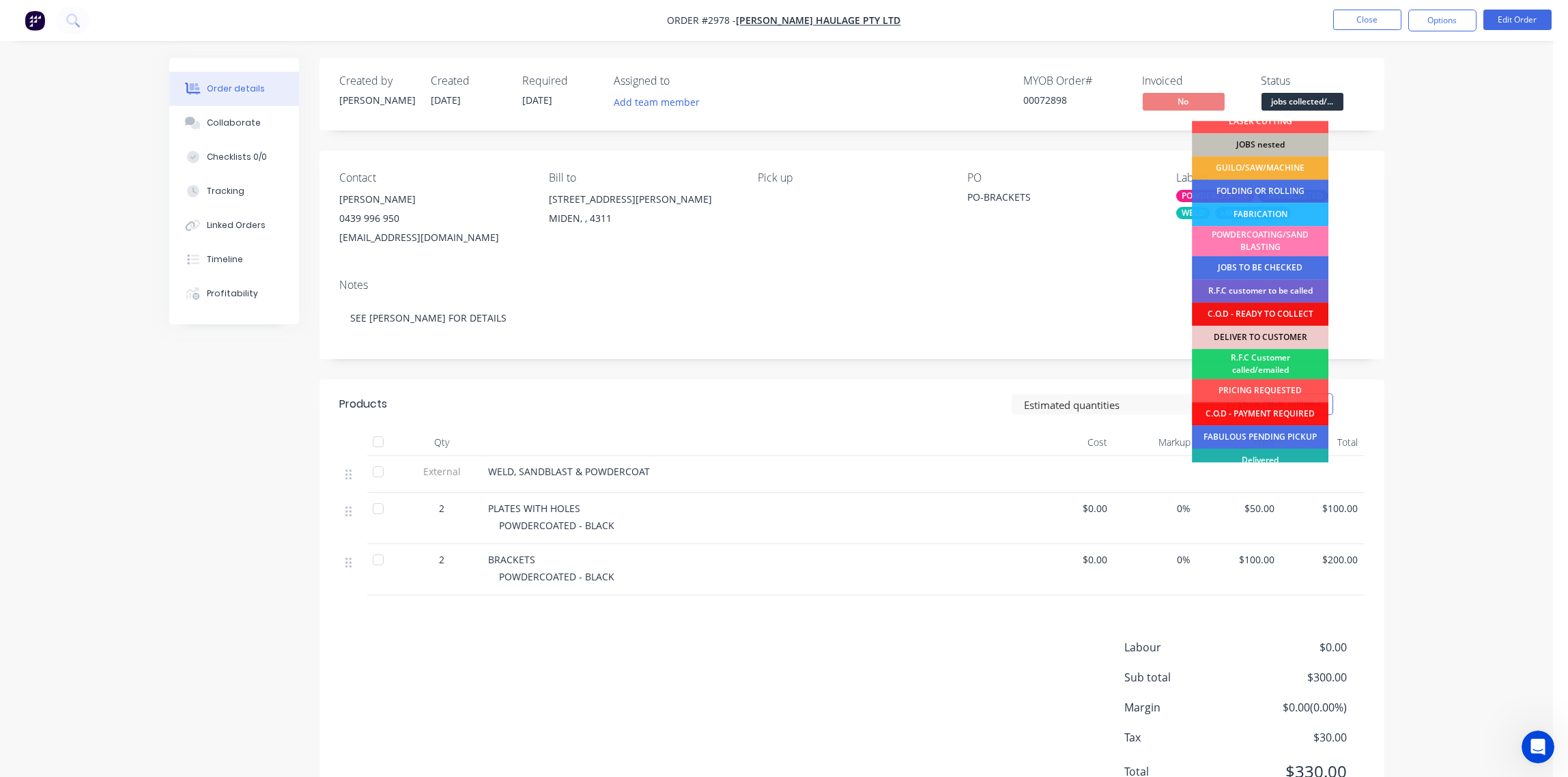
scroll to position [90, 0]
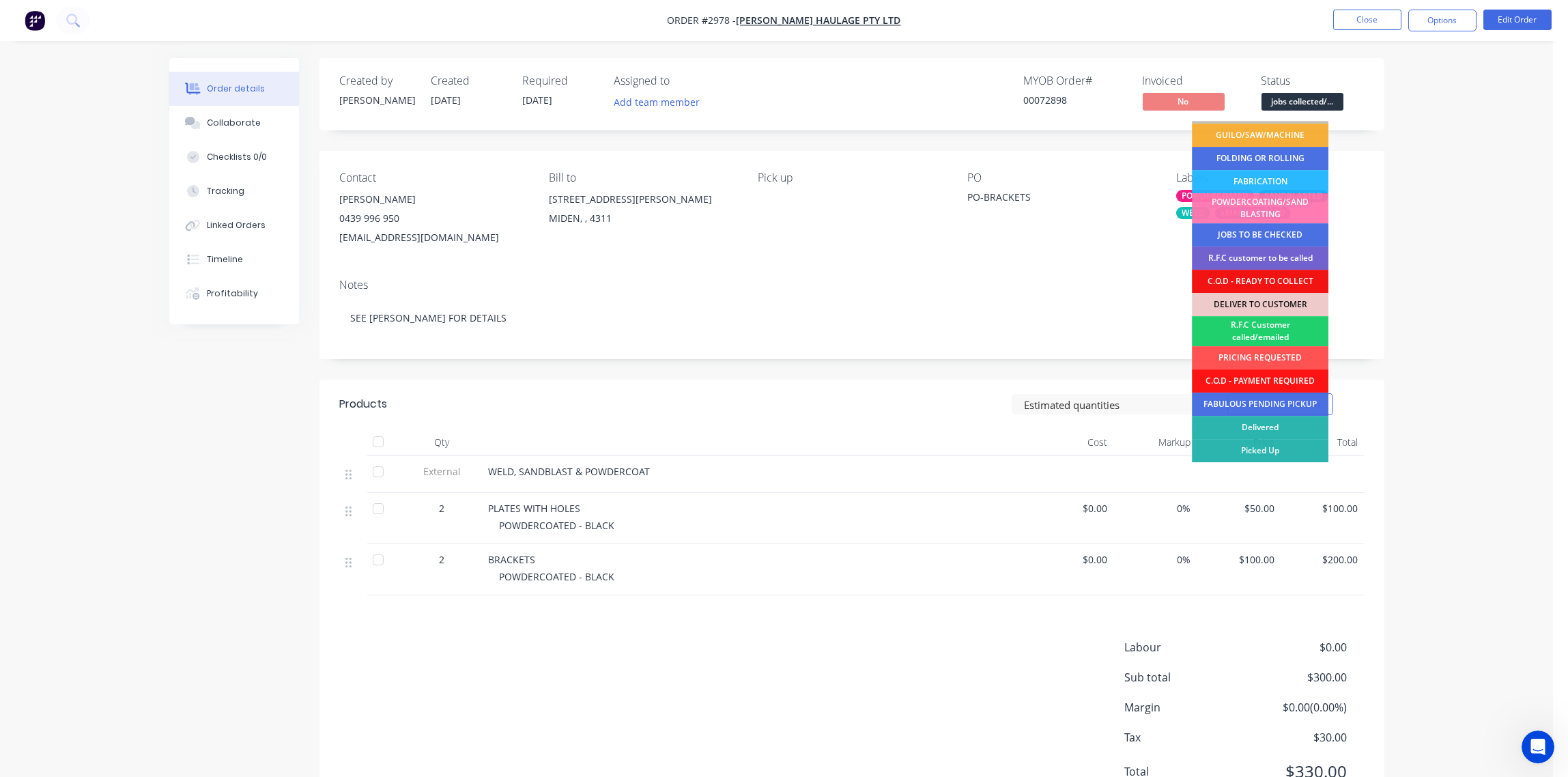
click at [1255, 449] on div "Picked Up" at bounding box center [1260, 450] width 136 height 24
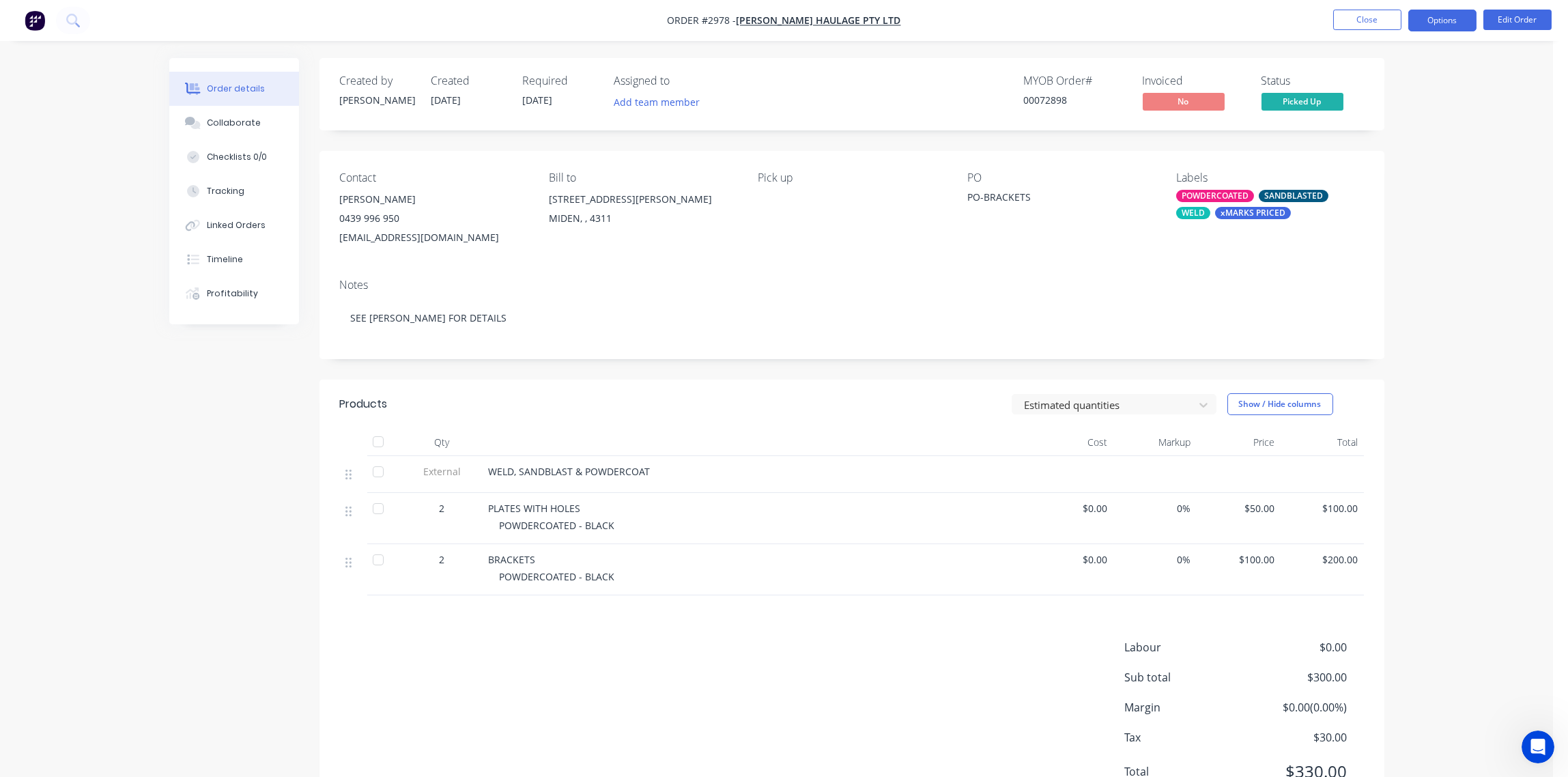
click at [1451, 21] on button "Options" at bounding box center [1442, 20] width 68 height 22
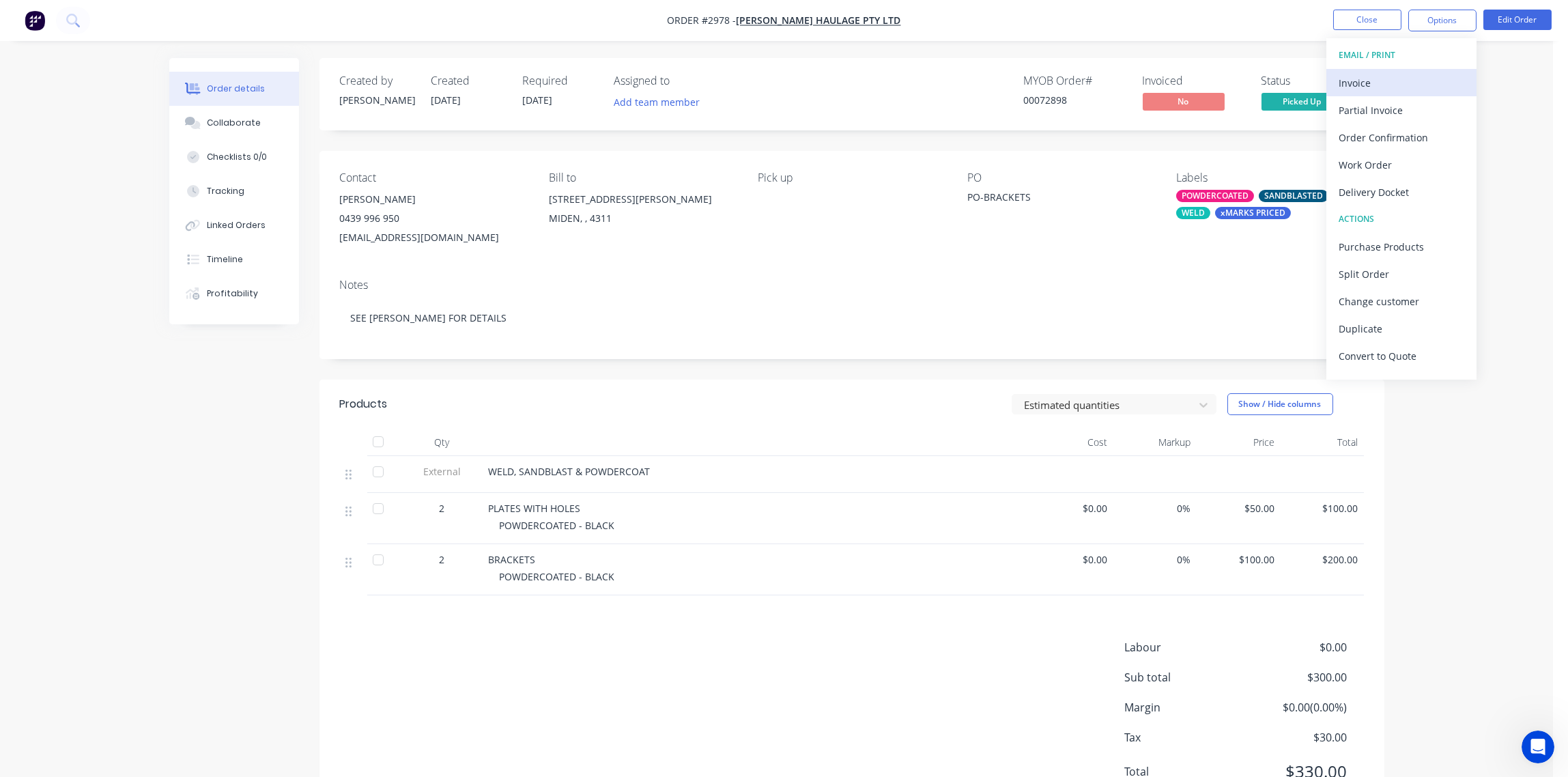
click at [1365, 86] on div "Invoice" at bounding box center [1401, 83] width 126 height 19
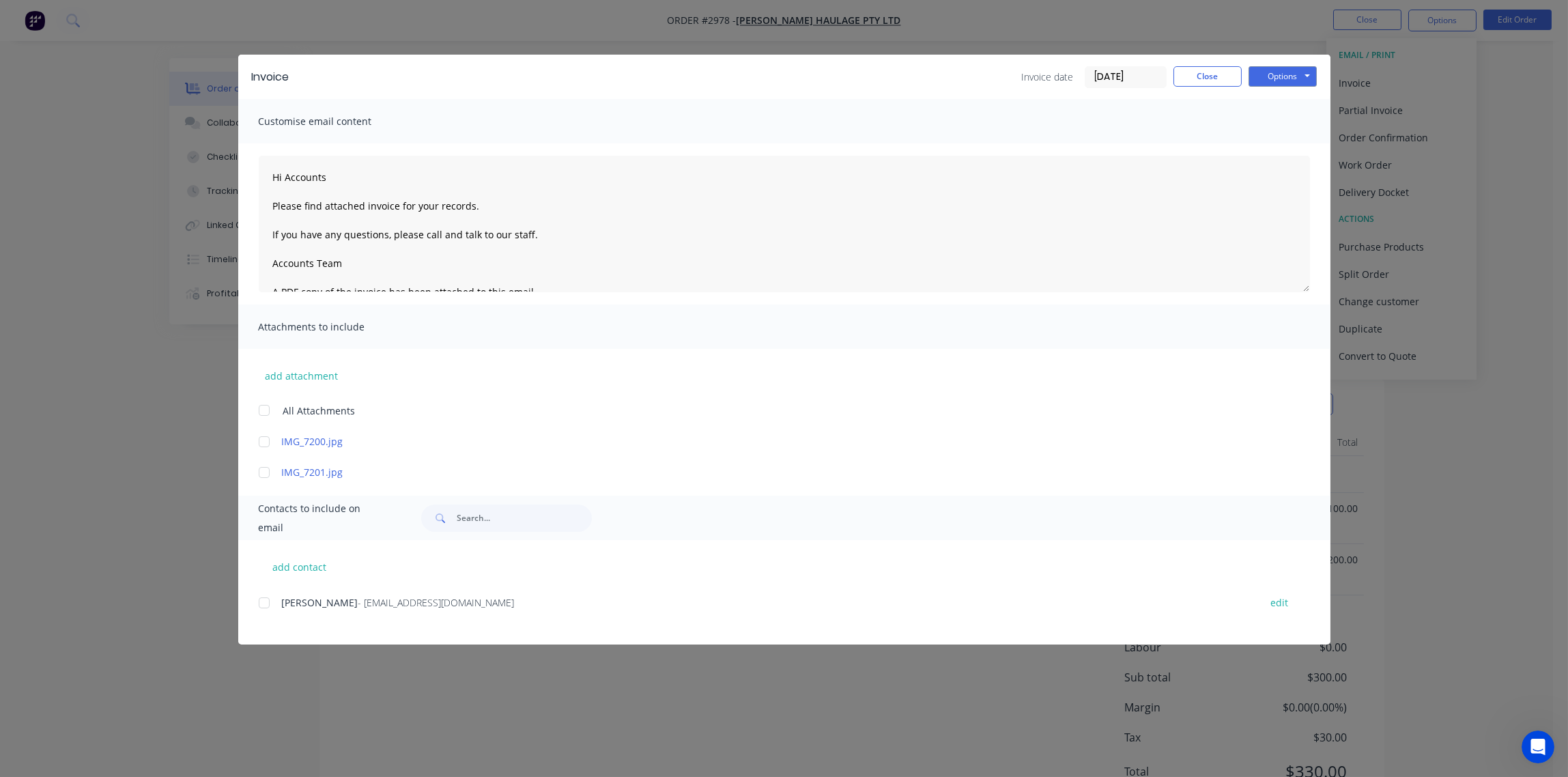
click at [266, 604] on div at bounding box center [264, 603] width 28 height 28
click at [1286, 69] on button "Options" at bounding box center [1283, 76] width 68 height 20
click at [1277, 149] on button "Email" at bounding box center [1292, 146] width 88 height 23
type textarea "Hi Accounts Please find attached invoice for your records. If you have any ques…"
click at [1194, 80] on button "Close" at bounding box center [1207, 76] width 68 height 20
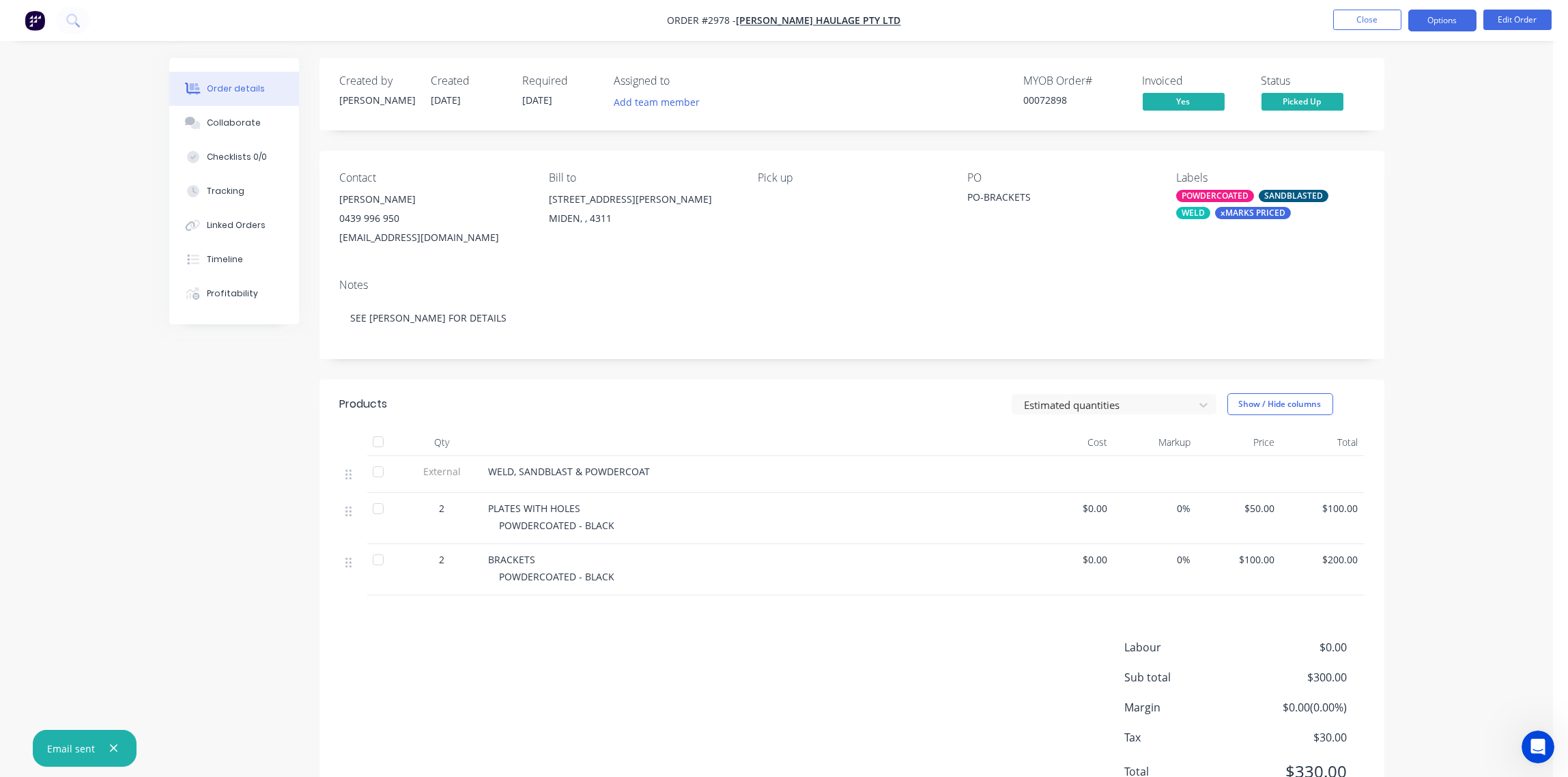
click at [1435, 22] on button "Options" at bounding box center [1442, 20] width 68 height 22
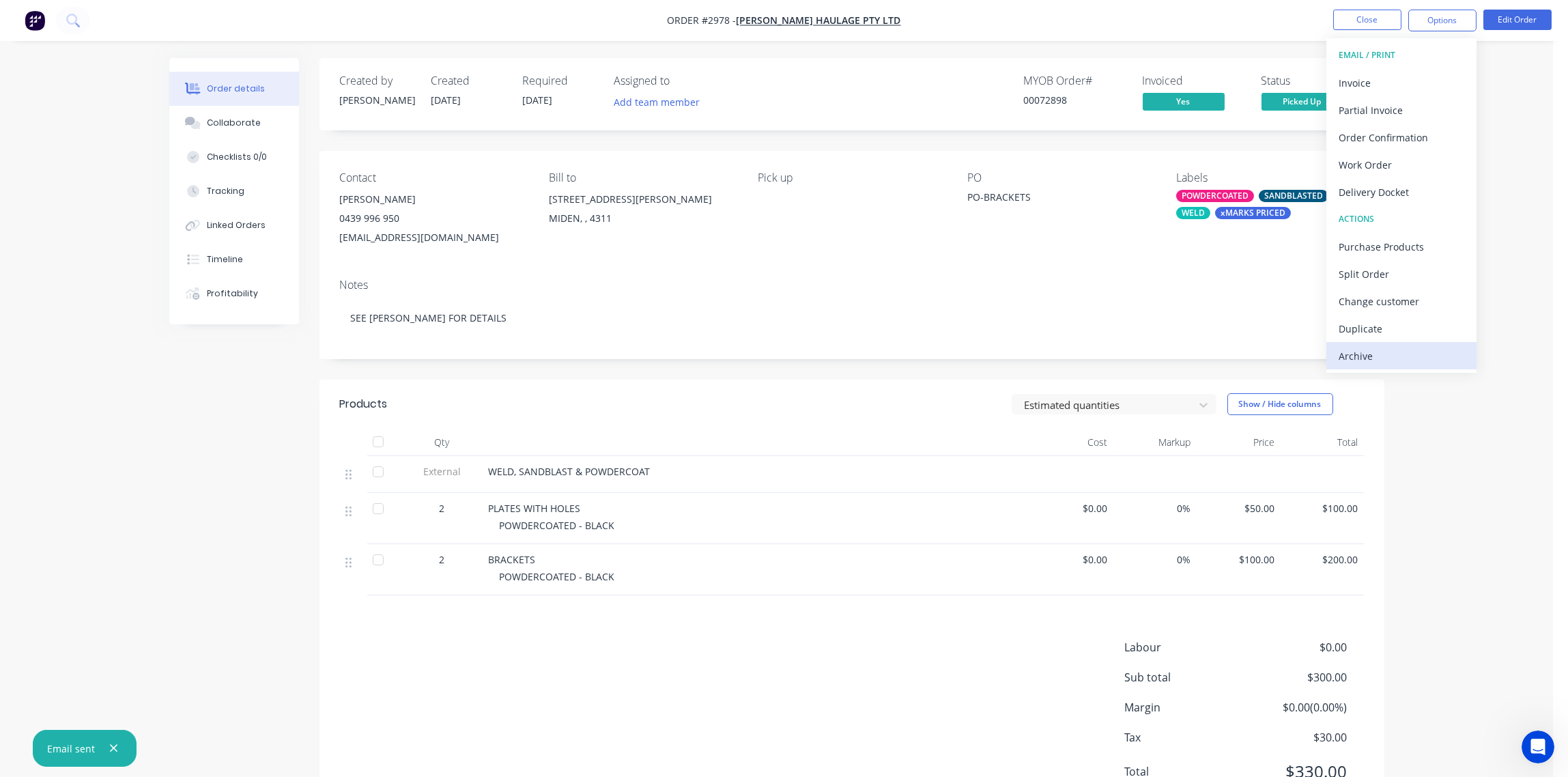
click at [1398, 350] on div "Archive" at bounding box center [1401, 356] width 126 height 19
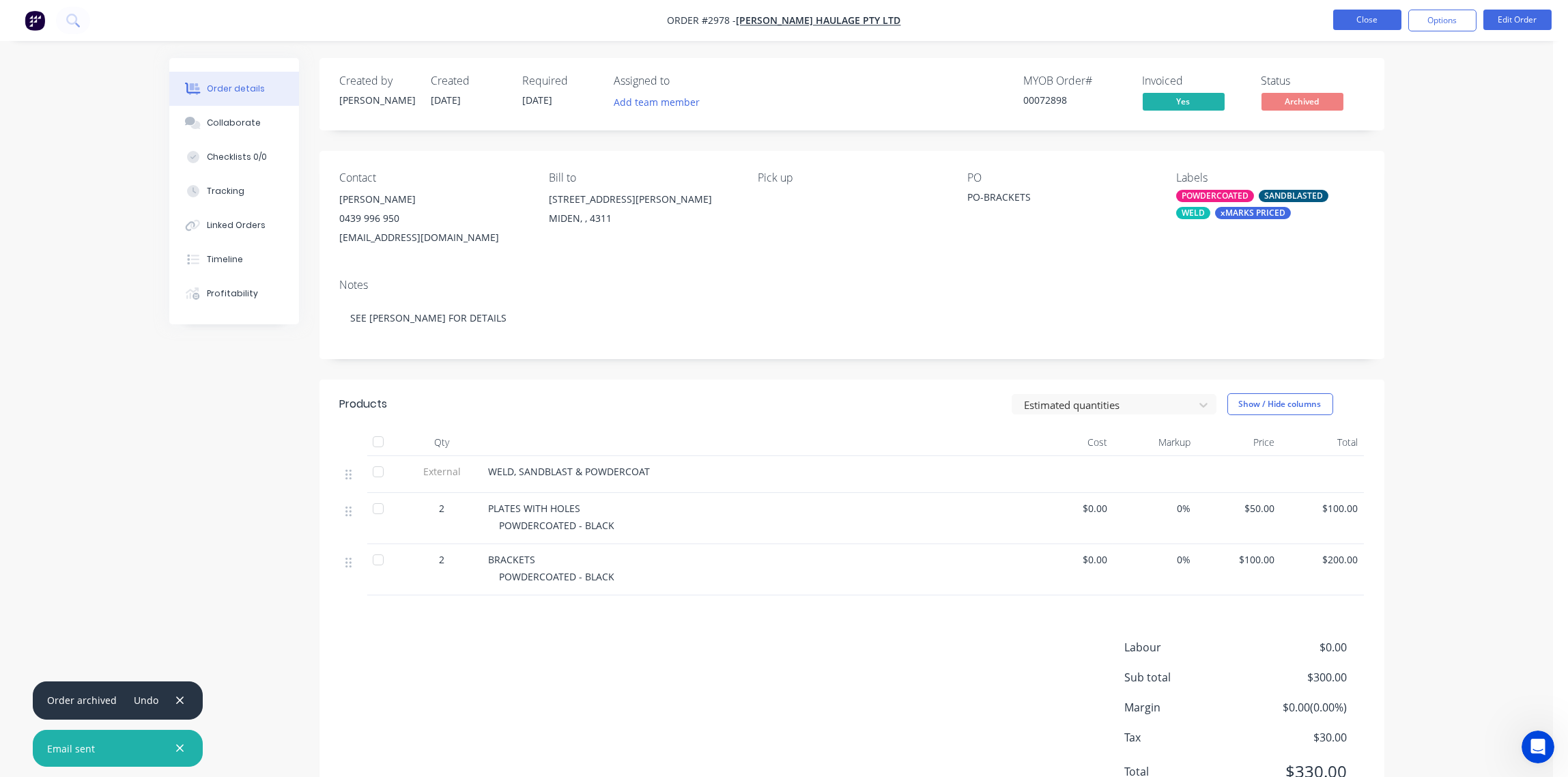
click at [1372, 23] on button "Close" at bounding box center [1367, 19] width 68 height 20
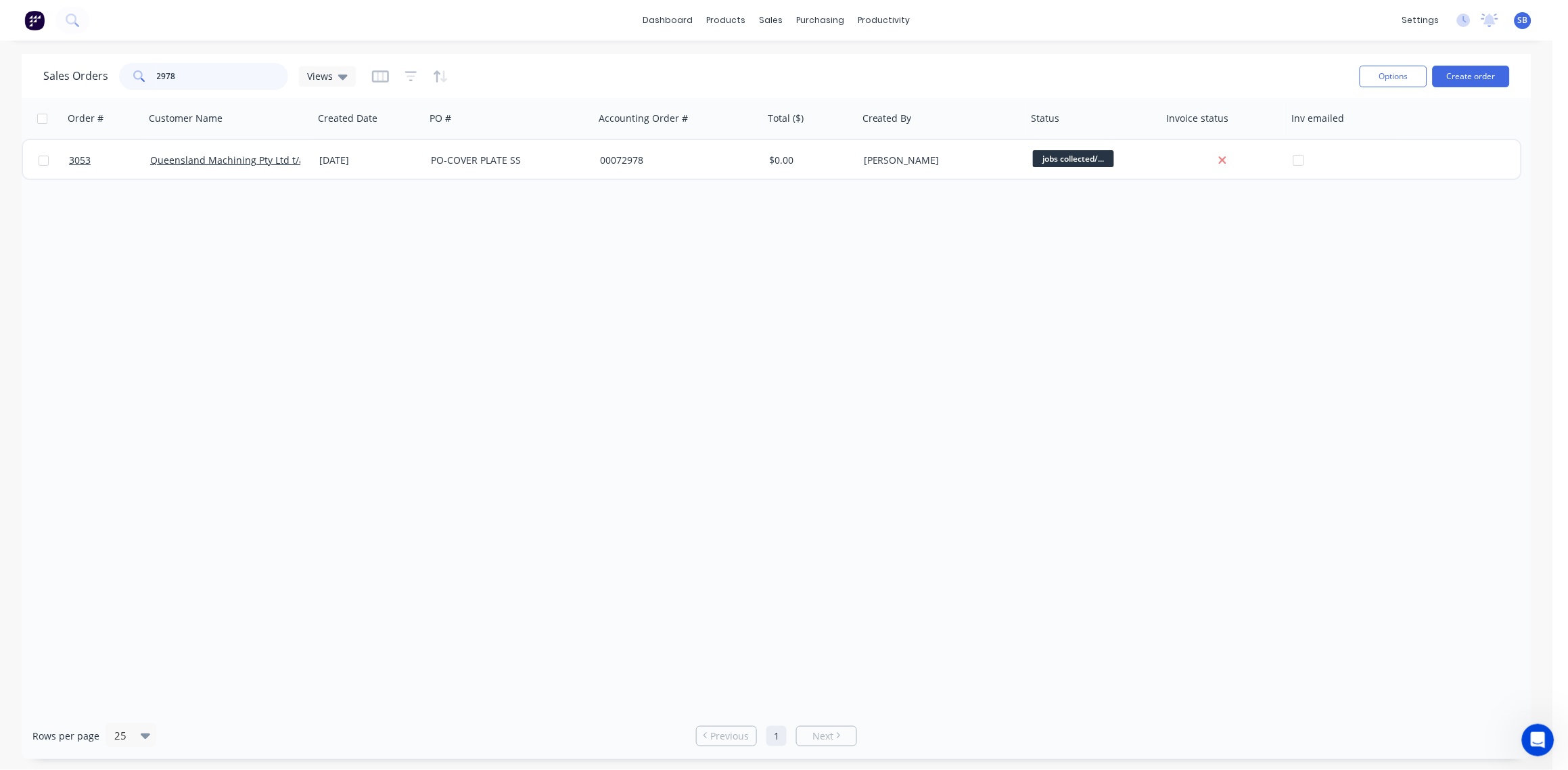
drag, startPoint x: 194, startPoint y: 78, endPoint x: -4, endPoint y: 82, distance: 198.0
click at [0, 82] on html "dashboard products sales purchasing productivity dashboard products Product Cat…" at bounding box center [784, 385] width 1568 height 770
type input "3029"
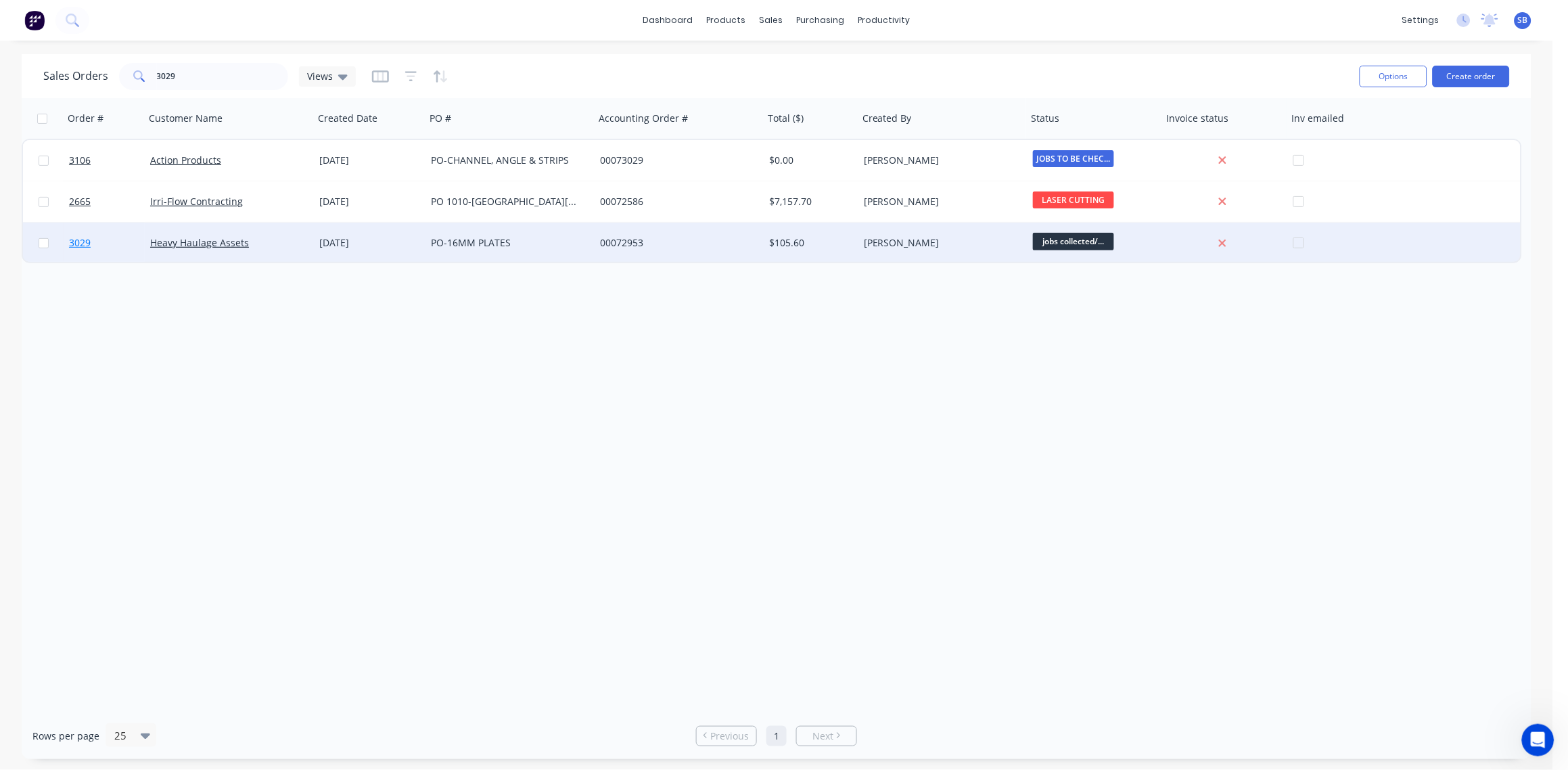
click at [80, 239] on span "3029" at bounding box center [80, 243] width 22 height 14
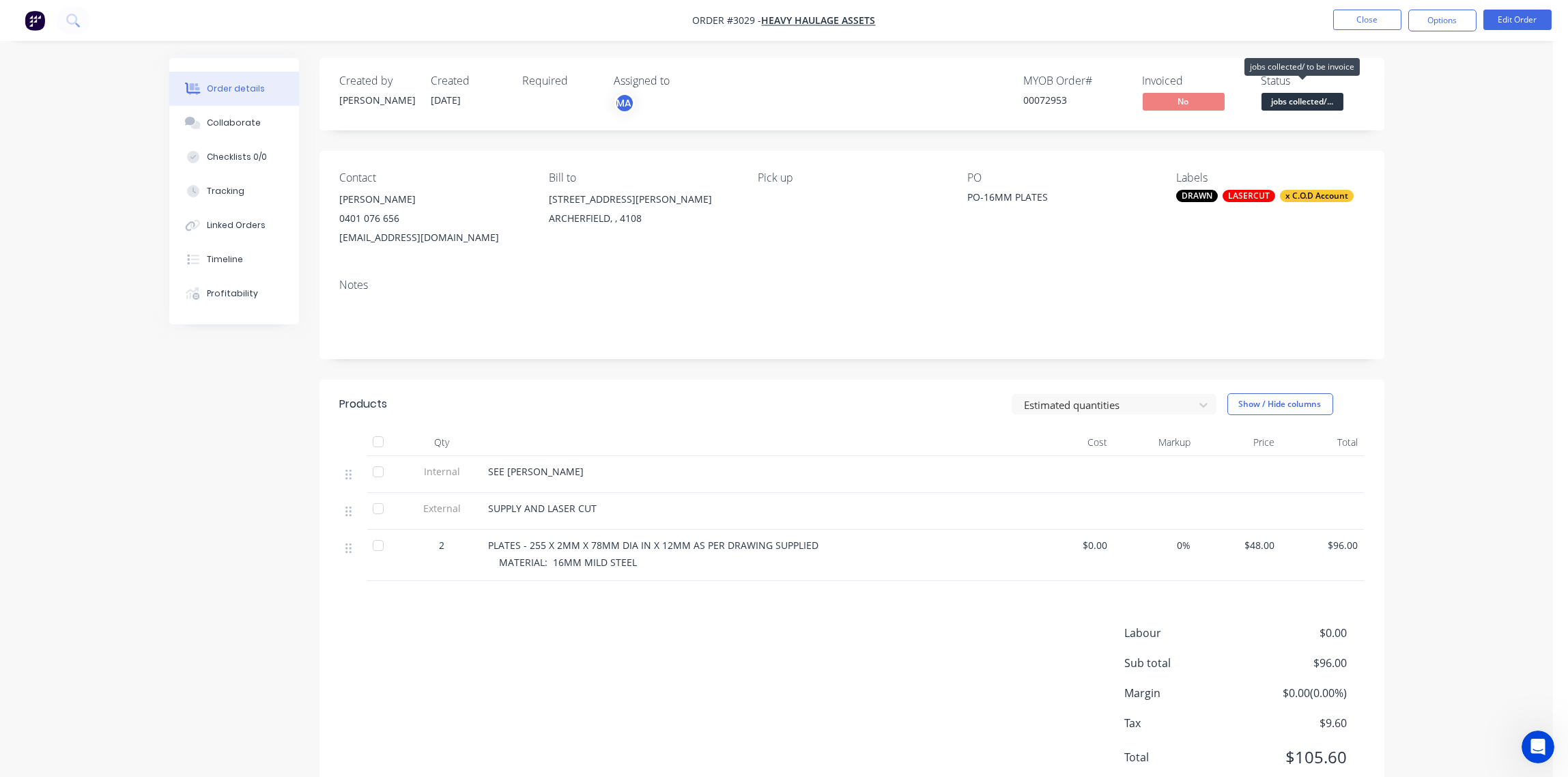
click at [1312, 103] on span "jobs collected/..." at bounding box center [1302, 101] width 82 height 17
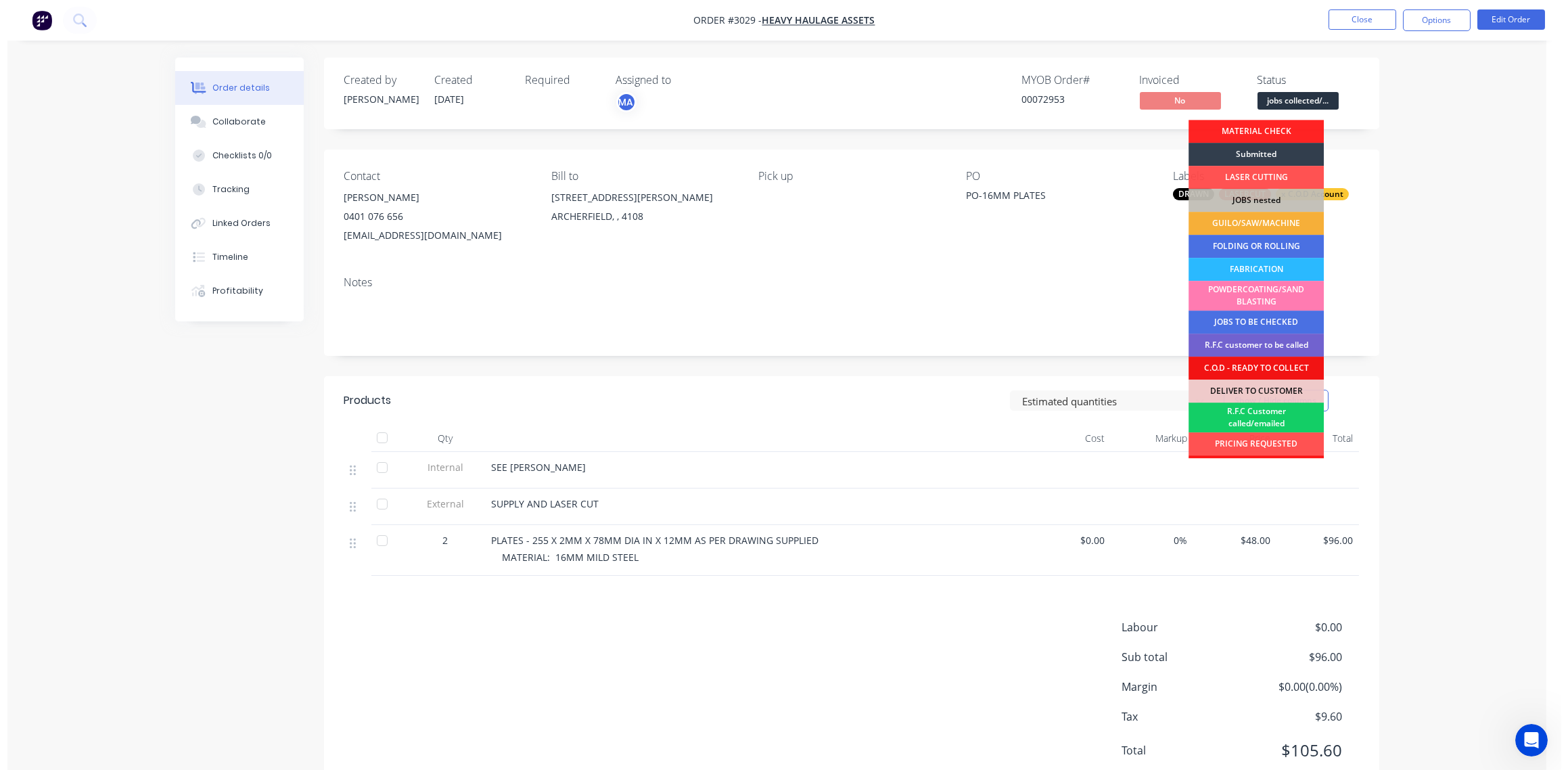
scroll to position [89, 0]
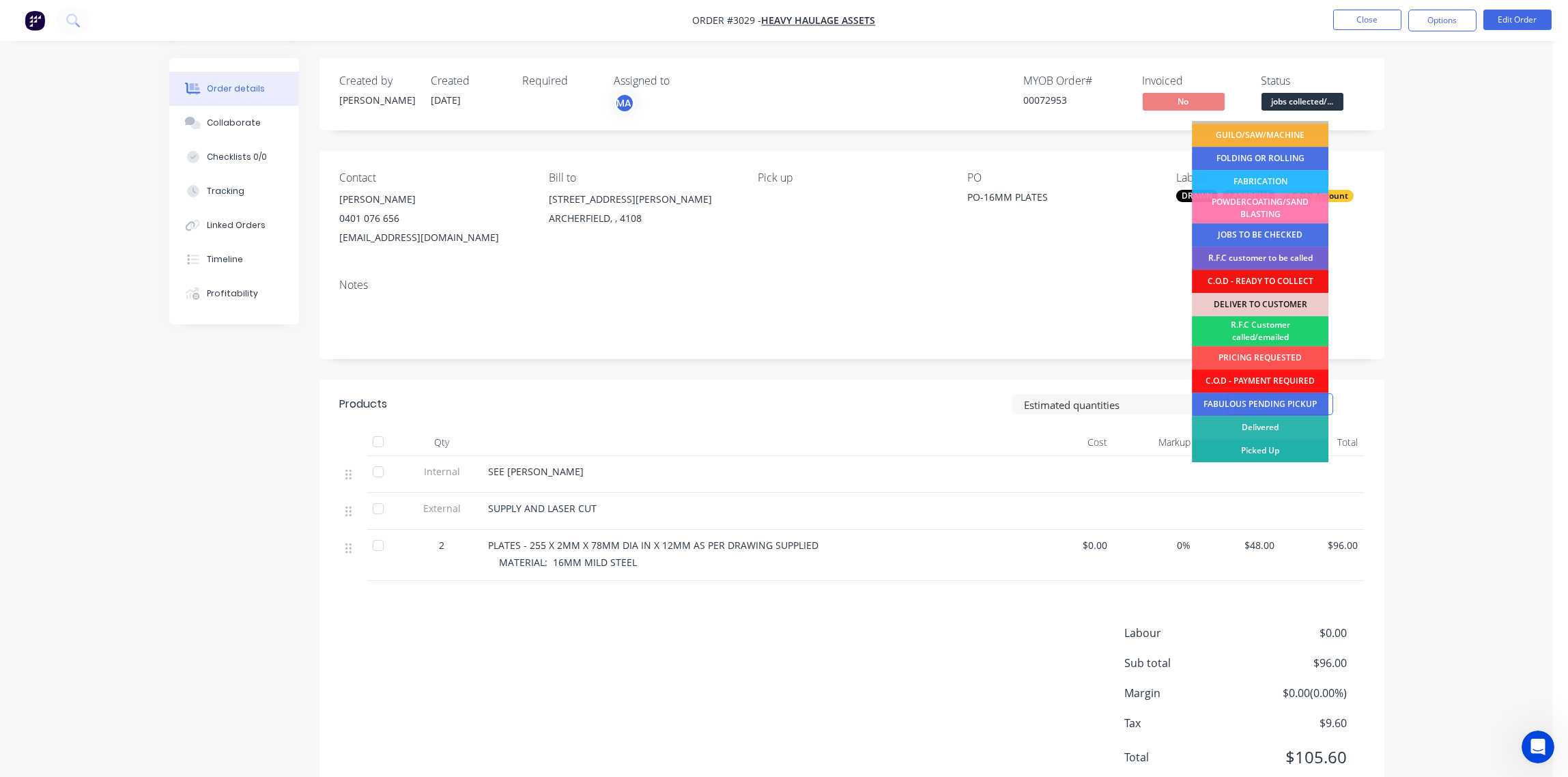
click at [1274, 449] on div "Picked Up" at bounding box center [1260, 450] width 136 height 24
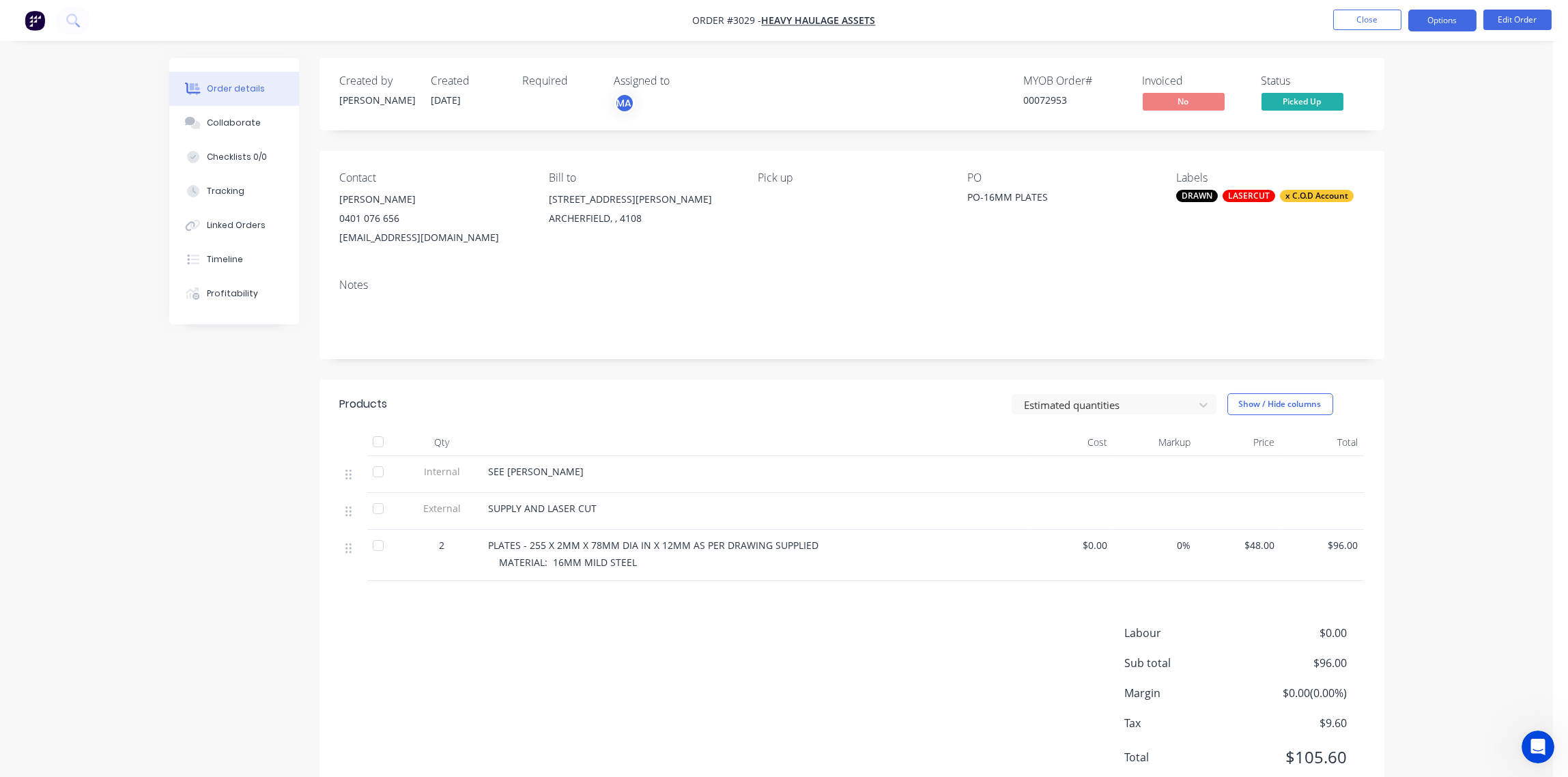
click at [1454, 22] on button "Options" at bounding box center [1442, 20] width 68 height 22
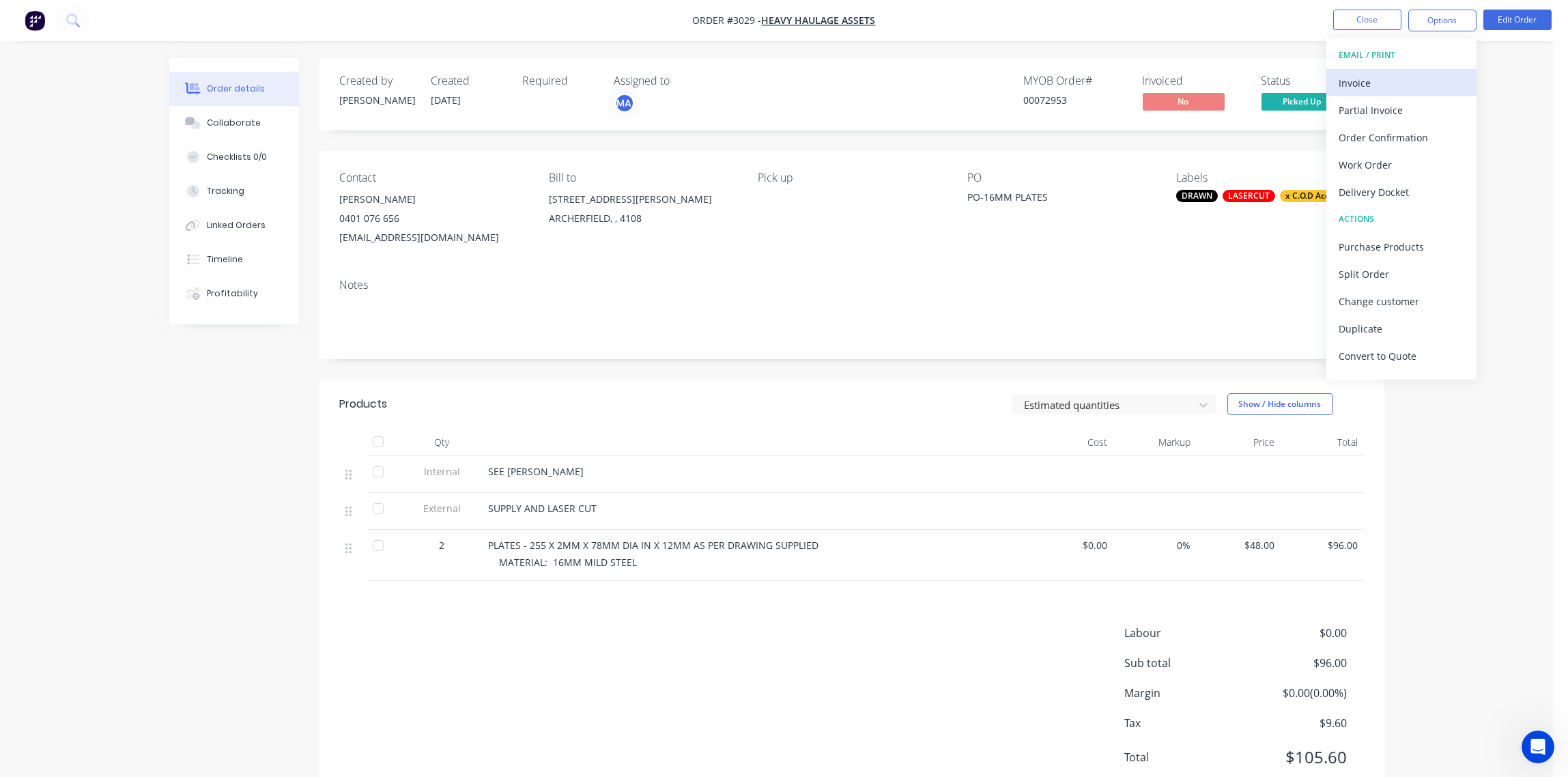
click at [1383, 91] on div "Invoice" at bounding box center [1401, 83] width 126 height 19
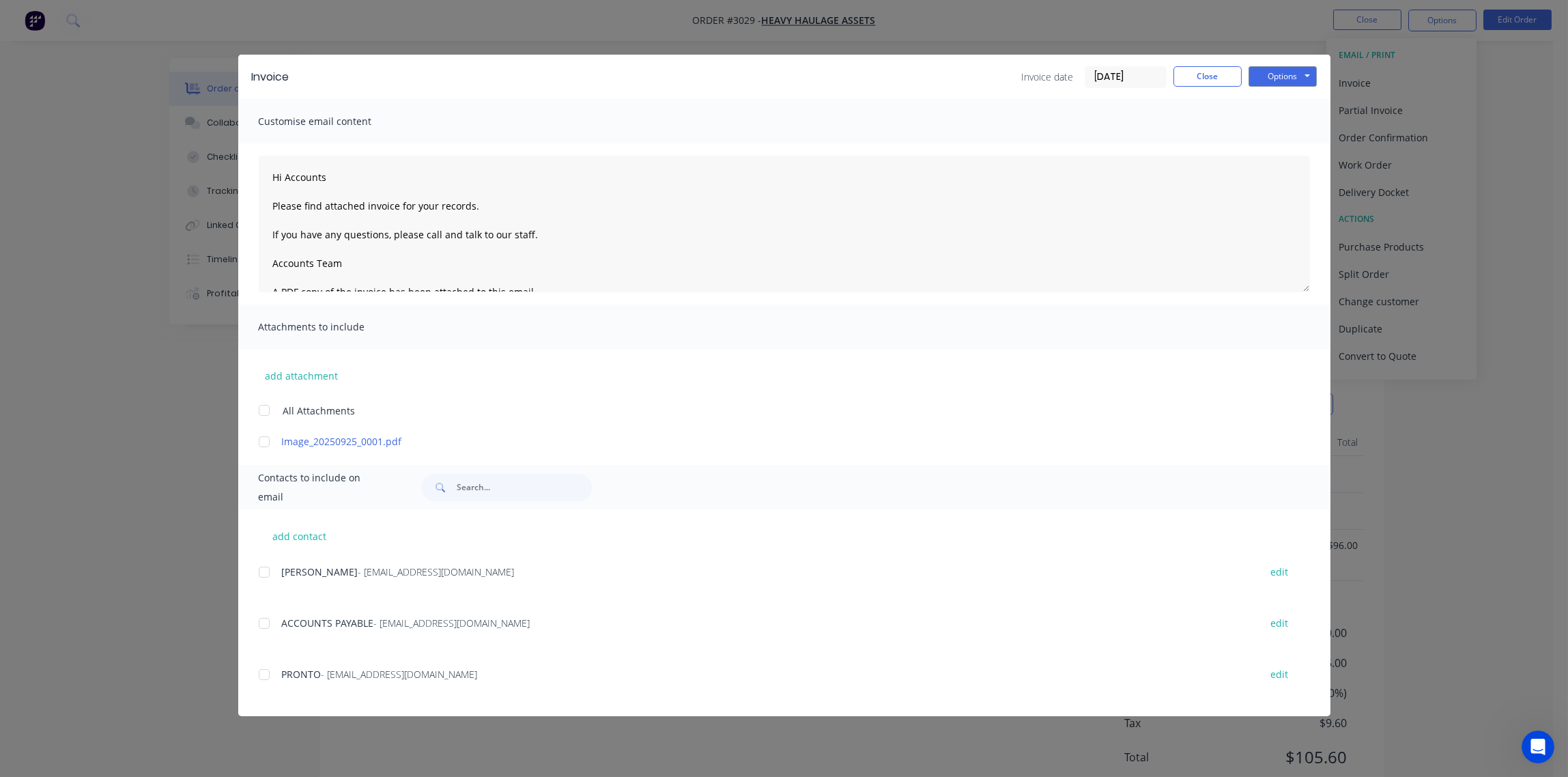
click at [264, 569] on div at bounding box center [264, 573] width 28 height 28
click at [1275, 78] on button "Options" at bounding box center [1283, 76] width 68 height 20
click at [1277, 146] on button "Email" at bounding box center [1292, 146] width 88 height 23
click at [1286, 75] on button "Options" at bounding box center [1283, 76] width 68 height 20
type textarea "Hi Accounts Please find attached invoice for your records. If you have any ques…"
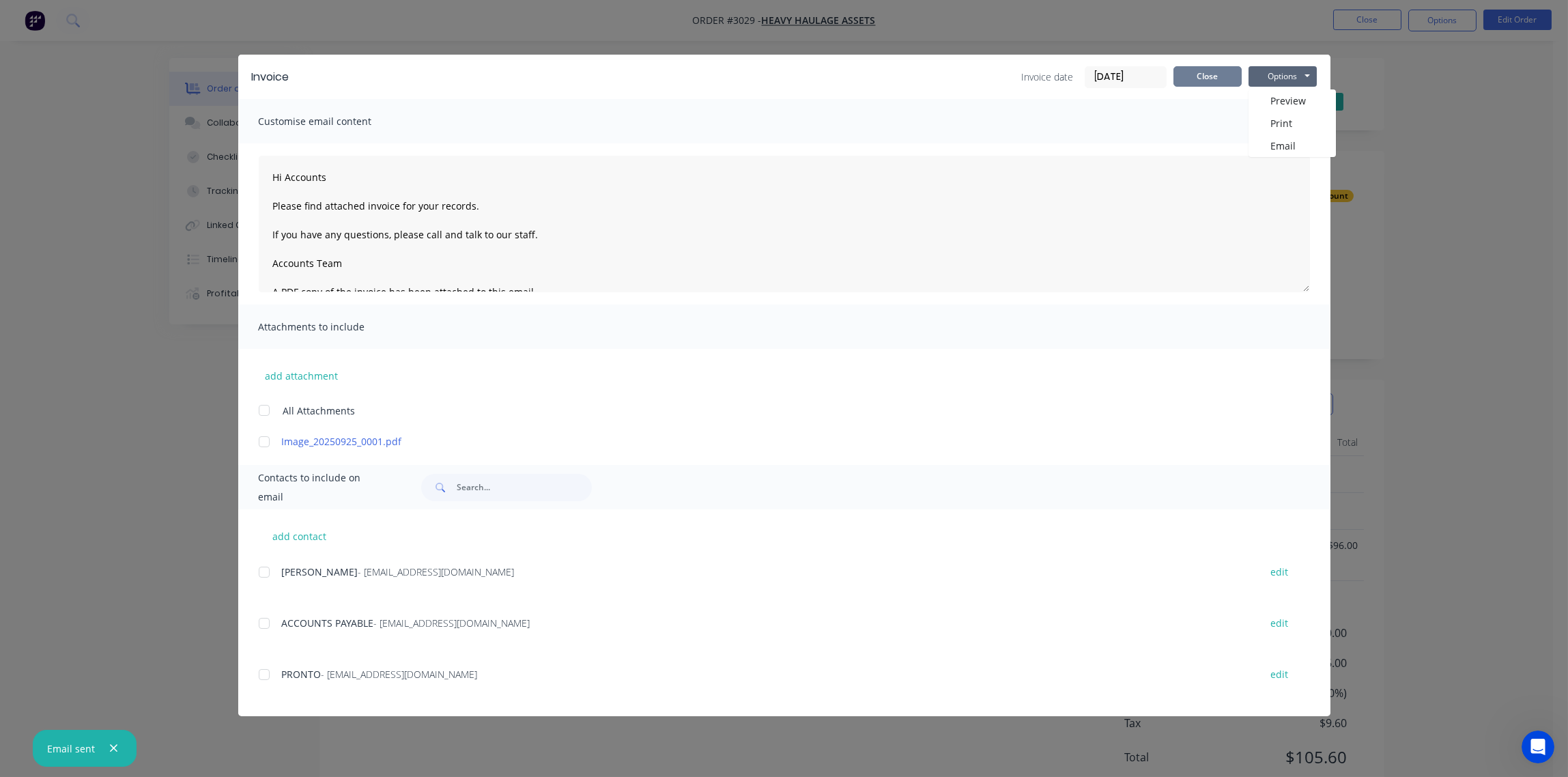
click at [1206, 82] on button "Close" at bounding box center [1207, 76] width 68 height 20
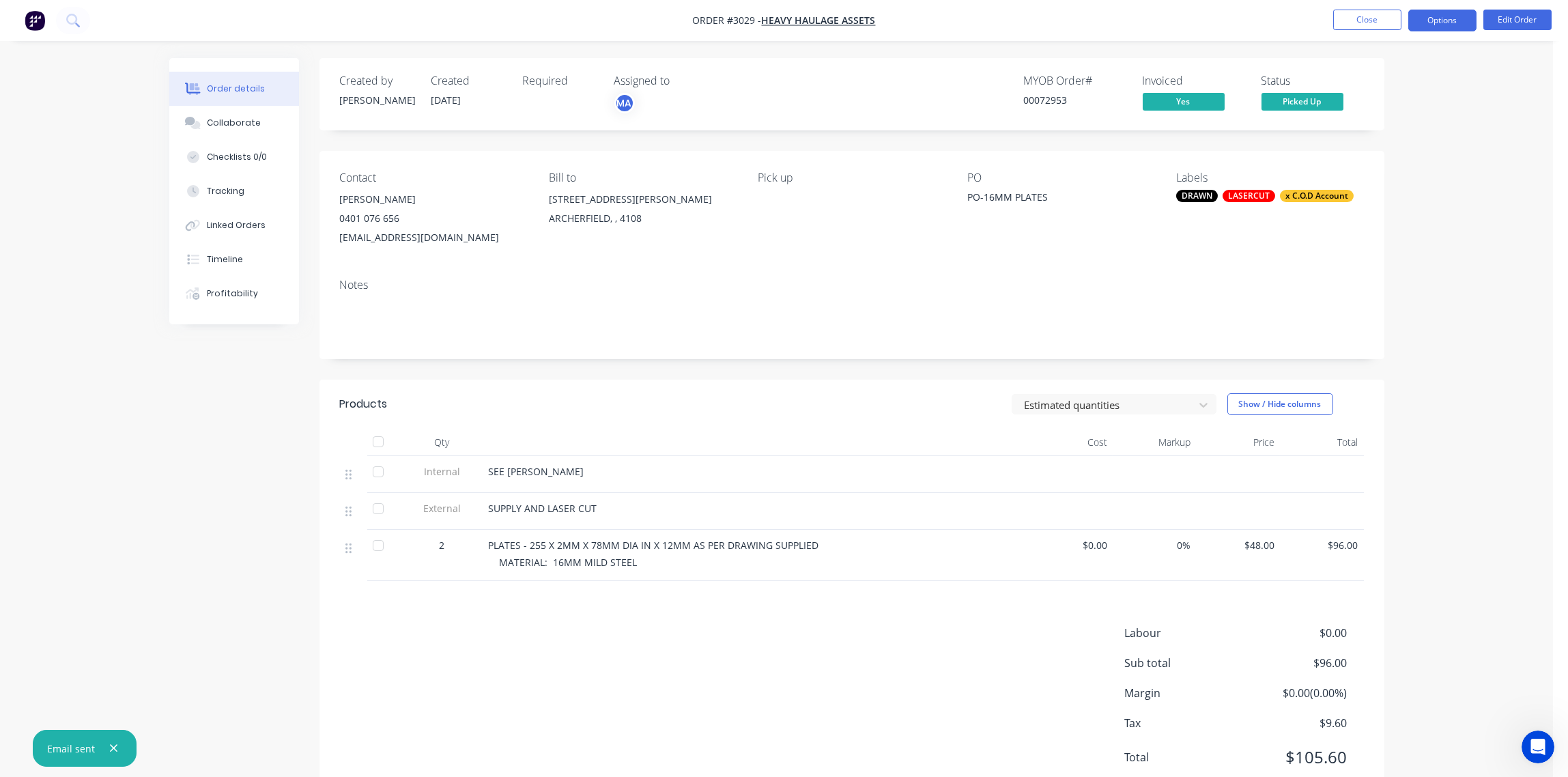
click at [1445, 22] on button "Options" at bounding box center [1442, 20] width 68 height 22
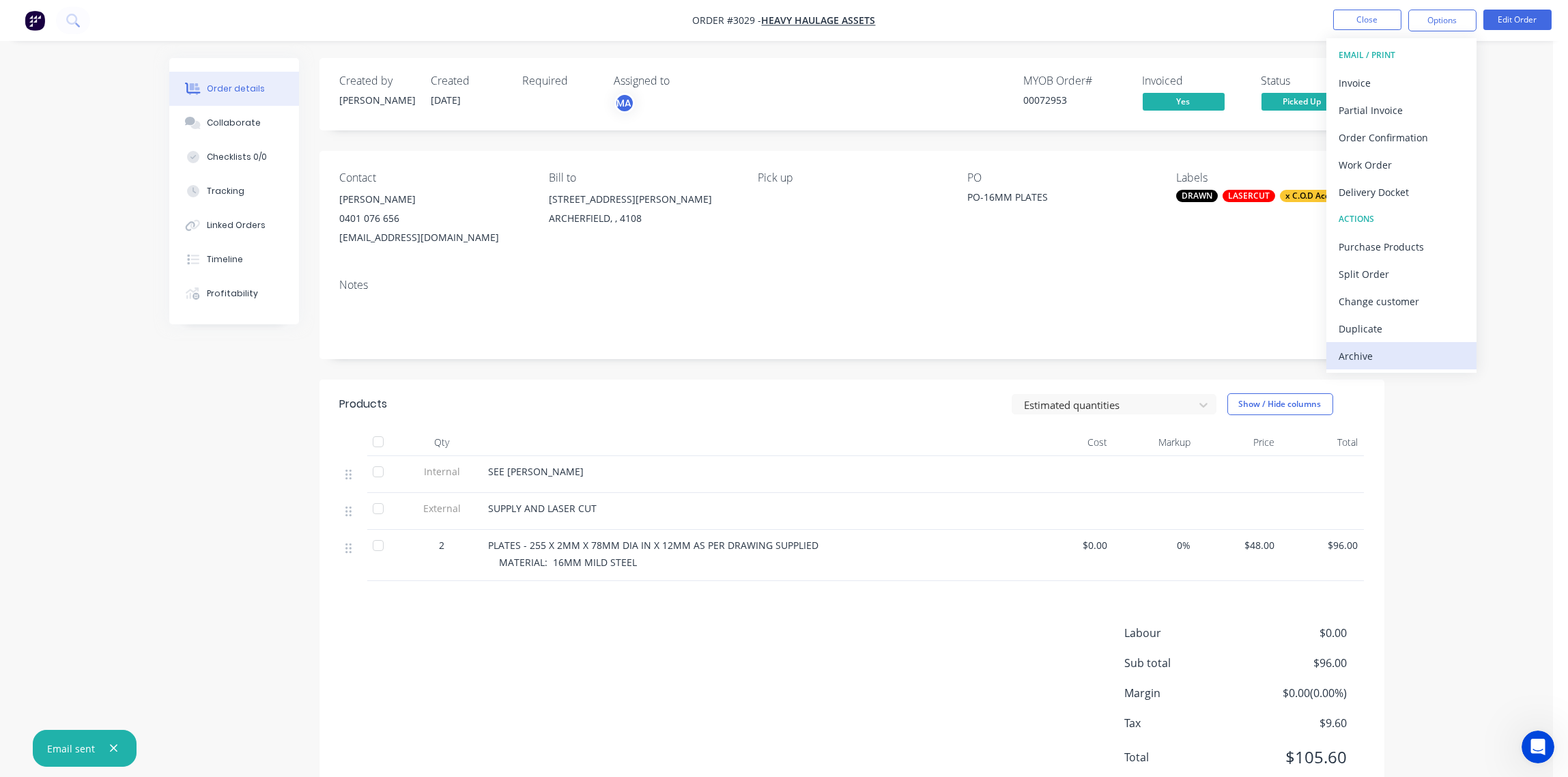
click at [1370, 354] on div "Archive" at bounding box center [1401, 356] width 126 height 19
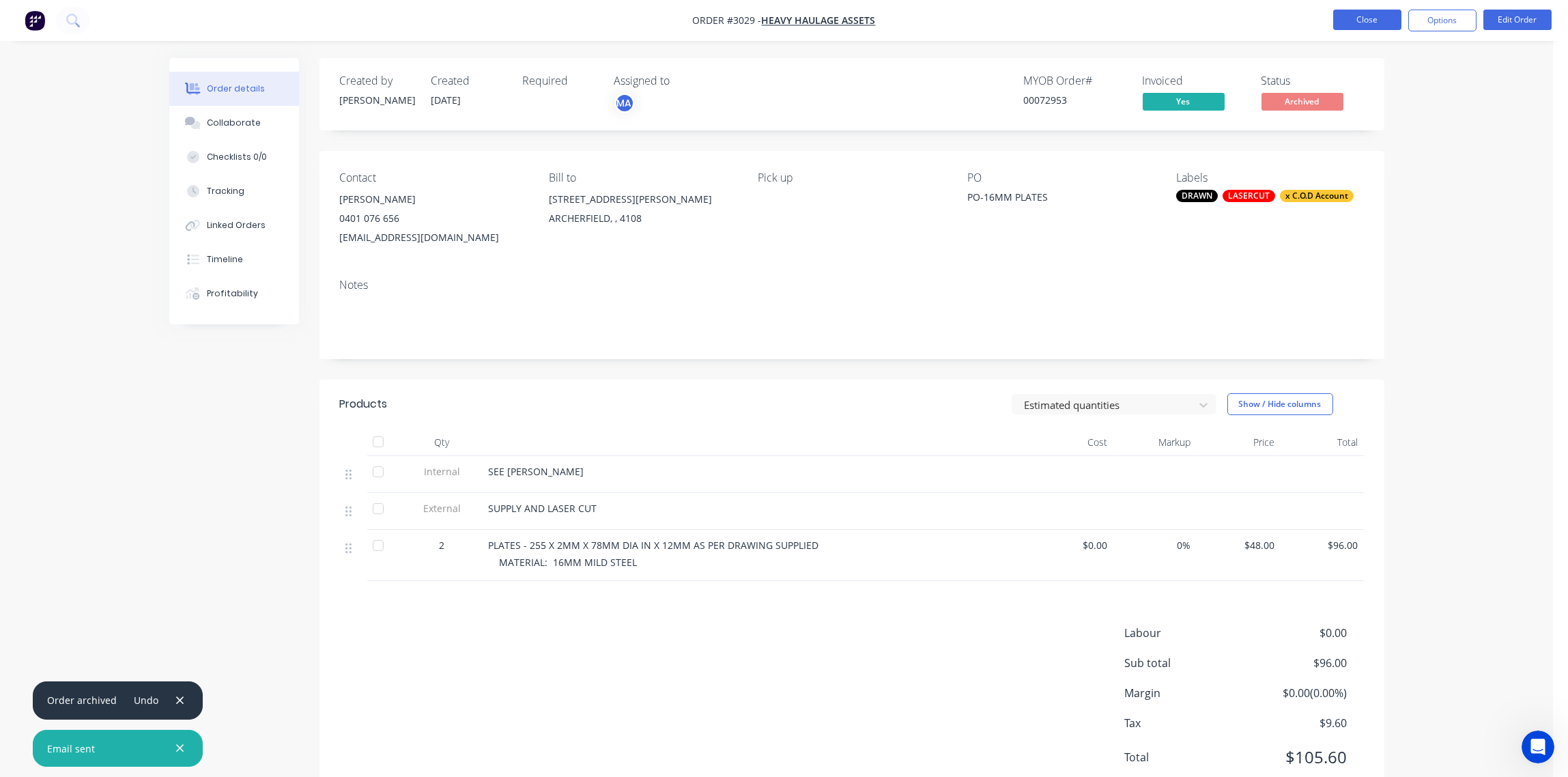
click at [1362, 21] on button "Close" at bounding box center [1367, 19] width 68 height 20
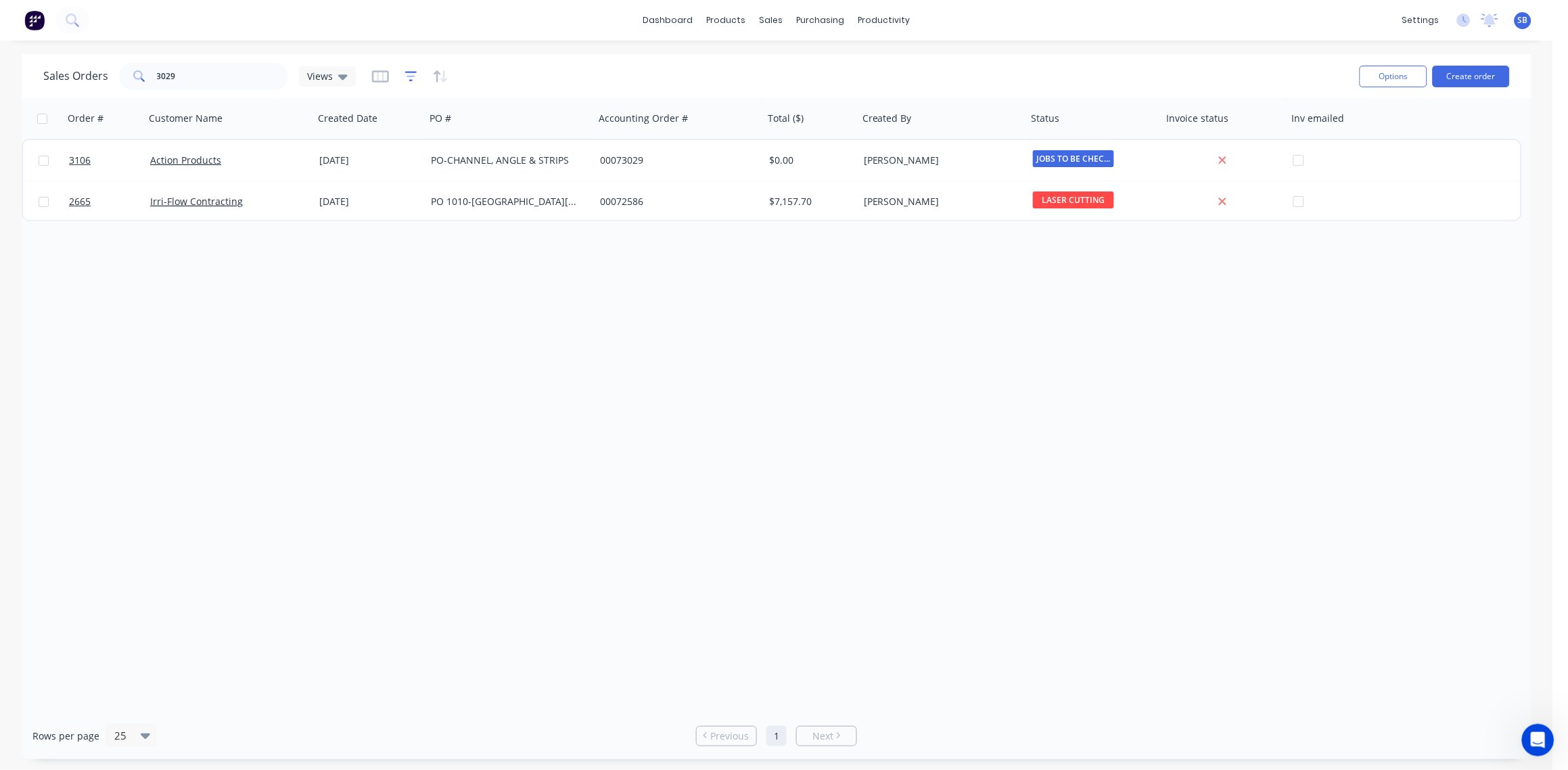
click at [409, 74] on icon "button" at bounding box center [410, 76] width 12 height 14
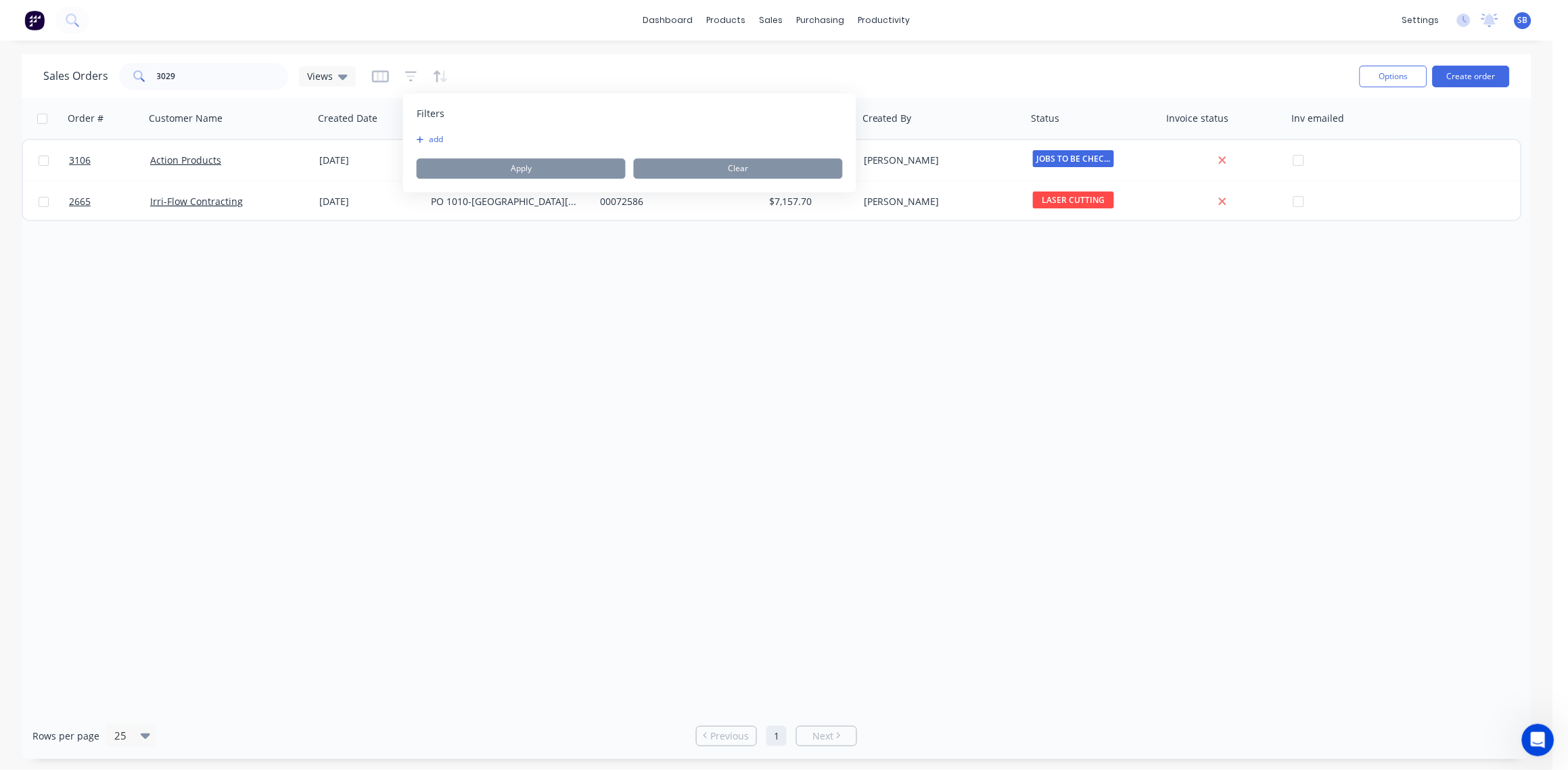
click at [432, 137] on button "add" at bounding box center [434, 139] width 34 height 10
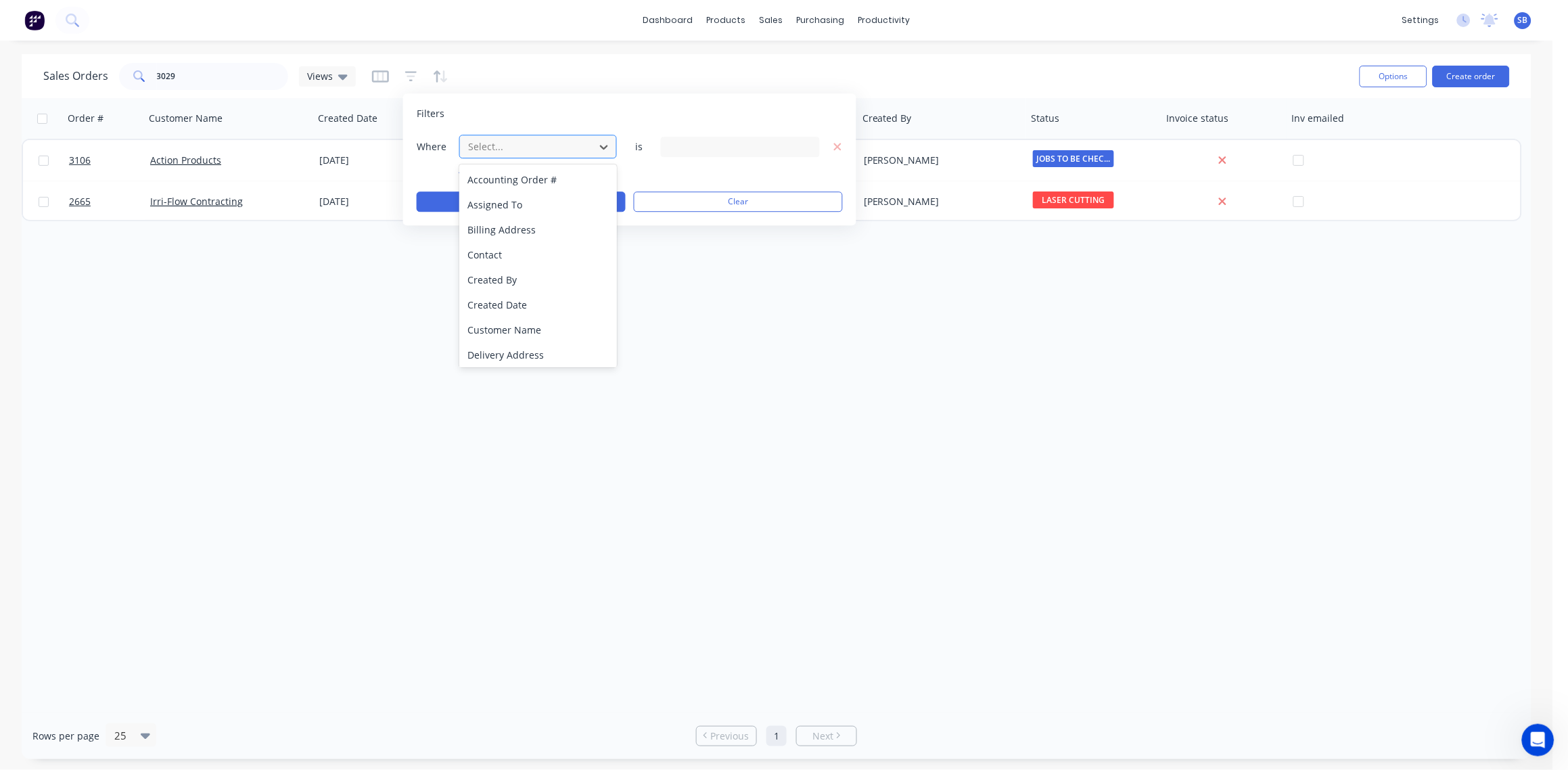
click at [525, 144] on div at bounding box center [527, 146] width 121 height 17
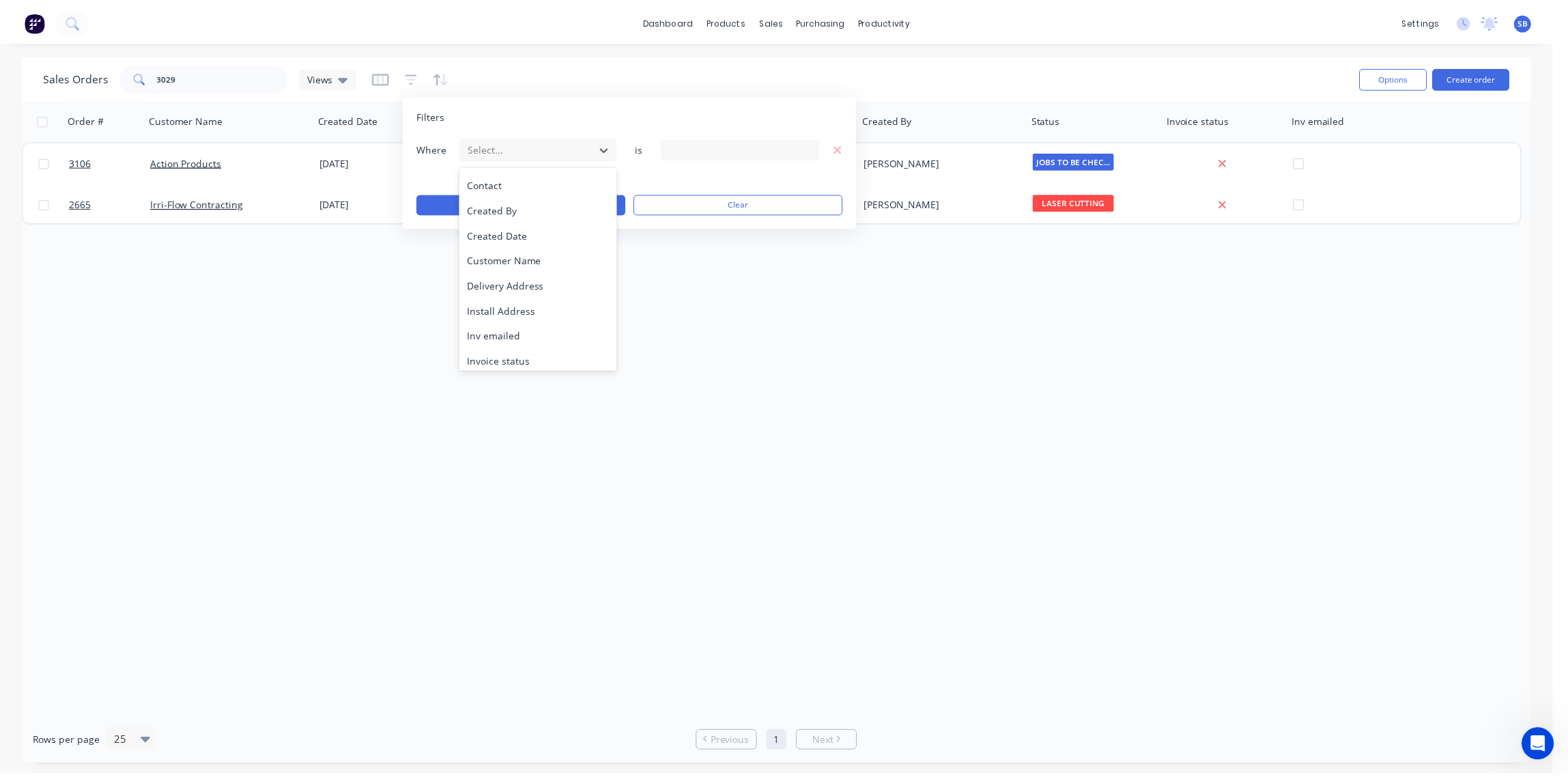
scroll to position [356, 0]
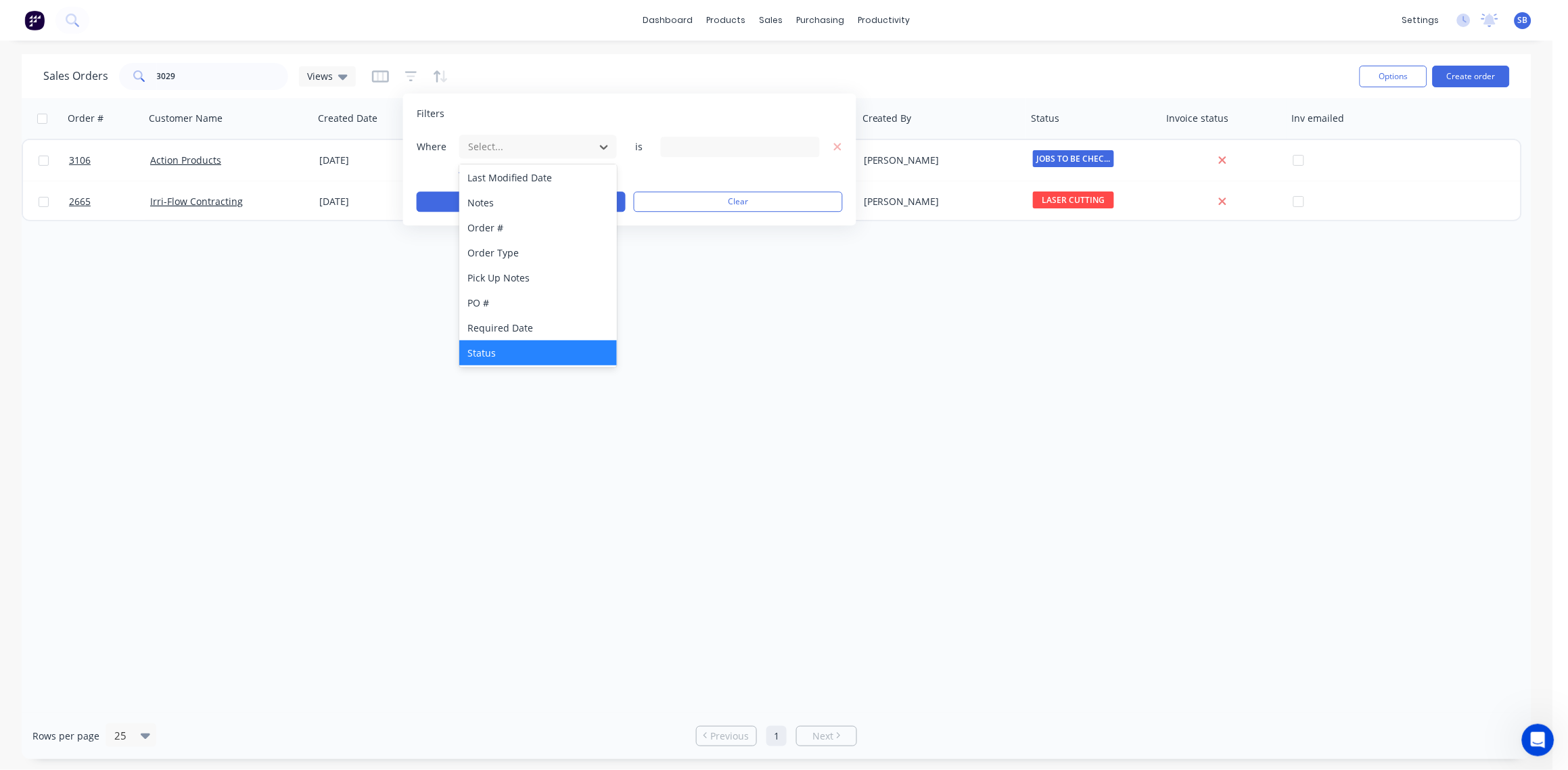
click at [501, 358] on div "Status" at bounding box center [538, 353] width 157 height 25
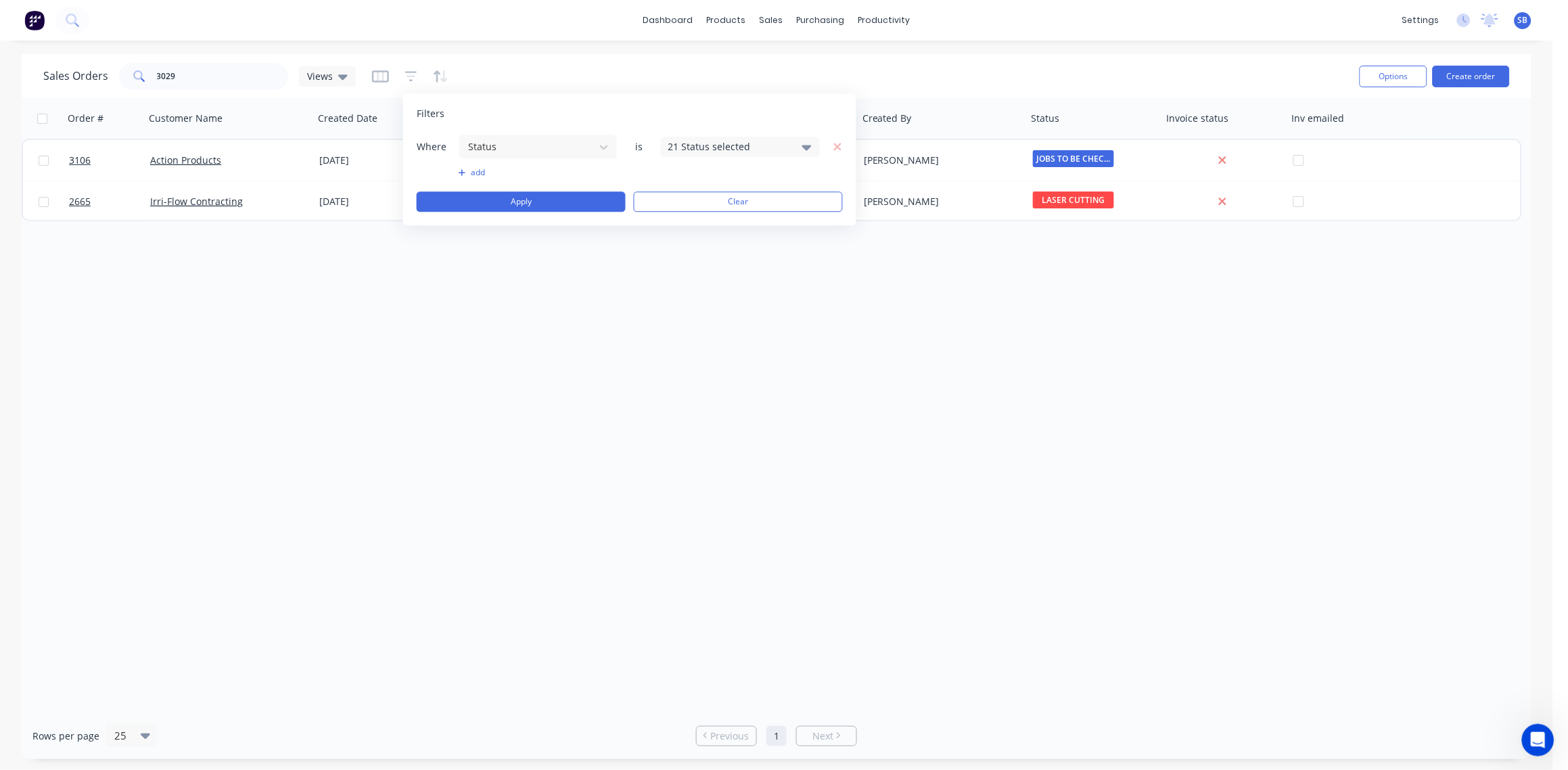
click at [765, 143] on div "21 Status selected" at bounding box center [729, 146] width 122 height 14
click at [683, 222] on div at bounding box center [684, 222] width 27 height 27
click at [505, 371] on div "Order # Customer Name Created Date PO # Accounting Order # Total ($) Created By…" at bounding box center [776, 405] width 1509 height 615
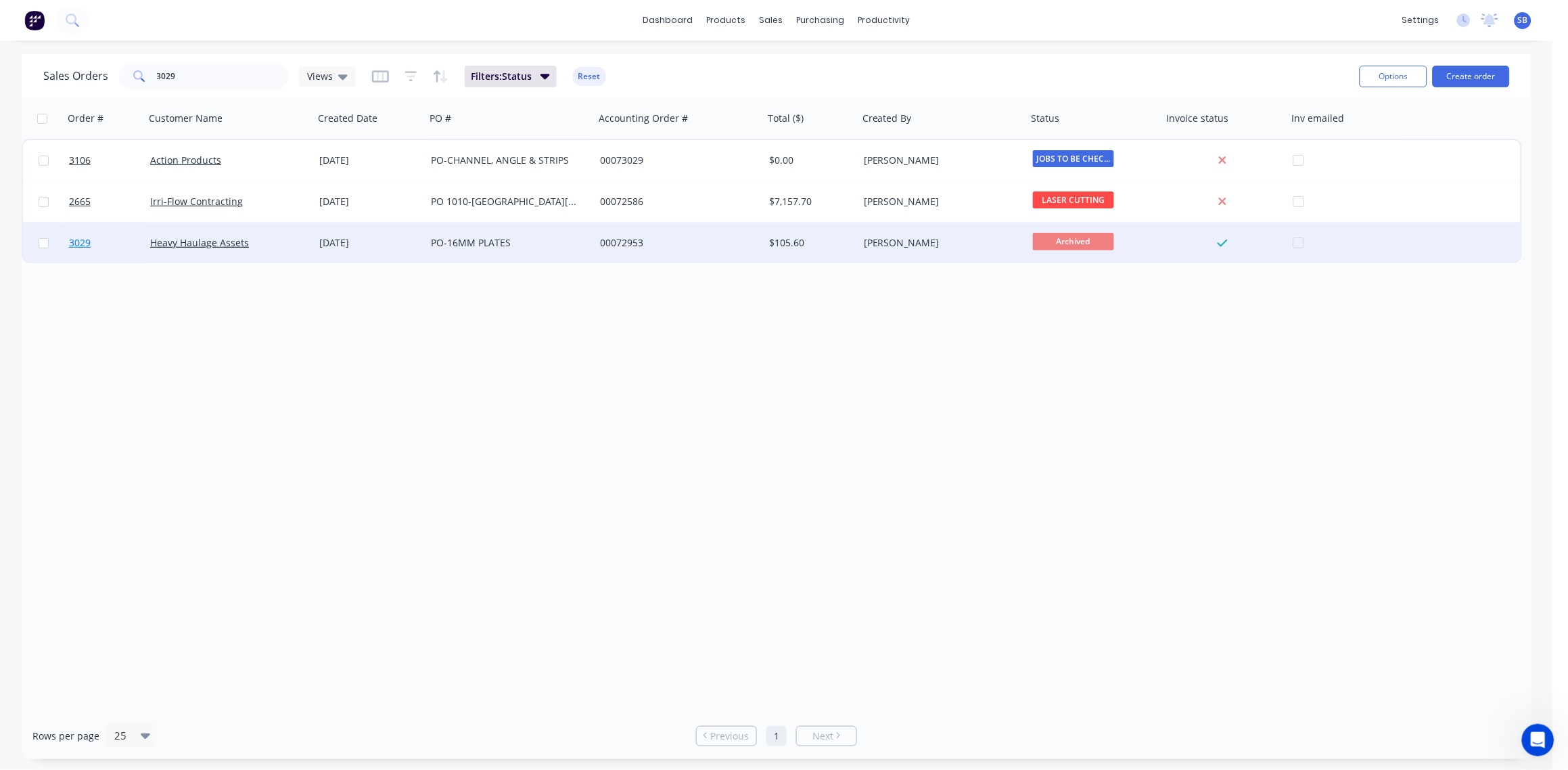
click at [79, 246] on span "3029" at bounding box center [80, 243] width 22 height 14
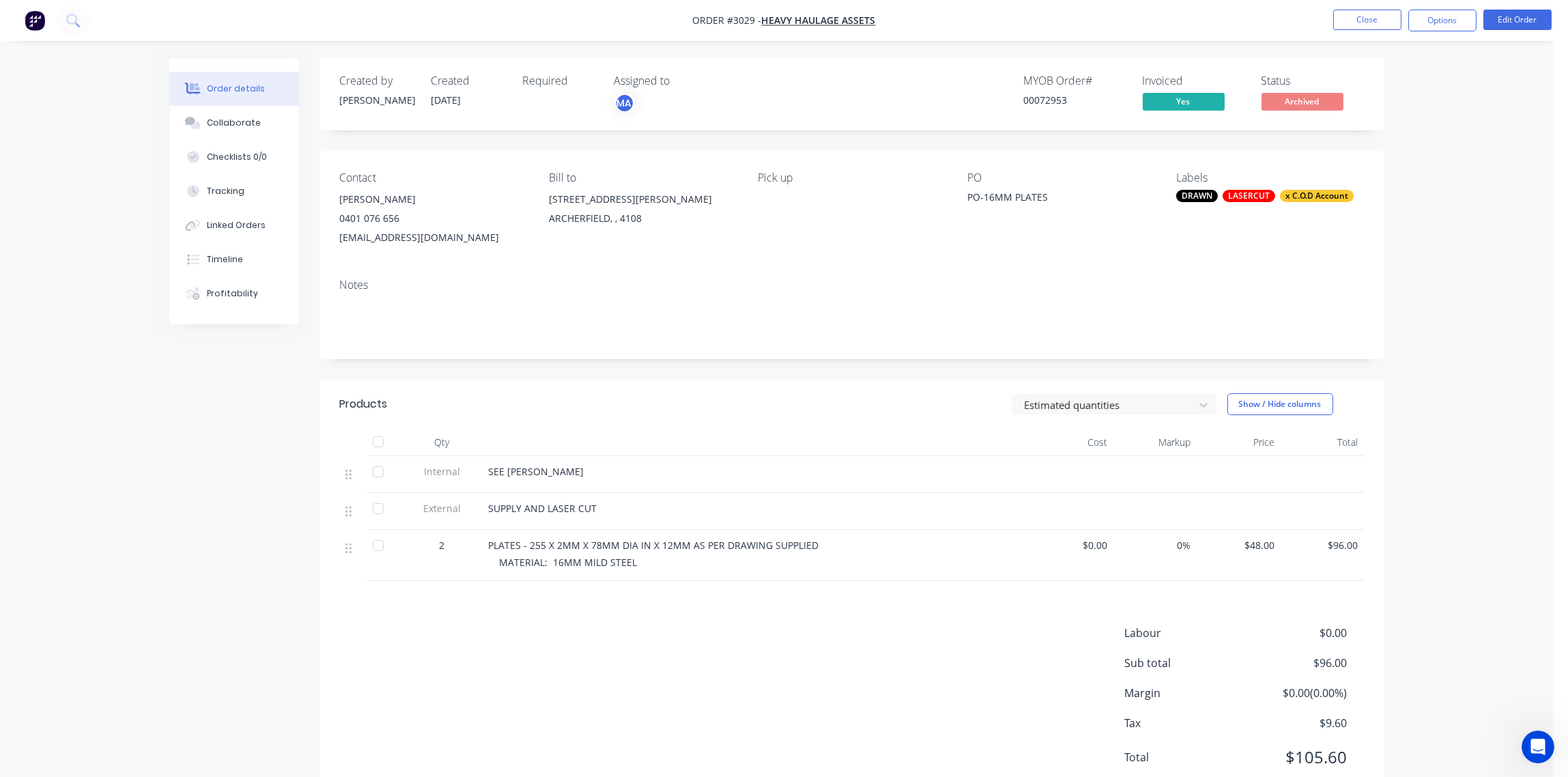
click at [1255, 195] on div "LASERCUT" at bounding box center [1249, 195] width 53 height 12
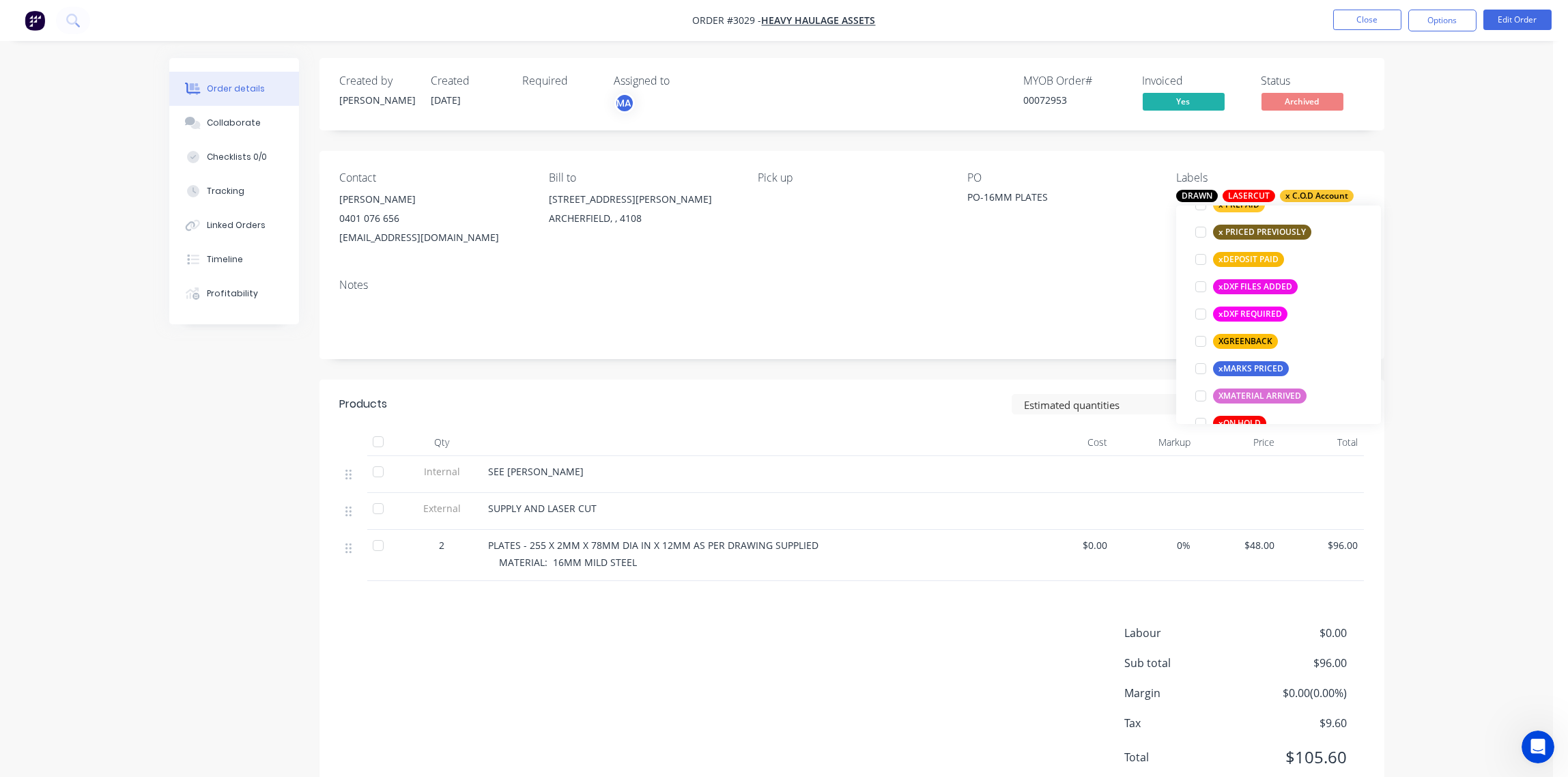
scroll to position [1229, 0]
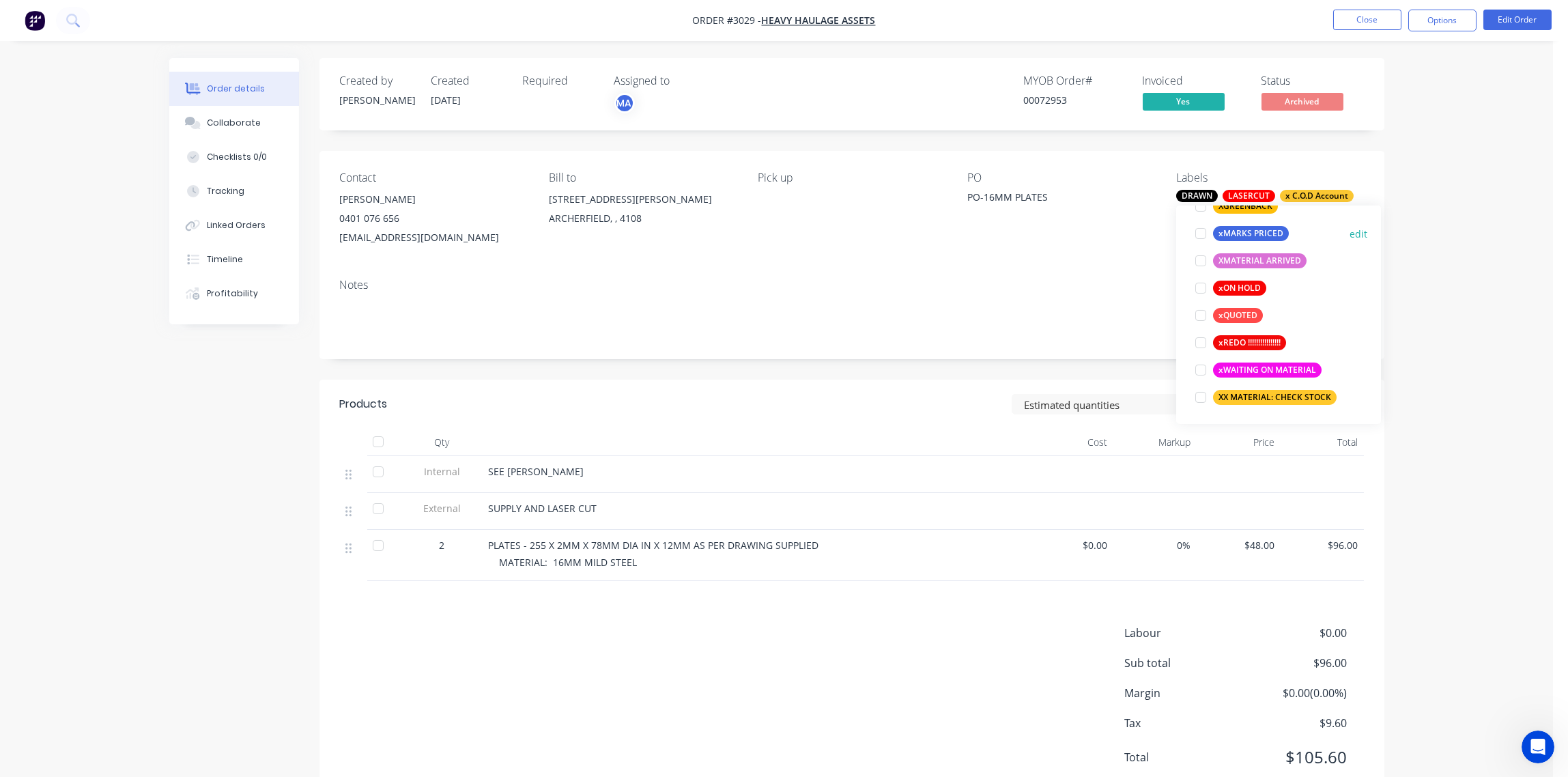
click at [1200, 230] on div at bounding box center [1201, 234] width 28 height 28
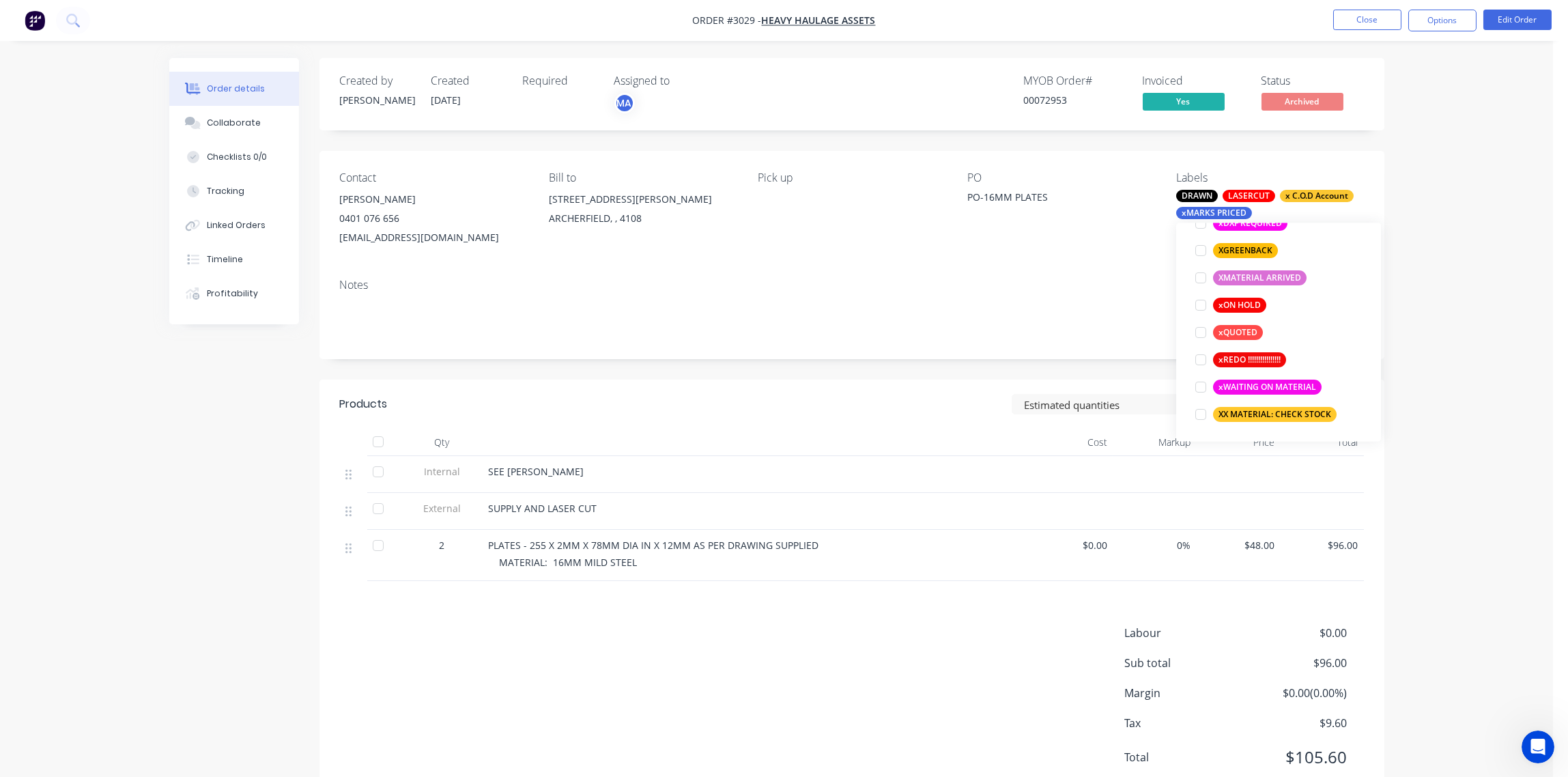
scroll to position [164, 0]
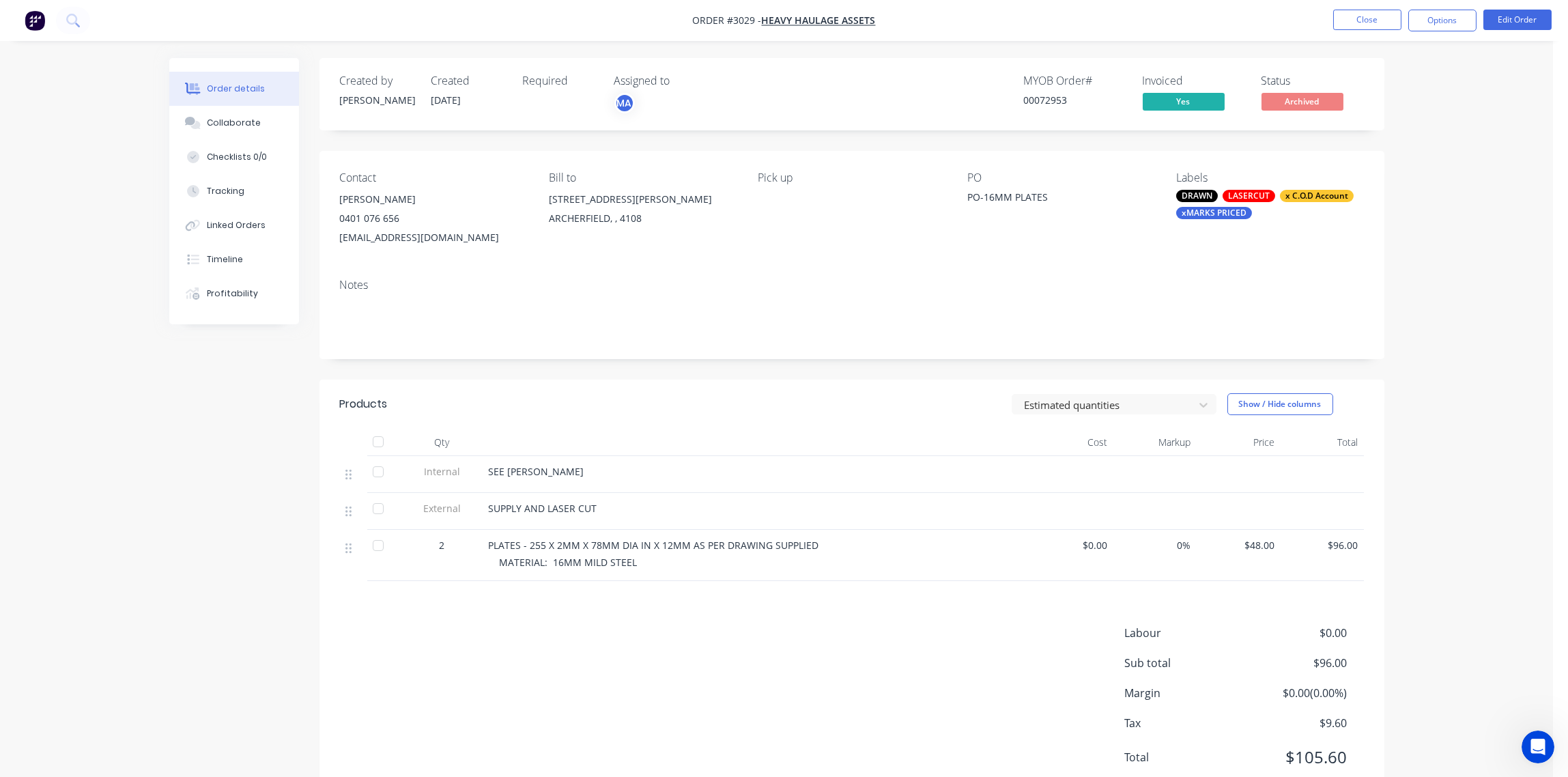
click at [1033, 285] on div "Notes" at bounding box center [851, 285] width 1024 height 13
click at [1369, 20] on button "Close" at bounding box center [1367, 19] width 68 height 20
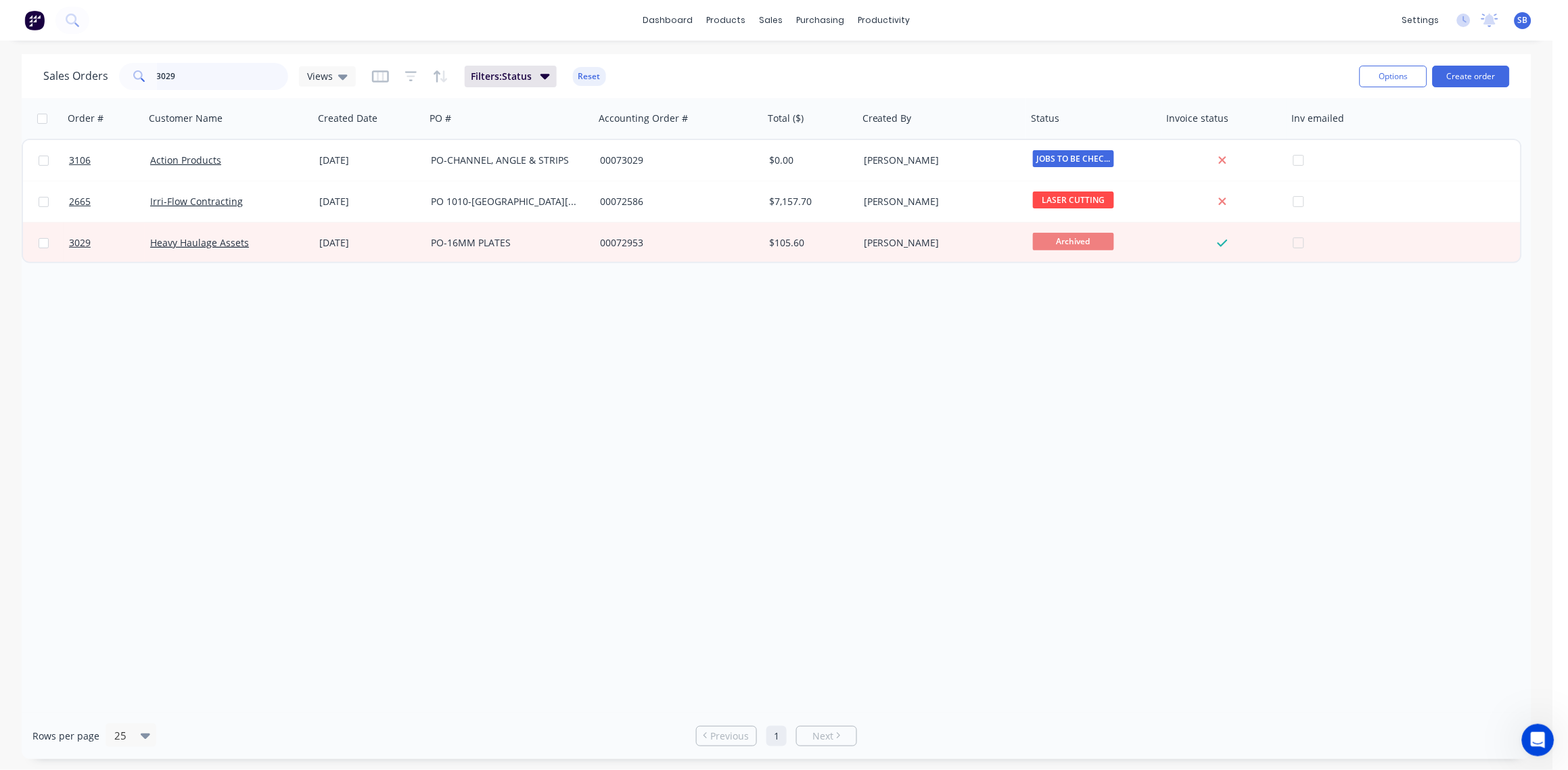
click at [183, 78] on input "3029" at bounding box center [223, 76] width 132 height 27
type input "3052"
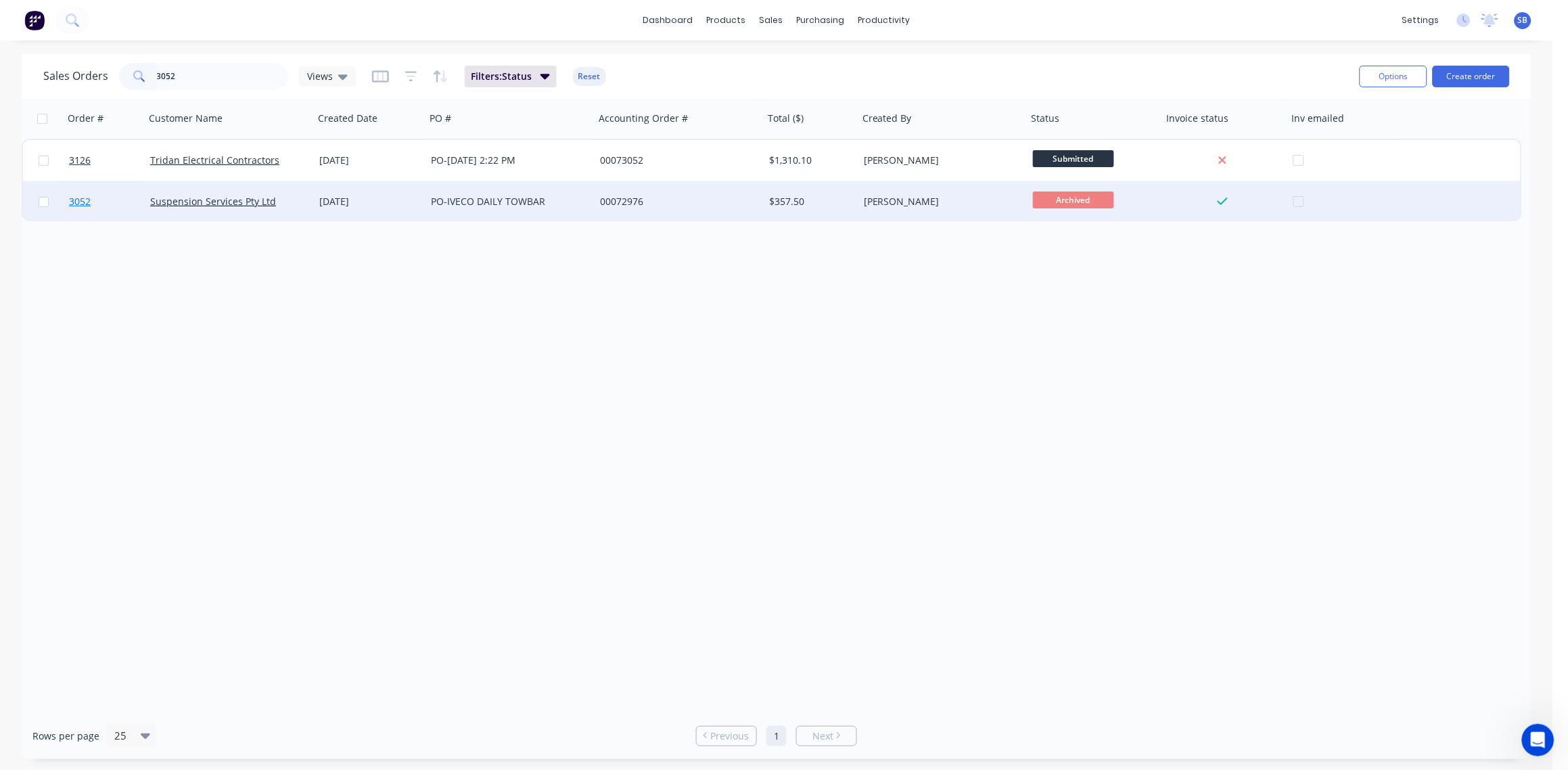
click at [85, 203] on span "3052" at bounding box center [80, 202] width 22 height 14
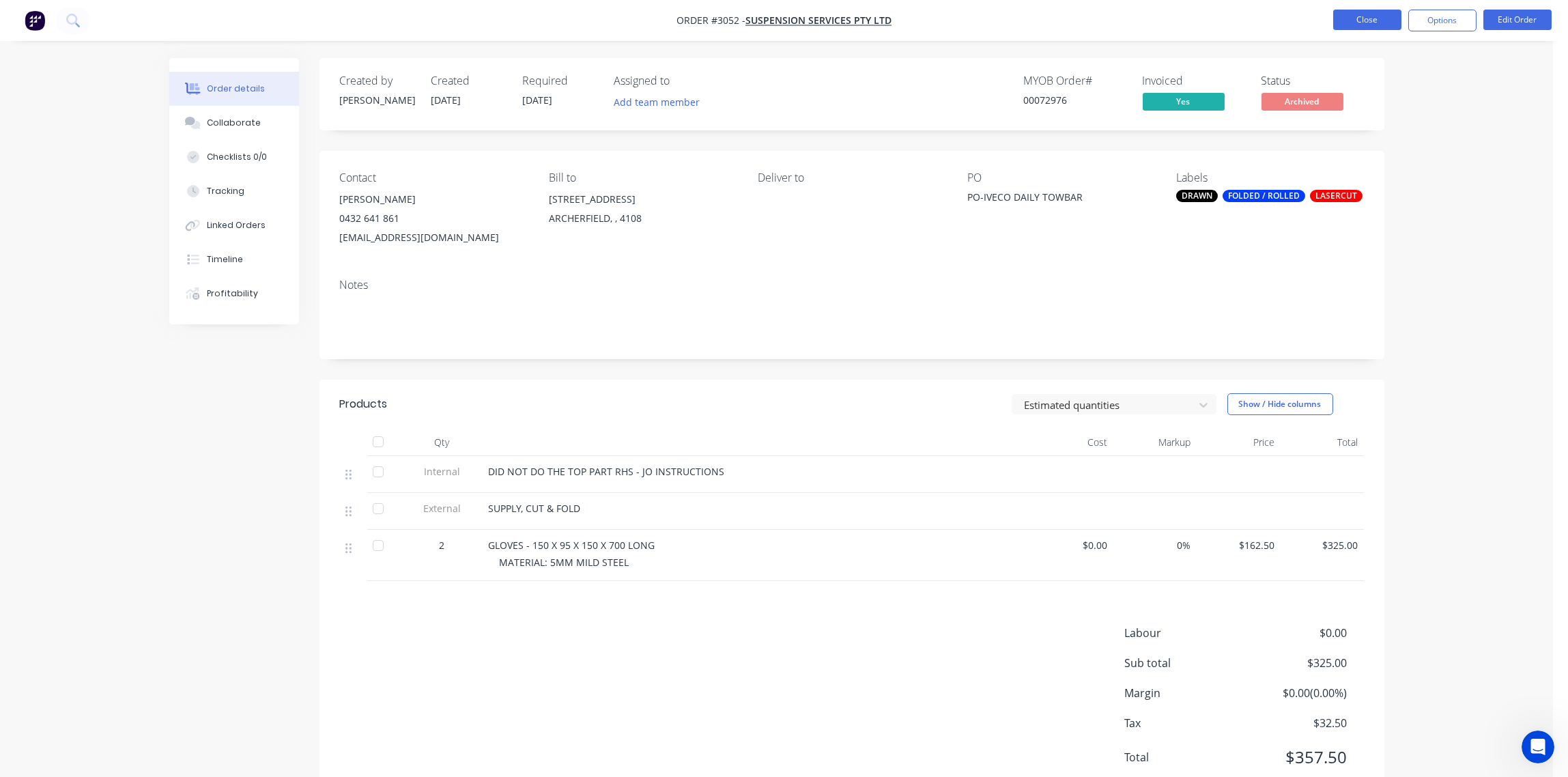
click at [1363, 11] on button "Close" at bounding box center [1367, 19] width 68 height 20
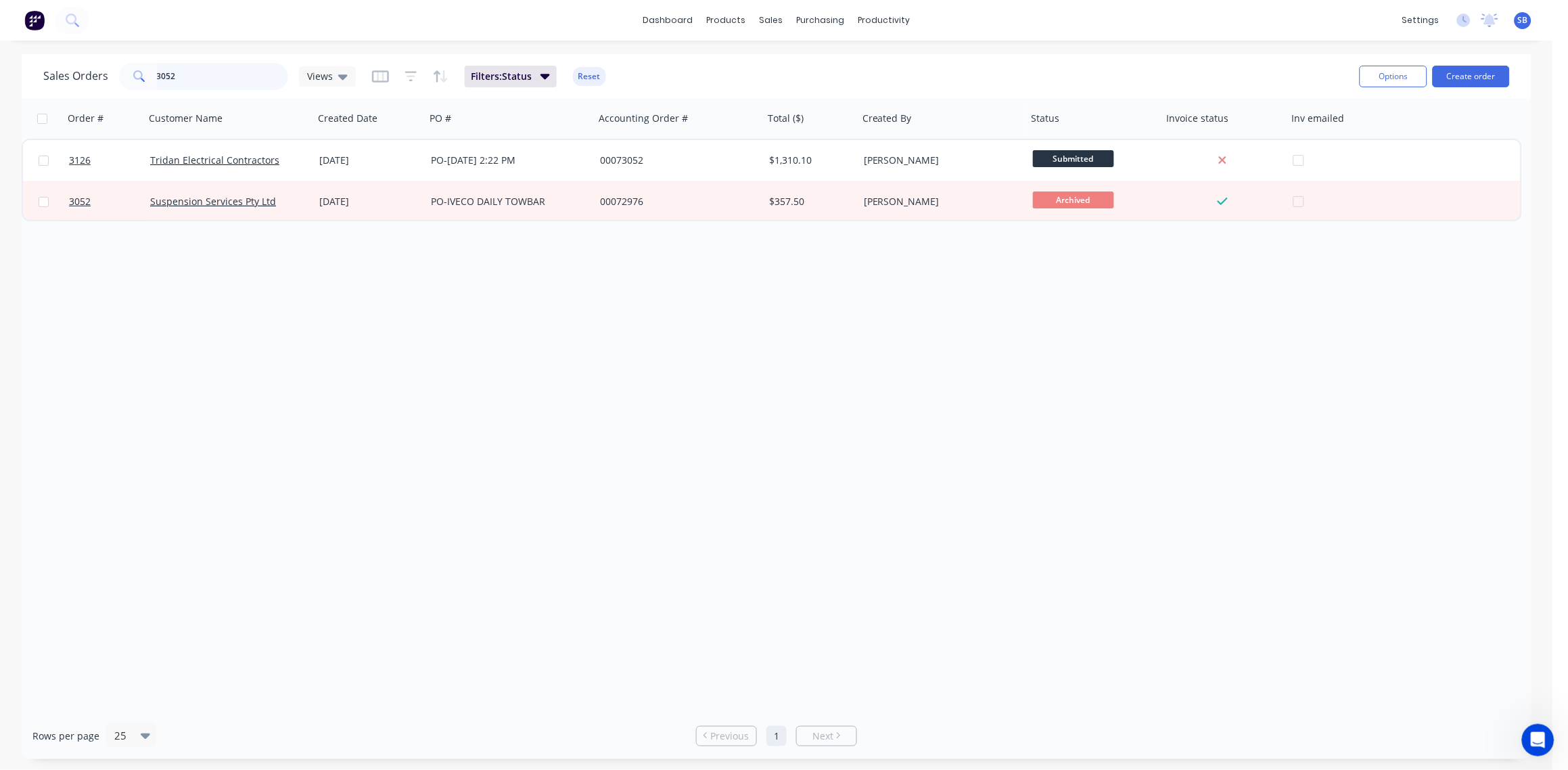
click at [186, 67] on input "3052" at bounding box center [223, 76] width 132 height 27
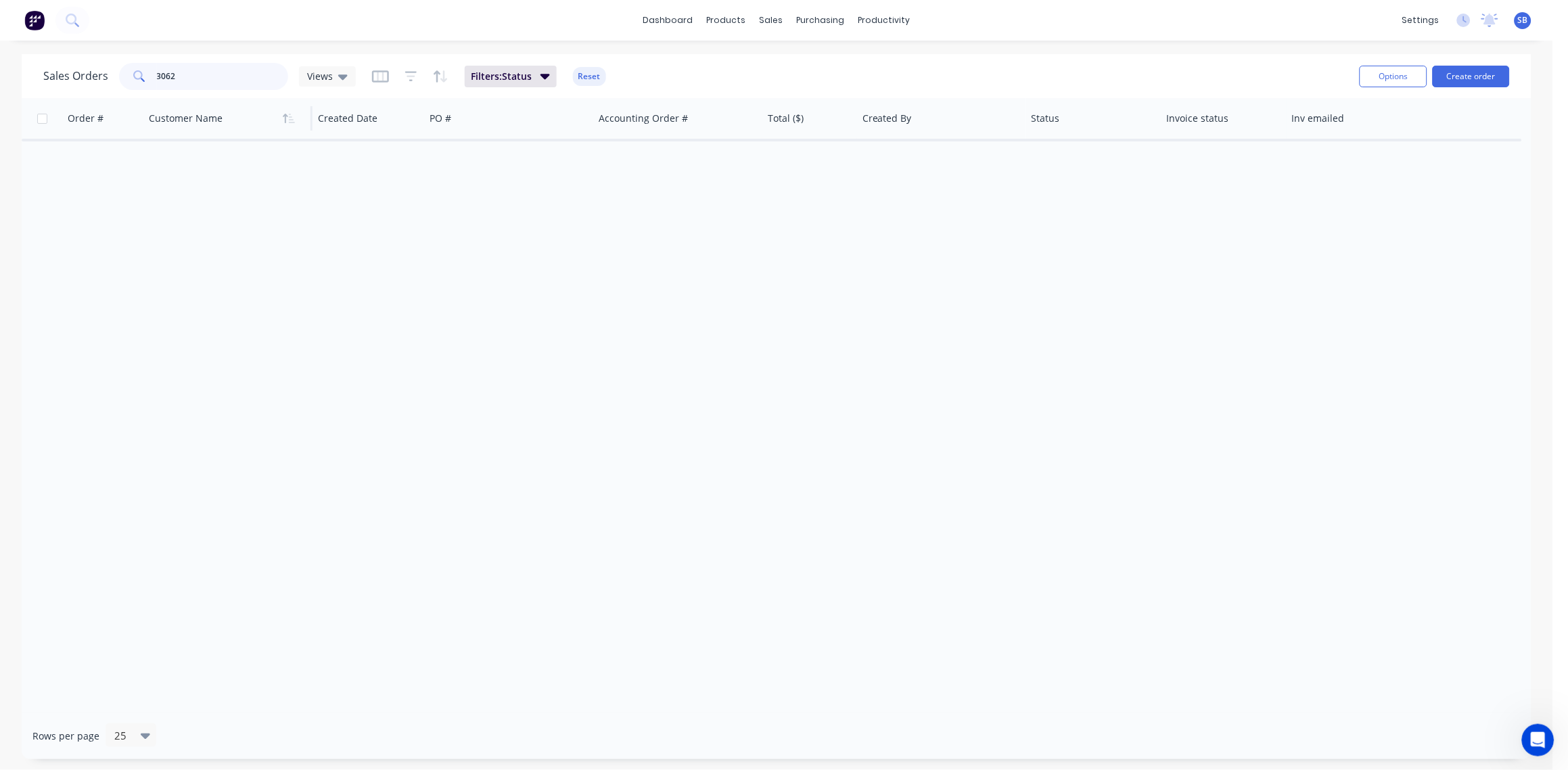
type input "3062"
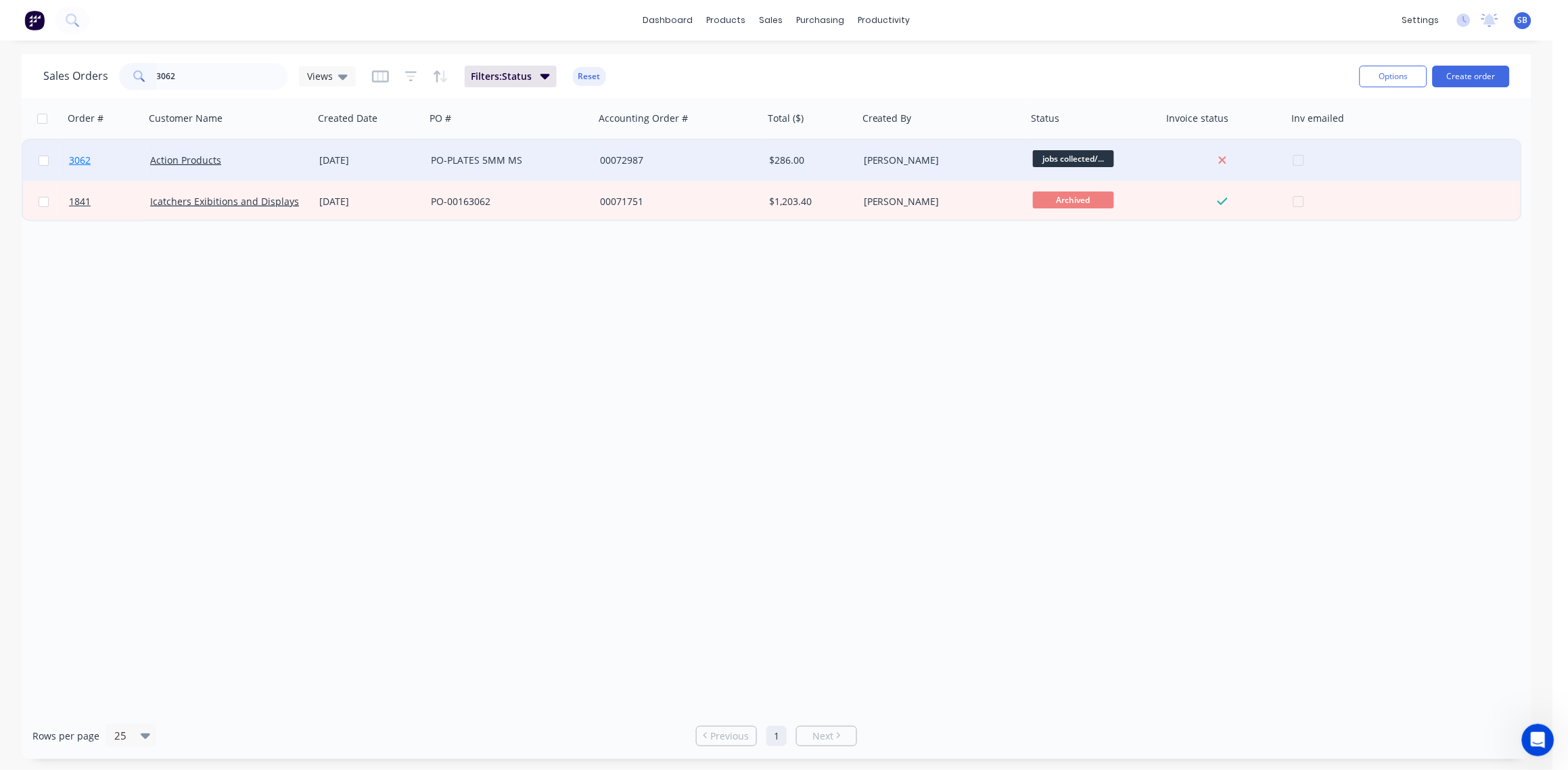
click at [82, 161] on span "3062" at bounding box center [80, 160] width 22 height 14
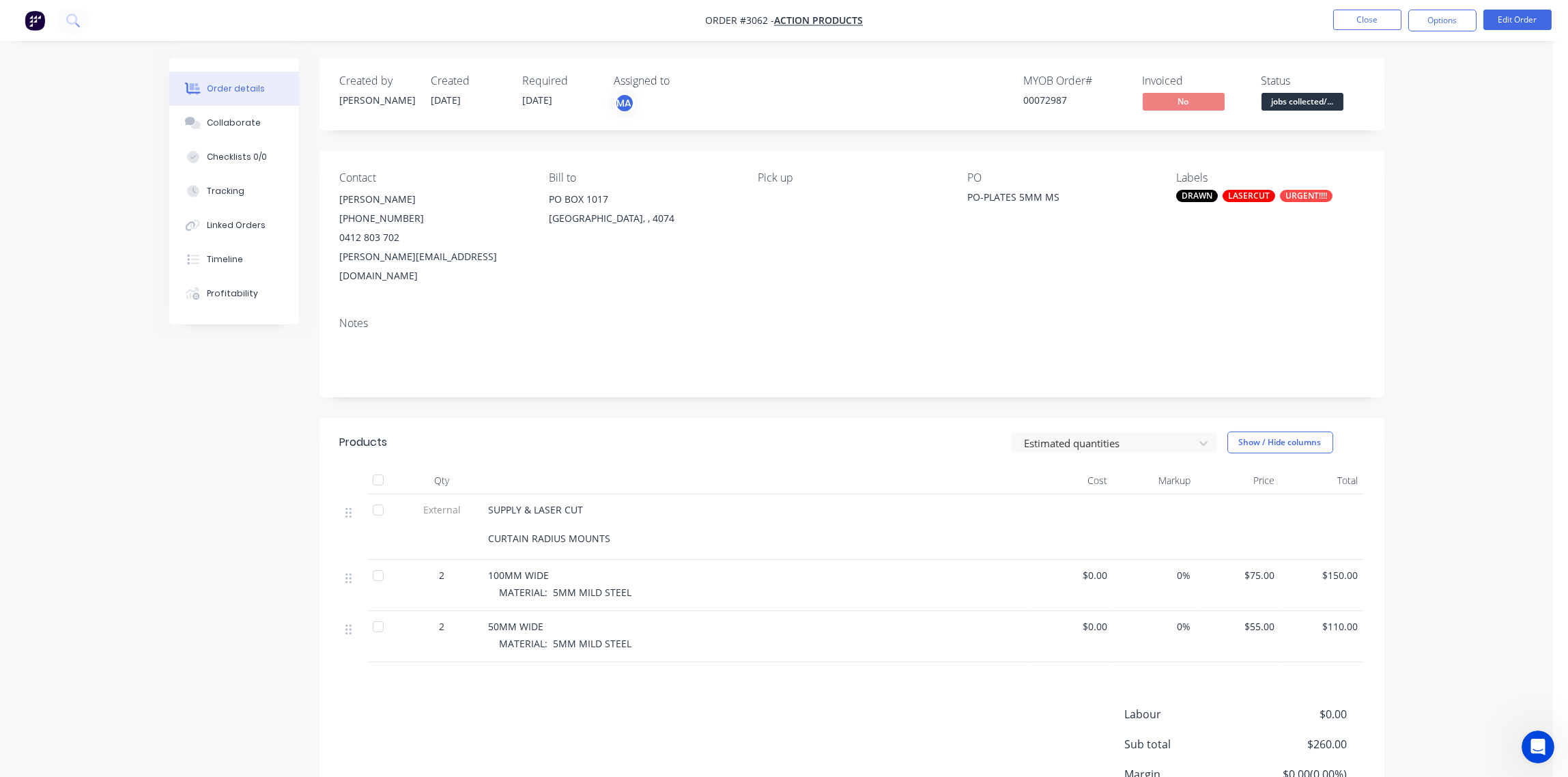
click at [1235, 197] on div "LASERCUT" at bounding box center [1249, 195] width 53 height 12
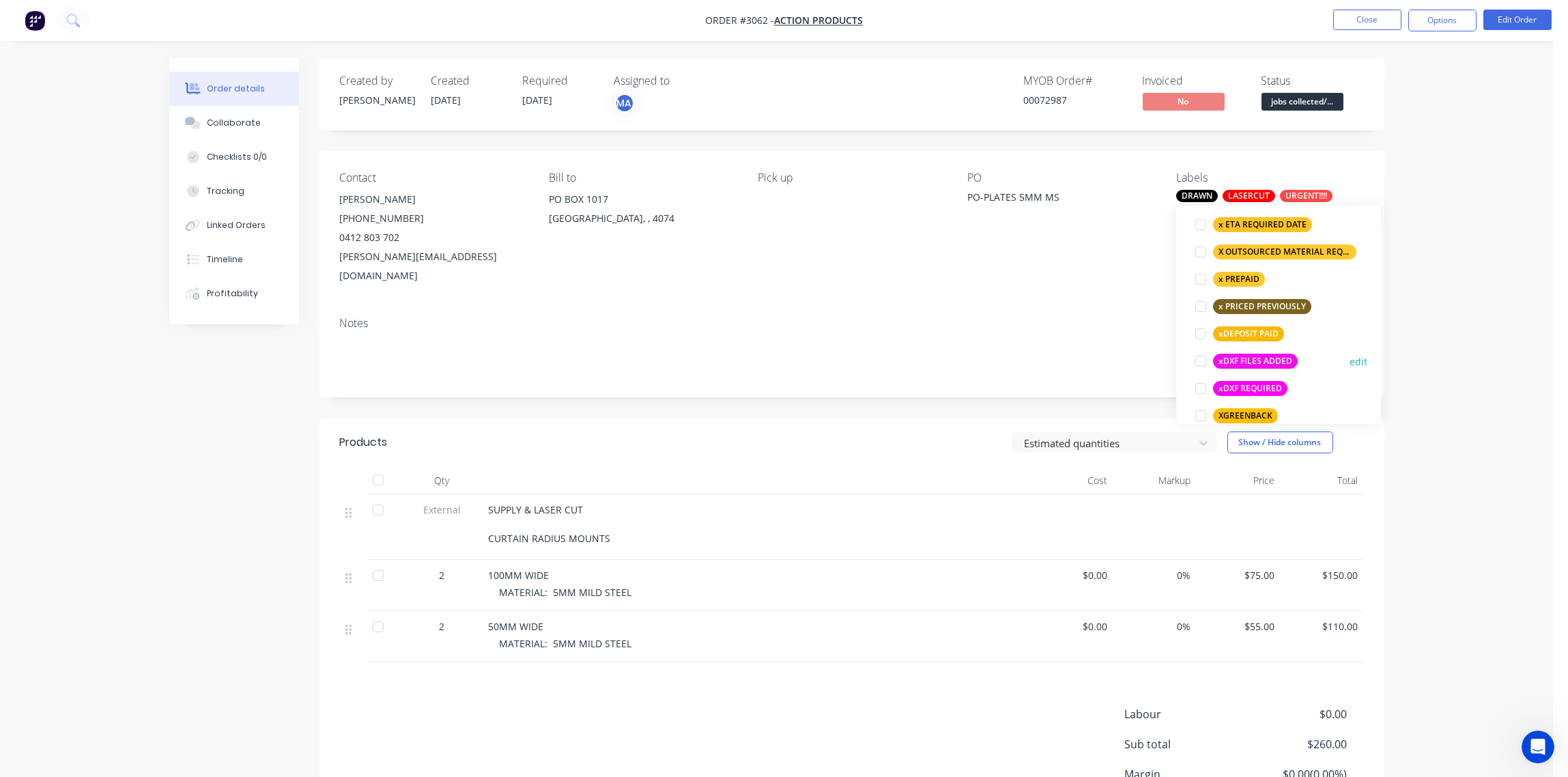
scroll to position [1229, 0]
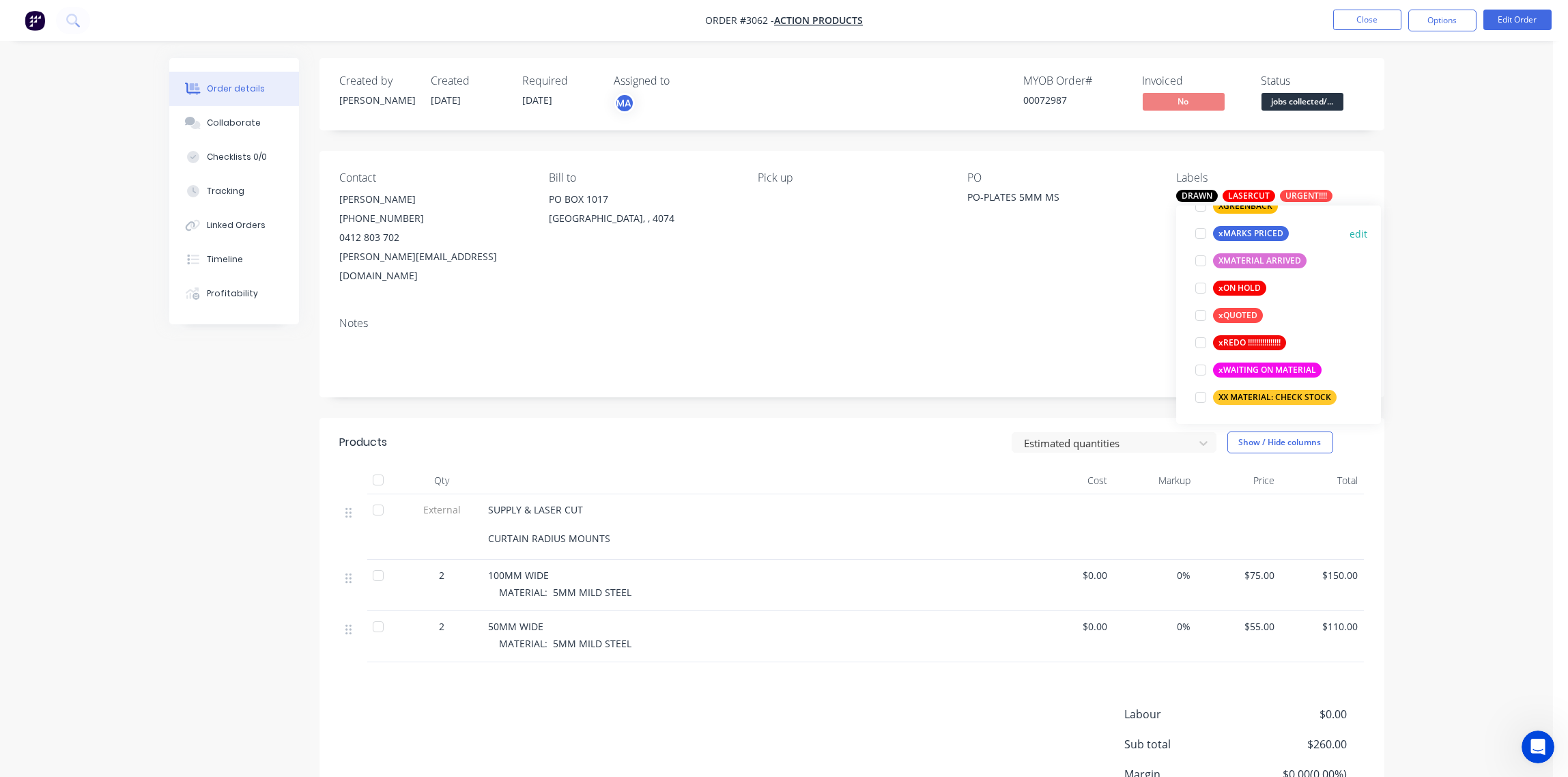
click at [1197, 237] on div at bounding box center [1201, 234] width 28 height 28
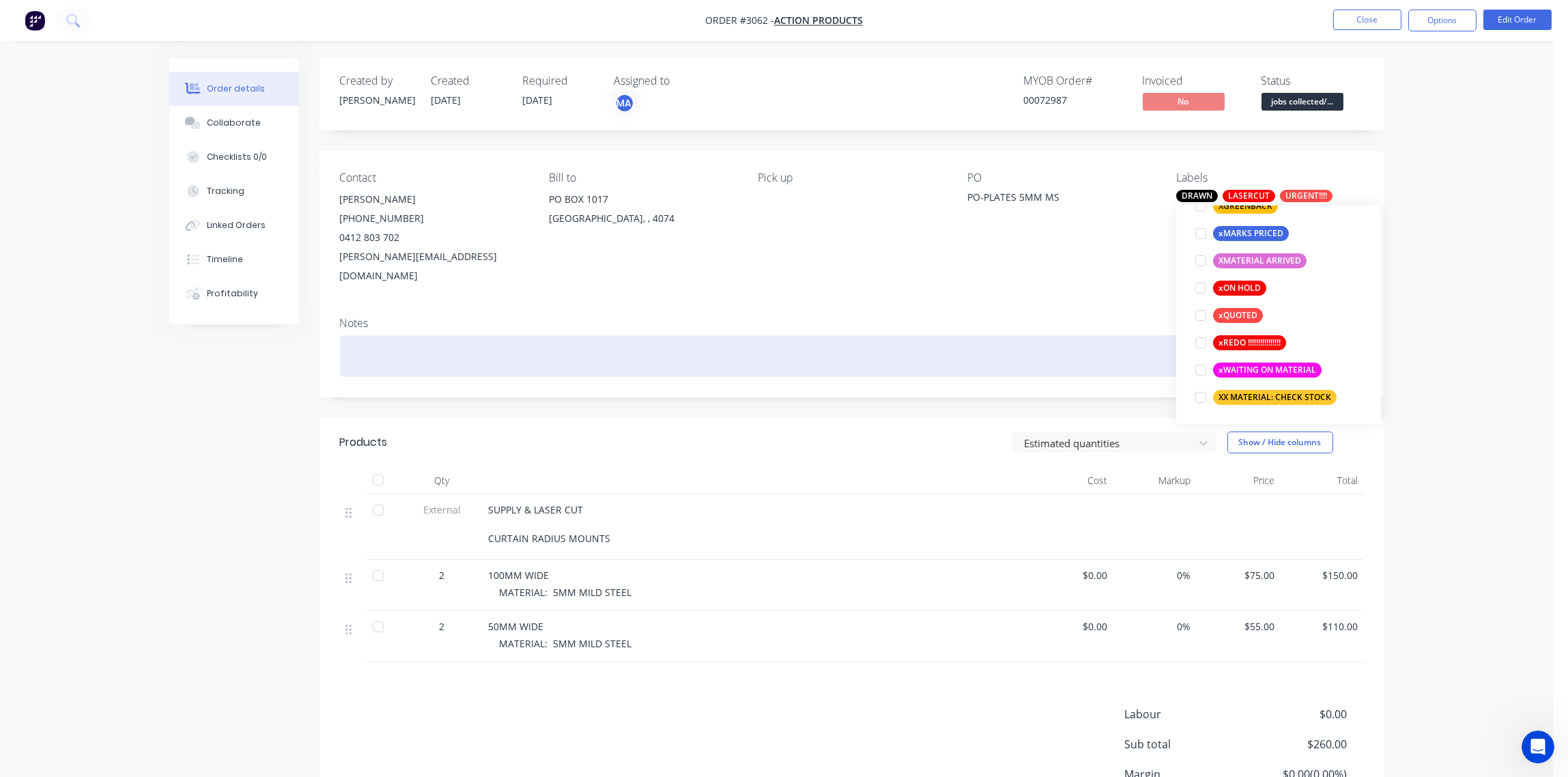
scroll to position [164, 0]
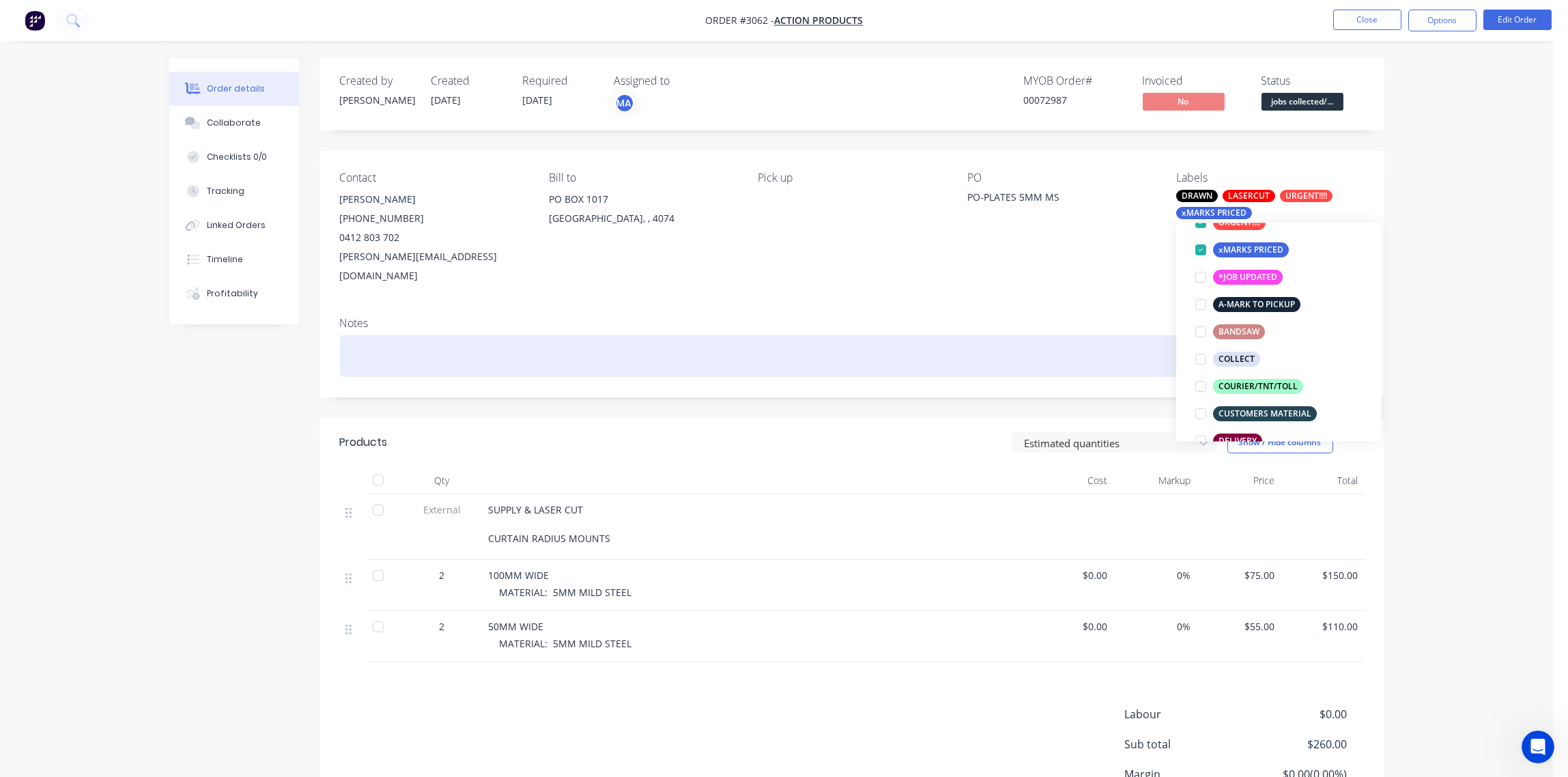
click at [881, 335] on div at bounding box center [851, 355] width 1024 height 41
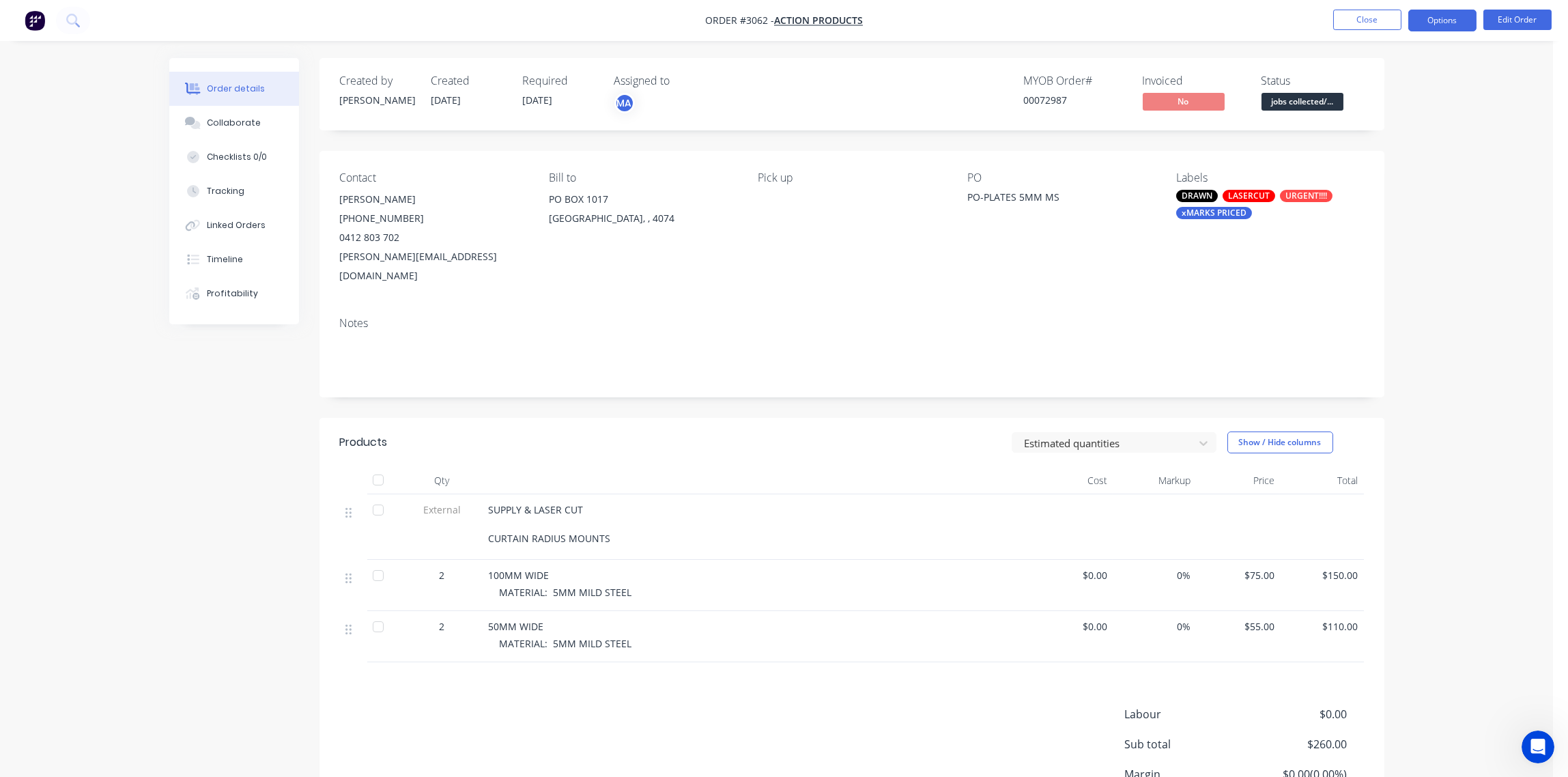
click at [1446, 17] on button "Options" at bounding box center [1442, 20] width 68 height 22
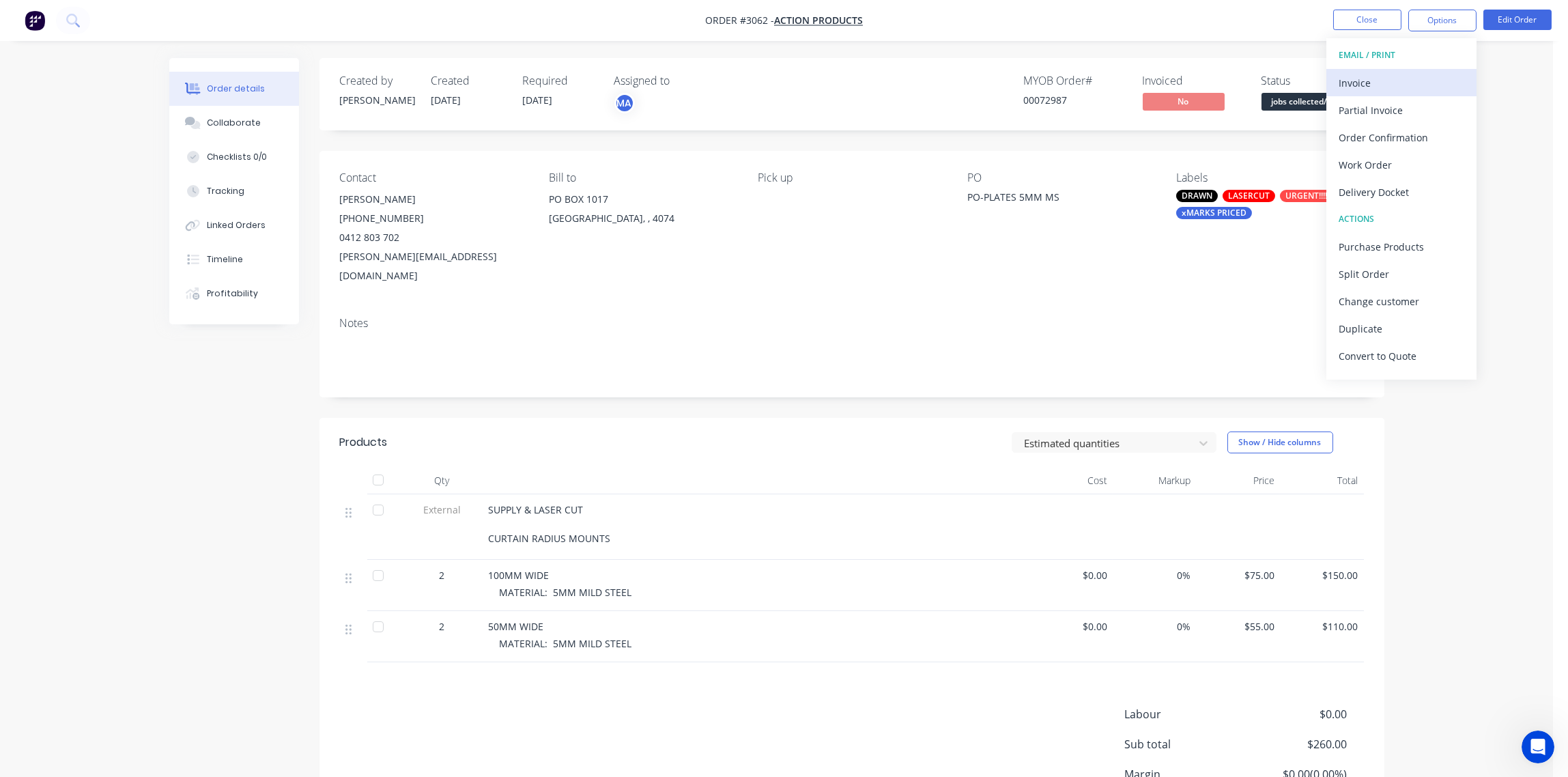
click at [1368, 79] on div "Invoice" at bounding box center [1401, 83] width 126 height 19
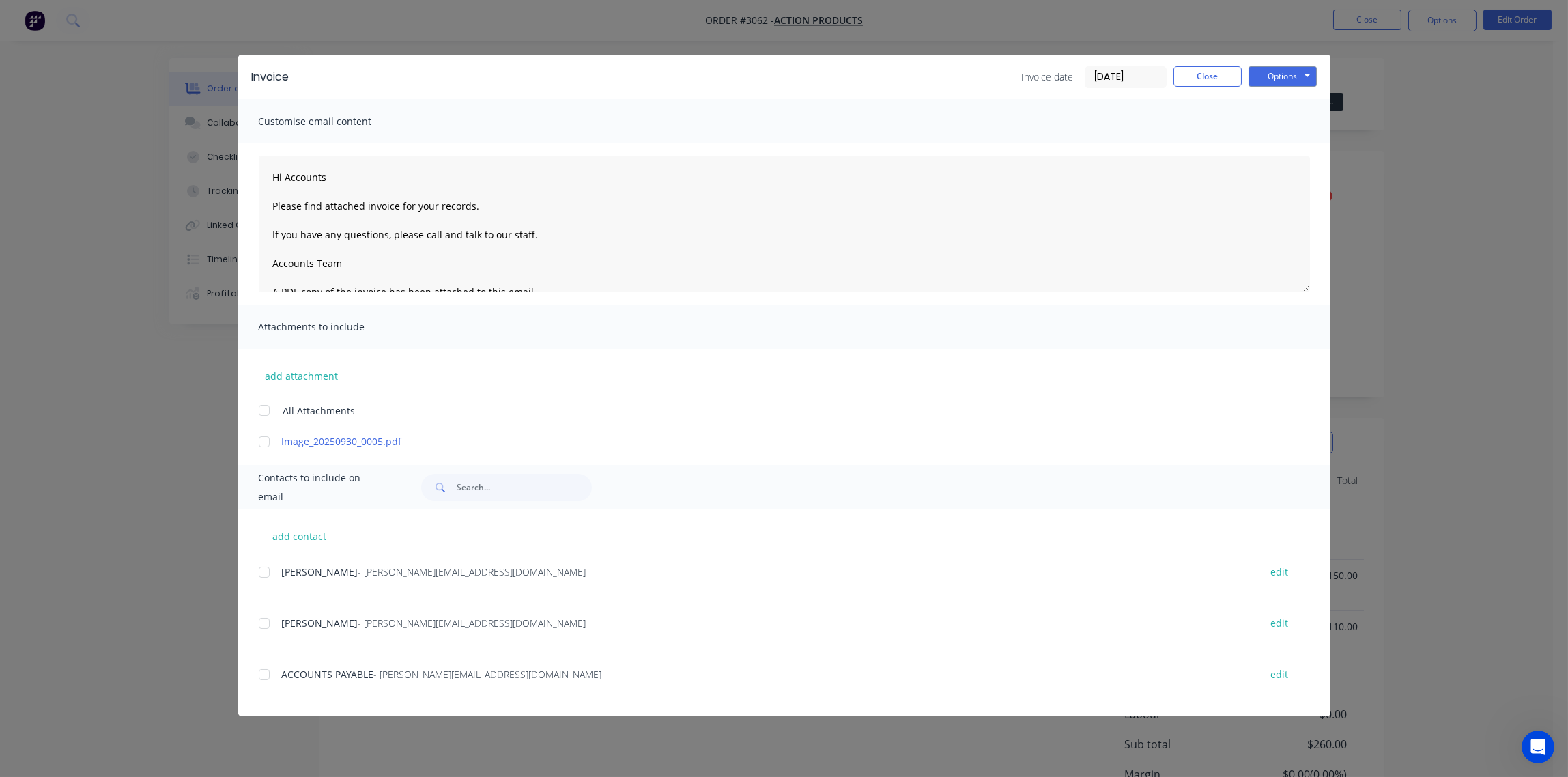
click at [261, 619] on div at bounding box center [264, 624] width 28 height 28
click at [263, 671] on div at bounding box center [264, 675] width 28 height 28
click at [1277, 68] on button "Options" at bounding box center [1283, 76] width 68 height 20
click at [1289, 152] on button "Email" at bounding box center [1292, 146] width 88 height 23
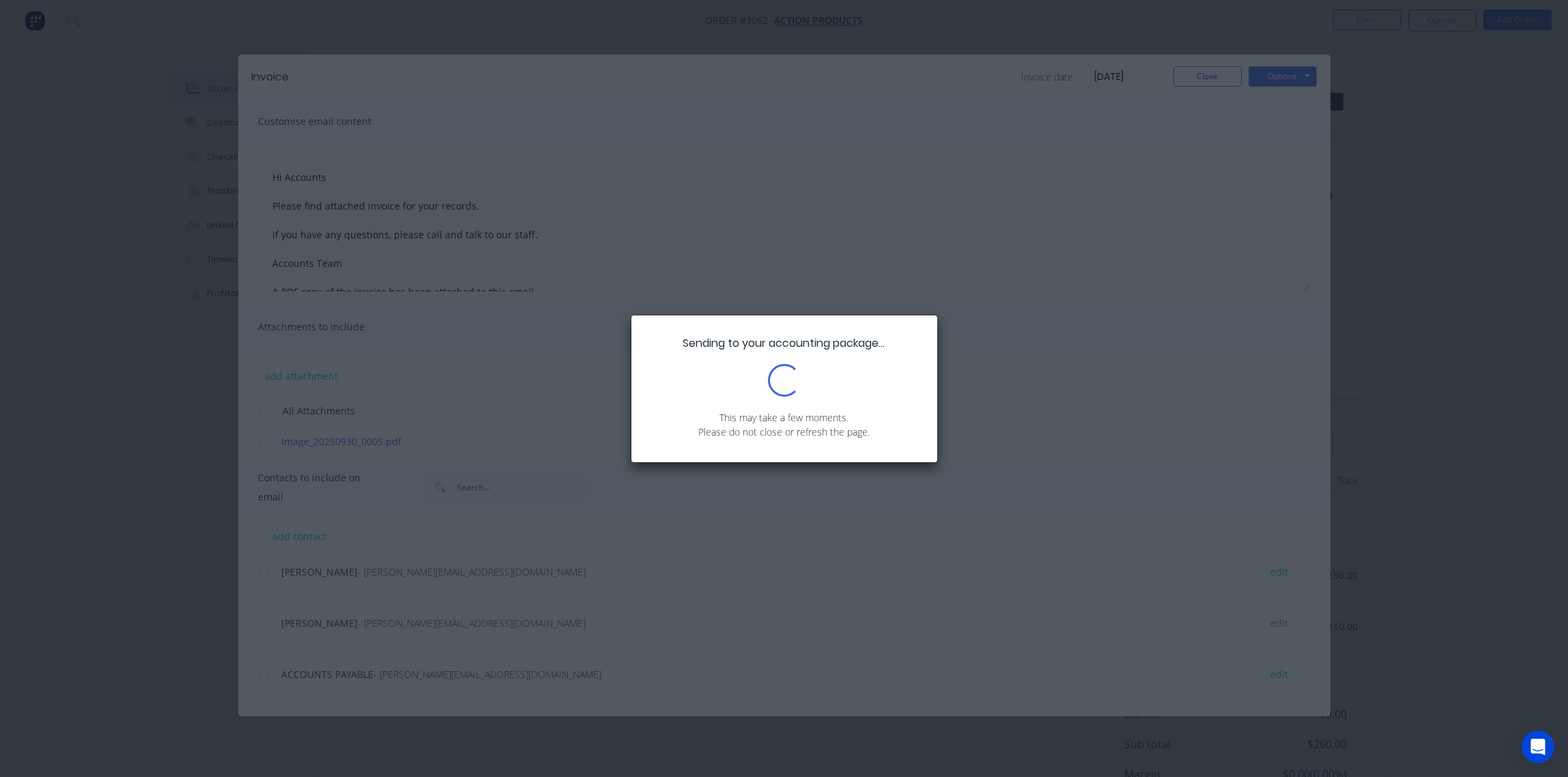
click at [1093, 156] on div "Sending to your accounting package... Loading... This may take a few moments. P…" at bounding box center [784, 388] width 1568 height 777
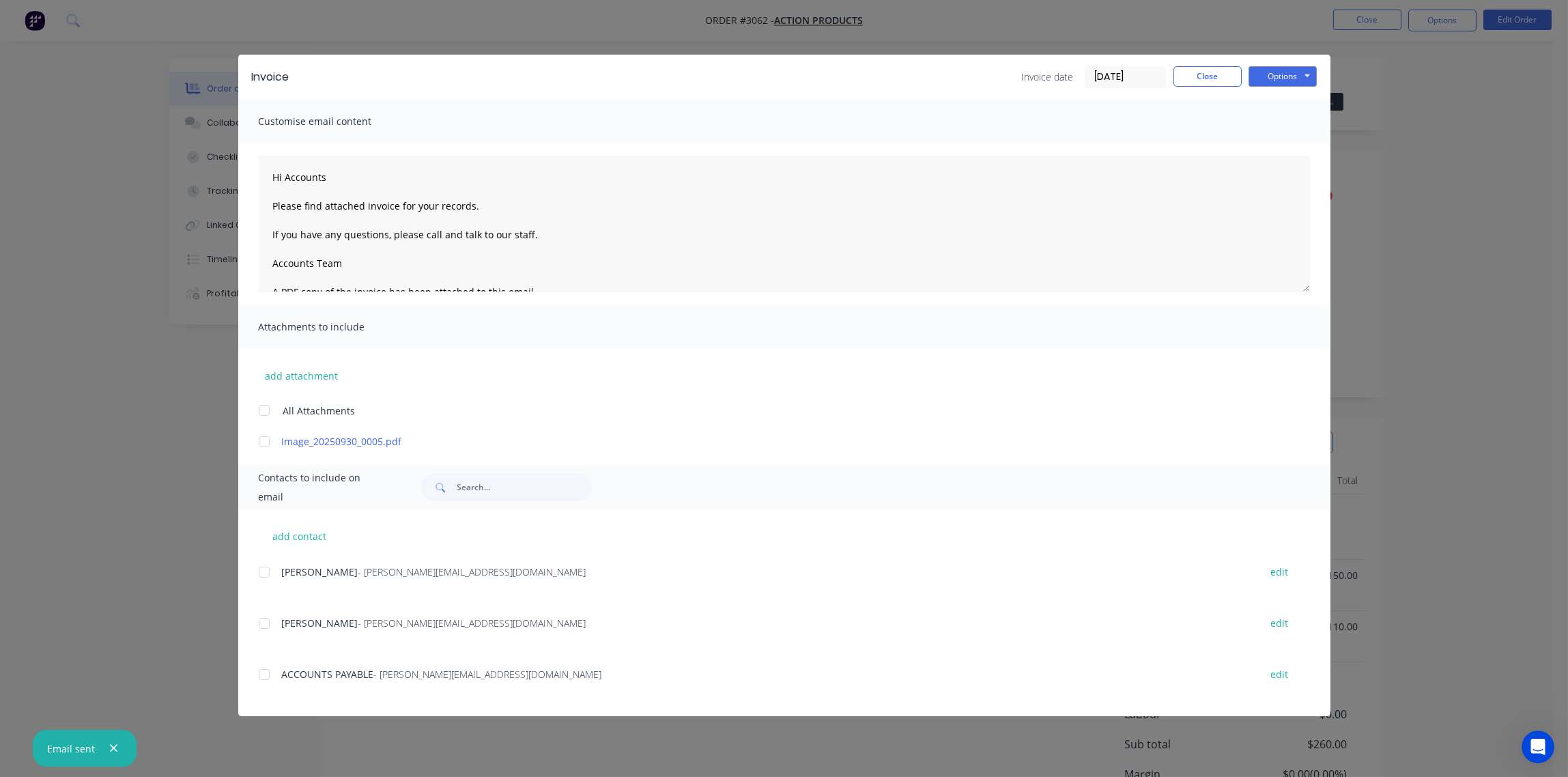
type textarea "Hi Accounts Please find attached invoice for your records. If you have any ques…"
click at [1202, 78] on button "Close" at bounding box center [1207, 76] width 68 height 20
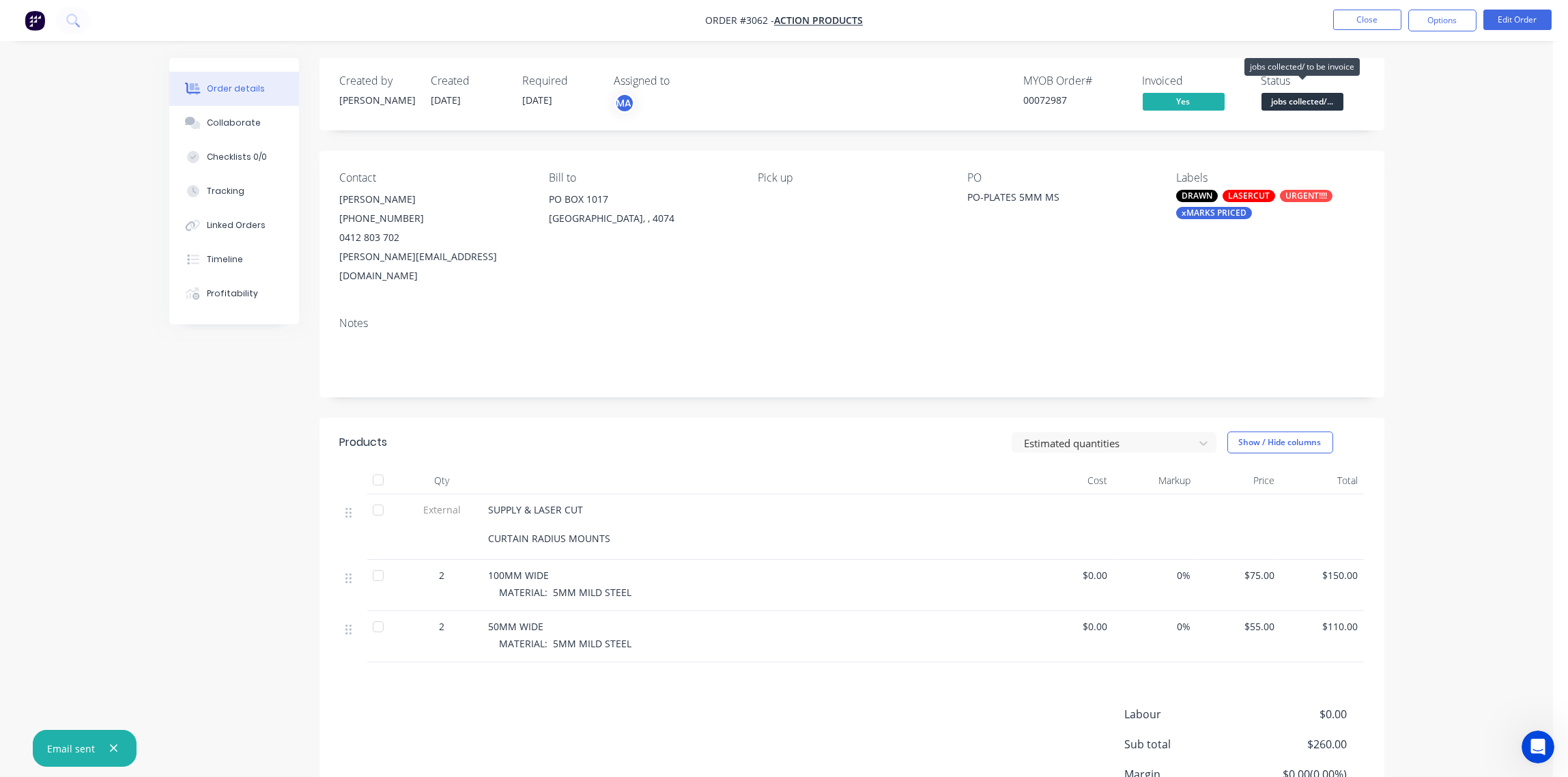
click at [1300, 101] on span "jobs collected/..." at bounding box center [1302, 101] width 82 height 17
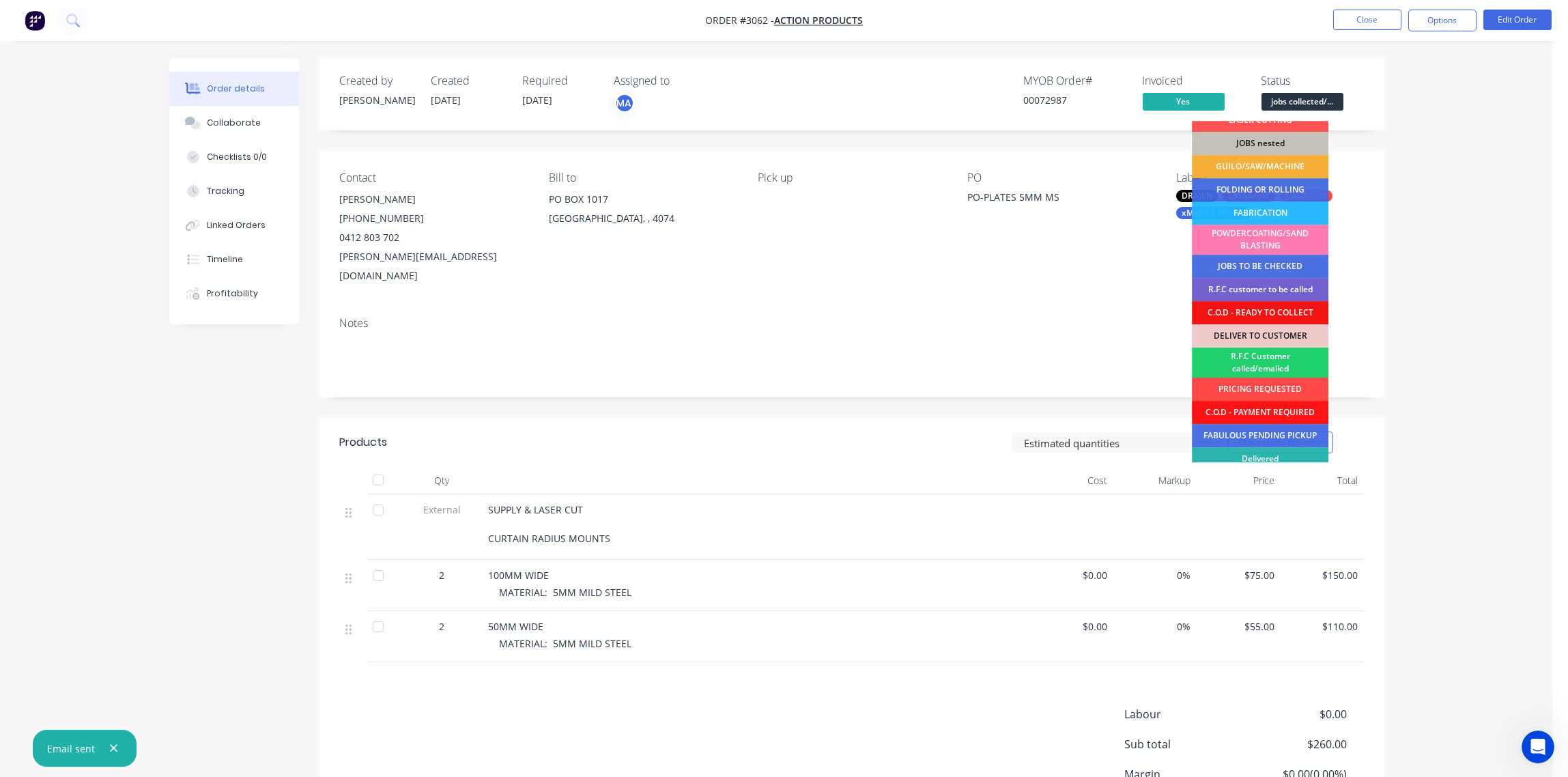
scroll to position [90, 0]
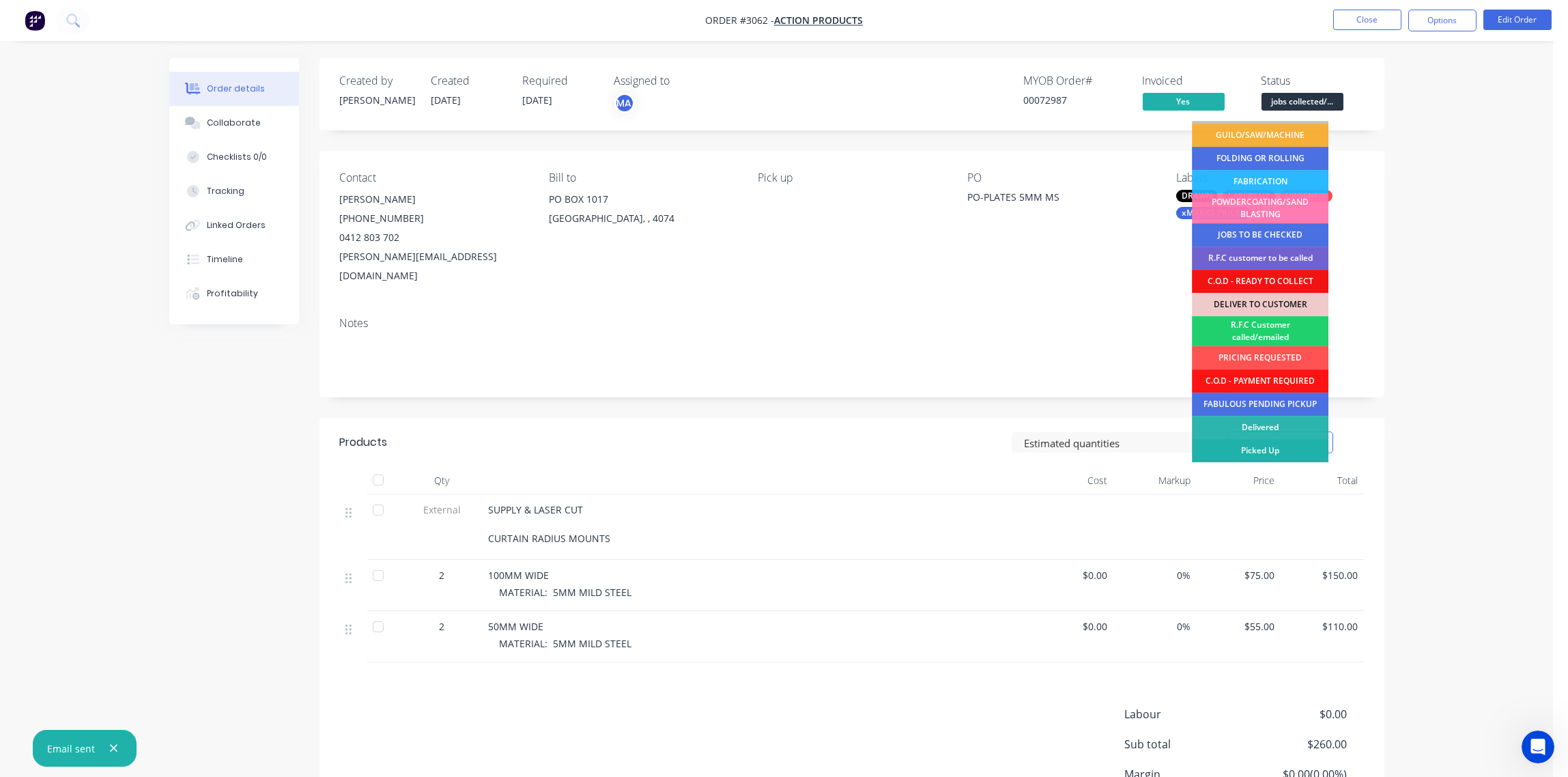
click at [1283, 444] on div "Picked Up" at bounding box center [1260, 450] width 136 height 24
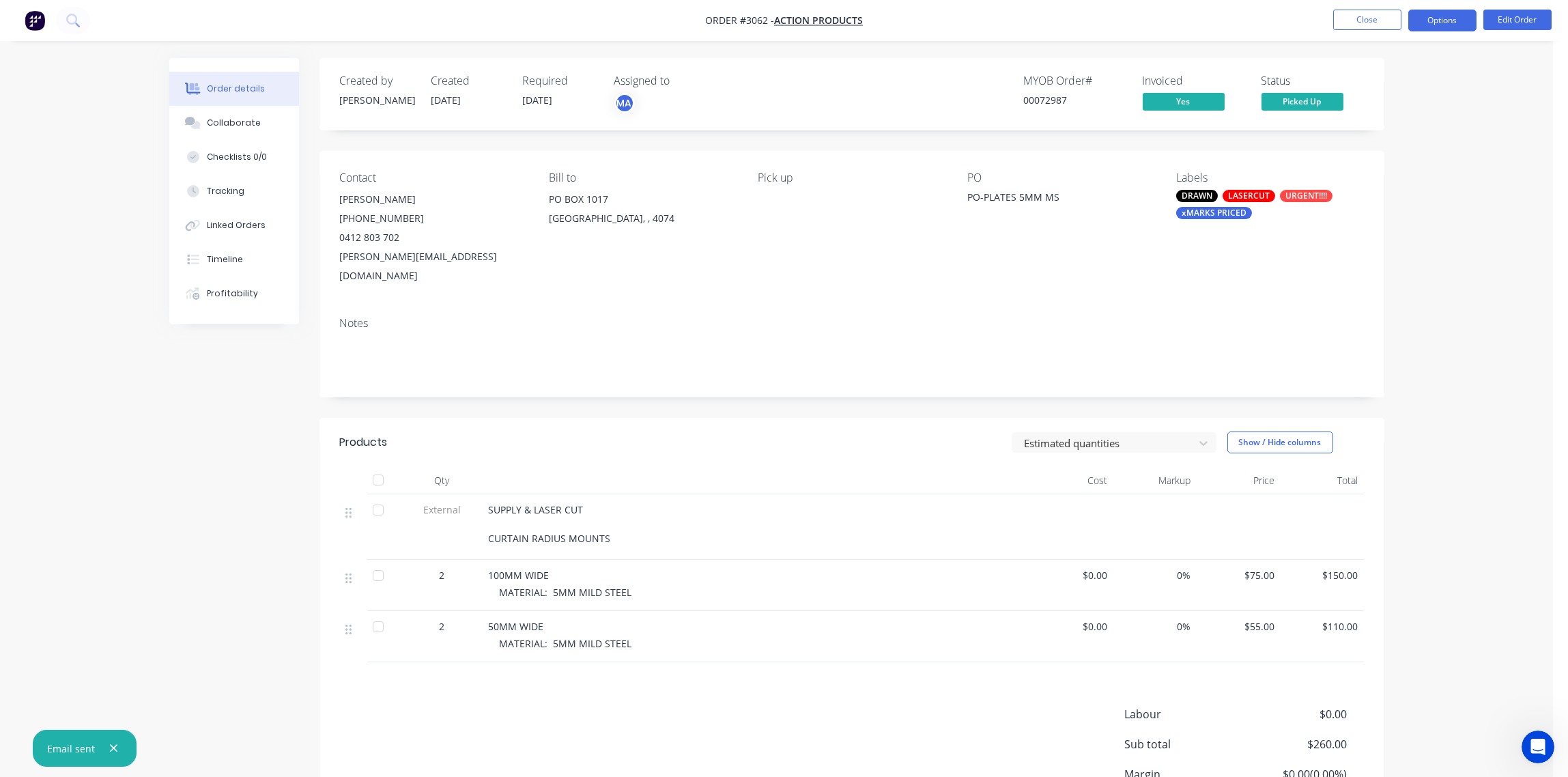
click at [1445, 20] on button "Options" at bounding box center [1442, 20] width 68 height 22
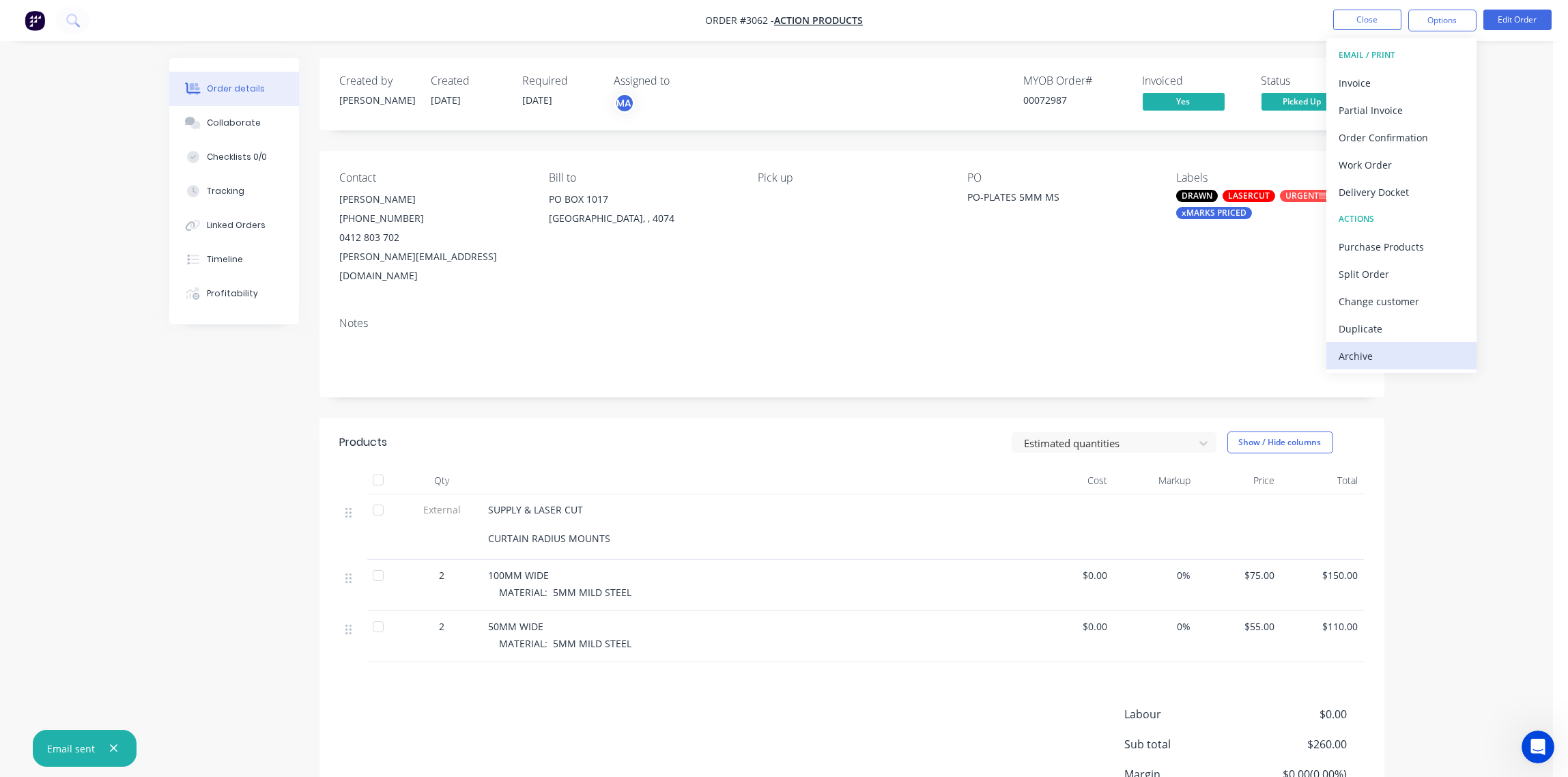
click at [1381, 346] on div "Archive" at bounding box center [1401, 356] width 126 height 19
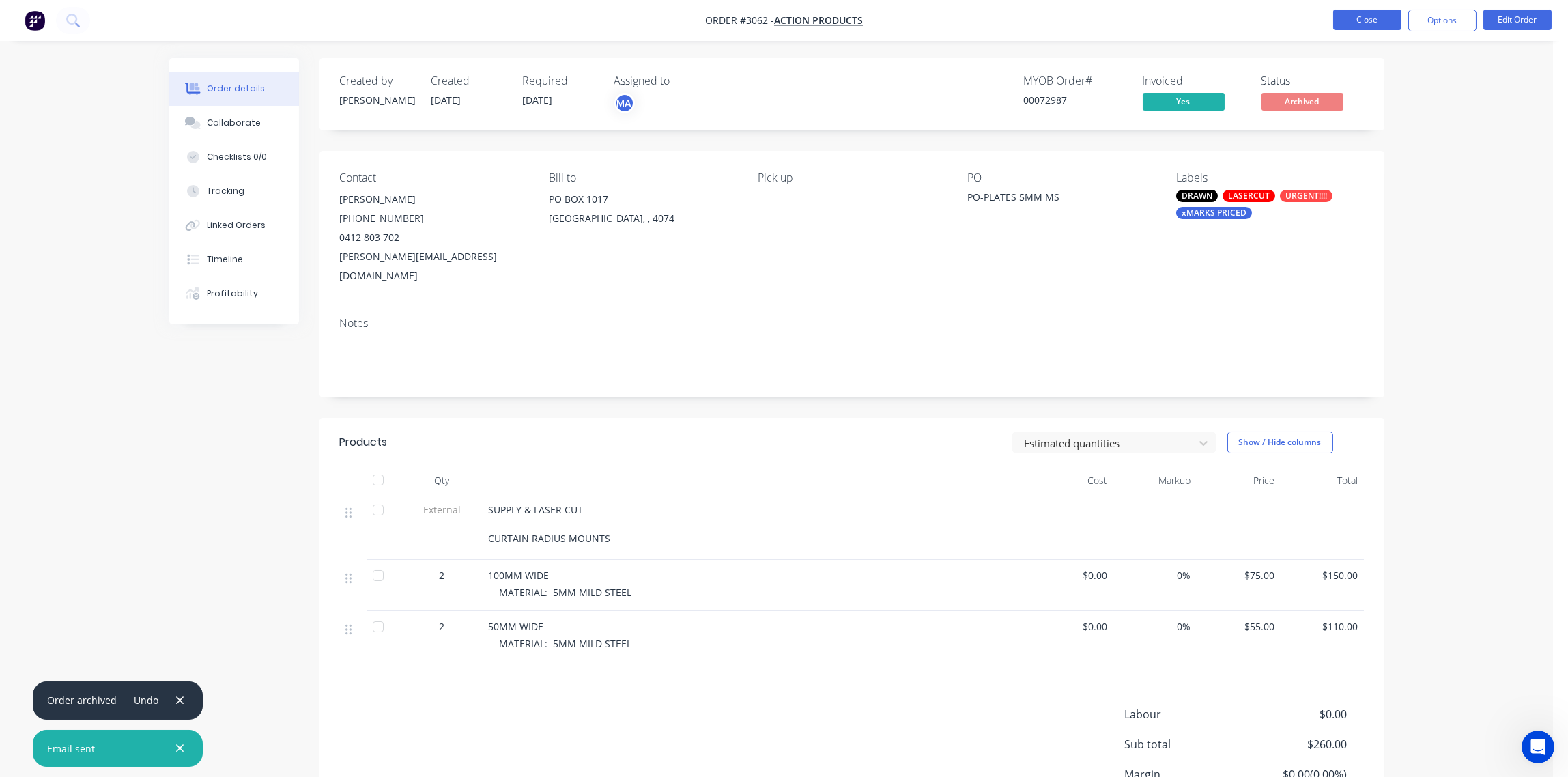
click at [1369, 19] on button "Close" at bounding box center [1367, 19] width 68 height 20
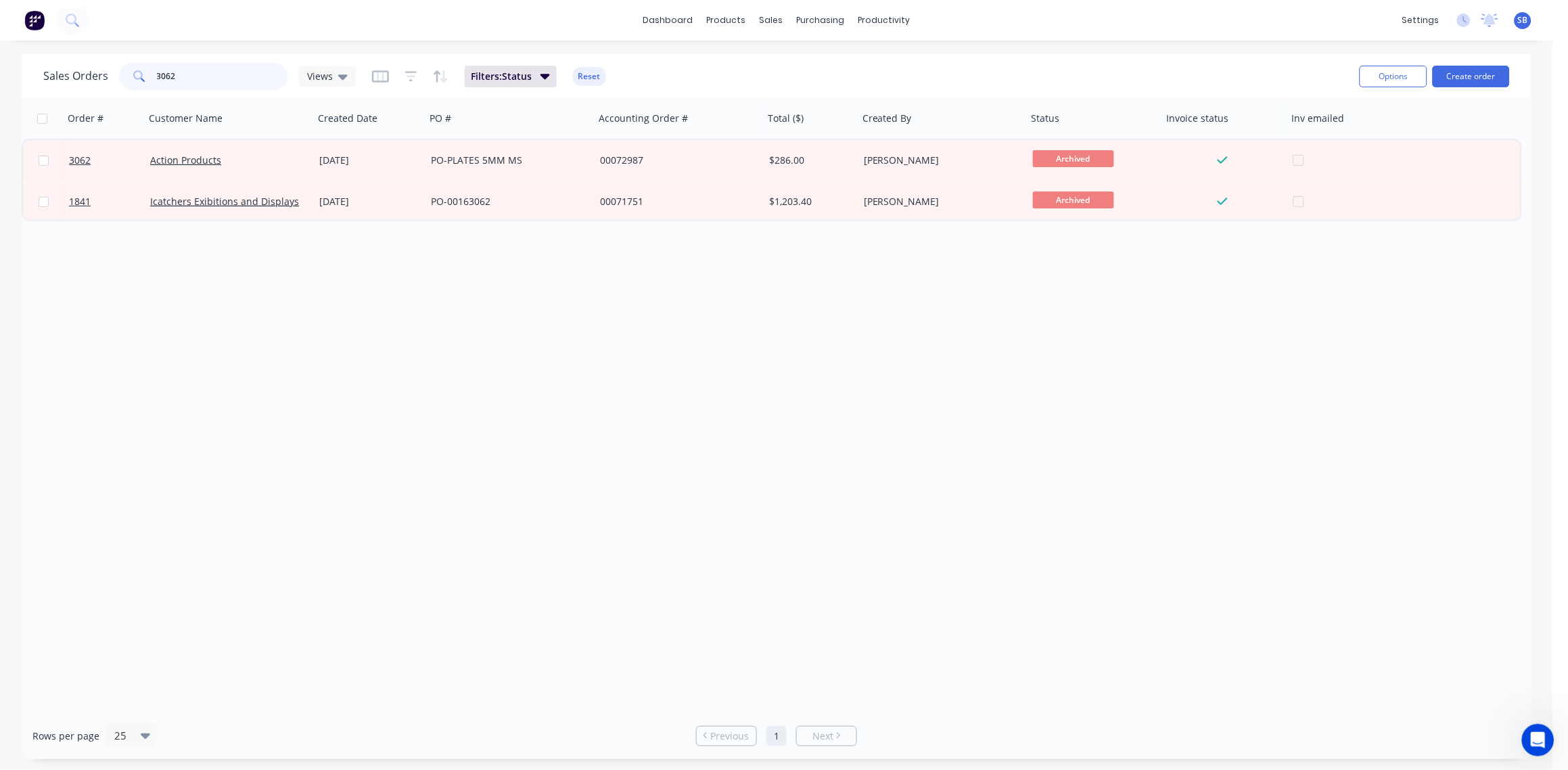
drag, startPoint x: 172, startPoint y: 71, endPoint x: 193, endPoint y: 71, distance: 21.0
click at [172, 70] on input "3062" at bounding box center [223, 76] width 132 height 27
type input "3063"
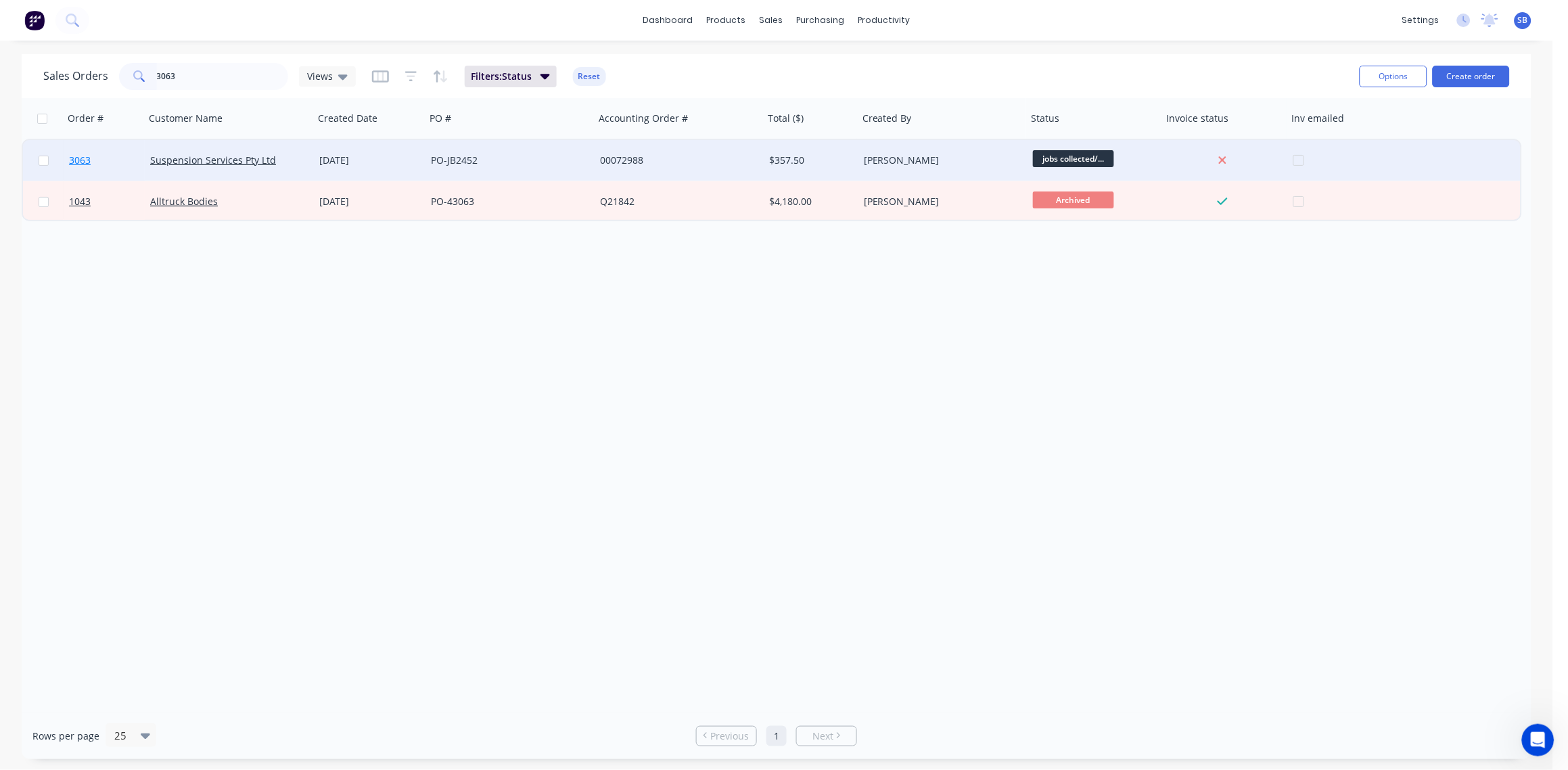
click at [82, 160] on span "3063" at bounding box center [80, 160] width 22 height 14
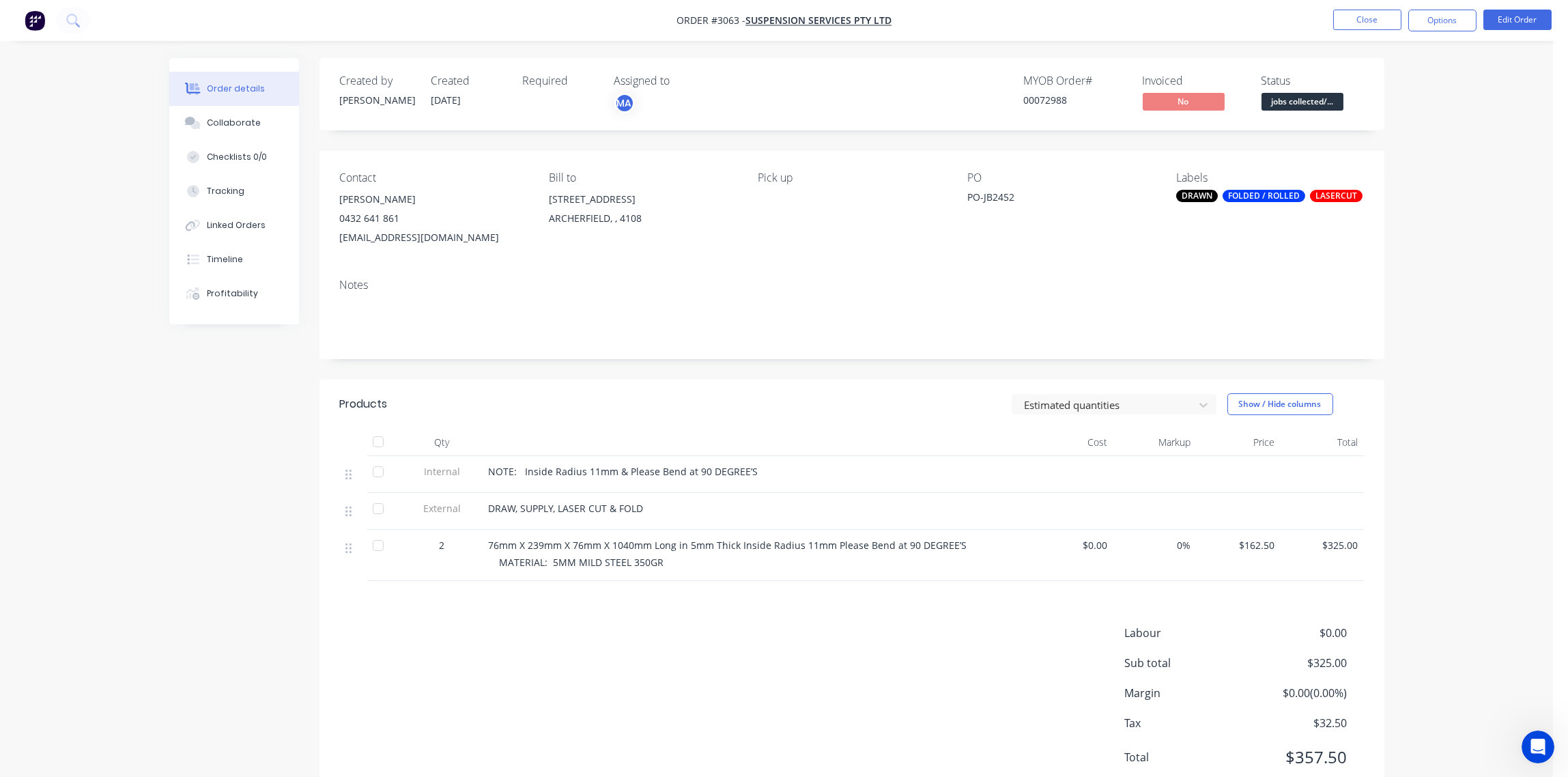
click at [1275, 200] on div "FOLDED / ROLLED" at bounding box center [1264, 195] width 83 height 12
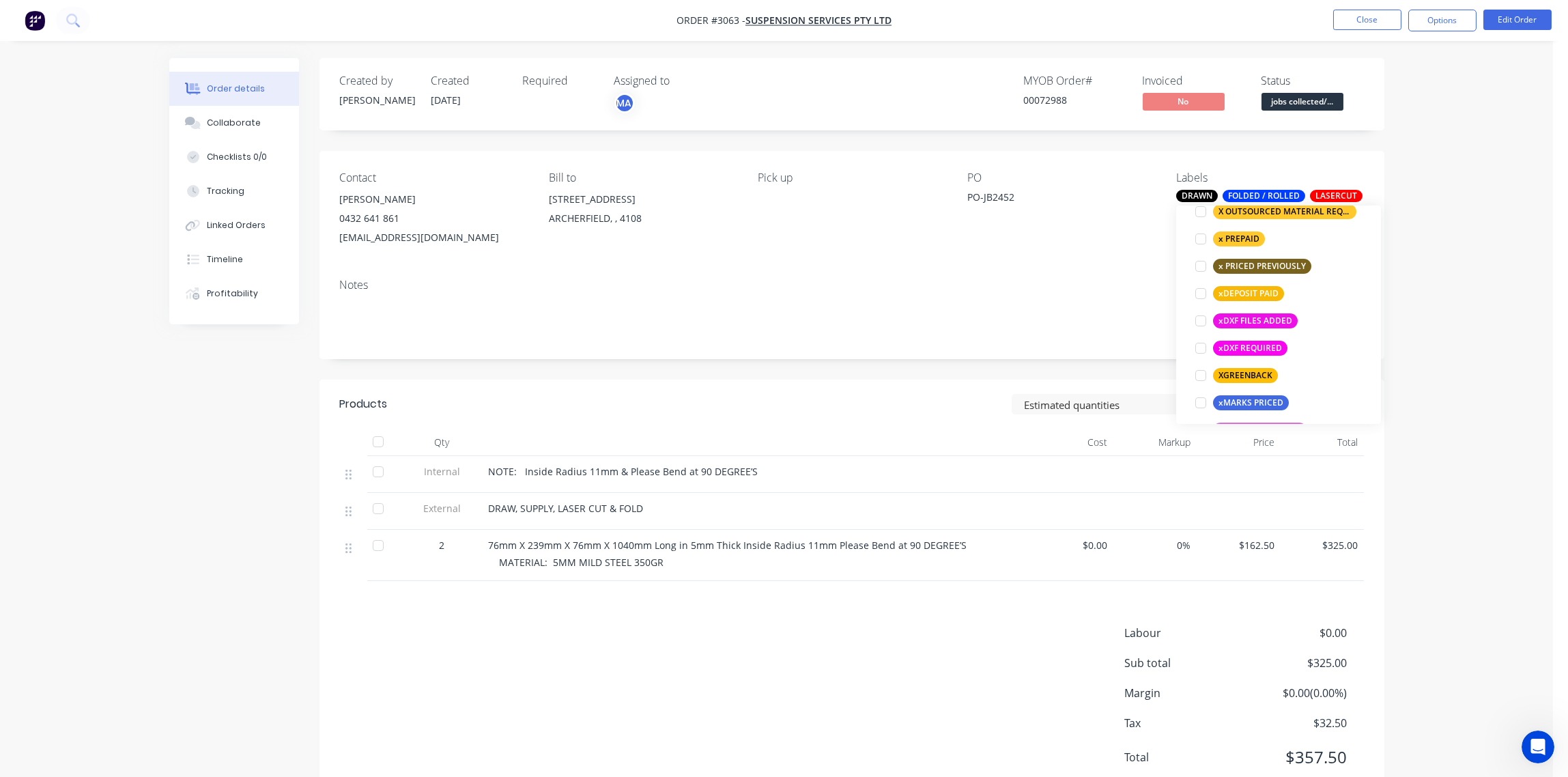
scroll to position [1229, 0]
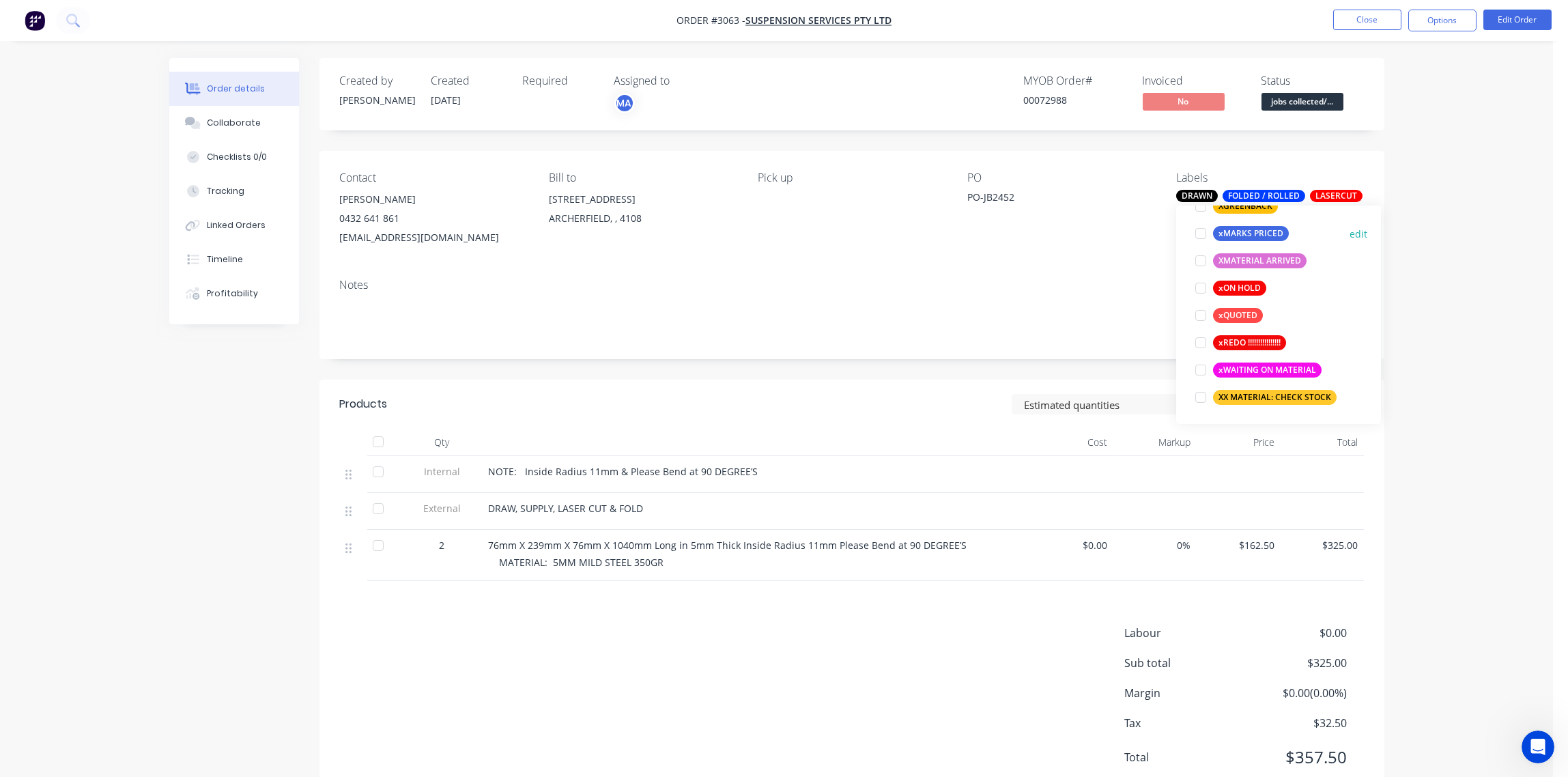
click at [1200, 231] on div at bounding box center [1201, 234] width 28 height 28
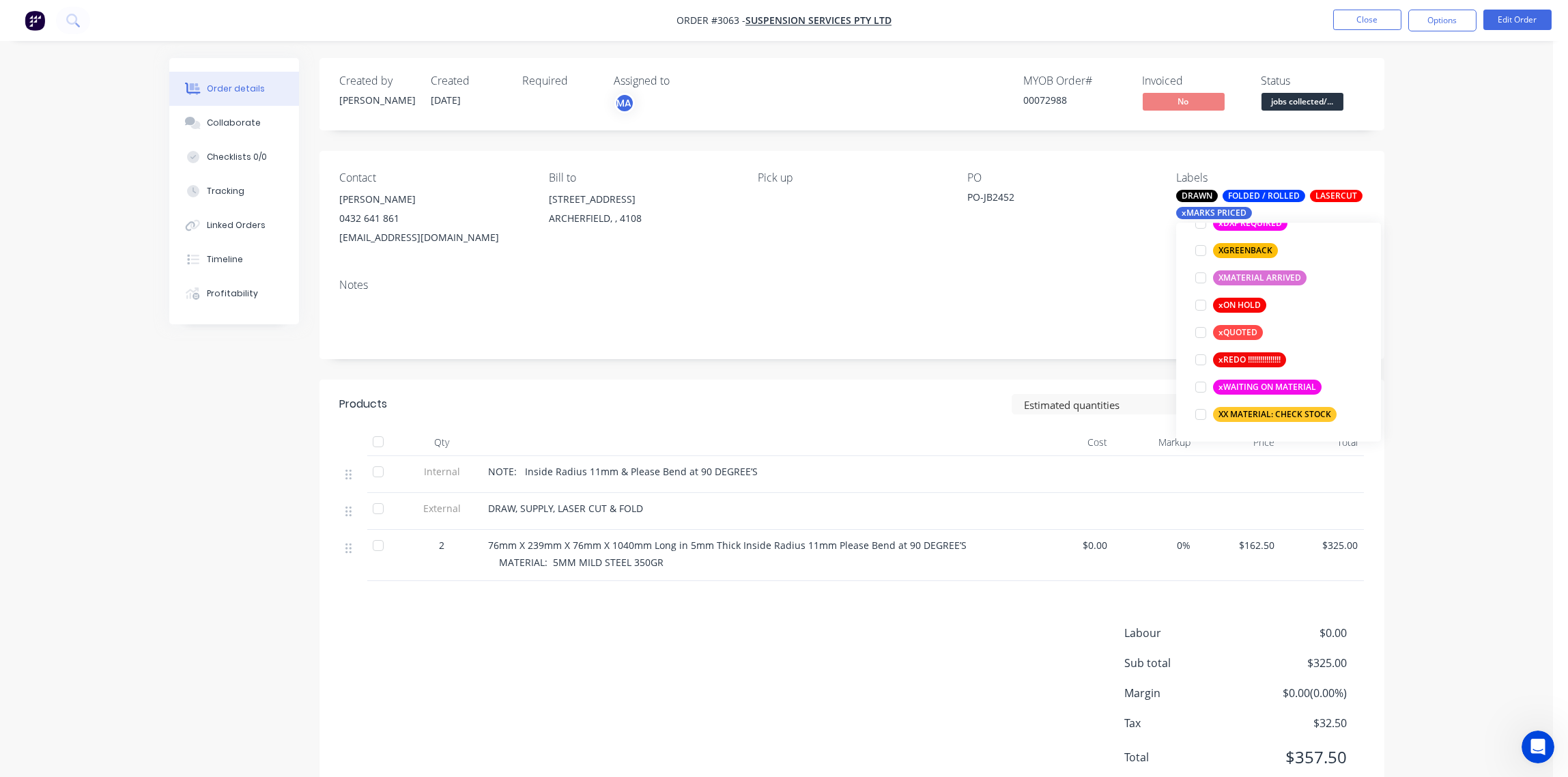
scroll to position [164, 0]
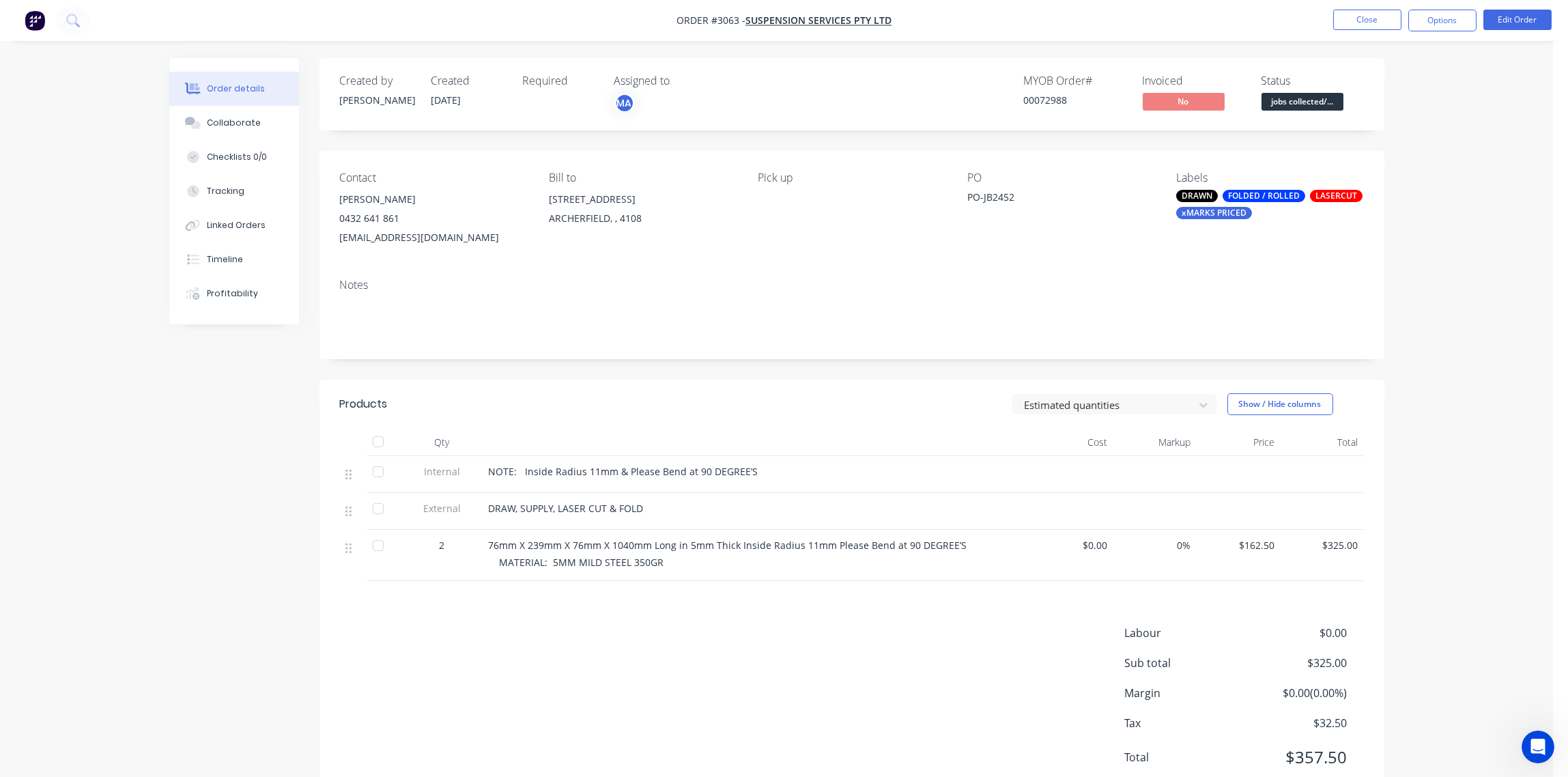
click at [1013, 265] on div "Contact [PERSON_NAME] [PHONE_NUMBER] [EMAIL_ADDRESS][DOMAIN_NAME] Bill to [STRE…" at bounding box center [852, 209] width 1065 height 117
click at [1309, 102] on span "jobs collected/..." at bounding box center [1302, 101] width 82 height 17
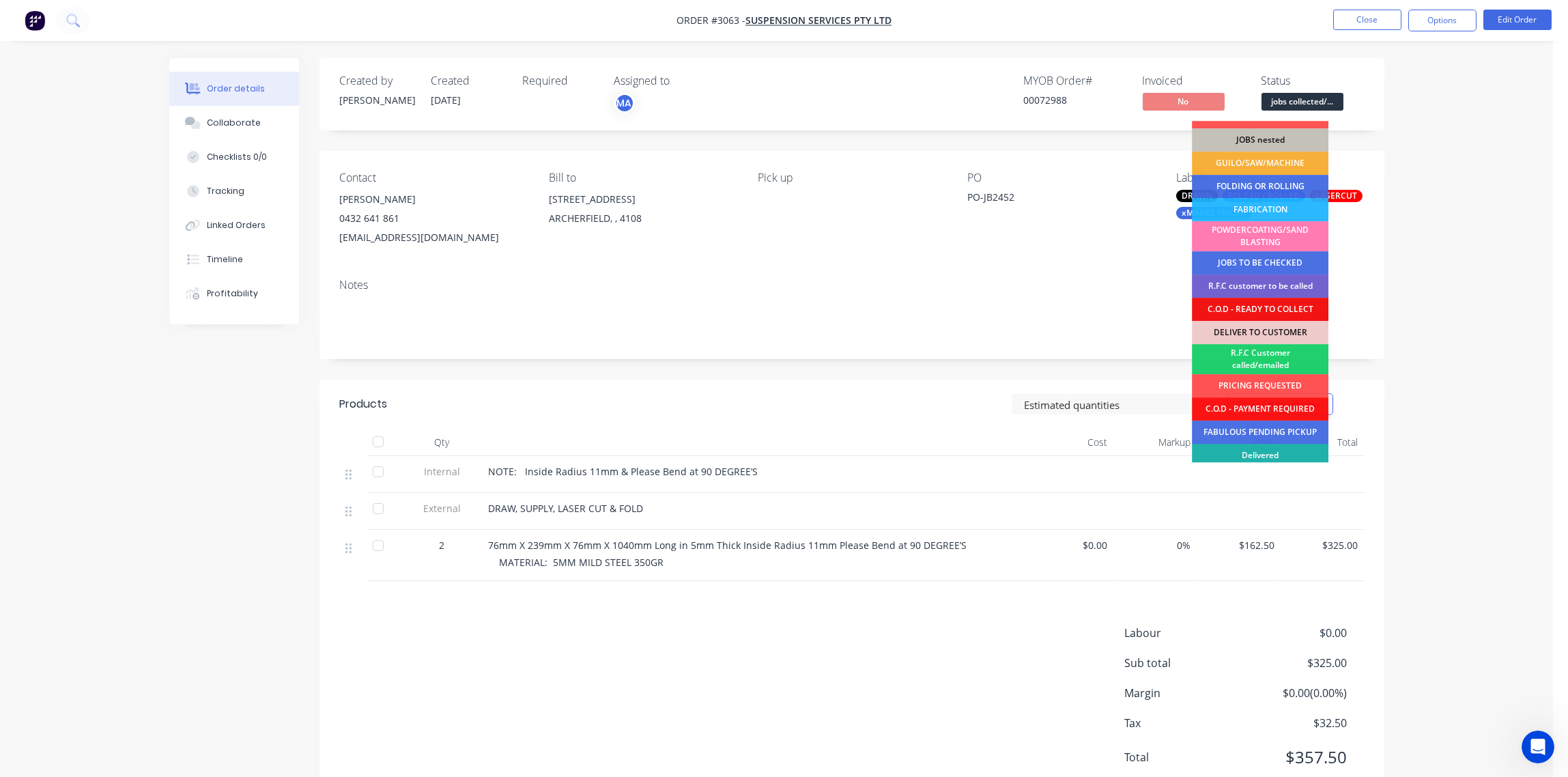
scroll to position [90, 0]
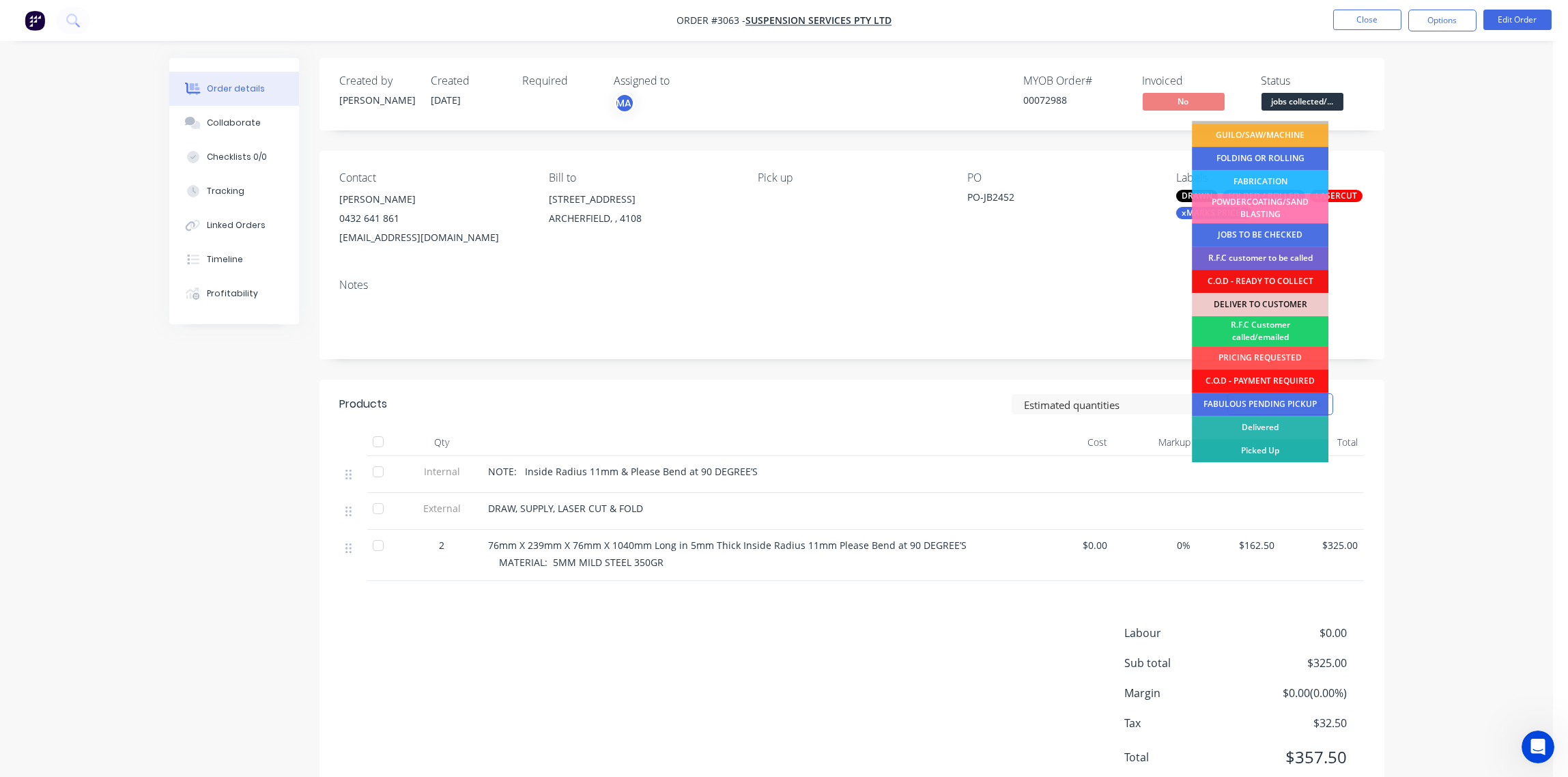
click at [1288, 449] on div "Picked Up" at bounding box center [1260, 450] width 136 height 24
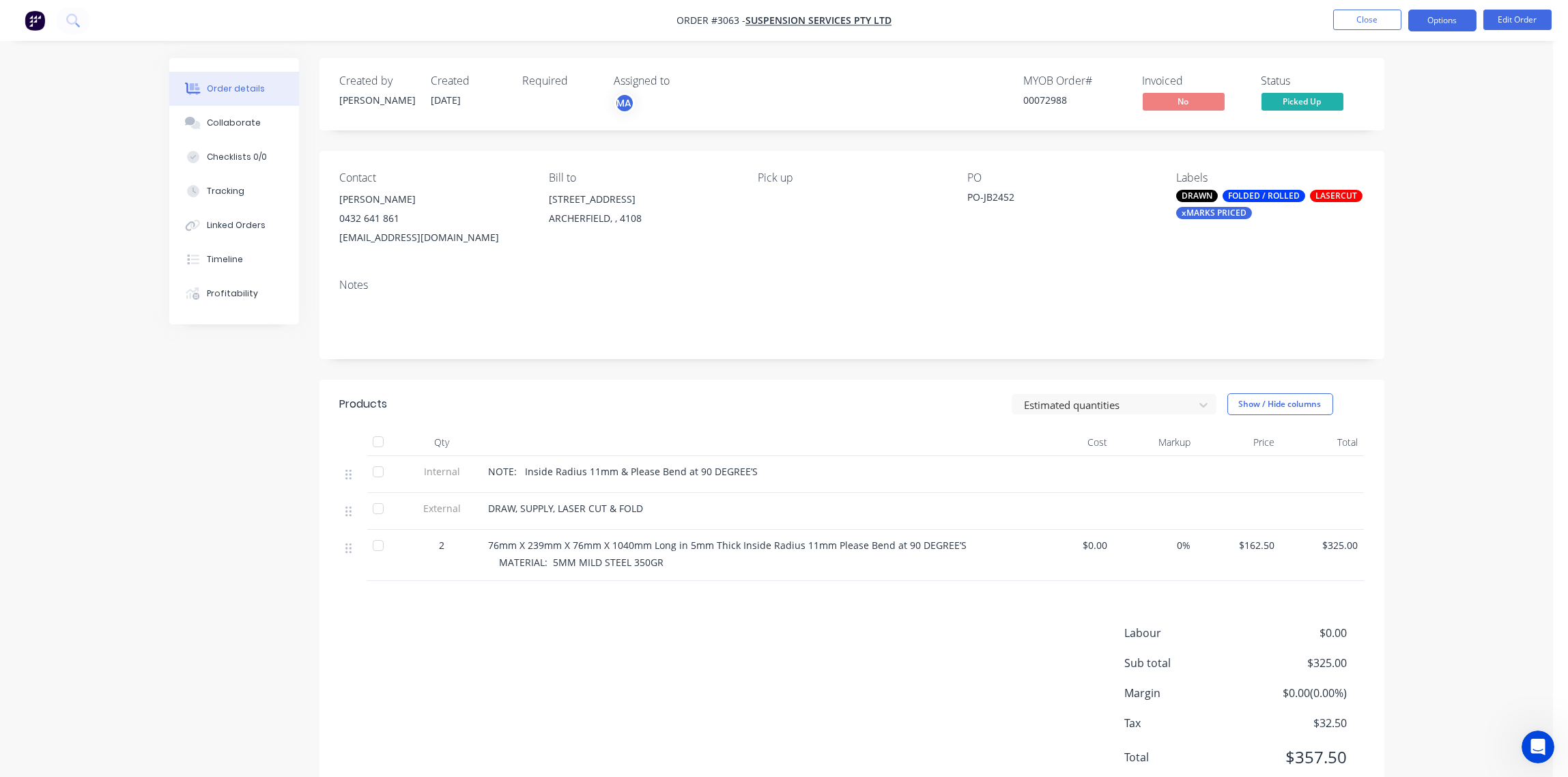
click at [1451, 19] on button "Options" at bounding box center [1442, 20] width 68 height 22
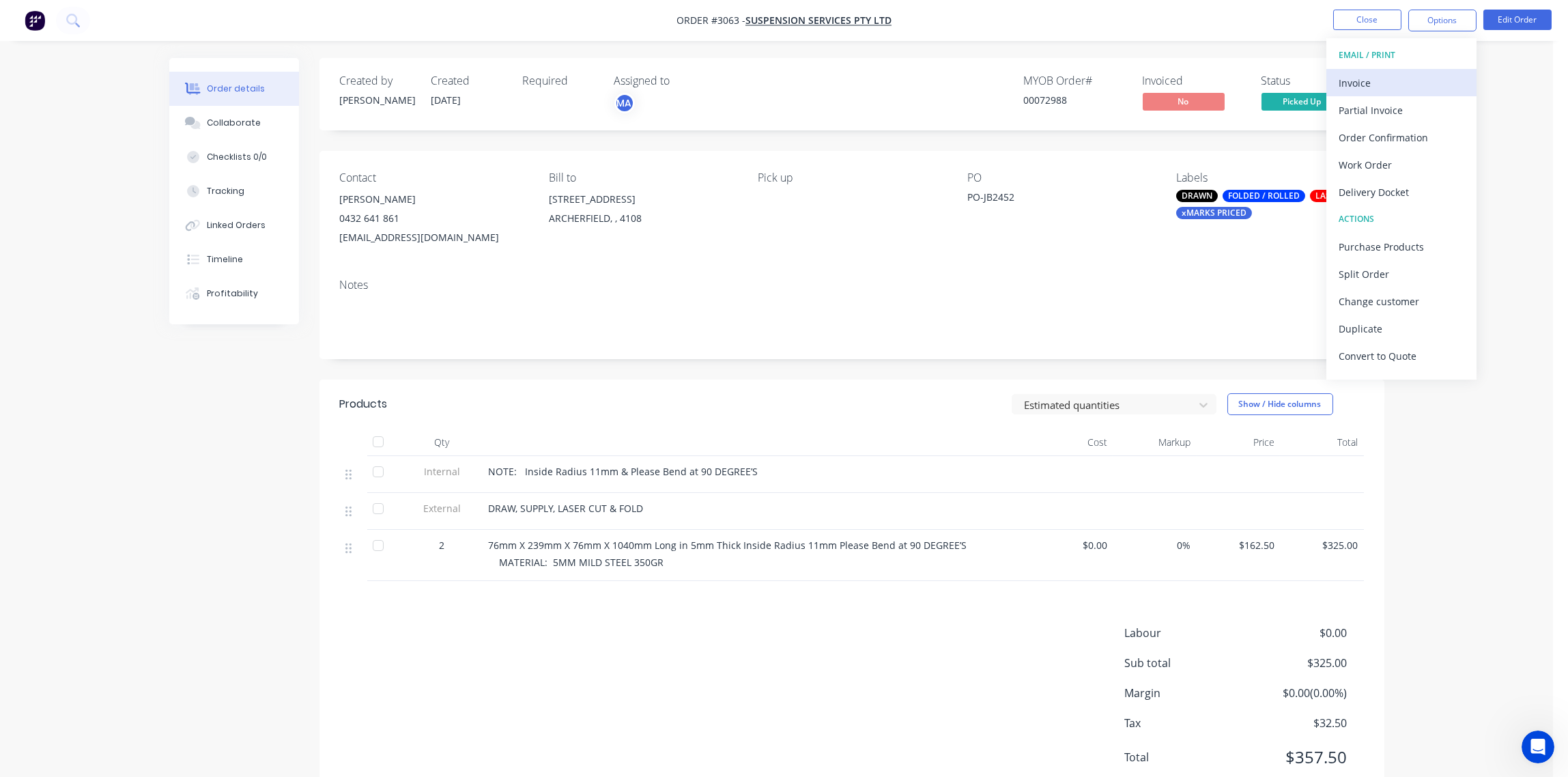
click at [1416, 78] on div "Invoice" at bounding box center [1401, 83] width 126 height 19
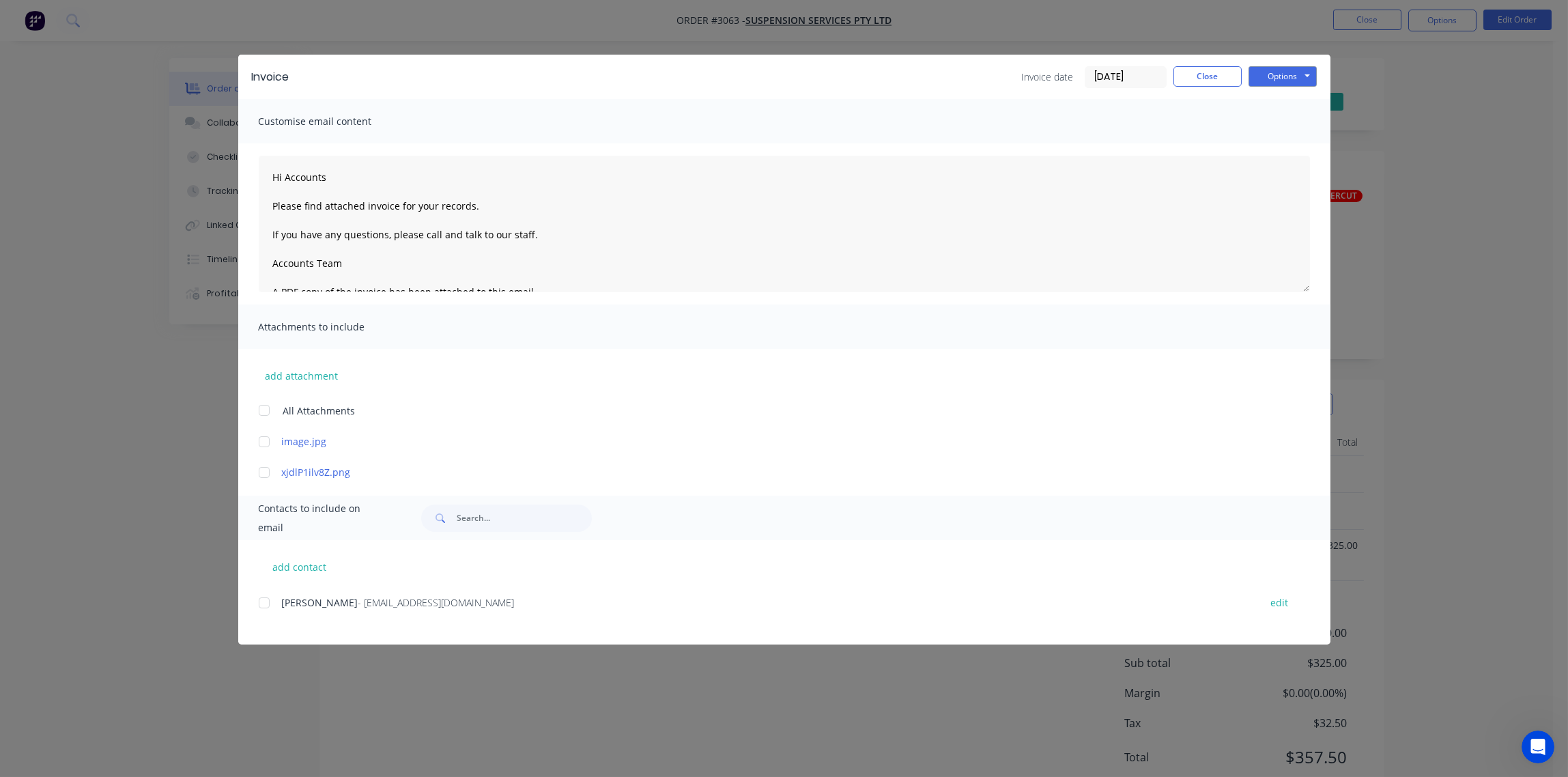
click at [261, 603] on div at bounding box center [264, 603] width 28 height 28
type textarea "Hi Accounts Please find attached invoice for your records. If you have any ques…"
click at [1212, 79] on button "Close" at bounding box center [1207, 76] width 68 height 20
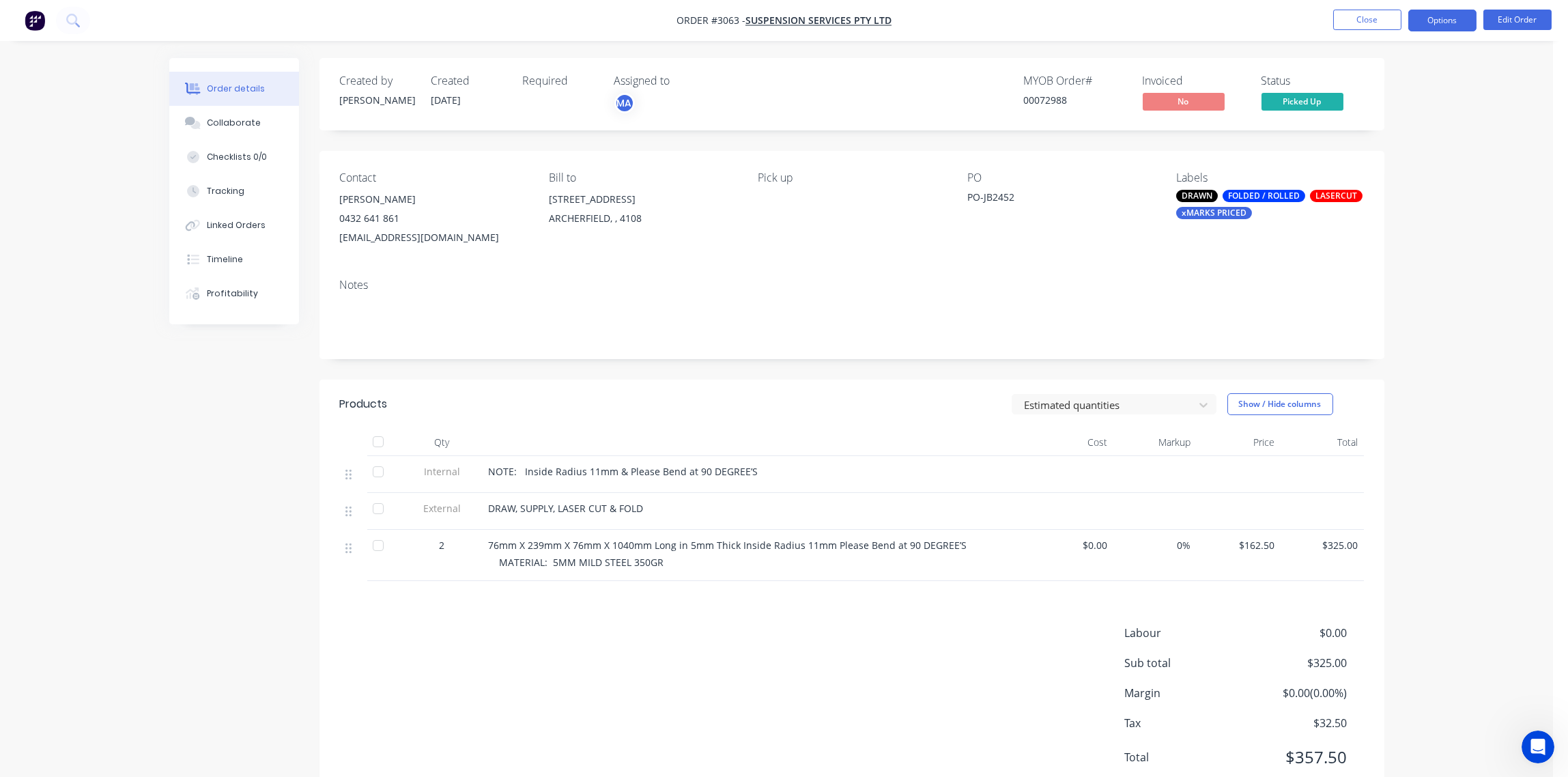
click at [1449, 20] on button "Options" at bounding box center [1442, 20] width 68 height 22
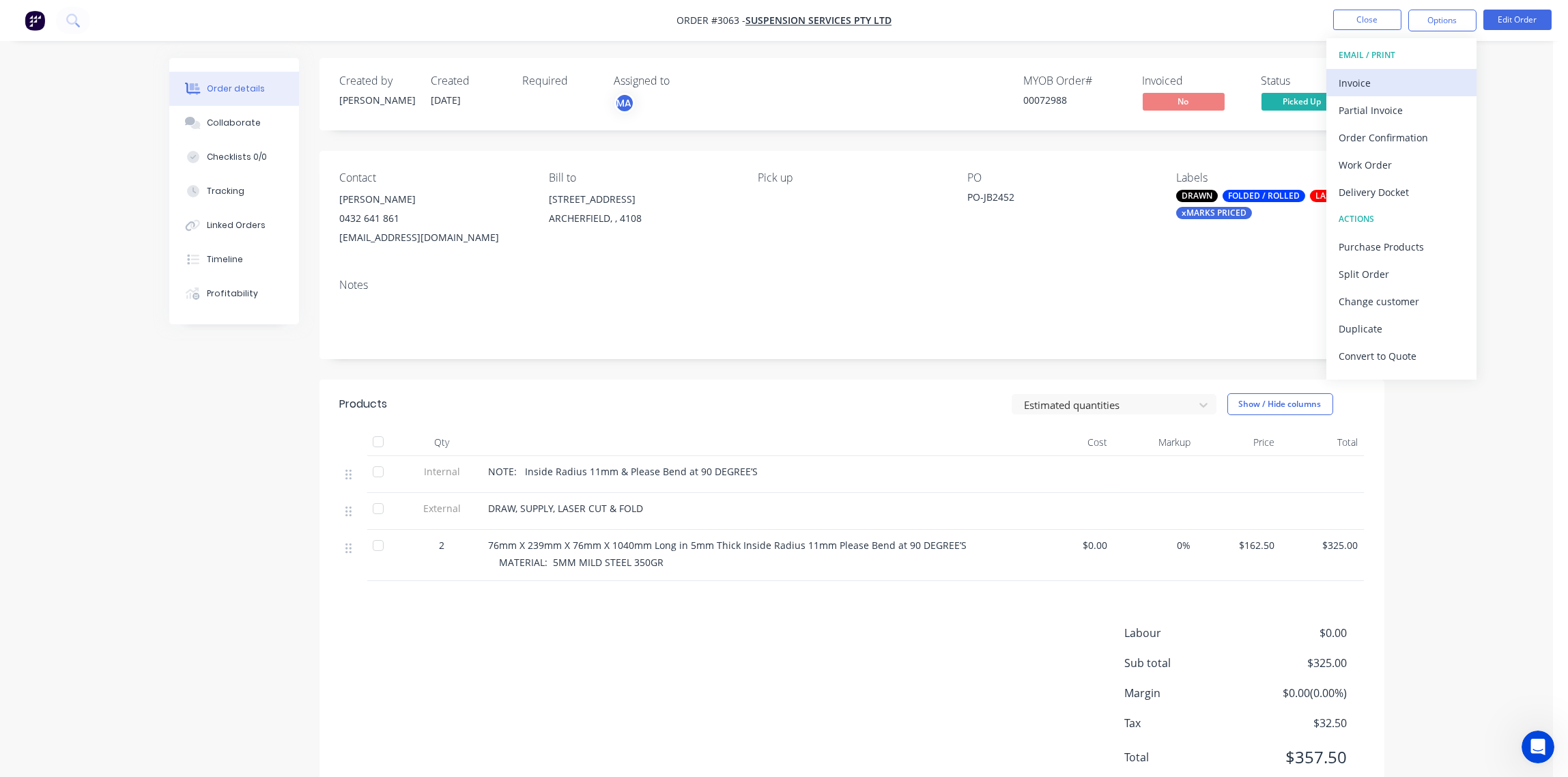
click at [1364, 79] on div "Invoice" at bounding box center [1401, 83] width 126 height 19
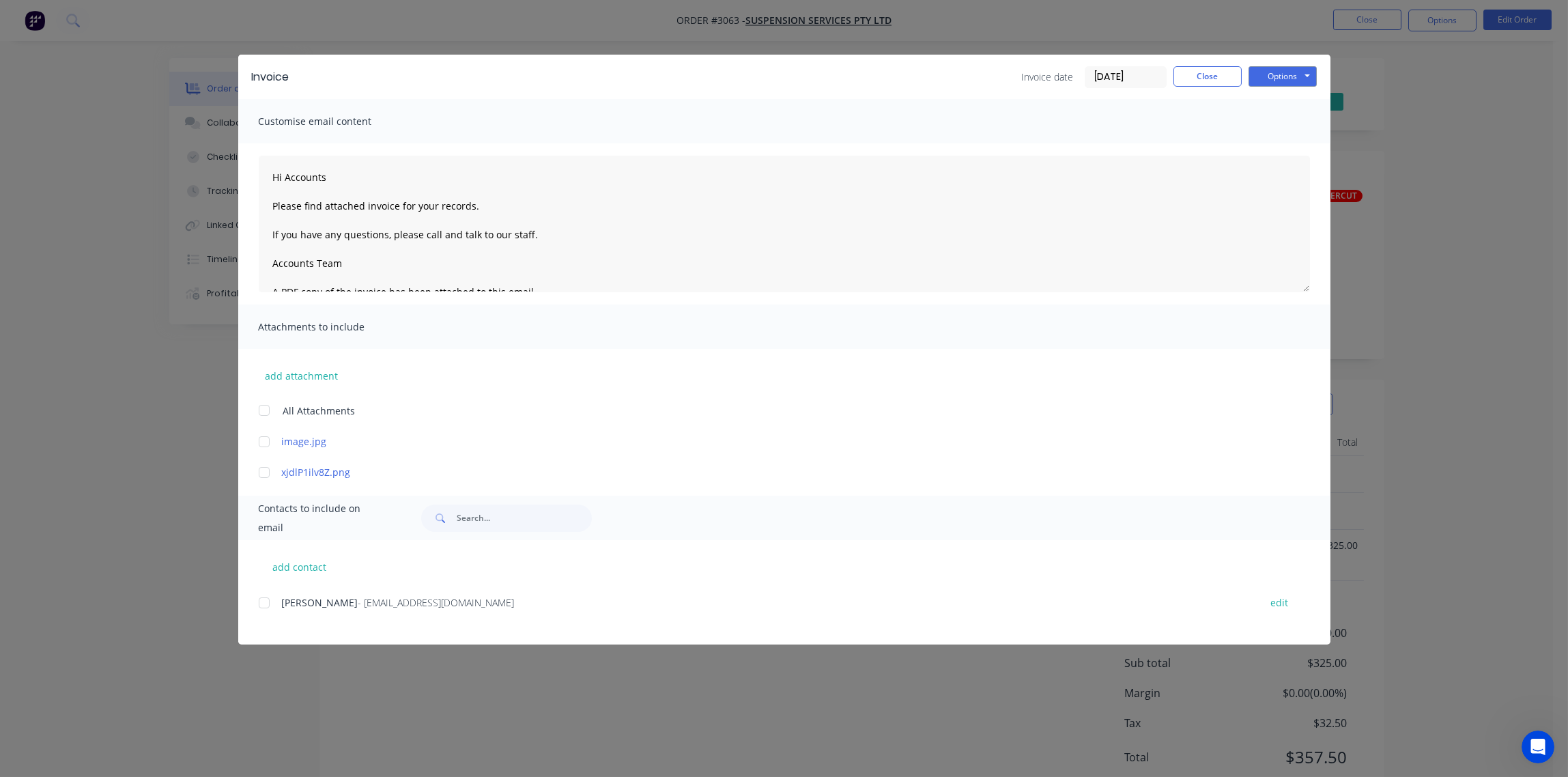
drag, startPoint x: 263, startPoint y: 603, endPoint x: 292, endPoint y: 595, distance: 30.1
click at [262, 601] on div at bounding box center [264, 603] width 28 height 28
click at [1279, 73] on button "Options" at bounding box center [1283, 76] width 68 height 20
click at [1281, 141] on button "Email" at bounding box center [1292, 146] width 88 height 23
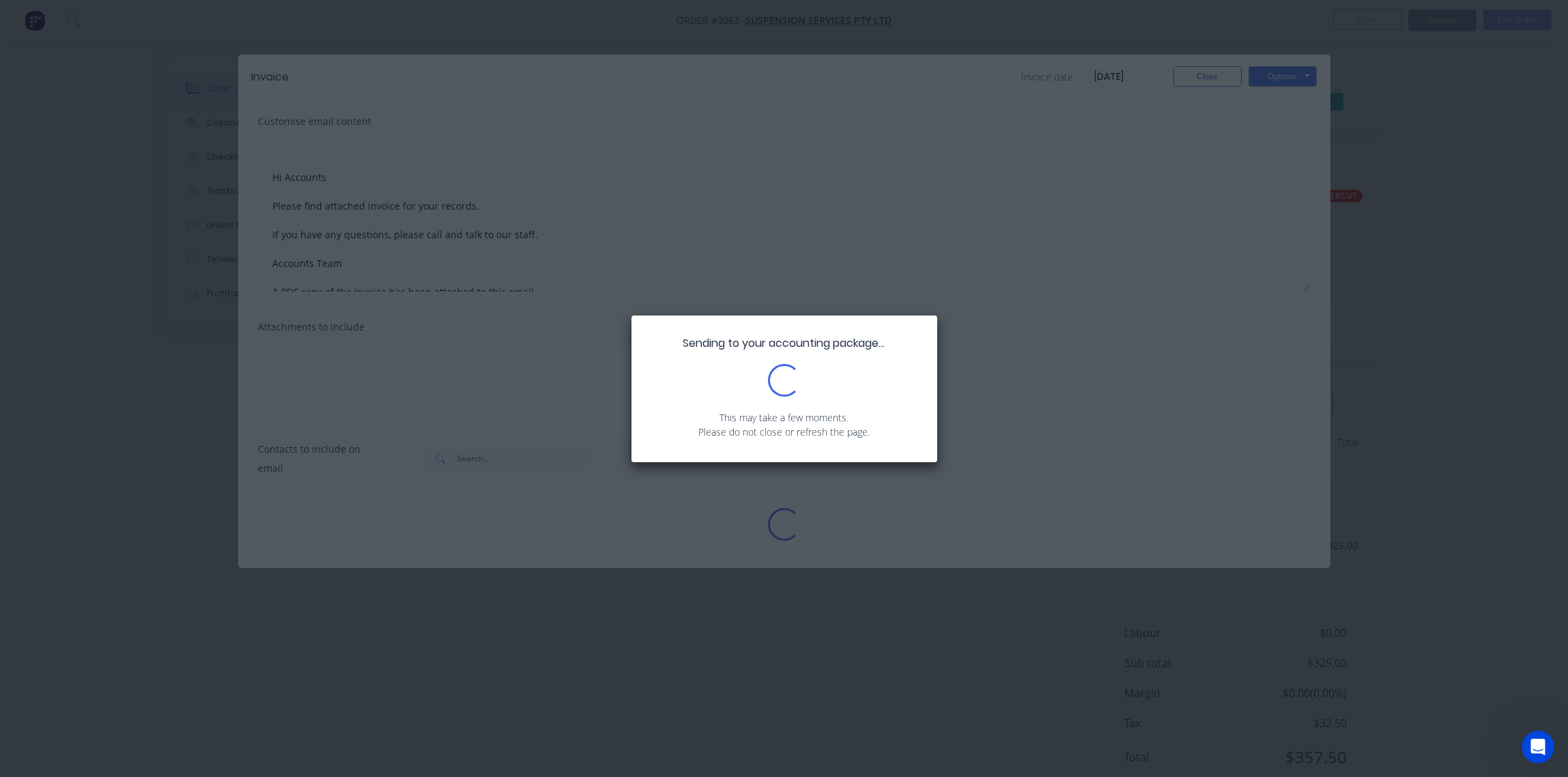
type textarea "Hi Accounts Please find attached invoice for your records. If you have any ques…"
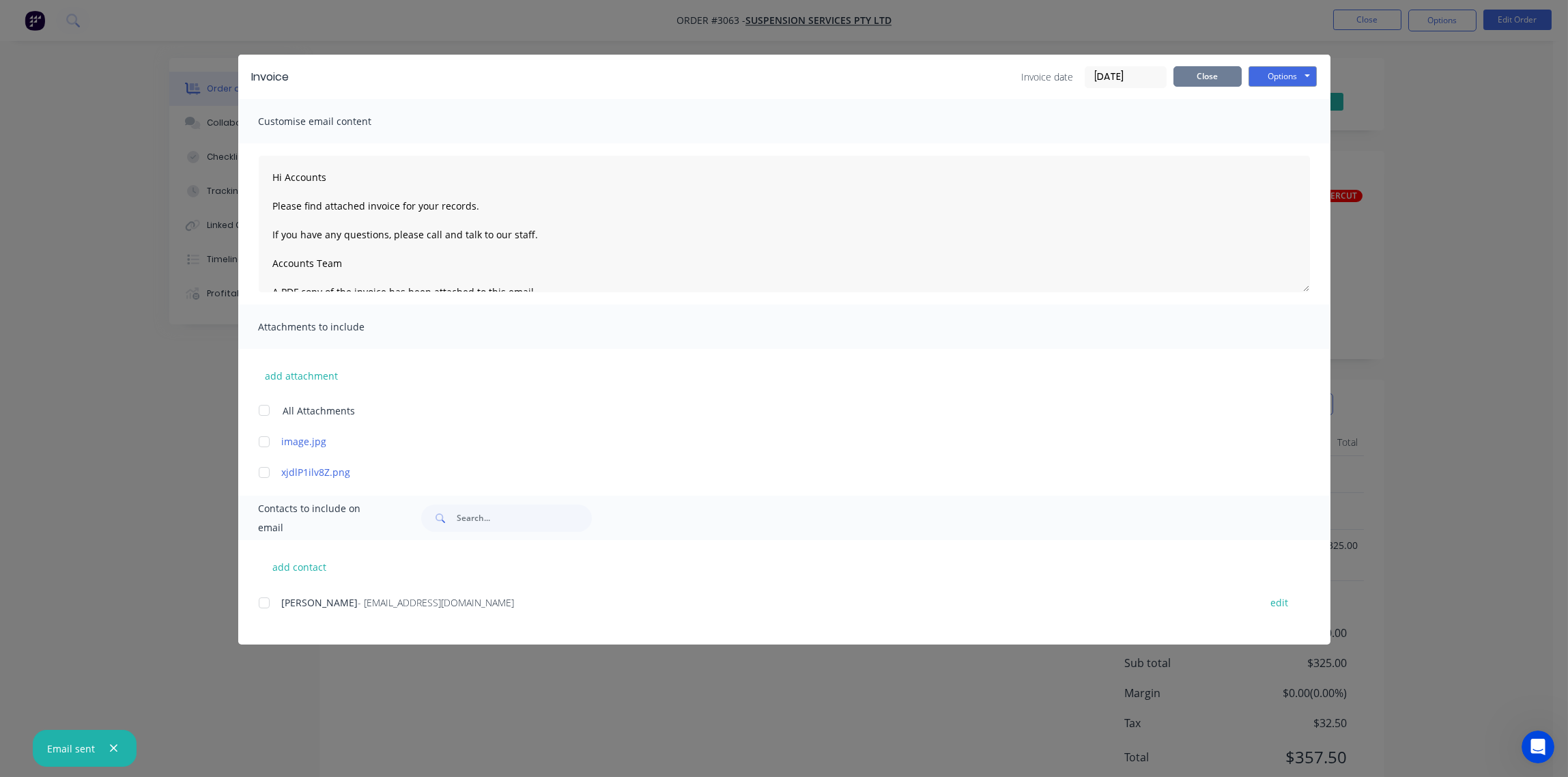
click at [1207, 78] on button "Close" at bounding box center [1207, 76] width 68 height 20
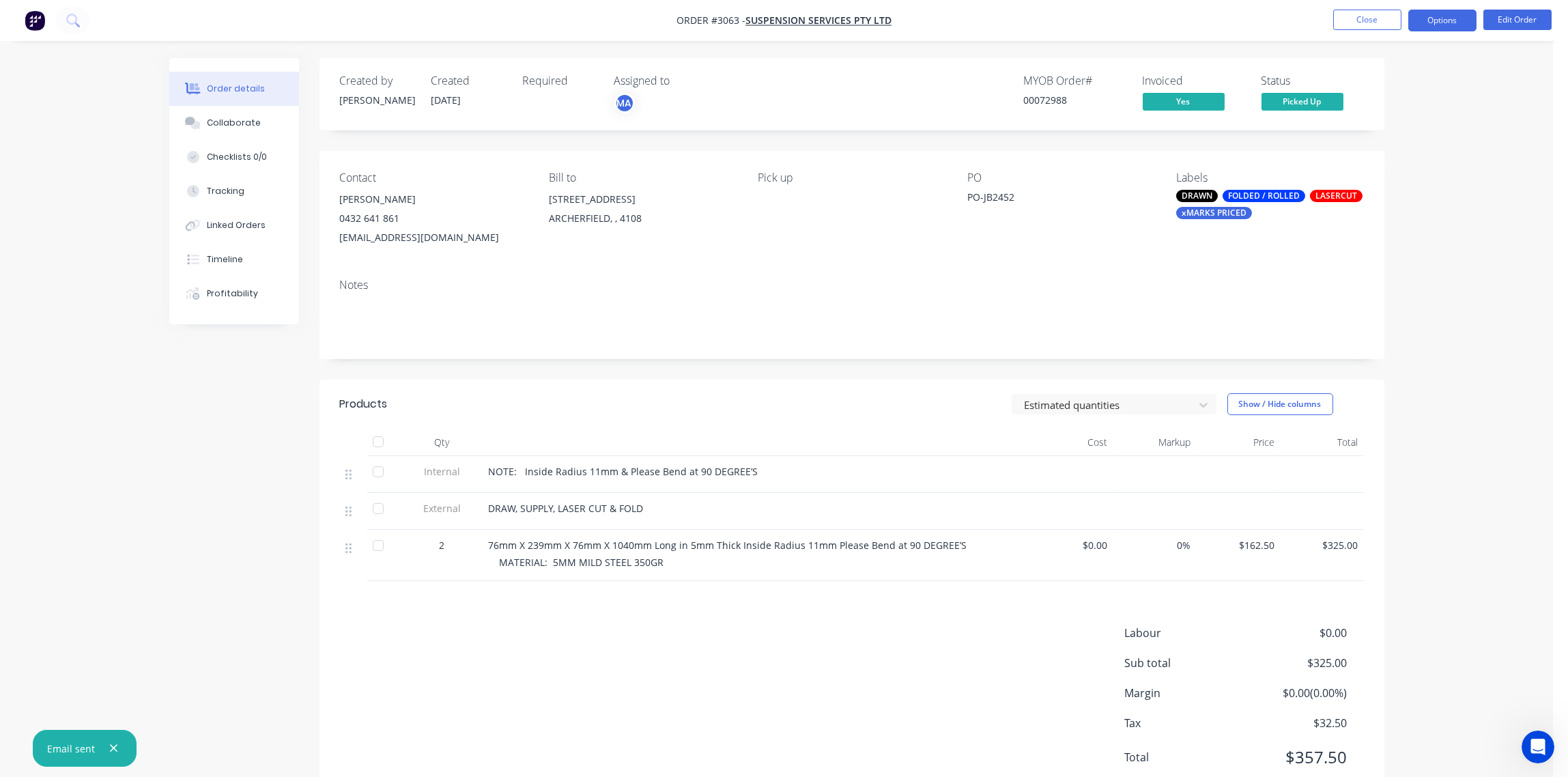
click at [1441, 23] on button "Options" at bounding box center [1442, 20] width 68 height 22
click at [1431, 350] on div "Archive" at bounding box center [1401, 356] width 126 height 19
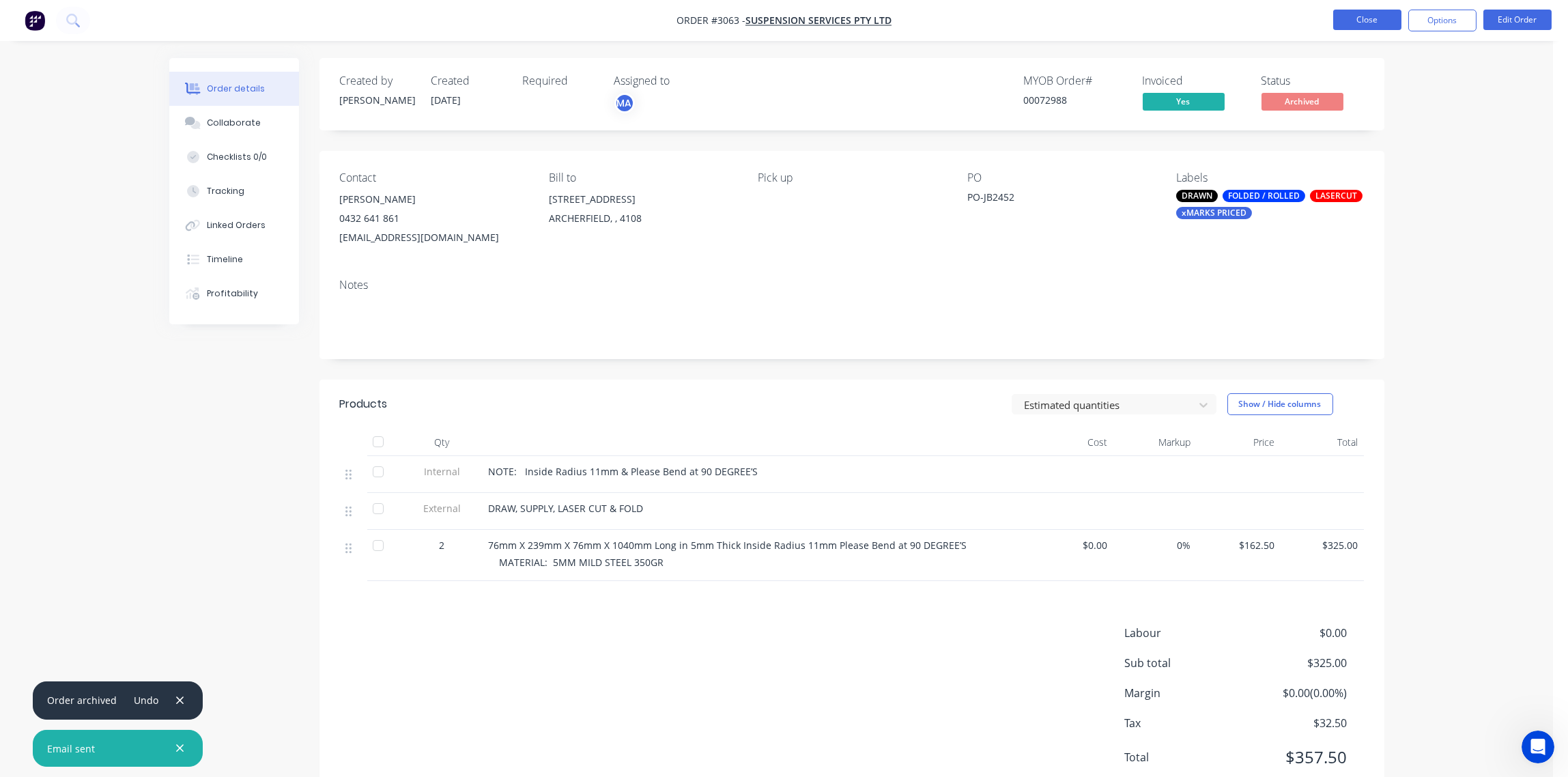
click at [1370, 24] on button "Close" at bounding box center [1367, 19] width 68 height 20
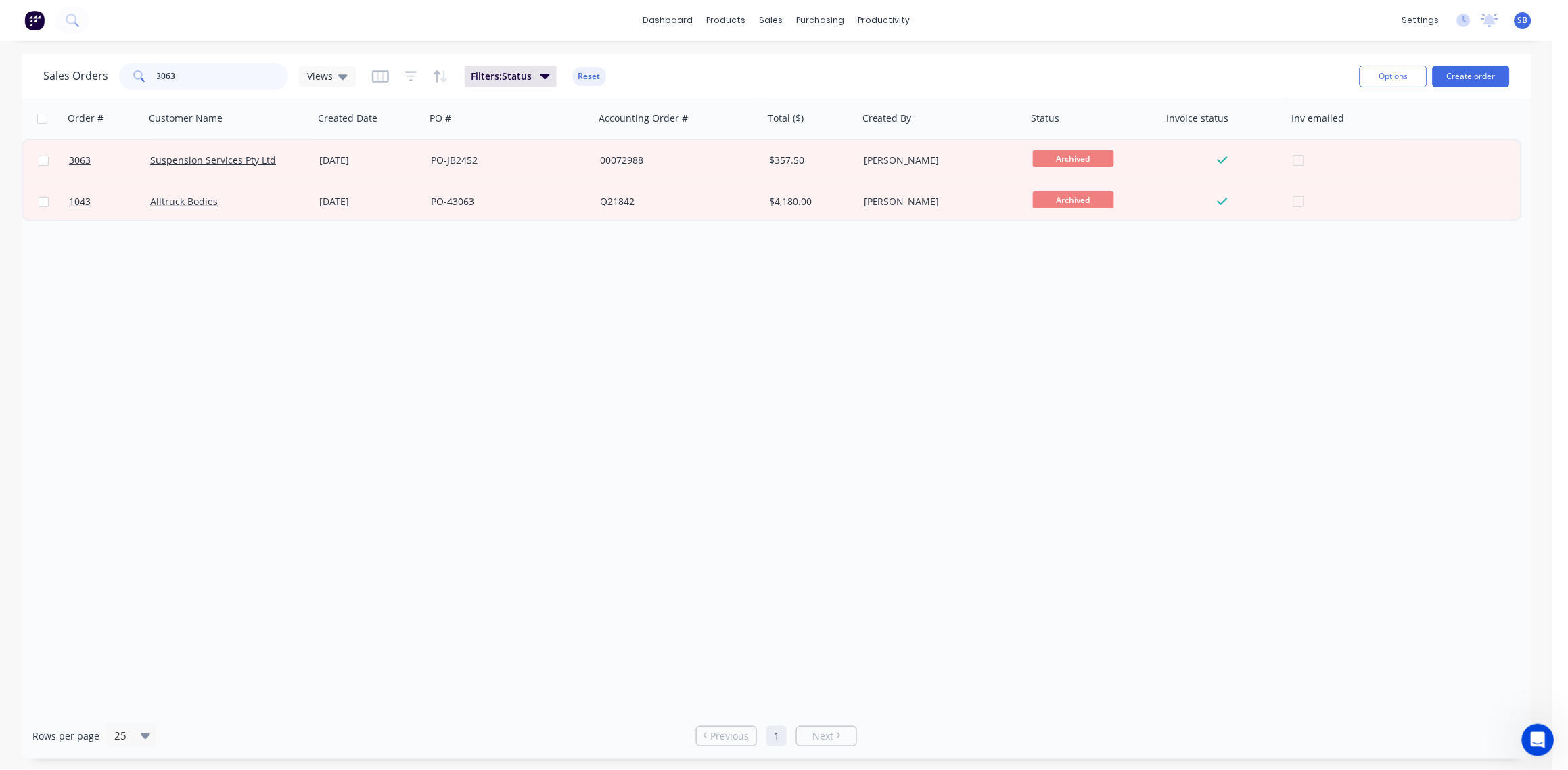
click at [185, 79] on input "3063" at bounding box center [223, 76] width 132 height 27
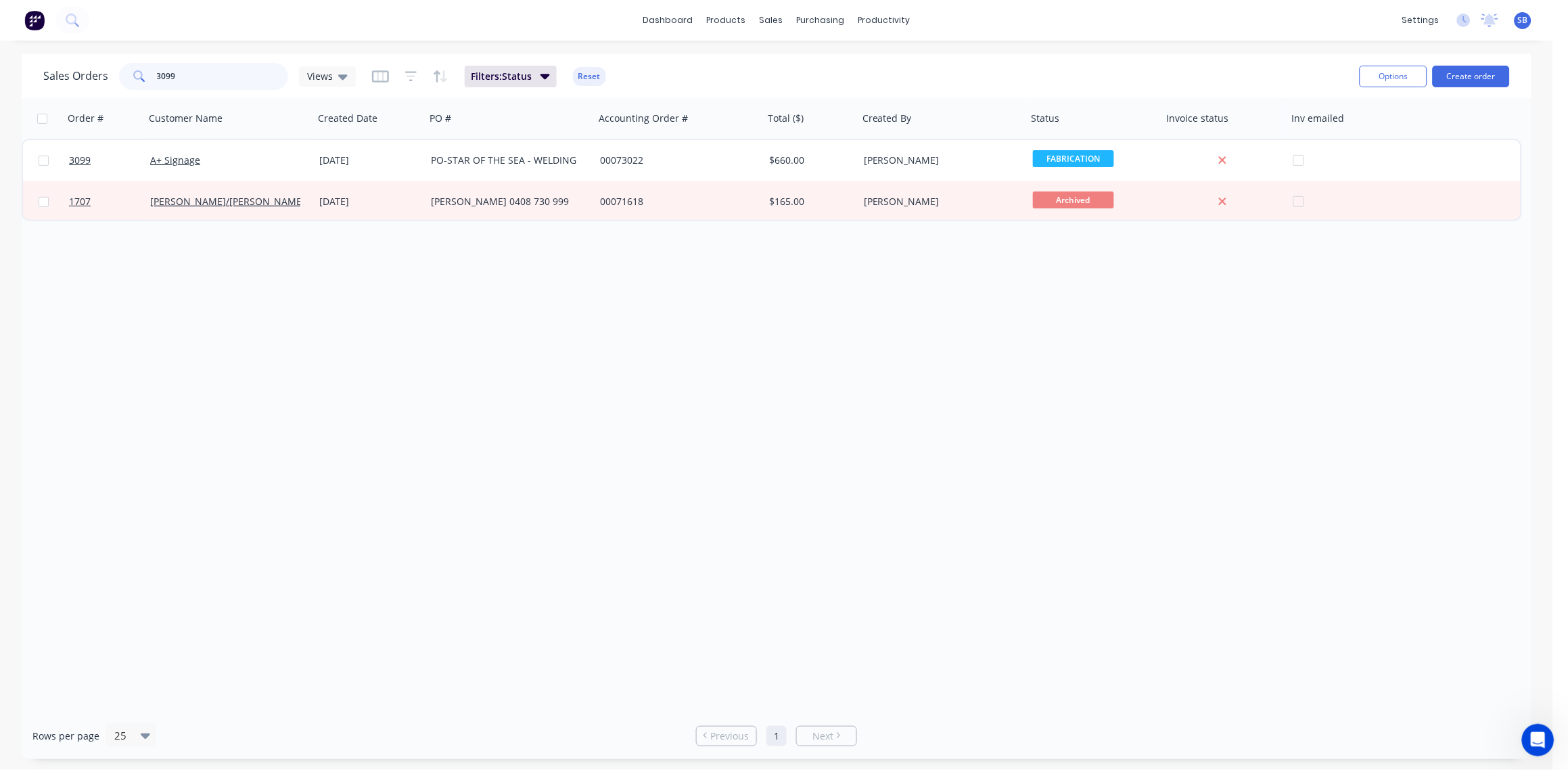
drag, startPoint x: 181, startPoint y: 80, endPoint x: -4, endPoint y: 84, distance: 185.0
click at [0, 84] on html "dashboard products sales purchasing productivity dashboard products Product Cat…" at bounding box center [784, 385] width 1568 height 770
type input "RAPID"
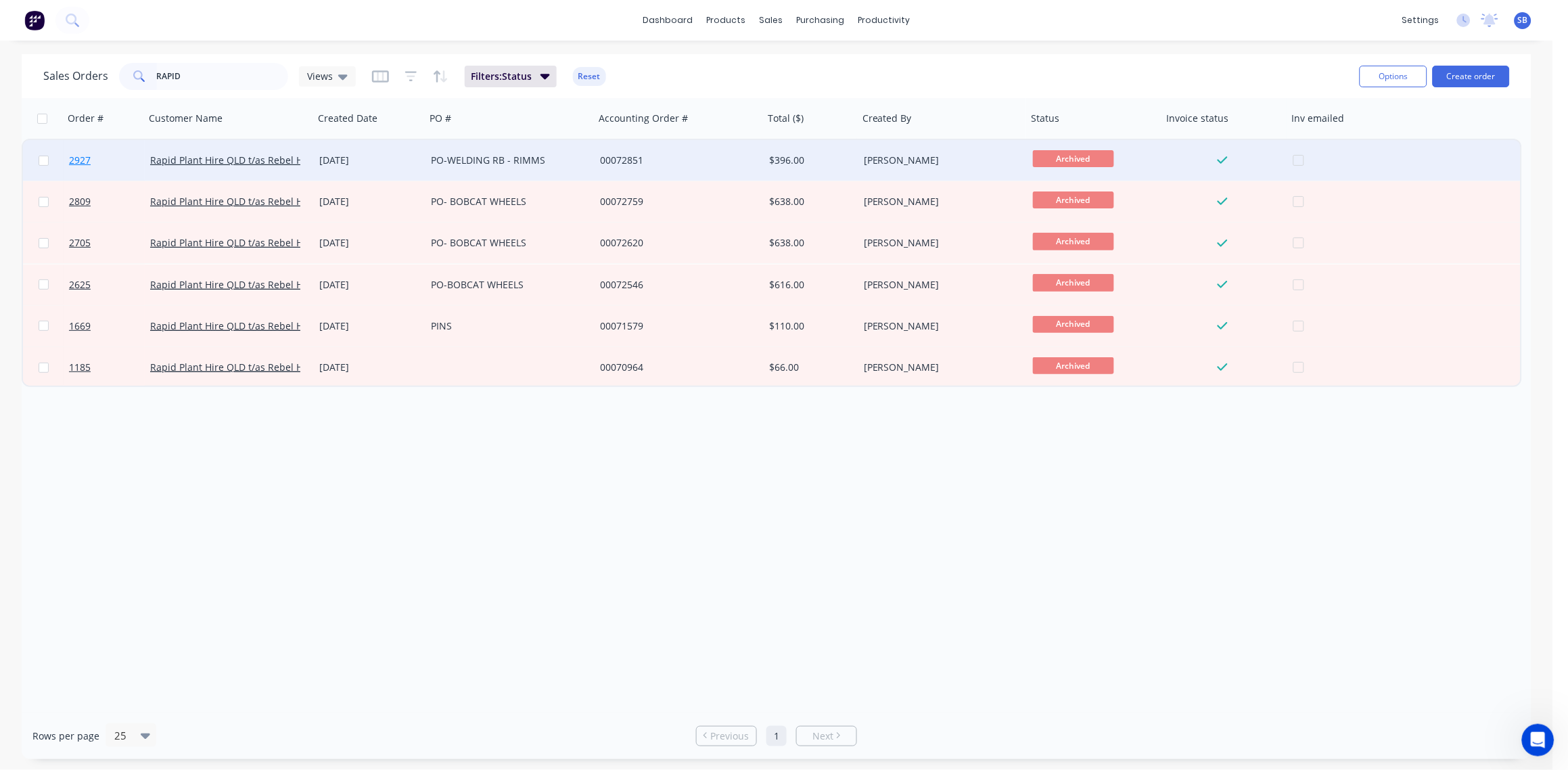
click at [69, 158] on span "2927" at bounding box center [80, 160] width 22 height 14
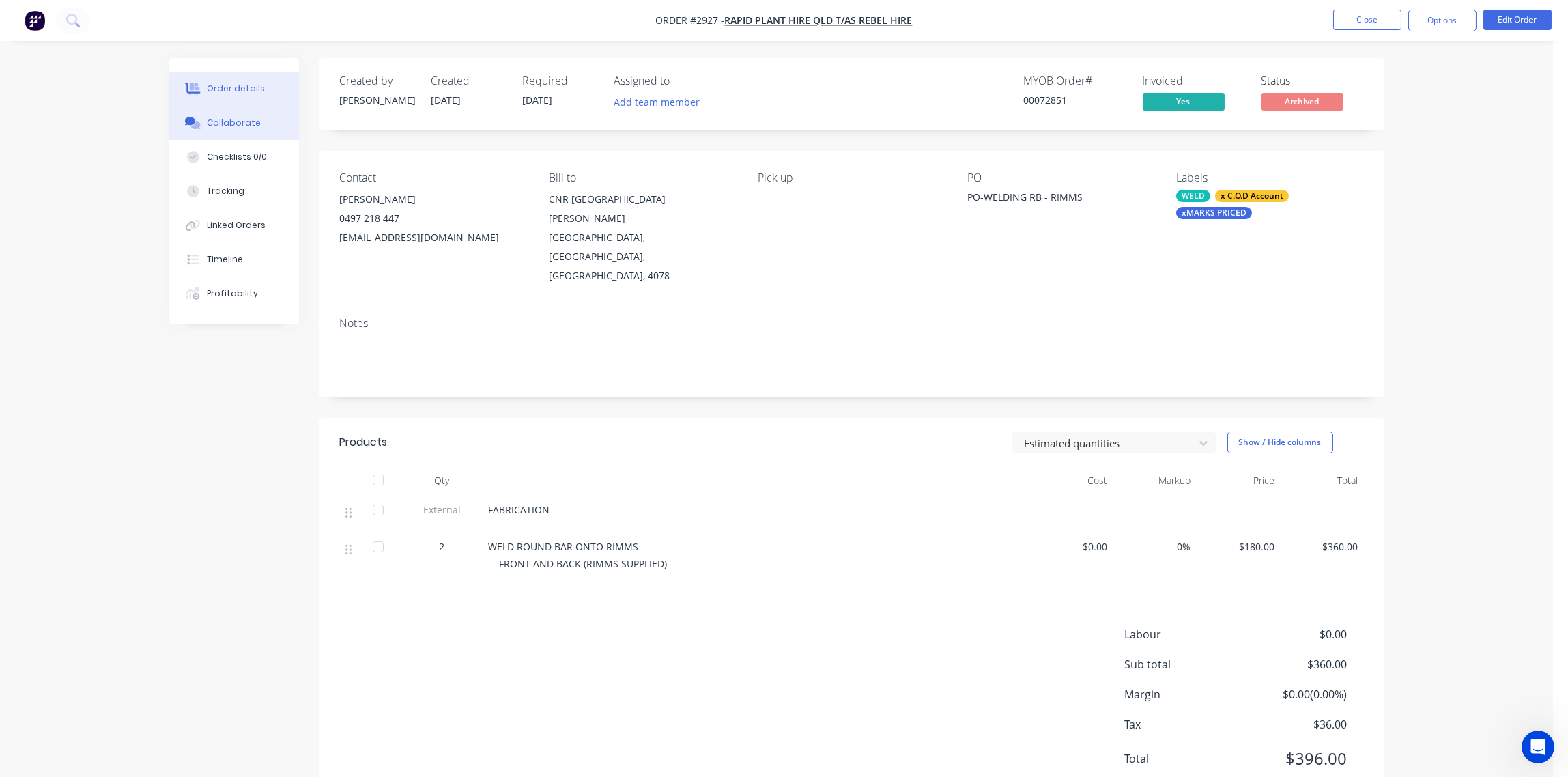
click at [236, 118] on div "Collaborate" at bounding box center [233, 122] width 54 height 12
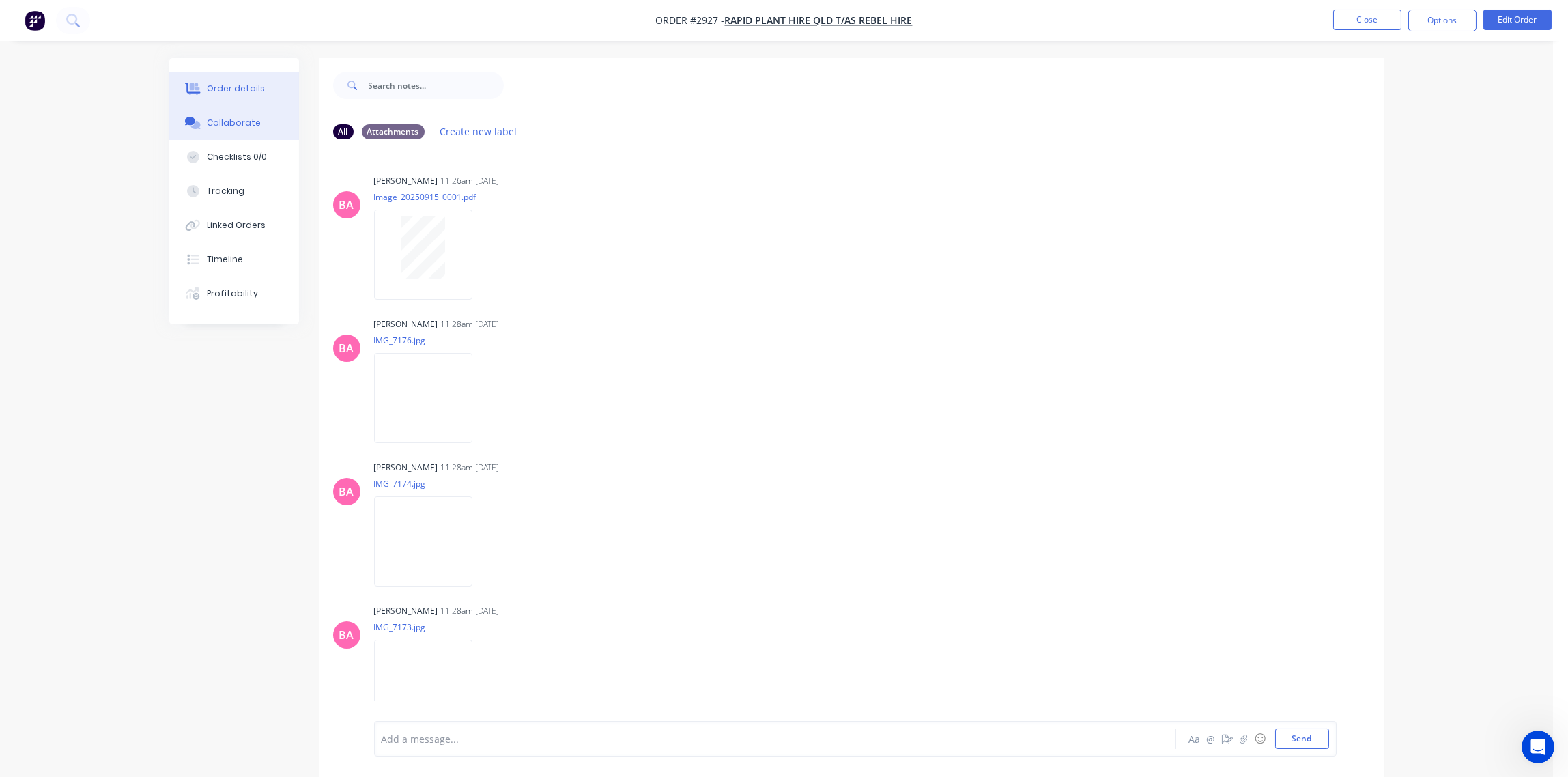
click at [234, 80] on button "Order details" at bounding box center [234, 88] width 130 height 34
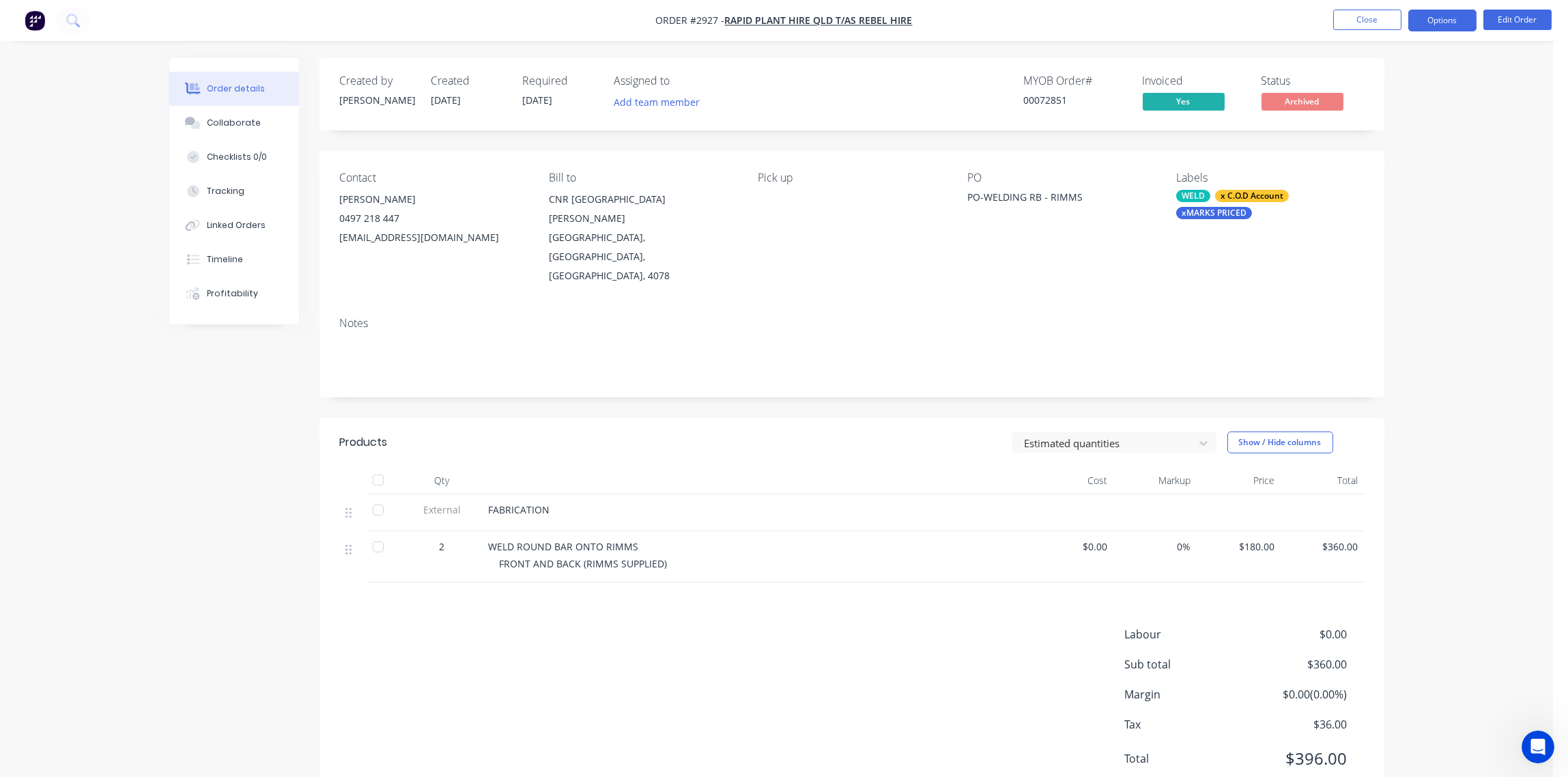
click at [1442, 25] on button "Options" at bounding box center [1442, 20] width 68 height 22
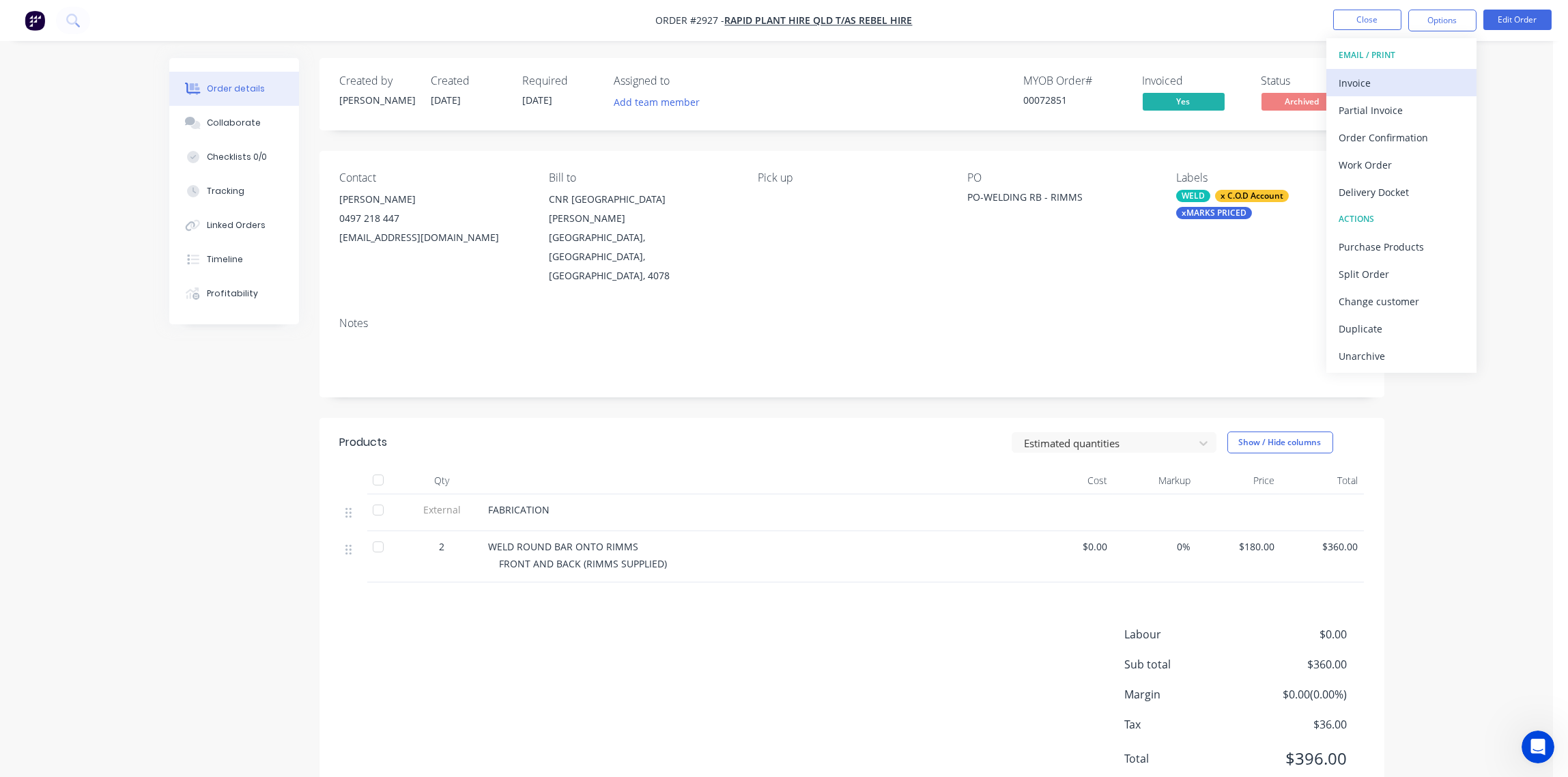
click at [1399, 82] on div "Invoice" at bounding box center [1401, 83] width 126 height 19
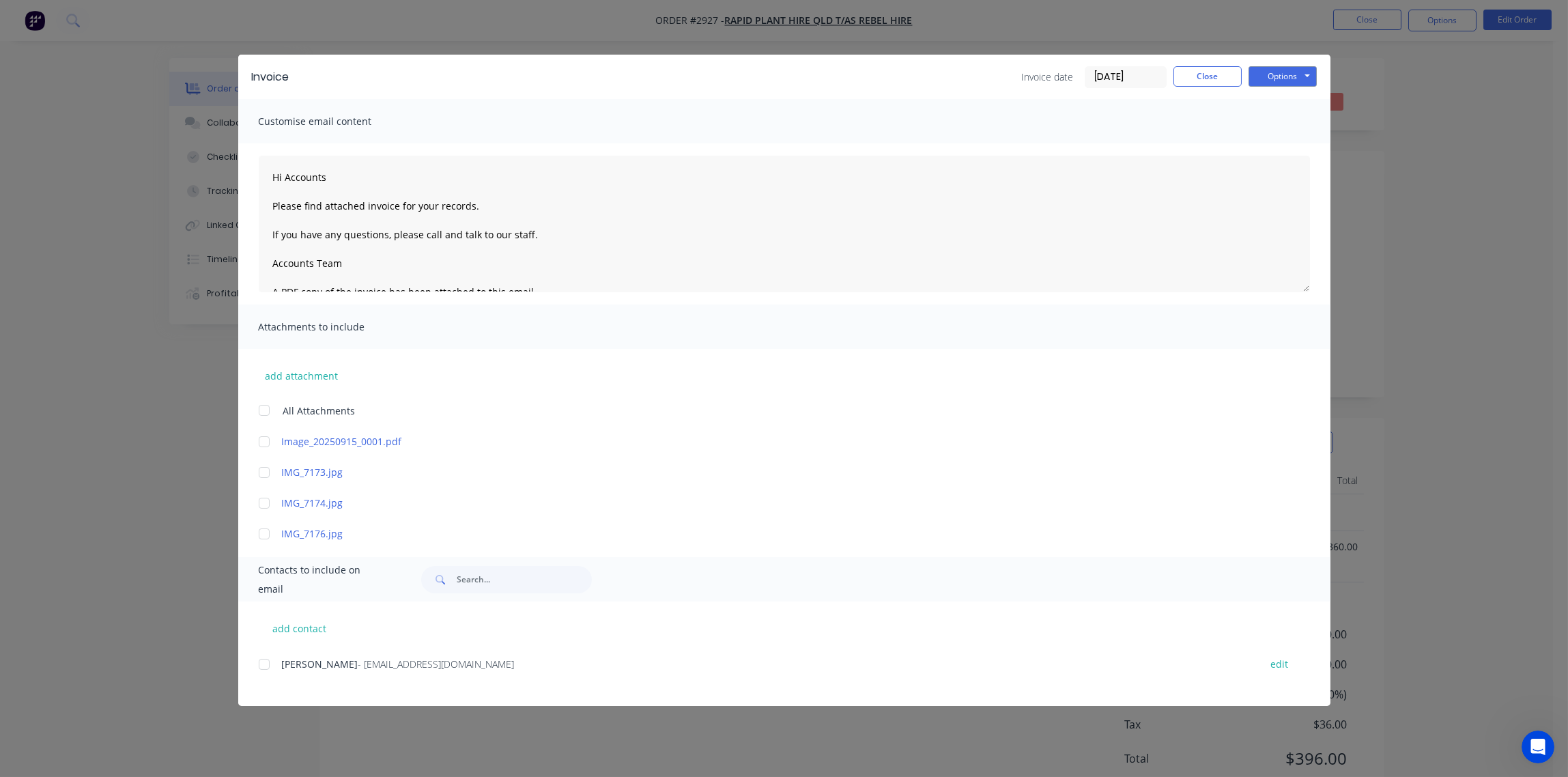
click at [270, 659] on div at bounding box center [264, 664] width 28 height 28
click at [1277, 75] on button "Options" at bounding box center [1283, 76] width 68 height 20
click at [1288, 145] on button "Email" at bounding box center [1292, 146] width 88 height 23
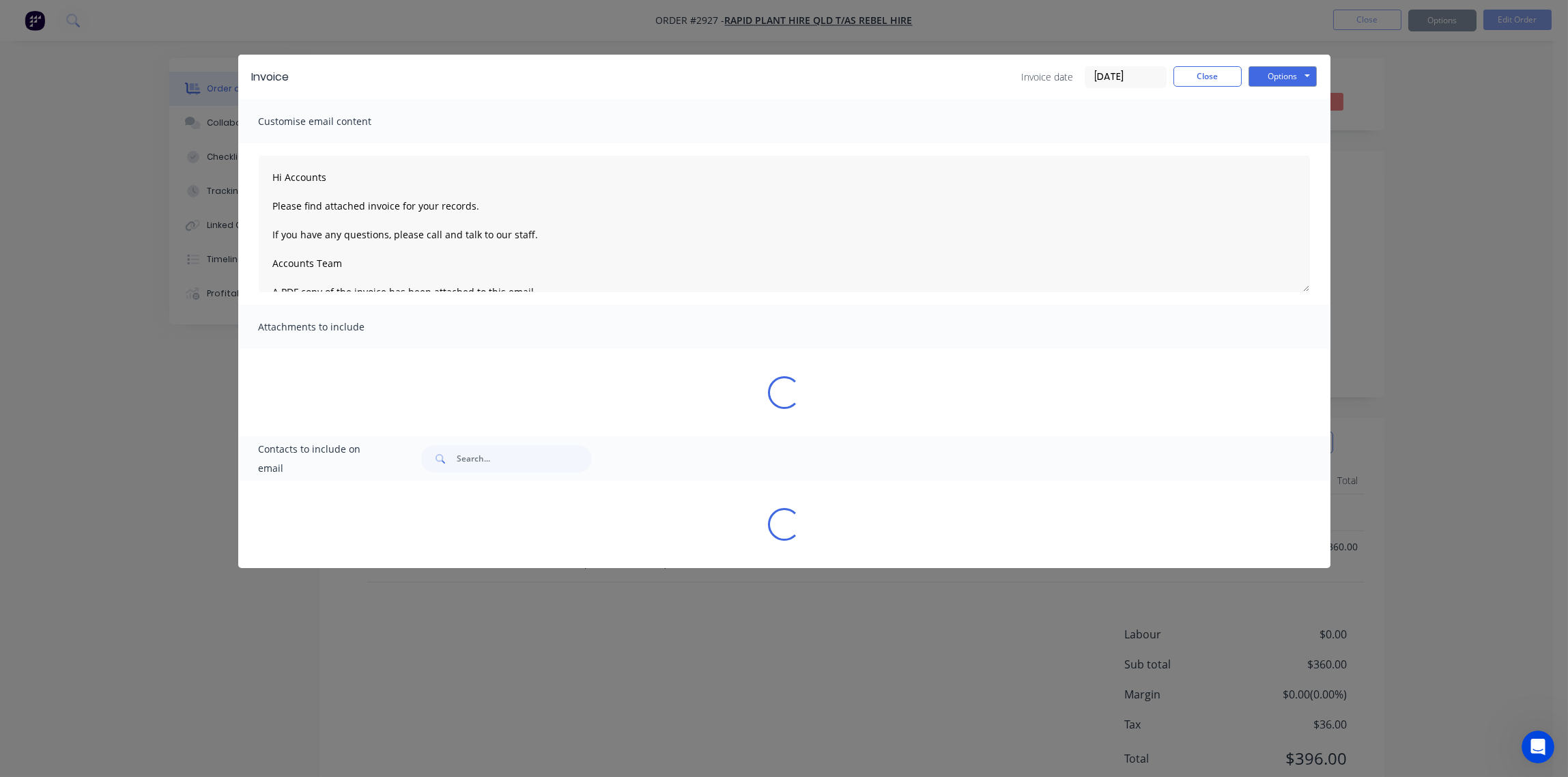
type textarea "Hi Accounts Please find attached invoice for your records. If you have any ques…"
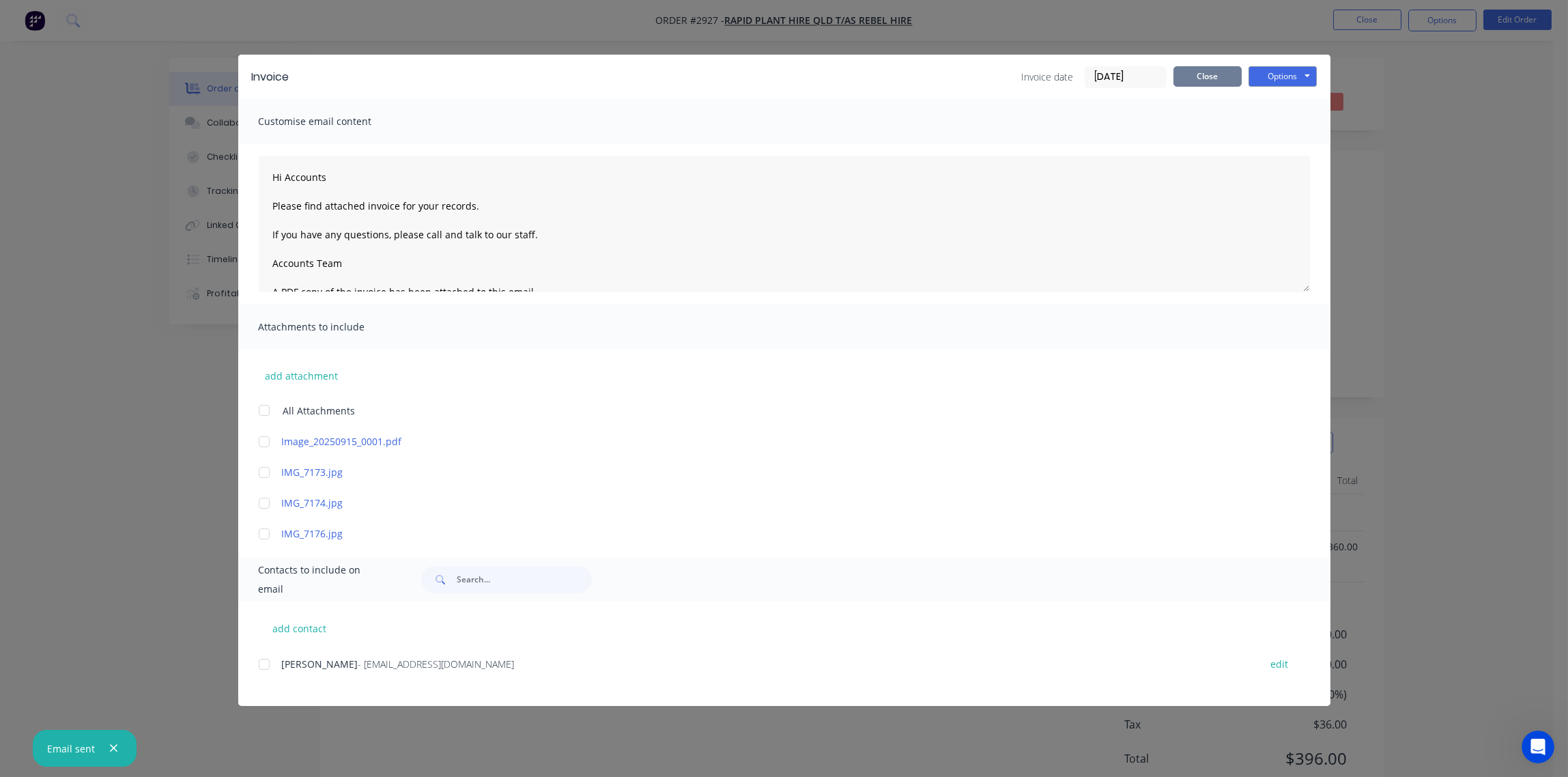
click at [1221, 75] on button "Close" at bounding box center [1207, 76] width 68 height 20
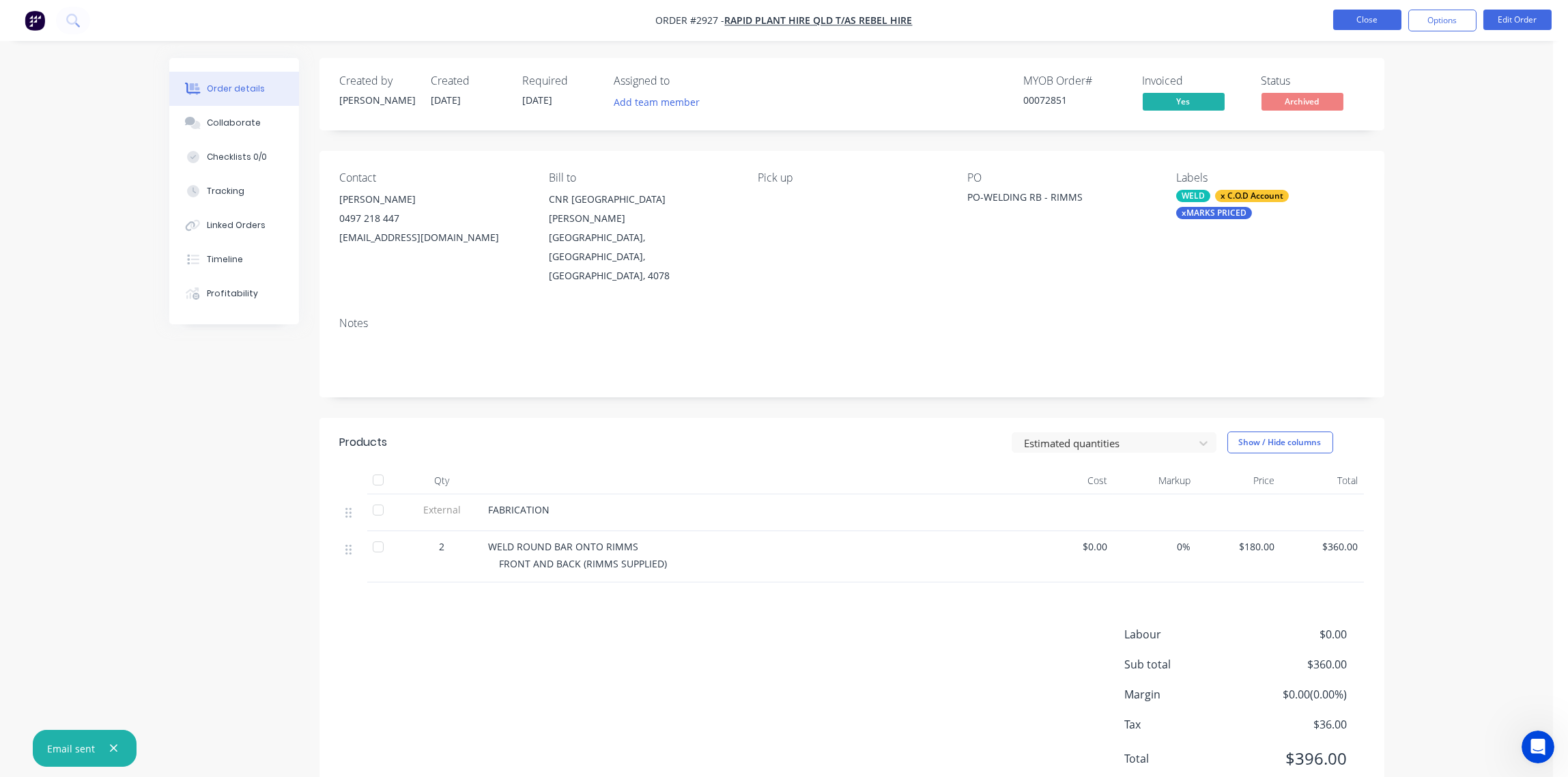
click at [1369, 23] on button "Close" at bounding box center [1367, 19] width 68 height 20
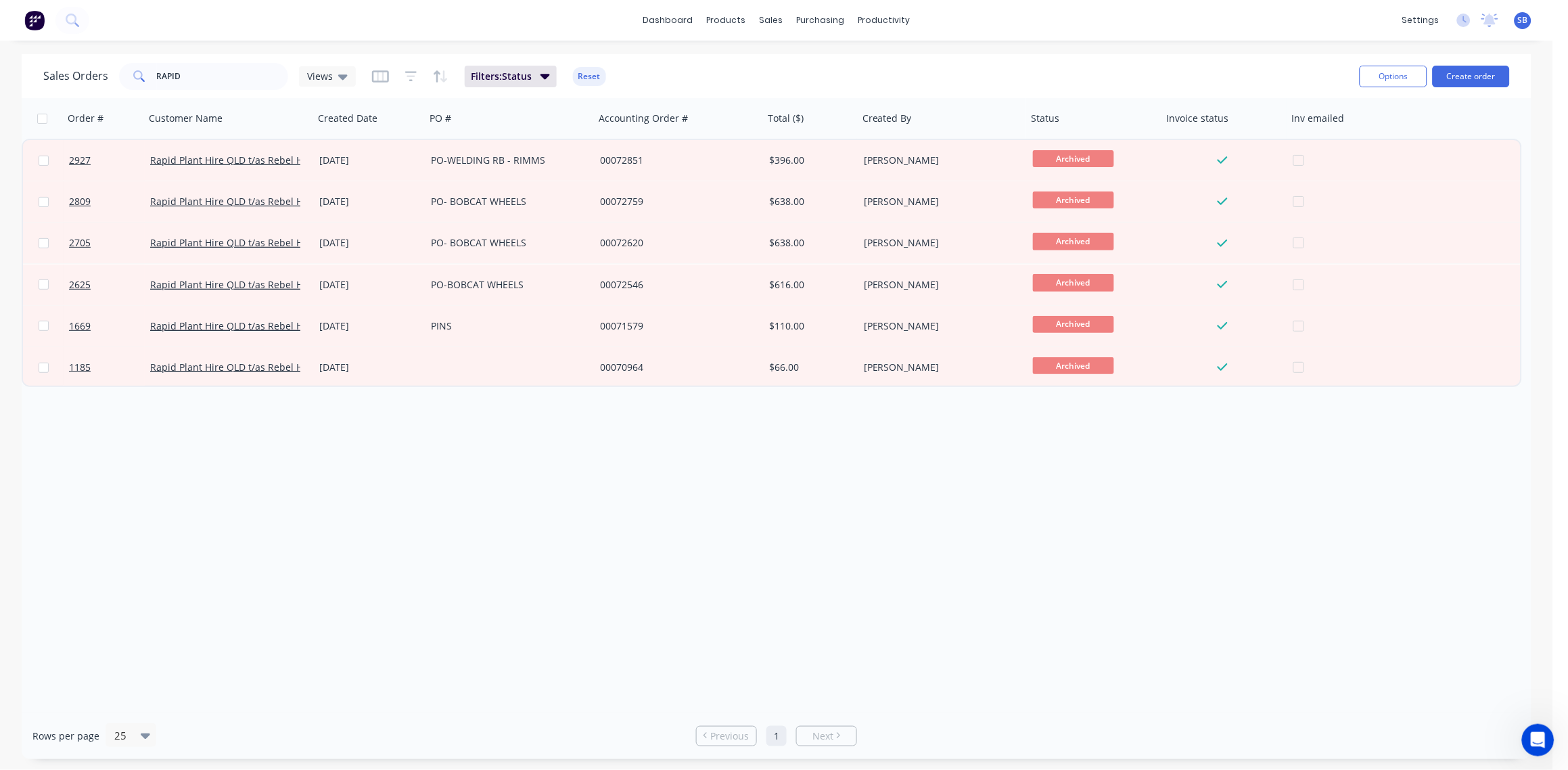
scroll to position [70, 0]
